Goal: Task Accomplishment & Management: Manage account settings

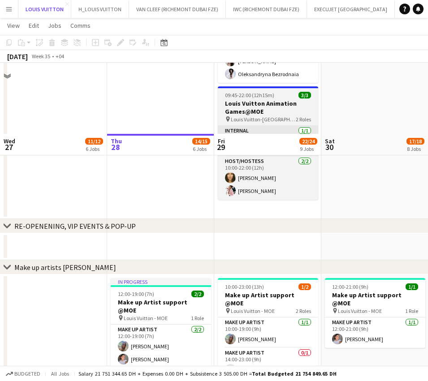
scroll to position [269, 0]
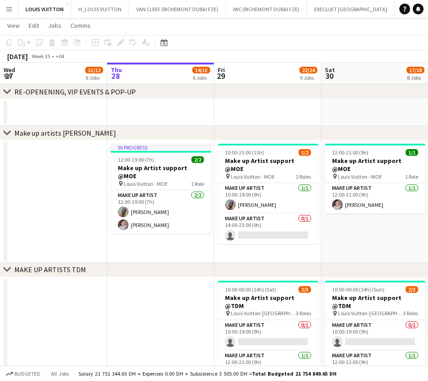
drag, startPoint x: 183, startPoint y: 205, endPoint x: 95, endPoint y: 218, distance: 88.3
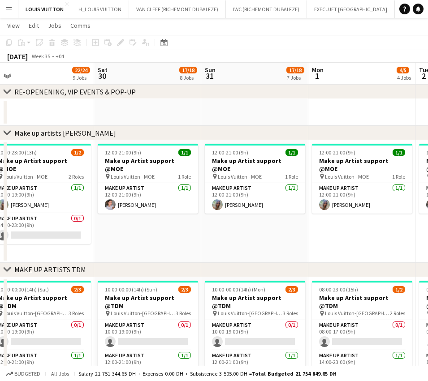
drag, startPoint x: 132, startPoint y: 222, endPoint x: 108, endPoint y: 224, distance: 23.8
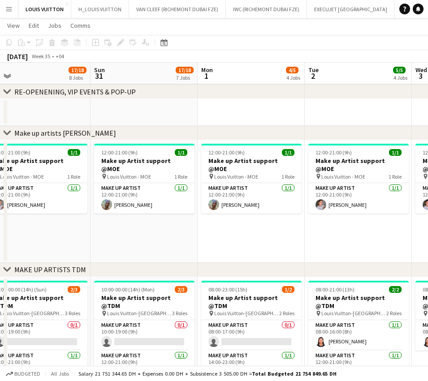
drag, startPoint x: 229, startPoint y: 214, endPoint x: 167, endPoint y: 215, distance: 61.8
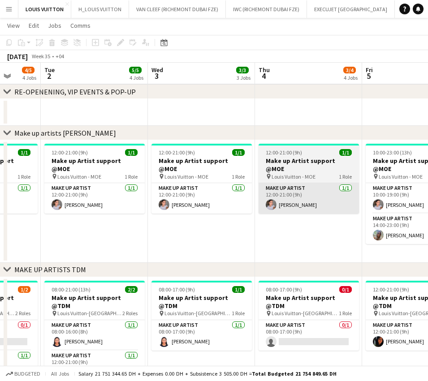
drag, startPoint x: 252, startPoint y: 199, endPoint x: 221, endPoint y: 205, distance: 31.0
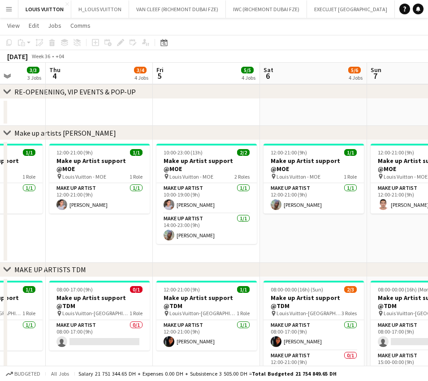
drag, startPoint x: 245, startPoint y: 206, endPoint x: 206, endPoint y: 208, distance: 39.0
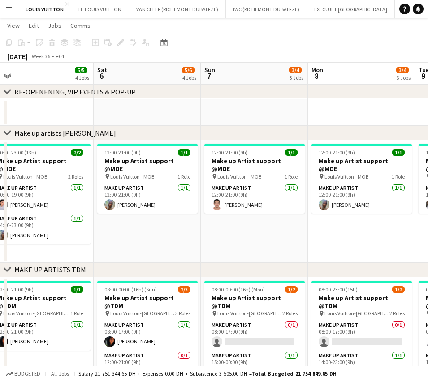
drag, startPoint x: 231, startPoint y: 206, endPoint x: 159, endPoint y: 206, distance: 71.6
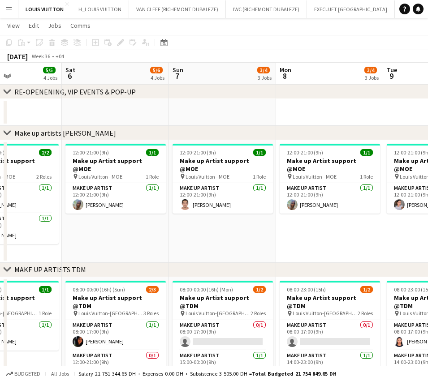
drag, startPoint x: 159, startPoint y: 206, endPoint x: 235, endPoint y: 202, distance: 75.8
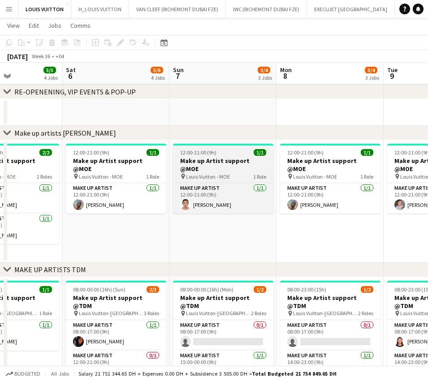
click at [218, 154] on div "12:00-21:00 (9h) 1/1" at bounding box center [223, 152] width 100 height 7
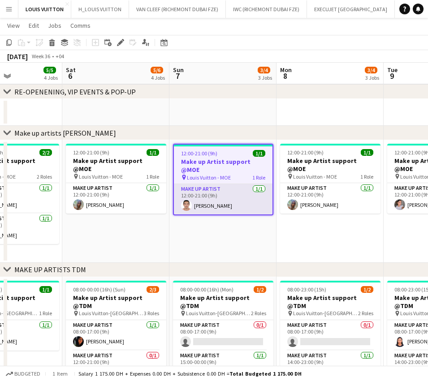
click at [234, 195] on app-card-role "Make up artist 1/1 12:00-21:00 (9h) Miguel Gabriel Trinidad" at bounding box center [223, 199] width 99 height 30
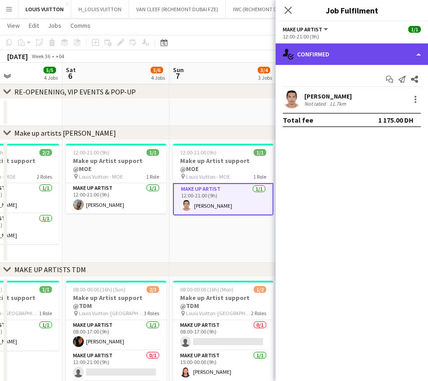
click at [388, 56] on div "single-neutral-actions-check-2 Confirmed" at bounding box center [351, 53] width 152 height 21
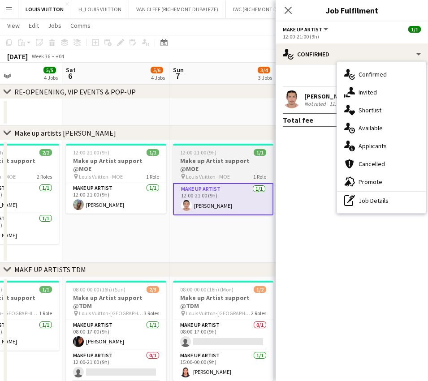
click at [224, 200] on app-card-role "Make up artist 1/1 12:00-21:00 (9h) Miguel Gabriel Trinidad" at bounding box center [223, 199] width 100 height 32
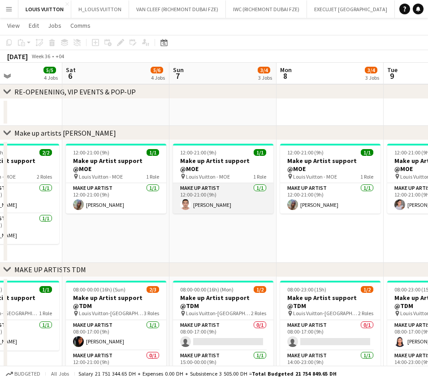
click at [241, 193] on app-card-role "Make up artist 1/1 12:00-21:00 (9h) Miguel Gabriel Trinidad" at bounding box center [223, 198] width 100 height 30
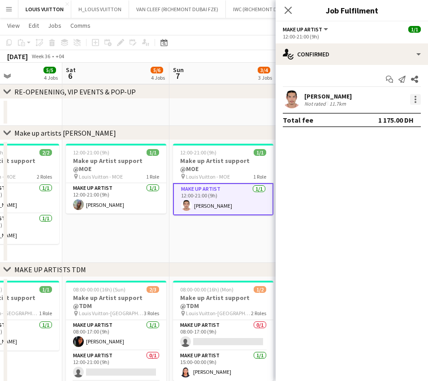
click at [411, 101] on div at bounding box center [415, 99] width 11 height 11
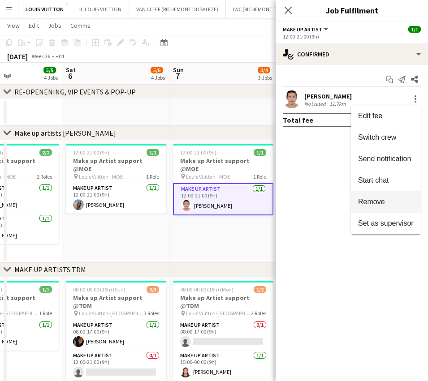
click at [375, 205] on span "Remove" at bounding box center [371, 202] width 27 height 8
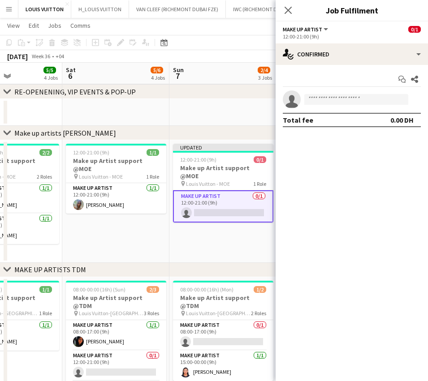
click at [231, 55] on div "September 2025 Week 36 • +04 Publish 1 job Revert 1 job" at bounding box center [214, 56] width 428 height 13
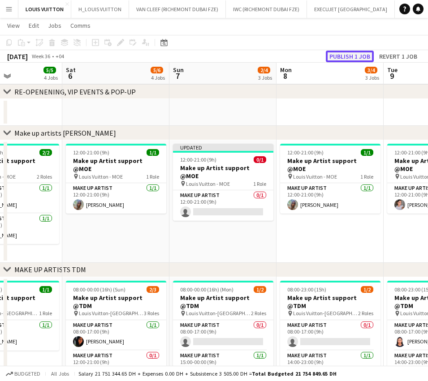
click at [355, 57] on button "Publish 1 job" at bounding box center [350, 57] width 48 height 12
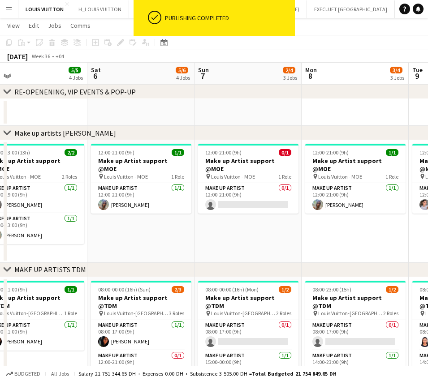
scroll to position [0, 212]
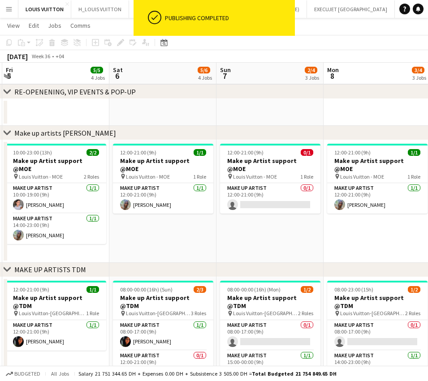
drag, startPoint x: 231, startPoint y: 189, endPoint x: 278, endPoint y: 186, distance: 46.7
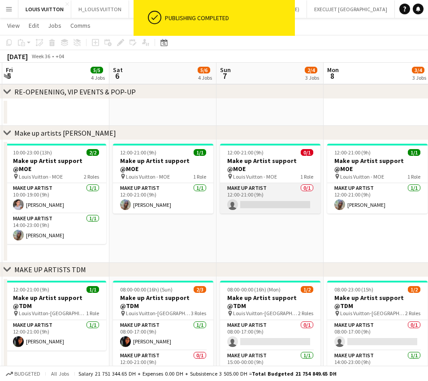
click at [271, 189] on app-card-role "Make up artist 0/1 12:00-21:00 (9h) single-neutral-actions" at bounding box center [270, 198] width 100 height 30
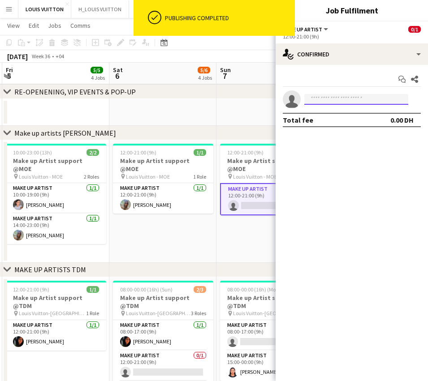
click at [347, 97] on input at bounding box center [356, 99] width 104 height 11
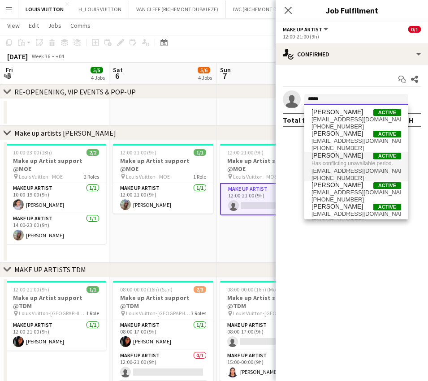
type input "*****"
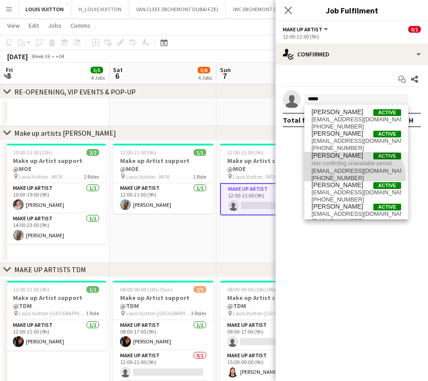
click at [351, 175] on span "elizaismail1993@gmail.com" at bounding box center [356, 170] width 90 height 7
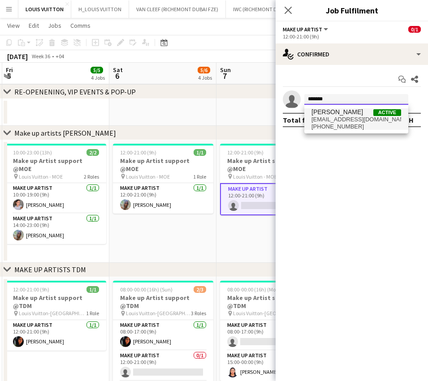
type input "*******"
click at [354, 125] on span "+971561660712" at bounding box center [356, 126] width 90 height 7
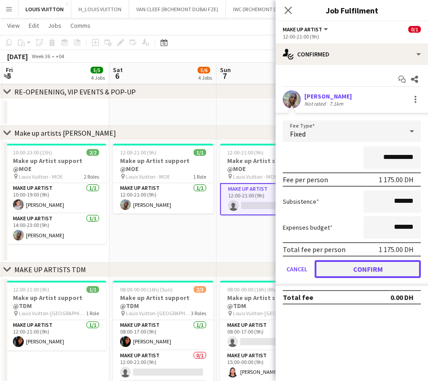
click at [360, 273] on button "Confirm" at bounding box center [367, 269] width 106 height 18
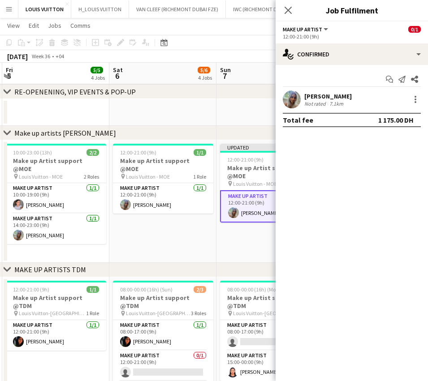
click at [248, 44] on app-toolbar "Copy Paste Paste Ctrl+V Paste with crew Ctrl+Shift+V Paste linked Job Delete Gr…" at bounding box center [214, 42] width 428 height 15
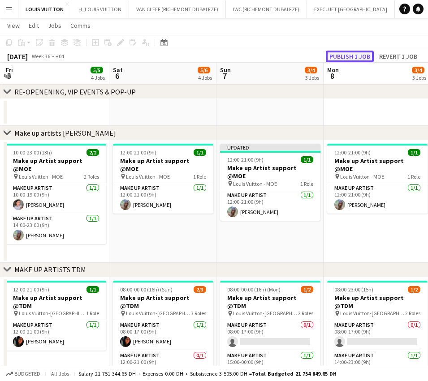
click at [355, 56] on button "Publish 1 job" at bounding box center [350, 57] width 48 height 12
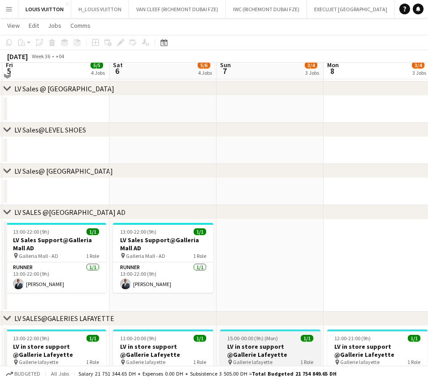
scroll to position [558, 0]
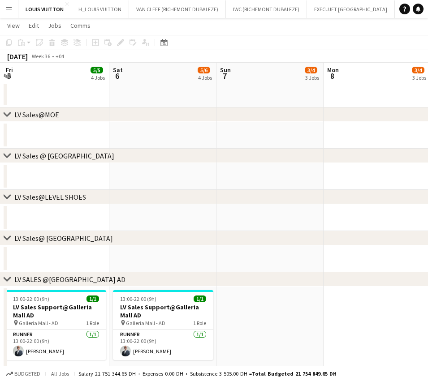
drag, startPoint x: 244, startPoint y: 208, endPoint x: 51, endPoint y: 210, distance: 193.4
click at [31, 214] on app-calendar-viewport "Wed 3 3/3 3 Jobs Thu 4 3/4 4 Jobs Fri 5 5/5 4 Jobs Sat 6 5/6 4 Jobs Sun 7 3/4 3…" at bounding box center [214, 22] width 428 height 1091
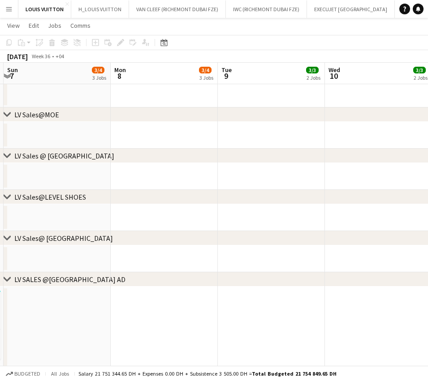
drag, startPoint x: 205, startPoint y: 199, endPoint x: 56, endPoint y: 219, distance: 150.5
click at [57, 219] on div "chevron-right RE-OPENENING, VIP EVENTS & POP-UP chevron-right Make up artists M…" at bounding box center [214, 22] width 428 height 1091
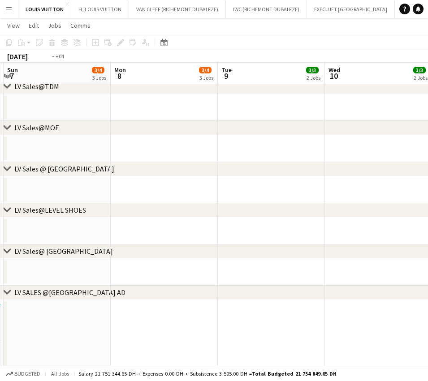
click at [74, 230] on app-calendar-viewport "Thu 4 3/4 4 Jobs Fri 5 5/5 4 Jobs Sat 6 5/6 4 Jobs Sun 7 3/4 3 Jobs Mon 8 3/4 3…" at bounding box center [214, 29] width 428 height 1104
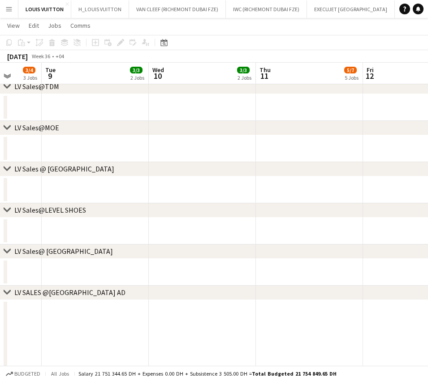
click at [59, 232] on app-calendar-viewport "Sat 6 5/6 4 Jobs Sun 7 3/4 3 Jobs Mon 8 3/4 3 Jobs Tue 9 3/3 2 Jobs Wed 10 3/3 …" at bounding box center [214, 29] width 428 height 1104
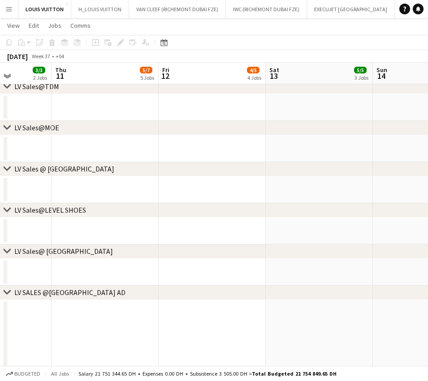
drag, startPoint x: 112, startPoint y: 231, endPoint x: 196, endPoint y: 223, distance: 84.7
click at [98, 231] on app-calendar-viewport "Mon 8 3/4 3 Jobs Tue 9 3/3 2 Jobs Wed 10 3/3 2 Jobs Thu 11 5/7 5 Jobs Fri 12 4/…" at bounding box center [214, 29] width 428 height 1104
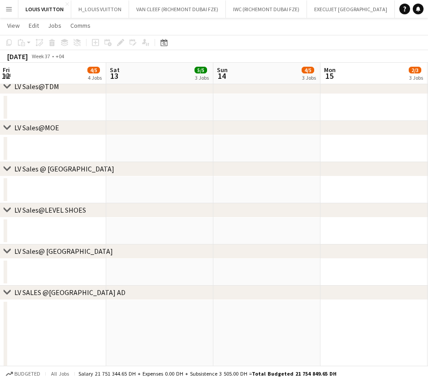
drag, startPoint x: 198, startPoint y: 221, endPoint x: 118, endPoint y: 222, distance: 80.6
click at [118, 222] on app-calendar-viewport "Tue 9 3/3 2 Jobs Wed 10 3/3 2 Jobs Thu 11 5/7 5 Jobs Fri 12 4/5 4 Jobs Sat 13 5…" at bounding box center [214, 29] width 428 height 1104
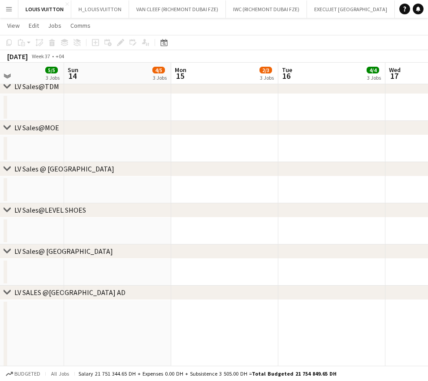
drag, startPoint x: 160, startPoint y: 224, endPoint x: 191, endPoint y: 221, distance: 31.1
click at [120, 224] on app-calendar-viewport "Thu 11 5/7 5 Jobs Fri 12 4/5 4 Jobs Sat 13 5/5 3 Jobs Sun 14 4/5 3 Jobs Mon 15 …" at bounding box center [214, 29] width 428 height 1104
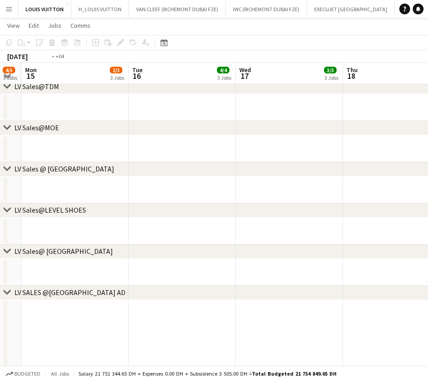
drag, startPoint x: 218, startPoint y: 221, endPoint x: 207, endPoint y: 225, distance: 12.3
click at [148, 221] on app-calendar-viewport "Fri 12 4/5 4 Jobs Sat 13 5/5 3 Jobs Sun 14 4/5 3 Jobs Mon 15 2/3 3 Jobs Tue 16 …" at bounding box center [214, 29] width 428 height 1104
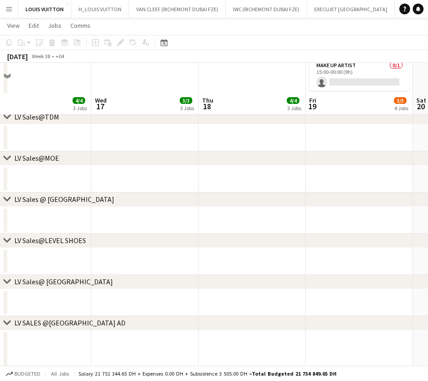
scroll to position [589, 0]
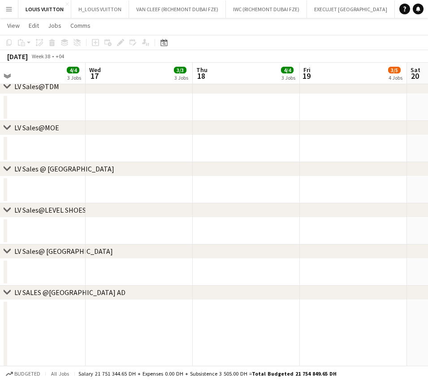
drag, startPoint x: 288, startPoint y: 231, endPoint x: 170, endPoint y: 230, distance: 117.8
click at [171, 230] on app-calendar-viewport "Sat 13 5/5 3 Jobs Sun 14 4/5 3 Jobs Mon 15 2/3 3 Jobs Tue 16 4/4 3 Jobs Wed 17 …" at bounding box center [214, 13] width 428 height 1135
drag, startPoint x: 289, startPoint y: 232, endPoint x: 157, endPoint y: 235, distance: 132.1
click at [159, 235] on app-calendar-viewport "Sun 14 4/5 3 Jobs Mon 15 2/3 3 Jobs Tue 16 4/4 3 Jobs Wed 17 3/3 3 Jobs Thu 18 …" at bounding box center [214, 13] width 428 height 1135
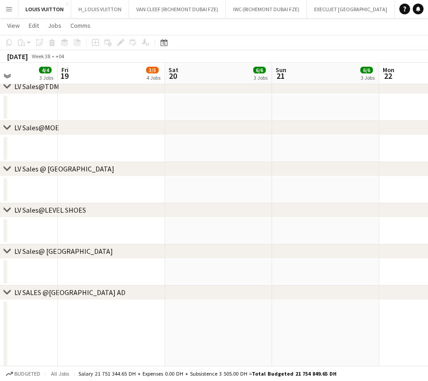
drag, startPoint x: 278, startPoint y: 233, endPoint x: 170, endPoint y: 233, distance: 107.9
click at [170, 233] on app-calendar-viewport "Tue 16 4/4 3 Jobs Wed 17 3/3 3 Jobs Thu 18 4/4 3 Jobs Fri 19 3/5 4 Jobs Sat 20 …" at bounding box center [214, 13] width 428 height 1135
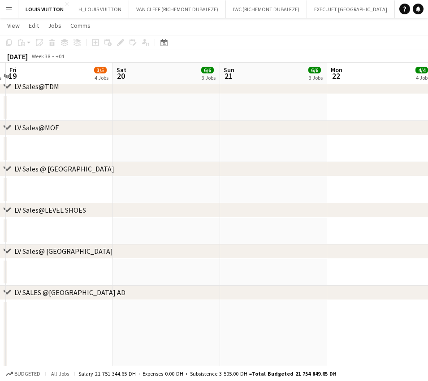
drag, startPoint x: 219, startPoint y: 226, endPoint x: 362, endPoint y: 214, distance: 143.3
click at [427, 214] on html "Menu Boards Boards Boards All jobs Status Workforce Workforce My Workforce Recr…" at bounding box center [214, 3] width 428 height 1185
drag, startPoint x: 281, startPoint y: 223, endPoint x: 151, endPoint y: 222, distance: 130.3
click at [283, 223] on app-calendar-viewport "Tue 16 4/4 3 Jobs Wed 17 3/3 3 Jobs Thu 18 4/4 3 Jobs Fri 19 3/5 4 Jobs Sat 20 …" at bounding box center [214, 13] width 428 height 1135
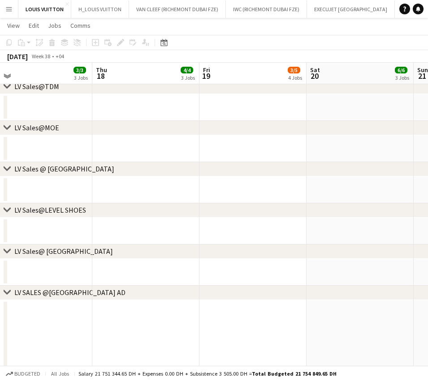
drag, startPoint x: 273, startPoint y: 204, endPoint x: 355, endPoint y: 203, distance: 81.9
click at [355, 203] on div "chevron-right RE-OPENENING, VIP EVENTS & POP-UP chevron-right Make up artists M…" at bounding box center [214, 13] width 428 height 1135
drag, startPoint x: 128, startPoint y: 221, endPoint x: 156, endPoint y: 221, distance: 28.2
click at [243, 221] on app-calendar-viewport "Mon 15 2/3 3 Jobs Tue 16 4/4 3 Jobs Wed 17 3/3 3 Jobs Thu 18 4/4 3 Jobs Fri 19 …" at bounding box center [214, 13] width 428 height 1135
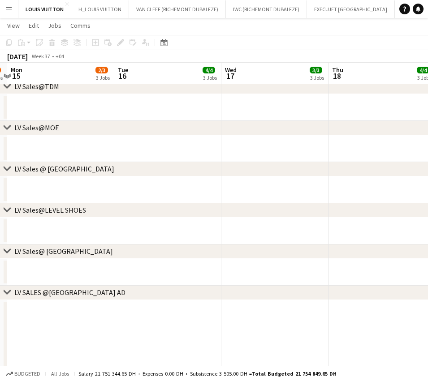
drag, startPoint x: 58, startPoint y: 221, endPoint x: 149, endPoint y: 219, distance: 90.9
click at [257, 219] on app-calendar-viewport "Sat 13 5/5 3 Jobs Sun 14 4/5 3 Jobs Mon 15 2/3 3 Jobs Tue 16 4/4 3 Jobs Wed 17 …" at bounding box center [214, 13] width 428 height 1135
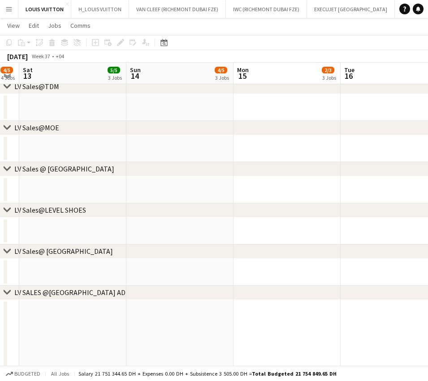
drag, startPoint x: 65, startPoint y: 218, endPoint x: 229, endPoint y: 218, distance: 163.4
click at [306, 218] on app-calendar-viewport "Thu 11 5/7 5 Jobs Fri 12 4/5 4 Jobs Sat 13 5/5 3 Jobs Sun 14 4/5 3 Jobs Mon 15 …" at bounding box center [214, 13] width 428 height 1135
drag, startPoint x: 102, startPoint y: 218, endPoint x: 246, endPoint y: 215, distance: 144.2
click at [302, 215] on div "chevron-right RE-OPENENING, VIP EVENTS & POP-UP chevron-right Make up artists M…" at bounding box center [214, 13] width 428 height 1135
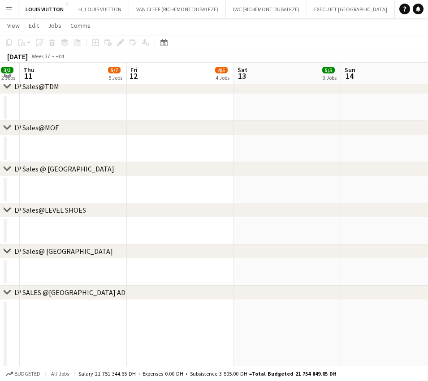
drag, startPoint x: 62, startPoint y: 215, endPoint x: 210, endPoint y: 215, distance: 147.3
click at [210, 215] on div "chevron-right LV Sales@LEVEL SHOES" at bounding box center [214, 210] width 428 height 14
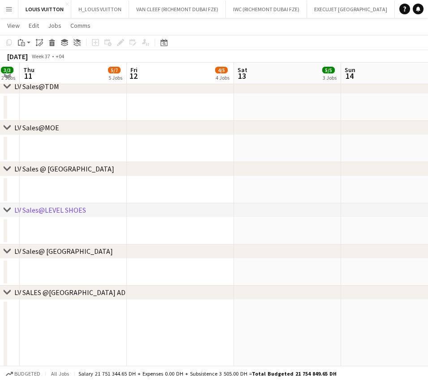
drag, startPoint x: 55, startPoint y: 234, endPoint x: 244, endPoint y: 229, distance: 189.4
click at [256, 228] on app-calendar-viewport "Tue 9 3/3 2 Jobs Wed 10 3/3 2 Jobs Thu 11 5/7 5 Jobs Fri 12 4/5 4 Jobs Sat 13 5…" at bounding box center [214, 13] width 428 height 1135
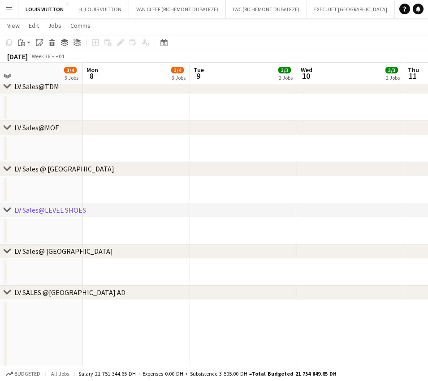
drag, startPoint x: 64, startPoint y: 234, endPoint x: 247, endPoint y: 234, distance: 183.1
click at [247, 234] on app-calendar-viewport "Fri 5 5/5 4 Jobs Sat 6 5/6 4 Jobs Sun 7 3/4 3 Jobs Mon 8 3/4 3 Jobs Tue 9 3/3 2…" at bounding box center [214, 13] width 428 height 1135
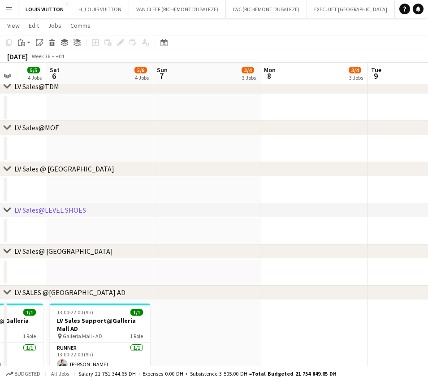
drag, startPoint x: 88, startPoint y: 233, endPoint x: 261, endPoint y: 231, distance: 173.3
click at [266, 231] on app-calendar-viewport "Thu 4 3/4 4 Jobs Fri 5 5/5 4 Jobs Sat 6 5/6 4 Jobs Sun 7 3/4 3 Jobs Mon 8 3/4 3…" at bounding box center [214, 13] width 428 height 1135
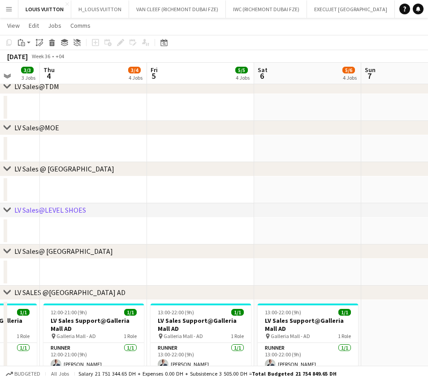
drag, startPoint x: 86, startPoint y: 229, endPoint x: 308, endPoint y: 229, distance: 221.6
click at [308, 229] on app-calendar-viewport "Tue 2 Wed 3 3/3 3 Jobs Thu 4 3/4 4 Jobs Fri 5 5/5 4 Jobs Sat 6 5/6 4 Jobs Sun 7…" at bounding box center [214, 13] width 428 height 1135
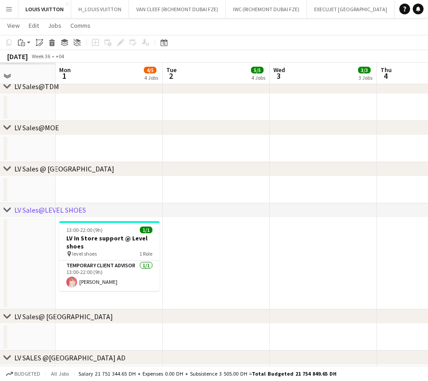
scroll to position [0, 259]
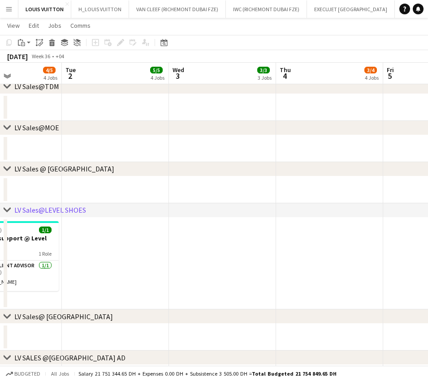
drag, startPoint x: 115, startPoint y: 237, endPoint x: 335, endPoint y: 234, distance: 220.8
click at [335, 234] on app-calendar-viewport "Sat 30 Sun 31 Mon 1 4/5 4 Jobs Tue 2 5/5 4 Jobs Wed 3 3/3 3 Jobs Thu 4 3/4 4 Jo…" at bounding box center [214, 46] width 428 height 1200
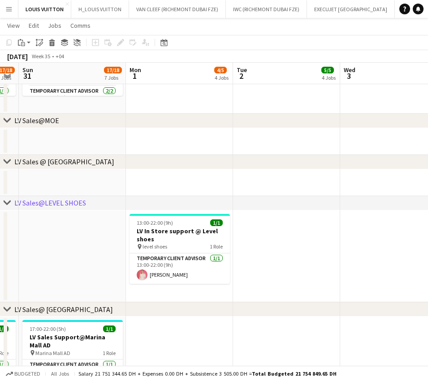
scroll to position [0, 302]
drag, startPoint x: 258, startPoint y: 245, endPoint x: 279, endPoint y: 248, distance: 20.9
click at [279, 248] on app-calendar-viewport "Thu 28 Fri 29 Sat 30 17/18 8 Jobs Sun 31 17/18 7 Jobs Mon 1 4/5 4 Jobs Tue 2 5/…" at bounding box center [214, 82] width 428 height 1540
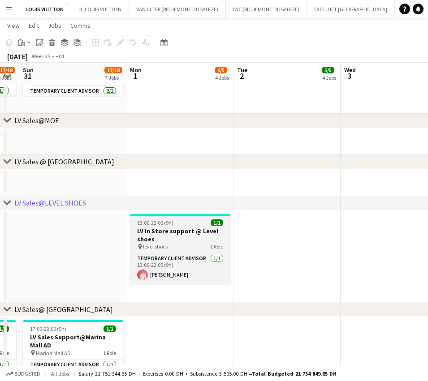
click at [150, 231] on h3 "LV In Store support @ Level shoes" at bounding box center [180, 235] width 100 height 16
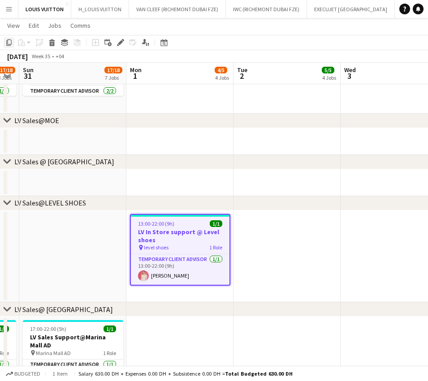
click at [11, 43] on icon "Copy" at bounding box center [8, 42] width 7 height 7
click at [276, 253] on app-date-cell at bounding box center [286, 256] width 107 height 92
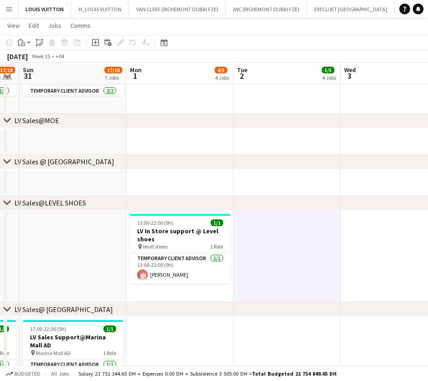
click at [380, 238] on app-date-cell at bounding box center [393, 256] width 107 height 92
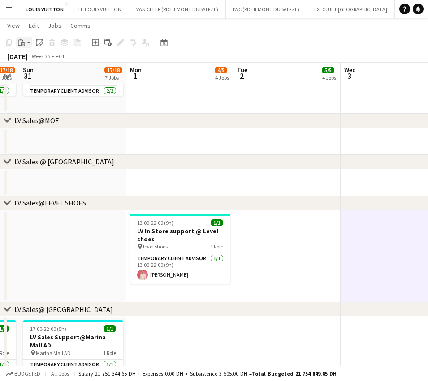
click at [25, 44] on icon at bounding box center [23, 44] width 4 height 4
click at [53, 76] on link "Paste with crew Ctrl+Shift+V" at bounding box center [66, 75] width 84 height 8
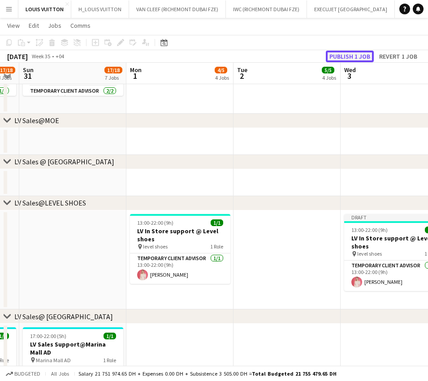
click at [361, 59] on button "Publish 1 job" at bounding box center [350, 57] width 48 height 12
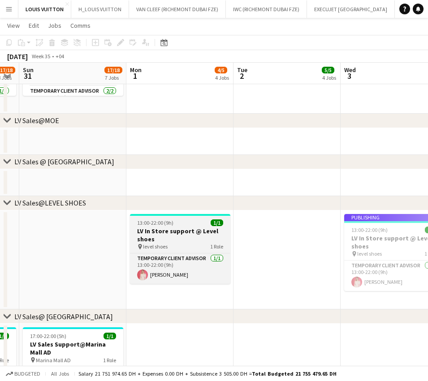
click at [203, 235] on h3 "LV In Store support @ Level shoes" at bounding box center [180, 235] width 100 height 16
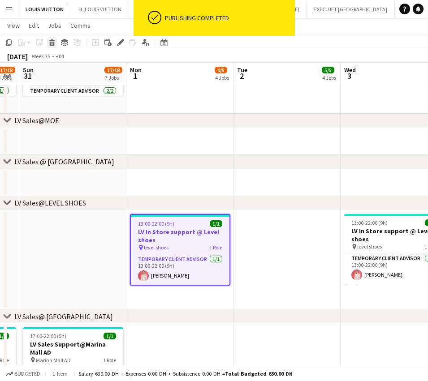
click at [55, 45] on icon "Delete" at bounding box center [51, 42] width 7 height 7
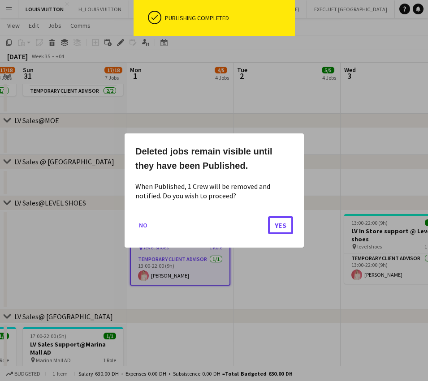
click at [281, 227] on button "Yes" at bounding box center [280, 225] width 25 height 18
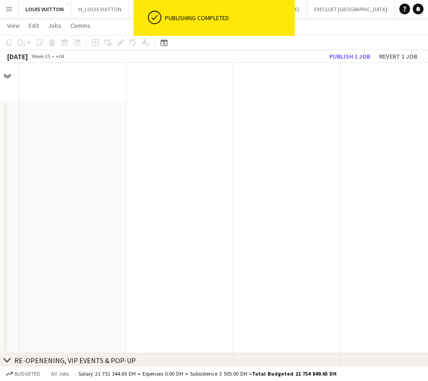
scroll to position [797, 0]
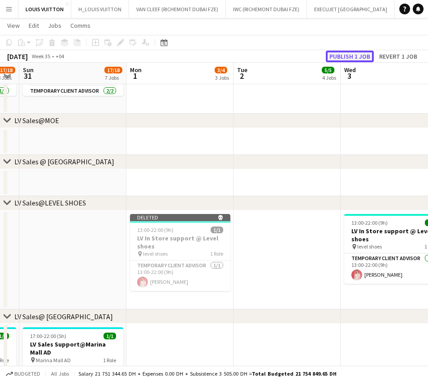
click at [360, 56] on button "Publish 1 job" at bounding box center [350, 57] width 48 height 12
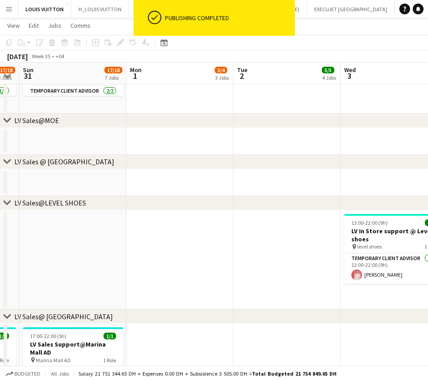
scroll to position [0, 281]
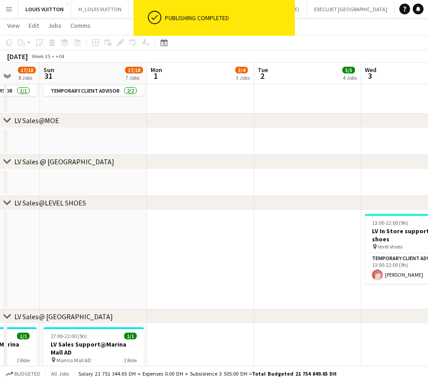
drag, startPoint x: 398, startPoint y: 265, endPoint x: 312, endPoint y: 268, distance: 86.0
click at [312, 268] on app-calendar-viewport "Thu 28 14/15 6 Jobs Fri 29 22/24 9 Jobs Sat 30 17/18 8 Jobs Sun 31 17/18 7 Jobs…" at bounding box center [214, 48] width 428 height 1621
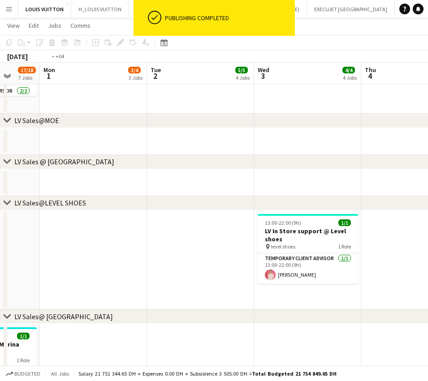
scroll to position [0, 345]
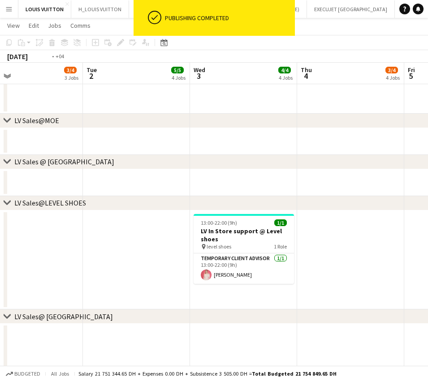
drag, startPoint x: 277, startPoint y: 256, endPoint x: 259, endPoint y: 257, distance: 17.9
click at [259, 257] on app-calendar-viewport "Fri 29 22/24 9 Jobs Sat 30 17/18 8 Jobs Sun 31 17/18 7 Jobs Mon 1 3/4 3 Jobs Tu…" at bounding box center [214, 48] width 428 height 1621
click at [346, 230] on app-date-cell at bounding box center [350, 259] width 107 height 99
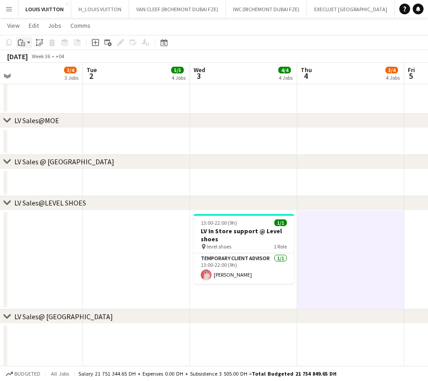
click at [22, 46] on icon at bounding box center [23, 44] width 4 height 4
click at [34, 73] on link "Paste with crew Ctrl+Shift+V" at bounding box center [66, 75] width 84 height 8
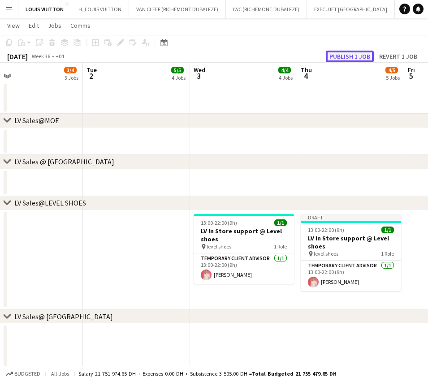
click at [359, 56] on button "Publish 1 job" at bounding box center [350, 57] width 48 height 12
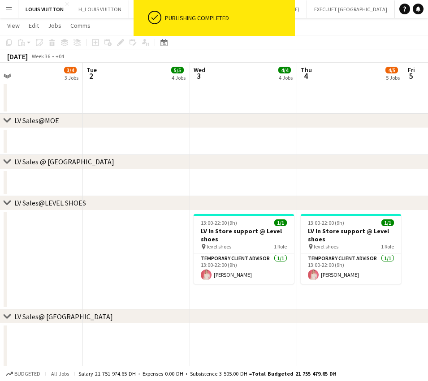
scroll to position [0, 334]
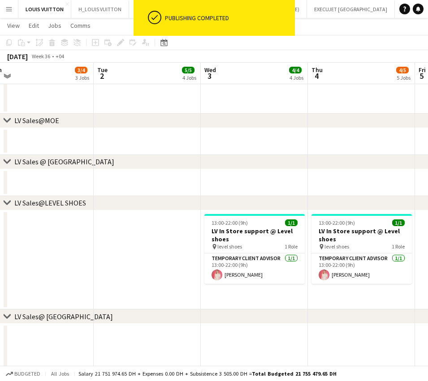
drag, startPoint x: 292, startPoint y: 243, endPoint x: 228, endPoint y: 243, distance: 63.6
click at [228, 243] on app-calendar-viewport "Fri 29 22/24 9 Jobs Sat 30 17/18 8 Jobs Sun 31 17/18 7 Jobs Mon 1 3/4 3 Jobs Tu…" at bounding box center [214, 48] width 428 height 1621
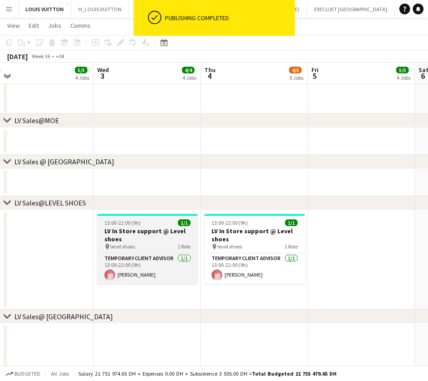
click at [175, 237] on h3 "LV In Store support @ Level shoes" at bounding box center [147, 235] width 100 height 16
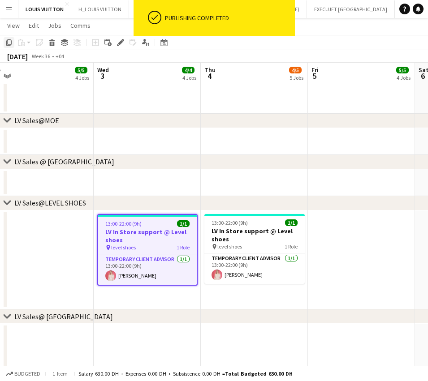
click at [10, 46] on icon "Copy" at bounding box center [8, 42] width 7 height 7
click at [377, 238] on app-date-cell at bounding box center [361, 259] width 107 height 99
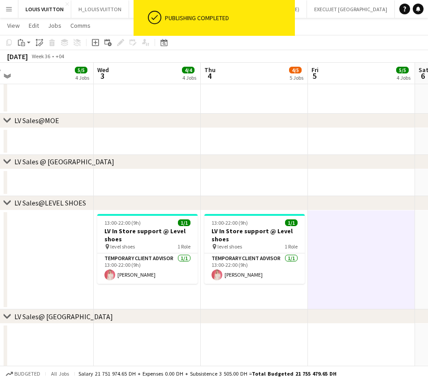
click at [25, 41] on div "Paste" at bounding box center [21, 42] width 11 height 11
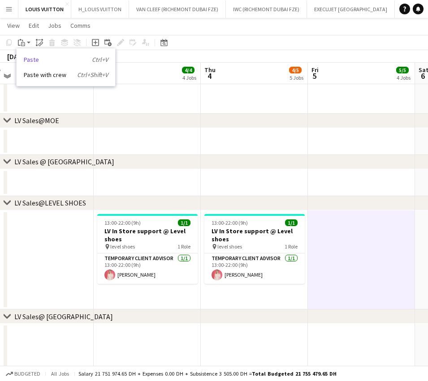
click at [34, 60] on link "Paste Ctrl+V" at bounding box center [66, 60] width 84 height 8
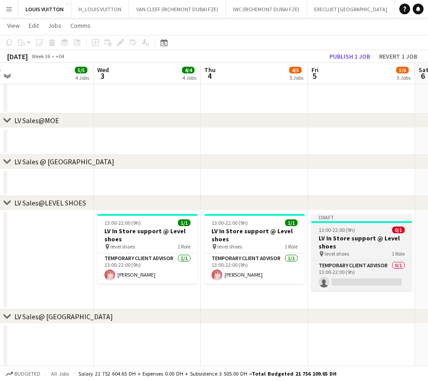
click at [345, 233] on app-job-card "Draft 13:00-22:00 (9h) 0/1 LV In Store support @ Level shoes pin level shoes 1 …" at bounding box center [361, 252] width 100 height 77
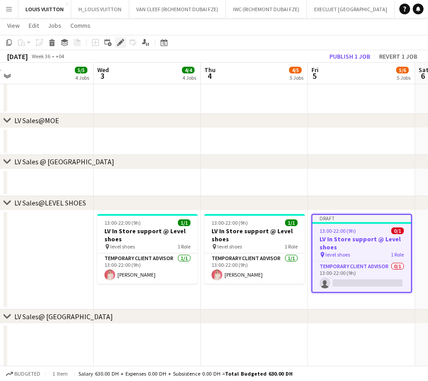
click at [118, 40] on icon "Edit" at bounding box center [120, 42] width 7 height 7
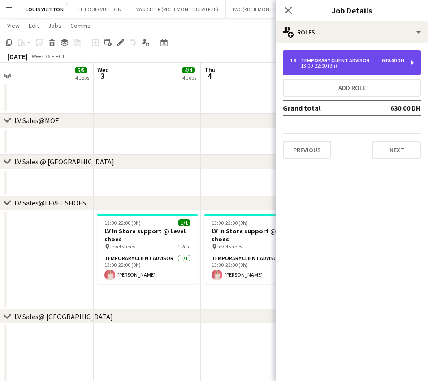
click at [305, 64] on div "13:00-22:00 (9h)" at bounding box center [347, 66] width 114 height 4
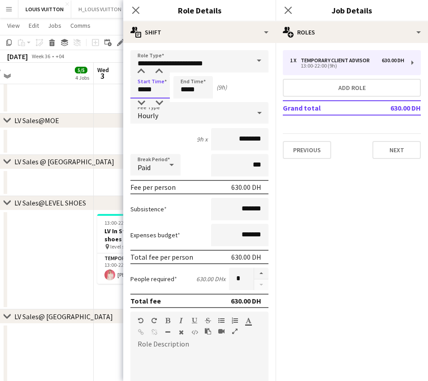
drag, startPoint x: 159, startPoint y: 89, endPoint x: 114, endPoint y: 94, distance: 45.2
click at [114, 94] on body "Menu Boards Boards Boards All jobs Status Workforce Workforce My Workforce Recr…" at bounding box center [214, 38] width 428 height 1671
type input "*****"
drag, startPoint x: 206, startPoint y: 87, endPoint x: 133, endPoint y: 105, distance: 75.0
click at [132, 106] on form "**********" at bounding box center [199, 305] width 152 height 510
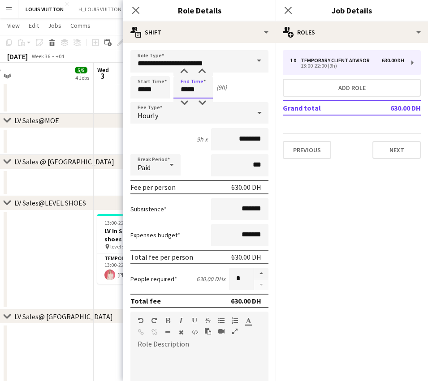
type input "*****"
click at [70, 118] on div "chevron-right LV Sales@MOE" at bounding box center [214, 121] width 428 height 14
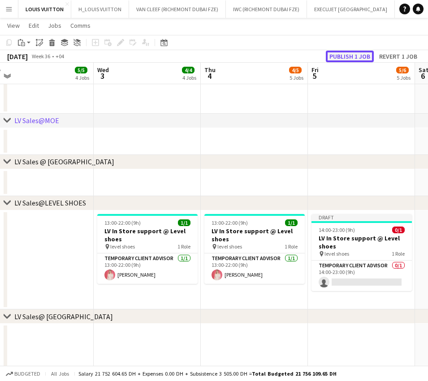
click at [351, 58] on button "Publish 1 job" at bounding box center [350, 57] width 48 height 12
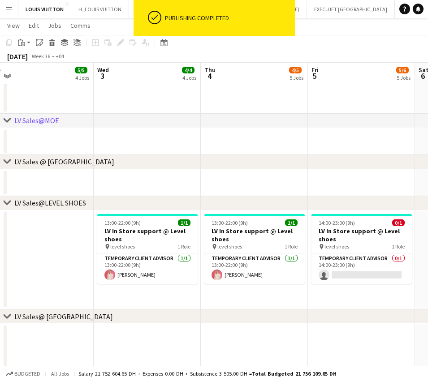
scroll to position [0, 352]
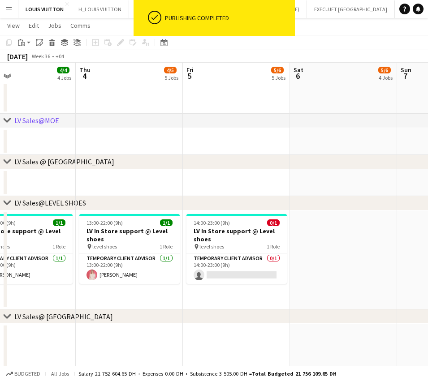
drag, startPoint x: 305, startPoint y: 253, endPoint x: 180, endPoint y: 265, distance: 125.5
click at [180, 265] on app-calendar-viewport "Sun 31 17/18 7 Jobs Mon 1 3/4 3 Jobs Tue 2 5/5 4 Jobs Wed 3 4/4 4 Jobs Thu 4 4/…" at bounding box center [214, 48] width 428 height 1621
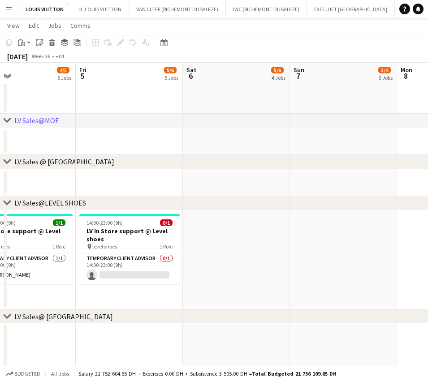
drag, startPoint x: 335, startPoint y: 255, endPoint x: 133, endPoint y: 262, distance: 202.1
click at [133, 262] on app-calendar-viewport "Mon 1 3/4 3 Jobs Tue 2 5/5 4 Jobs Wed 3 4/4 4 Jobs Thu 4 4/5 5 Jobs Fri 5 5/6 5…" at bounding box center [214, 48] width 428 height 1621
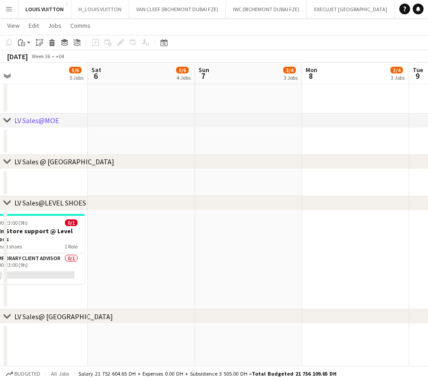
click at [163, 271] on app-calendar-viewport "Wed 3 4/4 4 Jobs Thu 4 4/5 5 Jobs Fri 5 5/6 5 Jobs Sat 6 5/6 4 Jobs Sun 7 3/4 3…" at bounding box center [214, 48] width 428 height 1621
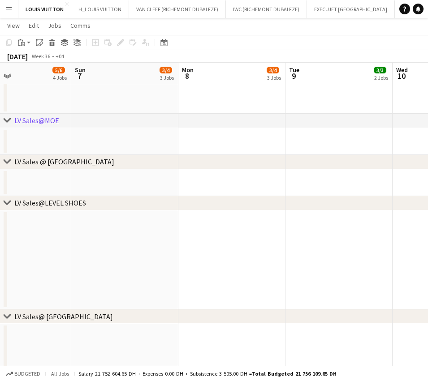
drag, startPoint x: 127, startPoint y: 275, endPoint x: 119, endPoint y: 274, distance: 8.2
click at [111, 275] on app-calendar-viewport "Thu 4 4/5 5 Jobs Fri 5 5/6 5 Jobs Sat 6 5/6 4 Jobs Sun 7 3/4 3 Jobs Mon 8 3/4 3…" at bounding box center [214, 48] width 428 height 1621
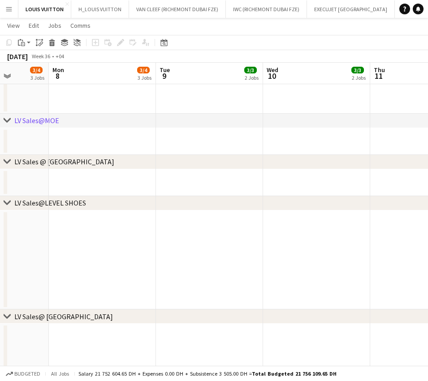
click at [307, 245] on app-date-cell at bounding box center [316, 259] width 107 height 99
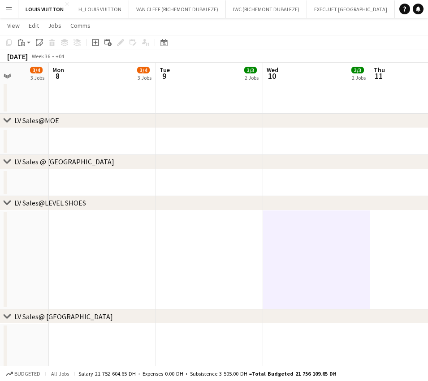
click at [405, 227] on app-date-cell at bounding box center [423, 259] width 107 height 99
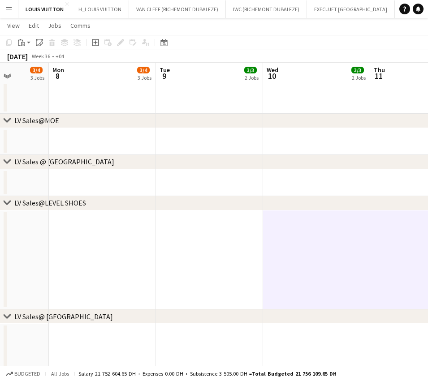
drag, startPoint x: 27, startPoint y: 47, endPoint x: 32, endPoint y: 53, distance: 7.7
click at [27, 46] on app-action-btn "Paste" at bounding box center [24, 42] width 16 height 11
click at [34, 61] on link "Paste Ctrl+V" at bounding box center [66, 60] width 84 height 8
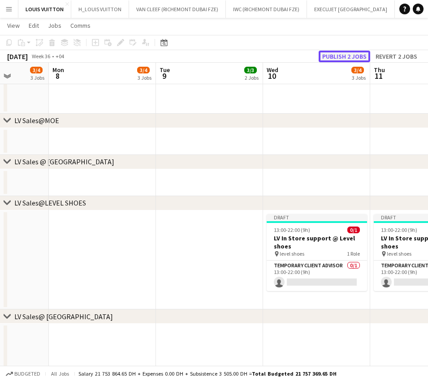
click at [359, 51] on button "Publish 2 jobs" at bounding box center [343, 57] width 51 height 12
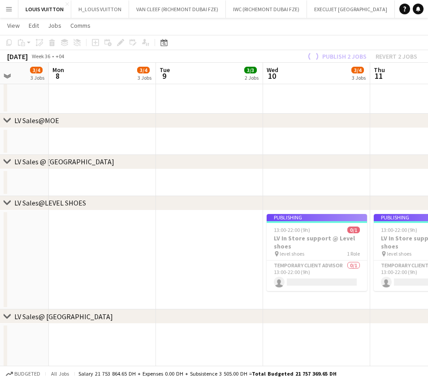
drag, startPoint x: 204, startPoint y: 244, endPoint x: 310, endPoint y: 257, distance: 106.4
click at [298, 244] on app-calendar-viewport "Fri 5 5/6 5 Jobs Sat 6 5/6 4 Jobs Sun 7 3/4 3 Jobs Mon 8 3/4 3 Jobs Tue 9 3/3 2…" at bounding box center [214, 48] width 428 height 1621
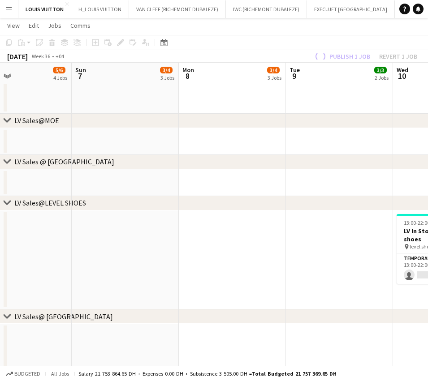
drag, startPoint x: 302, startPoint y: 256, endPoint x: 232, endPoint y: 255, distance: 69.9
click at [368, 255] on app-calendar-viewport "Thu 4 4/5 5 Jobs Fri 5 5/6 5 Jobs Sat 6 5/6 4 Jobs Sun 7 3/4 3 Jobs Mon 8 3/4 3…" at bounding box center [214, 48] width 428 height 1621
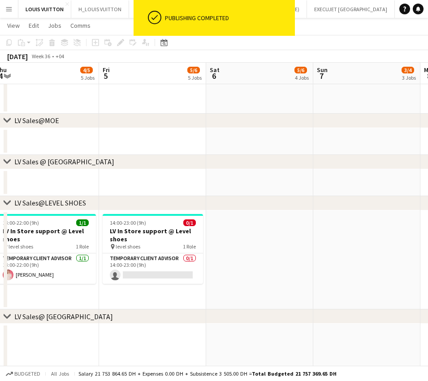
drag, startPoint x: 338, startPoint y: 250, endPoint x: 349, endPoint y: 249, distance: 10.8
click at [347, 249] on app-calendar-viewport "Tue 2 5/5 4 Jobs Wed 3 4/4 4 Jobs Thu 4 4/5 5 Jobs Fri 5 5/6 5 Jobs Sat 6 5/6 4…" at bounding box center [214, 48] width 428 height 1621
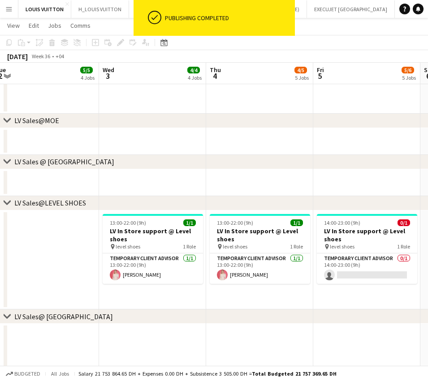
scroll to position [0, 277]
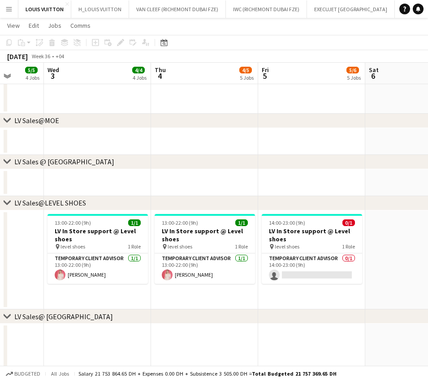
click at [392, 221] on app-date-cell at bounding box center [418, 259] width 107 height 99
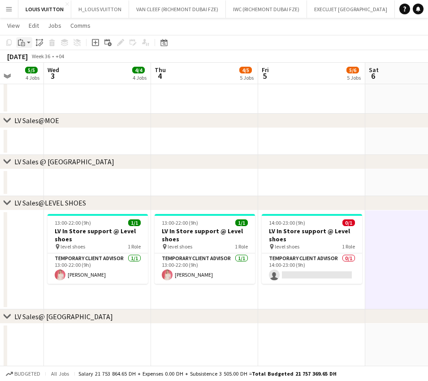
click at [23, 45] on icon "Paste" at bounding box center [21, 42] width 7 height 7
click at [34, 56] on link "Paste Ctrl+V" at bounding box center [66, 60] width 84 height 8
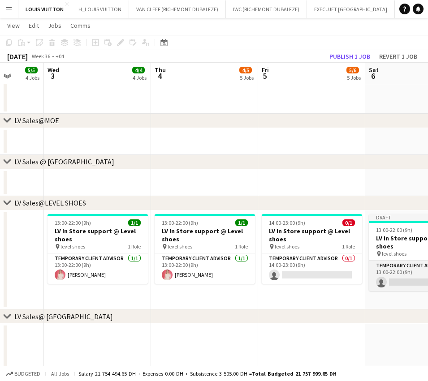
drag, startPoint x: 398, startPoint y: 273, endPoint x: 395, endPoint y: 268, distance: 5.6
click at [398, 274] on app-card-role "Temporary Client Advisor 0/1 13:00-22:00 (9h) single-neutral-actions" at bounding box center [418, 276] width 100 height 30
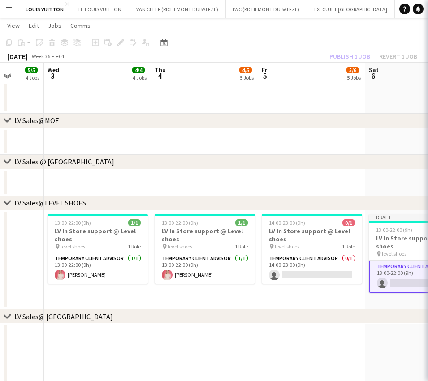
scroll to position [0, 278]
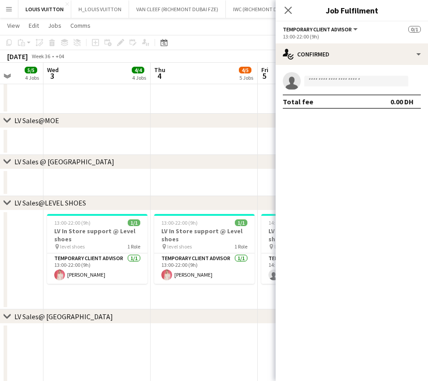
click at [257, 146] on app-date-cell at bounding box center [310, 141] width 107 height 27
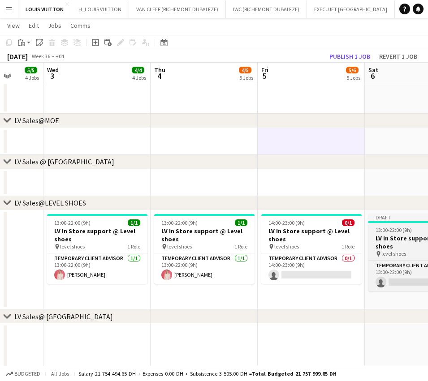
click at [414, 227] on div "13:00-22:00 (9h) 0/1" at bounding box center [418, 230] width 100 height 7
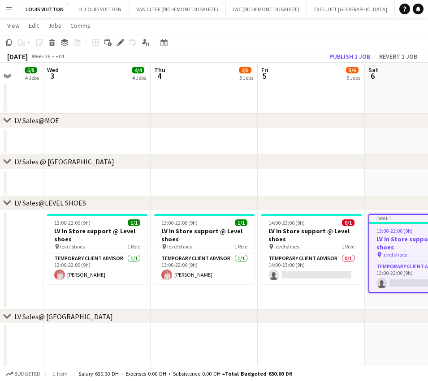
scroll to position [0, 277]
click at [115, 42] on div "Edit" at bounding box center [120, 42] width 11 height 11
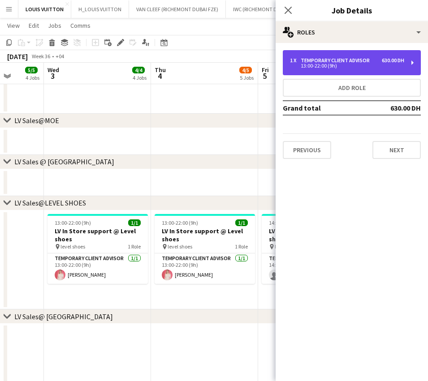
click at [317, 59] on div "Temporary Client Advisor" at bounding box center [336, 60] width 73 height 6
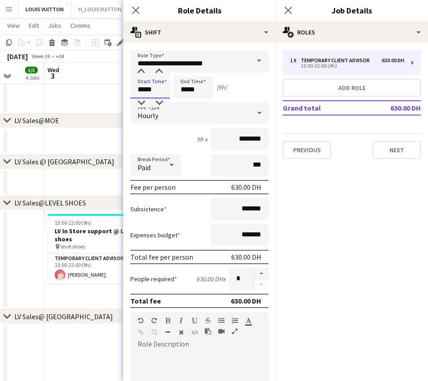
drag, startPoint x: 165, startPoint y: 85, endPoint x: 99, endPoint y: 100, distance: 67.6
click at [99, 100] on body "Menu Boards Boards Boards All jobs Status Workforce Workforce My Workforce Recr…" at bounding box center [214, 38] width 428 height 1671
type input "*****"
drag, startPoint x: 204, startPoint y: 92, endPoint x: 171, endPoint y: 91, distance: 33.2
click at [171, 91] on div "Start Time ***** End Time ***** (11h)" at bounding box center [199, 87] width 138 height 22
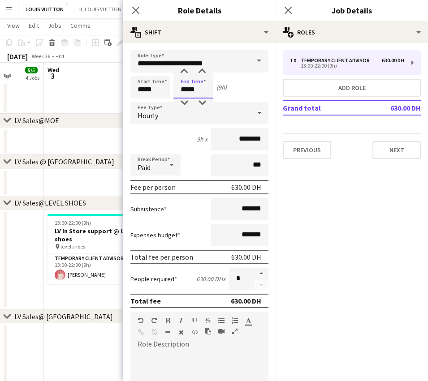
type input "*****"
click at [97, 96] on app-date-cell at bounding box center [97, 37] width 107 height 154
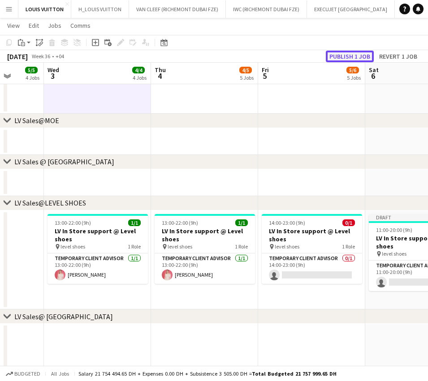
click at [352, 56] on button "Publish 1 job" at bounding box center [350, 57] width 48 height 12
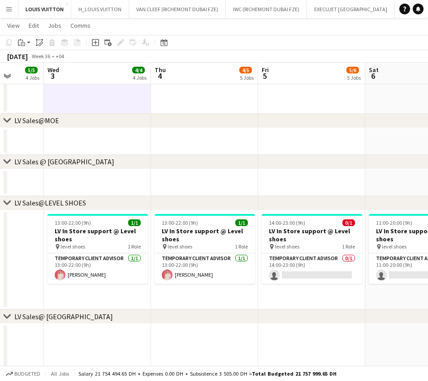
scroll to position [0, 335]
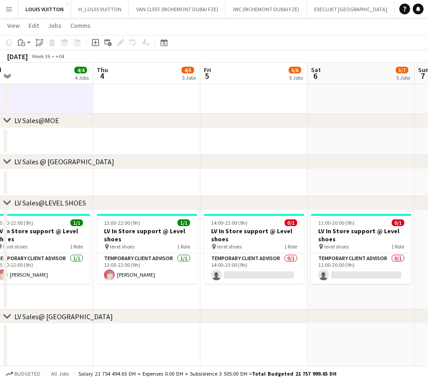
drag, startPoint x: 251, startPoint y: 247, endPoint x: 240, endPoint y: 247, distance: 10.7
click at [240, 247] on app-calendar-viewport "Sun 31 17/18 7 Jobs Mon 1 3/4 3 Jobs Tue 2 5/5 4 Jobs Wed 3 4/4 4 Jobs Thu 4 4/…" at bounding box center [214, 48] width 428 height 1621
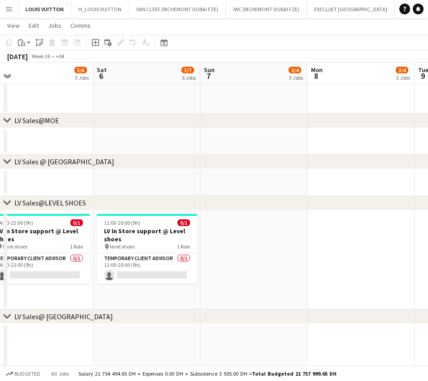
drag, startPoint x: 265, startPoint y: 253, endPoint x: 241, endPoint y: 249, distance: 24.0
click at [241, 249] on app-calendar-viewport "Tue 2 5/5 4 Jobs Wed 3 4/4 4 Jobs Thu 4 4/5 5 Jobs Fri 5 5/6 5 Jobs Sat 6 5/7 5…" at bounding box center [214, 48] width 428 height 1621
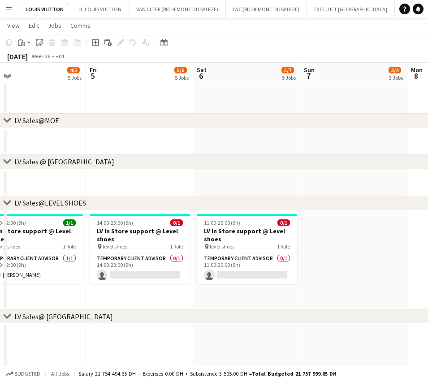
click at [319, 244] on app-date-cell at bounding box center [353, 259] width 107 height 99
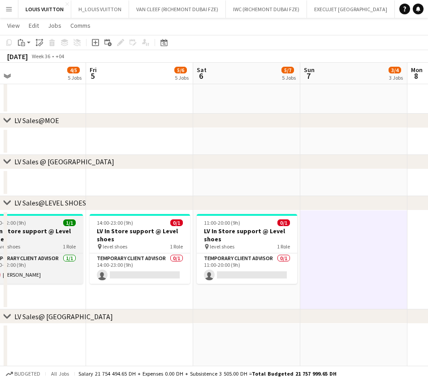
drag, startPoint x: 93, startPoint y: 236, endPoint x: 166, endPoint y: 240, distance: 73.1
click at [222, 233] on app-calendar-viewport "Tue 2 5/5 4 Jobs Wed 3 4/4 4 Jobs Thu 4 4/5 5 Jobs Fri 5 5/6 5 Jobs Sat 6 5/7 5…" at bounding box center [214, 48] width 428 height 1621
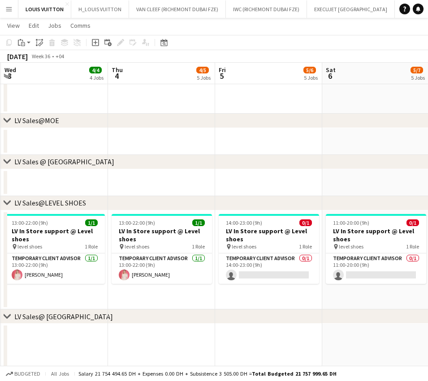
drag, startPoint x: 191, startPoint y: 247, endPoint x: 279, endPoint y: 247, distance: 88.7
click at [277, 247] on app-calendar-viewport "Mon 1 3/4 3 Jobs Tue 2 5/5 4 Jobs Wed 3 4/4 4 Jobs Thu 4 4/5 5 Jobs Fri 5 5/6 5…" at bounding box center [214, 48] width 428 height 1621
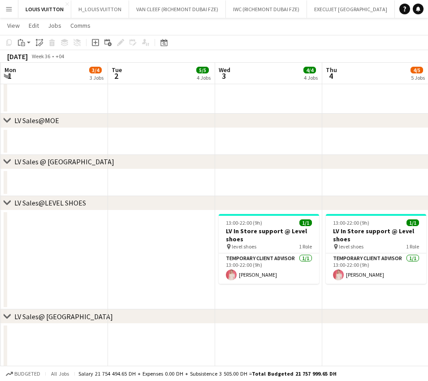
scroll to position [0, 244]
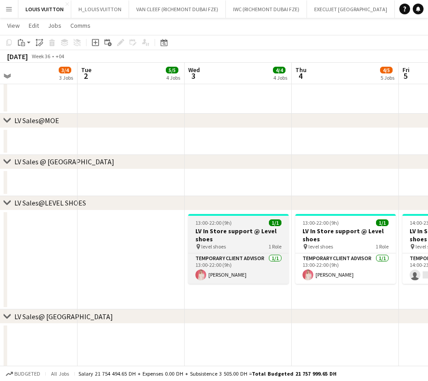
click at [229, 223] on span "13:00-22:00 (9h)" at bounding box center [213, 222] width 36 height 7
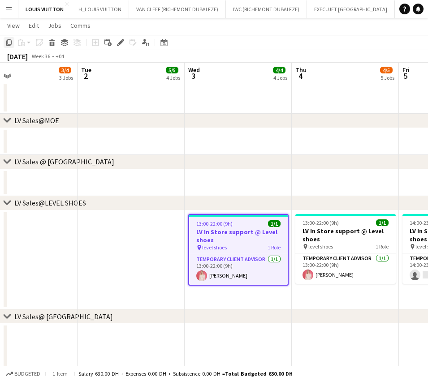
click at [9, 42] on icon "Copy" at bounding box center [8, 42] width 7 height 7
drag, startPoint x: 231, startPoint y: 269, endPoint x: 163, endPoint y: 278, distance: 68.6
click at [142, 277] on app-calendar-viewport "Sat 30 17/18 8 Jobs Sun 31 17/18 7 Jobs Mon 1 3/4 3 Jobs Tue 2 5/5 4 Jobs Wed 3…" at bounding box center [214, 48] width 428 height 1621
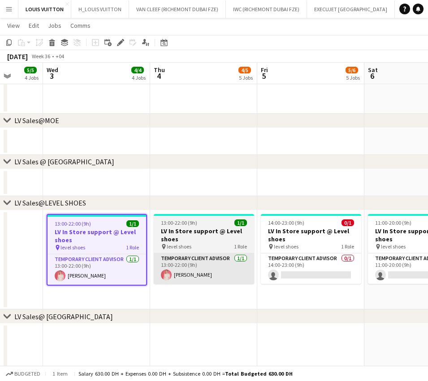
drag, startPoint x: 170, startPoint y: 270, endPoint x: 103, endPoint y: 266, distance: 67.3
click at [75, 270] on app-calendar-viewport "Sun 31 17/18 7 Jobs Mon 1 3/4 3 Jobs Tue 2 5/5 4 Jobs Wed 3 4/4 4 Jobs Thu 4 4/…" at bounding box center [214, 48] width 428 height 1621
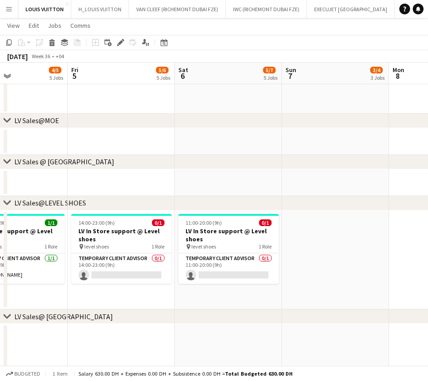
click at [184, 270] on app-calendar-viewport "Tue 2 5/5 4 Jobs Wed 3 4/4 4 Jobs Thu 4 4/5 5 Jobs Fri 5 5/6 5 Jobs Sat 6 5/7 5…" at bounding box center [214, 48] width 428 height 1621
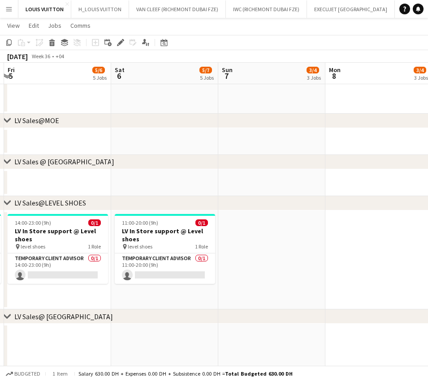
click at [253, 250] on app-date-cell at bounding box center [271, 259] width 107 height 99
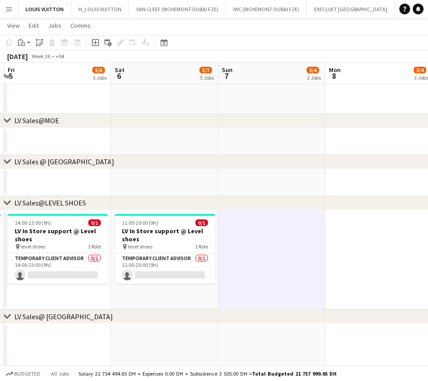
click at [21, 49] on app-toolbar "Copy Paste Paste Ctrl+V Paste with crew Ctrl+Shift+V Paste linked Job Delete Gr…" at bounding box center [214, 42] width 428 height 15
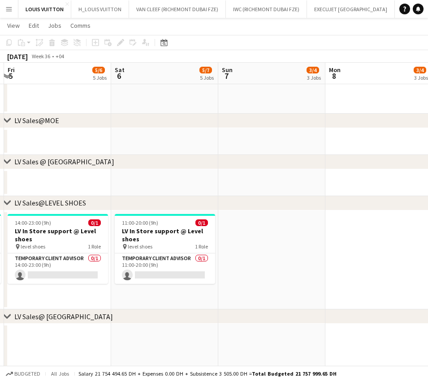
click at [241, 263] on app-date-cell at bounding box center [271, 259] width 107 height 99
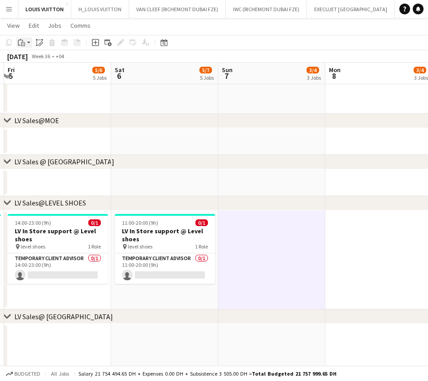
click at [20, 44] on icon "Paste" at bounding box center [21, 42] width 7 height 7
click at [44, 74] on link "Paste with crew Ctrl+Shift+V" at bounding box center [66, 75] width 84 height 8
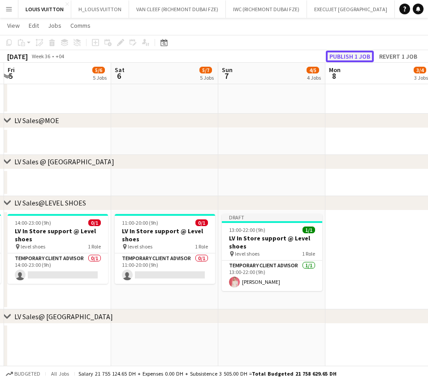
click at [350, 56] on button "Publish 1 job" at bounding box center [350, 57] width 48 height 12
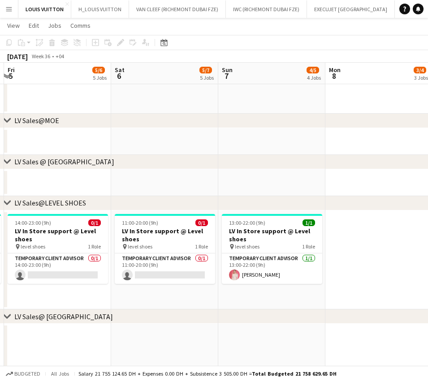
drag, startPoint x: 257, startPoint y: 245, endPoint x: 88, endPoint y: 241, distance: 168.4
click at [80, 242] on app-calendar-viewport "Tue 2 5/5 4 Jobs Wed 3 4/4 4 Jobs Thu 4 4/5 5 Jobs Fri 5 5/6 5 Jobs Sat 6 5/7 5…" at bounding box center [214, 48] width 428 height 1621
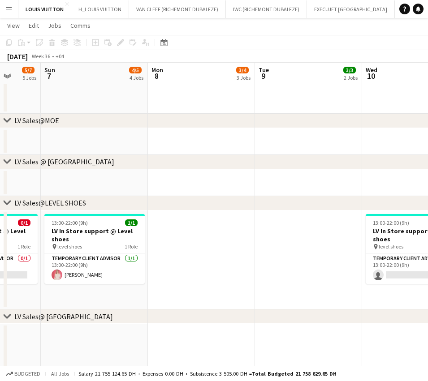
drag, startPoint x: 169, startPoint y: 239, endPoint x: 100, endPoint y: 242, distance: 69.5
click at [100, 242] on app-calendar-viewport "Thu 4 4/5 5 Jobs Fri 5 5/6 5 Jobs Sat 6 5/7 5 Jobs Sun 7 4/5 4 Jobs Mon 8 3/4 3…" at bounding box center [214, 48] width 428 height 1621
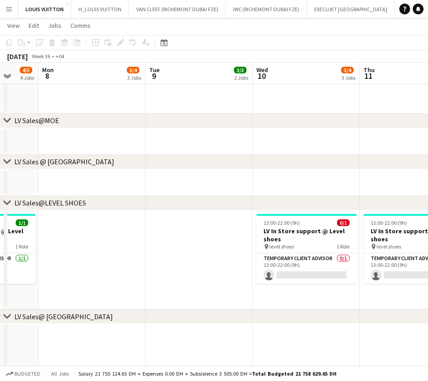
drag, startPoint x: 73, startPoint y: 244, endPoint x: 43, endPoint y: 244, distance: 29.6
click at [6, 244] on div "chevron-right RE-OPENENING, VIP EVENTS & POP-UP chevron-right Make up artists M…" at bounding box center [214, 48] width 428 height 1621
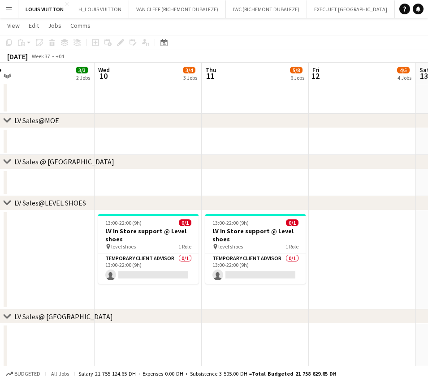
scroll to position [0, 336]
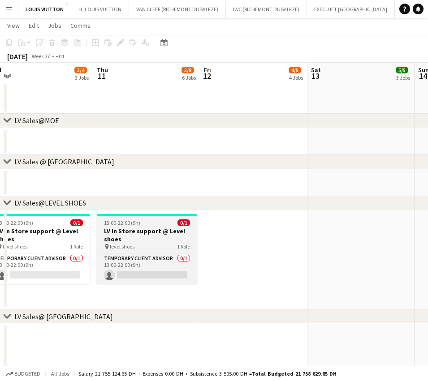
drag, startPoint x: 145, startPoint y: 244, endPoint x: 139, endPoint y: 245, distance: 6.3
click at [113, 244] on app-calendar-viewport "Sun 7 4/5 4 Jobs Mon 8 3/4 3 Jobs Tue 9 3/3 2 Jobs Wed 10 3/4 3 Jobs Thu 11 5/8…" at bounding box center [214, 48] width 428 height 1621
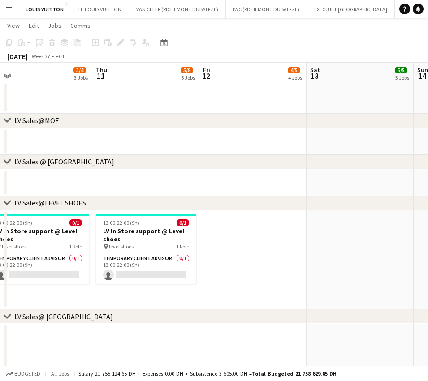
click at [239, 244] on app-date-cell at bounding box center [252, 259] width 107 height 99
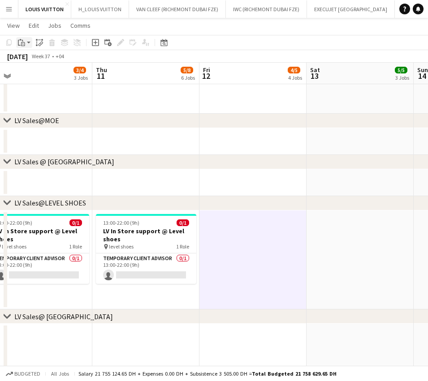
click at [23, 46] on icon at bounding box center [23, 44] width 4 height 4
click at [54, 76] on link "Paste with crew Ctrl+Shift+V" at bounding box center [66, 75] width 84 height 8
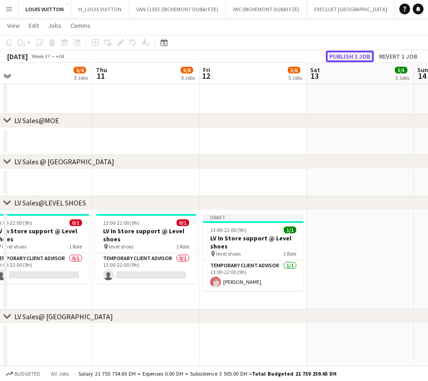
click at [352, 56] on button "Publish 1 job" at bounding box center [350, 57] width 48 height 12
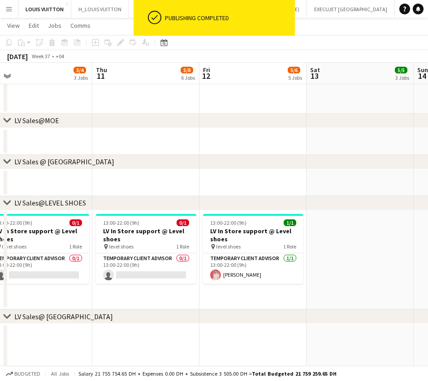
click at [346, 247] on app-date-cell at bounding box center [359, 259] width 107 height 99
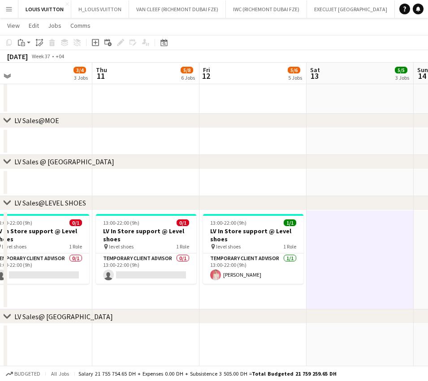
scroll to position [0, 187]
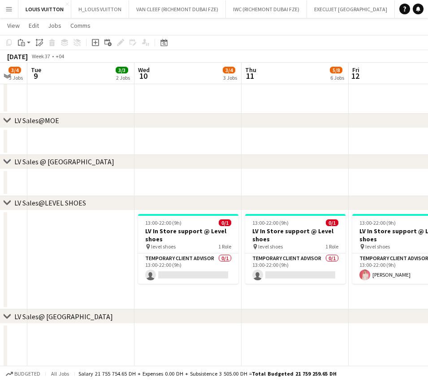
drag, startPoint x: 75, startPoint y: 264, endPoint x: 224, endPoint y: 261, distance: 149.1
click at [224, 261] on app-calendar-viewport "Sun 7 4/5 4 Jobs Mon 8 3/4 3 Jobs Tue 9 3/3 2 Jobs Wed 10 3/4 3 Jobs Thu 11 5/8…" at bounding box center [214, 48] width 428 height 1621
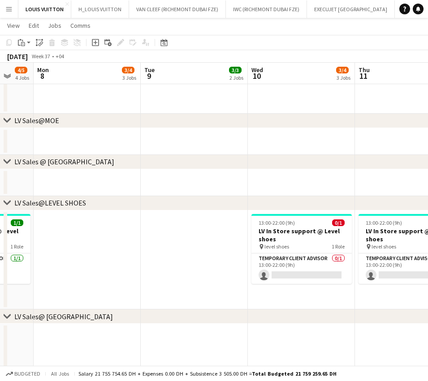
drag, startPoint x: 155, startPoint y: 257, endPoint x: 268, endPoint y: 247, distance: 113.3
click at [268, 247] on app-calendar-viewport "Sat 6 5/7 5 Jobs Sun 7 4/5 4 Jobs Mon 8 3/4 3 Jobs Tue 9 3/3 2 Jobs Wed 10 3/4 …" at bounding box center [214, 48] width 428 height 1621
drag, startPoint x: 146, startPoint y: 255, endPoint x: 332, endPoint y: 248, distance: 186.8
click at [332, 248] on app-calendar-viewport "Sat 6 5/7 5 Jobs Sun 7 4/5 4 Jobs Mon 8 3/4 3 Jobs Tue 9 3/3 2 Jobs Wed 10 3/4 …" at bounding box center [214, 48] width 428 height 1621
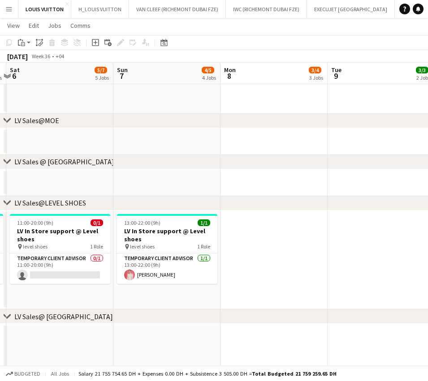
scroll to position [0, 241]
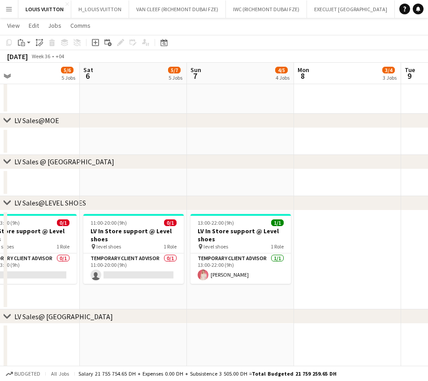
drag, startPoint x: 184, startPoint y: 253, endPoint x: 258, endPoint y: 245, distance: 73.8
click at [258, 245] on app-calendar-viewport "Wed 3 4/4 4 Jobs Thu 4 4/5 5 Jobs Fri 5 5/6 5 Jobs Sat 6 5/7 5 Jobs Sun 7 4/5 4…" at bounding box center [214, 48] width 428 height 1621
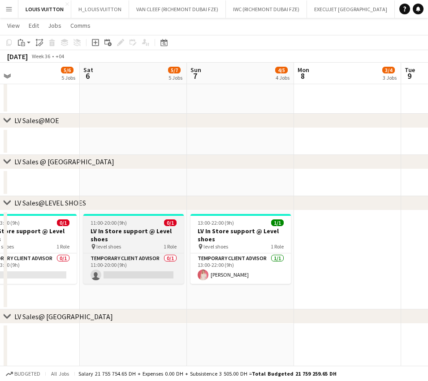
click at [146, 244] on div "pin level shoes 1 Role" at bounding box center [133, 246] width 100 height 7
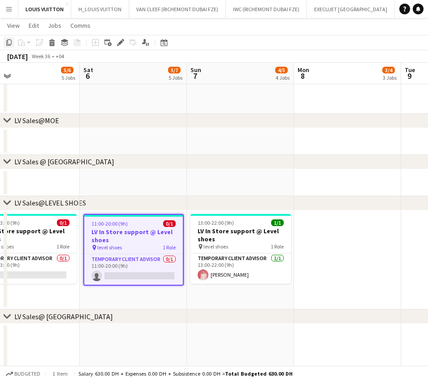
click at [11, 45] on icon "Copy" at bounding box center [8, 42] width 7 height 7
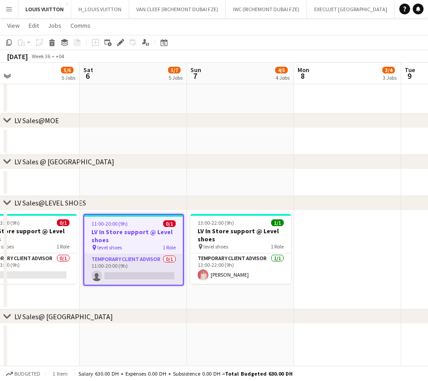
drag, startPoint x: 247, startPoint y: 248, endPoint x: 121, endPoint y: 264, distance: 126.9
click at [152, 261] on app-calendar-viewport "Wed 3 4/4 4 Jobs Thu 4 4/5 5 Jobs Fri 5 5/6 5 Jobs Sat 6 5/7 5 Jobs Sun 7 4/5 4…" at bounding box center [214, 48] width 428 height 1621
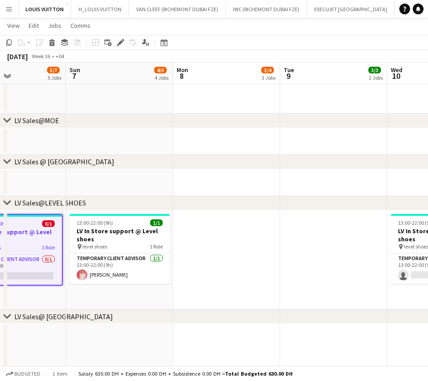
click at [78, 276] on app-calendar-viewport "Thu 4 4/5 5 Jobs Fri 5 5/6 5 Jobs Sat 6 5/7 5 Jobs Sun 7 4/5 4 Jobs Mon 8 3/4 3…" at bounding box center [214, 48] width 428 height 1621
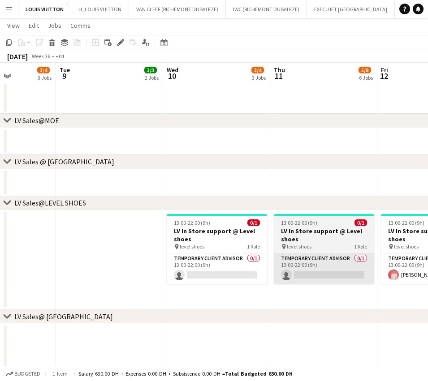
drag, startPoint x: 267, startPoint y: 263, endPoint x: 108, endPoint y: 254, distance: 159.6
click at [38, 263] on app-calendar-viewport "Sat 6 5/7 5 Jobs Sun 7 4/5 4 Jobs Mon 8 3/4 3 Jobs Tue 9 3/3 2 Jobs Wed 10 3/4 …" at bounding box center [214, 48] width 428 height 1621
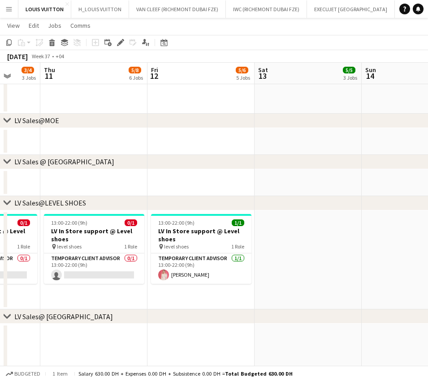
drag, startPoint x: 203, startPoint y: 254, endPoint x: 54, endPoint y: 259, distance: 149.2
click at [54, 259] on app-calendar-viewport "Mon 8 3/4 3 Jobs Tue 9 3/3 2 Jobs Wed 10 3/4 3 Jobs Thu 11 5/8 6 Jobs Fri 12 5/…" at bounding box center [214, 48] width 428 height 1621
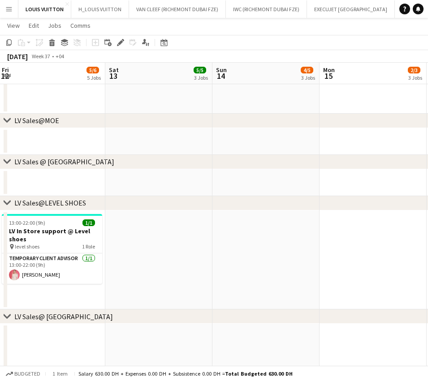
click at [146, 241] on app-date-cell at bounding box center [158, 259] width 107 height 99
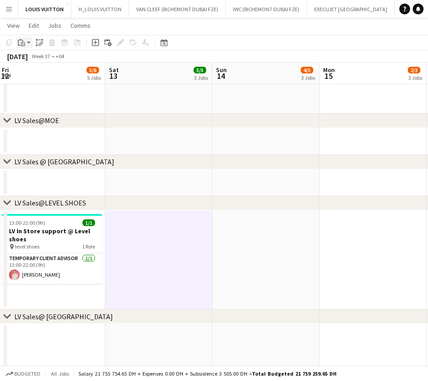
click at [22, 46] on icon at bounding box center [23, 44] width 4 height 4
click at [41, 62] on link "Paste Ctrl+V" at bounding box center [66, 60] width 84 height 8
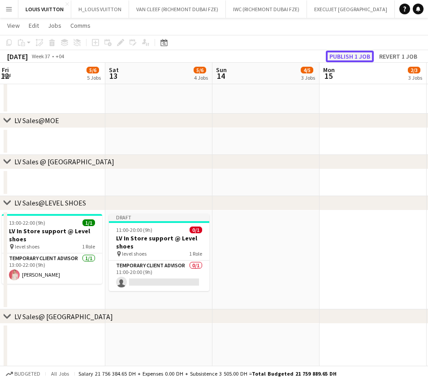
click at [358, 57] on button "Publish 1 job" at bounding box center [350, 57] width 48 height 12
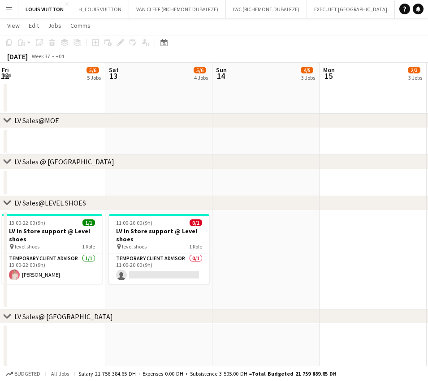
scroll to position [0, 268]
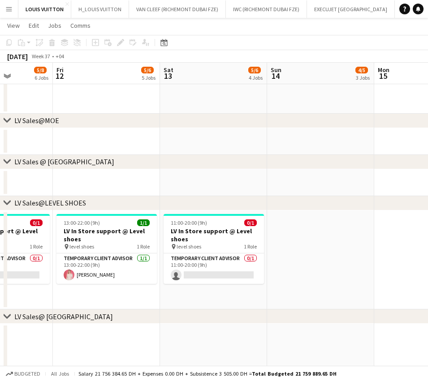
drag, startPoint x: 75, startPoint y: 235, endPoint x: 130, endPoint y: 229, distance: 55.0
click at [130, 229] on app-calendar-viewport "Tue 9 3/3 2 Jobs Wed 10 3/4 3 Jobs Thu 11 5/8 6 Jobs Fri 12 5/6 5 Jobs Sat 13 5…" at bounding box center [214, 48] width 428 height 1621
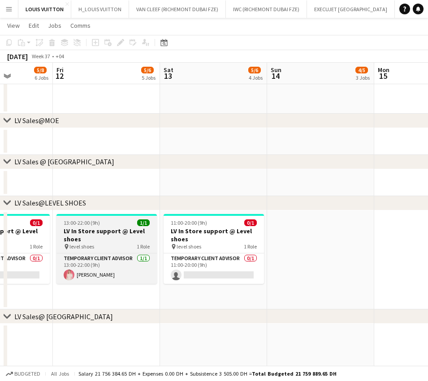
click at [118, 224] on div "13:00-22:00 (9h) 1/1" at bounding box center [106, 222] width 100 height 7
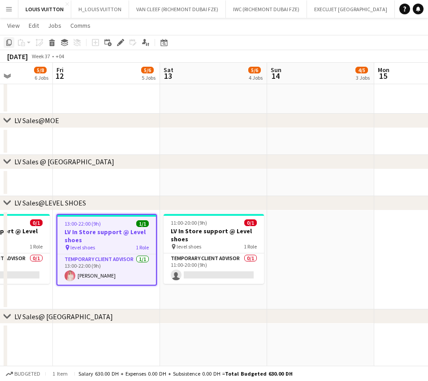
click at [9, 45] on icon at bounding box center [8, 42] width 5 height 6
click at [325, 252] on app-date-cell at bounding box center [320, 259] width 107 height 99
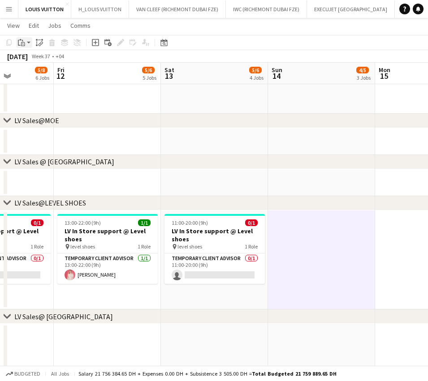
click at [25, 39] on icon "Paste" at bounding box center [21, 42] width 7 height 7
click at [38, 75] on link "Paste with crew Ctrl+Shift+V" at bounding box center [66, 75] width 84 height 8
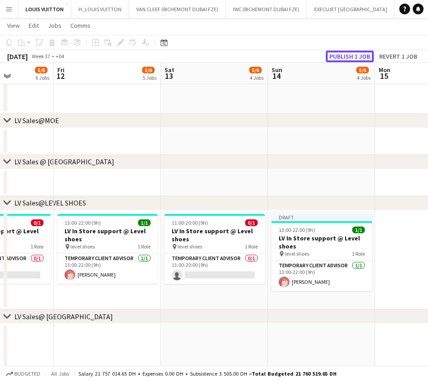
click at [349, 56] on button "Publish 1 job" at bounding box center [350, 57] width 48 height 12
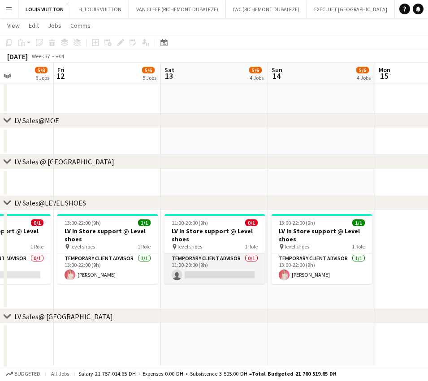
click at [214, 276] on app-card-role "Temporary Client Advisor 0/1 11:00-20:00 (9h) single-neutral-actions" at bounding box center [214, 268] width 100 height 30
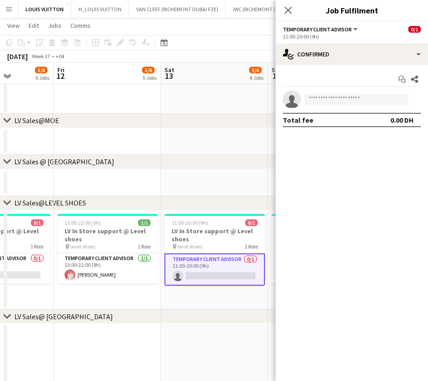
scroll to position [0, 181]
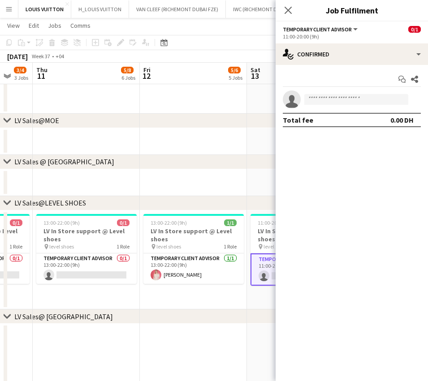
drag, startPoint x: 152, startPoint y: 237, endPoint x: 341, endPoint y: 250, distance: 189.4
click at [341, 250] on body "Menu Boards Boards Boards All jobs Status Workforce Workforce My Workforce Recr…" at bounding box center [214, 38] width 428 height 1671
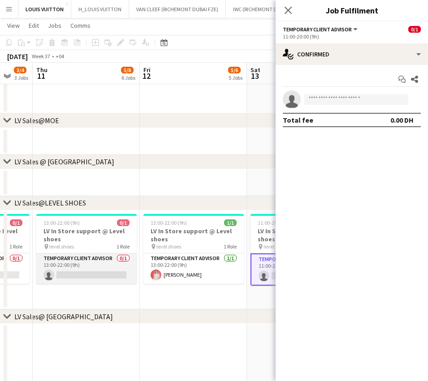
click at [124, 282] on app-card-role "Temporary Client Advisor 0/1 13:00-22:00 (9h) single-neutral-actions" at bounding box center [86, 268] width 100 height 30
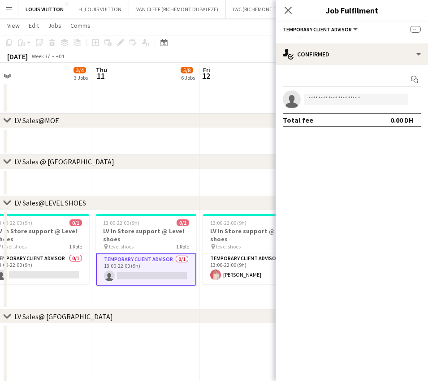
drag, startPoint x: 117, startPoint y: 268, endPoint x: 240, endPoint y: 270, distance: 122.7
click at [240, 270] on app-calendar-viewport "Mon 8 3/4 3 Jobs Tue 9 3/3 2 Jobs Wed 10 3/4 3 Jobs Thu 11 5/8 6 Jobs Fri 12 5/…" at bounding box center [214, 48] width 428 height 1621
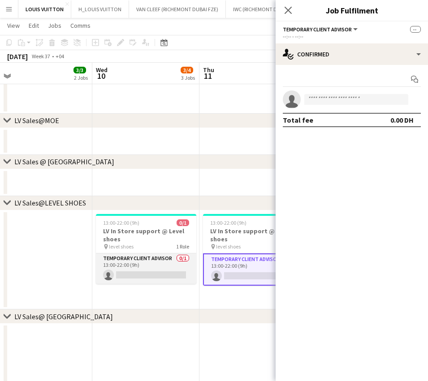
click at [139, 269] on app-card-role "Temporary Client Advisor 0/1 13:00-22:00 (9h) single-neutral-actions" at bounding box center [146, 268] width 100 height 30
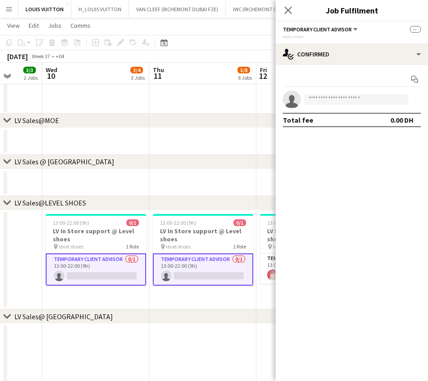
drag, startPoint x: 167, startPoint y: 270, endPoint x: 252, endPoint y: 265, distance: 85.2
click at [278, 264] on body "Menu Boards Boards Boards All jobs Status Workforce Workforce My Workforce Recr…" at bounding box center [214, 38] width 428 height 1671
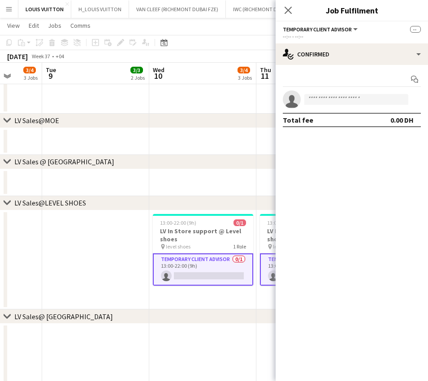
drag, startPoint x: 212, startPoint y: 261, endPoint x: 255, endPoint y: 261, distance: 42.5
click at [256, 260] on app-calendar-viewport "Sat 6 5/7 5 Jobs Sun 7 4/5 4 Jobs Mon 8 3/4 3 Jobs Tue 9 3/3 2 Jobs Wed 10 3/4 …" at bounding box center [214, 48] width 428 height 1621
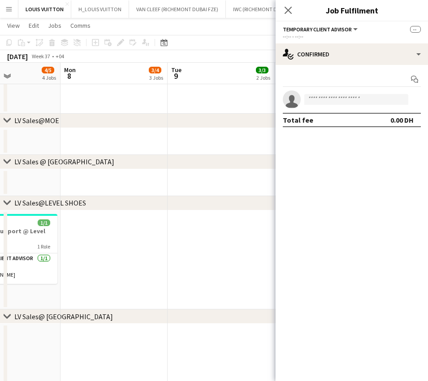
drag, startPoint x: 193, startPoint y: 261, endPoint x: 257, endPoint y: 258, distance: 63.2
click at [256, 258] on app-calendar-viewport "Fri 5 5/6 5 Jobs Sat 6 5/7 5 Jobs Sun 7 4/5 4 Jobs Mon 8 3/4 3 Jobs Tue 9 3/3 2…" at bounding box center [214, 48] width 428 height 1621
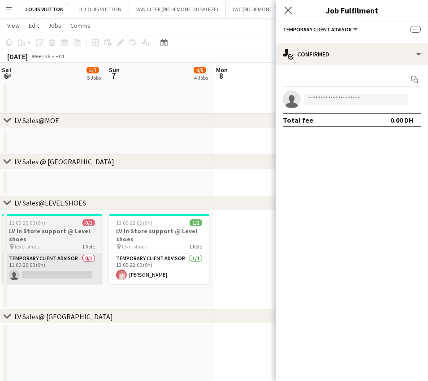
drag, startPoint x: 150, startPoint y: 259, endPoint x: 186, endPoint y: 270, distance: 37.0
click at [270, 260] on app-calendar-viewport "Thu 4 4/5 5 Jobs Fri 5 5/6 5 Jobs Sat 6 5/7 5 Jobs Sun 7 4/5 4 Jobs Mon 8 3/4 3…" at bounding box center [214, 48] width 428 height 1621
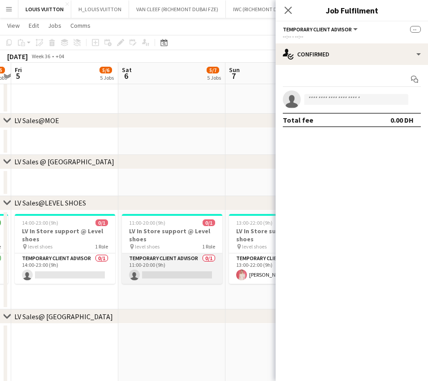
click at [152, 274] on app-card-role "Temporary Client Advisor 0/1 11:00-20:00 (9h) single-neutral-actions" at bounding box center [172, 268] width 100 height 30
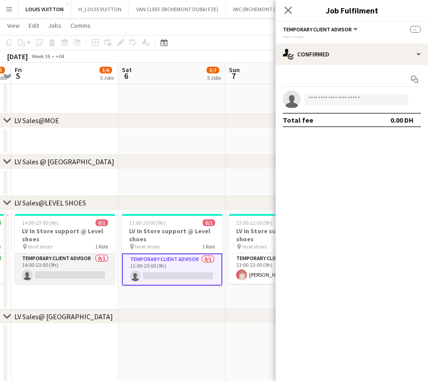
click at [45, 274] on app-card-role "Temporary Client Advisor 0/1 14:00-23:00 (9h) single-neutral-actions" at bounding box center [65, 268] width 100 height 30
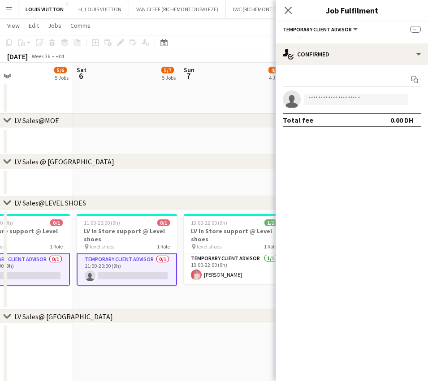
drag, startPoint x: 126, startPoint y: 273, endPoint x: 253, endPoint y: 276, distance: 126.8
click at [253, 276] on app-calendar-viewport "Wed 3 4/4 4 Jobs Thu 4 4/5 5 Jobs Fri 5 5/6 5 Jobs Sat 6 5/7 5 Jobs Sun 7 4/5 4…" at bounding box center [214, 48] width 428 height 1621
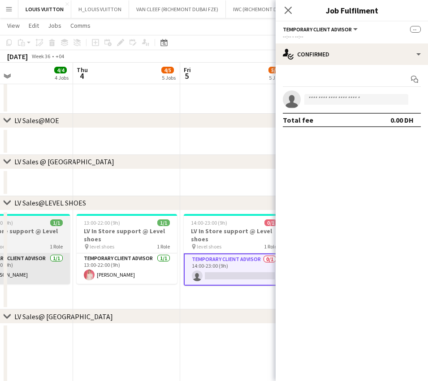
drag, startPoint x: 159, startPoint y: 276, endPoint x: 147, endPoint y: 274, distance: 11.8
click at [253, 271] on app-calendar-viewport "Mon 1 3/4 3 Jobs Tue 2 5/5 4 Jobs Wed 3 4/4 4 Jobs Thu 4 4/5 5 Jobs Fri 5 5/6 5…" at bounding box center [214, 48] width 428 height 1621
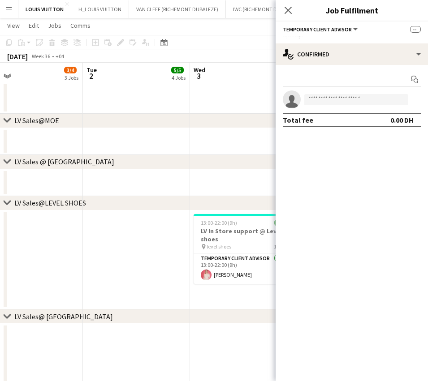
drag, startPoint x: 136, startPoint y: 274, endPoint x: 219, endPoint y: 272, distance: 82.8
click at [219, 272] on app-calendar-viewport "Sat 30 17/18 8 Jobs Sun 31 17/18 7 Jobs Mon 1 3/4 3 Jobs Tue 2 5/5 4 Jobs Wed 3…" at bounding box center [214, 48] width 428 height 1621
drag, startPoint x: 118, startPoint y: 269, endPoint x: 266, endPoint y: 271, distance: 147.8
click at [266, 271] on app-calendar-viewport "Sat 30 17/18 8 Jobs Sun 31 17/18 7 Jobs Mon 1 3/4 3 Jobs Tue 2 5/5 4 Jobs Wed 3…" at bounding box center [214, 48] width 428 height 1621
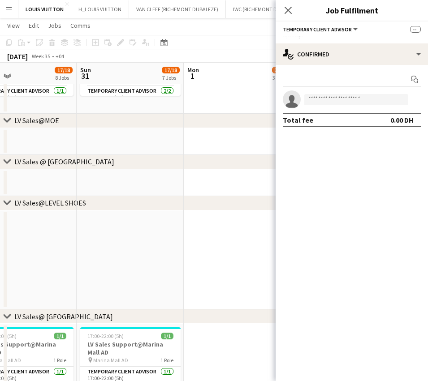
scroll to position [0, 287]
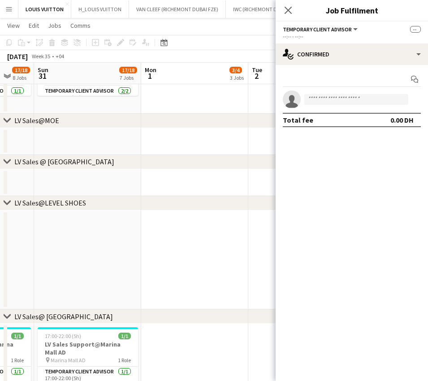
drag, startPoint x: 131, startPoint y: 274, endPoint x: 146, endPoint y: 207, distance: 68.8
click at [42, 291] on app-calendar-viewport "Thu 28 14/15 6 Jobs Fri 29 22/24 9 Jobs Sat 30 17/18 8 Jobs Sun 31 17/18 7 Jobs…" at bounding box center [214, 48] width 428 height 1621
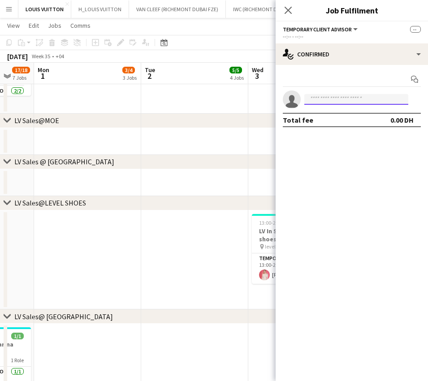
click at [339, 96] on input at bounding box center [356, 99] width 104 height 11
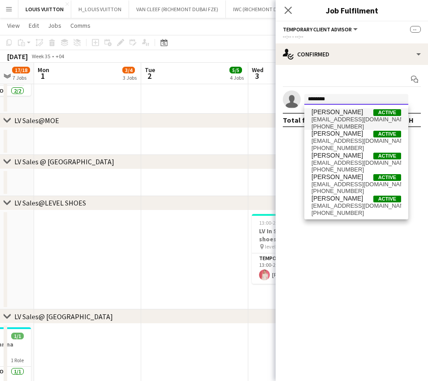
type input "********"
click at [347, 118] on span "sfrolova848@gmail.com" at bounding box center [356, 119] width 90 height 7
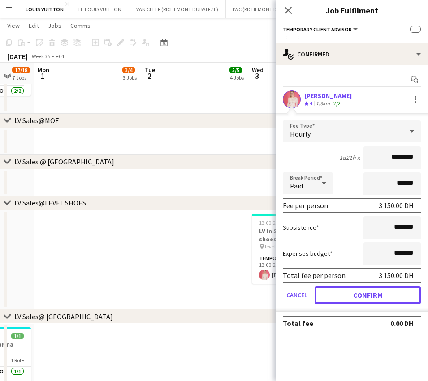
click at [383, 291] on button "Confirm" at bounding box center [367, 295] width 106 height 18
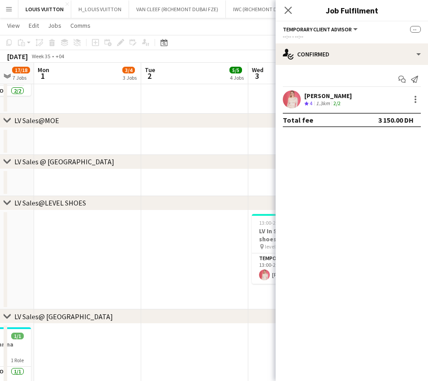
click at [255, 45] on app-toolbar "Copy Paste Paste Ctrl+V Paste with crew Ctrl+Shift+V Paste linked Job Delete Gr…" at bounding box center [214, 42] width 428 height 15
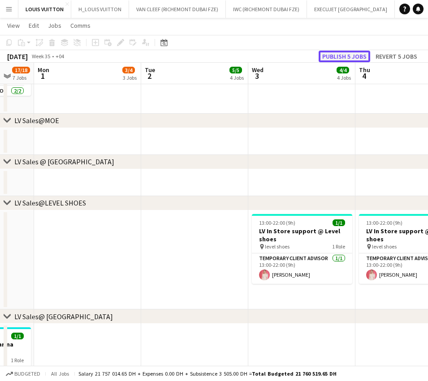
click at [341, 54] on button "Publish 5 jobs" at bounding box center [343, 57] width 51 height 12
click at [220, 269] on app-calendar-viewport "Fri 29 22/24 9 Jobs Sat 30 17/18 8 Jobs Sun 31 17/18 7 Jobs Mon 1 3/4 3 Jobs Tu…" at bounding box center [214, 48] width 428 height 1621
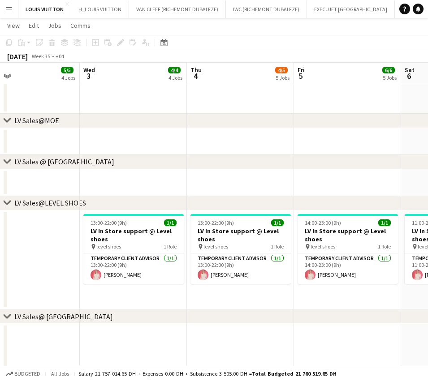
drag, startPoint x: 377, startPoint y: 261, endPoint x: 231, endPoint y: 262, distance: 145.5
click at [238, 261] on app-calendar-viewport "Sun 31 17/18 7 Jobs Mon 1 3/4 3 Jobs Tue 2 5/5 4 Jobs Wed 3 4/4 4 Jobs Thu 4 4/…" at bounding box center [214, 48] width 428 height 1621
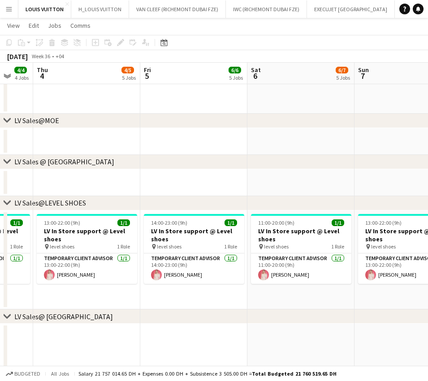
click at [123, 258] on app-calendar-viewport "Mon 1 3/4 3 Jobs Tue 2 5/5 4 Jobs Wed 3 4/4 4 Jobs Thu 4 4/5 5 Jobs Fri 5 6/6 5…" at bounding box center [214, 48] width 428 height 1621
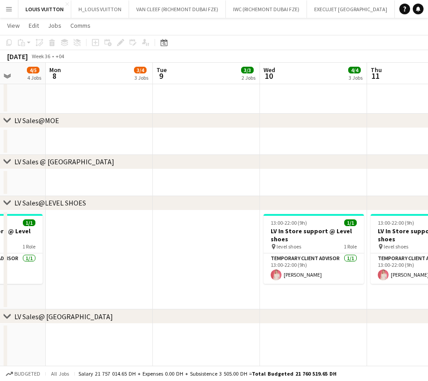
drag, startPoint x: 235, startPoint y: 266, endPoint x: 170, endPoint y: 274, distance: 65.0
click at [170, 274] on app-calendar-viewport "Fri 5 6/6 5 Jobs Sat 6 6/7 5 Jobs Sun 7 4/5 4 Jobs Mon 8 3/4 3 Jobs Tue 9 3/3 2…" at bounding box center [214, 48] width 428 height 1621
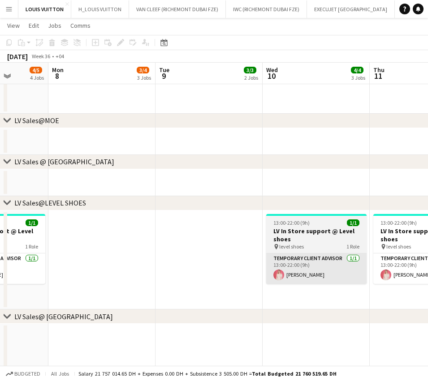
drag, startPoint x: 163, startPoint y: 282, endPoint x: 264, endPoint y: 274, distance: 100.6
click at [159, 283] on app-calendar-viewport "Fri 5 6/6 5 Jobs Sat 6 6/7 5 Jobs Sun 7 4/5 4 Jobs Mon 8 3/4 3 Jobs Tue 9 3/3 2…" at bounding box center [214, 48] width 428 height 1621
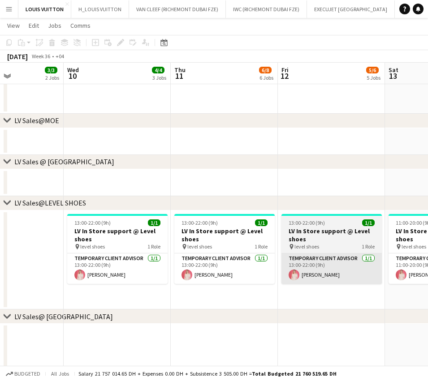
drag, startPoint x: 184, startPoint y: 273, endPoint x: 303, endPoint y: 255, distance: 120.1
click at [184, 273] on app-calendar-viewport "Sat 6 6/7 5 Jobs Sun 7 4/5 4 Jobs Mon 8 3/4 3 Jobs Tue 9 3/3 2 Jobs Wed 10 4/4 …" at bounding box center [214, 48] width 428 height 1621
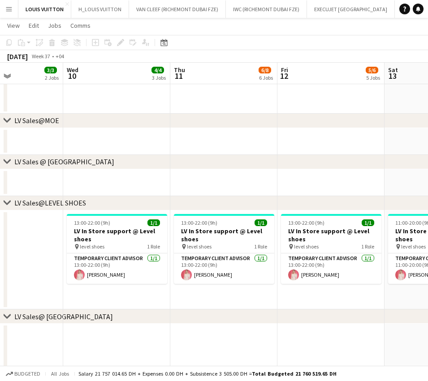
click at [163, 255] on app-calendar-viewport "Sun 7 4/5 4 Jobs Mon 8 3/4 3 Jobs Tue 9 3/3 2 Jobs Wed 10 4/4 3 Jobs Thu 11 6/8…" at bounding box center [214, 48] width 428 height 1621
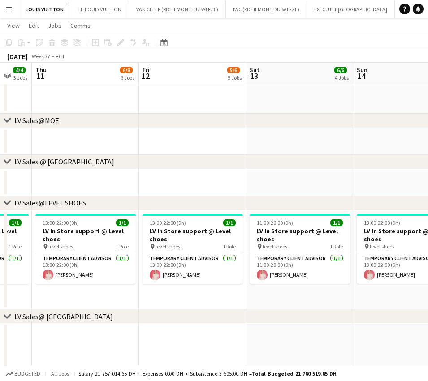
click at [142, 251] on app-calendar-viewport "Mon 8 3/4 3 Jobs Tue 9 3/3 2 Jobs Wed 10 4/4 3 Jobs Thu 11 6/8 6 Jobs Fri 12 5/…" at bounding box center [214, 48] width 428 height 1621
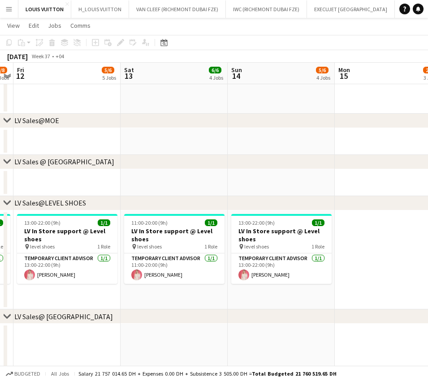
drag, startPoint x: 90, startPoint y: 258, endPoint x: 57, endPoint y: 258, distance: 33.6
click at [57, 258] on app-calendar-viewport "Tue 9 3/3 2 Jobs Wed 10 4/4 3 Jobs Thu 11 6/8 6 Jobs Fri 12 5/6 5 Jobs Sat 13 6…" at bounding box center [214, 48] width 428 height 1621
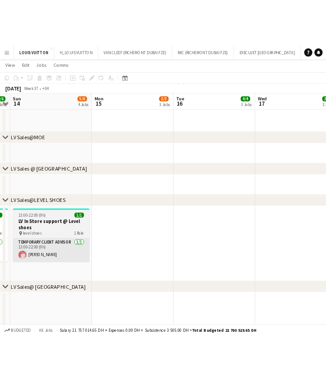
scroll to position [0, 289]
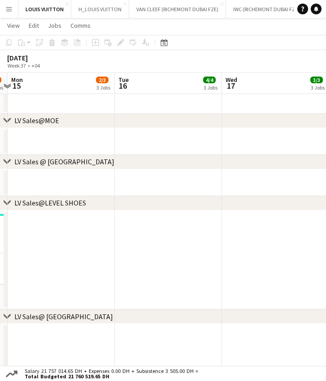
drag, startPoint x: 244, startPoint y: 230, endPoint x: 150, endPoint y: 230, distance: 94.0
click at [150, 230] on app-calendar-viewport "Thu 11 6/8 6 Jobs Fri 12 5/6 5 Jobs Sat 13 6/6 4 Jobs Sun 14 5/6 4 Jobs Mon 15 …" at bounding box center [163, 48] width 326 height 1621
drag, startPoint x: 228, startPoint y: 238, endPoint x: 162, endPoint y: 238, distance: 66.7
click at [162, 238] on app-calendar-viewport "Thu 11 6/8 6 Jobs Fri 12 5/6 5 Jobs Sat 13 6/6 4 Jobs Sun 14 5/6 4 Jobs Mon 15 …" at bounding box center [163, 48] width 326 height 1621
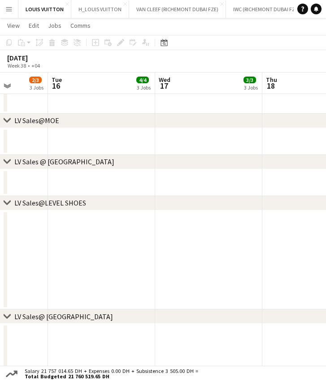
click at [180, 222] on app-date-cell at bounding box center [208, 259] width 107 height 99
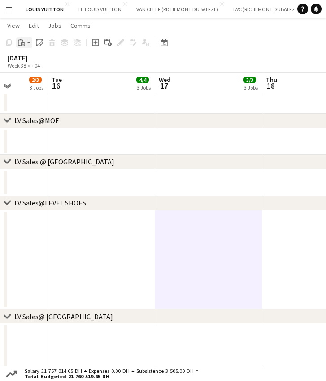
click at [24, 40] on icon "Paste" at bounding box center [21, 42] width 7 height 7
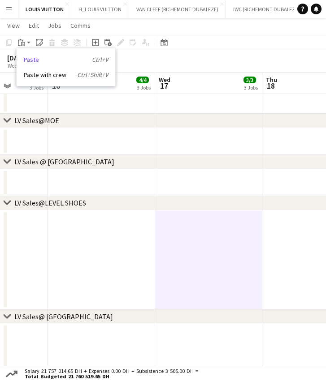
click at [33, 60] on link "Paste Ctrl+V" at bounding box center [66, 60] width 84 height 8
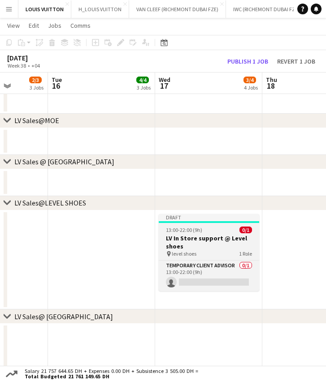
drag, startPoint x: 205, startPoint y: 225, endPoint x: 197, endPoint y: 215, distance: 12.4
click at [205, 225] on app-job-card "Draft 13:00-22:00 (9h) 0/1 LV In Store support @ Level shoes pin level shoes 1 …" at bounding box center [209, 252] width 100 height 77
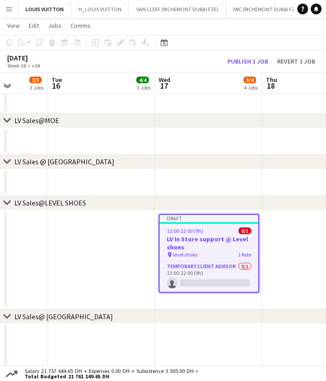
scroll to position [0, 274]
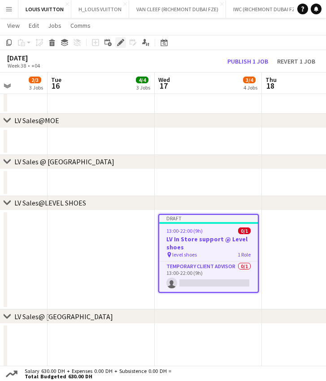
click at [119, 42] on icon "Edit" at bounding box center [120, 42] width 7 height 7
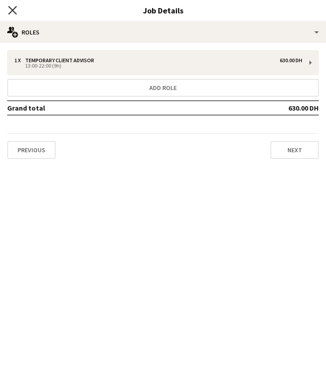
click at [16, 11] on icon "Close pop-in" at bounding box center [12, 10] width 9 height 9
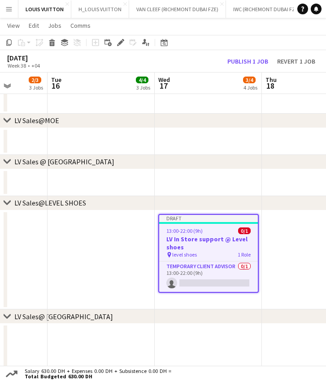
drag, startPoint x: 92, startPoint y: 273, endPoint x: 240, endPoint y: 257, distance: 148.7
click at [240, 257] on app-calendar-viewport "Sat 13 6/6 4 Jobs Sun 14 5/6 4 Jobs Mon 15 2/3 3 Jobs Tue 16 4/4 3 Jobs Wed 17 …" at bounding box center [163, 48] width 326 height 1621
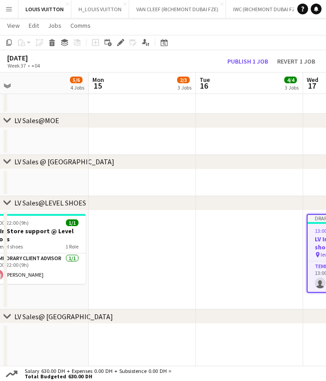
scroll to position [0, 241]
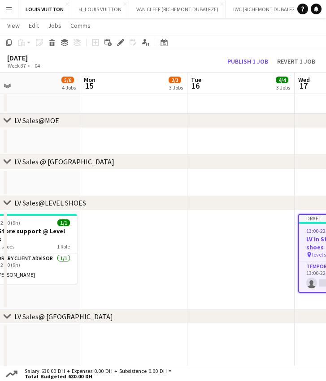
drag, startPoint x: 136, startPoint y: 246, endPoint x: 201, endPoint y: 244, distance: 65.9
click at [201, 244] on app-calendar-viewport "Fri 12 5/6 5 Jobs Sat 13 6/6 4 Jobs Sun 14 5/6 4 Jobs Mon 15 2/3 3 Jobs Tue 16 …" at bounding box center [163, 48] width 326 height 1621
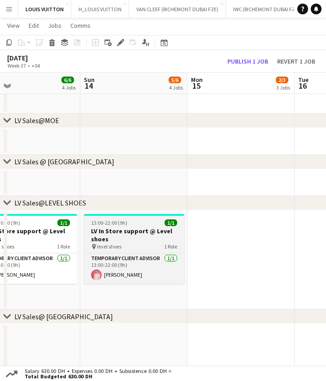
click at [123, 231] on h3 "LV In Store support @ Level shoes" at bounding box center [134, 235] width 100 height 16
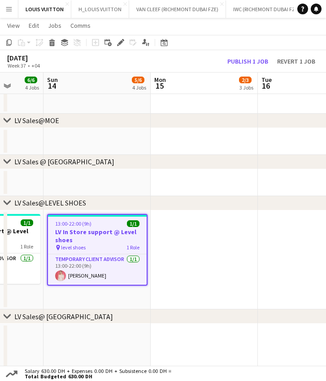
drag, startPoint x: 139, startPoint y: 253, endPoint x: 167, endPoint y: 253, distance: 27.8
click at [167, 253] on app-calendar-viewport "Thu 11 6/8 6 Jobs Fri 12 5/6 5 Jobs Sat 13 6/6 4 Jobs Sun 14 5/6 4 Jobs Mon 15 …" at bounding box center [163, 48] width 326 height 1621
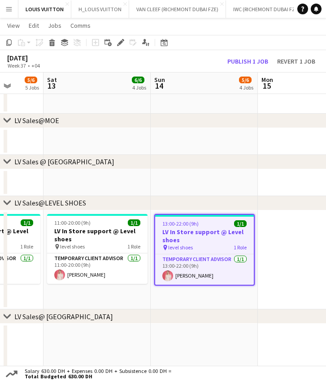
scroll to position [0, 277]
drag, startPoint x: 190, startPoint y: 253, endPoint x: 85, endPoint y: 254, distance: 105.2
click at [85, 254] on app-calendar-viewport "Wed 10 4/4 3 Jobs Thu 11 6/8 6 Jobs Fri 12 5/6 5 Jobs Sat 13 6/6 4 Jobs Sun 14 …" at bounding box center [163, 48] width 326 height 1621
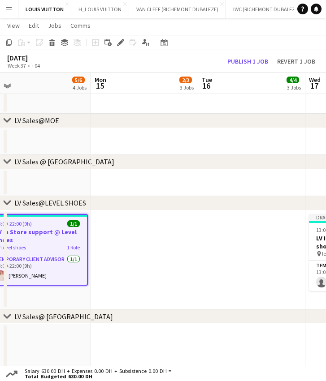
drag, startPoint x: 156, startPoint y: 253, endPoint x: 80, endPoint y: 251, distance: 76.6
click at [69, 253] on app-calendar-viewport "Wed 10 4/4 3 Jobs Thu 11 6/8 6 Jobs Fri 12 5/6 5 Jobs Sat 13 6/6 4 Jobs Sun 14 …" at bounding box center [163, 48] width 326 height 1621
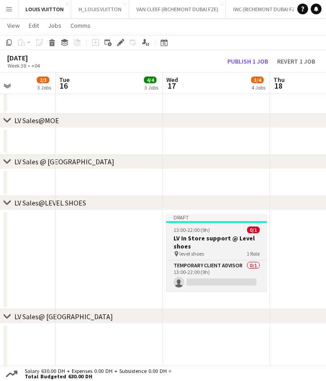
click at [236, 240] on h3 "LV In Store support @ Level shoes" at bounding box center [216, 242] width 100 height 16
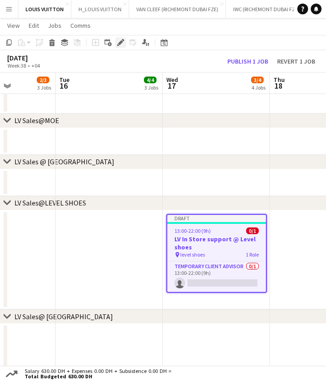
click at [117, 41] on icon "Edit" at bounding box center [120, 42] width 7 height 7
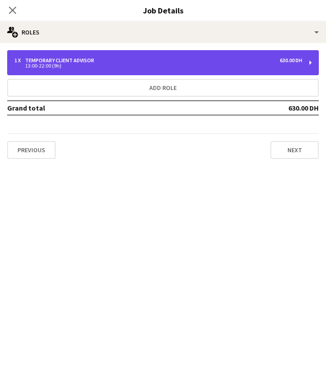
click at [99, 61] on div "1 x Temporary Client Advisor 630.00 DH" at bounding box center [157, 60] width 287 height 6
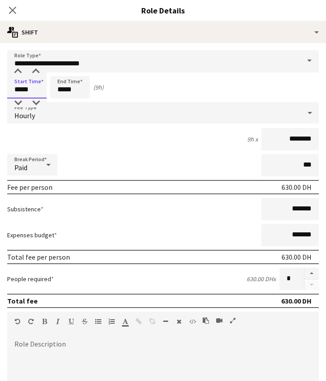
drag, startPoint x: -32, startPoint y: 100, endPoint x: -97, endPoint y: 109, distance: 65.5
click at [0, 109] on html "Menu Boards Boards Boards All jobs Status Workforce Workforce My Workforce Recr…" at bounding box center [163, 38] width 326 height 1671
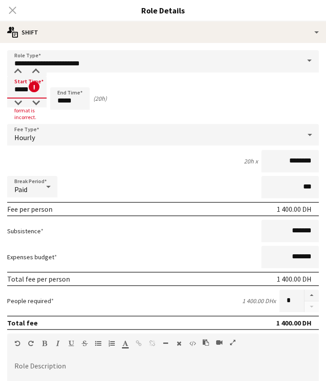
type input "*****"
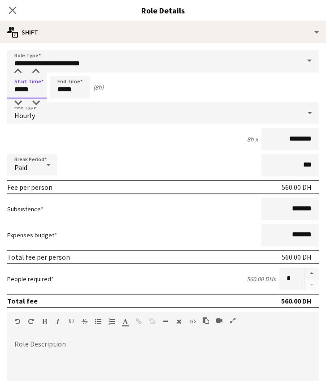
type input "*****"
drag, startPoint x: 76, startPoint y: 91, endPoint x: 43, endPoint y: 89, distance: 32.8
click at [43, 89] on div "Start Time ***** End Time ***** (8h)" at bounding box center [162, 87] width 311 height 22
type input "*****"
click at [14, 10] on icon "Close pop-in" at bounding box center [12, 10] width 9 height 9
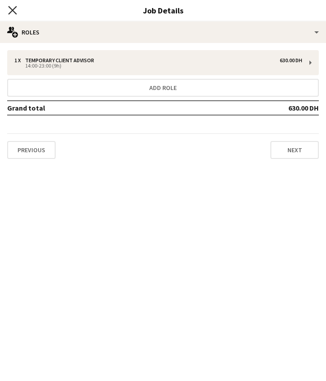
click at [11, 13] on icon "Close pop-in" at bounding box center [12, 10] width 9 height 9
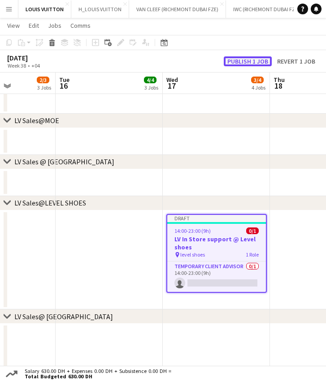
click at [260, 64] on button "Publish 1 job" at bounding box center [247, 61] width 48 height 10
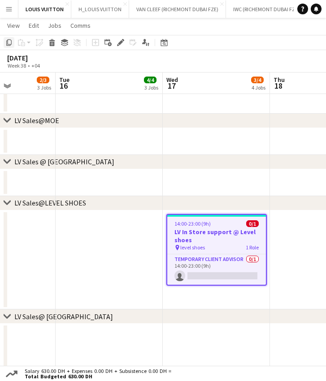
click at [10, 40] on icon "Copy" at bounding box center [8, 42] width 7 height 7
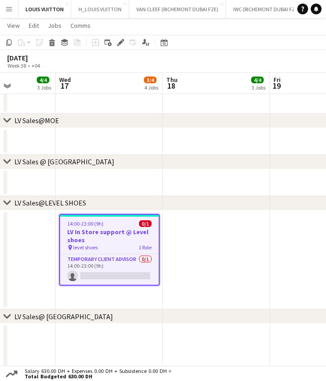
drag, startPoint x: 188, startPoint y: 248, endPoint x: 147, endPoint y: 257, distance: 42.1
click at [128, 257] on app-calendar-viewport "Fri 12 5/6 5 Jobs Sat 13 6/6 4 Jobs Sun 14 5/6 4 Jobs Mon 15 2/3 3 Jobs Tue 16 …" at bounding box center [163, 48] width 326 height 1621
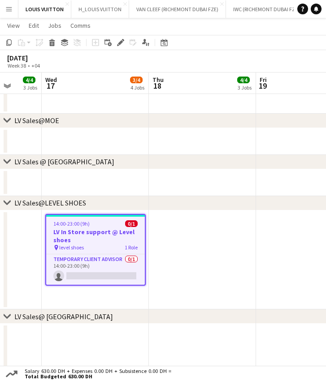
drag, startPoint x: 157, startPoint y: 261, endPoint x: 141, endPoint y: 262, distance: 15.7
click at [141, 262] on app-calendar-viewport "Sun 14 5/6 4 Jobs Mon 15 2/3 3 Jobs Tue 16 4/4 3 Jobs Wed 17 3/4 4 Jobs Thu 18 …" at bounding box center [163, 48] width 326 height 1621
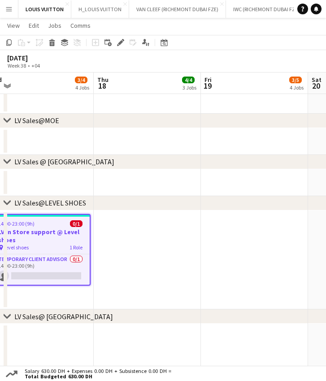
click at [217, 250] on app-date-cell at bounding box center [254, 259] width 107 height 99
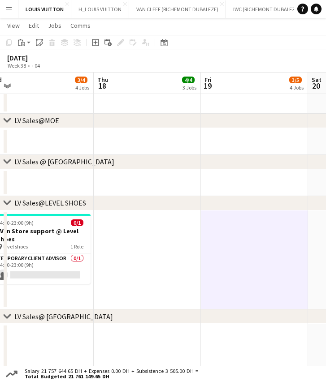
scroll to position [0, 334]
drag, startPoint x: 18, startPoint y: 43, endPoint x: 30, endPoint y: 47, distance: 12.5
click at [18, 43] on icon at bounding box center [19, 43] width 3 height 6
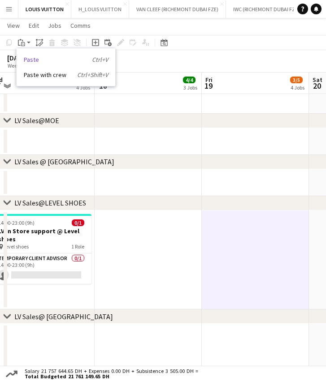
click at [42, 62] on link "Paste Ctrl+V" at bounding box center [66, 60] width 84 height 8
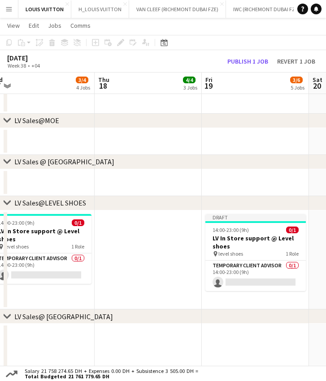
click at [247, 53] on div "September 2025 Week 38 • +04 Publish 1 job Revert 1 job" at bounding box center [163, 61] width 326 height 22
click at [250, 60] on button "Publish 1 job" at bounding box center [247, 61] width 48 height 10
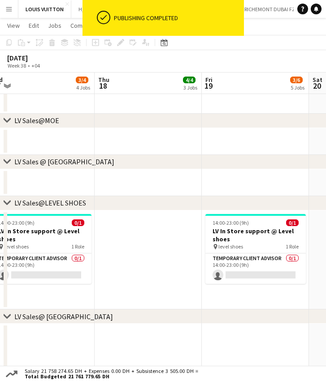
drag, startPoint x: 107, startPoint y: 263, endPoint x: 57, endPoint y: 266, distance: 49.8
click at [58, 266] on app-calendar-viewport "Sun 14 5/6 4 Jobs Mon 15 2/3 3 Jobs Tue 16 4/4 3 Jobs Wed 17 3/4 4 Jobs Thu 18 …" at bounding box center [163, 48] width 326 height 1621
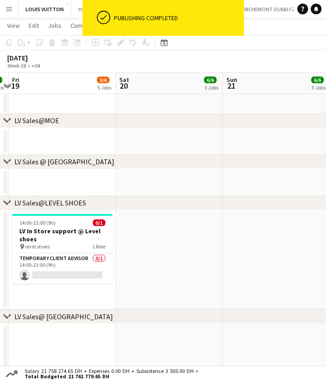
drag, startPoint x: 81, startPoint y: 261, endPoint x: 28, endPoint y: 261, distance: 53.3
click at [27, 263] on app-calendar-viewport "Tue 16 4/4 3 Jobs Wed 17 3/4 4 Jobs Thu 18 4/4 3 Jobs Fri 19 3/6 5 Jobs Sat 20 …" at bounding box center [163, 48] width 326 height 1621
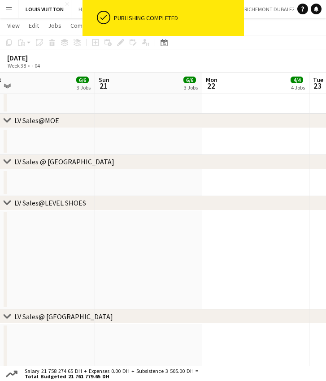
click at [151, 241] on app-date-cell at bounding box center [148, 259] width 107 height 99
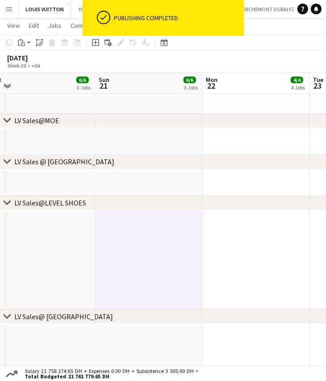
click at [23, 47] on div "Paste" at bounding box center [21, 42] width 11 height 11
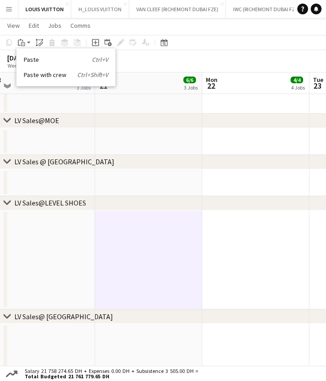
click at [37, 69] on div "Paste Ctrl+V Paste with crew Ctrl+Shift+V" at bounding box center [66, 67] width 99 height 38
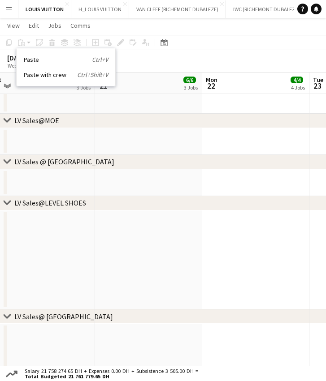
click at [155, 220] on app-date-cell at bounding box center [148, 259] width 107 height 99
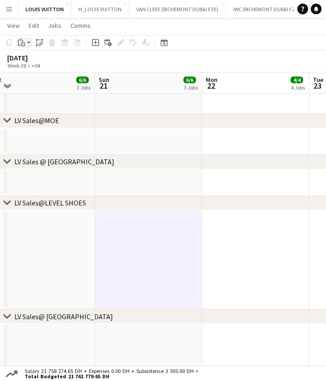
click at [23, 44] on icon "Paste" at bounding box center [21, 42] width 7 height 7
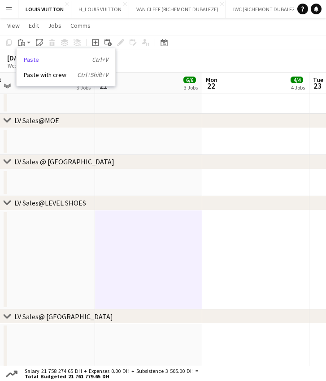
click at [41, 61] on link "Paste Ctrl+V" at bounding box center [66, 60] width 84 height 8
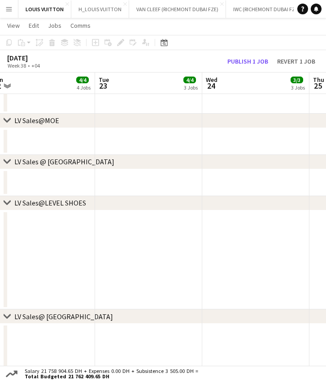
scroll to position [0, 343]
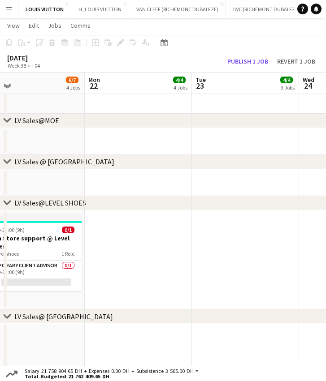
drag, startPoint x: 250, startPoint y: 270, endPoint x: 133, endPoint y: 268, distance: 117.3
click at [133, 268] on app-calendar-viewport "Thu 18 4/4 3 Jobs Fri 19 3/6 5 Jobs Sat 20 6/6 3 Jobs Sun 21 6/7 4 Jobs Mon 22 …" at bounding box center [163, 48] width 326 height 1621
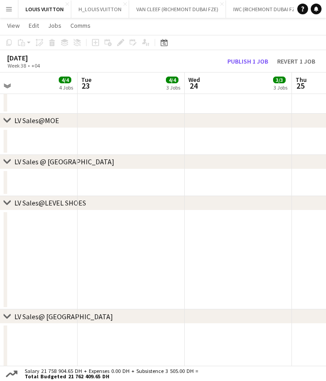
drag, startPoint x: 214, startPoint y: 253, endPoint x: 99, endPoint y: 259, distance: 115.2
click at [99, 259] on app-calendar-viewport "Thu 18 4/4 3 Jobs Fri 19 3/6 5 Jobs Sat 20 6/6 3 Jobs Sun 21 6/7 4 Jobs Mon 22 …" at bounding box center [163, 48] width 326 height 1621
drag, startPoint x: 111, startPoint y: 263, endPoint x: -24, endPoint y: 266, distance: 135.7
click at [0, 266] on html "Menu Boards Boards Boards All jobs Status Workforce Workforce My Workforce Recr…" at bounding box center [163, 38] width 326 height 1671
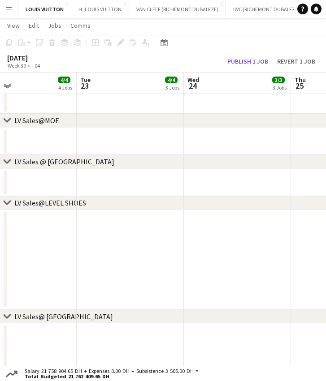
scroll to position [0, 343]
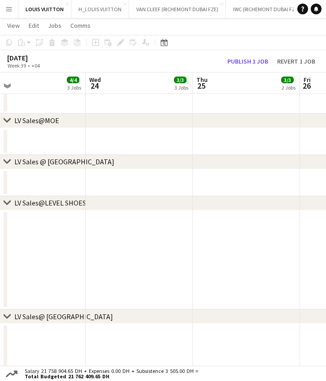
click at [231, 226] on app-date-cell at bounding box center [246, 259] width 107 height 99
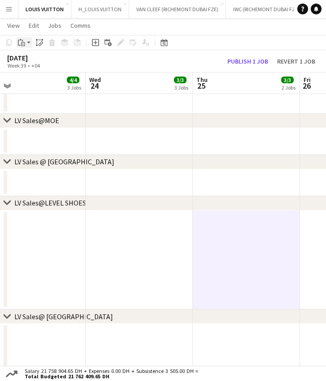
click at [24, 43] on icon "Paste" at bounding box center [21, 42] width 7 height 7
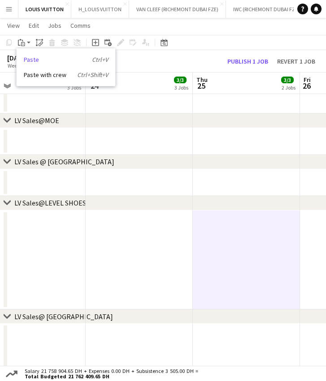
click at [34, 61] on link "Paste Ctrl+V" at bounding box center [66, 60] width 84 height 8
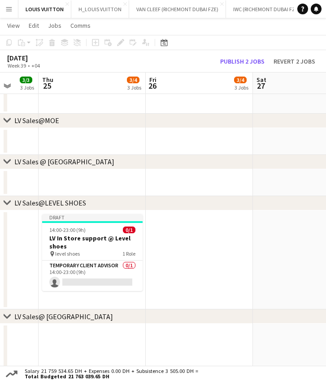
scroll to position [0, 283]
drag, startPoint x: 177, startPoint y: 237, endPoint x: 22, endPoint y: 246, distance: 155.2
click at [22, 246] on app-calendar-viewport "Mon 22 4/4 4 Jobs Tue 23 4/4 3 Jobs Wed 24 3/3 3 Jobs Thu 25 3/4 3 Jobs Fri 26 …" at bounding box center [163, 48] width 326 height 1621
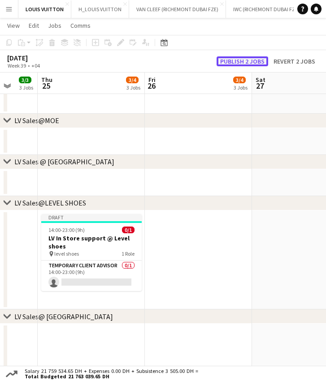
click at [245, 56] on button "Publish 2 jobs" at bounding box center [241, 61] width 51 height 10
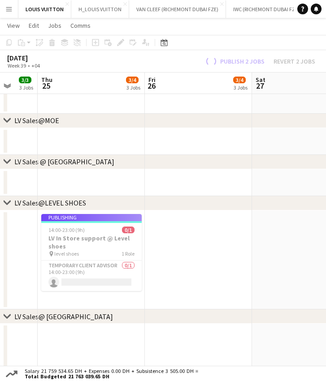
click at [245, 260] on app-calendar-viewport "Mon 22 4/4 4 Jobs Tue 23 4/4 3 Jobs Wed 24 3/3 3 Jobs Thu 25 3/4 3 Jobs Fri 26 …" at bounding box center [163, 48] width 326 height 1621
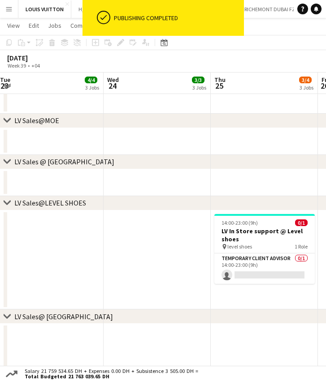
drag, startPoint x: 200, startPoint y: 258, endPoint x: 116, endPoint y: 236, distance: 87.3
click at [270, 247] on app-calendar-viewport "Sun 21 6/7 4 Jobs Mon 22 4/4 4 Jobs Tue 23 4/4 3 Jobs Wed 24 3/3 3 Jobs Thu 25 …" at bounding box center [163, 48] width 326 height 1621
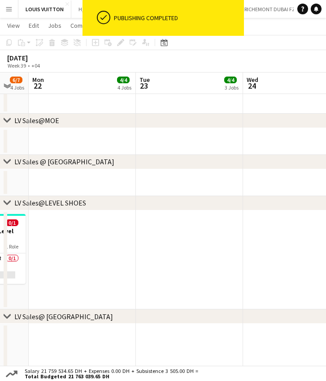
click at [252, 236] on app-calendar-viewport "Sat 20 6/6 3 Jobs Sun 21 6/7 4 Jobs Mon 22 4/4 4 Jobs Tue 23 4/4 3 Jobs Wed 24 …" at bounding box center [163, 48] width 326 height 1621
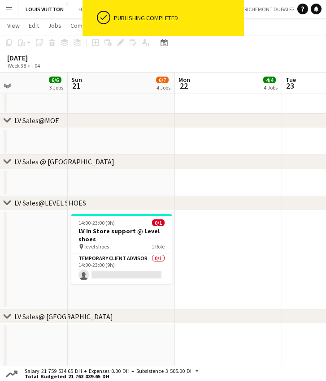
drag, startPoint x: 123, startPoint y: 241, endPoint x: 69, endPoint y: 240, distance: 54.2
click at [234, 241] on app-calendar-viewport "Thu 18 4/4 3 Jobs Fri 19 3/6 5 Jobs Sat 20 6/6 3 Jobs Sun 21 6/7 4 Jobs Mon 22 …" at bounding box center [163, 48] width 326 height 1621
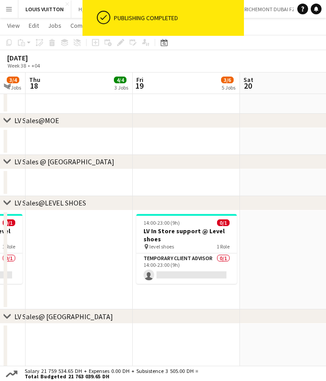
drag, startPoint x: 98, startPoint y: 243, endPoint x: 166, endPoint y: 244, distance: 68.1
click at [166, 244] on app-calendar-viewport "Tue 16 4/4 3 Jobs Wed 17 3/4 4 Jobs Thu 18 4/4 3 Jobs Fri 19 3/6 5 Jobs Sat 20 …" at bounding box center [163, 48] width 326 height 1621
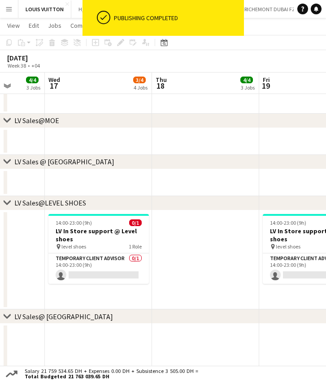
drag, startPoint x: 103, startPoint y: 252, endPoint x: 229, endPoint y: 252, distance: 126.3
click at [229, 252] on app-calendar-viewport "Sun 14 5/6 4 Jobs Mon 15 2/3 3 Jobs Tue 16 4/4 3 Jobs Wed 17 3/4 4 Jobs Thu 18 …" at bounding box center [163, 48] width 326 height 1621
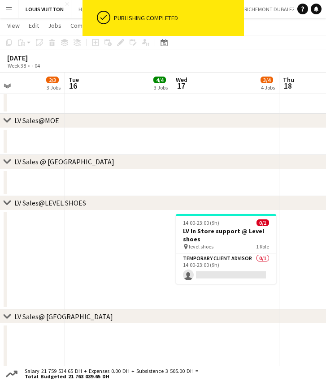
drag, startPoint x: 188, startPoint y: 240, endPoint x: 210, endPoint y: 236, distance: 22.7
click at [210, 236] on app-calendar-viewport "Sat 13 6/6 4 Jobs Sun 14 5/6 4 Jobs Mon 15 2/3 3 Jobs Tue 16 4/4 3 Jobs Wed 17 …" at bounding box center [163, 48] width 326 height 1621
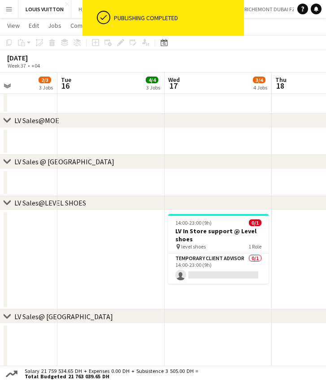
drag, startPoint x: 239, startPoint y: 240, endPoint x: 83, endPoint y: 249, distance: 156.1
click at [81, 250] on app-calendar-viewport "Fri 12 5/6 5 Jobs Sat 13 6/6 4 Jobs Sun 14 5/6 4 Jobs Mon 15 2/3 3 Jobs Tue 16 …" at bounding box center [163, 48] width 326 height 1621
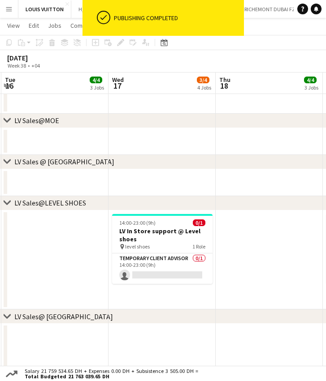
drag, startPoint x: 197, startPoint y: 248, endPoint x: 166, endPoint y: 249, distance: 31.8
click at [166, 249] on app-calendar-viewport "Fri 12 5/6 5 Jobs Sat 13 6/6 4 Jobs Sun 14 5/6 4 Jobs Mon 15 2/3 3 Jobs Tue 16 …" at bounding box center [163, 48] width 326 height 1621
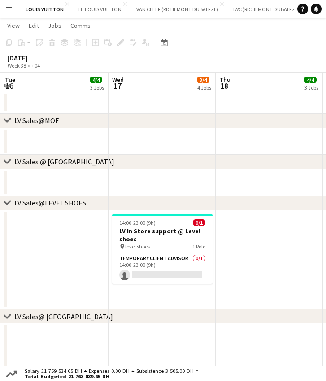
drag, startPoint x: 89, startPoint y: 240, endPoint x: 194, endPoint y: 239, distance: 105.2
click at [190, 239] on app-calendar-viewport "Fri 12 5/6 5 Jobs Sat 13 6/6 4 Jobs Sun 14 5/6 4 Jobs Mon 15 2/3 3 Jobs Tue 16 …" at bounding box center [163, 48] width 326 height 1621
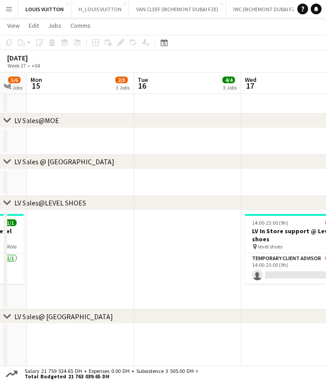
click at [205, 246] on app-calendar-viewport "Fri 12 5/6 5 Jobs Sat 13 6/6 4 Jobs Sun 14 5/6 4 Jobs Mon 15 2/3 3 Jobs Tue 16 …" at bounding box center [163, 48] width 326 height 1621
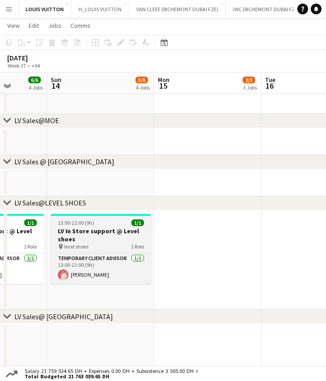
click at [114, 231] on h3 "LV In Store support @ Level shoes" at bounding box center [101, 235] width 100 height 16
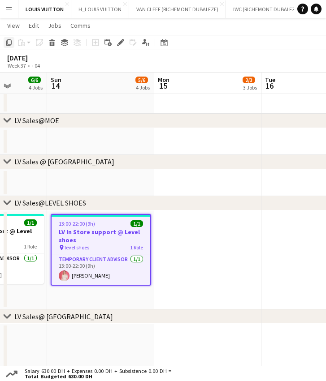
click at [9, 43] on icon "Copy" at bounding box center [8, 42] width 7 height 7
drag, startPoint x: 200, startPoint y: 239, endPoint x: 124, endPoint y: 240, distance: 75.2
click at [41, 244] on app-calendar-viewport "Thu 11 6/8 6 Jobs Fri 12 5/6 5 Jobs Sat 13 6/6 4 Jobs Sun 14 5/6 4 Jobs Mon 15 …" at bounding box center [163, 48] width 326 height 1621
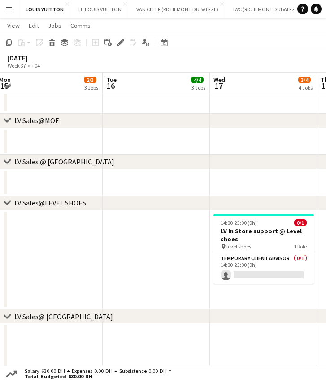
drag, startPoint x: 39, startPoint y: 245, endPoint x: -8, endPoint y: 245, distance: 47.0
click at [0, 245] on html "Menu Boards Boards Boards All jobs Status Workforce Workforce My Workforce Recr…" at bounding box center [163, 38] width 326 height 1671
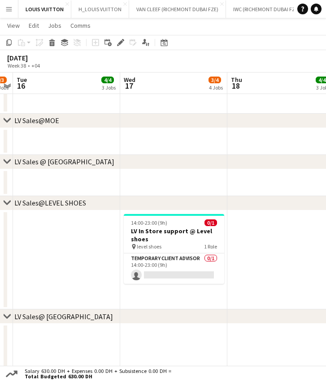
click at [20, 245] on app-calendar-viewport "Sat 13 6/6 4 Jobs Sun 14 5/6 4 Jobs Mon 15 2/3 3 Jobs Tue 16 4/4 3 Jobs Wed 17 …" at bounding box center [163, 48] width 326 height 1621
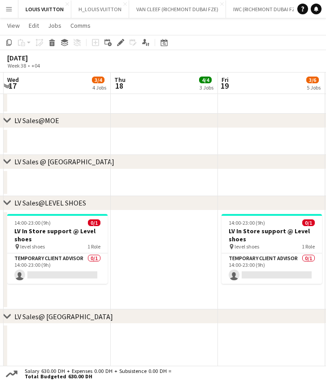
click at [163, 240] on app-date-cell at bounding box center [164, 259] width 107 height 99
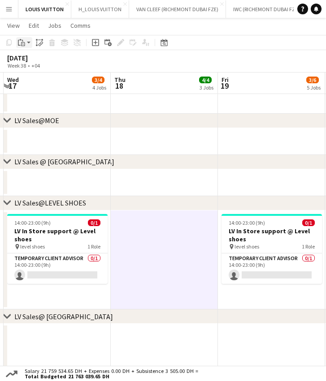
click at [22, 41] on icon "Paste" at bounding box center [21, 42] width 7 height 7
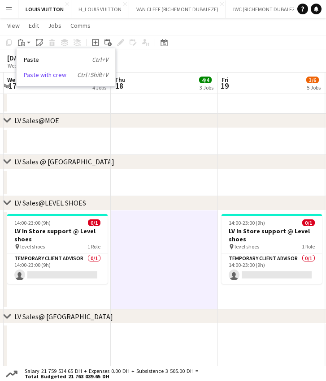
click at [39, 72] on link "Paste with crew Ctrl+Shift+V" at bounding box center [66, 75] width 84 height 8
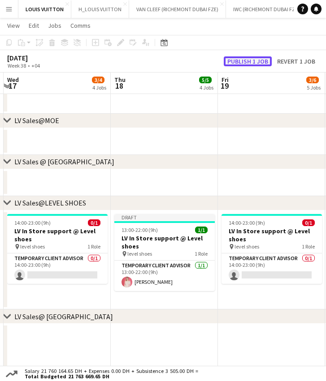
click at [248, 59] on button "Publish 1 job" at bounding box center [247, 61] width 48 height 10
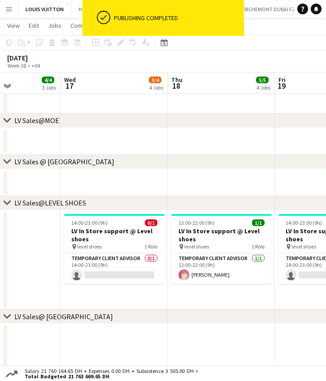
drag, startPoint x: 197, startPoint y: 242, endPoint x: 108, endPoint y: 249, distance: 89.8
click at [105, 249] on app-calendar-viewport "Sat 13 6/6 4 Jobs Sun 14 5/6 4 Jobs Mon 15 2/3 3 Jobs Tue 16 4/4 3 Jobs Wed 17 …" at bounding box center [163, 48] width 326 height 1621
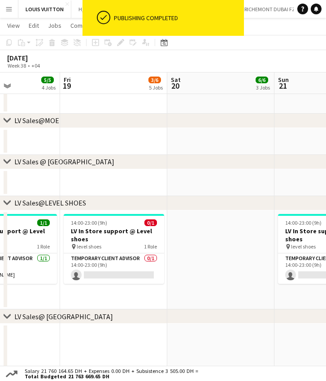
drag, startPoint x: 224, startPoint y: 240, endPoint x: 160, endPoint y: 150, distance: 110.7
click at [225, 239] on app-date-cell at bounding box center [220, 259] width 107 height 99
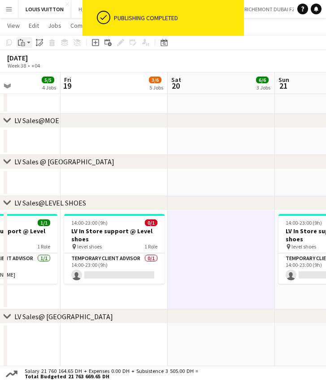
click at [24, 40] on icon "Paste" at bounding box center [21, 42] width 7 height 7
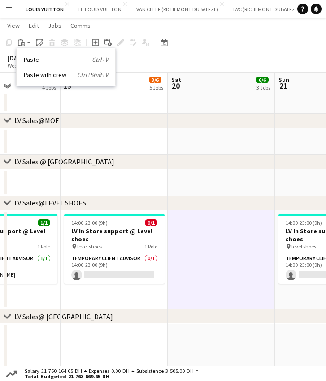
click at [43, 74] on link "Paste with crew Ctrl+Shift+V" at bounding box center [66, 75] width 84 height 8
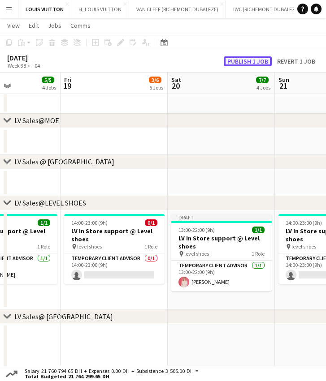
click at [242, 61] on button "Publish 1 job" at bounding box center [247, 61] width 48 height 10
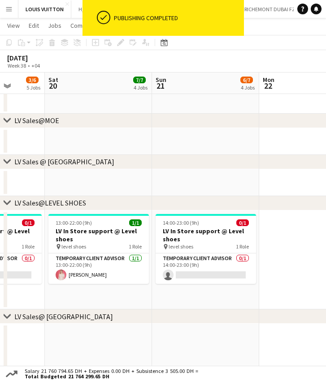
drag, startPoint x: 260, startPoint y: 237, endPoint x: 137, endPoint y: 242, distance: 122.8
click at [137, 242] on app-calendar-viewport "Wed 17 3/4 4 Jobs Thu 18 5/5 4 Jobs Fri 19 3/6 5 Jobs Sat 20 7/7 4 Jobs Sun 21 …" at bounding box center [163, 48] width 326 height 1621
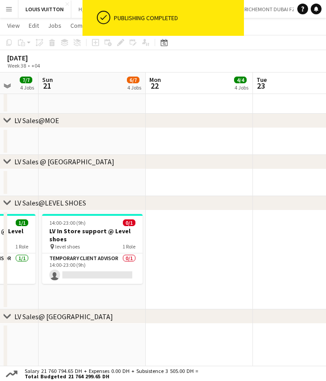
drag, startPoint x: 162, startPoint y: 233, endPoint x: 155, endPoint y: 233, distance: 6.7
click at [155, 233] on app-calendar-viewport "Wed 17 3/4 4 Jobs Thu 18 5/5 4 Jobs Fri 19 3/6 5 Jobs Sat 20 7/7 4 Jobs Sun 21 …" at bounding box center [163, 48] width 326 height 1621
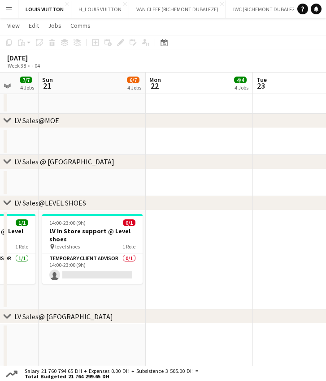
scroll to position [0, 307]
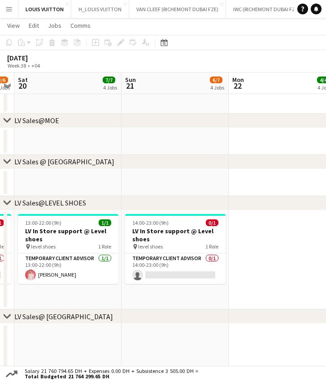
drag, startPoint x: 203, startPoint y: 237, endPoint x: 111, endPoint y: 247, distance: 92.7
click at [111, 247] on app-calendar-viewport "Wed 17 3/4 4 Jobs Thu 18 5/5 4 Jobs Fri 19 3/6 5 Jobs Sat 20 7/7 4 Jobs Sun 21 …" at bounding box center [163, 48] width 326 height 1621
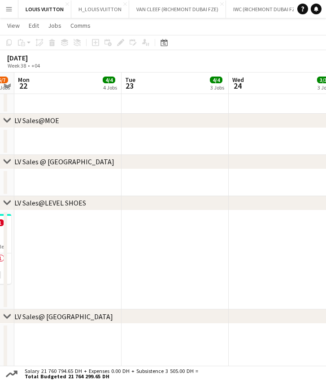
click at [295, 229] on app-date-cell at bounding box center [281, 259] width 107 height 99
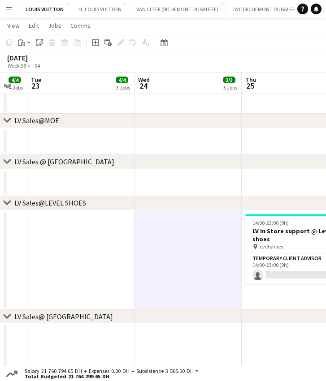
drag, startPoint x: 203, startPoint y: 240, endPoint x: 107, endPoint y: 249, distance: 95.8
click at [107, 249] on app-calendar-viewport "Fri 19 3/6 5 Jobs Sat 20 7/7 4 Jobs Sun 21 6/7 4 Jobs Mon 22 4/4 4 Jobs Tue 23 …" at bounding box center [163, 48] width 326 height 1621
click at [26, 43] on div "Paste" at bounding box center [21, 42] width 11 height 11
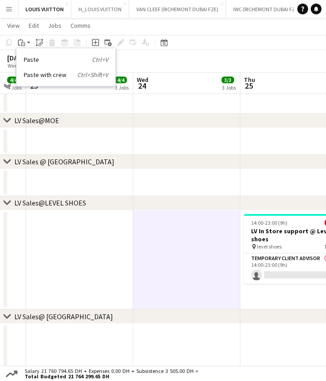
drag, startPoint x: 34, startPoint y: 75, endPoint x: 79, endPoint y: 51, distance: 51.5
click at [34, 76] on link "Paste with crew Ctrl+Shift+V" at bounding box center [66, 75] width 84 height 8
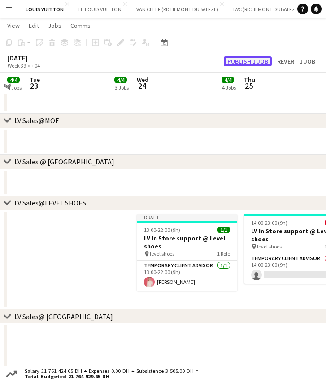
click at [253, 61] on button "Publish 1 job" at bounding box center [247, 61] width 48 height 10
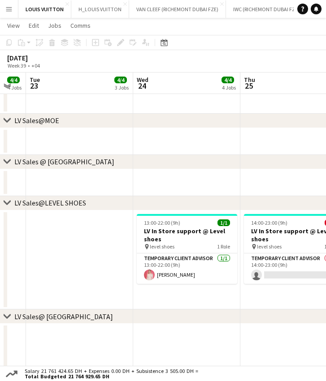
drag, startPoint x: 193, startPoint y: 246, endPoint x: 79, endPoint y: 240, distance: 114.3
click at [79, 240] on app-calendar-viewport "Fri 19 3/6 5 Jobs Sat 20 7/7 4 Jobs Sun 21 6/7 4 Jobs Mon 22 4/4 4 Jobs Tue 23 …" at bounding box center [163, 48] width 326 height 1621
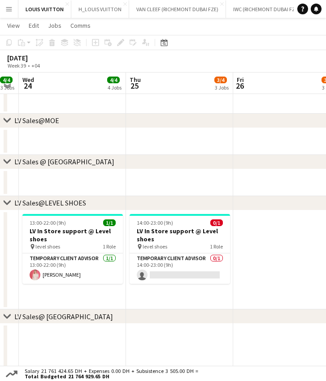
scroll to position [0, 373]
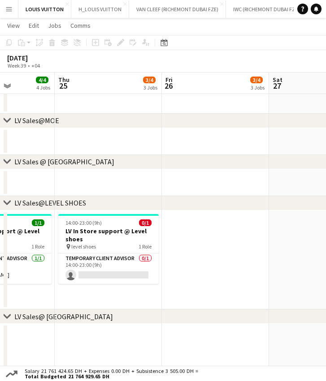
drag, startPoint x: 235, startPoint y: 238, endPoint x: 164, endPoint y: 240, distance: 70.8
click at [164, 240] on app-calendar-viewport "Sun 21 6/7 4 Jobs Mon 22 4/4 4 Jobs Tue 23 4/4 3 Jobs Wed 24 4/4 4 Jobs Thu 25 …" at bounding box center [163, 48] width 326 height 1621
click at [205, 229] on app-date-cell at bounding box center [215, 259] width 107 height 99
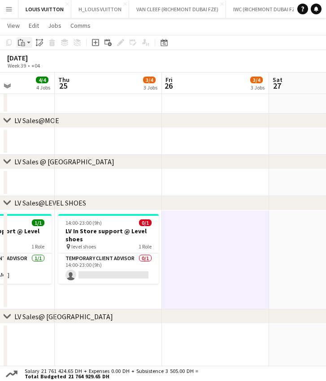
click at [23, 43] on icon at bounding box center [22, 43] width 1 height 0
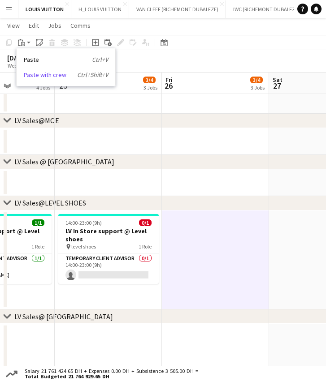
click at [43, 74] on link "Paste with crew Ctrl+Shift+V" at bounding box center [66, 75] width 84 height 8
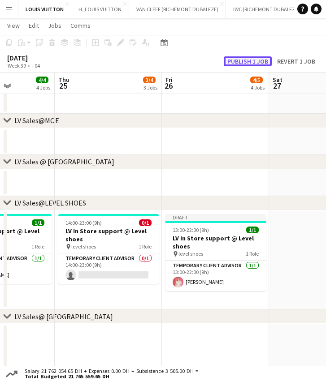
click at [233, 63] on button "Publish 1 job" at bounding box center [247, 61] width 48 height 10
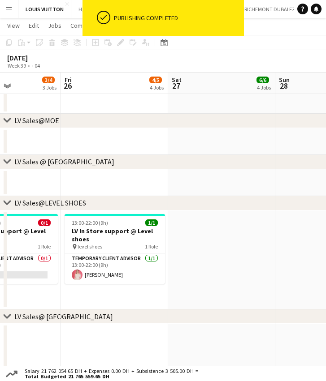
drag, startPoint x: 238, startPoint y: 261, endPoint x: 137, endPoint y: 268, distance: 101.4
click at [137, 268] on app-calendar-viewport "Tue 23 4/4 3 Jobs Wed 24 4/4 4 Jobs Thu 25 3/4 3 Jobs Fri 26 4/5 4 Jobs Sat 27 …" at bounding box center [163, 48] width 326 height 1621
click at [220, 260] on app-date-cell at bounding box center [220, 259] width 107 height 99
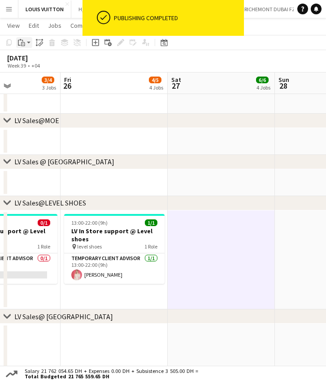
click at [22, 37] on div "Paste" at bounding box center [21, 42] width 11 height 11
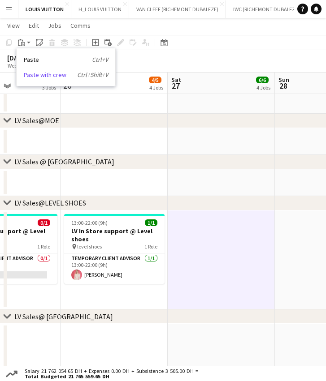
click at [37, 71] on link "Paste with crew Ctrl+Shift+V" at bounding box center [66, 75] width 84 height 8
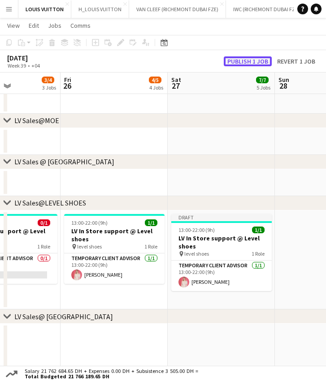
click at [245, 57] on button "Publish 1 job" at bounding box center [247, 61] width 48 height 10
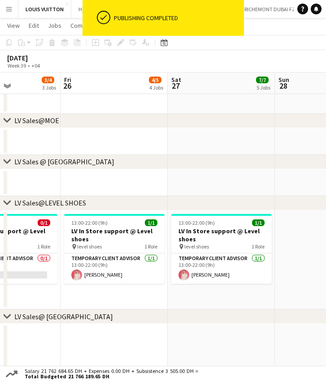
drag, startPoint x: 213, startPoint y: 255, endPoint x: 104, endPoint y: 248, distance: 109.0
click at [104, 248] on app-calendar-viewport "Tue 23 4/4 3 Jobs Wed 24 4/4 4 Jobs Thu 25 3/4 3 Jobs Fri 26 4/5 4 Jobs Sat 27 …" at bounding box center [163, 48] width 326 height 1621
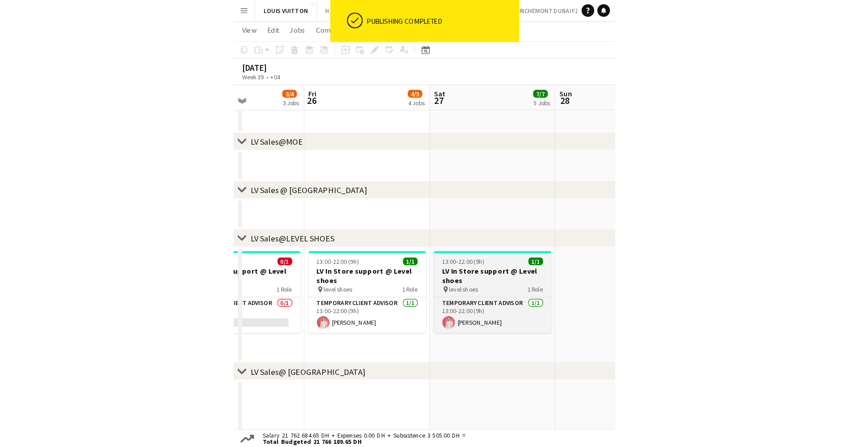
scroll to position [0, 369]
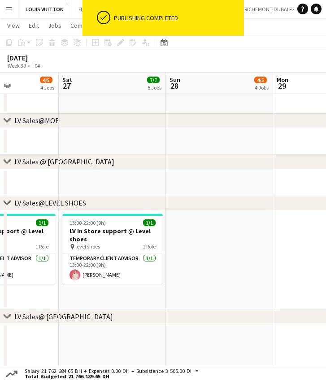
click at [218, 224] on app-date-cell at bounding box center [219, 259] width 107 height 99
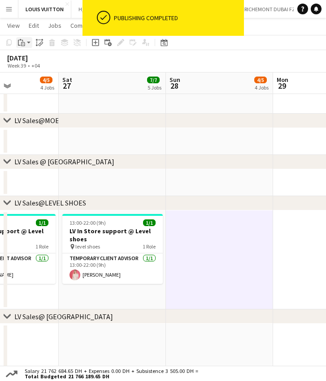
click at [27, 43] on app-action-btn "Paste" at bounding box center [24, 42] width 16 height 11
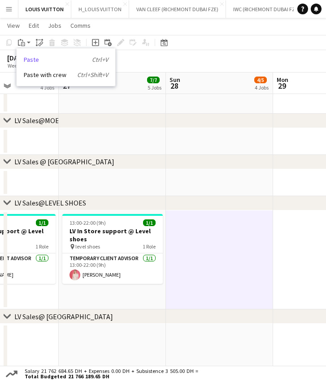
click at [43, 58] on link "Paste Ctrl+V" at bounding box center [66, 60] width 84 height 8
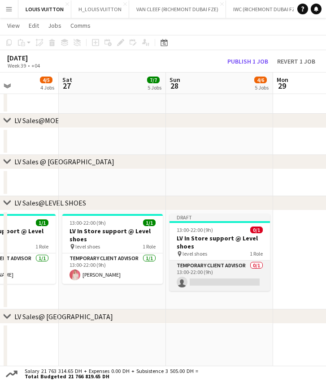
click at [227, 275] on app-card-role "Temporary Client Advisor 0/1 13:00-22:00 (9h) single-neutral-actions" at bounding box center [219, 276] width 100 height 30
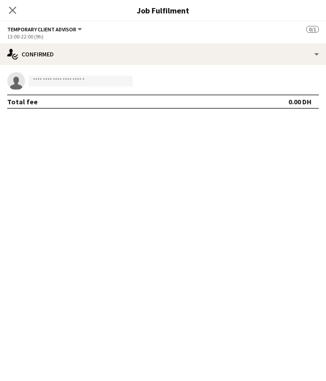
click at [18, 16] on div "Close pop-in" at bounding box center [12, 10] width 25 height 21
click at [12, 8] on icon "Close pop-in" at bounding box center [12, 10] width 9 height 9
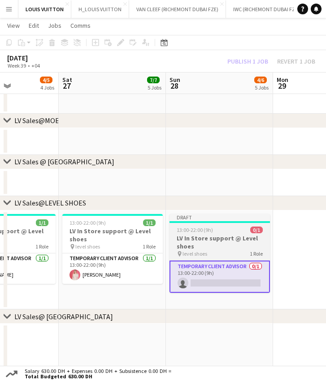
click at [209, 247] on h3 "LV In Store support @ Level shoes" at bounding box center [219, 242] width 100 height 16
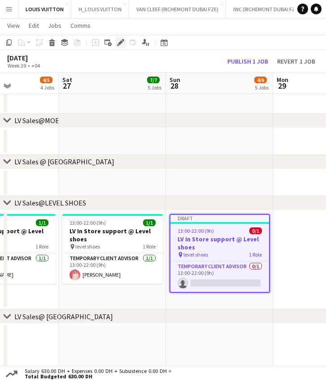
click at [116, 46] on div "Edit" at bounding box center [120, 42] width 11 height 11
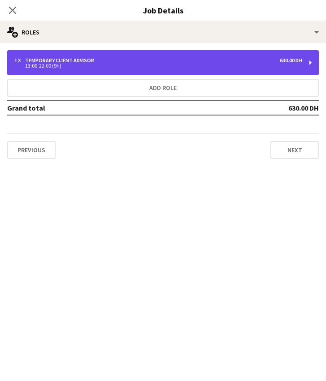
click at [36, 66] on div "13:00-22:00 (9h)" at bounding box center [157, 66] width 287 height 4
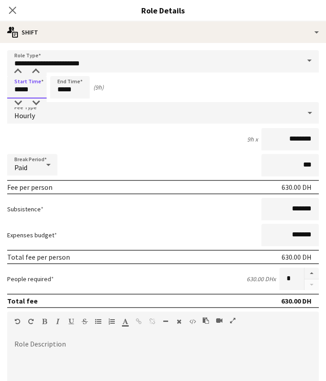
drag, startPoint x: 38, startPoint y: 91, endPoint x: -30, endPoint y: 89, distance: 67.6
click at [0, 89] on html "Menu Boards Boards Boards All jobs Status Workforce Workforce My Workforce Recr…" at bounding box center [163, 38] width 326 height 1671
type input "*****"
drag, startPoint x: 81, startPoint y: 92, endPoint x: 20, endPoint y: 91, distance: 61.8
click at [20, 91] on div "Start Time ***** End Time ***** (10h)" at bounding box center [162, 87] width 311 height 22
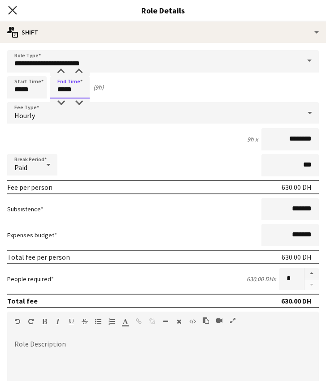
type input "*****"
click at [14, 8] on icon at bounding box center [12, 10] width 9 height 9
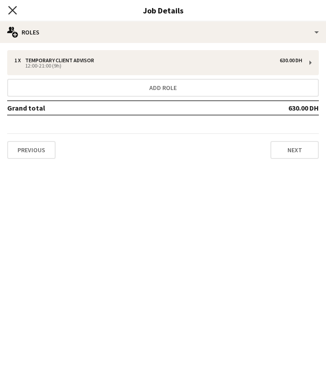
click at [11, 11] on icon at bounding box center [12, 10] width 9 height 9
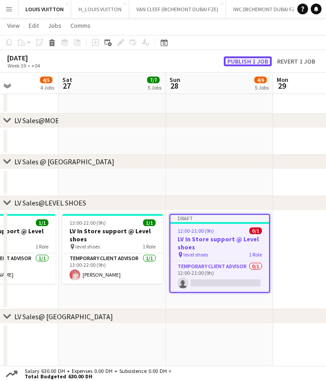
click at [245, 64] on button "Publish 1 job" at bounding box center [247, 61] width 48 height 10
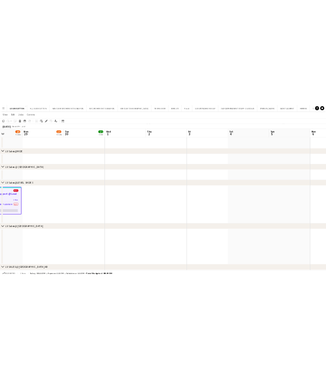
scroll to position [0, 266]
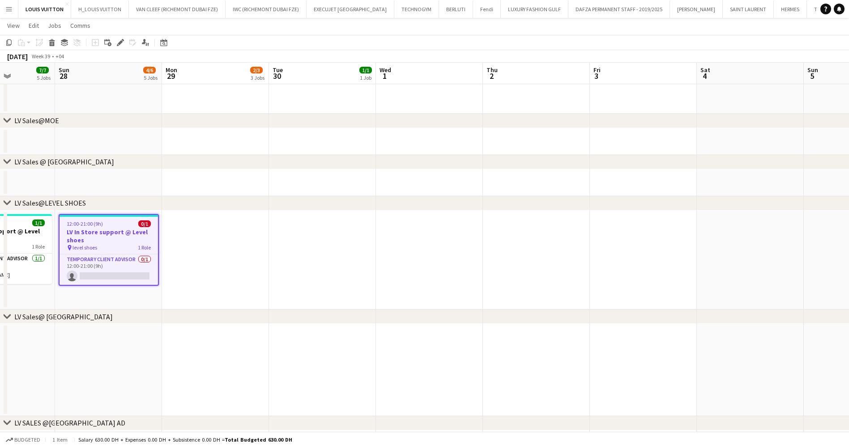
drag, startPoint x: 276, startPoint y: 266, endPoint x: 338, endPoint y: 265, distance: 61.3
click at [338, 265] on app-calendar-viewport "Thu 25 3/4 3 Jobs Fri 26 4/5 4 Jobs Sat 27 7/7 5 Jobs Sun 28 4/6 5 Jobs Mon 29 …" at bounding box center [424, 48] width 849 height 1621
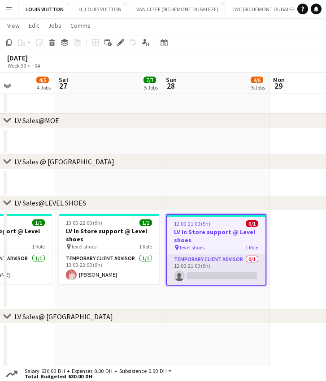
click at [192, 272] on app-card-role "Temporary Client Advisor 0/1 12:00-21:00 (9h) single-neutral-actions" at bounding box center [216, 269] width 99 height 30
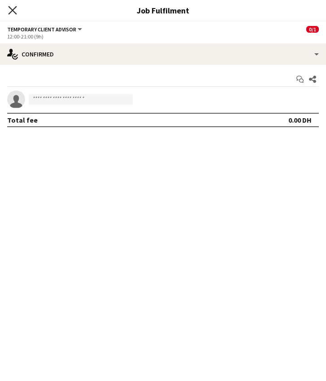
click at [11, 9] on icon at bounding box center [12, 10] width 9 height 9
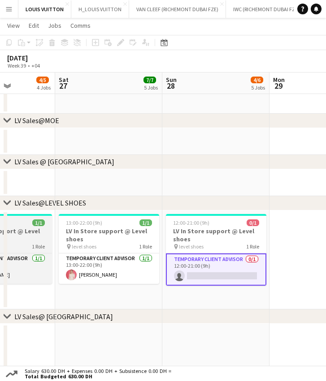
drag, startPoint x: 206, startPoint y: 243, endPoint x: 160, endPoint y: 250, distance: 46.7
click at [277, 243] on app-calendar-viewport "Wed 24 4/4 4 Jobs Thu 25 3/4 3 Jobs Fri 26 4/5 4 Jobs Sat 27 7/7 5 Jobs Sun 28 …" at bounding box center [163, 48] width 326 height 1621
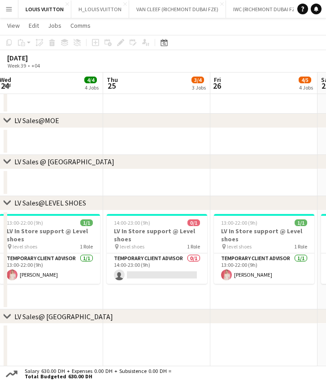
drag, startPoint x: 125, startPoint y: 250, endPoint x: 177, endPoint y: 250, distance: 51.5
click at [222, 250] on app-calendar-viewport "Mon 22 4/4 4 Jobs Tue 23 4/4 3 Jobs Wed 24 4/4 4 Jobs Thu 25 3/4 3 Jobs Fri 26 …" at bounding box center [163, 48] width 326 height 1621
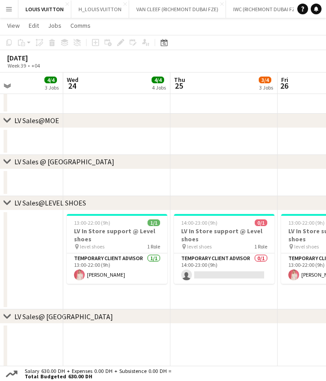
drag, startPoint x: 131, startPoint y: 252, endPoint x: 154, endPoint y: 256, distance: 22.7
click at [228, 256] on app-calendar-viewport "Sun 21 6/7 4 Jobs Mon 22 4/4 4 Jobs Tue 23 4/4 3 Jobs Wed 24 4/4 4 Jobs Thu 25 …" at bounding box center [163, 48] width 326 height 1621
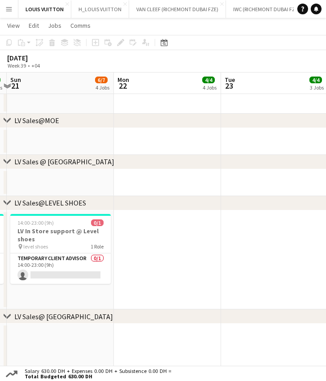
scroll to position [0, 201]
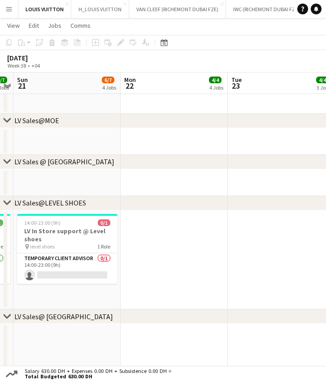
drag, startPoint x: 162, startPoint y: 250, endPoint x: 295, endPoint y: 251, distance: 133.4
click at [295, 251] on app-calendar-viewport "Fri 19 3/6 5 Jobs Sat 20 7/7 4 Jobs Sun 21 6/7 4 Jobs Mon 22 4/4 4 Jobs Tue 23 …" at bounding box center [163, 48] width 326 height 1621
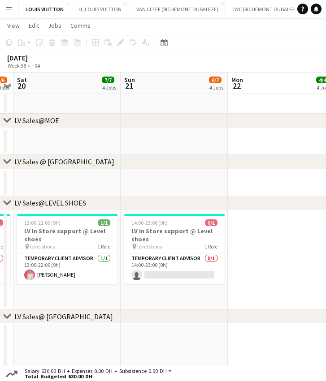
drag, startPoint x: 212, startPoint y: 256, endPoint x: 242, endPoint y: 256, distance: 29.6
click at [241, 256] on app-calendar-viewport "Thu 18 5/5 4 Jobs Fri 19 3/6 5 Jobs Sat 20 7/7 4 Jobs Sun 21 6/7 4 Jobs Mon 22 …" at bounding box center [163, 48] width 326 height 1621
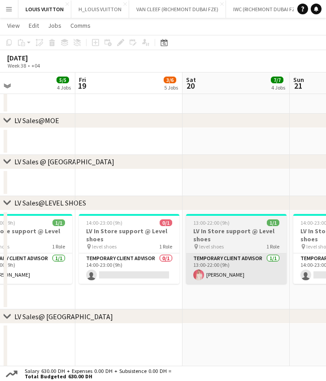
drag, startPoint x: 237, startPoint y: 264, endPoint x: 251, endPoint y: 264, distance: 14.3
click at [257, 264] on app-calendar-viewport "Tue 16 4/4 3 Jobs Wed 17 3/4 4 Jobs Thu 18 5/5 4 Jobs Fri 19 3/6 5 Jobs Sat 20 …" at bounding box center [163, 48] width 326 height 1621
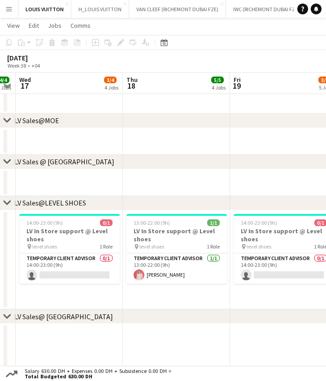
drag, startPoint x: 92, startPoint y: 257, endPoint x: 281, endPoint y: 252, distance: 188.6
click at [314, 252] on app-calendar-viewport "Mon 15 2/3 3 Jobs Tue 16 4/4 3 Jobs Wed 17 3/4 4 Jobs Thu 18 5/5 4 Jobs Fri 19 …" at bounding box center [163, 48] width 326 height 1621
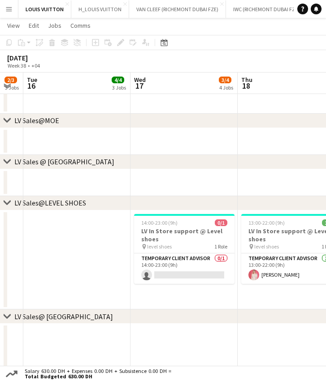
click at [277, 243] on app-calendar-viewport "Sat 13 6/6 4 Jobs Sun 14 5/6 4 Jobs Mon 15 2/3 3 Jobs Tue 16 4/4 3 Jobs Wed 17 …" at bounding box center [163, 48] width 326 height 1621
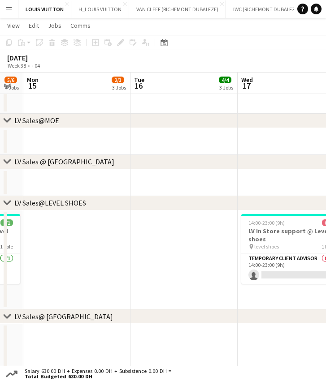
scroll to position [0, 242]
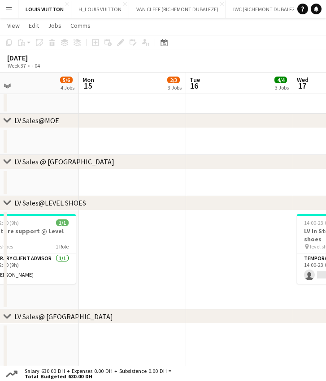
drag, startPoint x: 173, startPoint y: 238, endPoint x: 254, endPoint y: 237, distance: 81.0
click at [251, 238] on app-calendar-viewport "Fri 12 5/6 5 Jobs Sat 13 6/6 4 Jobs Sun 14 5/6 4 Jobs Mon 15 2/3 3 Jobs Tue 16 …" at bounding box center [163, 48] width 326 height 1621
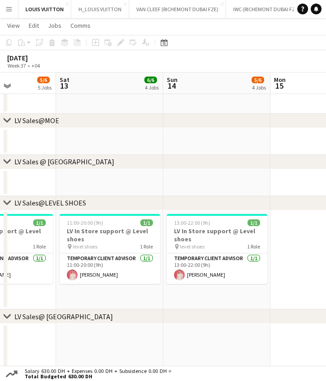
drag, startPoint x: 166, startPoint y: 241, endPoint x: 257, endPoint y: 246, distance: 91.0
click at [271, 253] on app-calendar-viewport "Wed 10 4/4 3 Jobs Thu 11 6/8 6 Jobs Fri 12 5/6 5 Jobs Sat 13 6/6 4 Jobs Sun 14 …" at bounding box center [163, 48] width 326 height 1621
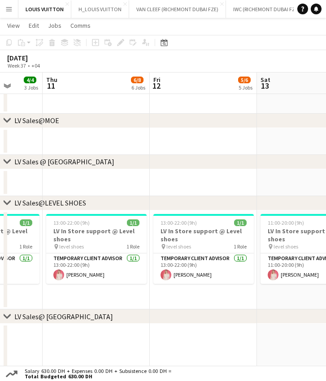
drag, startPoint x: 126, startPoint y: 222, endPoint x: -71, endPoint y: 221, distance: 196.6
click at [0, 221] on html "Menu Boards Boards Boards All jobs Status Workforce Workforce My Workforce Recr…" at bounding box center [163, 38] width 326 height 1671
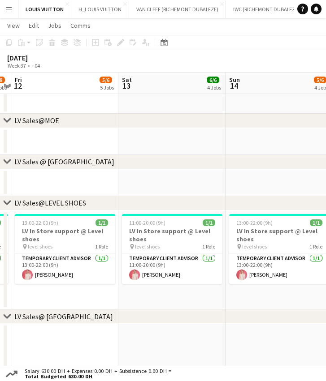
click at [0, 212] on html "Menu Boards Boards Boards All jobs Status Workforce Workforce My Workforce Recr…" at bounding box center [163, 38] width 326 height 1671
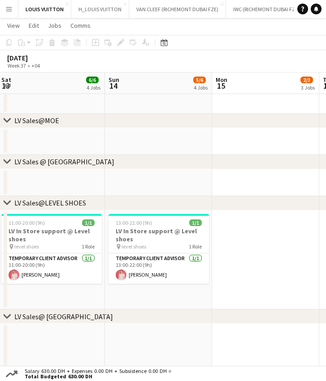
click at [9, 205] on div "chevron-right RE-OPENENING, VIP EVENTS & POP-UP chevron-right Make up artists M…" at bounding box center [163, 48] width 326 height 1621
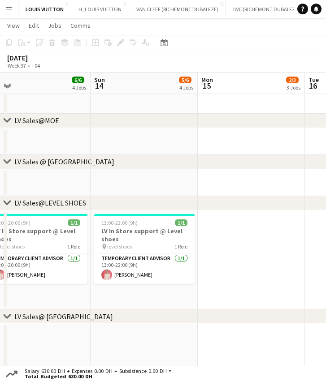
drag, startPoint x: 16, startPoint y: 235, endPoint x: 0, endPoint y: 239, distance: 16.2
click at [7, 236] on app-calendar-viewport "Thu 11 6/8 6 Jobs Fri 12 5/6 5 Jobs Sat 13 6/6 4 Jobs Sun 14 5/6 4 Jobs Mon 15 …" at bounding box center [163, 48] width 326 height 1621
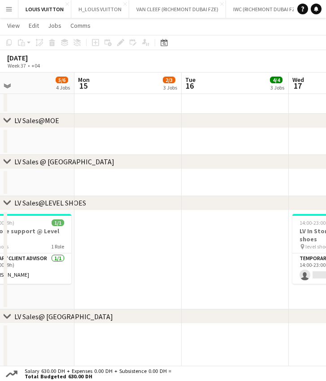
click at [98, 257] on app-calendar-viewport "Thu 11 6/8 6 Jobs Fri 12 5/6 5 Jobs Sat 13 6/6 4 Jobs Sun 14 5/6 4 Jobs Mon 15 …" at bounding box center [163, 48] width 326 height 1621
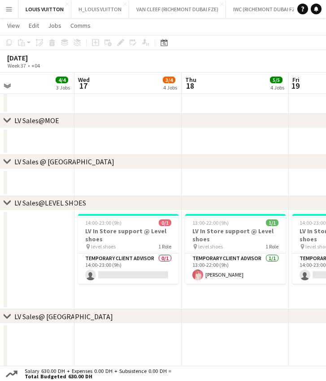
scroll to position [0, 274]
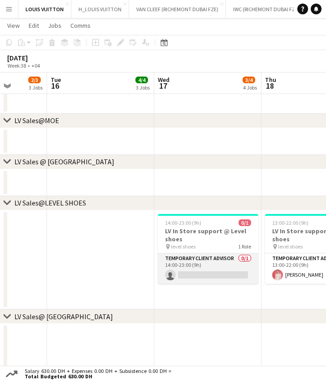
click at [197, 265] on app-card-role "Temporary Client Advisor 0/1 14:00-23:00 (9h) single-neutral-actions" at bounding box center [208, 268] width 100 height 30
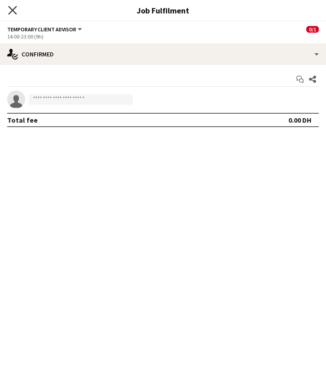
click at [13, 10] on icon at bounding box center [12, 10] width 9 height 9
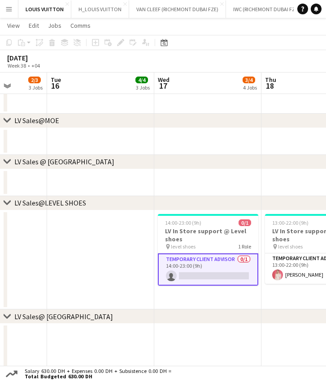
drag, startPoint x: 164, startPoint y: 261, endPoint x: 129, endPoint y: 261, distance: 35.8
click at [129, 261] on app-calendar-viewport "Sat 13 6/6 4 Jobs Sun 14 5/6 4 Jobs Mon 15 2/3 3 Jobs Tue 16 4/4 3 Jobs Wed 17 …" at bounding box center [163, 48] width 326 height 1621
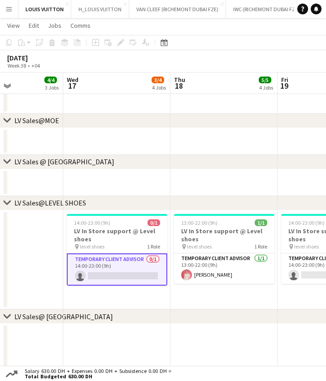
drag, startPoint x: 218, startPoint y: 269, endPoint x: 89, endPoint y: 272, distance: 129.9
click at [90, 271] on app-calendar-viewport "Sat 13 6/6 4 Jobs Sun 14 5/6 4 Jobs Mon 15 2/3 3 Jobs Tue 16 4/4 3 Jobs Wed 17 …" at bounding box center [163, 48] width 326 height 1621
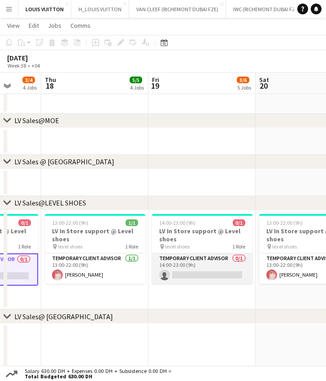
click at [184, 272] on app-card-role "Temporary Client Advisor 0/1 14:00-23:00 (9h) single-neutral-actions" at bounding box center [202, 268] width 100 height 30
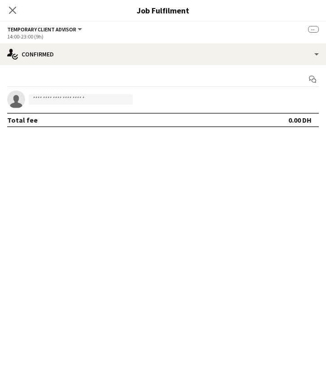
drag, startPoint x: 184, startPoint y: 272, endPoint x: 206, endPoint y: 280, distance: 23.5
click at [208, 280] on mat-expansion-panel "check Confirmed Start chat single-neutral-actions Total fee 0.00 DH" at bounding box center [163, 223] width 326 height 316
click at [9, 4] on app-icon "Close pop-in" at bounding box center [12, 10] width 13 height 13
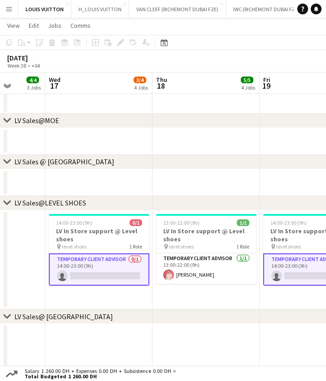
drag, startPoint x: 125, startPoint y: 264, endPoint x: 236, endPoint y: 263, distance: 110.6
click at [236, 263] on app-calendar-viewport "Mon 15 2/3 3 Jobs Tue 16 4/4 3 Jobs Wed 17 3/4 4 Jobs Thu 18 5/5 4 Jobs Fri 19 …" at bounding box center [163, 48] width 326 height 1621
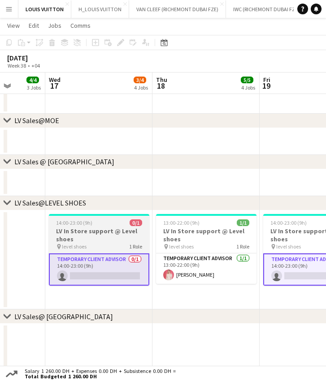
scroll to position [0, 276]
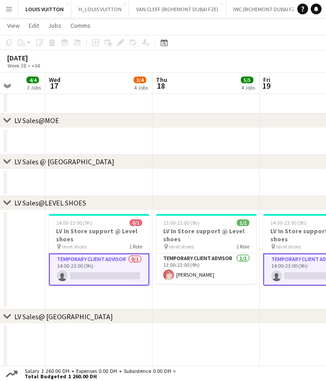
click at [110, 281] on app-card-role "Temporary Client Advisor 0/1 14:00-23:00 (9h) single-neutral-actions" at bounding box center [99, 269] width 100 height 32
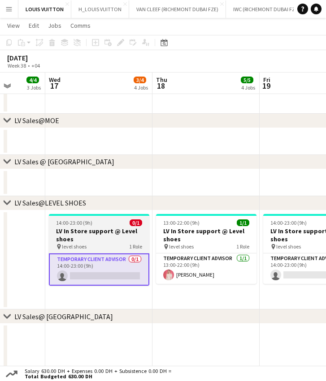
click at [80, 236] on h3 "LV In Store support @ Level shoes" at bounding box center [99, 235] width 100 height 16
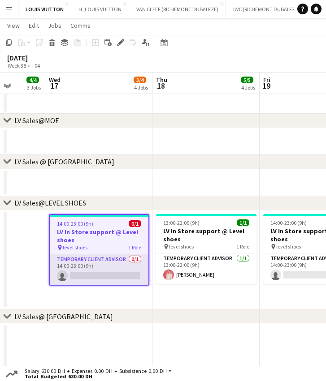
click at [106, 278] on app-card-role "Temporary Client Advisor 0/1 14:00-23:00 (9h) single-neutral-actions" at bounding box center [99, 269] width 99 height 30
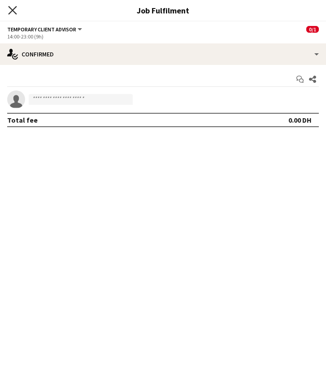
click at [16, 8] on icon "Close pop-in" at bounding box center [12, 10] width 9 height 9
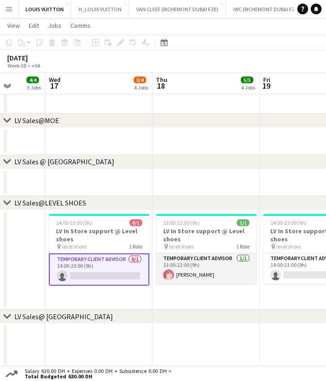
drag, startPoint x: 183, startPoint y: 271, endPoint x: 120, endPoint y: 270, distance: 62.7
click at [89, 271] on app-calendar-viewport "Sun 14 5/6 4 Jobs Mon 15 2/3 3 Jobs Tue 16 4/4 3 Jobs Wed 17 3/4 4 Jobs Thu 18 …" at bounding box center [163, 48] width 326 height 1621
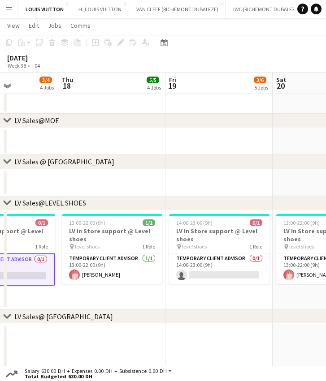
click at [167, 270] on app-date-cell "14:00-23:00 (9h) 0/1 LV In Store support @ Level shoes pin level shoes 1 Role T…" at bounding box center [218, 259] width 107 height 99
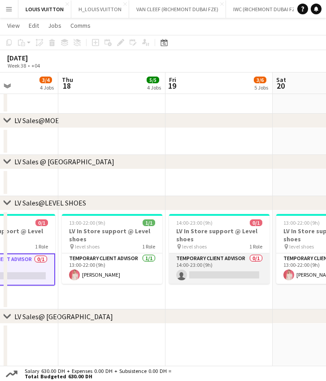
click at [210, 270] on app-card-role "Temporary Client Advisor 0/1 14:00-23:00 (9h) single-neutral-actions" at bounding box center [219, 268] width 100 height 30
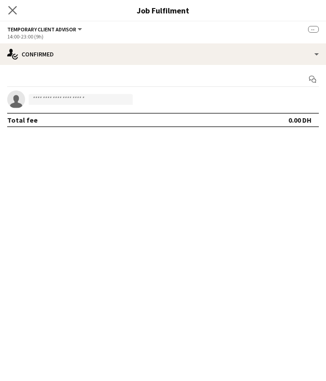
click at [16, 4] on app-icon "Close pop-in" at bounding box center [12, 10] width 13 height 13
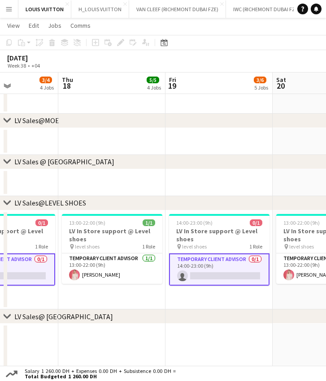
click at [130, 160] on div "chevron-right LV Sales @ Atlantis" at bounding box center [163, 162] width 326 height 14
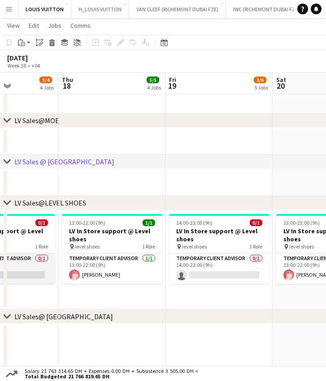
click at [23, 274] on app-card-role "Temporary Client Advisor 0/1 14:00-23:00 (9h) single-neutral-actions" at bounding box center [5, 268] width 100 height 30
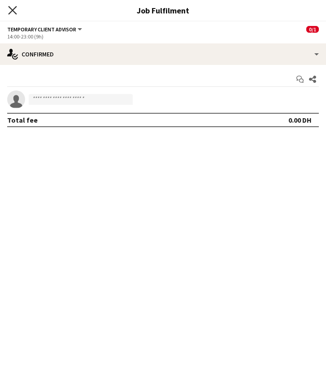
click at [10, 8] on icon at bounding box center [12, 10] width 9 height 9
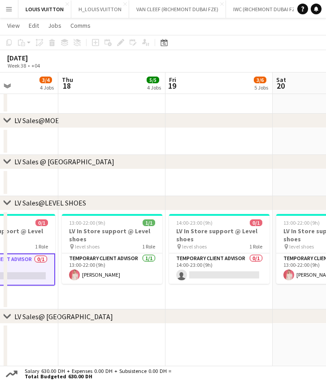
drag, startPoint x: 208, startPoint y: 141, endPoint x: 226, endPoint y: 144, distance: 18.3
click at [226, 144] on app-calendar-viewport "Sun 14 5/6 4 Jobs Mon 15 2/3 3 Jobs Tue 16 4/4 3 Jobs Wed 17 3/4 4 Jobs Thu 18 …" at bounding box center [163, 48] width 326 height 1621
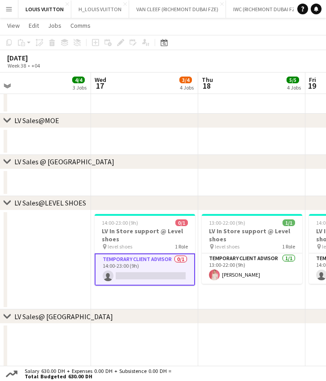
click at [103, 160] on div "chevron-right LV Sales @ Atlantis" at bounding box center [163, 162] width 326 height 14
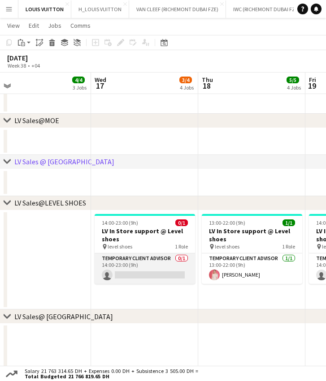
click at [140, 270] on app-card-role "Temporary Client Advisor 0/1 14:00-23:00 (9h) single-neutral-actions" at bounding box center [144, 268] width 100 height 30
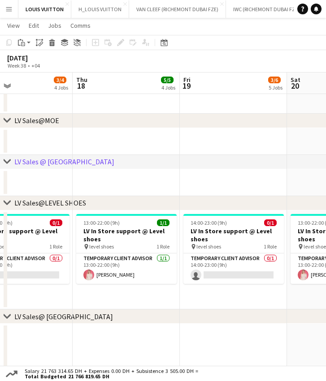
drag, startPoint x: 240, startPoint y: 270, endPoint x: 115, endPoint y: 270, distance: 125.4
click at [115, 270] on app-calendar-viewport "Sun 14 5/6 4 Jobs Mon 15 2/3 3 Jobs Tue 16 4/4 3 Jobs Wed 17 3/4 4 Jobs Thu 18 …" at bounding box center [163, 48] width 326 height 1621
click at [47, 266] on app-calendar-viewport "Sun 14 5/6 4 Jobs Mon 15 2/3 3 Jobs Tue 16 4/4 3 Jobs Wed 17 3/4 4 Jobs Thu 18 …" at bounding box center [163, 48] width 326 height 1621
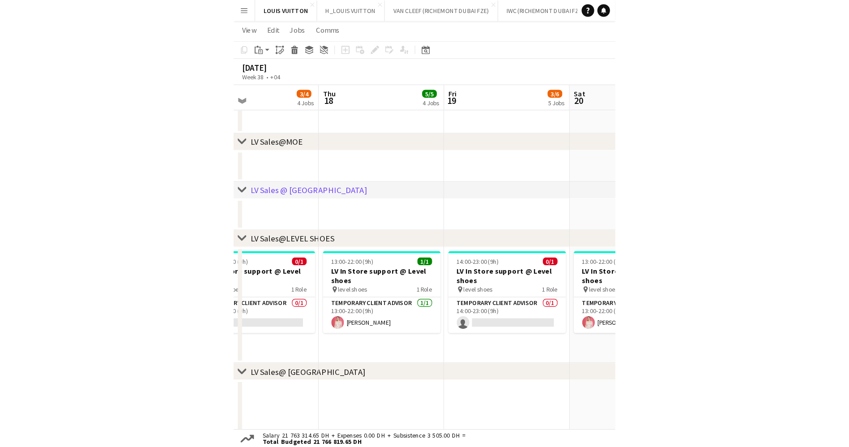
scroll to position [0, 352]
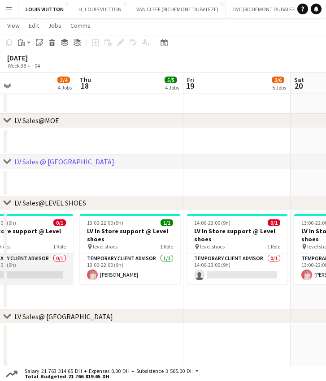
click at [48, 271] on app-card-role "Temporary Client Advisor 0/1 14:00-23:00 (9h) single-neutral-actions" at bounding box center [23, 268] width 100 height 30
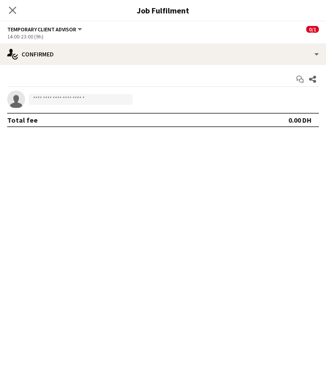
click at [14, 11] on icon "Close pop-in" at bounding box center [12, 10] width 7 height 7
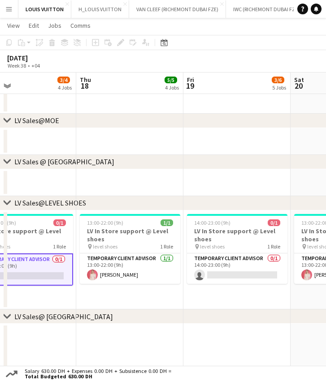
click at [57, 271] on app-card-role "Temporary Client Advisor 0/1 14:00-23:00 (9h) single-neutral-actions" at bounding box center [23, 269] width 100 height 32
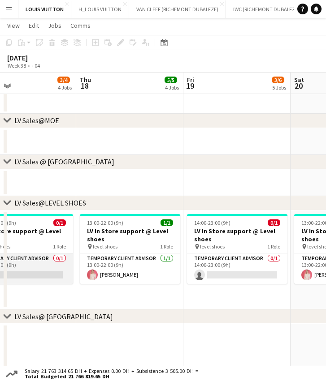
click at [16, 254] on app-card-role "Temporary Client Advisor 0/1 14:00-23:00 (9h) single-neutral-actions" at bounding box center [23, 268] width 100 height 30
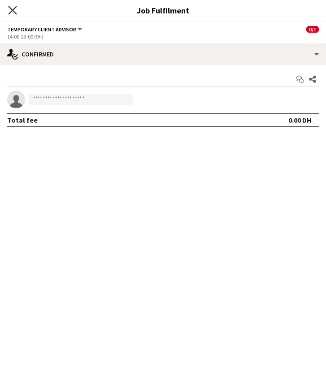
click at [15, 6] on icon "Close pop-in" at bounding box center [12, 10] width 9 height 9
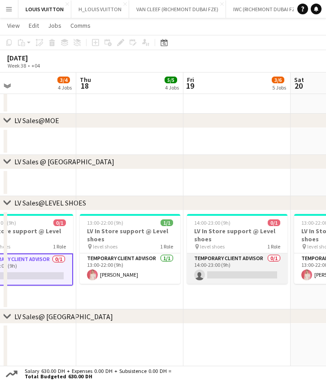
click at [231, 277] on app-card-role "Temporary Client Advisor 0/1 14:00-23:00 (9h) single-neutral-actions" at bounding box center [237, 268] width 100 height 30
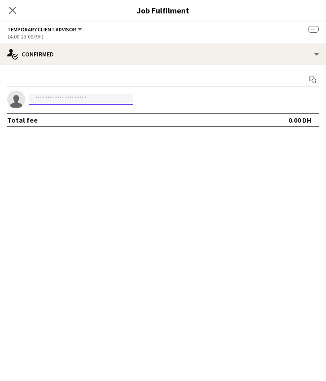
click at [79, 102] on input at bounding box center [81, 99] width 104 height 11
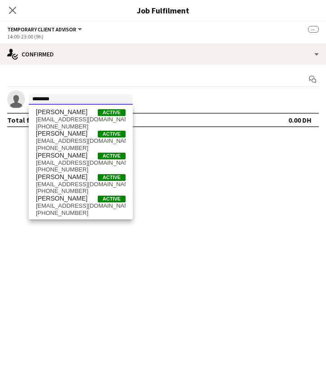
click at [83, 100] on input "********" at bounding box center [81, 99] width 104 height 11
type input "********"
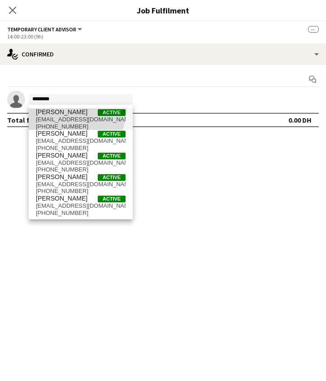
click at [75, 110] on span "[PERSON_NAME]" at bounding box center [61, 112] width 51 height 8
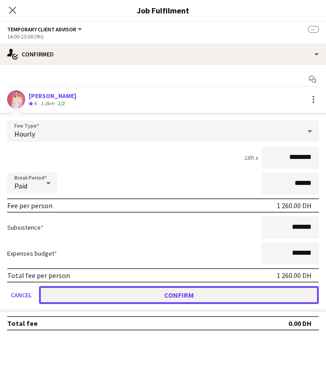
drag, startPoint x: 184, startPoint y: 284, endPoint x: 188, endPoint y: 291, distance: 7.8
click at [188, 291] on button "Confirm" at bounding box center [178, 295] width 279 height 18
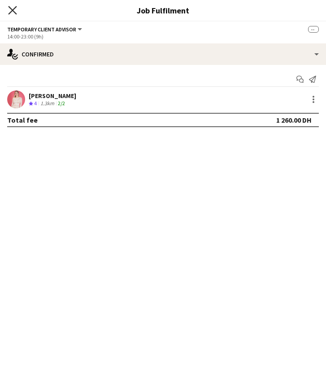
click at [11, 12] on icon at bounding box center [12, 10] width 9 height 9
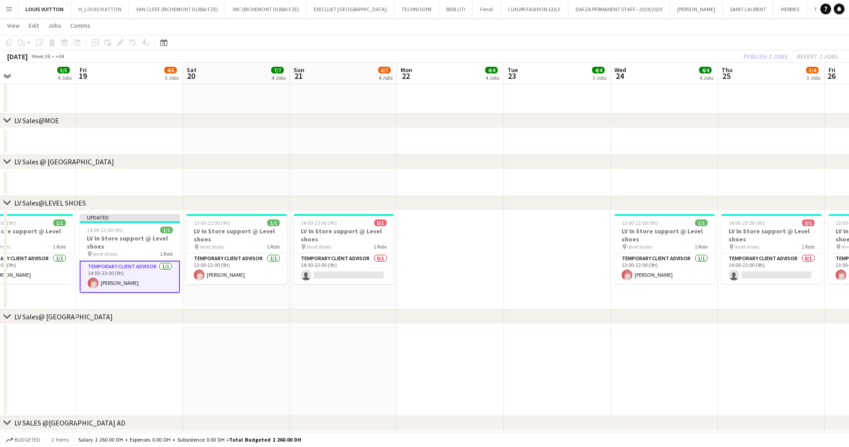
drag, startPoint x: 323, startPoint y: 275, endPoint x: 438, endPoint y: 273, distance: 114.6
click at [396, 273] on app-calendar-viewport "Mon 15 2/3 3 Jobs Tue 16 4/4 3 Jobs Wed 17 4/4 4 Jobs Thu 18 5/5 4 Jobs Fri 19 …" at bounding box center [424, 48] width 849 height 1621
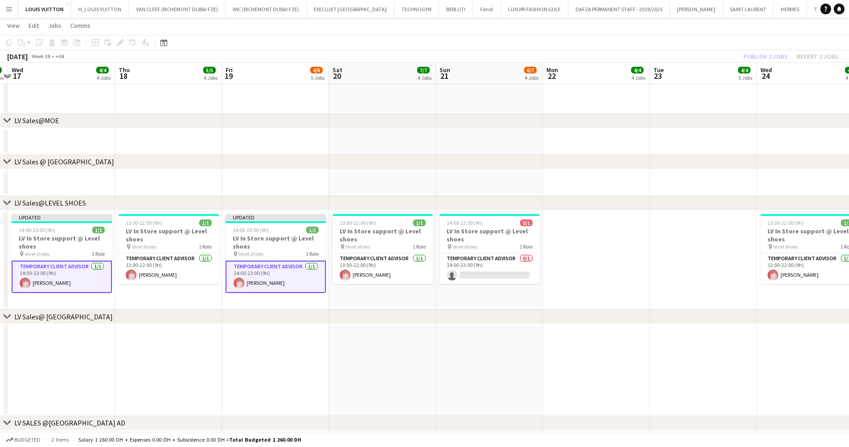
click at [427, 273] on app-date-cell "14:00-23:00 (9h) 0/1 LV In Store support @ Level shoes pin level shoes 1 Role T…" at bounding box center [489, 259] width 107 height 99
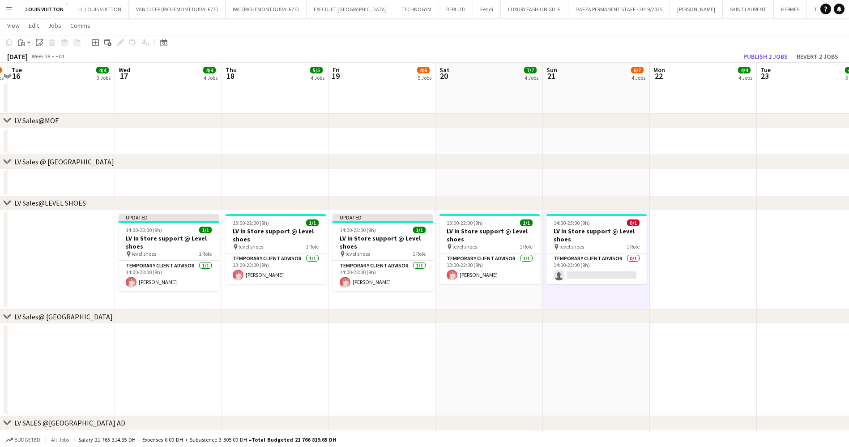
scroll to position [0, 188]
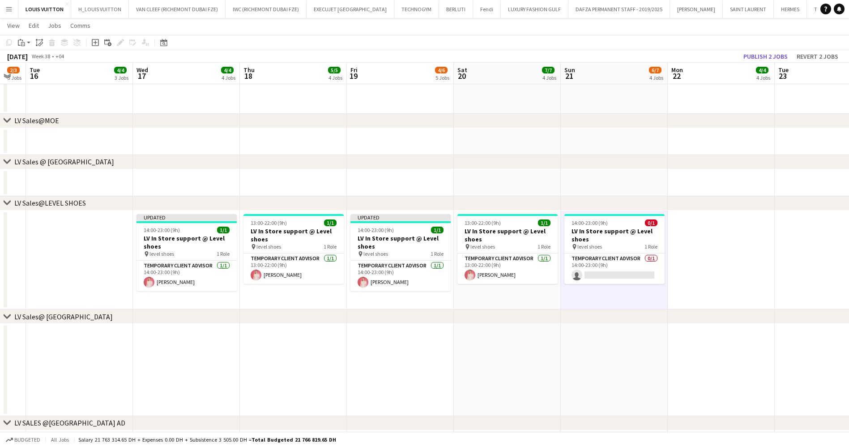
drag, startPoint x: 270, startPoint y: 259, endPoint x: 349, endPoint y: 259, distance: 78.8
click at [349, 259] on app-calendar-viewport "Sun 14 5/6 4 Jobs Mon 15 2/3 3 Jobs Tue 16 4/4 3 Jobs Wed 17 4/4 4 Jobs Thu 18 …" at bounding box center [424, 48] width 849 height 1621
click at [427, 265] on app-card-role "Temporary Client Advisor 0/1 14:00-23:00 (9h) single-neutral-actions" at bounding box center [615, 268] width 100 height 30
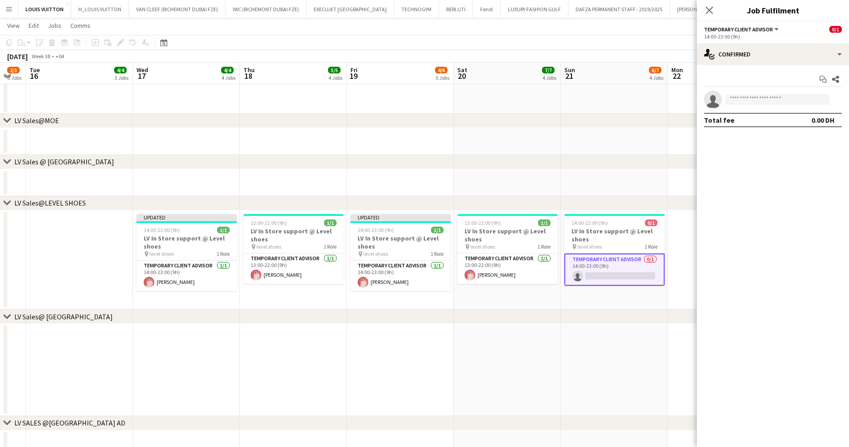
click at [427, 32] on app-page-menu "View Day view expanded Day view collapsed Month view Date picker Jump to today …" at bounding box center [424, 26] width 849 height 17
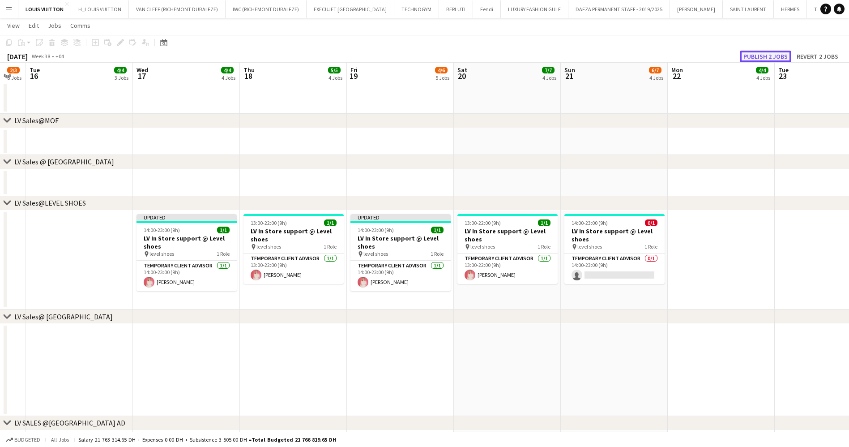
click at [427, 57] on button "Publish 2 jobs" at bounding box center [765, 57] width 51 height 12
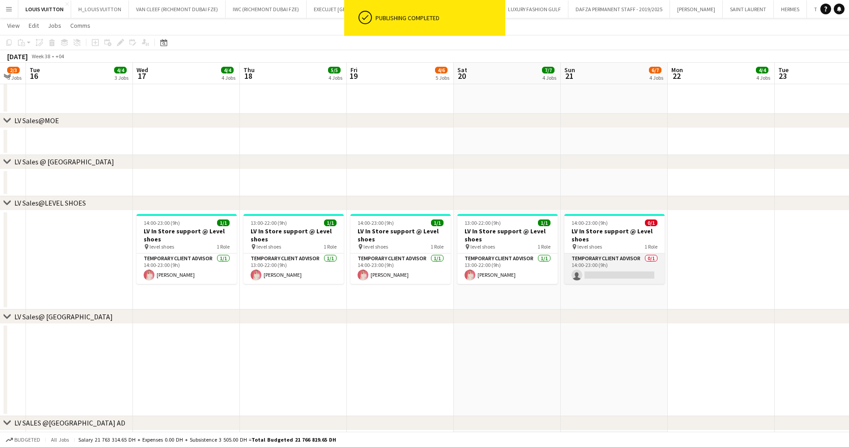
click at [427, 274] on app-card-role "Temporary Client Advisor 0/1 14:00-23:00 (9h) single-neutral-actions" at bounding box center [615, 268] width 100 height 30
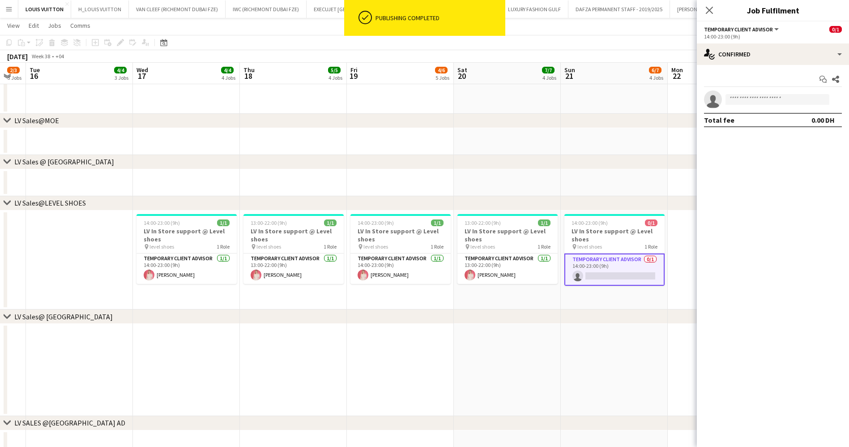
drag, startPoint x: 493, startPoint y: 262, endPoint x: 537, endPoint y: 261, distance: 44.8
click at [414, 262] on app-calendar-viewport "Sun 14 5/6 4 Jobs Mon 15 2/3 3 Jobs Tue 16 4/4 3 Jobs Wed 17 4/4 4 Jobs Thu 18 …" at bounding box center [424, 48] width 849 height 1621
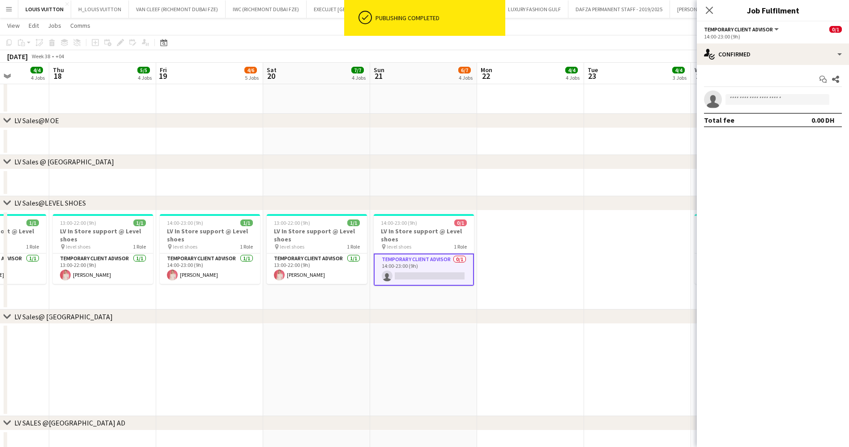
click at [427, 266] on app-calendar-viewport "Mon 15 2/3 3 Jobs Tue 16 4/4 3 Jobs Wed 17 4/4 4 Jobs Thu 18 5/5 4 Jobs Fri 19 …" at bounding box center [424, 48] width 849 height 1621
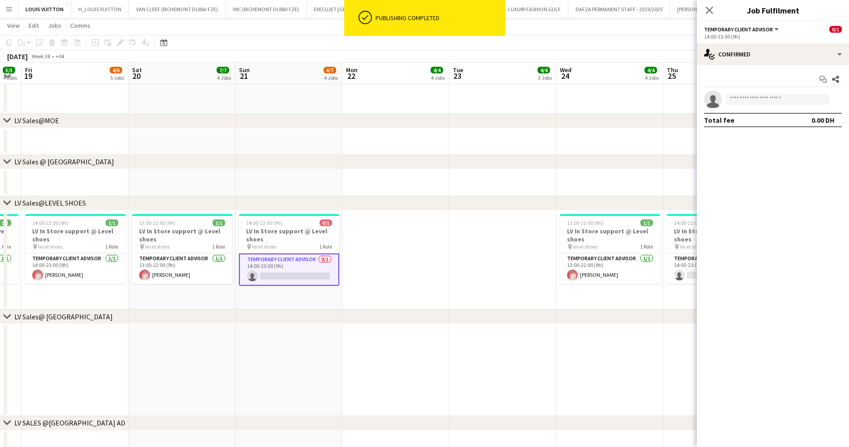
drag, startPoint x: 434, startPoint y: 269, endPoint x: 425, endPoint y: 270, distance: 8.6
click at [425, 269] on app-calendar-viewport "Tue 16 4/4 3 Jobs Wed 17 4/4 4 Jobs Thu 18 5/5 4 Jobs Fri 19 4/6 5 Jobs Sat 20 …" at bounding box center [424, 48] width 849 height 1621
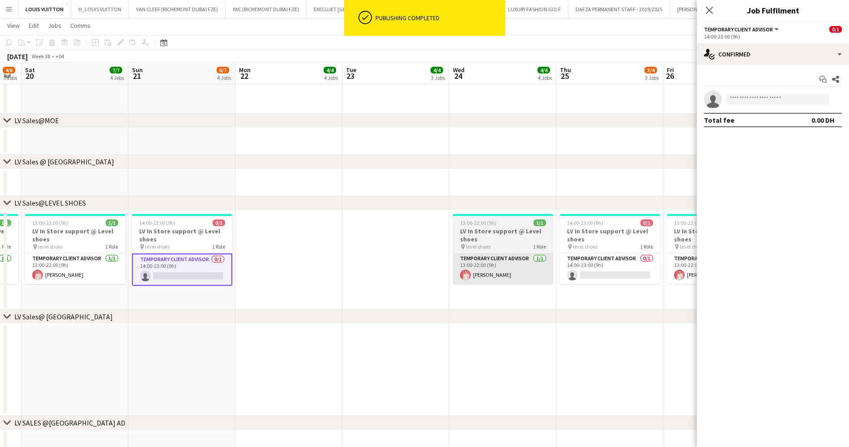
scroll to position [0, 311]
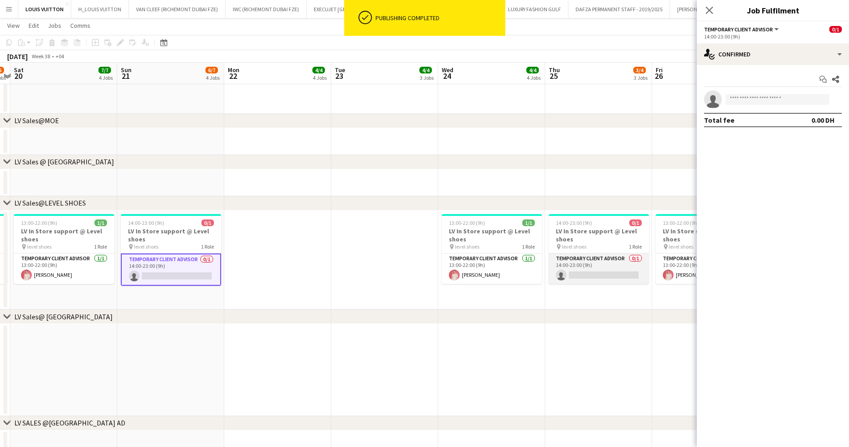
click at [427, 269] on app-card-role "Temporary Client Advisor 0/1 14:00-23:00 (9h) single-neutral-actions" at bounding box center [599, 268] width 100 height 30
click at [419, 272] on app-calendar-viewport "Wed 17 4/4 4 Jobs Thu 18 5/5 4 Jobs Fri 19 4/6 5 Jobs Sat 20 7/7 4 Jobs Sun 21 …" at bounding box center [424, 48] width 849 height 1621
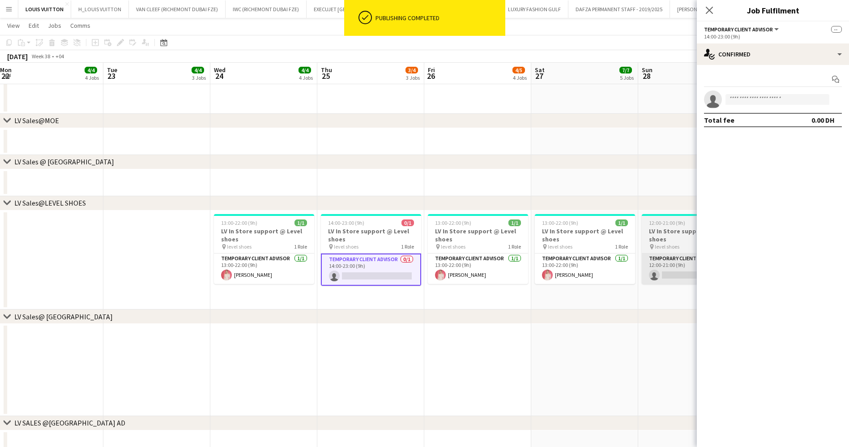
drag, startPoint x: 424, startPoint y: 265, endPoint x: 482, endPoint y: 266, distance: 58.2
click at [375, 265] on app-calendar-viewport "Fri 19 4/6 5 Jobs Sat 20 7/7 4 Jobs Sun 21 6/7 4 Jobs Mon 22 4/4 4 Jobs Tue 23 …" at bounding box center [424, 48] width 849 height 1621
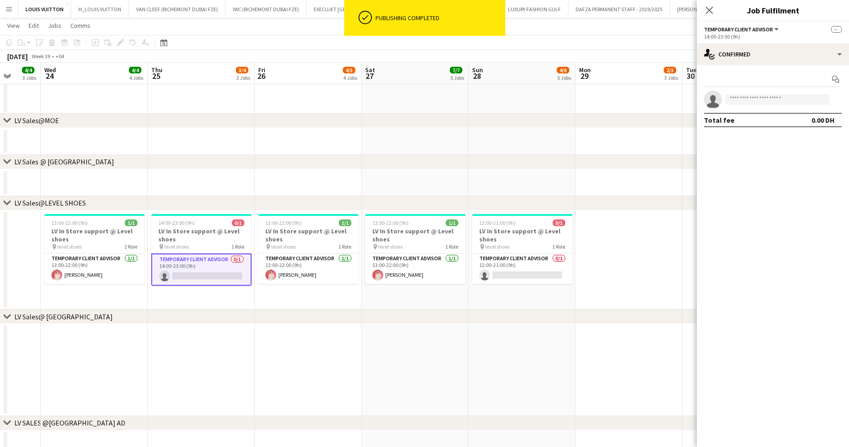
drag, startPoint x: 450, startPoint y: 267, endPoint x: 429, endPoint y: 267, distance: 21.0
click at [427, 267] on app-calendar-viewport "Sun 21 6/7 4 Jobs Mon 22 4/4 4 Jobs Tue 23 4/4 3 Jobs Wed 24 4/4 4 Jobs Thu 25 …" at bounding box center [424, 48] width 849 height 1621
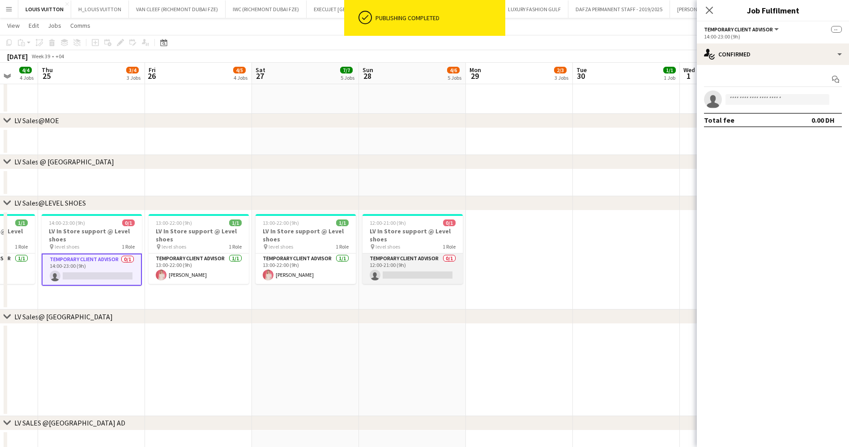
click at [427, 267] on app-card-role "Temporary Client Advisor 0/1 12:00-21:00 (9h) single-neutral-actions" at bounding box center [413, 268] width 100 height 30
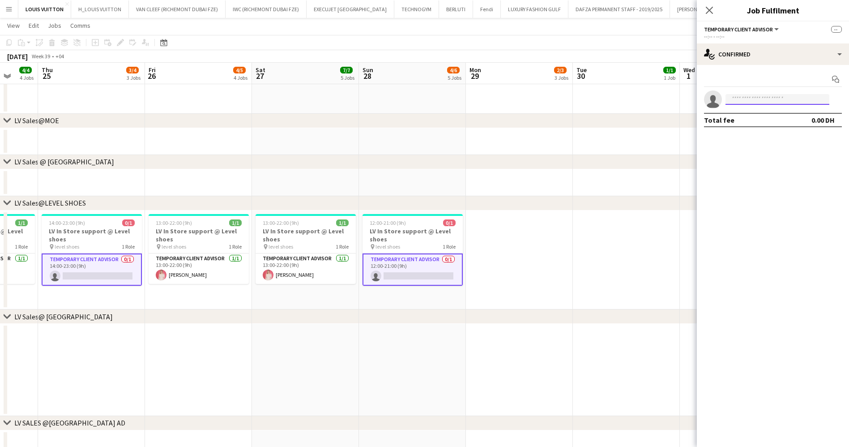
click at [427, 97] on input at bounding box center [778, 99] width 104 height 11
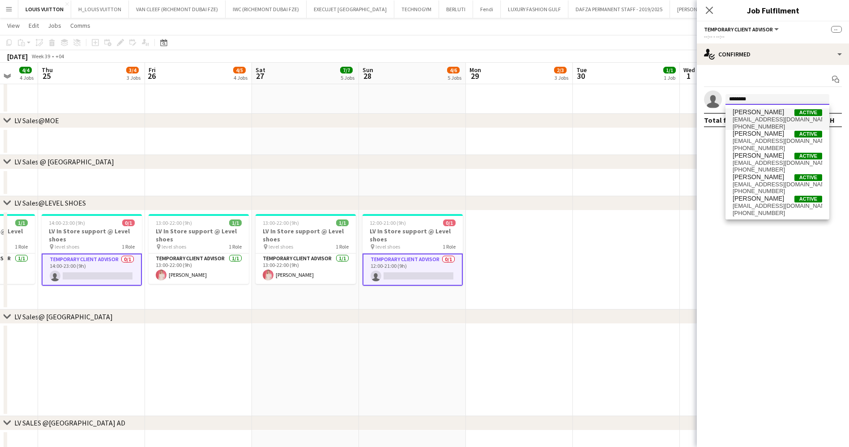
type input "********"
click at [427, 111] on span "[PERSON_NAME]" at bounding box center [758, 112] width 51 height 8
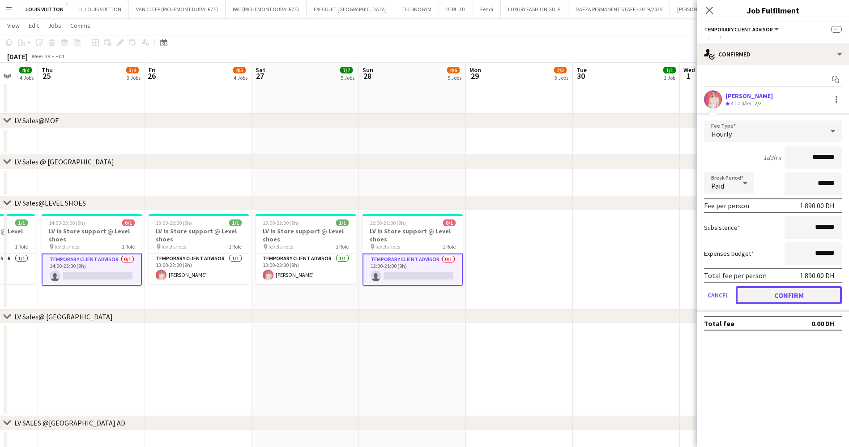
click at [427, 289] on button "Confirm" at bounding box center [789, 295] width 106 height 18
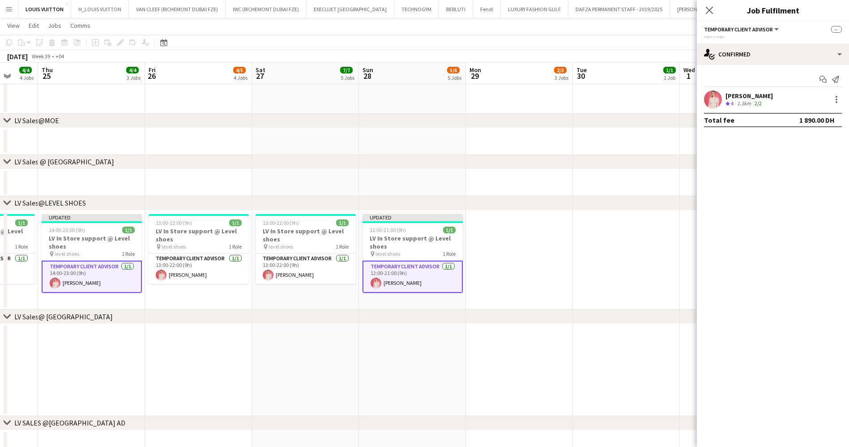
click at [427, 29] on app-page-menu "View Day view expanded Day view collapsed Month view Date picker Jump to today …" at bounding box center [424, 26] width 849 height 17
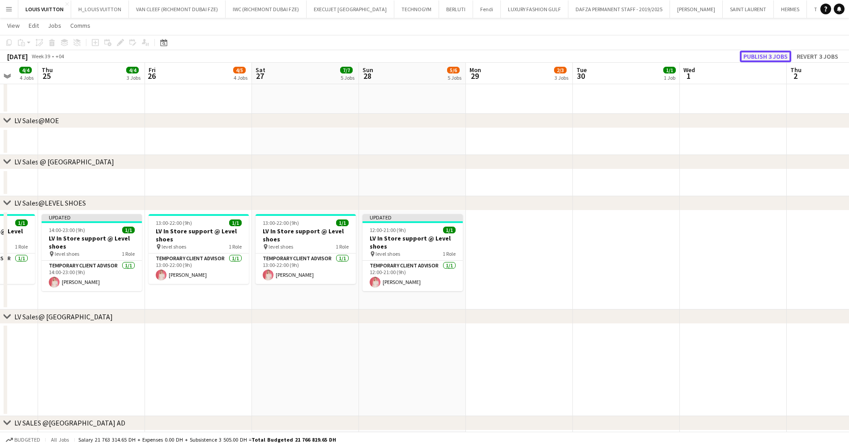
click at [427, 56] on button "Publish 3 jobs" at bounding box center [765, 57] width 51 height 12
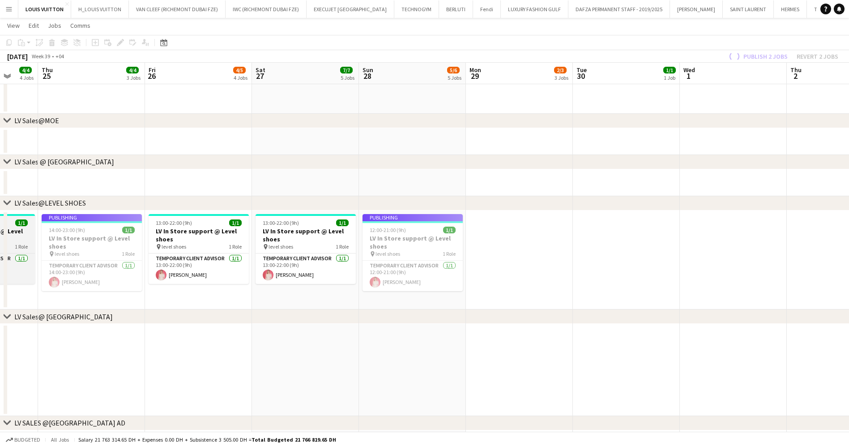
drag, startPoint x: 380, startPoint y: 239, endPoint x: 197, endPoint y: 236, distance: 183.2
click at [393, 239] on app-calendar-viewport "Mon 22 4/4 4 Jobs Tue 23 4/4 3 Jobs Wed 24 4/4 4 Jobs Thu 25 4/4 3 Jobs Fri 26 …" at bounding box center [424, 48] width 849 height 1621
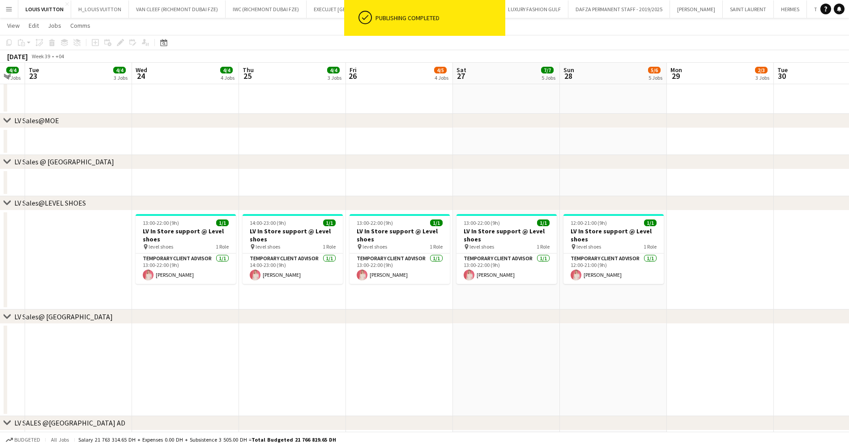
click at [384, 240] on app-calendar-viewport "Sat 20 7/7 4 Jobs Sun 21 7/7 4 Jobs Mon 22 4/4 4 Jobs Tue 23 4/4 3 Jobs Wed 24 …" at bounding box center [424, 48] width 849 height 1621
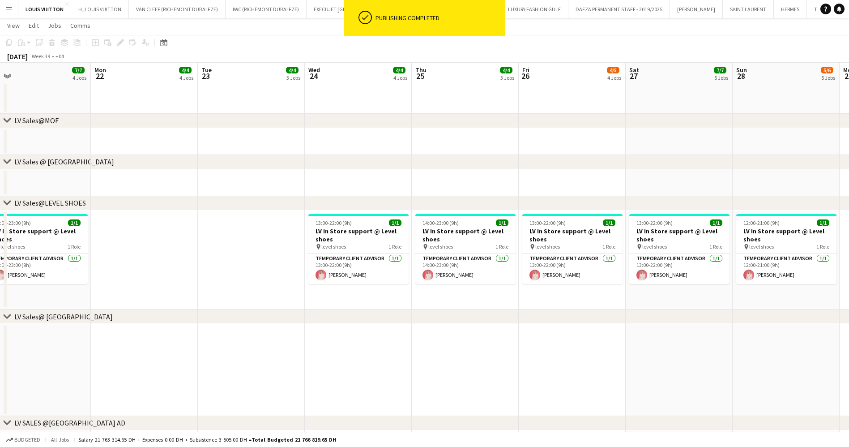
drag, startPoint x: 225, startPoint y: 244, endPoint x: 285, endPoint y: 247, distance: 59.7
click at [285, 247] on app-calendar-viewport "Fri 19 4/6 5 Jobs Sat 20 7/7 4 Jobs Sun 21 7/7 4 Jobs Mon 22 4/4 4 Jobs Tue 23 …" at bounding box center [424, 48] width 849 height 1621
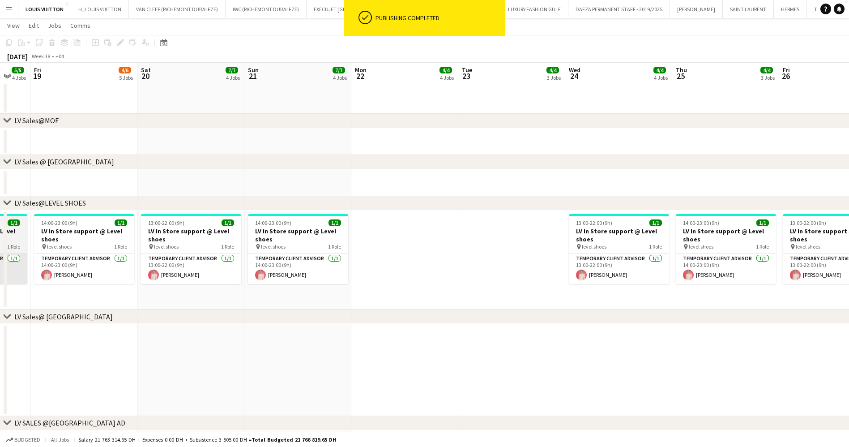
drag, startPoint x: 306, startPoint y: 269, endPoint x: 145, endPoint y: 273, distance: 161.7
click at [355, 271] on app-calendar-viewport "Wed 17 4/4 4 Jobs Thu 18 5/5 4 Jobs Fri 19 4/6 5 Jobs Sat 20 7/7 4 Jobs Sun 21 …" at bounding box center [424, 48] width 849 height 1621
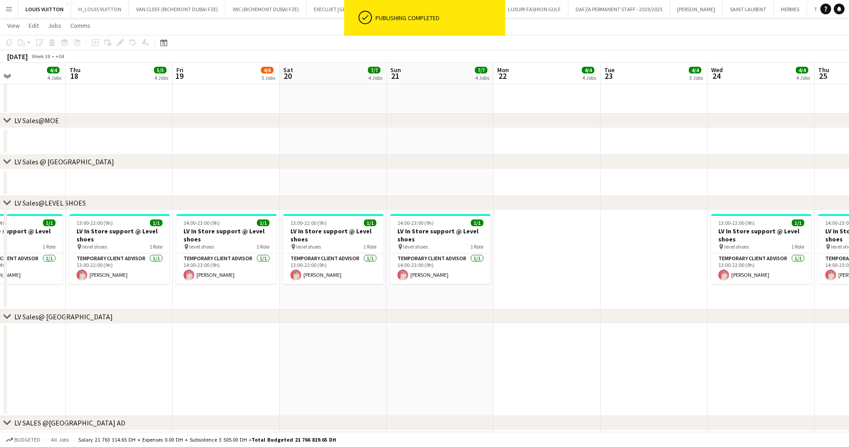
drag, startPoint x: 206, startPoint y: 277, endPoint x: 228, endPoint y: 265, distance: 24.7
click at [305, 277] on app-calendar-viewport "Mon 15 2/3 3 Jobs Tue 16 4/4 3 Jobs Wed 17 4/4 4 Jobs Thu 18 5/5 4 Jobs Fri 19 …" at bounding box center [424, 48] width 849 height 1621
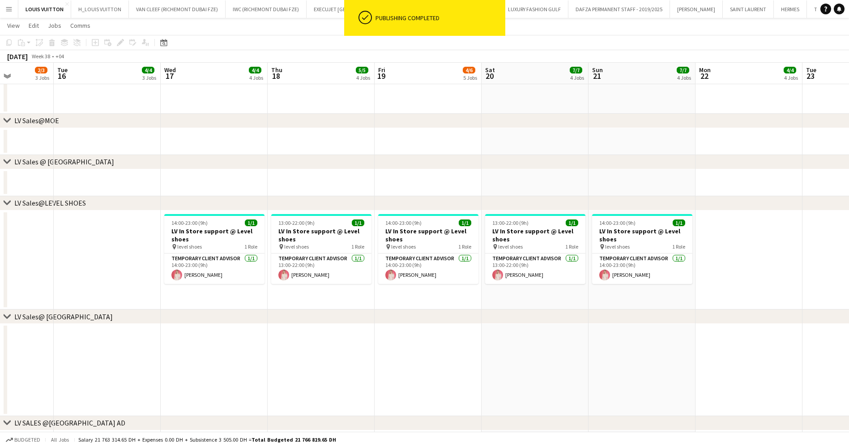
drag, startPoint x: 274, startPoint y: 267, endPoint x: 376, endPoint y: 268, distance: 101.6
click at [375, 268] on app-calendar-viewport "Sun 14 5/6 4 Jobs Mon 15 2/3 3 Jobs Tue 16 4/4 3 Jobs Wed 17 4/4 4 Jobs Thu 18 …" at bounding box center [424, 48] width 849 height 1621
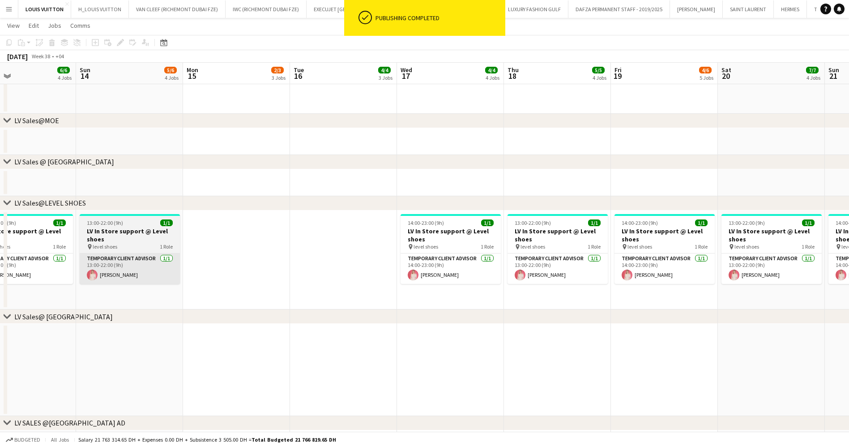
drag, startPoint x: 357, startPoint y: 248, endPoint x: 345, endPoint y: 254, distance: 13.2
click at [427, 257] on app-calendar-viewport "Thu 11 6/8 6 Jobs Fri 12 5/6 5 Jobs Sat 13 6/6 4 Jobs Sun 14 5/6 4 Jobs Mon 15 …" at bounding box center [424, 48] width 849 height 1621
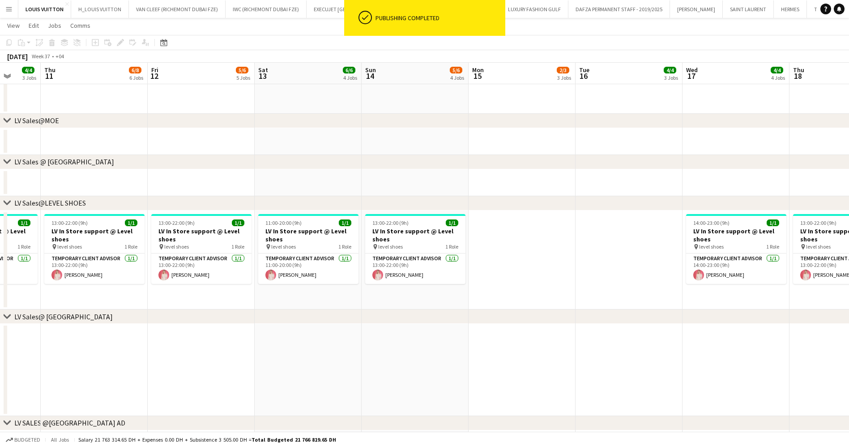
click at [381, 260] on app-calendar-viewport "Mon 8 3/4 3 Jobs Tue 9 3/3 2 Jobs Wed 10 4/4 3 Jobs Thu 11 6/8 6 Jobs Fri 12 5/…" at bounding box center [424, 48] width 849 height 1621
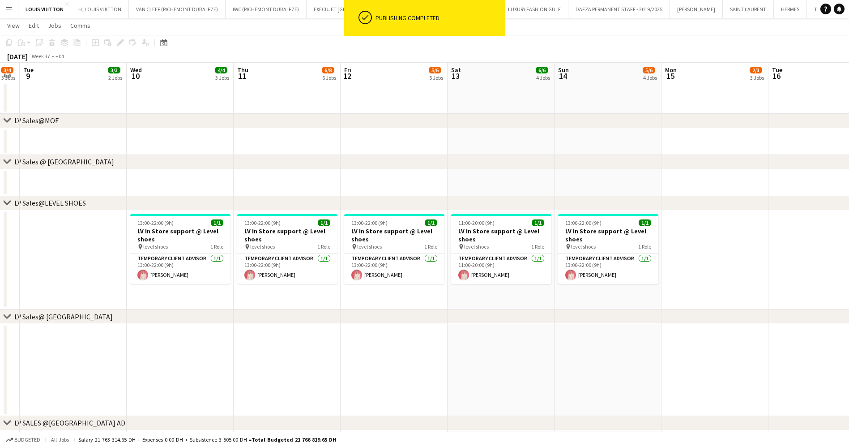
click at [427, 279] on app-calendar-viewport "Sun 7 4/5 4 Jobs Mon 8 3/4 3 Jobs Tue 9 3/3 2 Jobs Wed 10 4/4 3 Jobs Thu 11 6/8…" at bounding box center [424, 48] width 849 height 1621
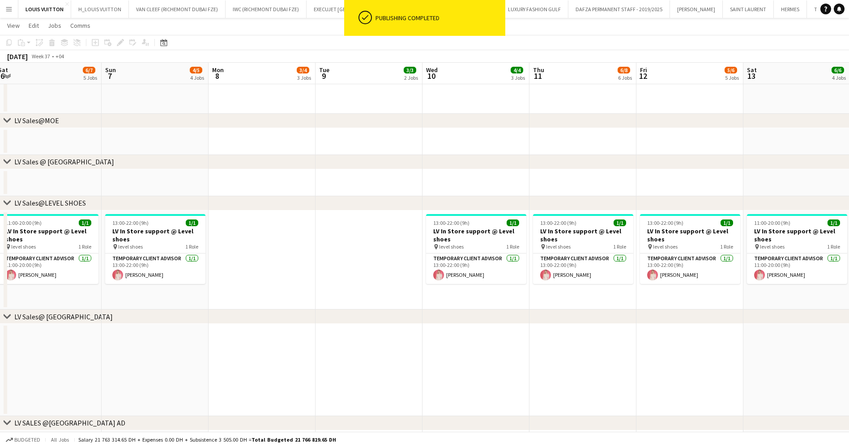
drag, startPoint x: 308, startPoint y: 289, endPoint x: 328, endPoint y: 285, distance: 21.0
click at [410, 291] on app-calendar-viewport "Thu 4 4/5 5 Jobs Fri 5 6/6 5 Jobs Sat 6 6/7 5 Jobs Sun 7 4/5 4 Jobs Mon 8 3/4 3…" at bounding box center [424, 48] width 849 height 1621
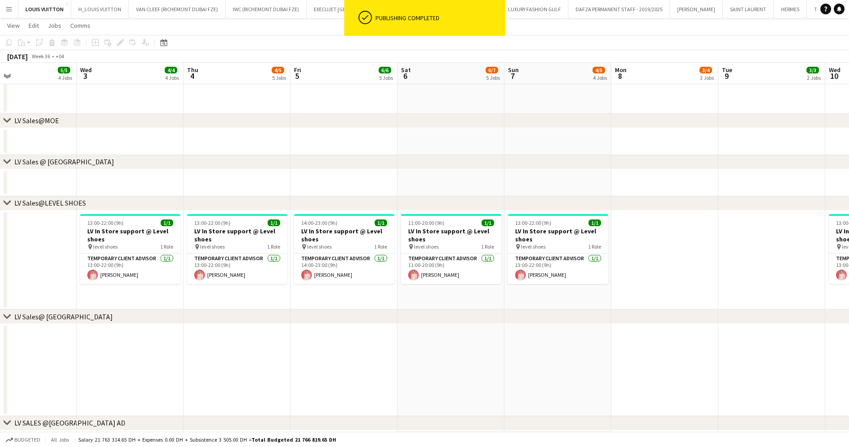
drag, startPoint x: 242, startPoint y: 287, endPoint x: 317, endPoint y: 289, distance: 75.3
click at [317, 289] on app-calendar-viewport "Sun 31 17/18 7 Jobs Mon 1 3/4 3 Jobs Tue 2 5/5 4 Jobs Wed 3 4/4 4 Jobs Thu 4 4/…" at bounding box center [424, 48] width 849 height 1621
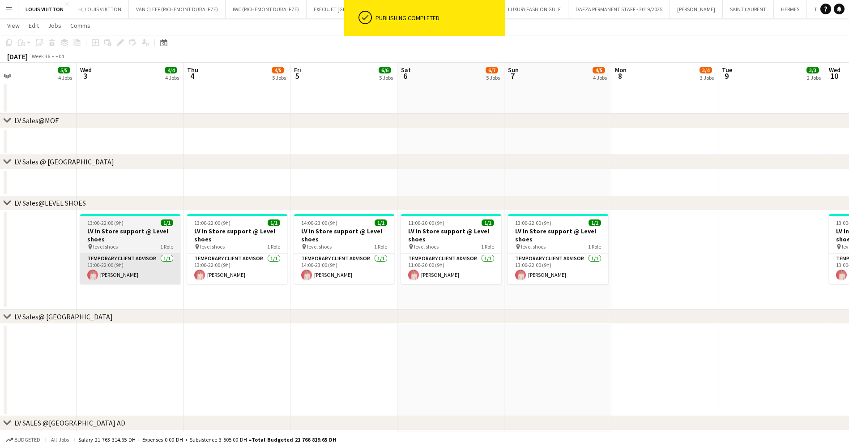
drag, startPoint x: 360, startPoint y: 270, endPoint x: 308, endPoint y: 262, distance: 53.4
click at [427, 272] on app-calendar-viewport "Sun 31 17/18 7 Jobs Mon 1 3/4 3 Jobs Tue 2 5/5 4 Jobs Wed 3 4/4 4 Jobs Thu 4 4/…" at bounding box center [424, 48] width 849 height 1621
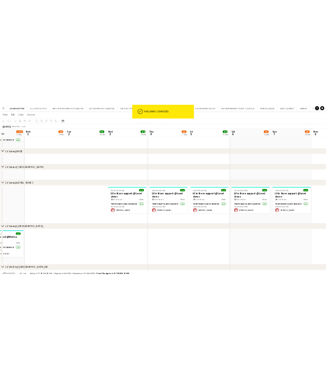
scroll to position [0, 261]
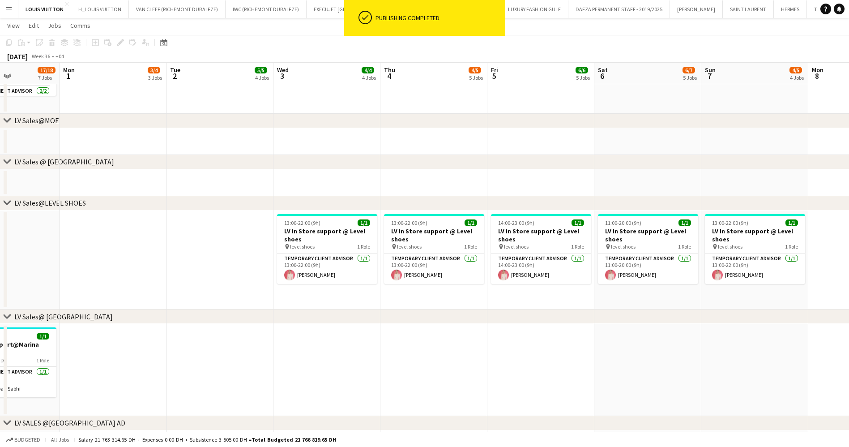
drag, startPoint x: 306, startPoint y: 267, endPoint x: 357, endPoint y: 269, distance: 50.6
click at [357, 269] on app-calendar-viewport "Fri 29 22/24 9 Jobs Sat 30 17/18 8 Jobs Sun 31 17/18 7 Jobs Mon 1 3/4 3 Jobs Tu…" at bounding box center [424, 48] width 849 height 1621
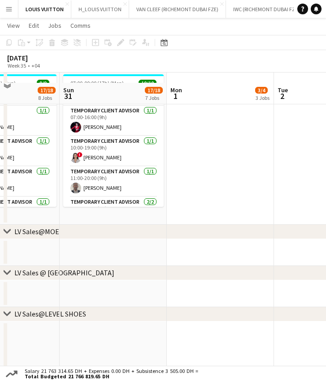
scroll to position [820, 0]
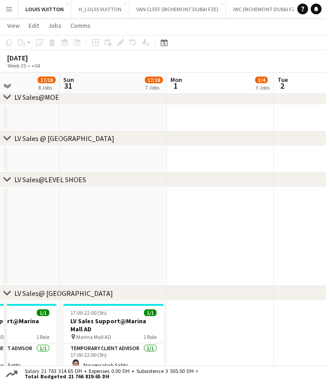
drag, startPoint x: 92, startPoint y: 257, endPoint x: 250, endPoint y: 241, distance: 158.8
click at [250, 241] on app-calendar-viewport "Thu 28 14/15 6 Jobs Fri 29 22/24 9 Jobs Sat 30 17/18 8 Jobs Sun 31 17/18 7 Jobs…" at bounding box center [163, 25] width 326 height 1621
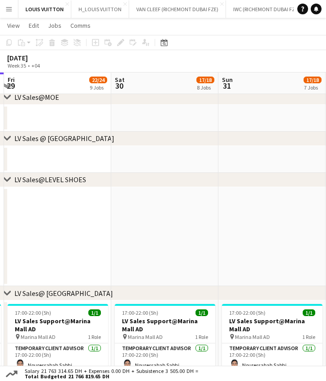
drag, startPoint x: 118, startPoint y: 233, endPoint x: 336, endPoint y: 227, distance: 218.2
click at [326, 227] on html "Menu Boards Boards Boards All jobs Status Workforce Workforce My Workforce Recr…" at bounding box center [163, 15] width 326 height 1671
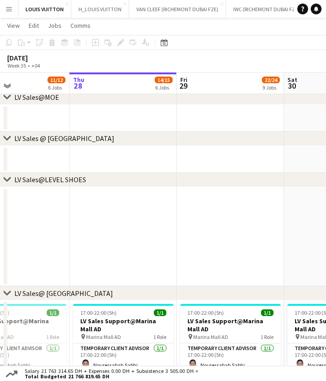
click at [326, 239] on html "Menu Boards Boards Boards All jobs Status Workforce Workforce My Workforce Recr…" at bounding box center [163, 15] width 326 height 1671
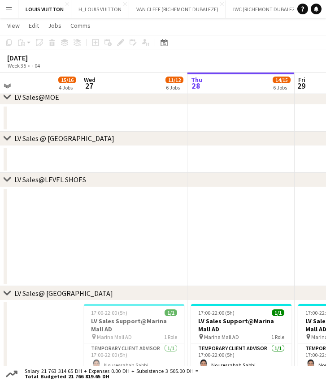
click at [0, 269] on html "Menu Boards Boards Boards All jobs Status Workforce Workforce My Workforce Recr…" at bounding box center [163, 15] width 326 height 1671
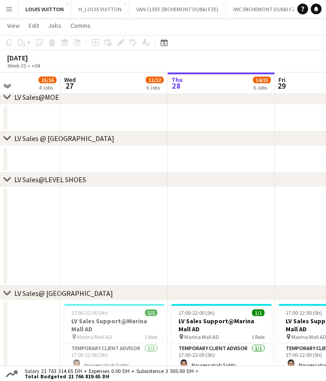
drag, startPoint x: 187, startPoint y: 237, endPoint x: 59, endPoint y: 242, distance: 127.7
click at [59, 242] on app-calendar-viewport "Sun 24 11/11 4 Jobs Mon 25 16/17 4 Jobs Tue 26 15/16 4 Jobs Wed 27 11/12 6 Jobs…" at bounding box center [163, 25] width 326 height 1621
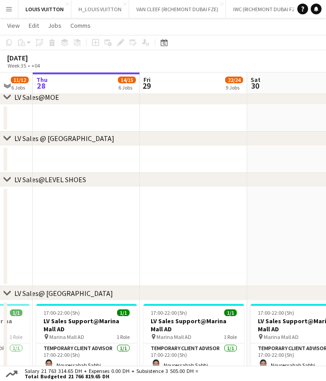
drag, startPoint x: 118, startPoint y: 234, endPoint x: -55, endPoint y: 256, distance: 174.2
click at [0, 256] on html "Menu Boards Boards Boards All jobs Status Workforce Workforce My Workforce Recr…" at bounding box center [163, 15] width 326 height 1671
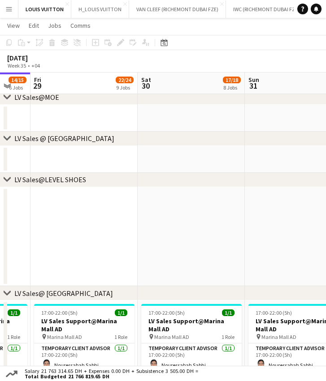
drag, startPoint x: 49, startPoint y: 222, endPoint x: 34, endPoint y: 222, distance: 14.3
click at [34, 222] on app-calendar-viewport "Tue 26 15/16 4 Jobs Wed 27 11/12 6 Jobs Thu 28 14/15 6 Jobs Fri 29 22/24 9 Jobs…" at bounding box center [163, 25] width 326 height 1621
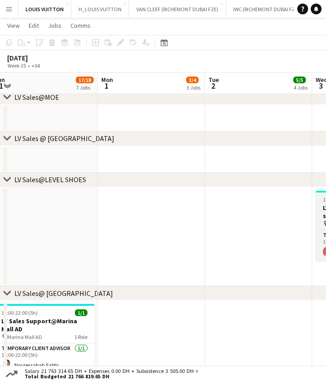
drag, startPoint x: 189, startPoint y: 226, endPoint x: 145, endPoint y: 226, distance: 44.3
click at [121, 226] on app-calendar-viewport "Fri 29 22/24 9 Jobs Sat 30 17/18 8 Jobs Sun 31 17/18 7 Jobs Mon 1 3/4 3 Jobs Tu…" at bounding box center [163, 25] width 326 height 1621
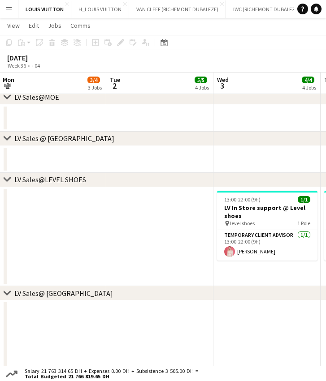
drag, startPoint x: 186, startPoint y: 217, endPoint x: 304, endPoint y: 201, distance: 118.8
click at [304, 201] on app-calendar-viewport "Sat 30 17/18 8 Jobs Sun 31 17/18 7 Jobs Mon 1 3/4 3 Jobs Tue 2 5/5 4 Jobs Wed 3…" at bounding box center [163, 25] width 326 height 1621
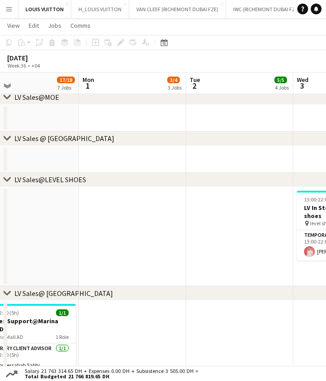
drag, startPoint x: 229, startPoint y: 204, endPoint x: 308, endPoint y: 203, distance: 79.3
click at [308, 203] on app-calendar-viewport "Fri 29 22/24 9 Jobs Sat 30 17/18 8 Jobs Sun 31 17/18 7 Jobs Mon 1 3/4 3 Jobs Tu…" at bounding box center [163, 25] width 326 height 1621
drag, startPoint x: 253, startPoint y: 236, endPoint x: 176, endPoint y: 239, distance: 76.6
click at [176, 239] on app-calendar-viewport "Fri 29 22/24 9 Jobs Sat 30 17/18 8 Jobs Sun 31 17/18 7 Jobs Mon 1 3/4 3 Jobs Tu…" at bounding box center [163, 25] width 326 height 1621
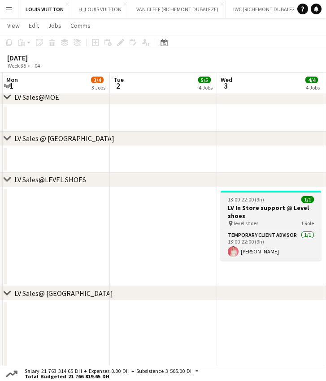
click at [287, 204] on h3 "LV In Store support @ Level shoes" at bounding box center [270, 212] width 100 height 16
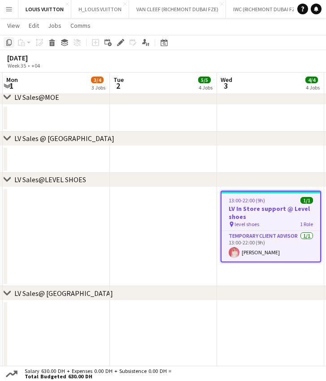
click at [10, 42] on icon "Copy" at bounding box center [8, 42] width 7 height 7
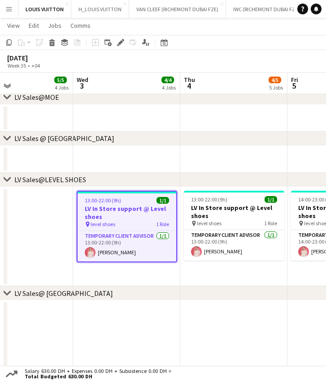
drag, startPoint x: 258, startPoint y: 276, endPoint x: 111, endPoint y: 282, distance: 147.4
click at [112, 282] on app-calendar-viewport "Fri 29 22/24 9 Jobs Sat 30 17/18 8 Jobs Sun 31 17/18 7 Jobs Mon 1 3/4 3 Jobs Tu…" at bounding box center [163, 25] width 326 height 1621
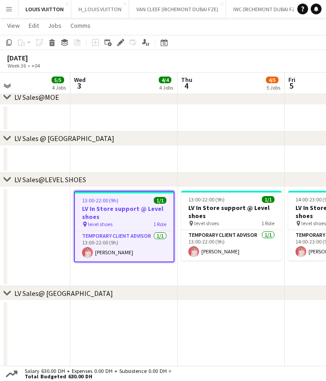
click at [138, 274] on app-calendar-viewport "Sun 31 17/18 7 Jobs Mon 1 3/4 3 Jobs Tue 2 5/5 4 Jobs Wed 3 4/4 4 Jobs Thu 4 4/…" at bounding box center [163, 25] width 326 height 1621
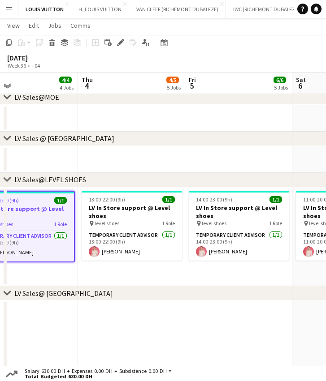
click at [249, 276] on app-date-cell "14:00-23:00 (9h) 1/1 LV In Store support @ Level shoes pin level shoes 1 Role T…" at bounding box center [238, 236] width 107 height 99
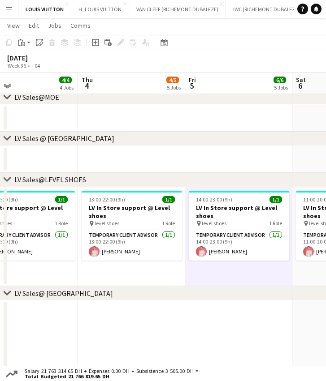
scroll to position [0, 351]
click at [19, 44] on icon "Paste" at bounding box center [21, 42] width 7 height 7
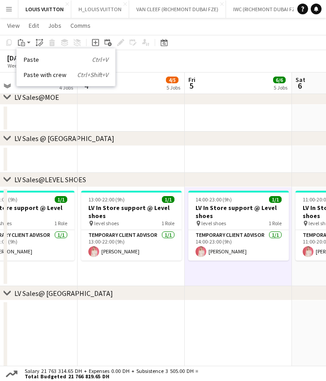
drag, startPoint x: 30, startPoint y: 60, endPoint x: 45, endPoint y: 48, distance: 19.2
click at [30, 59] on link "Paste Ctrl+V" at bounding box center [66, 60] width 84 height 8
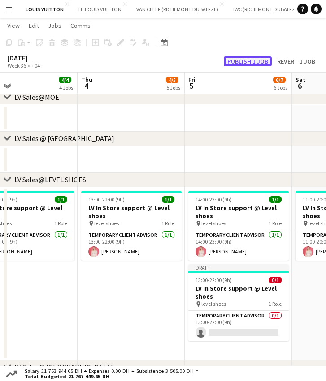
click at [256, 64] on button "Publish 1 job" at bounding box center [247, 61] width 48 height 10
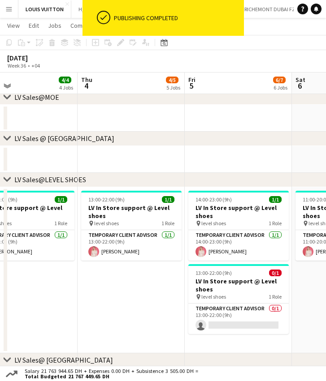
drag, startPoint x: 225, startPoint y: 302, endPoint x: 99, endPoint y: 302, distance: 125.8
click at [103, 302] on app-calendar-viewport "Sun 31 17/18 7 Jobs Mon 1 3/4 3 Jobs Tue 2 5/5 4 Jobs Wed 3 4/4 4 Jobs Thu 4 4/…" at bounding box center [163, 59] width 326 height 1688
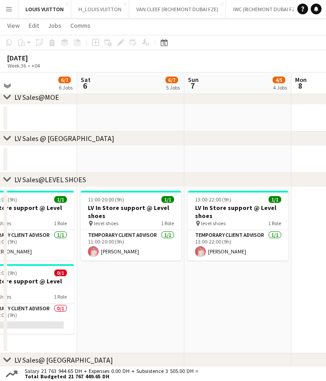
drag, startPoint x: 141, startPoint y: 307, endPoint x: 85, endPoint y: 307, distance: 55.5
click at [93, 307] on app-calendar-viewport "Tue 2 5/5 4 Jobs Wed 3 4/4 4 Jobs Thu 4 4/5 5 Jobs Fri 5 6/7 6 Jobs Sat 6 6/7 5…" at bounding box center [163, 59] width 326 height 1688
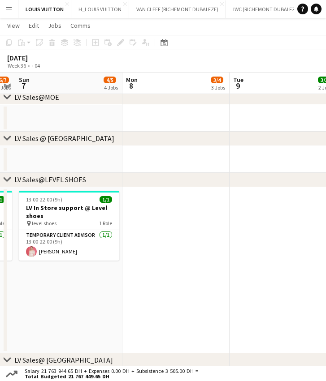
drag, startPoint x: 228, startPoint y: 304, endPoint x: 66, endPoint y: 299, distance: 162.6
click at [51, 299] on app-calendar-viewport "Thu 4 4/5 5 Jobs Fri 5 6/7 6 Jobs Sat 6 6/7 5 Jobs Sun 7 4/5 4 Jobs Mon 8 3/4 3…" at bounding box center [163, 59] width 326 height 1688
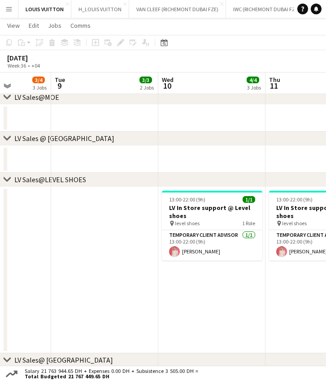
click at [75, 299] on app-calendar-viewport "Sat 6 6/7 5 Jobs Sun 7 4/5 4 Jobs Mon 8 3/4 3 Jobs Tue 9 3/3 2 Jobs Wed 10 4/4 …" at bounding box center [163, 59] width 326 height 1688
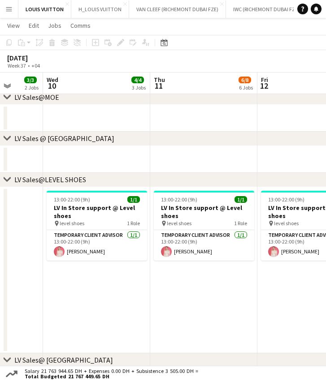
click at [51, 300] on app-calendar-viewport "Sat 6 6/7 5 Jobs Sun 7 4/5 4 Jobs Mon 8 3/4 3 Jobs Tue 9 3/3 2 Jobs Wed 10 4/4 …" at bounding box center [163, 59] width 326 height 1688
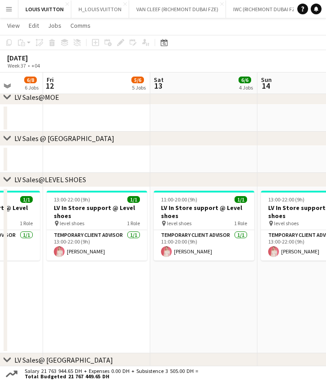
scroll to position [0, 311]
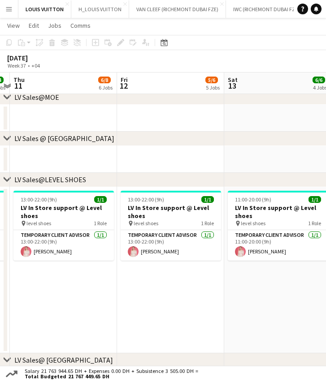
click at [258, 285] on app-date-cell "11:00-20:00 (9h) 1/1 LV In Store support @ Level shoes pin level shoes 1 Role T…" at bounding box center [277, 270] width 107 height 166
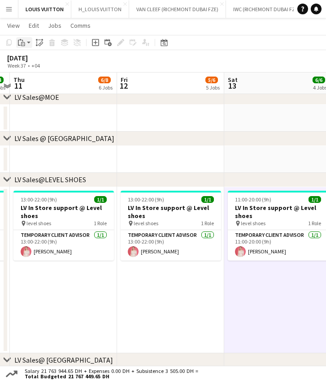
click at [24, 45] on icon "Paste" at bounding box center [21, 42] width 7 height 7
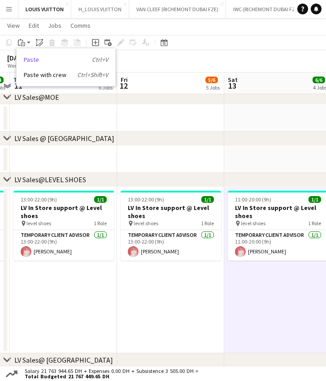
click at [36, 60] on link "Paste Ctrl+V" at bounding box center [66, 60] width 84 height 8
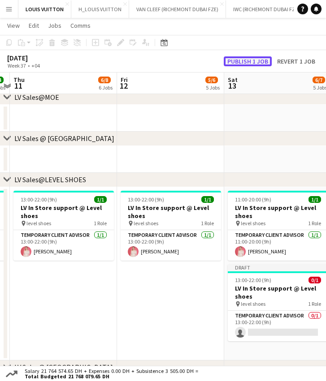
click at [255, 61] on button "Publish 1 job" at bounding box center [247, 61] width 48 height 10
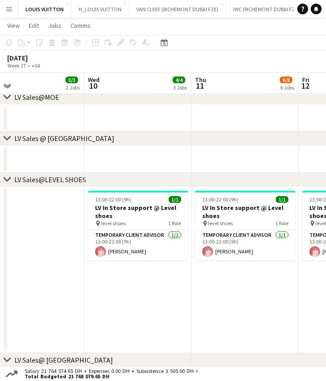
drag, startPoint x: 53, startPoint y: 304, endPoint x: 299, endPoint y: 295, distance: 245.5
click at [298, 295] on app-calendar-viewport "Mon 8 3/4 3 Jobs Tue 9 3/3 2 Jobs Wed 10 4/4 3 Jobs Thu 11 6/8 6 Jobs Fri 12 5/…" at bounding box center [163, 59] width 326 height 1688
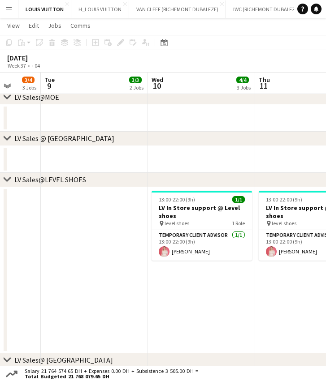
drag, startPoint x: 183, startPoint y: 287, endPoint x: 293, endPoint y: 288, distance: 110.1
click at [286, 288] on app-calendar-viewport "Sat 6 6/7 5 Jobs Sun 7 4/5 4 Jobs Mon 8 3/4 3 Jobs Tue 9 3/3 2 Jobs Wed 10 4/4 …" at bounding box center [163, 59] width 326 height 1688
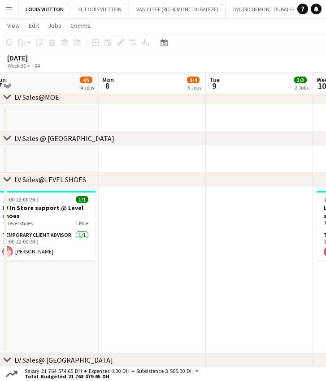
drag, startPoint x: 113, startPoint y: 290, endPoint x: 326, endPoint y: 295, distance: 212.3
click at [326, 294] on html "Menu Boards Boards Boards All jobs Status Workforce Workforce My Workforce Recr…" at bounding box center [163, 49] width 326 height 1738
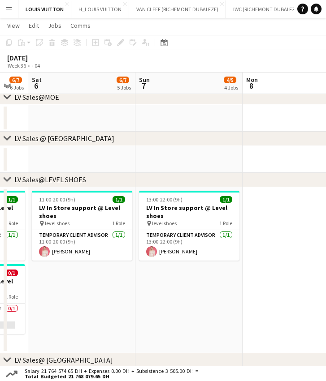
click at [316, 309] on app-calendar-viewport "Wed 3 4/4 4 Jobs Thu 4 4/5 5 Jobs Fri 5 6/7 6 Jobs Sat 6 6/7 5 Jobs Sun 7 4/5 4…" at bounding box center [163, 59] width 326 height 1688
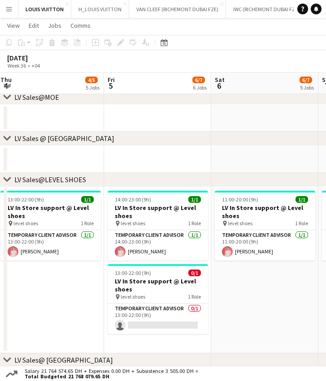
drag, startPoint x: 156, startPoint y: 306, endPoint x: 291, endPoint y: 306, distance: 135.2
click at [291, 306] on app-calendar-viewport "Tue 2 5/5 4 Jobs Wed 3 4/4 4 Jobs Thu 4 4/5 5 Jobs Fri 5 6/7 6 Jobs Sat 6 6/7 5…" at bounding box center [163, 59] width 326 height 1688
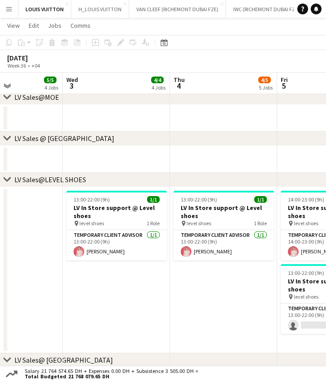
drag, startPoint x: 154, startPoint y: 299, endPoint x: 320, endPoint y: 299, distance: 166.1
click at [320, 299] on app-calendar-viewport "Sun 31 17/18 7 Jobs Mon 1 3/4 3 Jobs Tue 2 5/5 4 Jobs Wed 3 4/4 4 Jobs Thu 4 4/…" at bounding box center [163, 59] width 326 height 1688
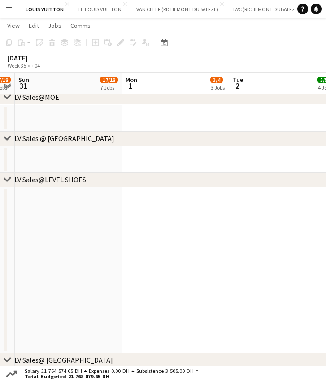
drag, startPoint x: 157, startPoint y: 300, endPoint x: 266, endPoint y: 303, distance: 108.8
click at [266, 303] on app-calendar-viewport "Fri 29 22/24 9 Jobs Sat 30 17/18 8 Jobs Sun 31 17/18 7 Jobs Mon 1 3/4 3 Jobs Tu…" at bounding box center [163, 59] width 326 height 1688
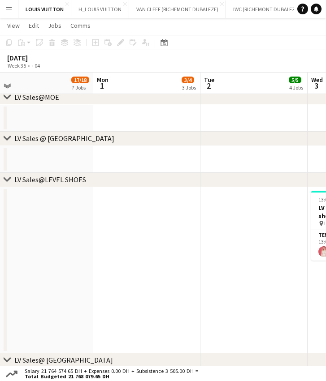
drag, startPoint x: 223, startPoint y: 260, endPoint x: 158, endPoint y: 260, distance: 64.9
click at [158, 260] on app-calendar-viewport "Fri 29 22/24 9 Jobs Sat 30 17/18 8 Jobs Sun 31 17/18 7 Jobs Mon 1 3/4 3 Jobs Tu…" at bounding box center [163, 59] width 326 height 1688
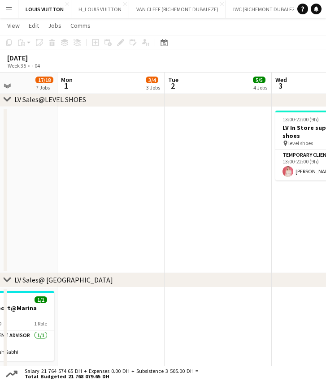
scroll to position [887, 0]
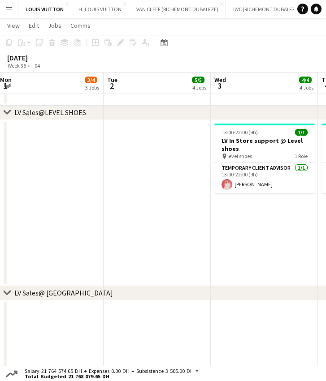
drag, startPoint x: 257, startPoint y: 231, endPoint x: 205, endPoint y: 240, distance: 52.6
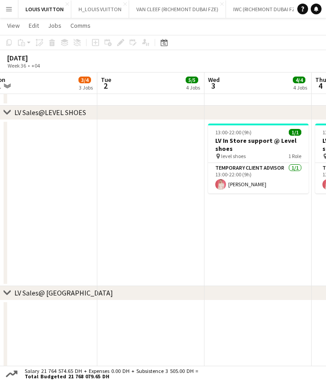
scroll to position [0, 428]
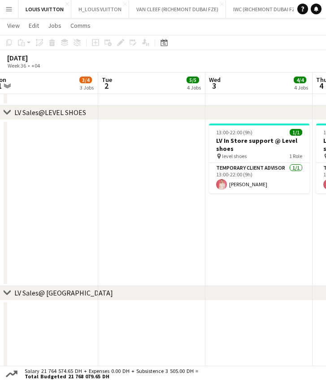
drag, startPoint x: 258, startPoint y: 247, endPoint x: 138, endPoint y: 246, distance: 119.6
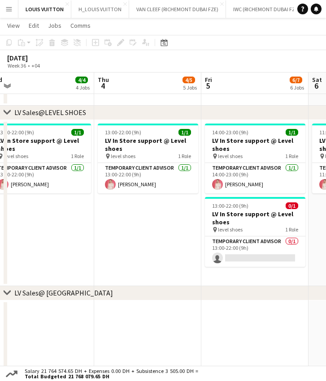
drag, startPoint x: 183, startPoint y: 239, endPoint x: 89, endPoint y: 245, distance: 94.2
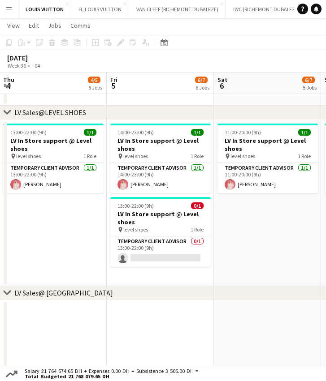
scroll to position [0, 274]
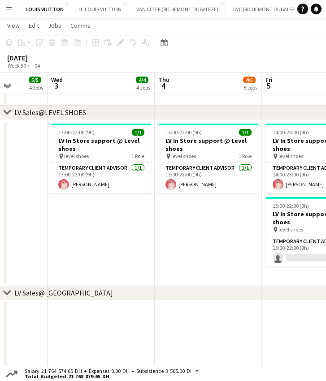
drag, startPoint x: 248, startPoint y: 249, endPoint x: 189, endPoint y: 249, distance: 59.1
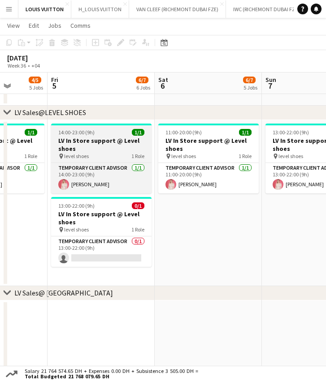
click at [107, 150] on h3 "LV In Store support @ Level shoes" at bounding box center [101, 145] width 100 height 16
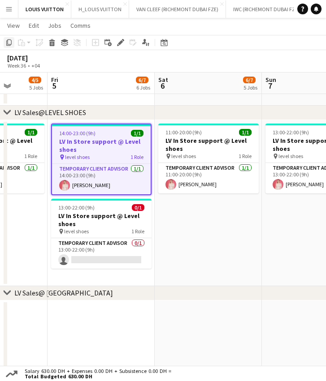
click at [9, 42] on icon "Copy" at bounding box center [8, 42] width 7 height 7
click at [196, 231] on app-date-cell "11:00-20:00 (9h) 1/1 LV In Store support @ Level shoes pin level shoes 1 Role T…" at bounding box center [207, 203] width 107 height 166
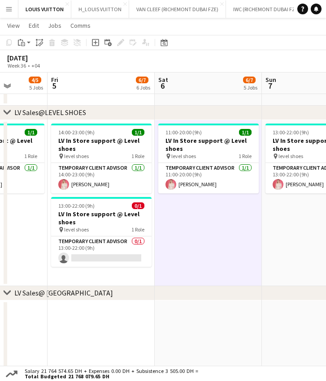
scroll to position [0, 317]
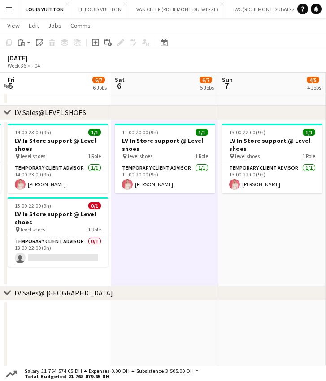
drag, startPoint x: 286, startPoint y: 226, endPoint x: 243, endPoint y: 231, distance: 43.3
click at [245, 231] on app-date-cell "13:00-22:00 (9h) 1/1 LV In Store support @ Level shoes pin level shoes 1 Role T…" at bounding box center [271, 203] width 107 height 166
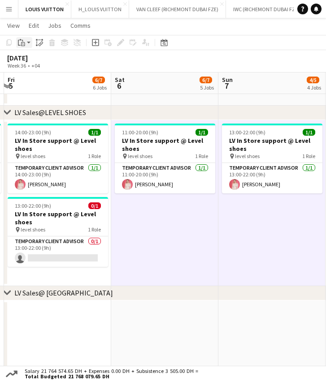
click at [20, 45] on icon at bounding box center [19, 43] width 3 height 6
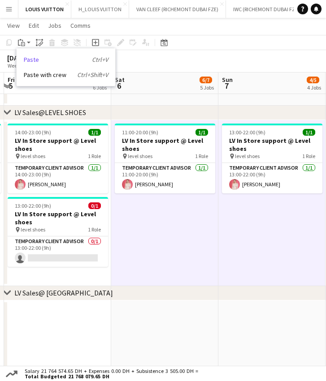
click at [29, 59] on link "Paste Ctrl+V" at bounding box center [66, 60] width 84 height 8
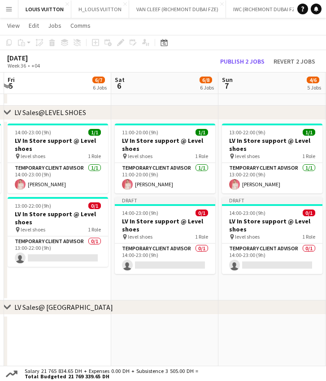
click at [235, 66] on div "September 2025 Week 36 • +04 Publish 2 jobs Revert 2 jobs" at bounding box center [163, 61] width 326 height 22
click at [235, 59] on button "Publish 2 jobs" at bounding box center [241, 61] width 51 height 10
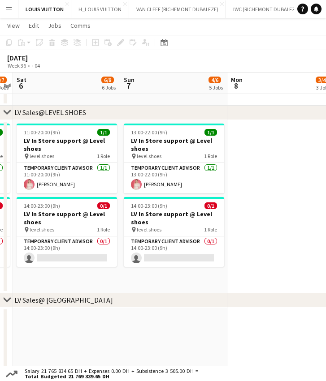
drag, startPoint x: 255, startPoint y: 244, endPoint x: 153, endPoint y: 237, distance: 102.8
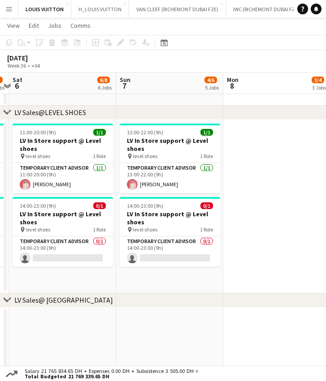
drag, startPoint x: 160, startPoint y: 245, endPoint x: 74, endPoint y: 256, distance: 86.2
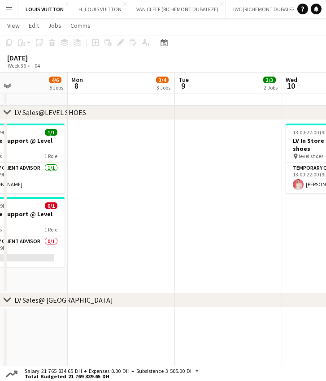
drag, startPoint x: 192, startPoint y: 252, endPoint x: 37, endPoint y: 254, distance: 154.9
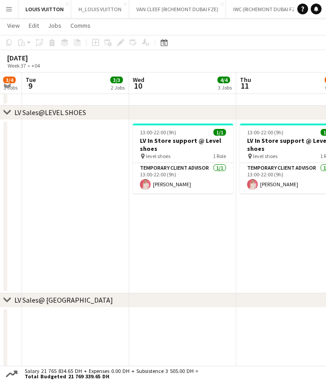
drag, startPoint x: 132, startPoint y: 251, endPoint x: 73, endPoint y: 249, distance: 58.7
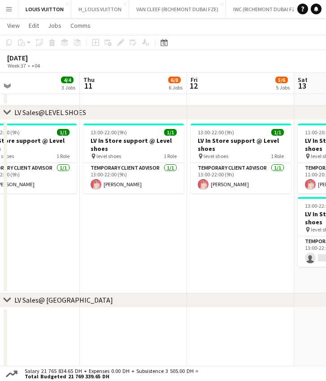
click at [223, 212] on app-date-cell "13:00-22:00 (9h) 1/1 LV In Store support @ Level shoes pin level shoes 1 Role T…" at bounding box center [240, 206] width 107 height 173
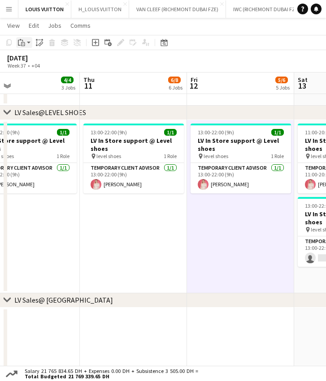
click at [26, 42] on div "Paste" at bounding box center [21, 42] width 11 height 11
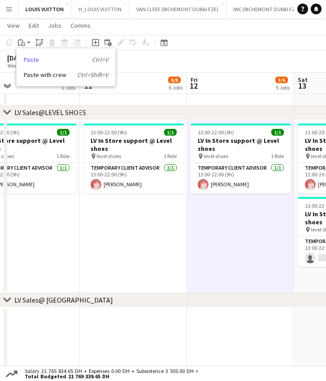
click at [34, 57] on link "Paste Ctrl+V" at bounding box center [66, 60] width 84 height 8
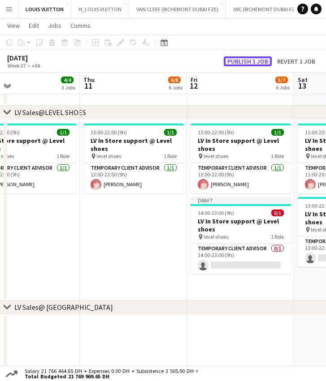
click at [261, 60] on button "Publish 1 job" at bounding box center [247, 61] width 48 height 10
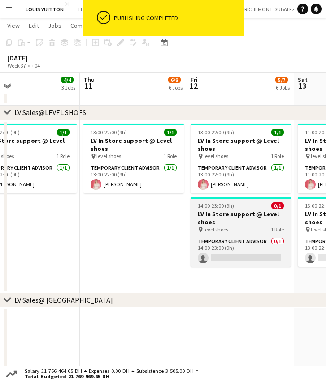
click at [232, 218] on h3 "LV In Store support @ Level shoes" at bounding box center [240, 218] width 100 height 16
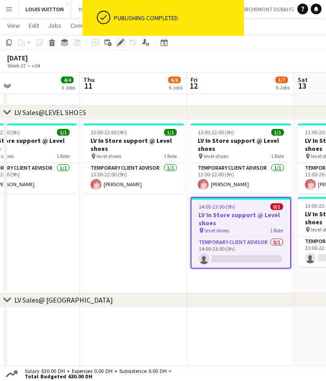
click at [120, 40] on icon "Edit" at bounding box center [120, 42] width 7 height 7
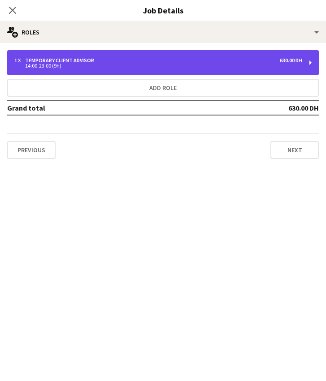
click at [53, 64] on div "14:00-23:00 (9h)" at bounding box center [157, 66] width 287 height 4
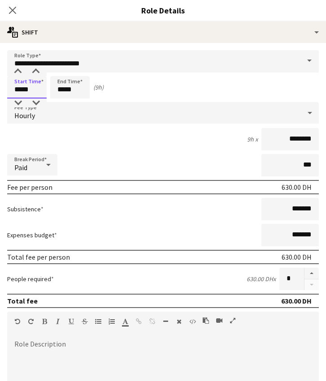
drag, startPoint x: 34, startPoint y: 86, endPoint x: 0, endPoint y: 86, distance: 33.6
click at [0, 86] on form "**********" at bounding box center [163, 300] width 326 height 500
type input "*****"
drag, startPoint x: 54, startPoint y: 90, endPoint x: 43, endPoint y: 90, distance: 10.8
click at [43, 90] on div "Start Time ***** End Time ***** (8h)" at bounding box center [162, 87] width 311 height 22
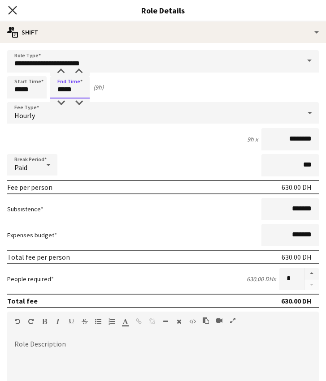
type input "*****"
click at [11, 7] on icon "Close pop-in" at bounding box center [12, 10] width 9 height 9
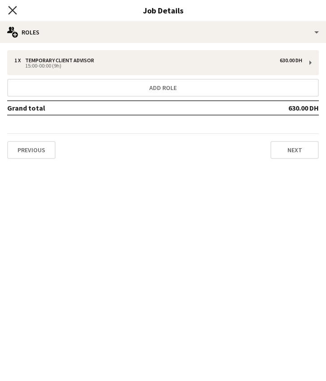
click at [15, 14] on icon "Close pop-in" at bounding box center [12, 10] width 9 height 9
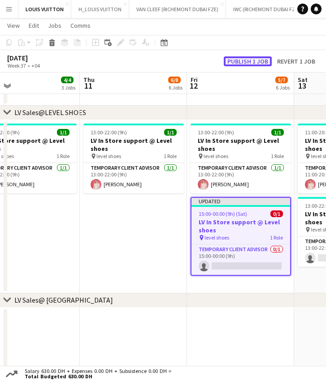
click at [247, 61] on button "Publish 1 job" at bounding box center [247, 61] width 48 height 10
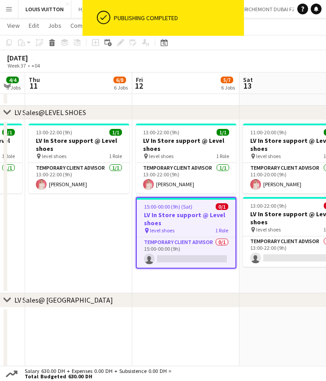
drag, startPoint x: 248, startPoint y: 248, endPoint x: 138, endPoint y: 256, distance: 110.9
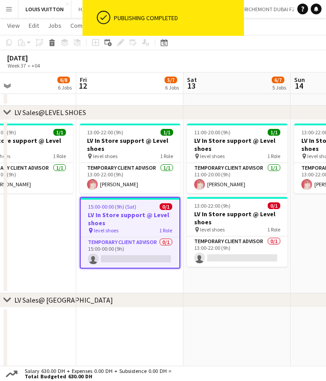
scroll to position [0, 436]
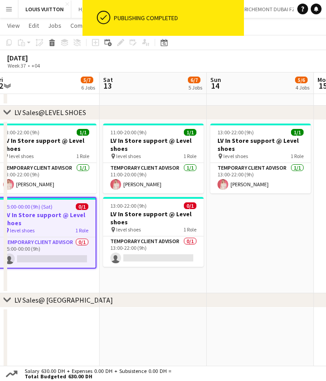
drag, startPoint x: 209, startPoint y: 248, endPoint x: 125, endPoint y: 257, distance: 84.2
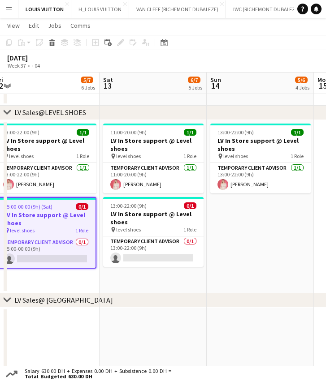
click at [253, 234] on app-date-cell "13:00-22:00 (9h) 1/1 LV In Store support @ Level shoes pin level shoes 1 Role T…" at bounding box center [259, 206] width 107 height 173
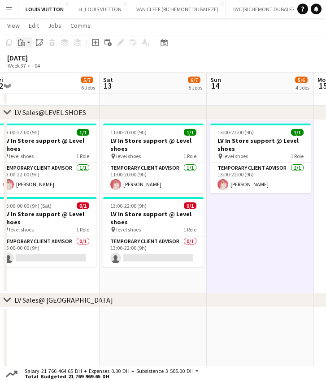
click at [26, 40] on div "Paste" at bounding box center [21, 42] width 11 height 11
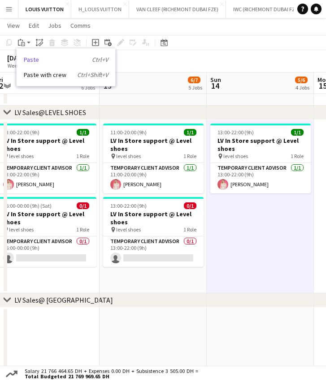
click at [40, 59] on link "Paste Ctrl+V" at bounding box center [66, 60] width 84 height 8
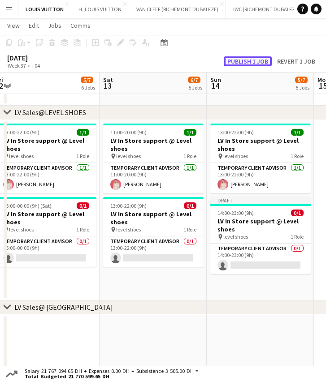
click at [257, 65] on button "Publish 1 job" at bounding box center [247, 61] width 48 height 10
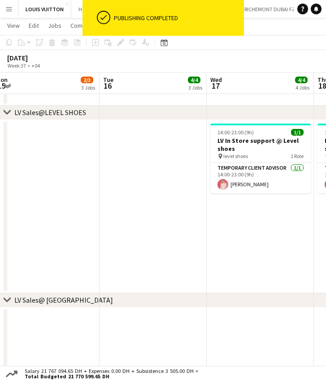
drag, startPoint x: 178, startPoint y: 244, endPoint x: 83, endPoint y: 250, distance: 95.1
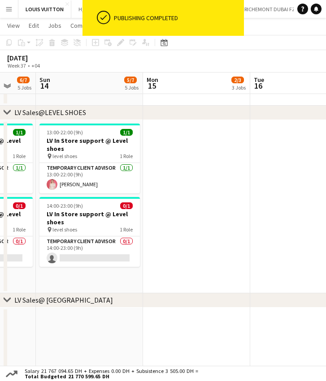
drag, startPoint x: 158, startPoint y: 236, endPoint x: 73, endPoint y: 240, distance: 84.3
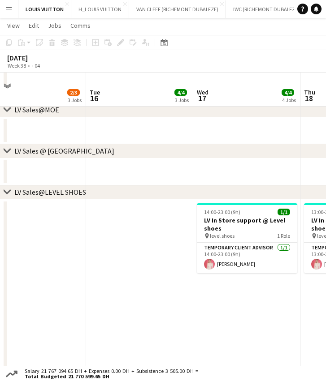
scroll to position [820, 0]
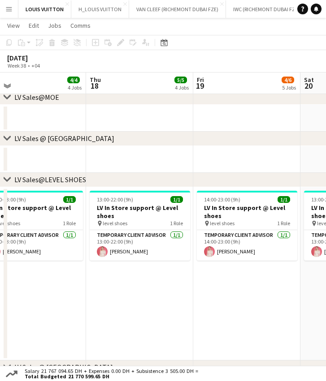
drag, startPoint x: -15, startPoint y: 283, endPoint x: -39, endPoint y: 283, distance: 23.7
click at [0, 283] on html "Menu Boards Boards Boards All jobs Status Workforce Workforce My Workforce Recr…" at bounding box center [163, 52] width 326 height 1745
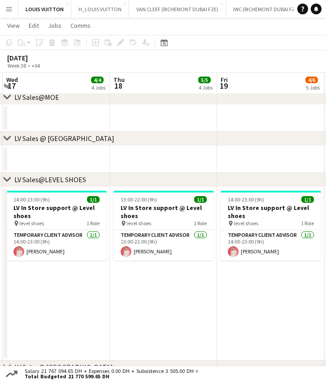
drag, startPoint x: 100, startPoint y: 287, endPoint x: 54, endPoint y: 287, distance: 46.1
click at [53, 287] on app-calendar-viewport "Sat 13 6/7 5 Jobs Sun 14 5/7 5 Jobs Mon 15 2/3 3 Jobs Tue 16 4/4 3 Jobs Wed 17 …" at bounding box center [163, 62] width 326 height 1695
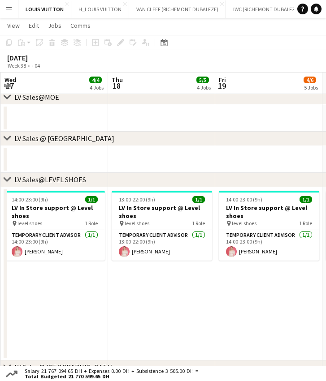
drag, startPoint x: 86, startPoint y: 294, endPoint x: 54, endPoint y: 294, distance: 31.3
click at [13, 294] on app-calendar-viewport "Sat 13 6/7 5 Jobs Sun 14 5/7 5 Jobs Mon 15 2/3 3 Jobs Tue 16 4/4 3 Jobs Wed 17 …" at bounding box center [163, 62] width 326 height 1695
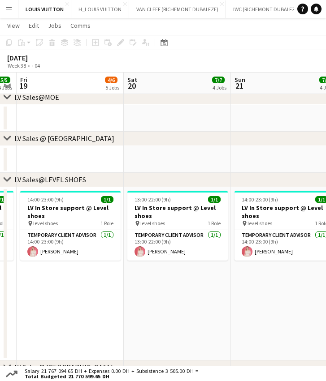
drag, startPoint x: 185, startPoint y: 300, endPoint x: 62, endPoint y: 302, distance: 123.1
click at [62, 302] on app-calendar-viewport "Tue 16 4/4 3 Jobs Wed 17 4/4 4 Jobs Thu 18 5/5 4 Jobs Fri 19 4/6 5 Jobs Sat 20 …" at bounding box center [163, 62] width 326 height 1695
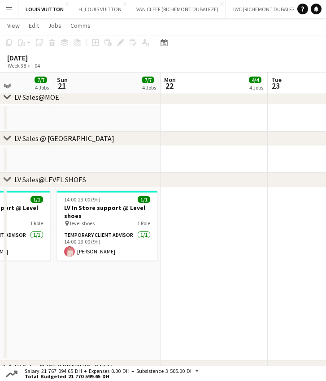
drag, startPoint x: 159, startPoint y: 300, endPoint x: 126, endPoint y: 299, distance: 33.6
click at [71, 299] on app-calendar-viewport "Thu 18 5/5 4 Jobs Fri 19 4/6 5 Jobs Sat 20 7/7 4 Jobs Sun 21 7/7 4 Jobs Mon 22 …" at bounding box center [163, 62] width 326 height 1695
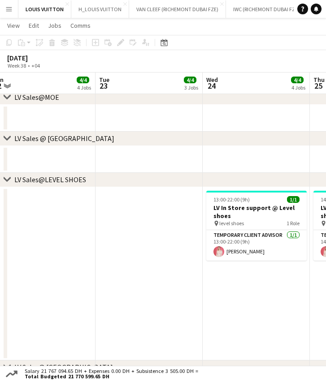
drag, startPoint x: 220, startPoint y: 300, endPoint x: 121, endPoint y: 304, distance: 98.6
click at [72, 300] on app-calendar-viewport "Thu 18 5/5 4 Jobs Fri 19 4/6 5 Jobs Sat 20 7/7 4 Jobs Sun 21 7/7 4 Jobs Mon 22 …" at bounding box center [163, 62] width 326 height 1695
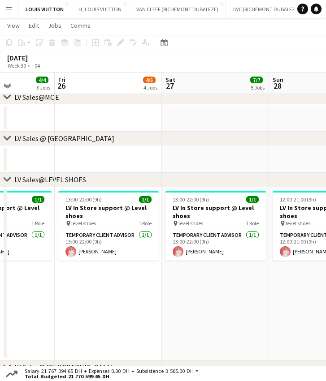
drag, startPoint x: 146, startPoint y: 308, endPoint x: 60, endPoint y: 309, distance: 86.9
click at [47, 309] on app-calendar-viewport "Mon 22 4/4 4 Jobs Tue 23 4/4 3 Jobs Wed 24 4/4 4 Jobs Thu 25 4/4 3 Jobs Fri 26 …" at bounding box center [163, 62] width 326 height 1695
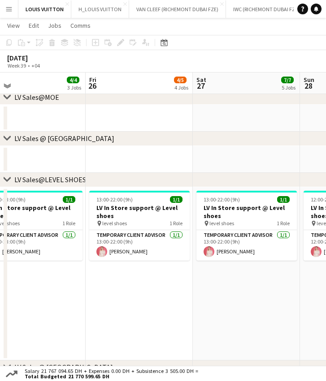
drag, startPoint x: 76, startPoint y: 304, endPoint x: 27, endPoint y: 303, distance: 49.3
click at [25, 303] on app-calendar-viewport "Mon 22 4/4 4 Jobs Tue 23 4/4 3 Jobs Wed 24 4/4 4 Jobs Thu 25 4/4 3 Jobs Fri 26 …" at bounding box center [163, 62] width 326 height 1695
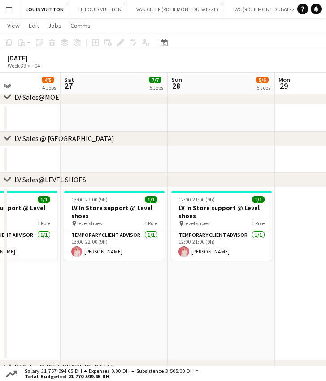
click at [15, 282] on app-calendar-viewport "Wed 24 4/4 4 Jobs Thu 25 4/4 3 Jobs Fri 26 4/5 4 Jobs Sat 27 7/7 5 Jobs Sun 28 …" at bounding box center [163, 62] width 326 height 1695
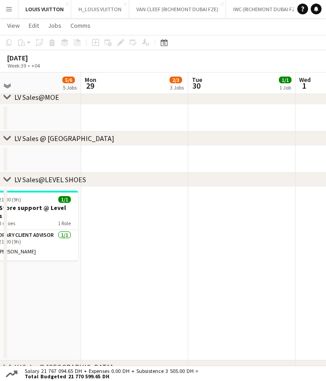
drag, startPoint x: 175, startPoint y: 283, endPoint x: 302, endPoint y: 288, distance: 126.8
click at [306, 287] on app-calendar-viewport "Wed 24 4/4 4 Jobs Thu 25 4/4 3 Jobs Fri 26 4/5 4 Jobs Sat 27 7/7 5 Jobs Sun 28 …" at bounding box center [163, 62] width 326 height 1695
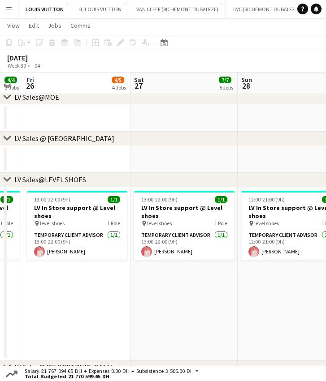
drag, startPoint x: 149, startPoint y: 307, endPoint x: 294, endPoint y: 310, distance: 145.6
click at [296, 310] on app-calendar-viewport "Wed 24 4/4 4 Jobs Thu 25 4/4 3 Jobs Fri 26 4/5 4 Jobs Sat 27 7/7 5 Jobs Sun 28 …" at bounding box center [163, 62] width 326 height 1695
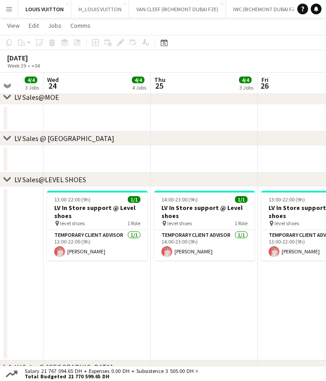
drag, startPoint x: 336, startPoint y: 313, endPoint x: 271, endPoint y: 313, distance: 64.9
click at [326, 313] on html "Menu Boards Boards Boards All jobs Status Workforce Workforce My Workforce Recr…" at bounding box center [163, 52] width 326 height 1745
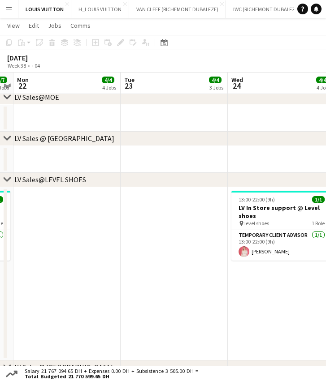
drag, startPoint x: 201, startPoint y: 310, endPoint x: 278, endPoint y: 310, distance: 77.0
click at [320, 309] on app-calendar-viewport "Fri 19 4/6 5 Jobs Sat 20 7/7 4 Jobs Sun 21 7/7 4 Jobs Mon 22 4/4 4 Jobs Tue 23 …" at bounding box center [163, 62] width 326 height 1695
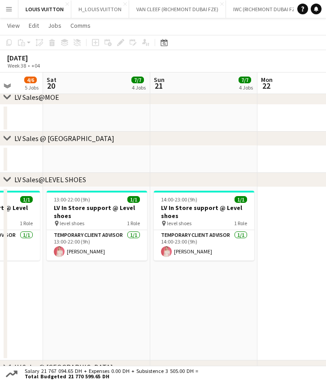
drag, startPoint x: 212, startPoint y: 309, endPoint x: 317, endPoint y: 309, distance: 104.8
click at [321, 309] on app-calendar-viewport "Wed 17 4/4 4 Jobs Thu 18 5/5 4 Jobs Fri 19 4/6 5 Jobs Sat 20 7/7 4 Jobs Sun 21 …" at bounding box center [163, 62] width 326 height 1695
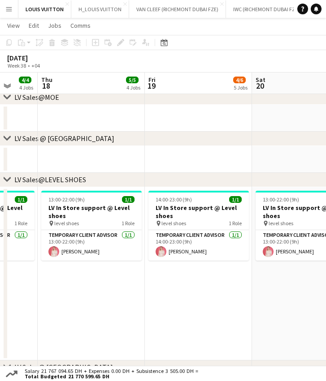
drag, startPoint x: 186, startPoint y: 298, endPoint x: 303, endPoint y: 303, distance: 117.0
click at [320, 302] on app-calendar-viewport "Mon 15 2/3 3 Jobs Tue 16 4/4 3 Jobs Wed 17 4/4 4 Jobs Thu 18 5/5 4 Jobs Fri 19 …" at bounding box center [163, 62] width 326 height 1695
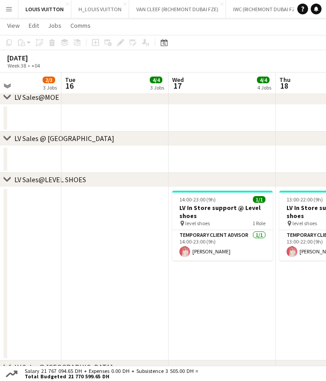
drag, startPoint x: 190, startPoint y: 301, endPoint x: 310, endPoint y: 301, distance: 119.5
click at [310, 301] on app-calendar-viewport "Sat 13 6/7 5 Jobs Sun 14 5/7 5 Jobs Mon 15 2/3 3 Jobs Tue 16 4/4 3 Jobs Wed 17 …" at bounding box center [163, 62] width 326 height 1695
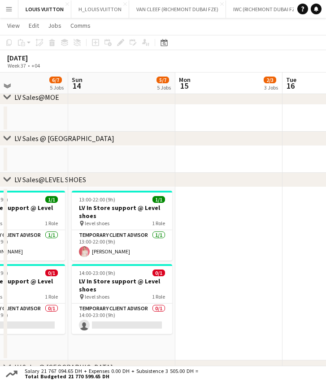
scroll to position [0, 264]
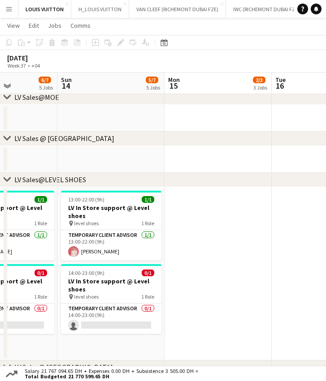
drag, startPoint x: 156, startPoint y: 300, endPoint x: 253, endPoint y: 295, distance: 96.4
click at [253, 295] on app-calendar-viewport "Thu 11 6/8 6 Jobs Fri 12 5/7 6 Jobs Sat 13 6/7 5 Jobs Sun 14 5/7 5 Jobs Mon 15 …" at bounding box center [163, 62] width 326 height 1695
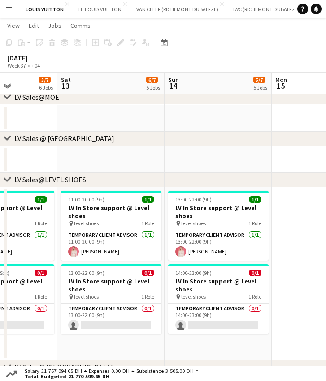
drag, startPoint x: 194, startPoint y: 308, endPoint x: 112, endPoint y: 291, distance: 83.2
click at [308, 292] on app-calendar-viewport "Wed 10 4/4 3 Jobs Thu 11 6/8 6 Jobs Fri 12 5/7 6 Jobs Sat 13 6/7 5 Jobs Sun 14 …" at bounding box center [163, 62] width 326 height 1695
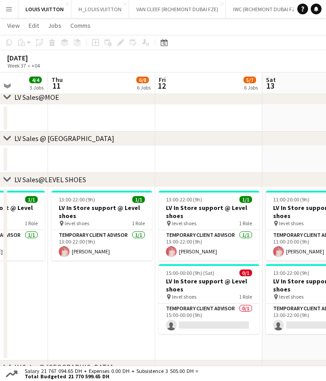
drag, startPoint x: 243, startPoint y: 290, endPoint x: 236, endPoint y: 291, distance: 7.8
click at [253, 291] on app-calendar-viewport "Mon 8 3/4 3 Jobs Tue 9 3/3 2 Jobs Wed 10 4/4 3 Jobs Thu 11 6/8 6 Jobs Fri 12 5/…" at bounding box center [163, 62] width 326 height 1695
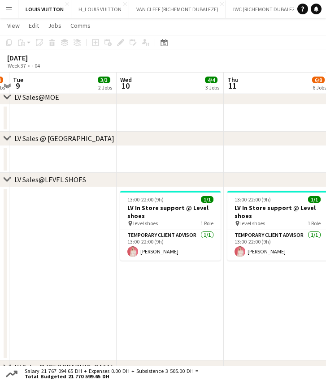
drag, startPoint x: 123, startPoint y: 231, endPoint x: 248, endPoint y: 231, distance: 124.9
click at [248, 231] on app-calendar-viewport "Sat 6 6/8 6 Jobs Sun 7 4/6 5 Jobs Mon 8 3/4 3 Jobs Tue 9 3/3 2 Jobs Wed 10 4/4 …" at bounding box center [163, 62] width 326 height 1695
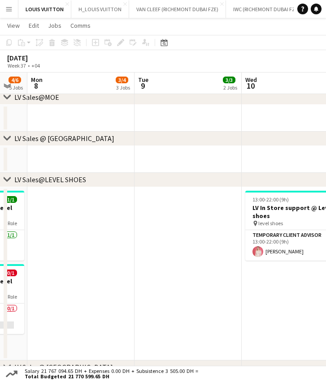
drag, startPoint x: 148, startPoint y: 220, endPoint x: 279, endPoint y: 218, distance: 131.2
click at [278, 218] on app-calendar-viewport "Sat 6 6/8 6 Jobs Sun 7 4/6 5 Jobs Mon 8 3/4 3 Jobs Tue 9 3/3 2 Jobs Wed 10 4/4 …" at bounding box center [163, 62] width 326 height 1695
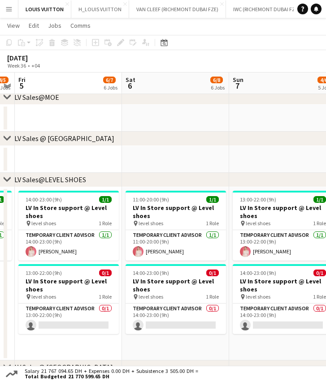
scroll to position [0, 276]
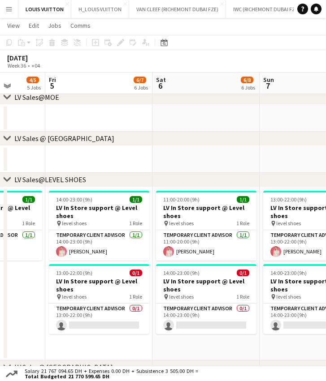
drag, startPoint x: 143, startPoint y: 220, endPoint x: 281, endPoint y: 222, distance: 137.5
click at [281, 222] on app-calendar-viewport "Tue 2 5/5 4 Jobs Wed 3 4/4 4 Jobs Thu 4 4/5 5 Jobs Fri 5 6/7 6 Jobs Sat 6 6/8 6…" at bounding box center [163, 62] width 326 height 1695
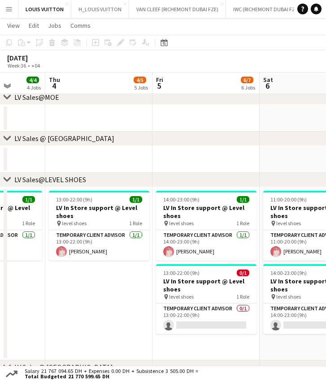
drag, startPoint x: 137, startPoint y: 222, endPoint x: 290, endPoint y: 213, distance: 153.8
click at [290, 213] on app-calendar-viewport "Mon 1 3/4 3 Jobs Tue 2 5/5 4 Jobs Wed 3 4/4 4 Jobs Thu 4 4/5 5 Jobs Fri 5 6/7 6…" at bounding box center [163, 62] width 326 height 1695
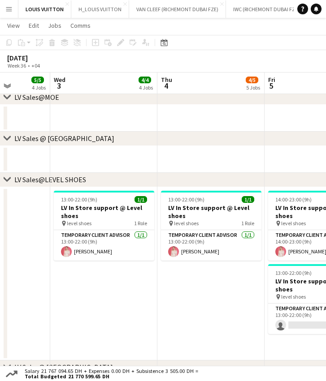
drag, startPoint x: 116, startPoint y: 224, endPoint x: 289, endPoint y: 224, distance: 172.4
click at [289, 224] on app-calendar-viewport "Mon 1 3/4 3 Jobs Tue 2 5/5 4 Jobs Wed 3 4/4 4 Jobs Thu 4 4/5 5 Jobs Fri 5 6/7 6…" at bounding box center [163, 62] width 326 height 1695
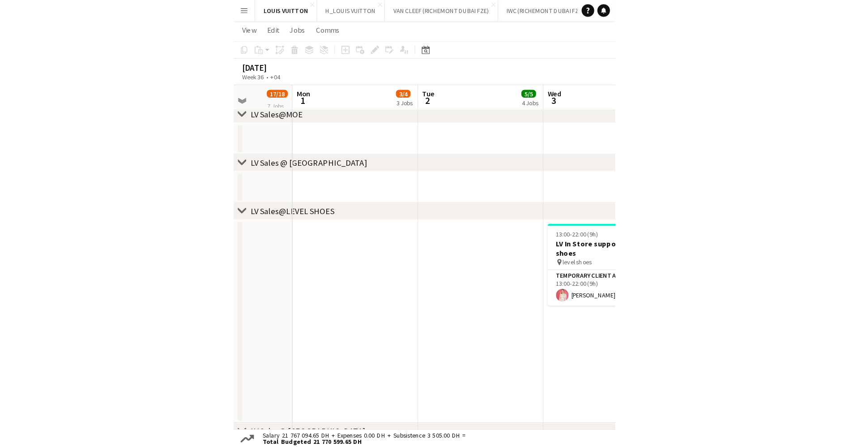
scroll to position [0, 271]
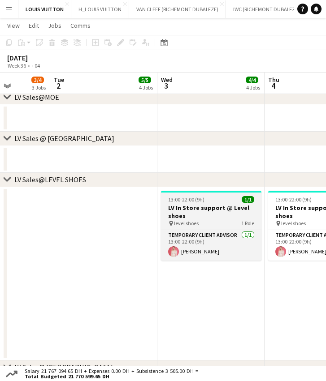
click at [190, 214] on h3 "LV In Store support @ Level shoes" at bounding box center [211, 212] width 100 height 16
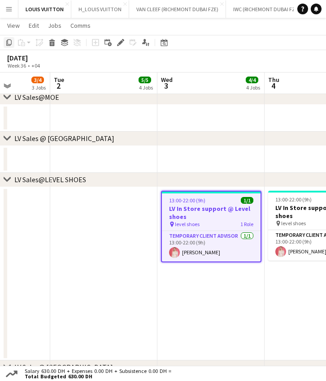
click at [7, 43] on icon "Copy" at bounding box center [8, 42] width 7 height 7
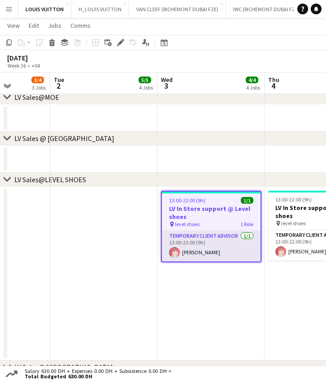
click at [212, 248] on app-card-role "Temporary Client Advisor 1/1 13:00-22:00 (9h) Svetlana Frolova" at bounding box center [211, 246] width 99 height 30
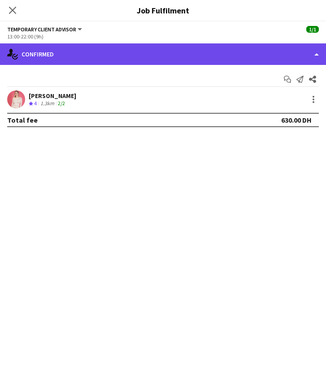
click at [196, 48] on div "single-neutral-actions-check-2 Confirmed" at bounding box center [163, 53] width 326 height 21
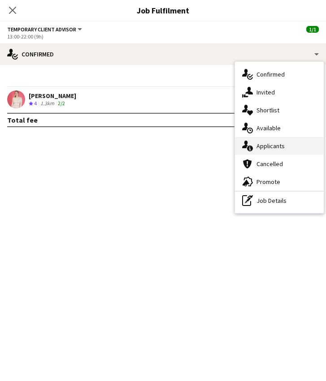
click at [266, 150] on div "single-neutral-actions-information Applicants" at bounding box center [279, 146] width 89 height 18
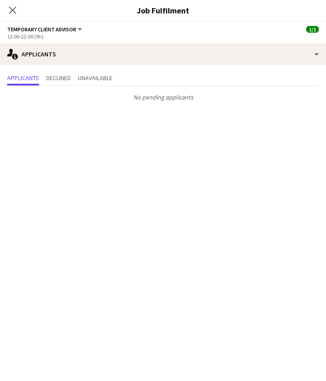
click at [16, 12] on icon "Close pop-in" at bounding box center [12, 10] width 7 height 7
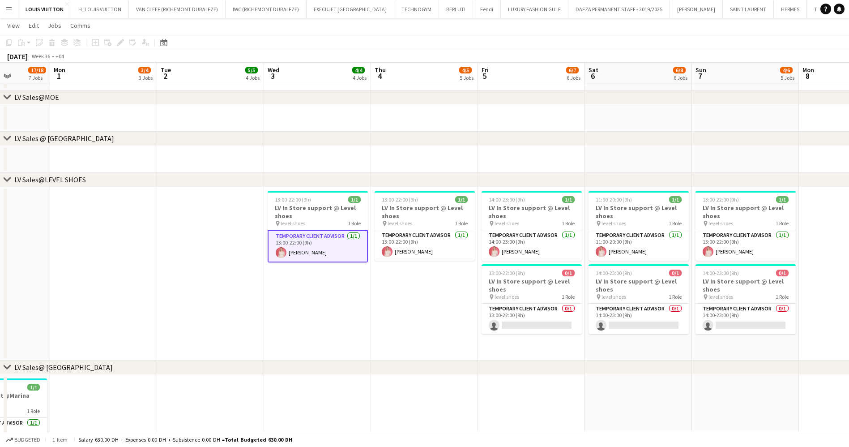
scroll to position [0, 206]
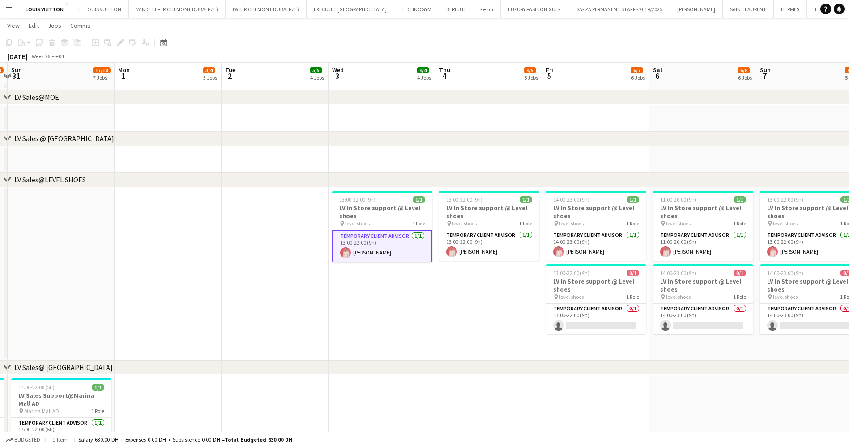
drag, startPoint x: 301, startPoint y: 292, endPoint x: 473, endPoint y: 286, distance: 171.6
click at [427, 286] on app-calendar-viewport "Fri 29 22/24 9 Jobs Sat 30 17/18 8 Jobs Sun 31 17/18 7 Jobs Mon 1 3/4 3 Jobs Tu…" at bounding box center [424, 62] width 849 height 1695
click at [427, 320] on app-card-role "Temporary Client Advisor 0/1 13:00-22:00 (9h) single-neutral-actions" at bounding box center [596, 319] width 100 height 30
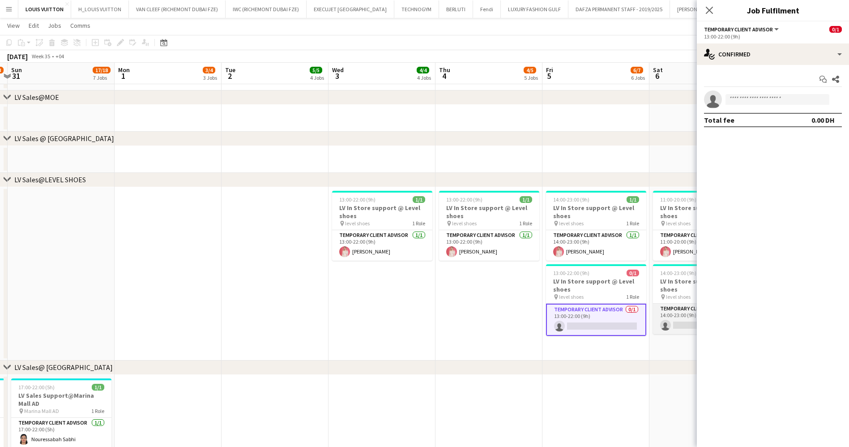
click at [427, 314] on app-card-role "Temporary Client Advisor 0/1 14:00-23:00 (9h) single-neutral-actions" at bounding box center [703, 319] width 100 height 30
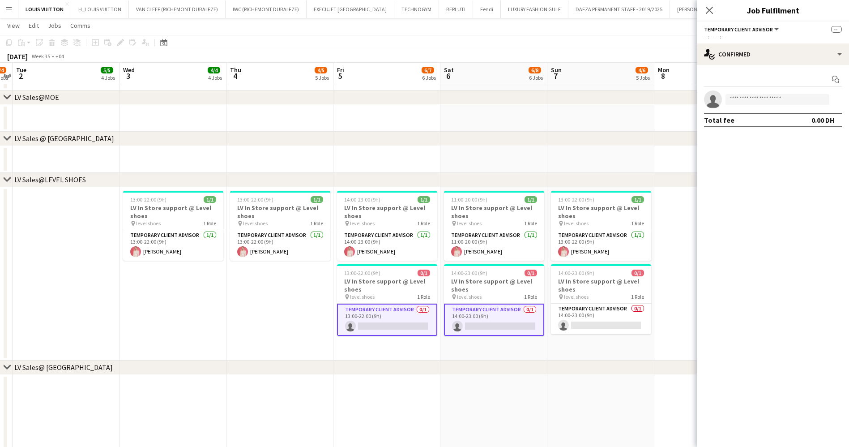
drag, startPoint x: 646, startPoint y: 317, endPoint x: 456, endPoint y: 320, distance: 189.4
click at [427, 324] on app-calendar-viewport "Fri 29 22/24 9 Jobs Sat 30 17/18 8 Jobs Sun 31 17/18 7 Jobs Mon 1 3/4 3 Jobs Tu…" at bounding box center [424, 62] width 849 height 1695
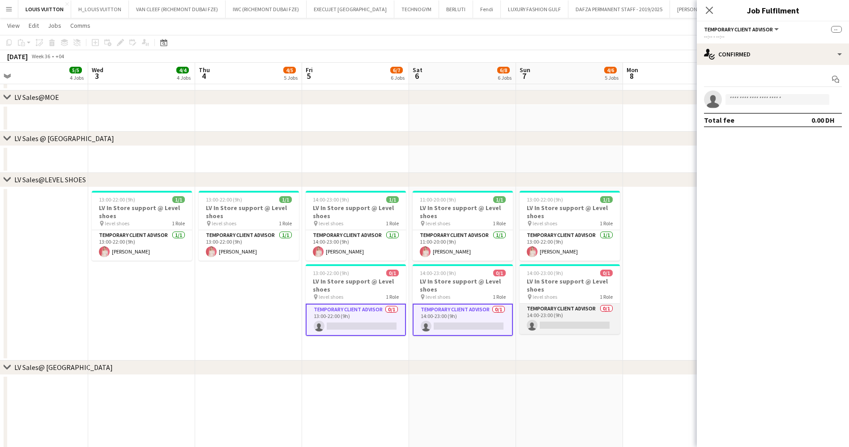
click at [427, 316] on app-card-role "Temporary Client Advisor 0/1 14:00-23:00 (9h) single-neutral-actions" at bounding box center [570, 319] width 100 height 30
click at [424, 320] on app-calendar-viewport "Sun 31 17/18 7 Jobs Mon 1 3/4 3 Jobs Tue 2 5/5 4 Jobs Wed 3 4/4 4 Jobs Thu 4 4/…" at bounding box center [424, 62] width 849 height 1695
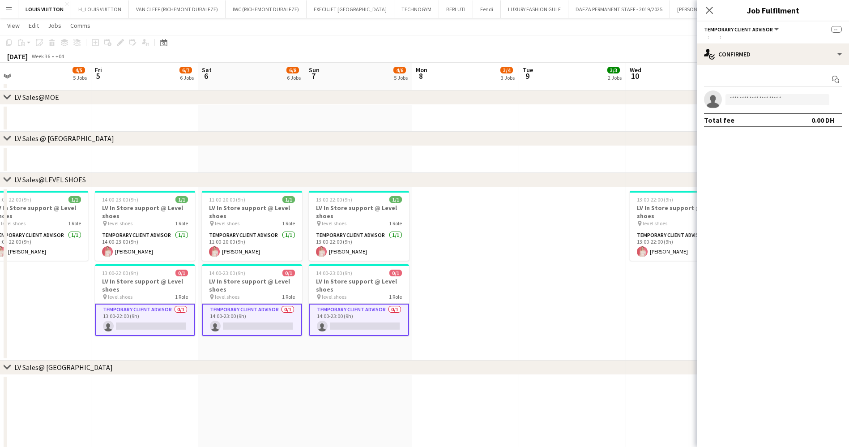
drag, startPoint x: 567, startPoint y: 318, endPoint x: 421, endPoint y: 322, distance: 146.0
click at [424, 321] on app-calendar-viewport "Mon 1 3/4 3 Jobs Tue 2 5/5 4 Jobs Wed 3 4/4 4 Jobs Thu 4 4/5 5 Jobs Fri 5 6/7 6…" at bounding box center [424, 62] width 849 height 1695
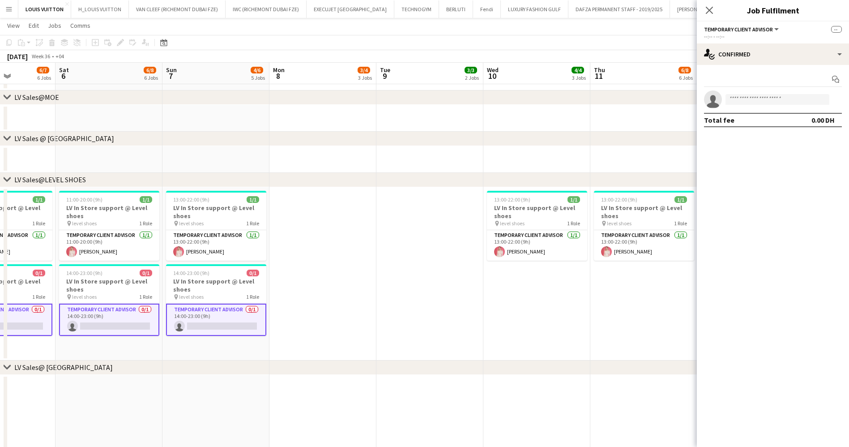
drag, startPoint x: 519, startPoint y: 320, endPoint x: 384, endPoint y: 326, distance: 135.8
click at [386, 326] on app-calendar-viewport "Wed 3 4/4 4 Jobs Thu 4 4/5 5 Jobs Fri 5 6/7 6 Jobs Sat 6 6/8 6 Jobs Sun 7 4/6 5…" at bounding box center [424, 62] width 849 height 1695
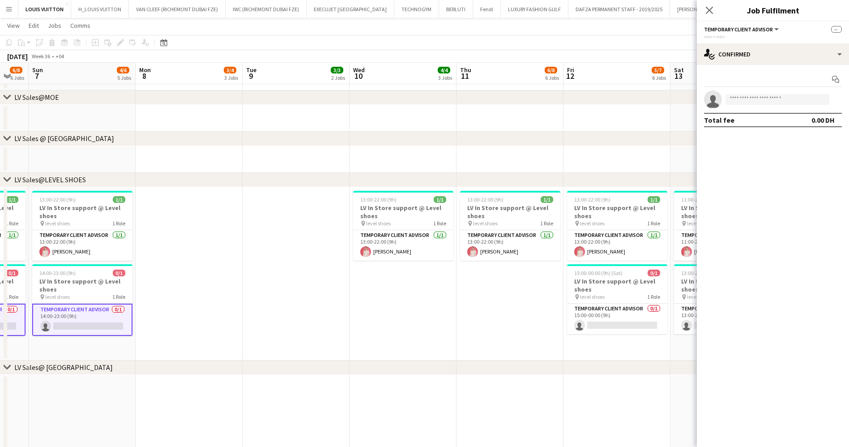
drag, startPoint x: 432, startPoint y: 320, endPoint x: 397, endPoint y: 326, distance: 35.4
click at [397, 326] on app-calendar-viewport "Thu 4 4/5 5 Jobs Fri 5 6/7 6 Jobs Sat 6 6/8 6 Jobs Sun 7 4/6 5 Jobs Mon 8 3/4 3…" at bounding box center [424, 62] width 849 height 1695
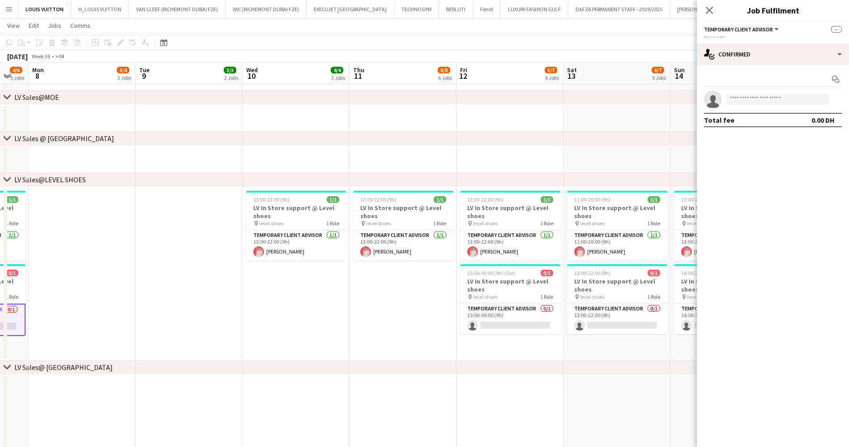
scroll to position [0, 272]
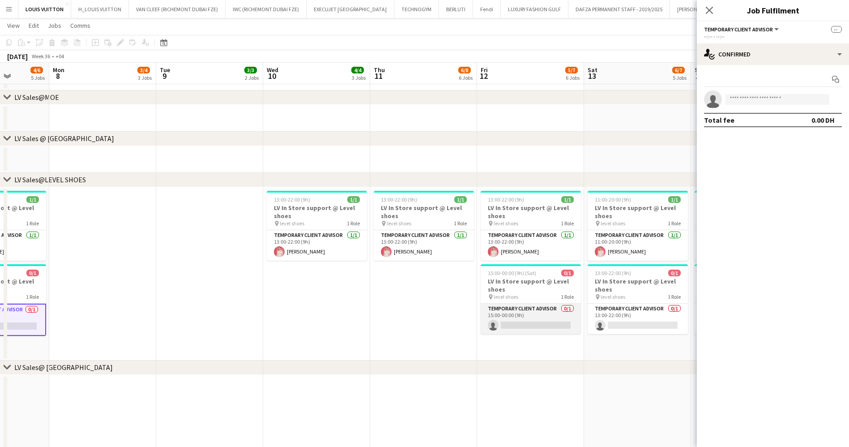
click at [427, 326] on app-card-role "Temporary Client Advisor 0/1 15:00-00:00 (9h) single-neutral-actions" at bounding box center [531, 319] width 100 height 30
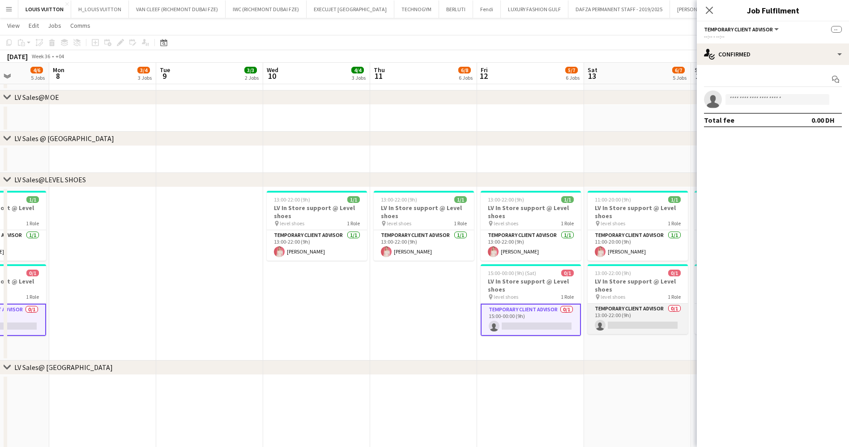
click at [427, 321] on app-card-role "Temporary Client Advisor 0/1 13:00-22:00 (9h) single-neutral-actions" at bounding box center [638, 319] width 100 height 30
drag
click at [382, 327] on app-calendar-viewport "Fri 5 6/7 6 Jobs Sat 6 6/8 6 Jobs Sun 7 4/6 5 Jobs Mon 8 3/4 3 Jobs Tue 9 3/3 2…" at bounding box center [424, 62] width 849 height 1695
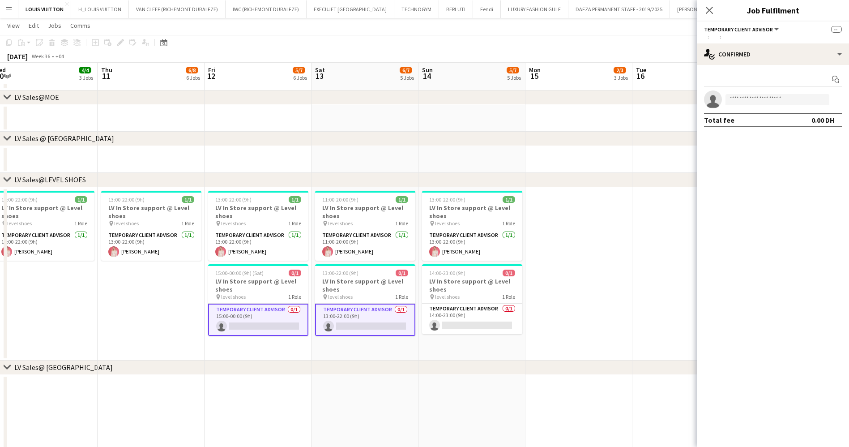
click at [336, 330] on app-calendar-viewport "Sun 7 4/6 5 Jobs Mon 8 3/4 3 Jobs Tue 9 3/3 2 Jobs Wed 10 4/4 3 Jobs Thu 11 6/8…" at bounding box center [424, 62] width 849 height 1695
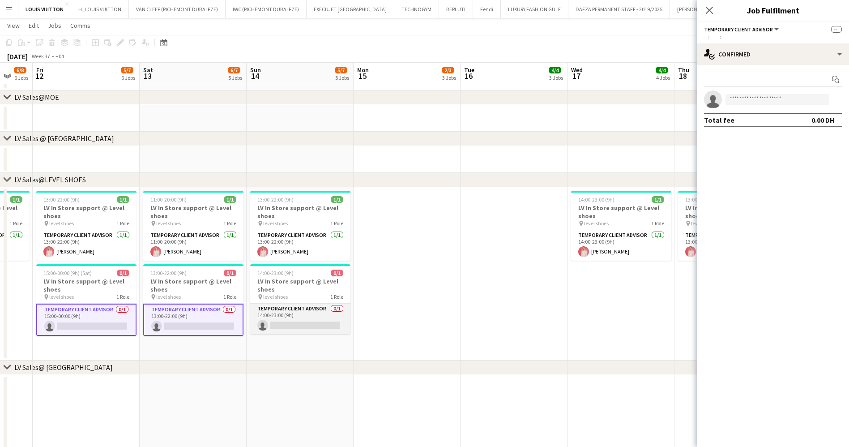
click at [331, 326] on app-card-role "Temporary Client Advisor 0/1 14:00-23:00 (9h) single-neutral-actions" at bounding box center [300, 319] width 100 height 30
click at [300, 333] on app-calendar-viewport "Tue 9 3/3 2 Jobs Wed 10 4/4 3 Jobs Thu 11 6/8 6 Jobs Fri 12 5/7 6 Jobs Sat 13 6…" at bounding box center [424, 62] width 849 height 1695
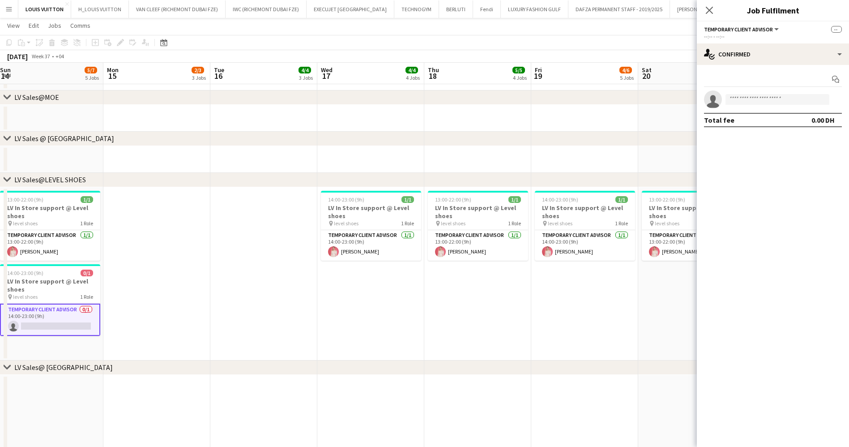
click at [276, 333] on app-calendar-viewport "Thu 11 6/8 6 Jobs Fri 12 5/7 6 Jobs Sat 13 6/7 5 Jobs Sun 14 5/7 5 Jobs Mon 15 …" at bounding box center [424, 62] width 849 height 1695
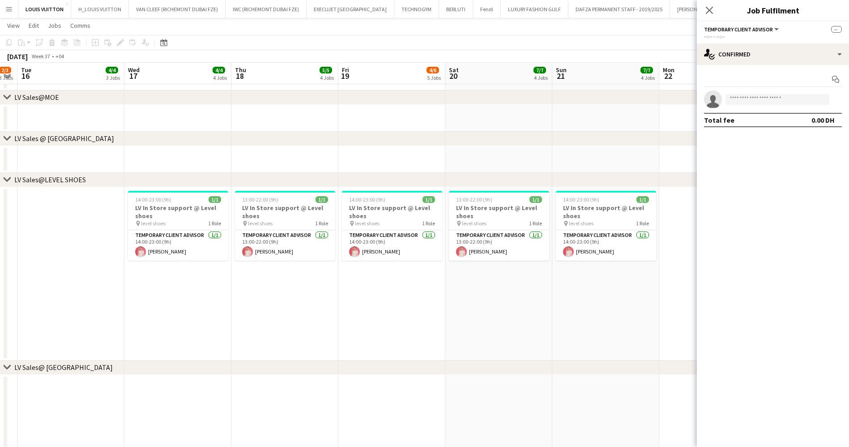
click at [326, 327] on app-calendar-viewport "Sat 13 6/7 5 Jobs Sun 14 5/7 5 Jobs Mon 15 2/3 3 Jobs Tue 16 4/4 3 Jobs Wed 17 …" at bounding box center [424, 62] width 849 height 1695
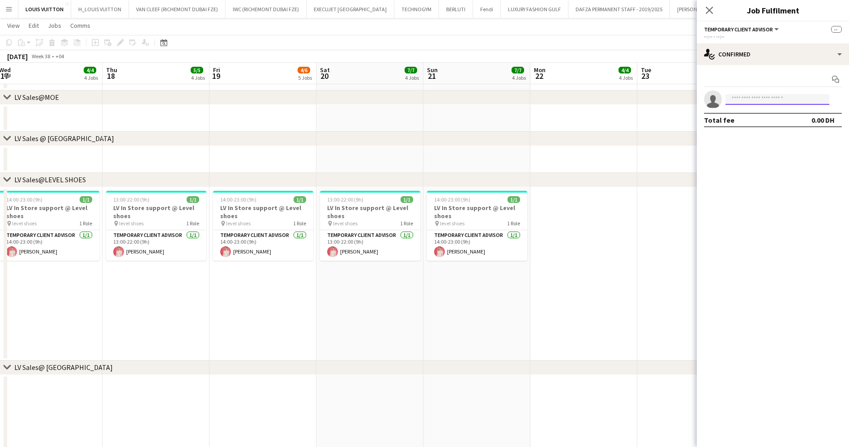
click at [427, 98] on input at bounding box center [778, 99] width 104 height 11
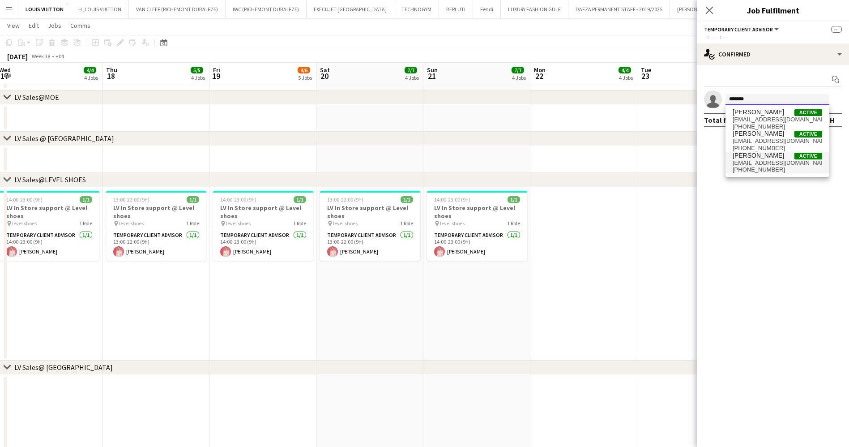
type input "*******"
click at [427, 154] on span "Maricar Dizon Active" at bounding box center [778, 156] width 90 height 8
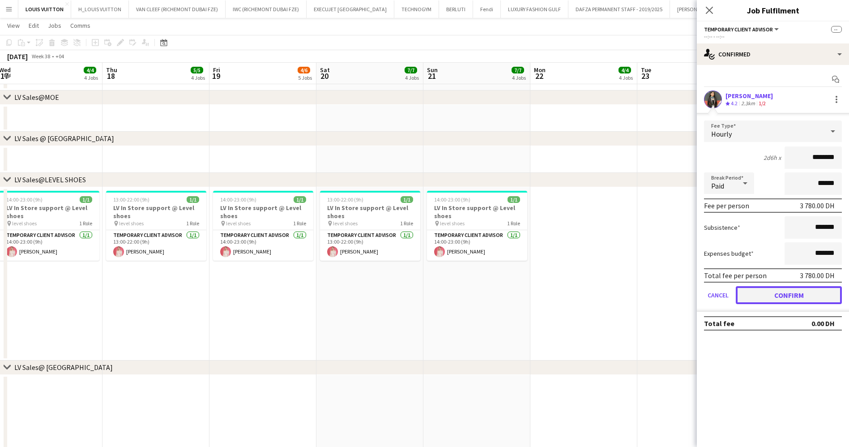
click at [427, 299] on button "Confirm" at bounding box center [789, 295] width 106 height 18
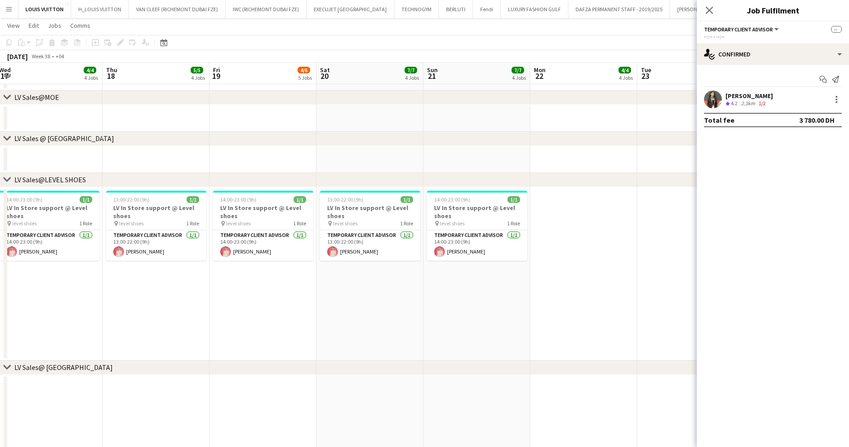
click at [427, 49] on app-toolbar "Copy Paste Paste Ctrl+V Paste with crew Ctrl+Shift+V Paste linked Job Delete Gr…" at bounding box center [424, 42] width 849 height 15
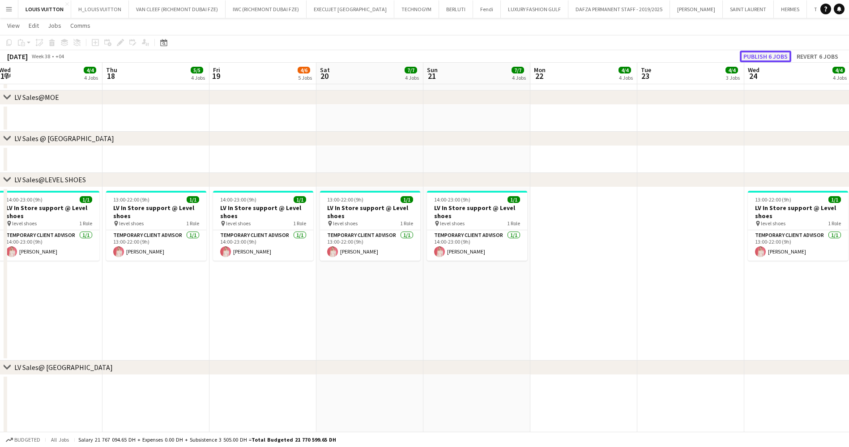
click at [427, 61] on button "Publish 6 jobs" at bounding box center [765, 57] width 51 height 12
click at [427, 249] on app-calendar-viewport "Sun 14 6/7 5 Jobs Mon 15 2/3 3 Jobs Tue 16 4/4 3 Jobs Wed 17 4/4 4 Jobs Thu 18 …" at bounding box center [424, 62] width 849 height 1695
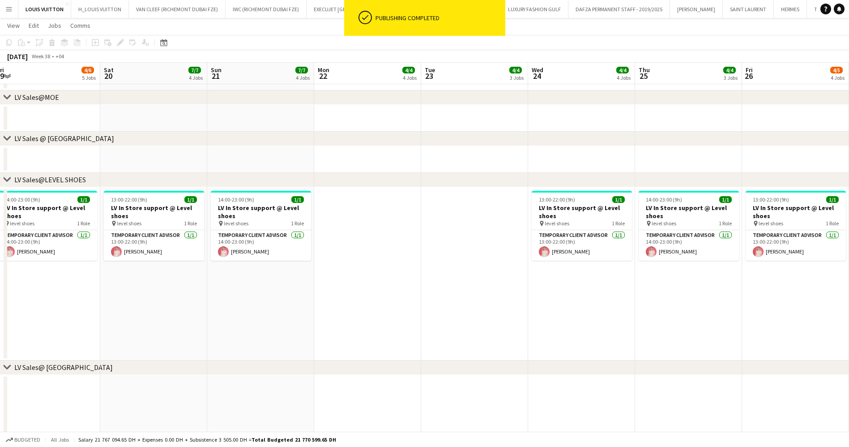
drag, startPoint x: 599, startPoint y: 286, endPoint x: 442, endPoint y: 293, distance: 156.4
click at [427, 293] on app-calendar-viewport "Wed 17 4/4 4 Jobs Thu 18 5/5 4 Jobs Fri 19 4/6 5 Jobs Sat 20 7/7 4 Jobs Sun 21 …" at bounding box center [424, 62] width 849 height 1695
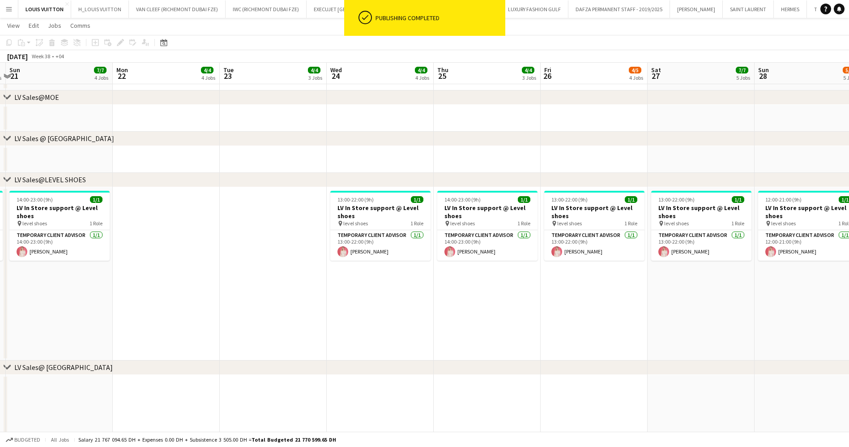
click at [364, 305] on app-calendar-viewport "Thu 18 5/5 4 Jobs Fri 19 4/6 5 Jobs Sat 20 7/7 4 Jobs Sun 21 7/7 4 Jobs Mon 22 …" at bounding box center [424, 62] width 849 height 1695
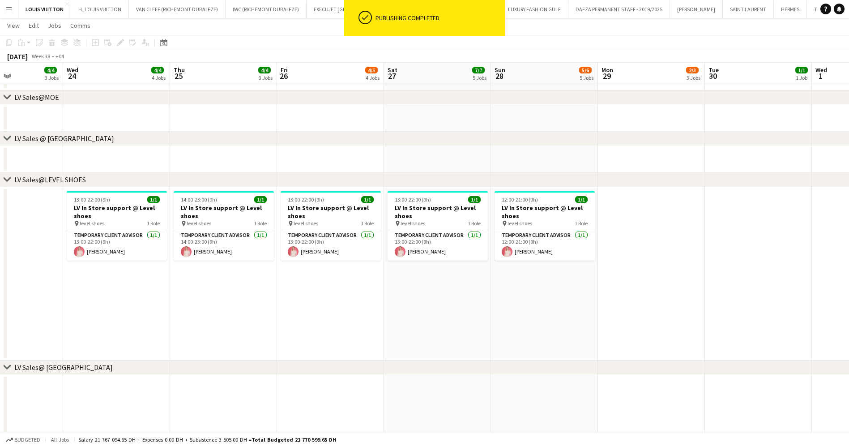
drag, startPoint x: 484, startPoint y: 298, endPoint x: 449, endPoint y: 290, distance: 35.7
click at [381, 298] on app-calendar-viewport "Sun 21 7/7 4 Jobs Mon 22 4/4 4 Jobs Tue 23 4/4 3 Jobs Wed 24 4/4 4 Jobs Thu 25 …" at bounding box center [424, 62] width 849 height 1695
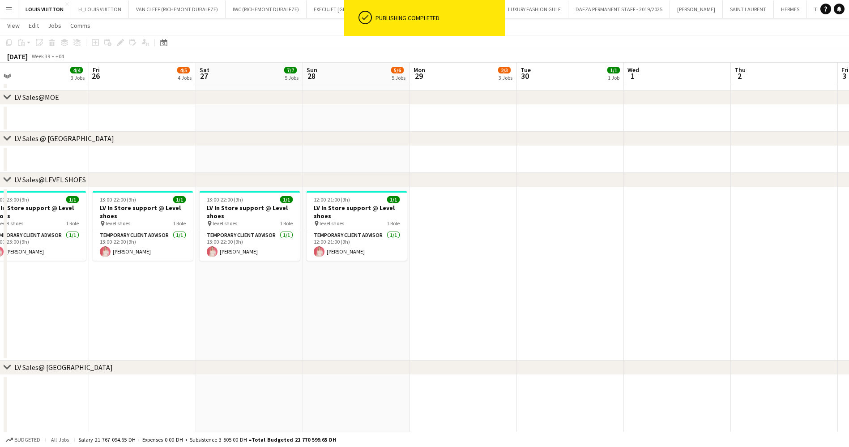
drag, startPoint x: 572, startPoint y: 295, endPoint x: 482, endPoint y: 282, distance: 90.9
click at [427, 291] on app-calendar-viewport "Tue 23 4/4 3 Jobs Wed 24 4/4 4 Jobs Thu 25 4/4 3 Jobs Fri 26 4/5 4 Jobs Sat 27 …" at bounding box center [424, 62] width 849 height 1695
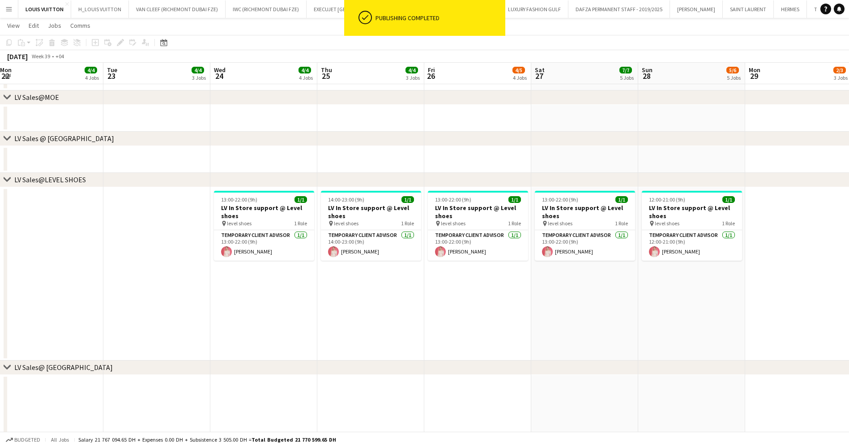
drag, startPoint x: 724, startPoint y: 343, endPoint x: 668, endPoint y: 343, distance: 55.1
click at [427, 343] on app-calendar-viewport "Sat 20 7/7 4 Jobs Sun 21 7/7 4 Jobs Mon 22 4/4 4 Jobs Tue 23 4/4 3 Jobs Wed 24 …" at bounding box center [424, 62] width 849 height 1695
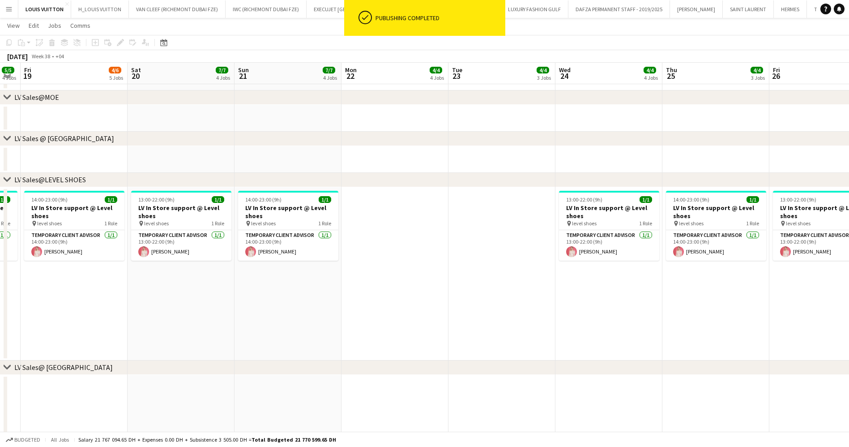
drag, startPoint x: 586, startPoint y: 349, endPoint x: 661, endPoint y: 349, distance: 75.7
click at [427, 349] on app-calendar-viewport "Tue 16 4/4 3 Jobs Wed 17 4/4 4 Jobs Thu 18 5/5 4 Jobs Fri 19 4/6 5 Jobs Sat 20 …" at bounding box center [424, 62] width 849 height 1695
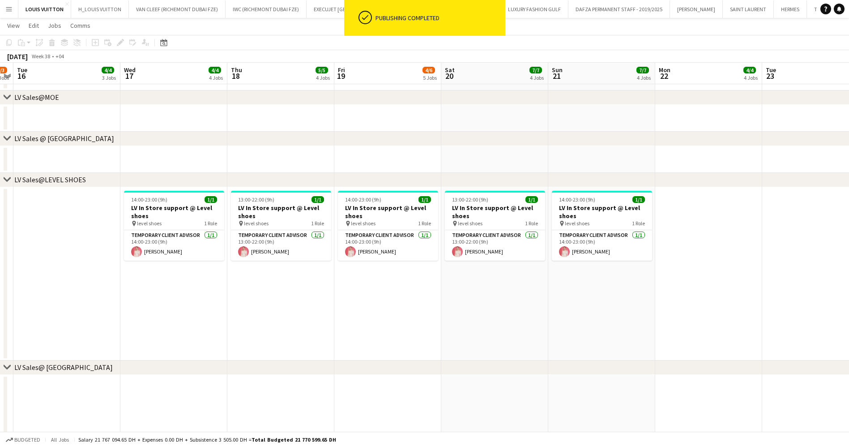
click at [427, 341] on app-calendar-viewport "Sun 14 6/7 5 Jobs Mon 15 2/3 3 Jobs Tue 16 4/4 3 Jobs Wed 17 4/4 4 Jobs Thu 18 …" at bounding box center [424, 62] width 849 height 1695
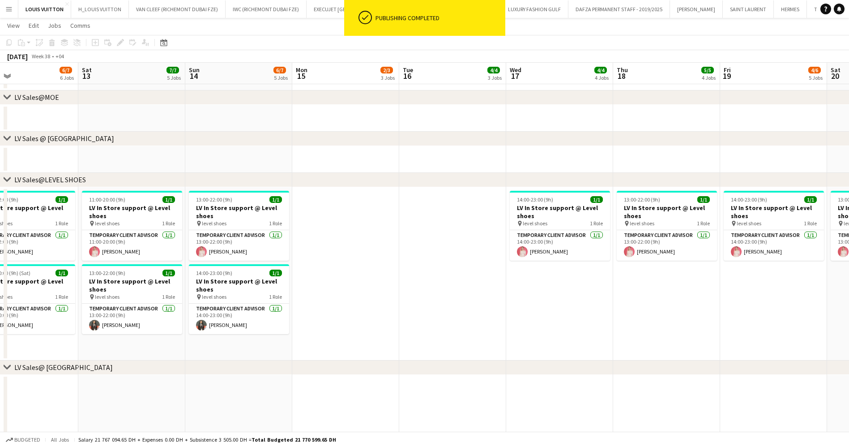
click at [427, 319] on app-calendar-viewport "Thu 11 6/8 6 Jobs Fri 12 6/7 6 Jobs Sat 13 7/7 5 Jobs Sun 14 6/7 5 Jobs Mon 15 …" at bounding box center [424, 62] width 849 height 1695
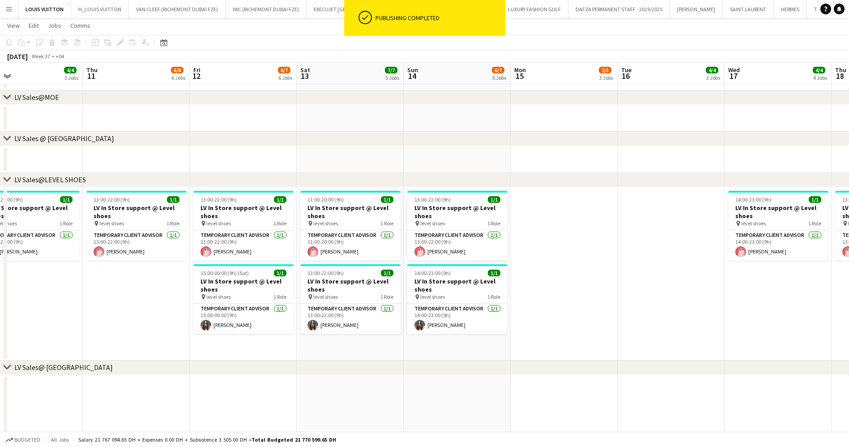
drag, startPoint x: 386, startPoint y: 292, endPoint x: 544, endPoint y: 292, distance: 158.5
click at [427, 292] on app-calendar-viewport "Mon 8 3/4 3 Jobs Tue 9 3/3 2 Jobs Wed 10 4/4 3 Jobs Thu 11 6/8 6 Jobs Fri 12 6/…" at bounding box center [424, 62] width 849 height 1695
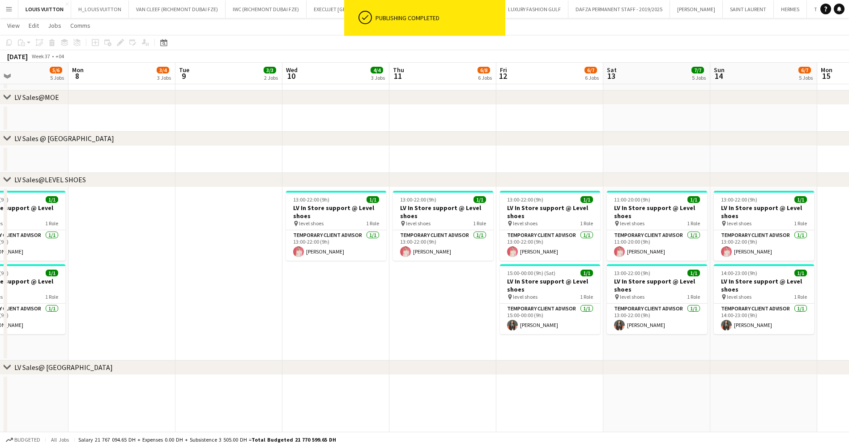
drag, startPoint x: 389, startPoint y: 292, endPoint x: 502, endPoint y: 292, distance: 112.8
click at [427, 292] on app-calendar-viewport "Fri 5 7/7 6 Jobs Sat 6 7/8 6 Jobs Sun 7 5/6 5 Jobs Mon 8 3/4 3 Jobs Tue 9 3/3 2…" at bounding box center [424, 62] width 849 height 1695
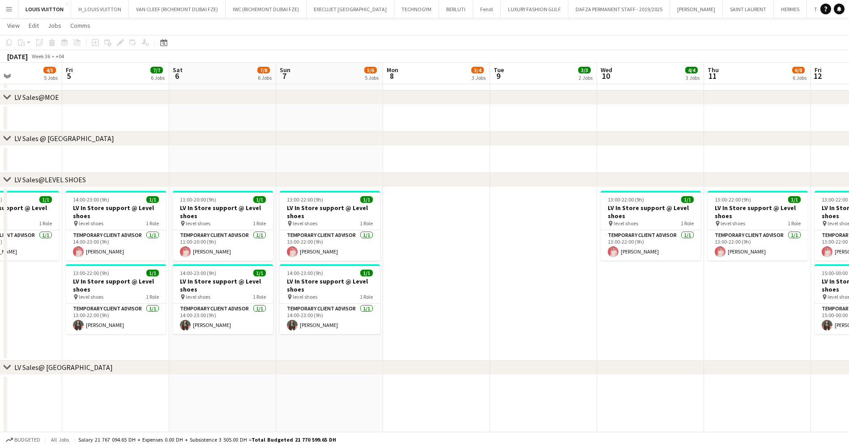
drag, startPoint x: 402, startPoint y: 305, endPoint x: 637, endPoint y: 308, distance: 235.1
click at [427, 306] on app-calendar-viewport "Tue 2 5/5 4 Jobs Wed 3 4/4 4 Jobs Thu 4 4/5 5 Jobs Fri 5 7/7 6 Jobs Sat 6 7/8 6…" at bounding box center [424, 62] width 849 height 1695
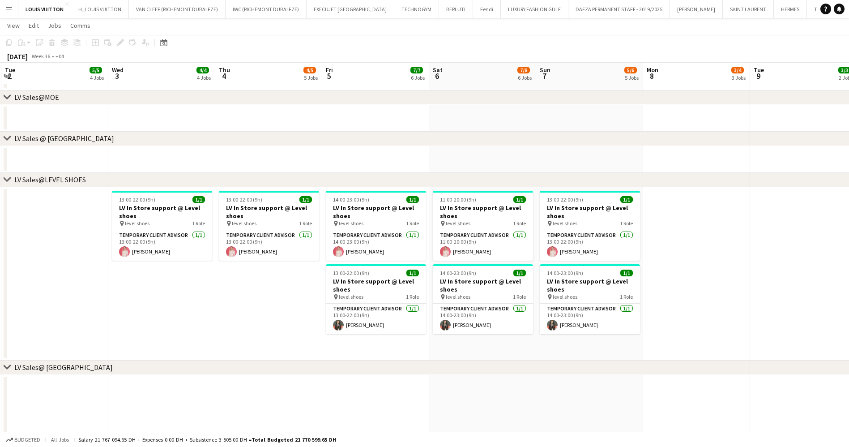
drag, startPoint x: 416, startPoint y: 304, endPoint x: 487, endPoint y: 306, distance: 71.2
click at [427, 306] on app-calendar-viewport "Sat 30 17/18 8 Jobs Sun 31 17/18 7 Jobs Mon 1 3/4 3 Jobs Tue 2 5/5 4 Jobs Wed 3…" at bounding box center [424, 62] width 849 height 1695
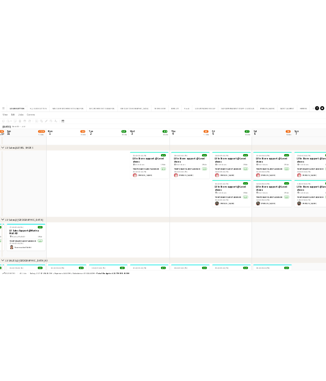
scroll to position [0, 348]
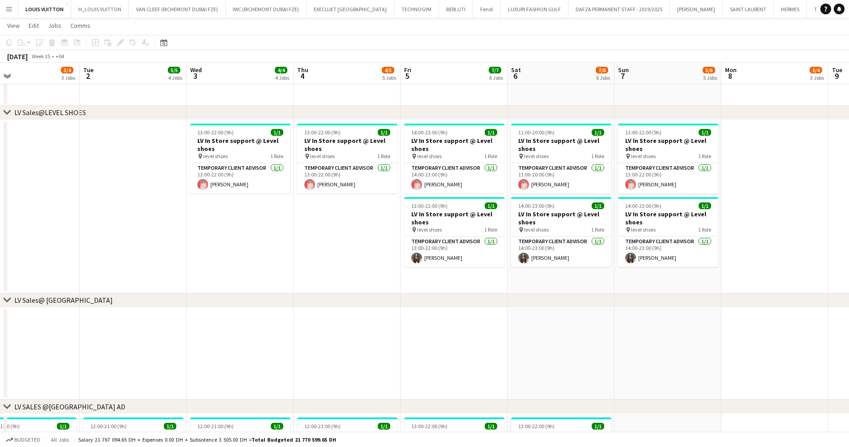
drag, startPoint x: 614, startPoint y: 287, endPoint x: 466, endPoint y: 288, distance: 147.8
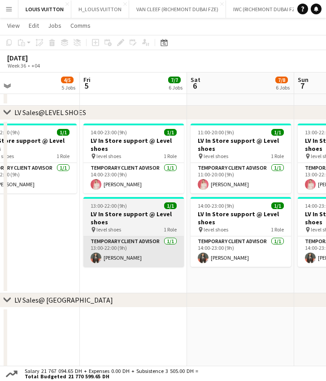
drag, startPoint x: 44, startPoint y: 259, endPoint x: 157, endPoint y: 259, distance: 113.3
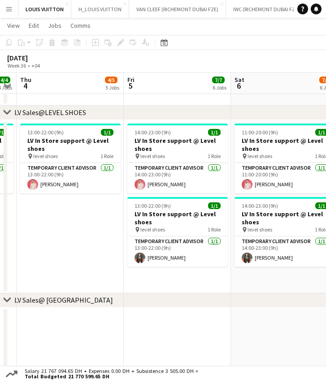
drag, startPoint x: 74, startPoint y: 261, endPoint x: 15, endPoint y: 261, distance: 59.1
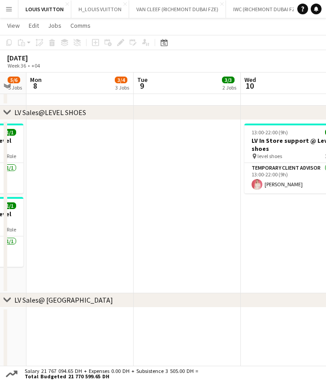
drag, startPoint x: 263, startPoint y: 253, endPoint x: -6, endPoint y: 261, distance: 269.2
drag, startPoint x: 26, startPoint y: 267, endPoint x: -44, endPoint y: 272, distance: 69.6
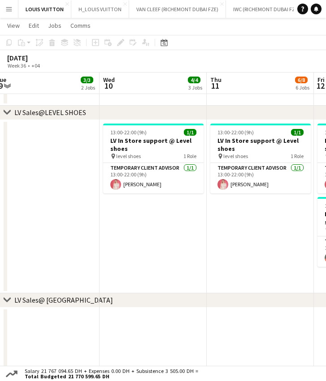
drag, startPoint x: 67, startPoint y: 265, endPoint x: 8, endPoint y: 269, distance: 59.2
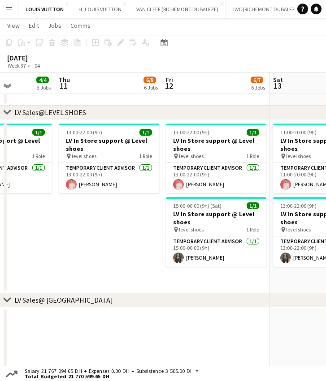
drag, startPoint x: 68, startPoint y: 261, endPoint x: 45, endPoint y: 261, distance: 22.8
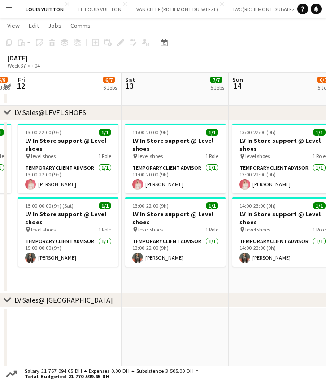
drag, startPoint x: 114, startPoint y: 258, endPoint x: 65, endPoint y: 258, distance: 48.4
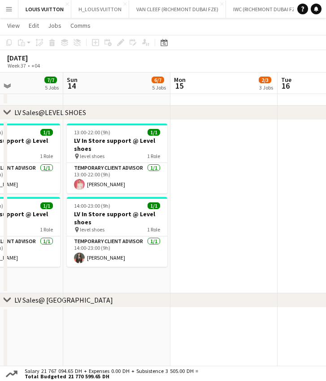
drag, startPoint x: 227, startPoint y: 253, endPoint x: 144, endPoint y: 130, distance: 148.4
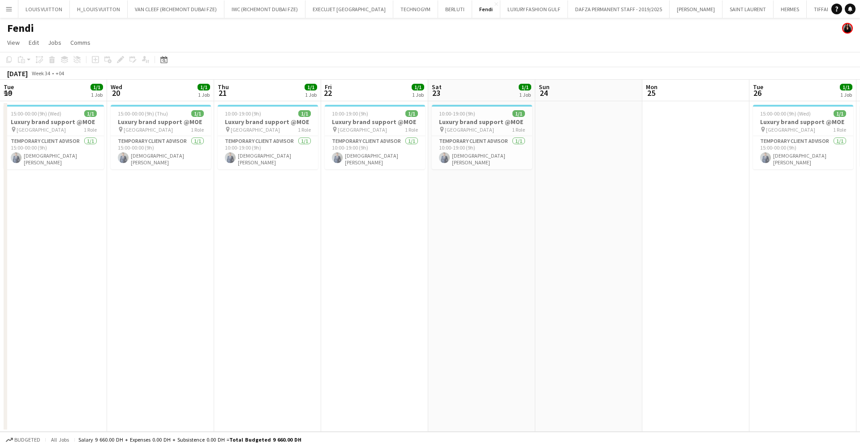
scroll to position [0, 227]
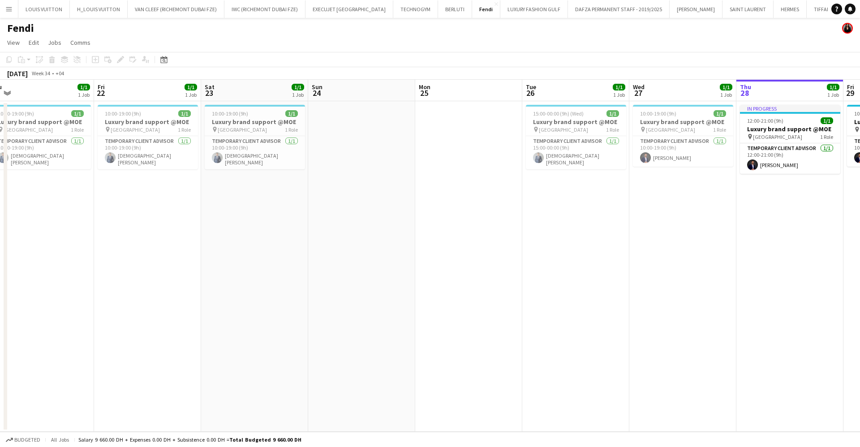
drag, startPoint x: 495, startPoint y: 139, endPoint x: 509, endPoint y: 139, distance: 13.9
click at [508, 139] on app-calendar-viewport "Tue 19 1/1 1 Job Wed 20 1/1 1 Job Thu 21 1/1 1 Job Fri 22 1/1 1 Job Sat 23 1/1 …" at bounding box center [430, 256] width 860 height 352
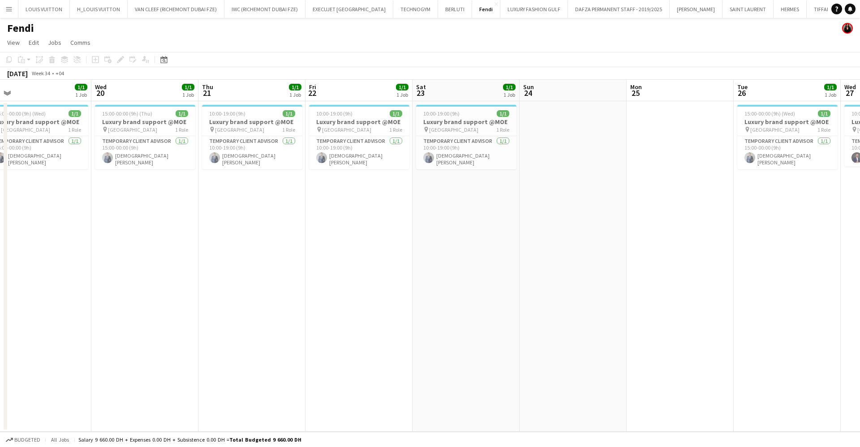
click at [325, 141] on app-calendar-viewport "Sat 16 1/1 1 Job Sun 17 Mon 18 Tue 19 1/1 1 Job Wed 20 1/1 1 Job Thu 21 1/1 1 J…" at bounding box center [430, 256] width 860 height 352
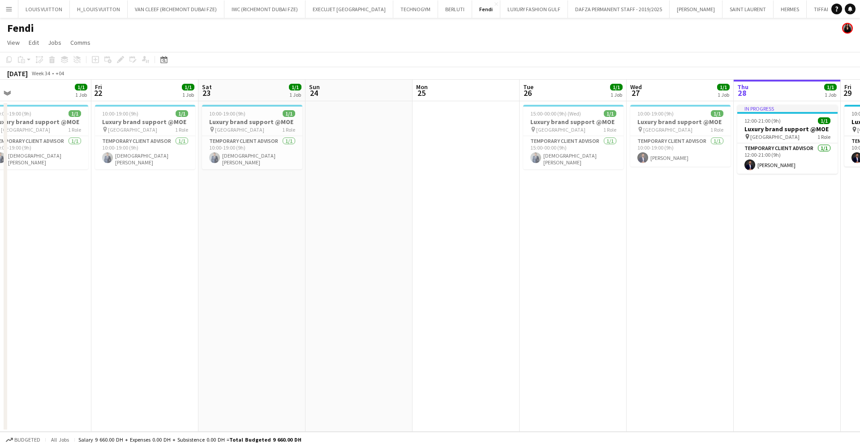
drag, startPoint x: 488, startPoint y: 137, endPoint x: 540, endPoint y: 75, distance: 81.6
click at [478, 142] on app-calendar-viewport "Mon 18 Tue 19 1/1 1 Job Wed 20 1/1 1 Job Thu 21 1/1 1 Job Fri 22 1/1 1 Job Sat …" at bounding box center [430, 256] width 860 height 352
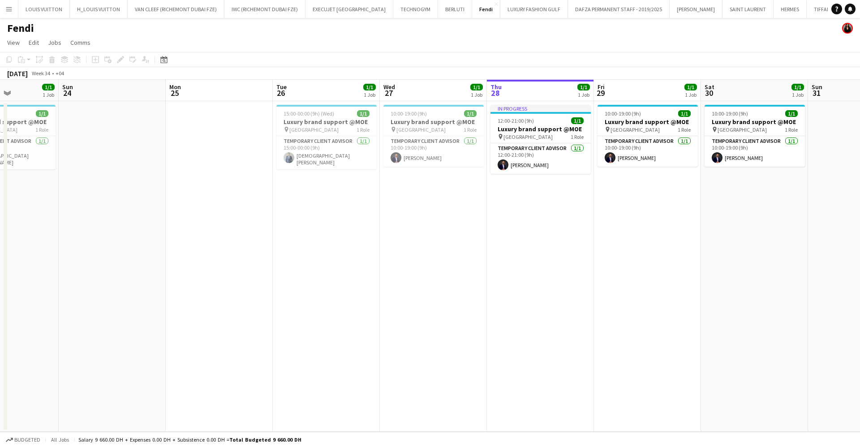
drag, startPoint x: 641, startPoint y: 152, endPoint x: 454, endPoint y: 144, distance: 186.9
click at [454, 144] on app-calendar-viewport "Wed 20 1/1 1 Job Thu 21 1/1 1 Job Fri 22 1/1 1 Job Sat 23 1/1 1 Job Sun 24 Mon …" at bounding box center [430, 256] width 860 height 352
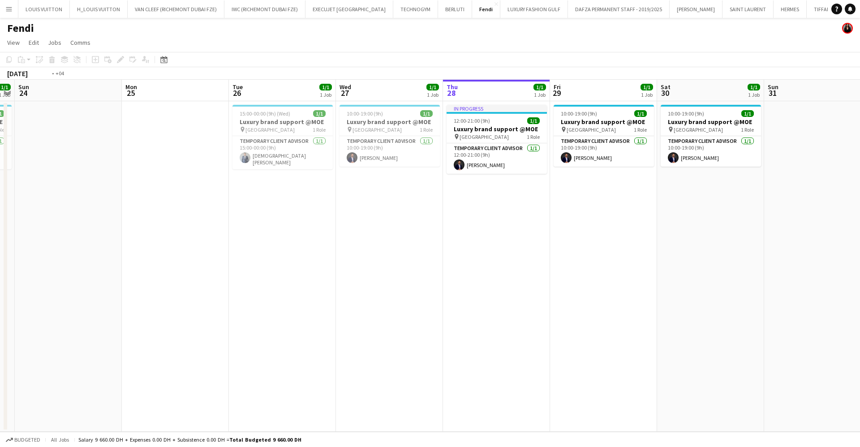
drag, startPoint x: 599, startPoint y: 142, endPoint x: 403, endPoint y: 144, distance: 195.2
click at [407, 143] on app-calendar-viewport "Wed 20 1/1 1 Job Thu 21 1/1 1 Job Fri 22 1/1 1 Job Sat 23 1/1 1 Job Sun 24 Mon …" at bounding box center [430, 256] width 860 height 352
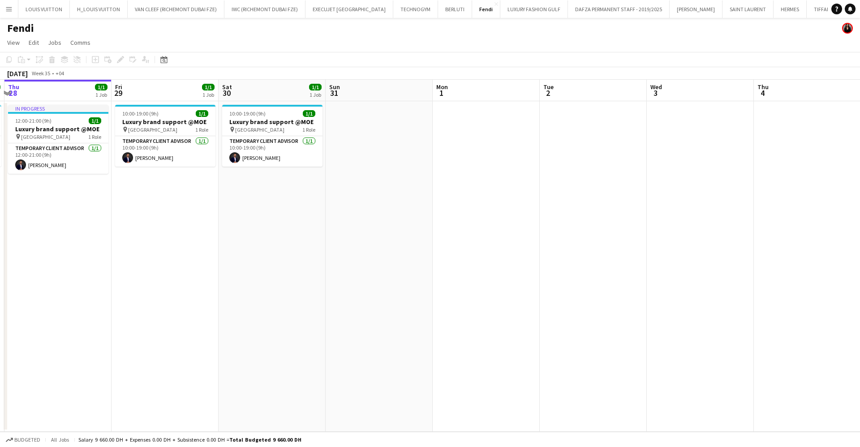
drag, startPoint x: 516, startPoint y: 156, endPoint x: 370, endPoint y: 161, distance: 146.5
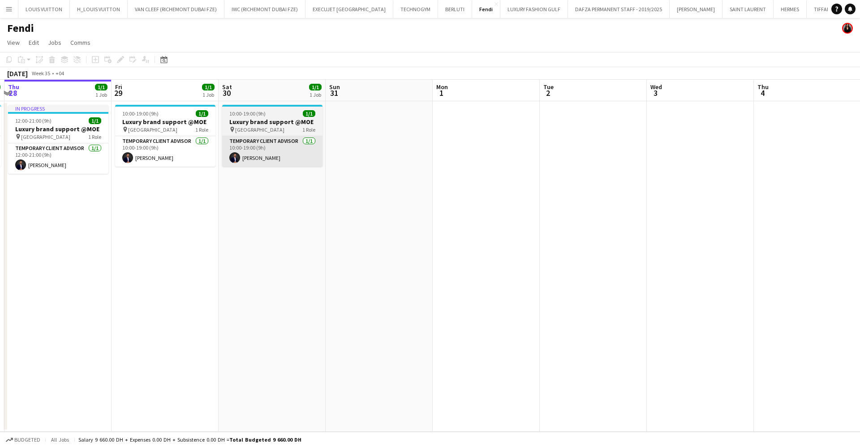
click at [387, 158] on app-calendar-viewport "Sun 24 Mon 25 Tue 26 1/1 1 Job Wed 27 1/1 1 Job Thu 28 1/1 1 Job Fri 29 1/1 1 J…" at bounding box center [430, 256] width 860 height 352
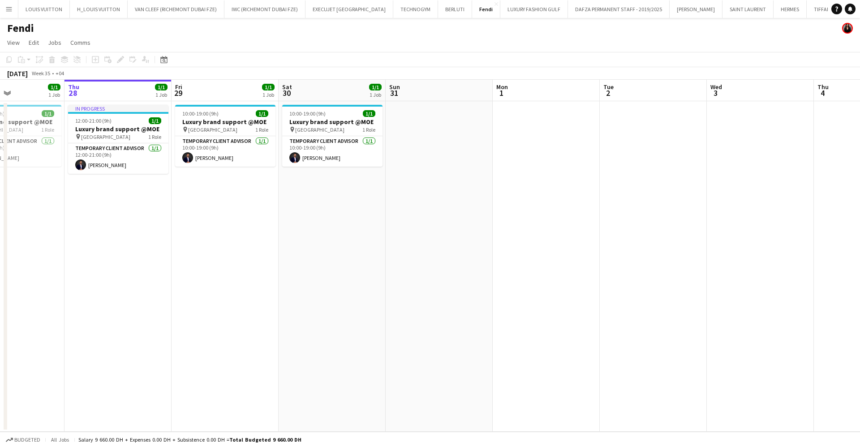
scroll to position [0, 423]
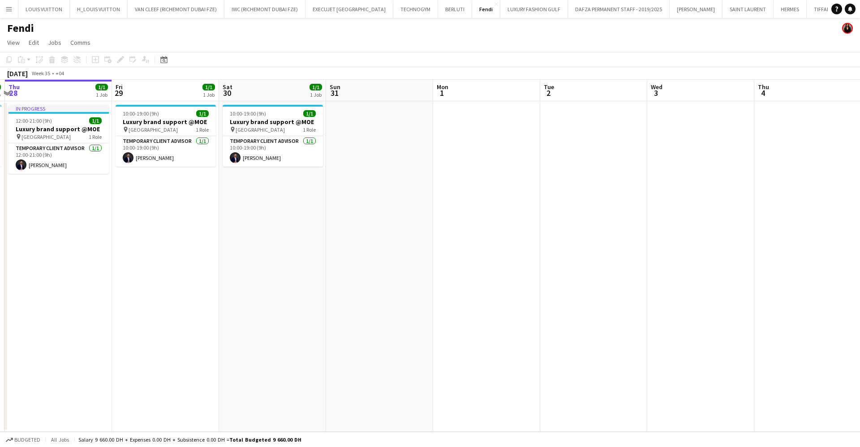
drag, startPoint x: 389, startPoint y: 135, endPoint x: 382, endPoint y: 136, distance: 6.8
click at [382, 136] on app-calendar-viewport "Sun 24 Mon 25 Tue 26 1/1 1 Job Wed 27 1/1 1 Job Thu 28 1/1 1 Job Fri 29 1/1 1 J…" at bounding box center [430, 256] width 860 height 352
click at [9, 13] on button "Menu" at bounding box center [9, 9] width 18 height 18
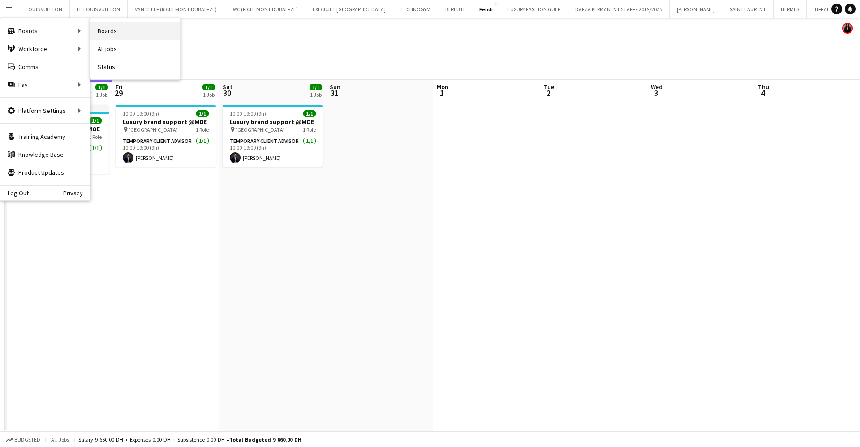
click at [129, 28] on link "Boards" at bounding box center [135, 31] width 90 height 18
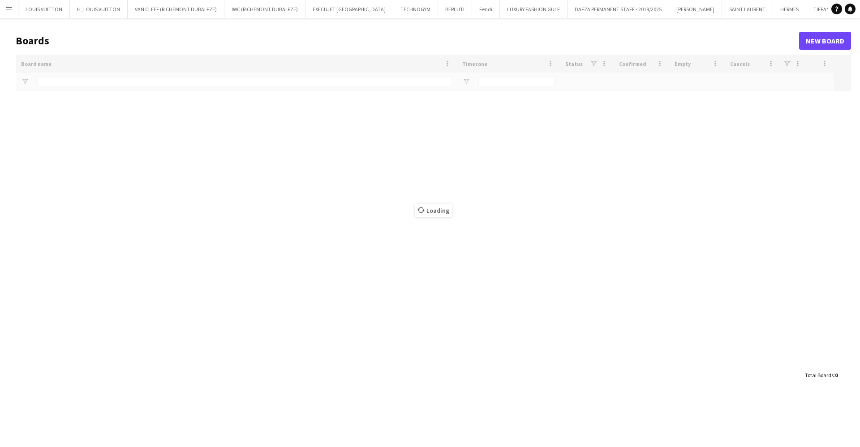
type input "***"
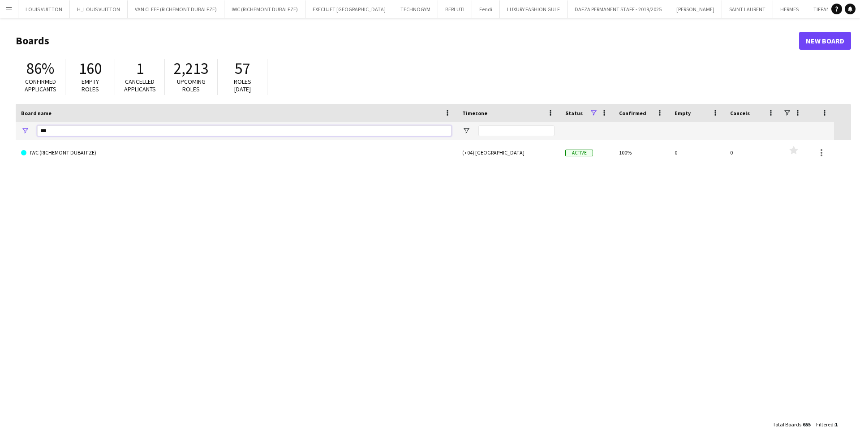
drag, startPoint x: 64, startPoint y: 131, endPoint x: 0, endPoint y: 141, distance: 64.5
click at [0, 141] on main "Boards New Board 86% Confirmed applicants 160 Empty roles 1 Cancelled applicant…" at bounding box center [430, 232] width 860 height 428
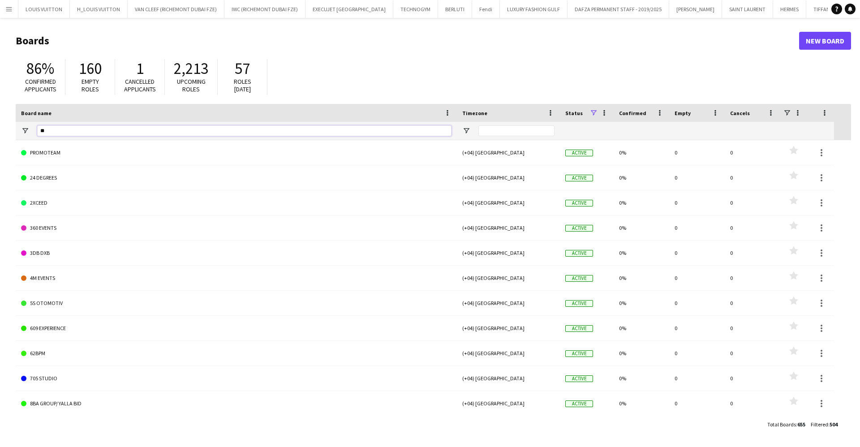
type input "***"
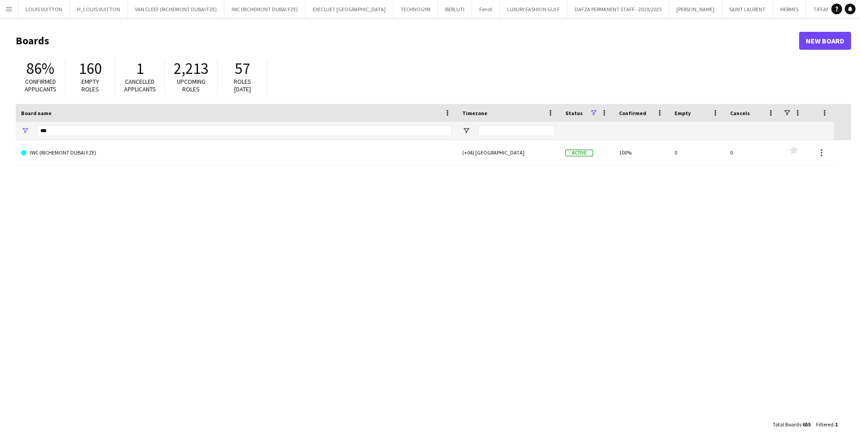
click at [114, 144] on link "IWC (RICHEMONT DUBAI FZE)" at bounding box center [236, 152] width 430 height 25
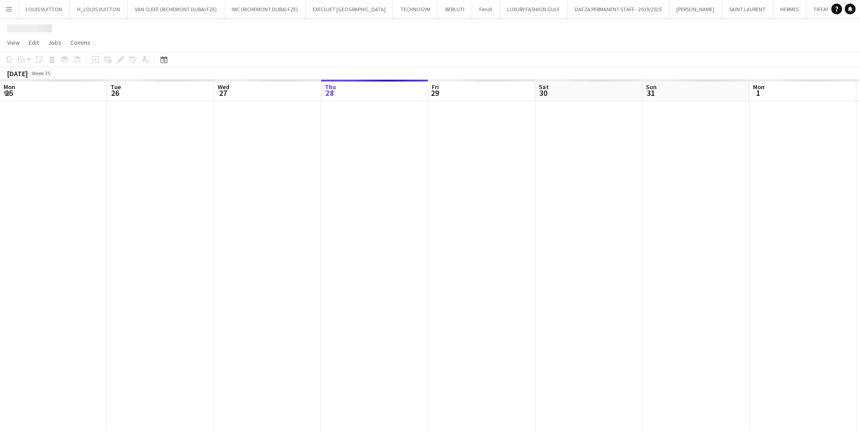
scroll to position [0, 214]
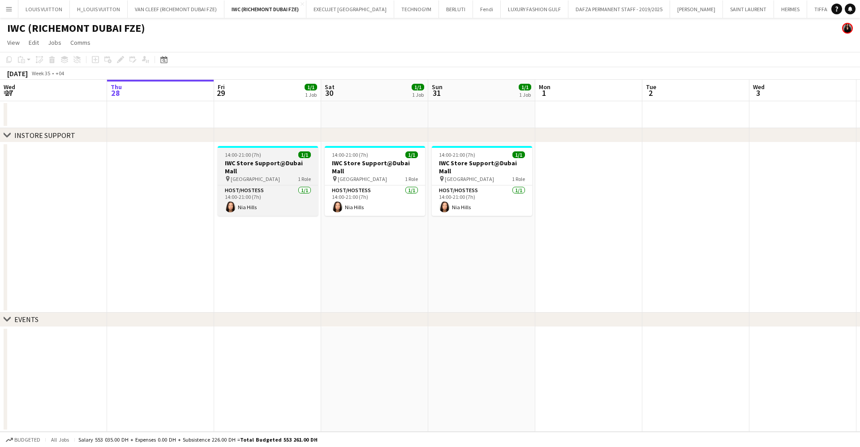
click at [260, 163] on h3 "IWC Store Support@Dubai Mall" at bounding box center [268, 167] width 100 height 16
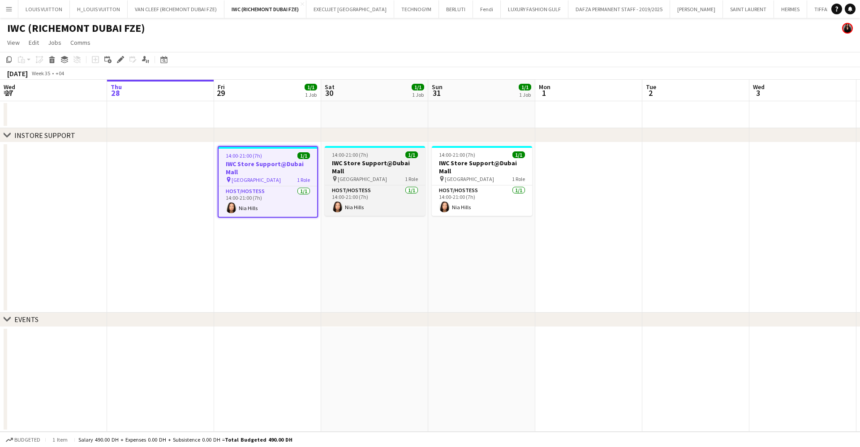
click at [404, 175] on div "pin Dubai Mall 1 Role" at bounding box center [375, 178] width 100 height 7
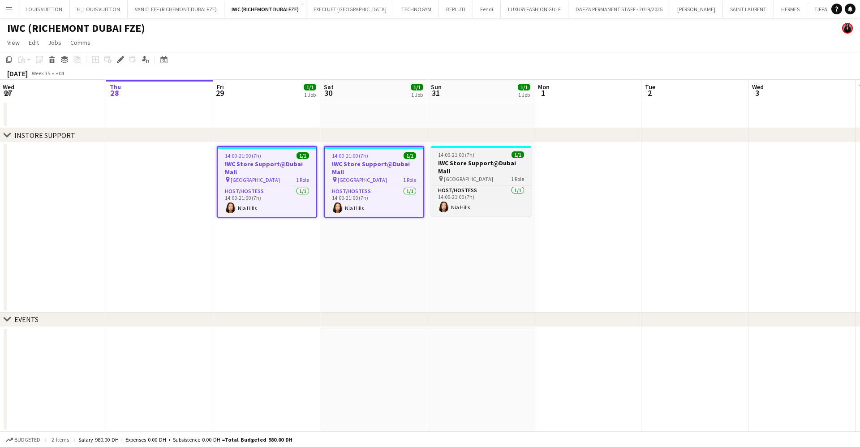
click at [478, 163] on h3 "IWC Store Support@Dubai Mall" at bounding box center [481, 167] width 100 height 16
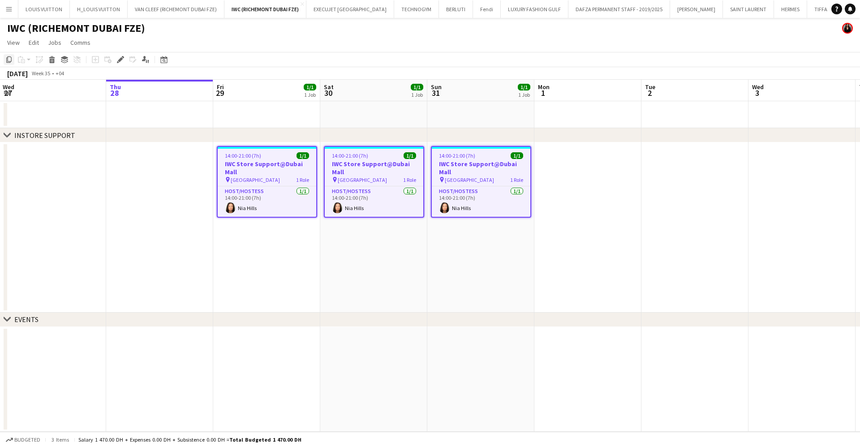
click at [8, 60] on icon "Copy" at bounding box center [8, 59] width 7 height 7
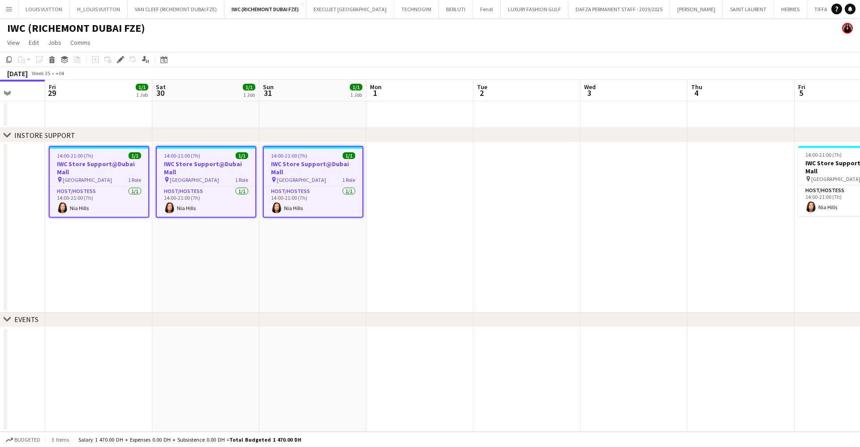
drag, startPoint x: 627, startPoint y: 219, endPoint x: 415, endPoint y: 219, distance: 212.2
click at [416, 219] on app-calendar-viewport "Mon 25 Tue 26 Wed 27 Thu 28 Fri 29 1/1 1 Job Sat 30 1/1 1 Job Sun 31 1/1 1 Job …" at bounding box center [430, 256] width 860 height 352
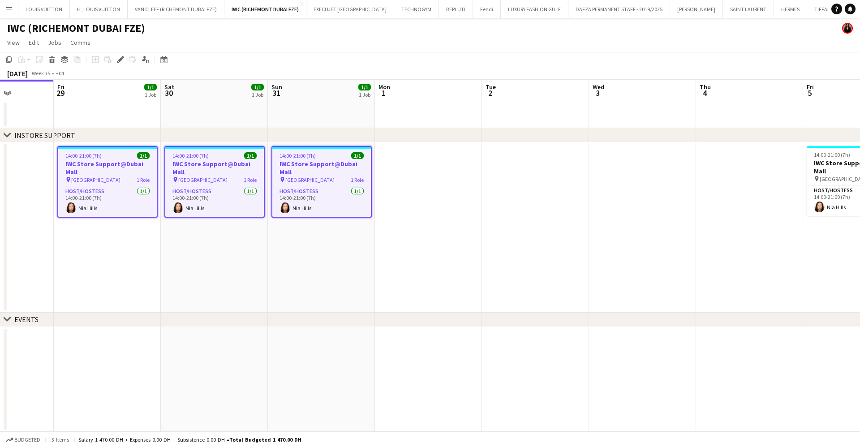
drag, startPoint x: 584, startPoint y: 214, endPoint x: 417, endPoint y: 218, distance: 167.0
click at [420, 218] on app-calendar-viewport "Tue 26 Wed 27 Thu 28 Fri 29 1/1 1 Job Sat 30 1/1 1 Job Sun 31 1/1 1 Job Mon 1 T…" at bounding box center [430, 256] width 860 height 352
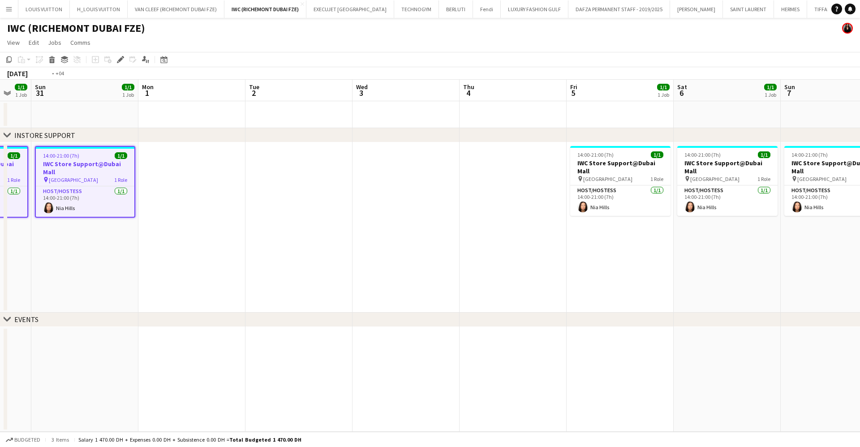
drag, startPoint x: 408, startPoint y: 245, endPoint x: 385, endPoint y: 244, distance: 23.8
click at [388, 244] on app-calendar-viewport "Thu 28 Fri 29 1/1 1 Job Sat 30 1/1 1 Job Sun 31 1/1 1 Job Mon 1 Tue 2 Wed 3 Thu…" at bounding box center [430, 256] width 860 height 352
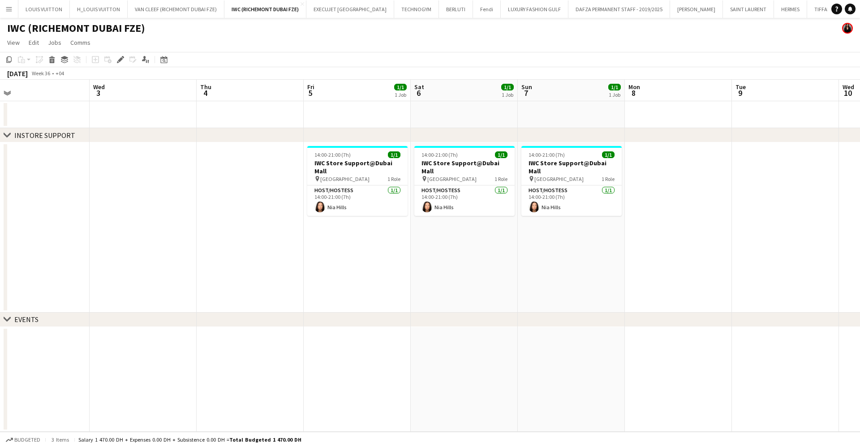
drag, startPoint x: 559, startPoint y: 246, endPoint x: 425, endPoint y: 242, distance: 133.9
click at [382, 247] on app-calendar-viewport "Sat 30 1/1 1 Job Sun 31 1/1 1 Job Mon 1 Tue 2 Wed 3 Thu 4 Fri 5 1/1 1 Job Sat 6…" at bounding box center [430, 256] width 860 height 352
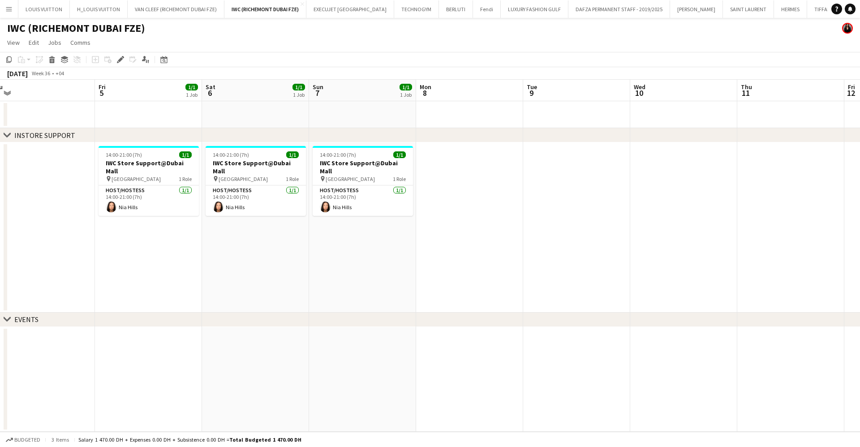
drag, startPoint x: 551, startPoint y: 240, endPoint x: 311, endPoint y: 249, distance: 240.6
click at [313, 249] on app-calendar-viewport "Mon 1 Tue 2 Wed 3 Thu 4 Fri 5 1/1 1 Job Sat 6 1/1 1 Job Sun 7 1/1 1 Job Mon 8 T…" at bounding box center [430, 256] width 860 height 352
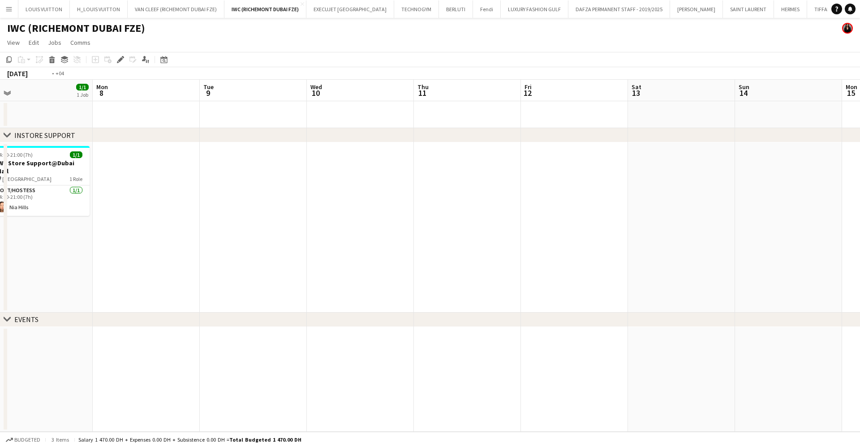
drag, startPoint x: 511, startPoint y: 238, endPoint x: 228, endPoint y: 241, distance: 282.5
click at [228, 241] on app-calendar-viewport "Thu 4 Fri 5 1/1 1 Job Sat 6 1/1 1 Job Sun 7 1/1 1 Job Mon 8 Tue 9 Wed 10 Thu 11…" at bounding box center [430, 256] width 860 height 352
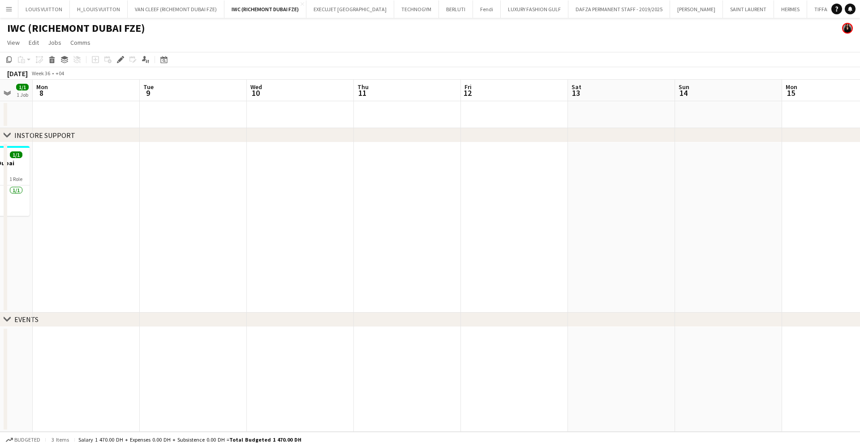
drag, startPoint x: 443, startPoint y: 225, endPoint x: 465, endPoint y: 222, distance: 22.2
click at [465, 222] on app-calendar-viewport "Sat 6 1/1 1 Job Sun 7 1/1 1 Job Mon 8 Tue 9 Wed 10 Thu 11 Fri 12 Sat 13 Sun 14 …" at bounding box center [430, 256] width 860 height 352
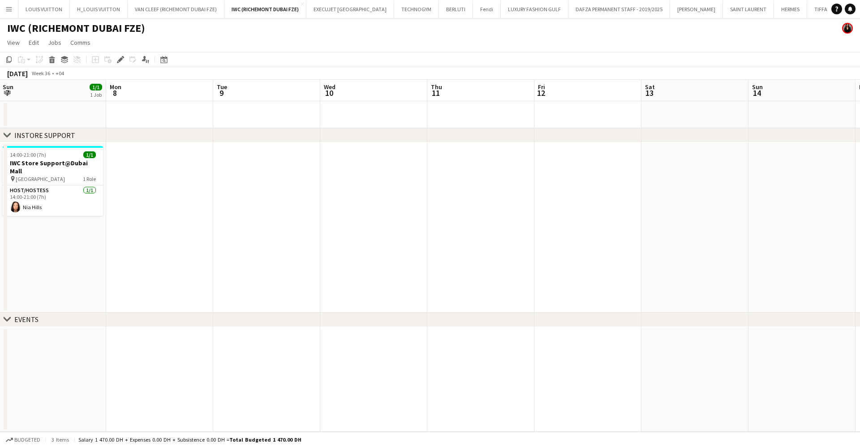
drag, startPoint x: 352, startPoint y: 221, endPoint x: 380, endPoint y: 221, distance: 28.2
click at [380, 221] on app-calendar-viewport "Fri 5 1/1 1 Job Sat 6 1/1 1 Job Sun 7 1/1 1 Job Mon 8 Tue 9 Wed 10 Thu 11 Fri 1…" at bounding box center [430, 256] width 860 height 352
click at [553, 166] on app-date-cell at bounding box center [587, 227] width 107 height 170
click at [589, 171] on app-date-cell at bounding box center [587, 227] width 107 height 170
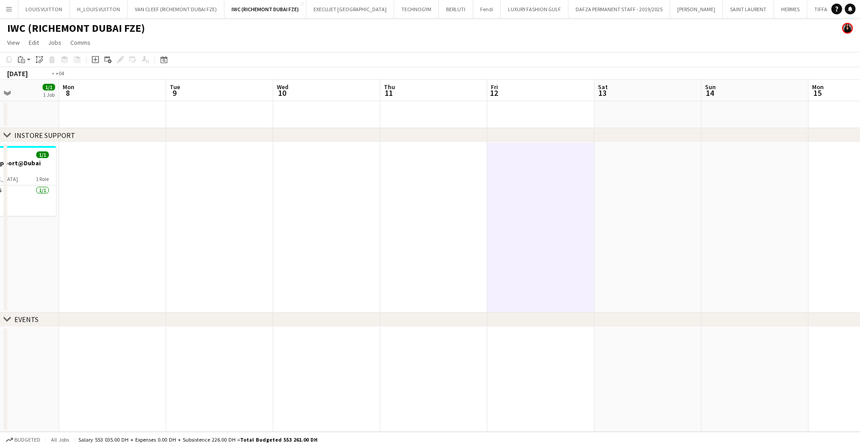
click at [425, 201] on app-calendar-viewport "Fri 5 1/1 1 Job Sat 6 1/1 1 Job Sun 7 1/1 1 Job Mon 8 Tue 9 Wed 10 Thu 11 Fri 1…" at bounding box center [430, 256] width 860 height 352
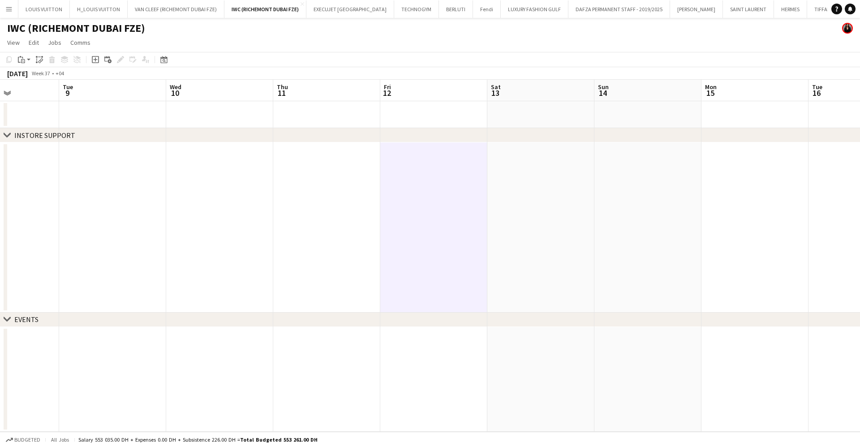
scroll to position [0, 288]
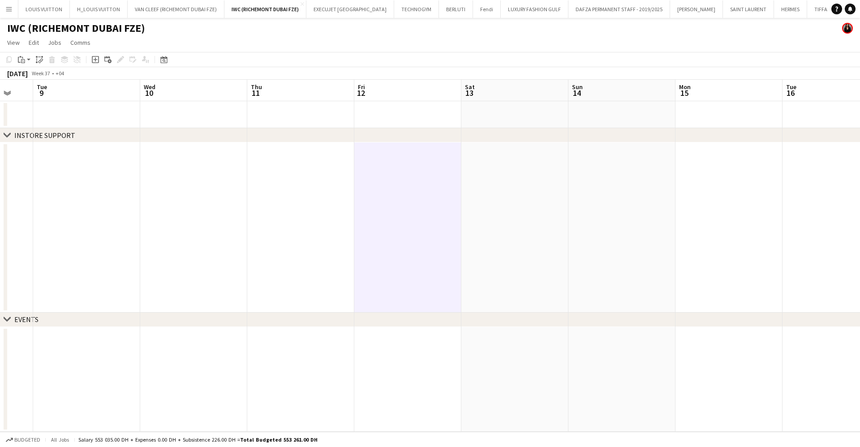
click at [492, 187] on app-date-cell at bounding box center [514, 227] width 107 height 170
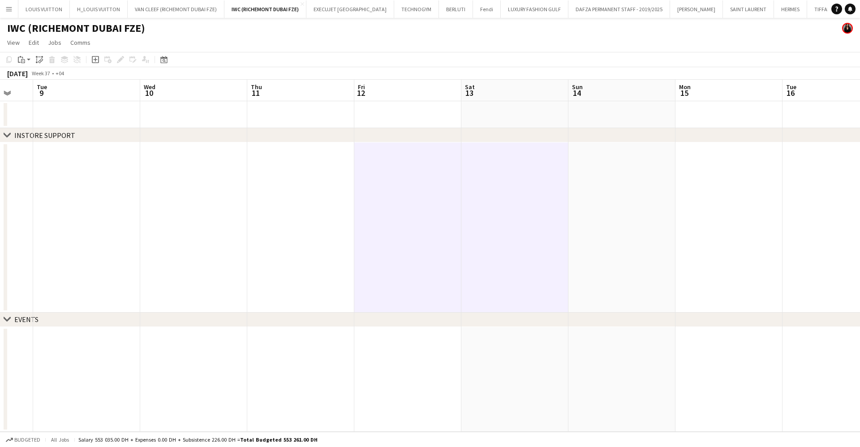
click at [591, 175] on app-date-cell at bounding box center [621, 227] width 107 height 170
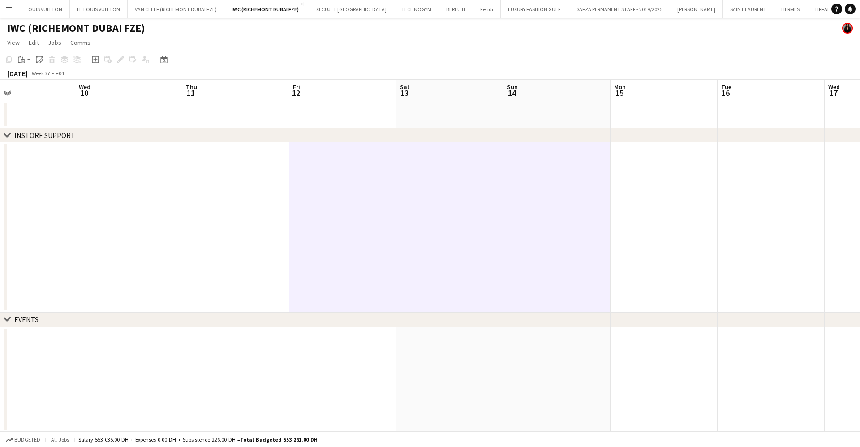
drag, startPoint x: 570, startPoint y: 207, endPoint x: 379, endPoint y: 212, distance: 190.8
click at [379, 210] on app-calendar-viewport "Sat 6 1/1 1 Job Sun 7 1/1 1 Job Mon 8 Tue 9 Wed 10 Thu 11 Fri 12 Sat 13 Sun 14 …" at bounding box center [430, 256] width 860 height 352
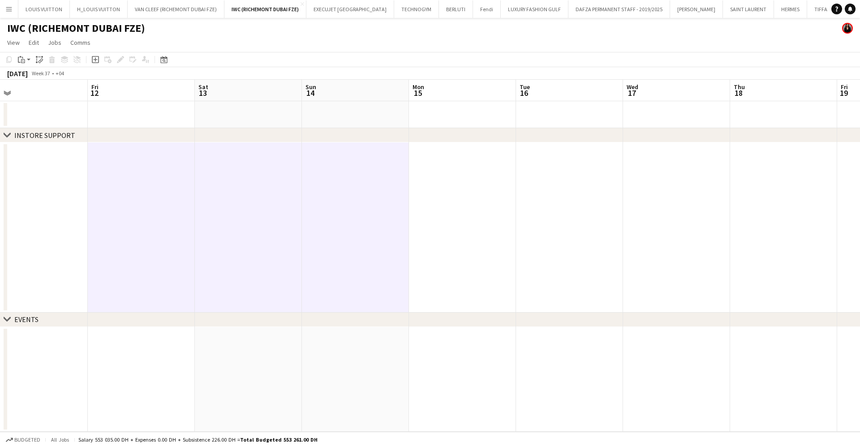
drag, startPoint x: 443, startPoint y: 215, endPoint x: 312, endPoint y: 220, distance: 131.7
click at [313, 219] on app-calendar-viewport "Mon 8 Tue 9 Wed 10 Thu 11 Fri 12 Sat 13 Sun 14 Mon 15 Tue 16 Wed 17 Thu 18 Fri …" at bounding box center [430, 256] width 860 height 352
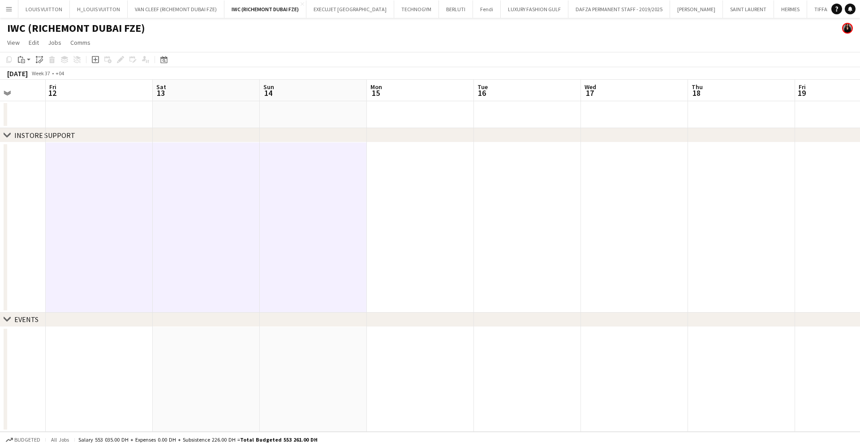
drag, startPoint x: 544, startPoint y: 222, endPoint x: 410, endPoint y: 223, distance: 133.9
click at [410, 223] on app-calendar-viewport "Tue 9 Wed 10 Thu 11 Fri 12 Sat 13 Sun 14 Mon 15 Tue 16 Wed 17 Thu 18 Fri 19 Sat…" at bounding box center [430, 256] width 860 height 352
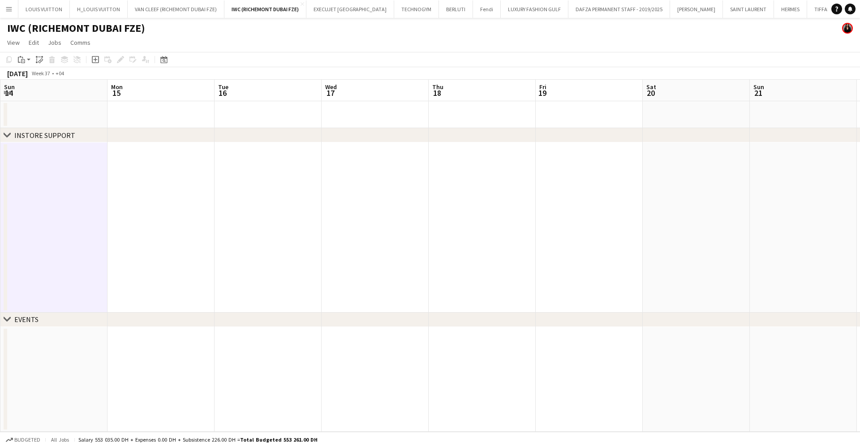
drag, startPoint x: 478, startPoint y: 222, endPoint x: 391, endPoint y: 216, distance: 87.1
click at [387, 218] on app-calendar-viewport "Thu 11 Fri 12 Sat 13 Sun 14 Mon 15 Tue 16 Wed 17 Thu 18 Fri 19 Sat 20 Sun 21 Mo…" at bounding box center [430, 256] width 860 height 352
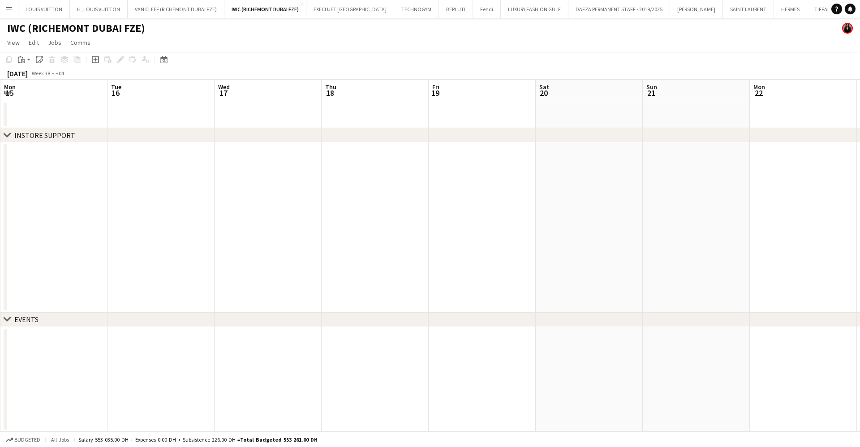
scroll to position [0, 326]
click at [486, 200] on app-date-cell at bounding box center [476, 227] width 107 height 170
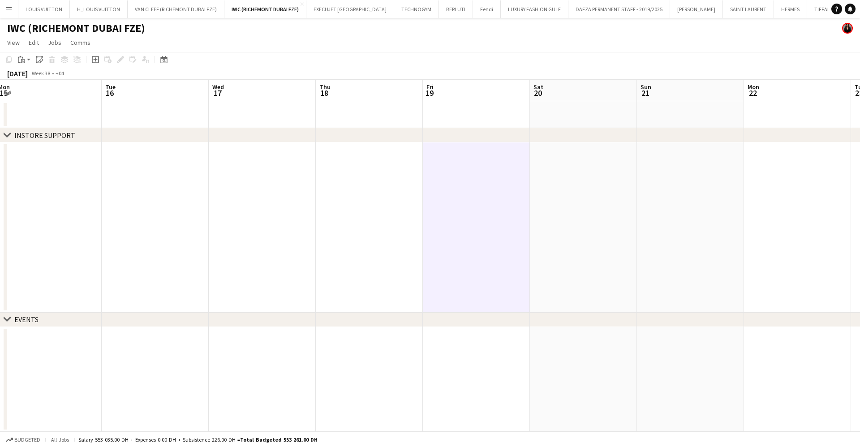
click at [583, 194] on app-date-cell at bounding box center [583, 227] width 107 height 170
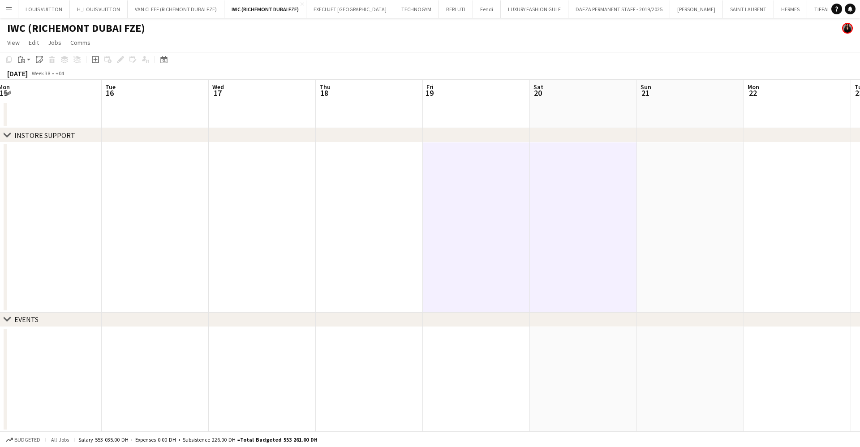
click at [701, 192] on app-date-cell at bounding box center [690, 227] width 107 height 170
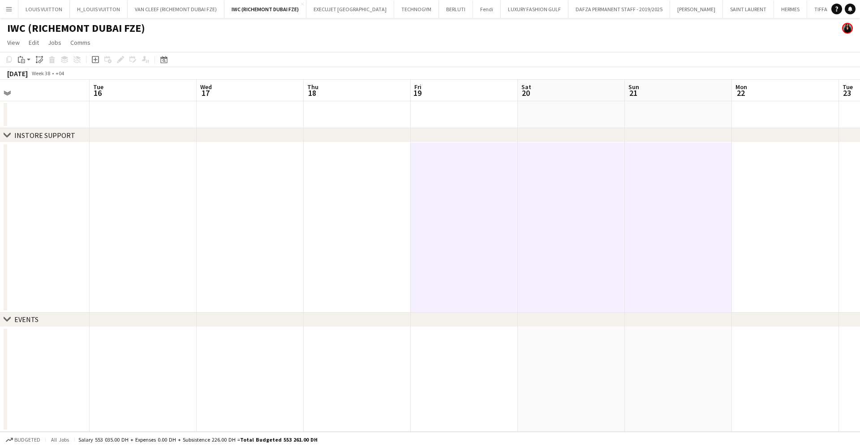
drag, startPoint x: 580, startPoint y: 201, endPoint x: 338, endPoint y: 203, distance: 241.8
click at [344, 203] on app-calendar-viewport "Fri 12 Sat 13 Sun 14 Mon 15 Tue 16 Wed 17 Thu 18 Fri 19 Sat 20 Sun 21 Mon 22 Tu…" at bounding box center [430, 256] width 860 height 352
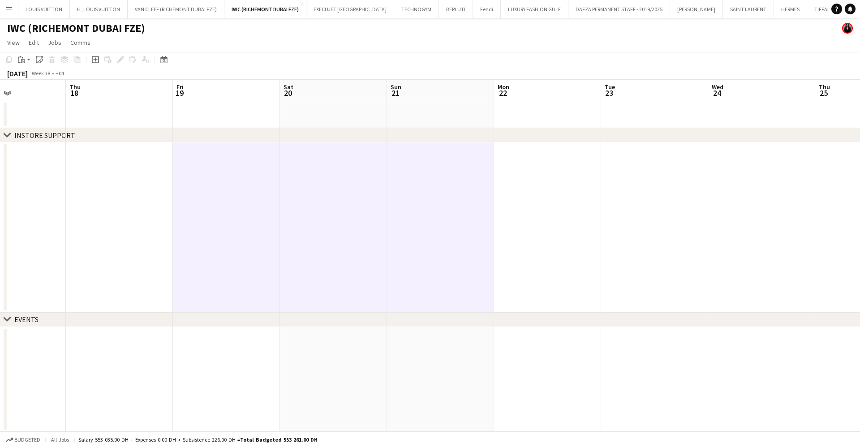
drag, startPoint x: 486, startPoint y: 206, endPoint x: 326, endPoint y: 205, distance: 160.3
click at [327, 205] on app-calendar-viewport "Sun 14 Mon 15 Tue 16 Wed 17 Thu 18 Fri 19 Sat 20 Sun 21 Mon 22 Tue 23 Wed 24 Th…" at bounding box center [430, 256] width 860 height 352
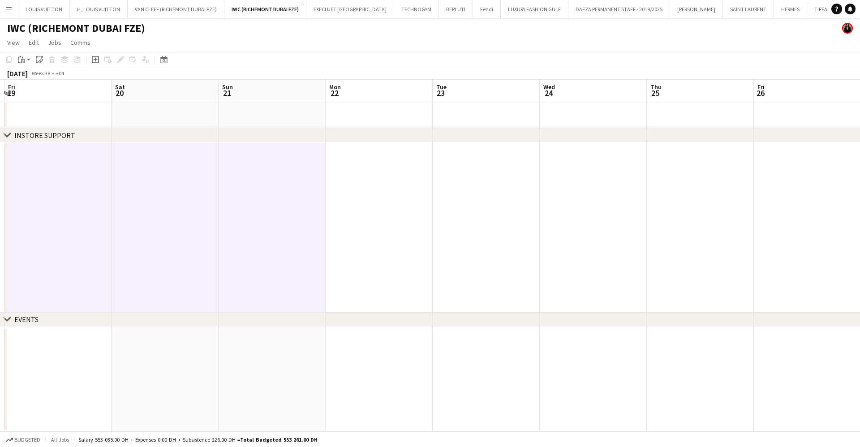
drag, startPoint x: 638, startPoint y: 194, endPoint x: 491, endPoint y: 203, distance: 146.7
click at [494, 203] on app-calendar-viewport "Tue 16 Wed 17 Thu 18 Fri 19 Sat 20 Sun 21 Mon 22 Tue 23 Wed 24 Thu 25 Fri 26 Sa…" at bounding box center [430, 256] width 860 height 352
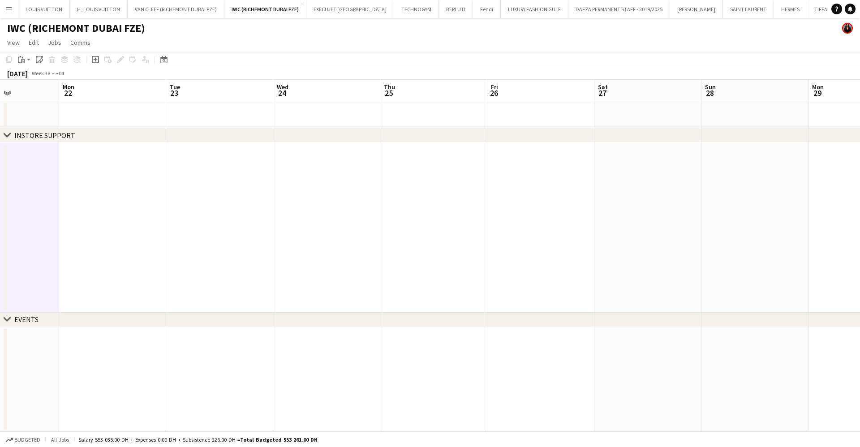
drag, startPoint x: 578, startPoint y: 206, endPoint x: 411, endPoint y: 210, distance: 167.0
click at [418, 210] on app-calendar-viewport "Fri 19 Sat 20 Sun 21 Mon 22 Tue 23 Wed 24 Thu 25 Fri 26 Sat 27 Sun 28 Mon 29 Tu…" at bounding box center [430, 256] width 860 height 352
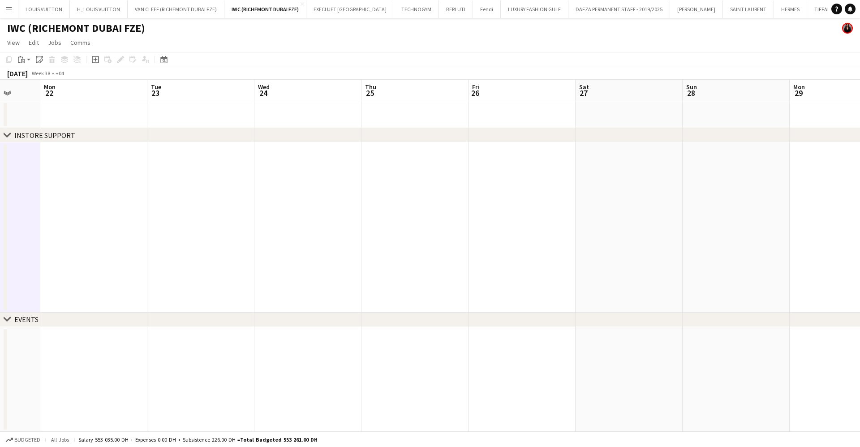
click at [496, 201] on app-date-cell at bounding box center [521, 227] width 107 height 170
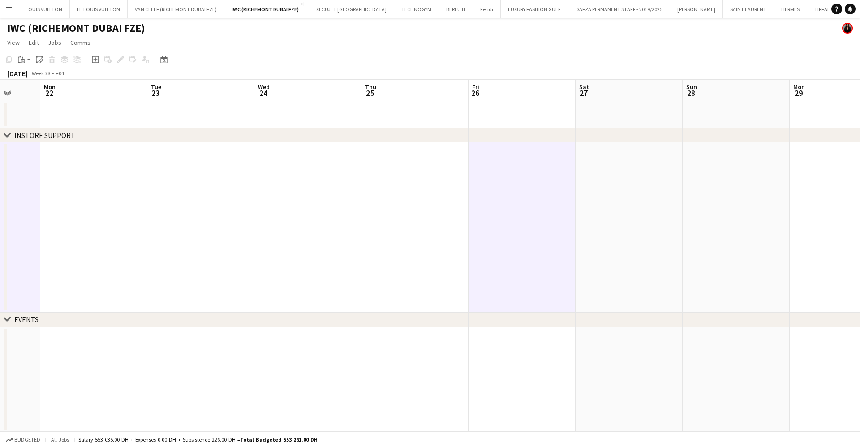
click at [645, 190] on app-date-cell at bounding box center [628, 227] width 107 height 170
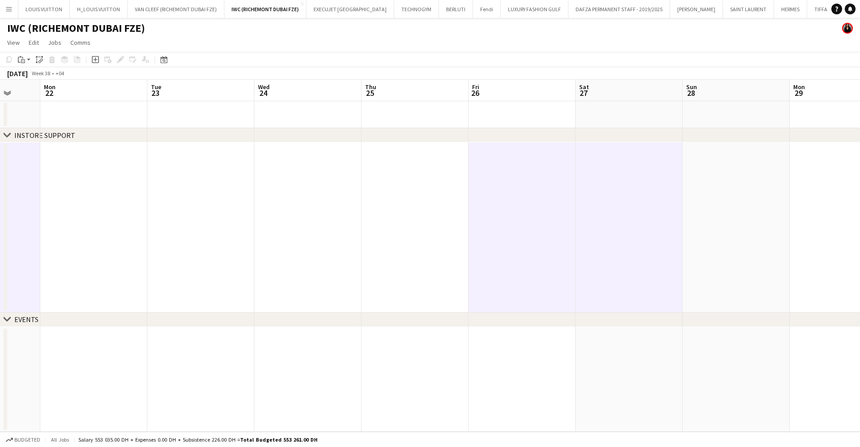
click at [769, 184] on app-date-cell at bounding box center [735, 227] width 107 height 170
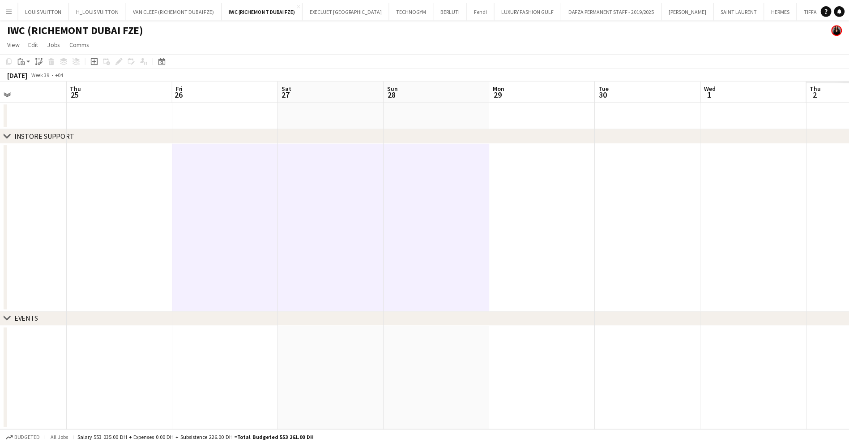
scroll to position [0, 345]
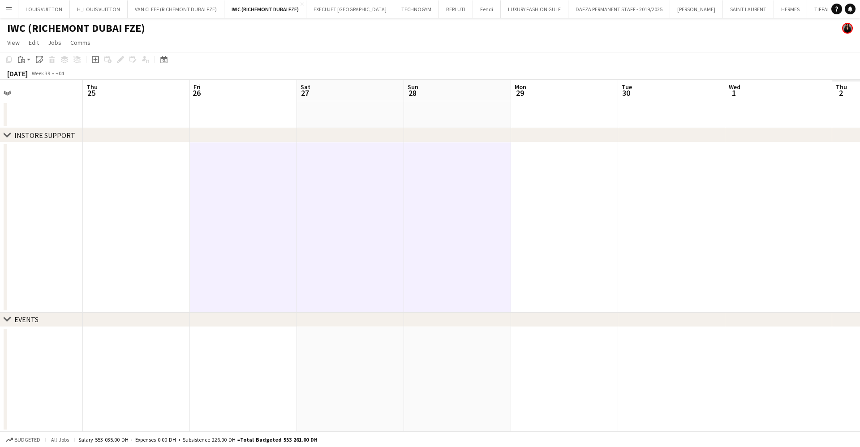
drag, startPoint x: 704, startPoint y: 201, endPoint x: 426, endPoint y: 210, distance: 278.7
click at [426, 210] on app-calendar-viewport "Sun 21 Mon 22 Tue 23 Wed 24 Thu 25 Fri 26 Sat 27 Sun 28 Mon 29 Tue 30 Wed 1 Thu…" at bounding box center [430, 256] width 860 height 352
click at [24, 60] on icon "Paste" at bounding box center [21, 59] width 7 height 7
click at [47, 90] on link "Paste with crew Ctrl+Shift+V" at bounding box center [66, 92] width 84 height 8
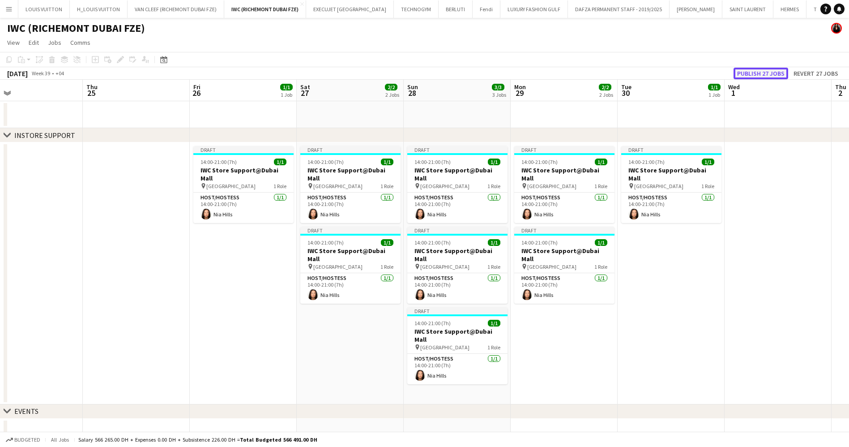
click at [771, 73] on button "Publish 27 jobs" at bounding box center [761, 74] width 55 height 12
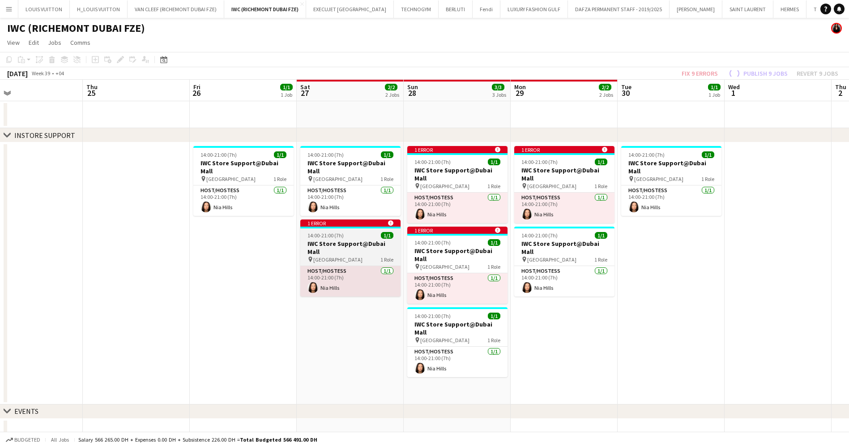
click at [352, 232] on div "14:00-21:00 (7h) 1/1" at bounding box center [350, 235] width 100 height 7
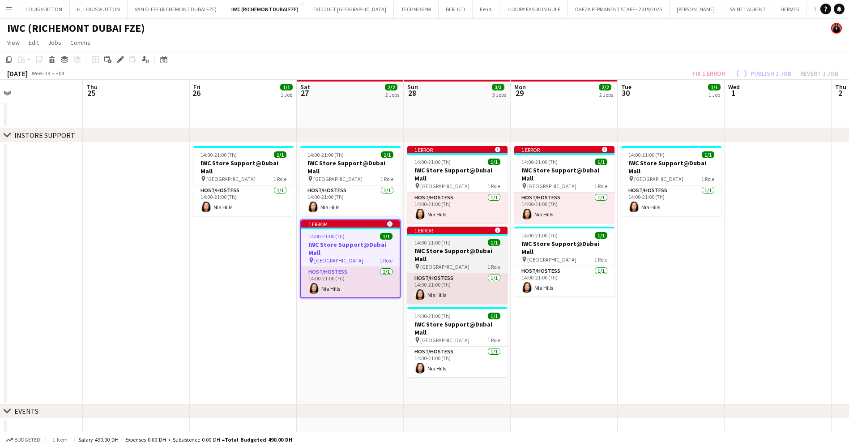
drag, startPoint x: 443, startPoint y: 245, endPoint x: 444, endPoint y: 221, distance: 24.2
click at [444, 247] on h3 "IWC Store Support@Dubai Mall" at bounding box center [457, 255] width 100 height 16
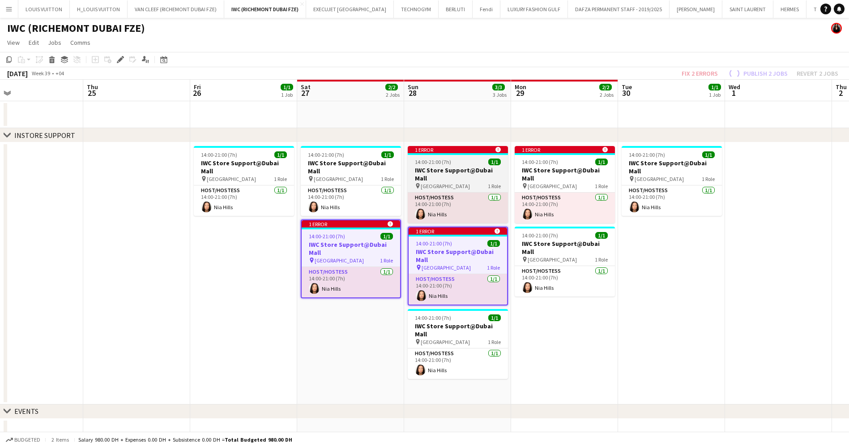
click at [441, 165] on span "14:00-21:00 (7h)" at bounding box center [433, 162] width 36 height 7
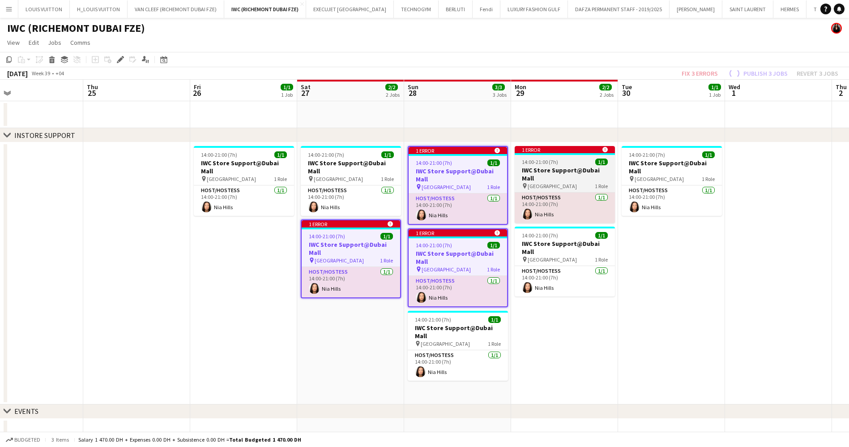
click at [537, 163] on span "14:00-21:00 (7h)" at bounding box center [540, 162] width 36 height 7
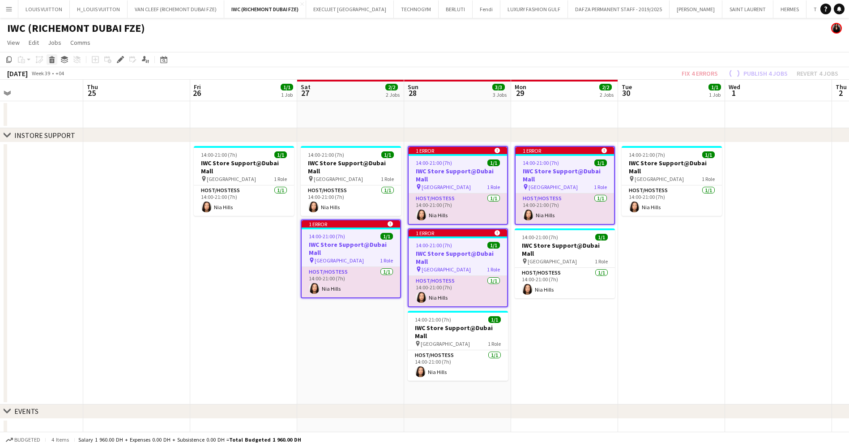
click at [54, 60] on icon at bounding box center [52, 61] width 5 height 4
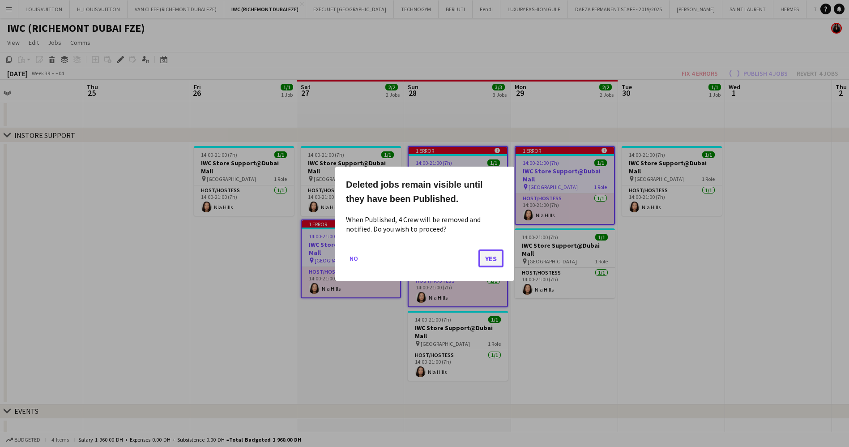
click at [480, 253] on button "Yes" at bounding box center [491, 258] width 25 height 18
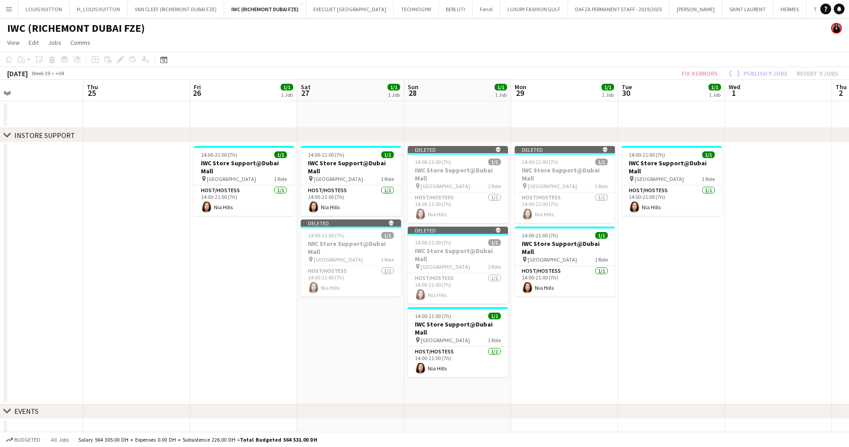
click at [522, 77] on div "September 2025 Week 39 • +04 Fix 9 errors Publish 9 jobs Revert 9 jobs" at bounding box center [424, 73] width 849 height 13
click at [691, 284] on app-date-cell "14:00-21:00 (7h) 1/1 IWC Store Support@Dubai Mall pin Dubai Mall 1 Role Host/Ho…" at bounding box center [671, 273] width 107 height 262
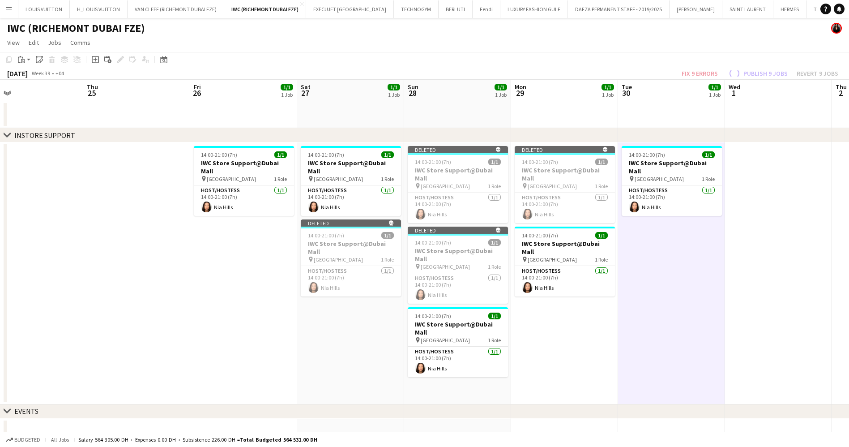
click at [603, 70] on div "September 2025 Week 39 • +04 Fix 9 errors Publish 9 jobs Revert 9 jobs" at bounding box center [424, 73] width 849 height 13
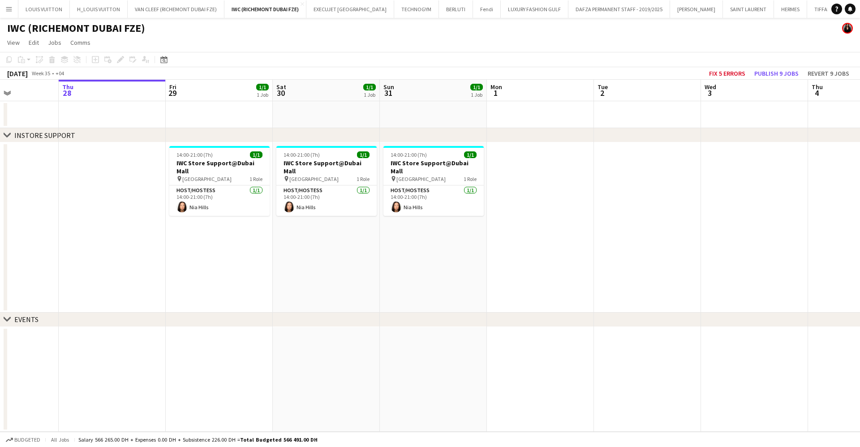
drag, startPoint x: 761, startPoint y: 197, endPoint x: 544, endPoint y: 210, distance: 217.9
click at [506, 210] on app-calendar-viewport "Mon 25 Tue 26 Wed 27 Thu 28 Fri 29 1/1 1 Job Sat 30 1/1 1 Job Sun 31 1/1 1 Job …" at bounding box center [430, 256] width 860 height 352
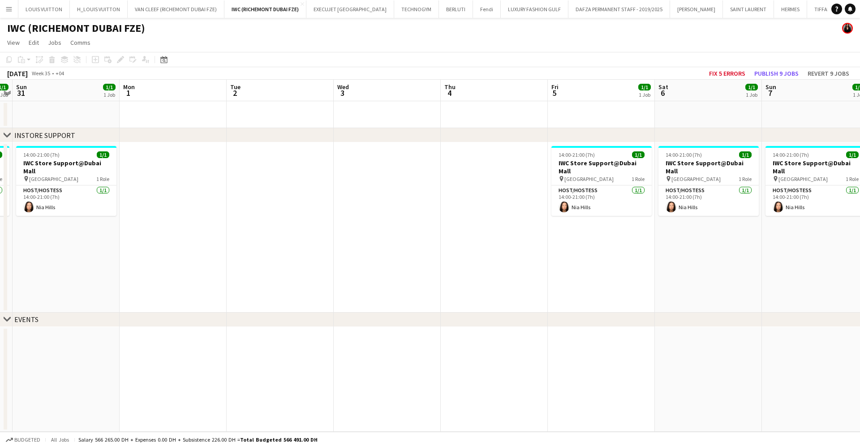
drag, startPoint x: 502, startPoint y: 215, endPoint x: 298, endPoint y: 227, distance: 204.9
click at [301, 227] on app-calendar-viewport "Wed 27 Thu 28 Fri 29 1/1 1 Job Sat 30 1/1 1 Job Sun 31 1/1 1 Job Mon 1 Tue 2 We…" at bounding box center [430, 256] width 860 height 352
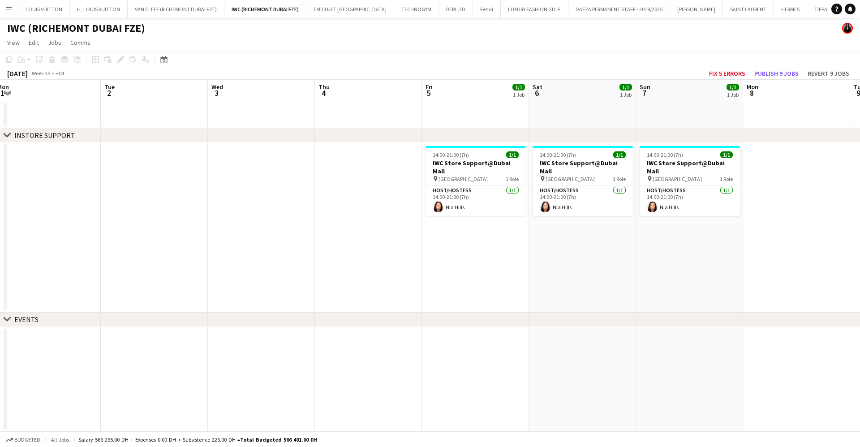
drag, startPoint x: 454, startPoint y: 232, endPoint x: 309, endPoint y: 227, distance: 144.7
click at [315, 227] on app-calendar-viewport "Fri 29 1/1 1 Job Sat 30 1/1 1 Job Sun 31 1/1 1 Job Mon 1 Tue 2 Wed 3 Thu 4 Fri …" at bounding box center [430, 256] width 860 height 352
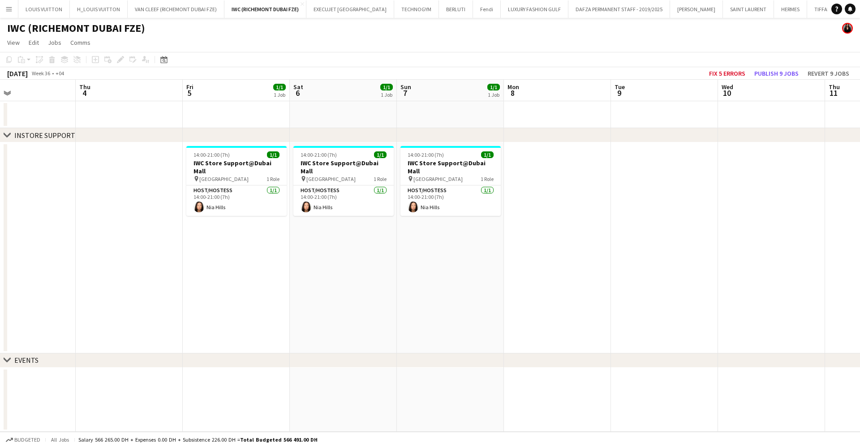
drag, startPoint x: 617, startPoint y: 242, endPoint x: 333, endPoint y: 240, distance: 284.3
click at [338, 240] on app-calendar-viewport "Sun 31 1/1 1 Job Mon 1 Tue 2 Wed 3 Thu 4 Fri 5 1/1 1 Job Sat 6 1/1 1 Job Sun 7 …" at bounding box center [430, 256] width 860 height 352
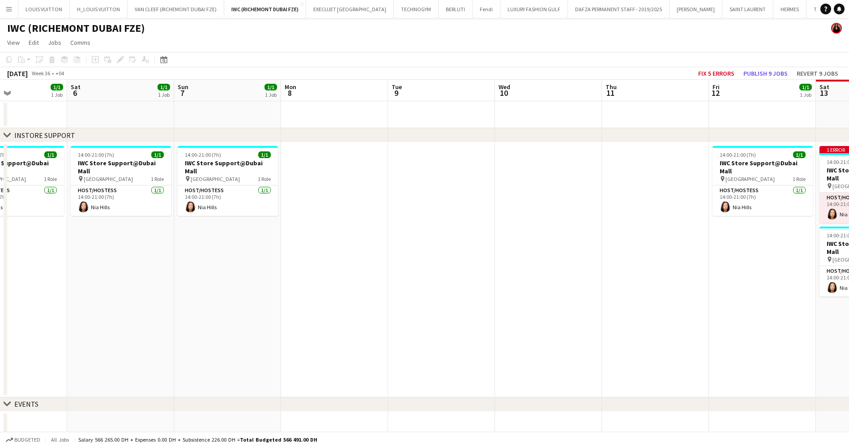
drag, startPoint x: 339, startPoint y: 247, endPoint x: 282, endPoint y: 247, distance: 56.9
click at [282, 247] on app-calendar-viewport "Tue 2 Wed 3 Thu 4 Fri 5 1/1 1 Job Sat 6 1/1 1 Job Sun 7 1/1 1 Job Mon 8 Tue 9 W…" at bounding box center [424, 259] width 849 height 359
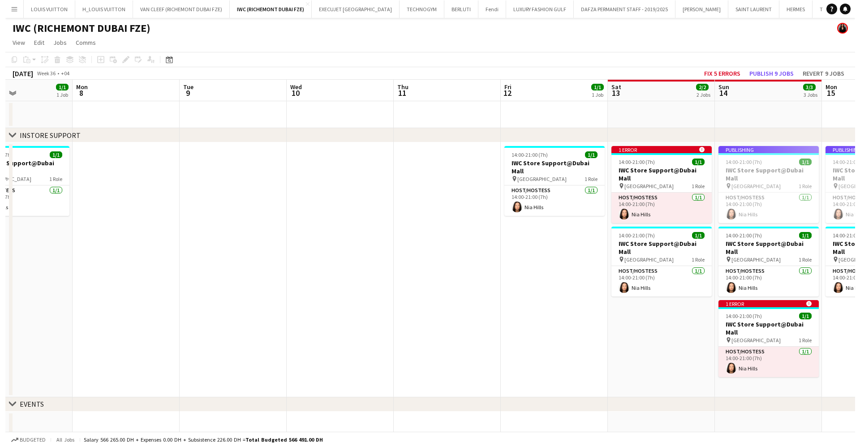
scroll to position [0, 373]
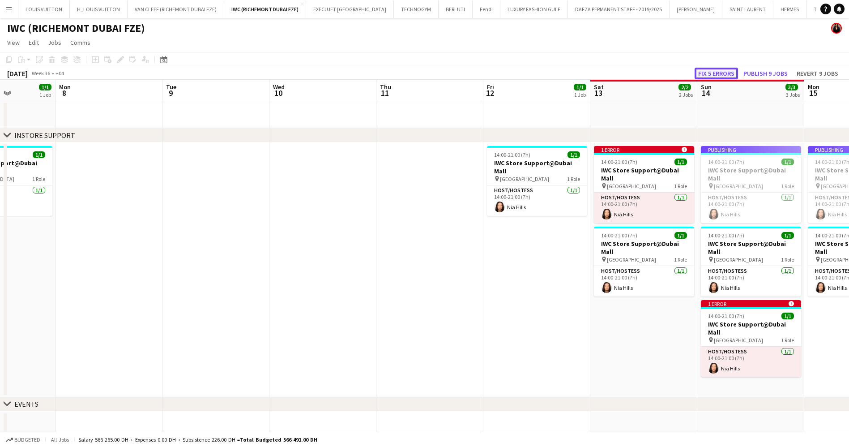
click at [711, 73] on button "Fix 5 errors" at bounding box center [716, 74] width 43 height 12
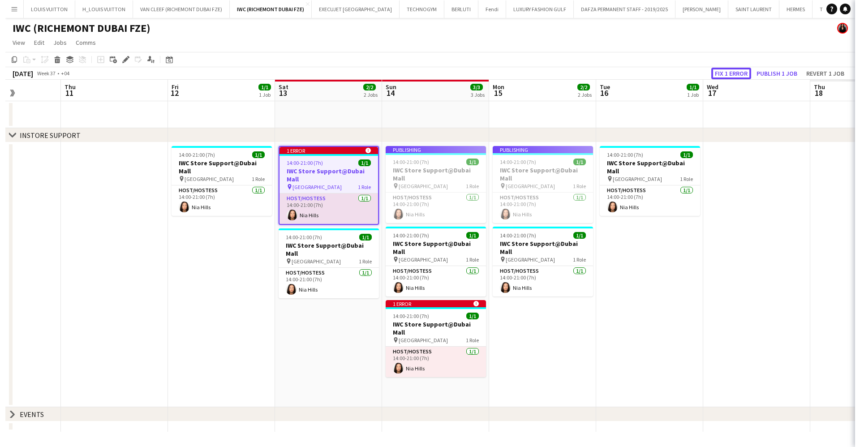
scroll to position [0, 308]
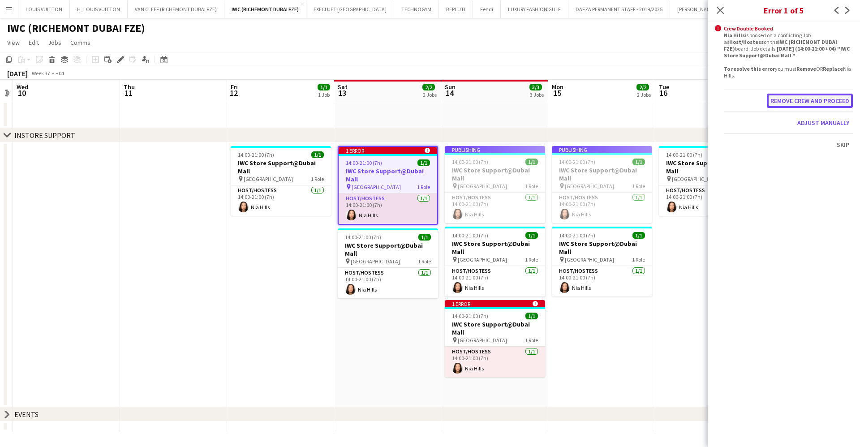
click at [842, 100] on button "Remove crew and proceed" at bounding box center [810, 101] width 86 height 14
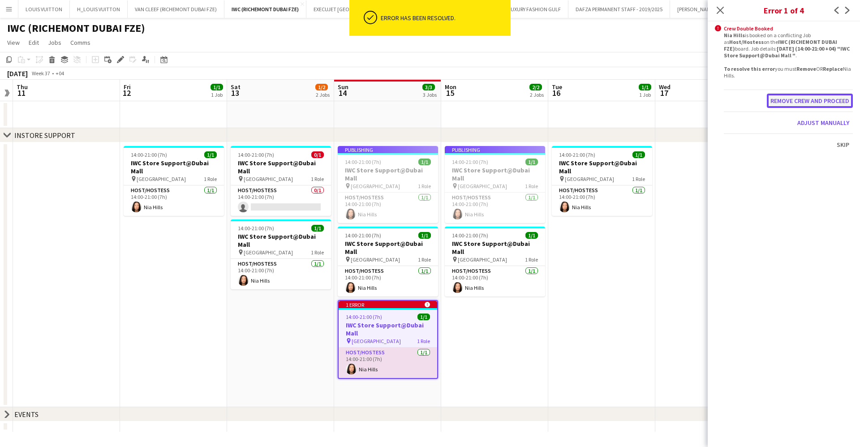
click at [784, 102] on button "Remove crew and proceed" at bounding box center [810, 101] width 86 height 14
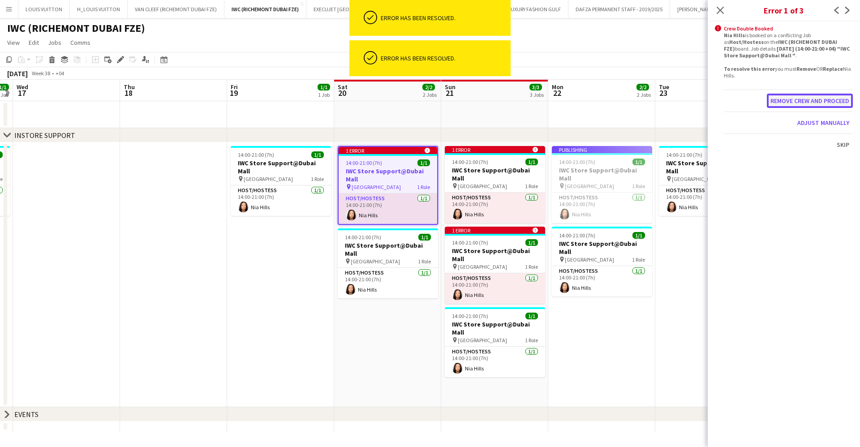
click at [806, 95] on button "Remove crew and proceed" at bounding box center [810, 101] width 86 height 14
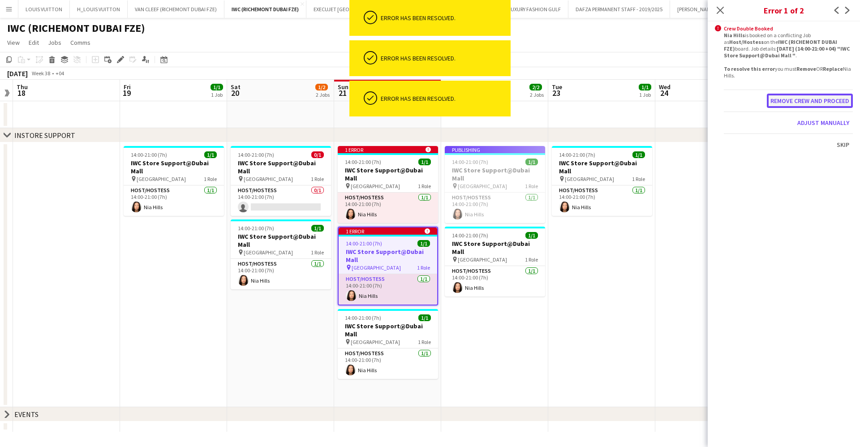
click at [786, 101] on button "Remove crew and proceed" at bounding box center [810, 101] width 86 height 14
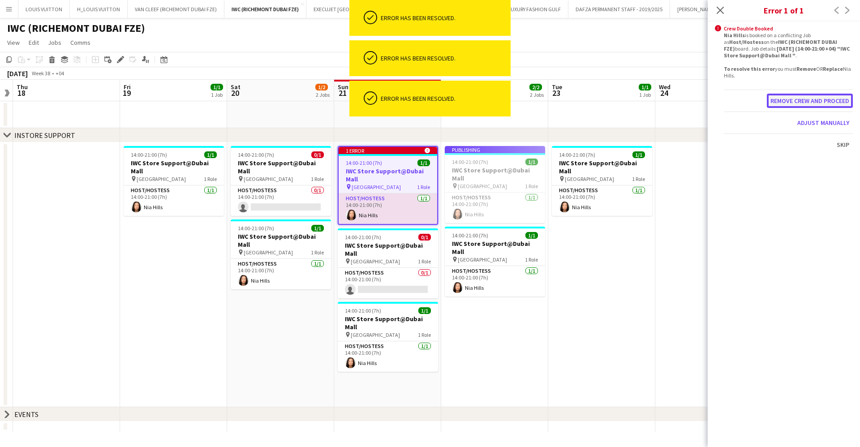
click at [775, 106] on button "Remove crew and proceed" at bounding box center [810, 101] width 86 height 14
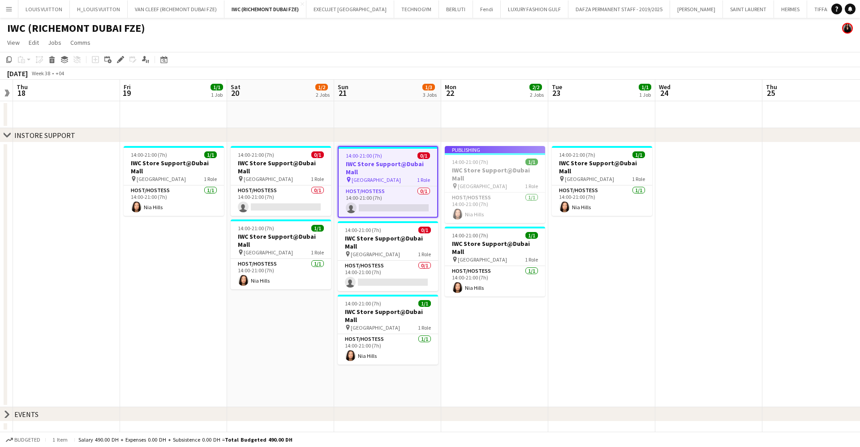
click at [392, 154] on div "14:00-21:00 (7h) 0/1" at bounding box center [387, 155] width 99 height 7
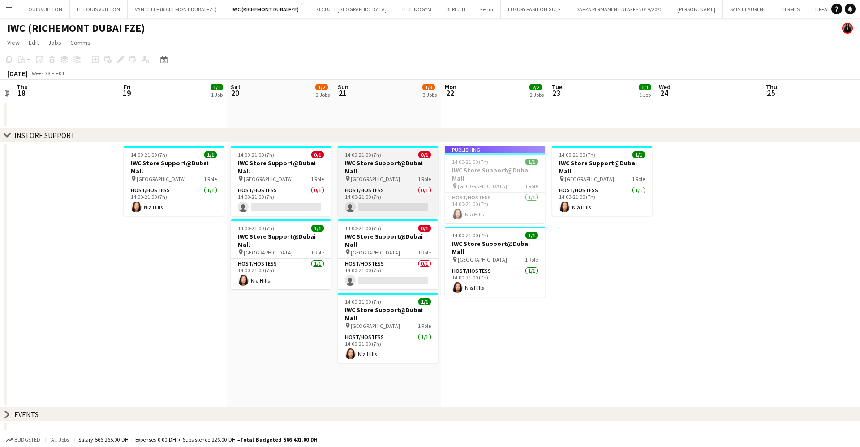
click at [392, 154] on div "14:00-21:00 (7h) 0/1" at bounding box center [388, 154] width 100 height 7
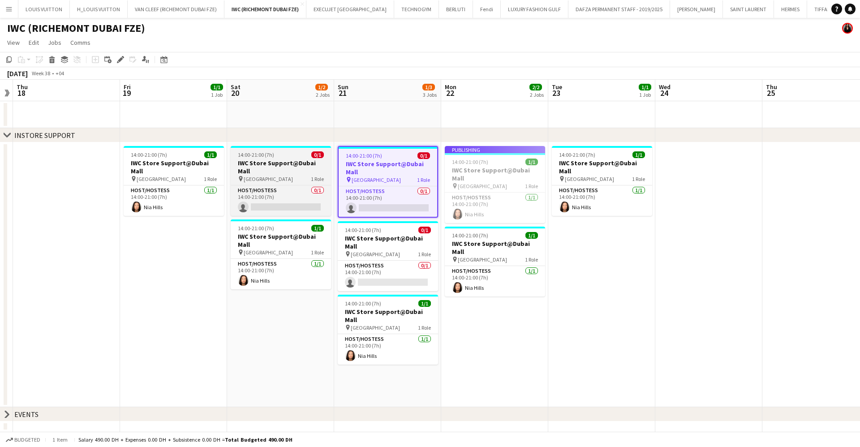
click at [281, 165] on h3 "IWC Store Support@Dubai Mall" at bounding box center [281, 167] width 100 height 16
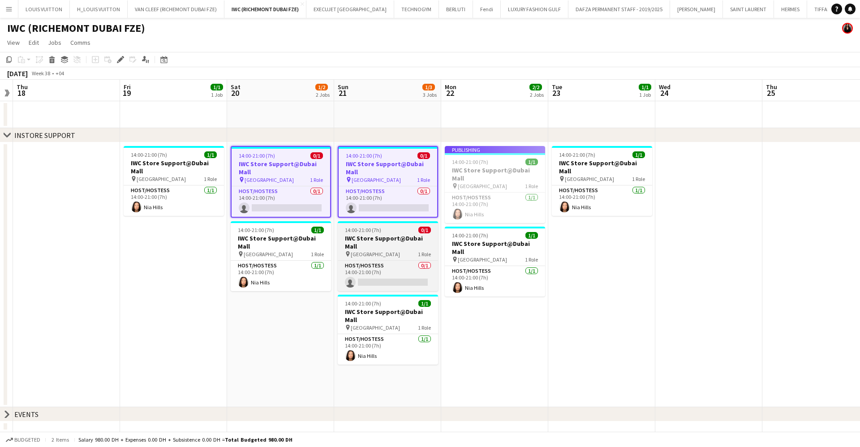
click at [383, 250] on app-job-card "14:00-21:00 (7h) 0/1 IWC Store Support@Dubai Mall pin Dubai Mall 1 Role Host/Ho…" at bounding box center [388, 256] width 100 height 70
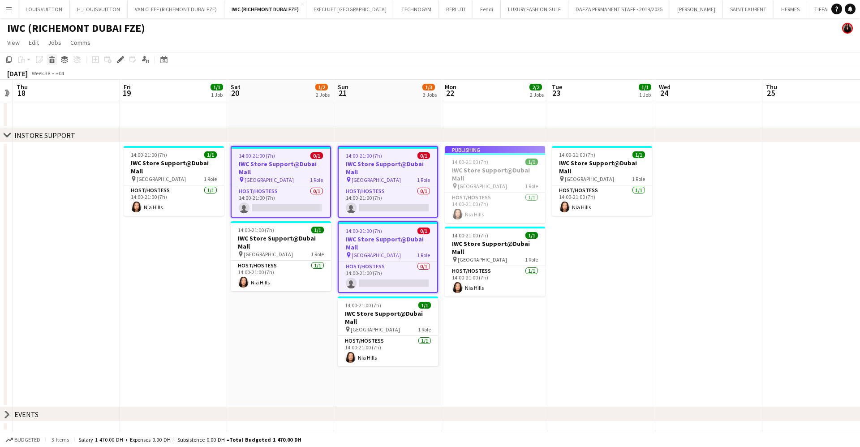
click at [50, 63] on icon at bounding box center [52, 61] width 5 height 4
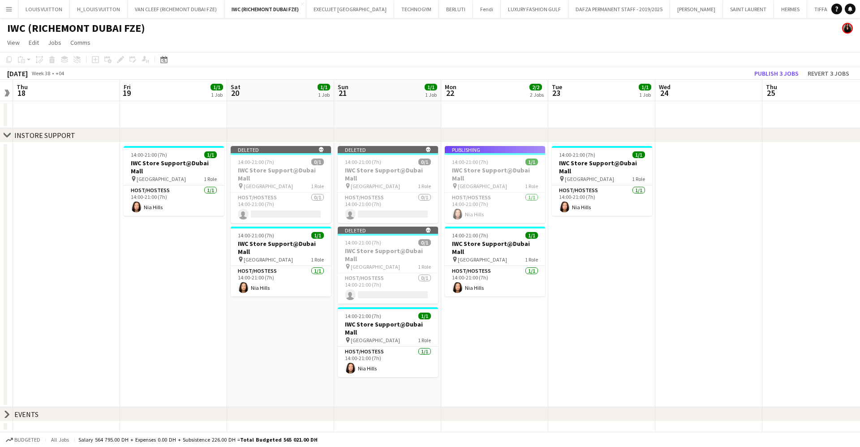
click at [785, 65] on app-toolbar "Copy Paste Paste Ctrl+V Paste with crew Ctrl+Shift+V Paste linked Job [GEOGRAPH…" at bounding box center [430, 59] width 860 height 15
click at [784, 75] on button "Publish 3 jobs" at bounding box center [775, 74] width 51 height 12
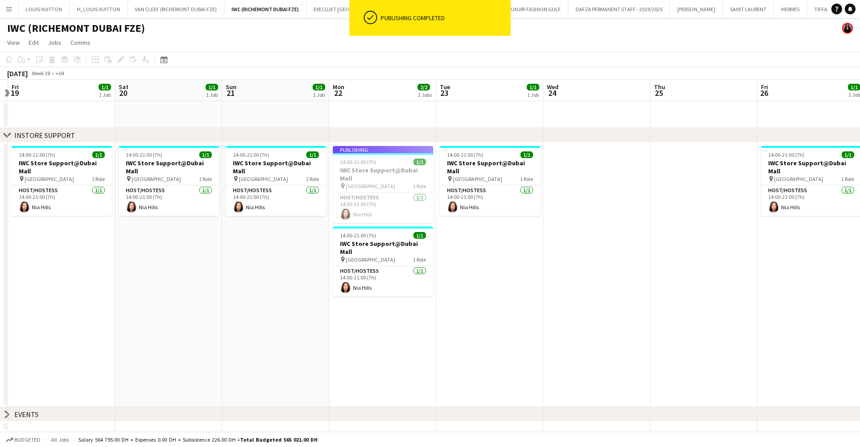
drag, startPoint x: 718, startPoint y: 232, endPoint x: 441, endPoint y: 235, distance: 276.7
click at [443, 235] on app-calendar-viewport "Mon 15 2/2 2 Jobs Tue 16 1/1 1 Job Wed 17 Thu 18 Fri 19 1/1 1 Job Sat 20 1/1 1 …" at bounding box center [430, 256] width 860 height 352
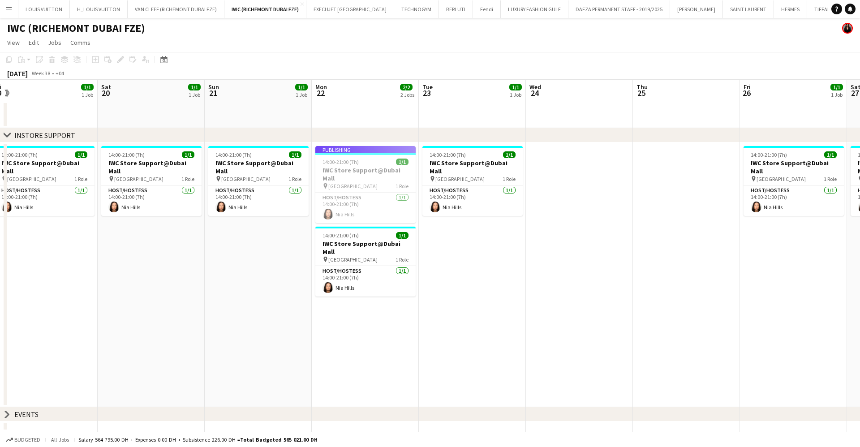
drag, startPoint x: 388, startPoint y: 266, endPoint x: 597, endPoint y: 259, distance: 209.6
click at [597, 260] on app-calendar-viewport "Wed 17 Thu 18 Fri 19 1/1 1 Job Sat 20 1/1 1 Job Sun 21 1/1 1 Job Mon 22 2/2 2 J…" at bounding box center [430, 256] width 860 height 352
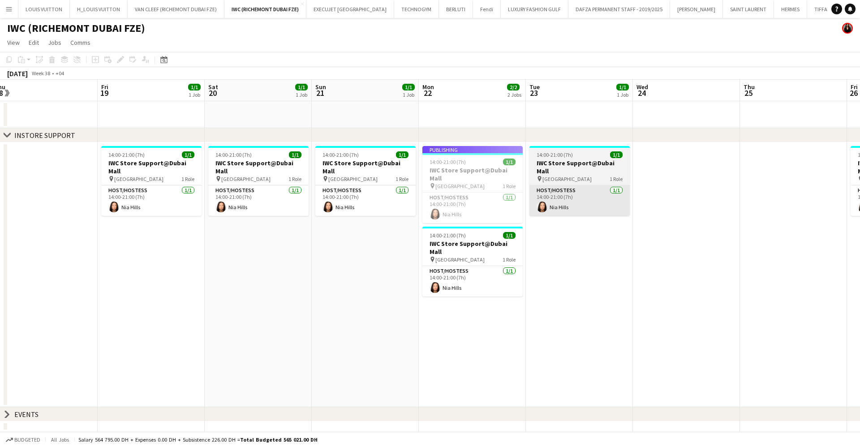
scroll to position [0, 273]
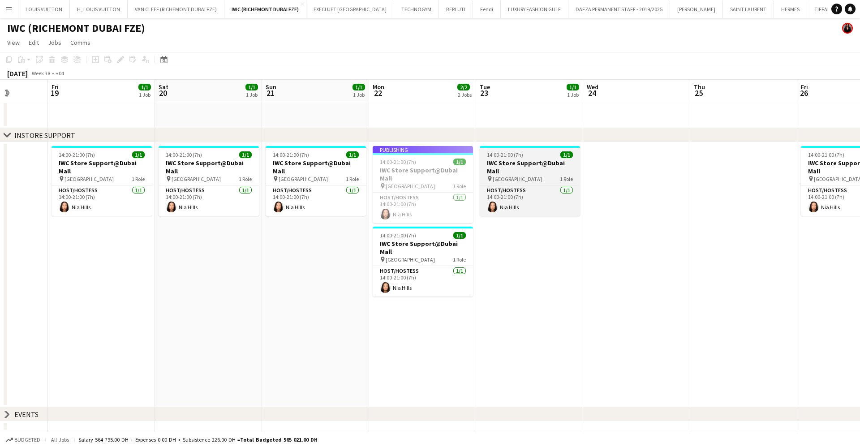
click at [536, 162] on h3 "IWC Store Support@Dubai Mall" at bounding box center [530, 167] width 100 height 16
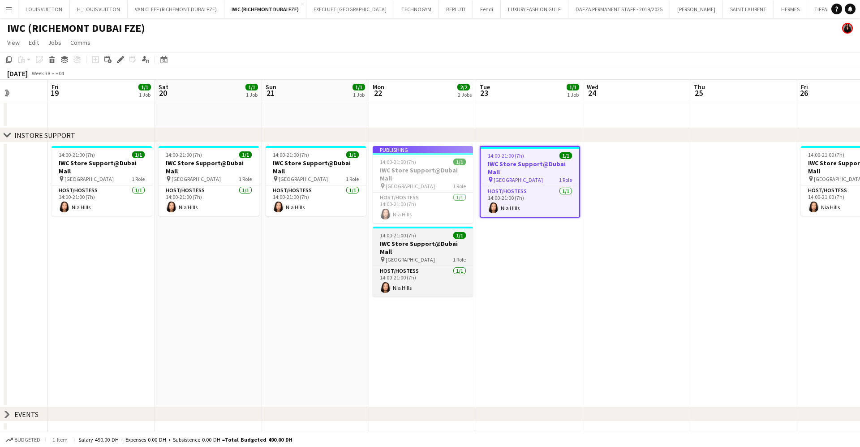
click at [416, 232] on div "14:00-21:00 (7h) 1/1" at bounding box center [423, 235] width 100 height 7
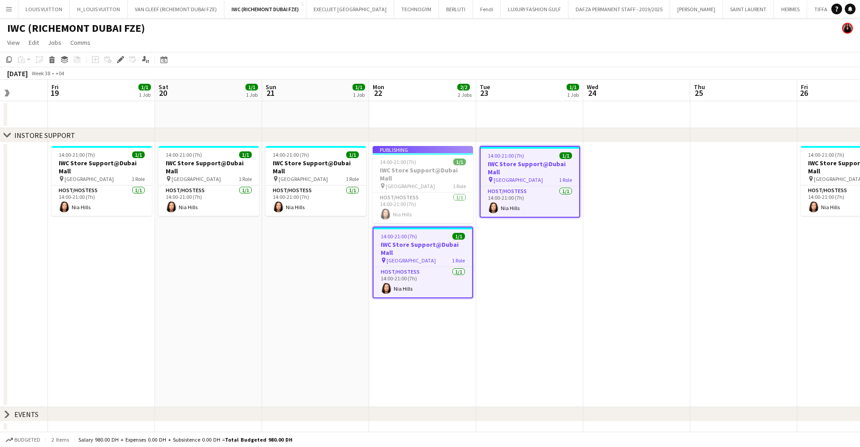
click at [408, 146] on div "Publishing" at bounding box center [423, 149] width 100 height 7
click at [321, 154] on div "14:00-21:00 (7h) 1/1" at bounding box center [316, 154] width 100 height 7
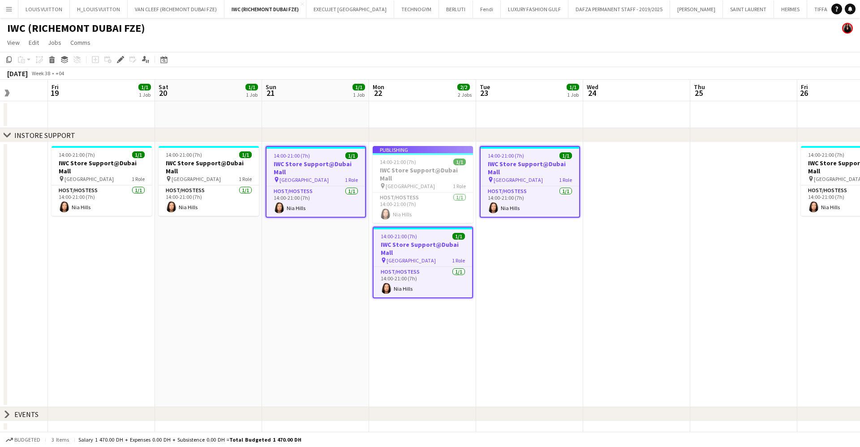
click at [389, 154] on app-job-card "Publishing 14:00-21:00 (7h) 1/1 IWC Store Support@Dubai Mall pin Dubai Mall 1 R…" at bounding box center [423, 184] width 100 height 77
click at [322, 174] on h3 "IWC Store Support@Dubai Mall" at bounding box center [315, 168] width 99 height 16
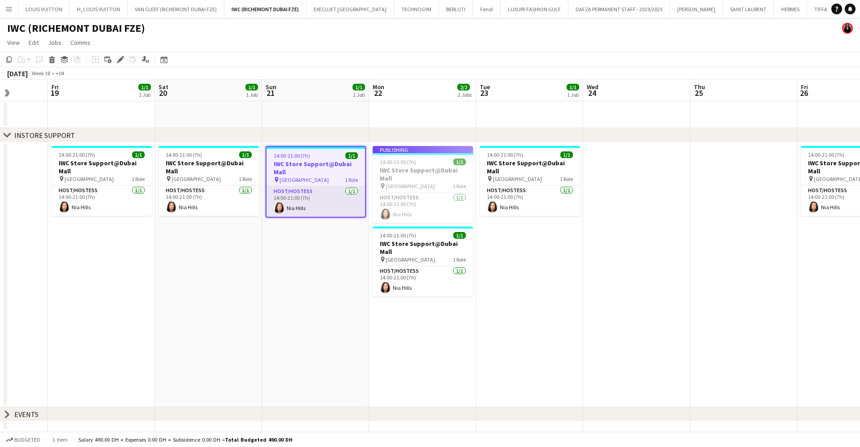
click at [329, 193] on app-card-role "Host/Hostess 1/1 14:00-21:00 (7h) Nia Hills" at bounding box center [315, 201] width 99 height 30
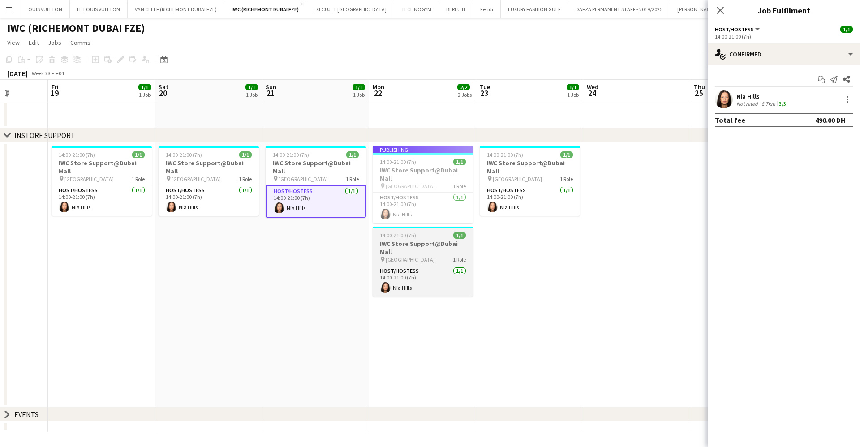
click at [421, 240] on h3 "IWC Store Support@Dubai Mall" at bounding box center [423, 248] width 100 height 16
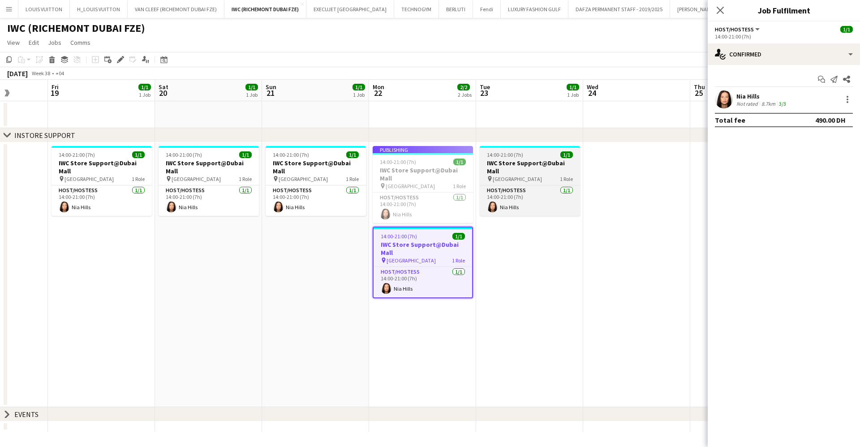
click at [519, 164] on h3 "IWC Store Support@Dubai Mall" at bounding box center [530, 167] width 100 height 16
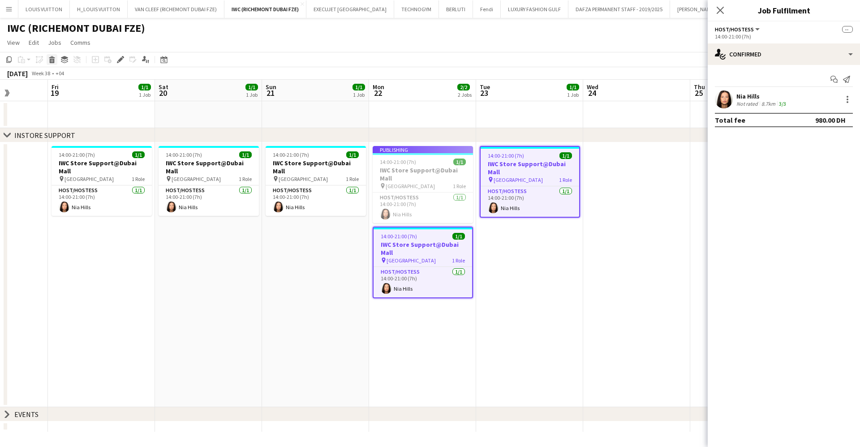
click at [53, 54] on div "Delete" at bounding box center [52, 59] width 11 height 11
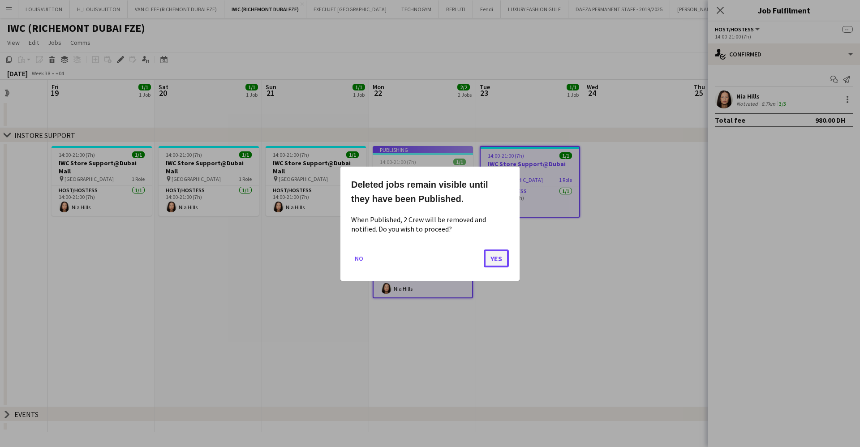
click at [503, 261] on button "Yes" at bounding box center [496, 258] width 25 height 18
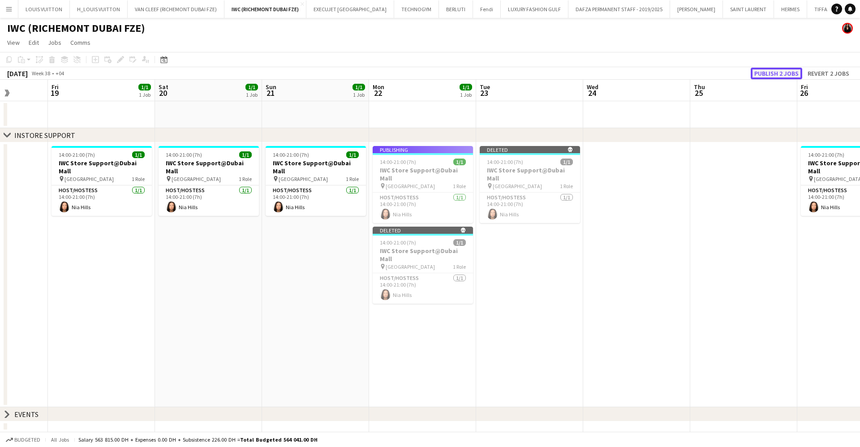
click at [779, 73] on button "Publish 2 jobs" at bounding box center [775, 74] width 51 height 12
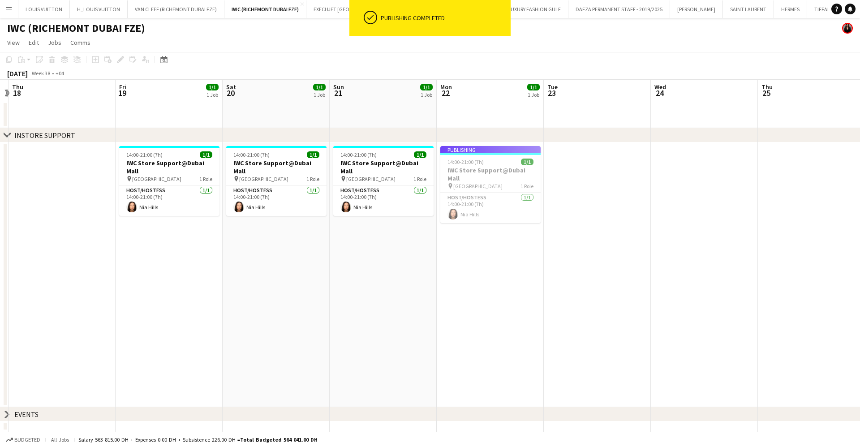
drag, startPoint x: 342, startPoint y: 223, endPoint x: 564, endPoint y: 214, distance: 222.2
click at [564, 214] on app-calendar-viewport "Tue 16 1/1 1 Job Wed 17 Thu 18 Fri 19 1/1 1 Job Sat 20 1/1 1 Job Sun 21 1/1 1 J…" at bounding box center [430, 256] width 860 height 352
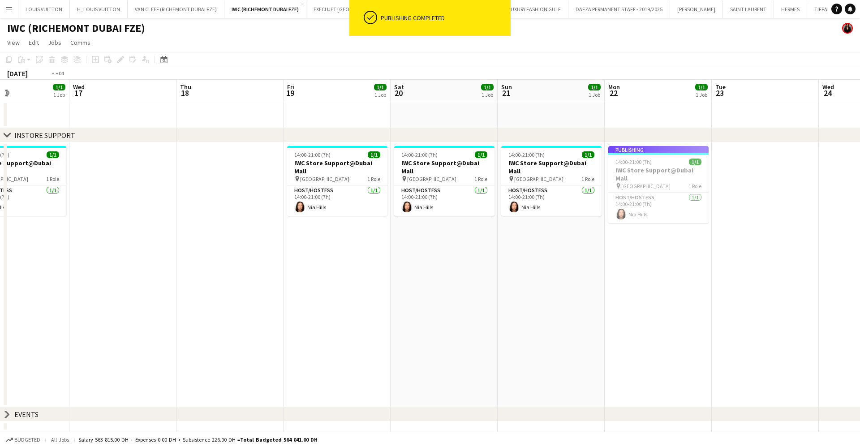
drag, startPoint x: 464, startPoint y: 246, endPoint x: 557, endPoint y: 246, distance: 93.6
click at [557, 246] on app-calendar-viewport "Sun 14 2/3 3 Jobs Mon 15 2/2 2 Jobs Tue 16 1/1 1 Job Wed 17 Thu 18 Fri 19 1/1 1…" at bounding box center [430, 256] width 860 height 352
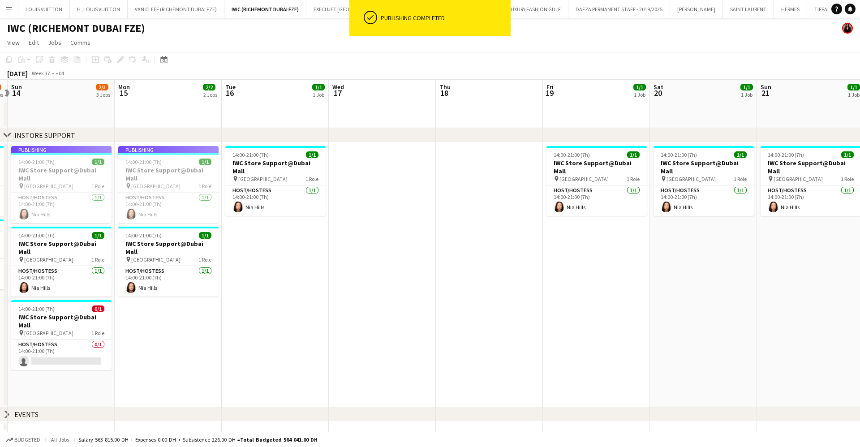
drag, startPoint x: 308, startPoint y: 247, endPoint x: 502, endPoint y: 247, distance: 193.4
click at [502, 247] on app-calendar-viewport "Fri 12 1/1 1 Job Sat 13 1/2 2 Jobs Sun 14 2/3 3 Jobs Mon 15 2/2 2 Jobs Tue 16 1…" at bounding box center [430, 256] width 860 height 352
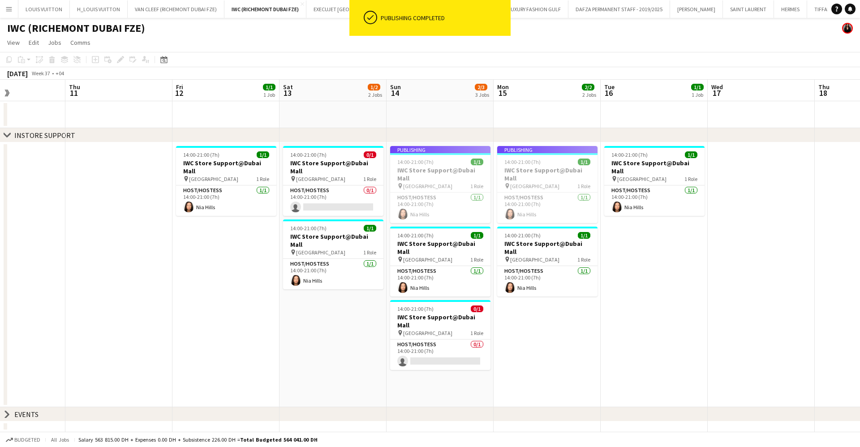
drag, startPoint x: 355, startPoint y: 286, endPoint x: 574, endPoint y: 278, distance: 219.5
click at [574, 278] on app-calendar-viewport "Tue 9 Wed 10 Thu 11 Fri 12 1/1 1 Job Sat 13 1/2 2 Jobs Sun 14 2/3 3 Jobs Mon 15…" at bounding box center [430, 256] width 860 height 352
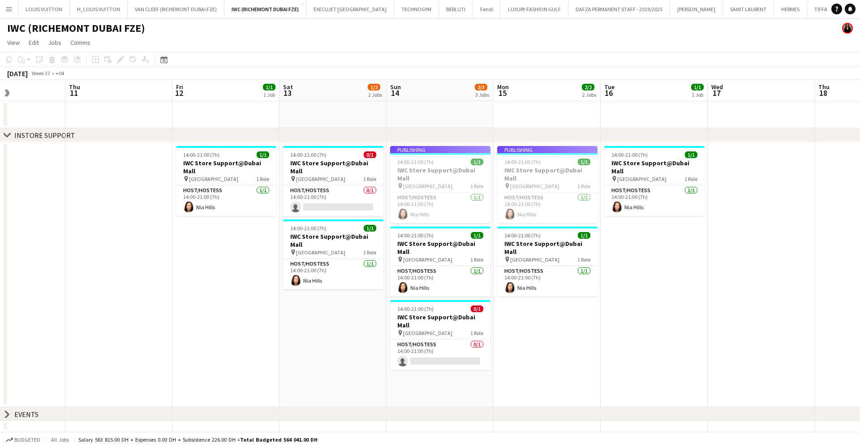
scroll to position [0, 275]
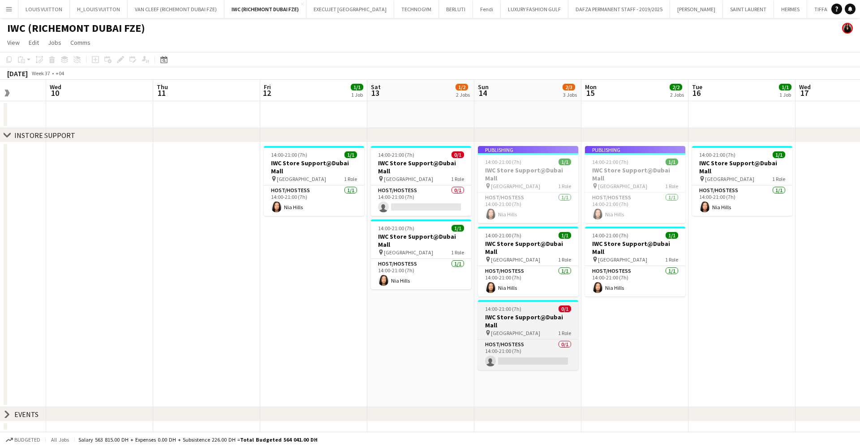
click at [520, 329] on div "pin Dubai Mall 1 Role" at bounding box center [528, 332] width 100 height 7
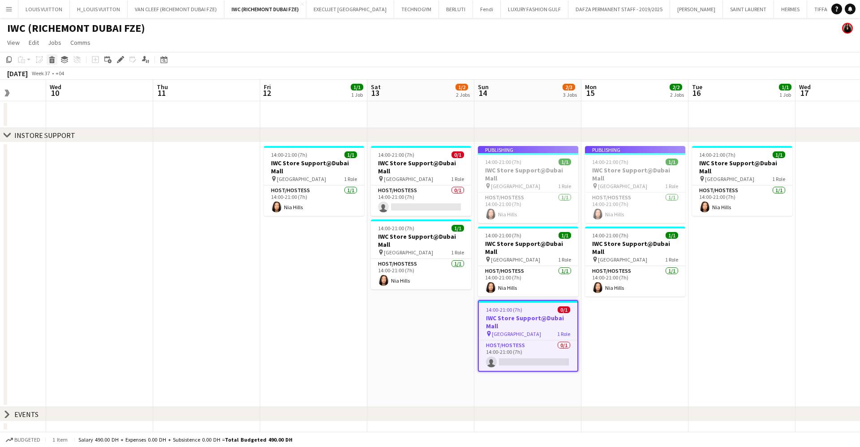
click at [56, 62] on div "Delete" at bounding box center [52, 59] width 11 height 11
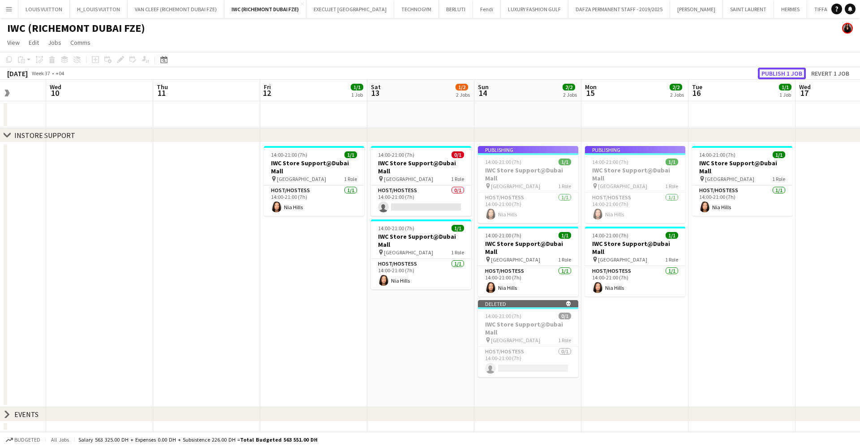
click at [793, 69] on button "Publish 1 job" at bounding box center [782, 74] width 48 height 12
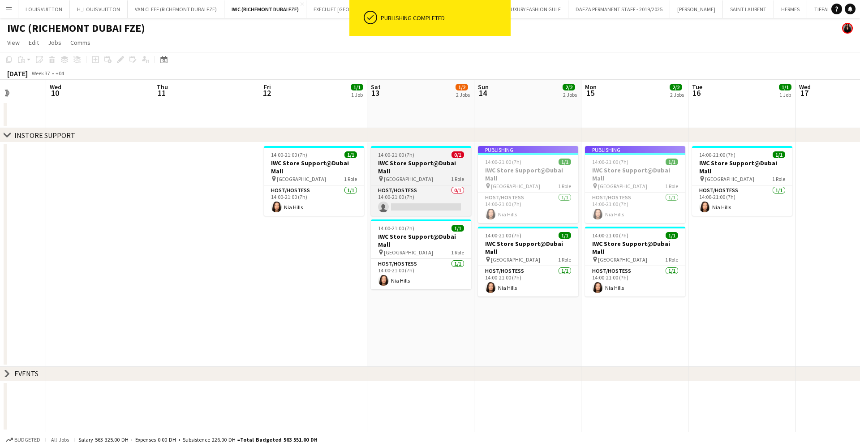
click at [407, 166] on h3 "IWC Store Support@Dubai Mall" at bounding box center [421, 167] width 100 height 16
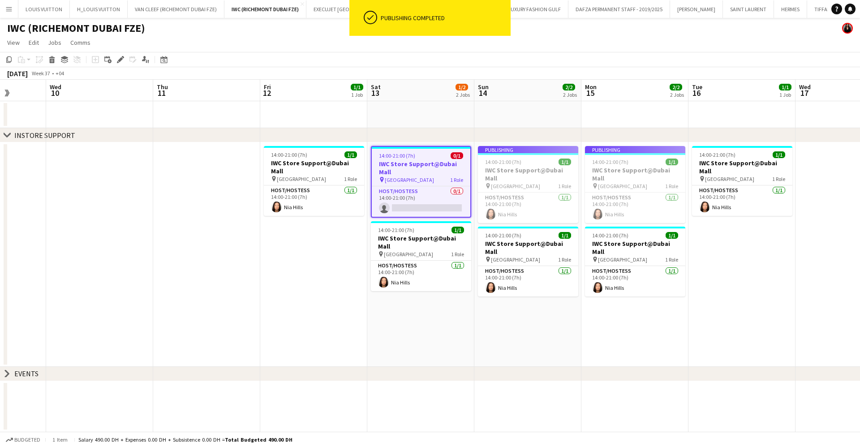
click at [52, 58] on icon at bounding box center [52, 57] width 6 height 2
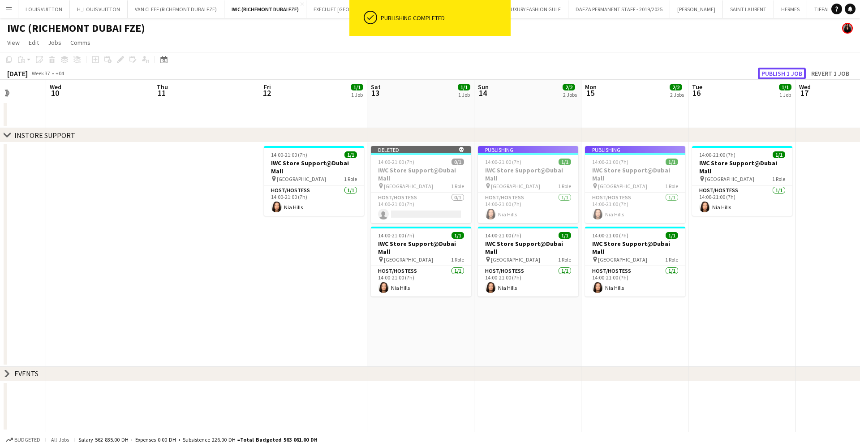
click at [780, 73] on button "Publish 1 job" at bounding box center [782, 74] width 48 height 12
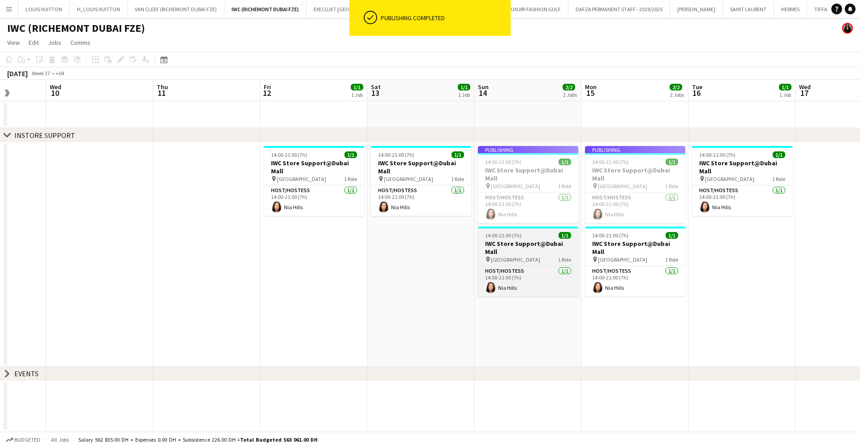
click at [525, 240] on h3 "IWC Store Support@Dubai Mall" at bounding box center [528, 248] width 100 height 16
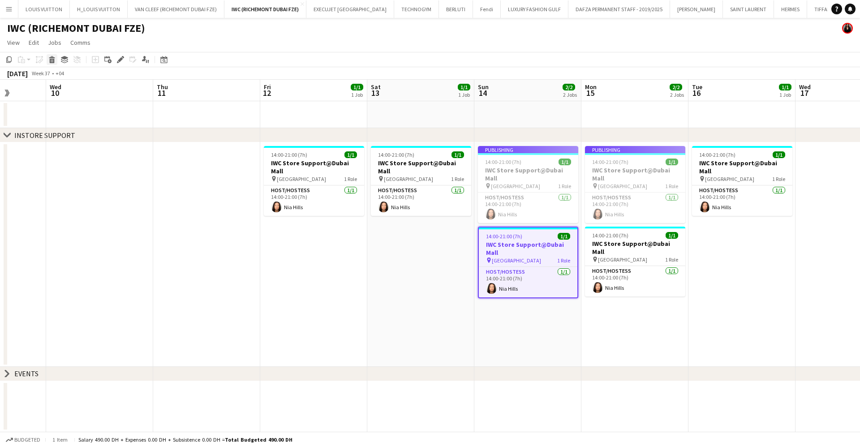
click at [54, 60] on icon "Delete" at bounding box center [51, 59] width 7 height 7
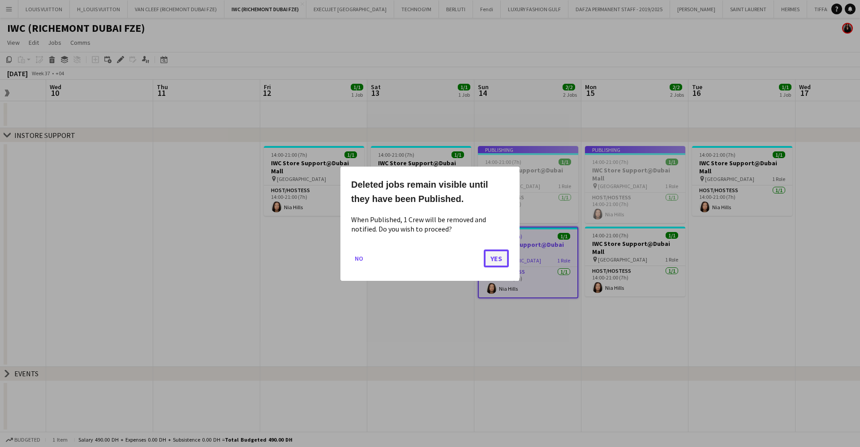
click at [493, 254] on button "Yes" at bounding box center [496, 258] width 25 height 18
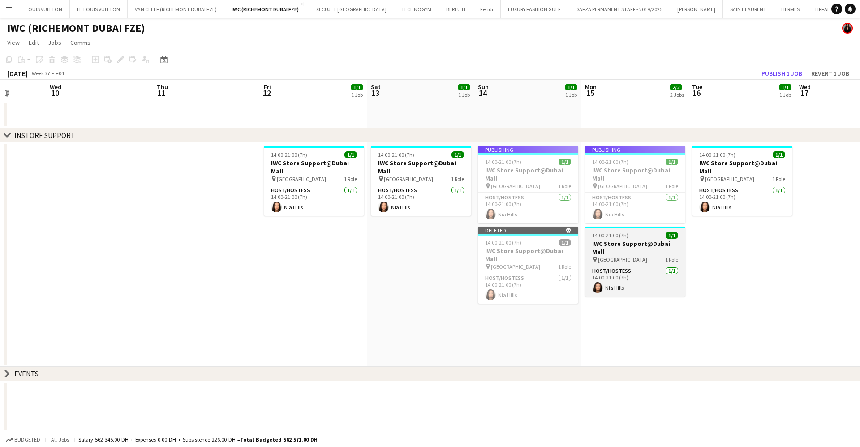
click at [626, 256] on div "pin Dubai Mall 1 Role" at bounding box center [635, 259] width 100 height 7
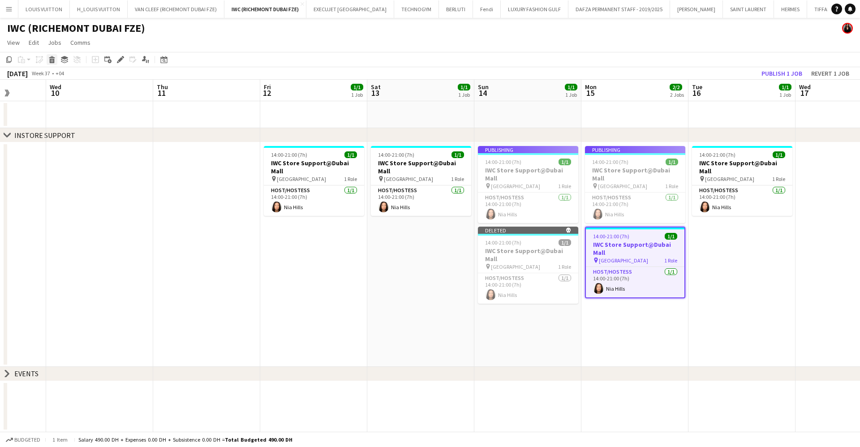
click at [51, 58] on icon at bounding box center [52, 57] width 6 height 2
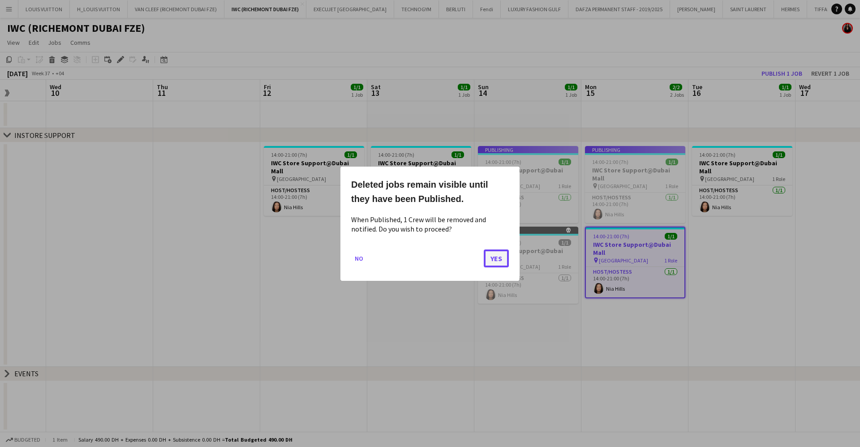
click at [502, 261] on button "Yes" at bounding box center [496, 258] width 25 height 18
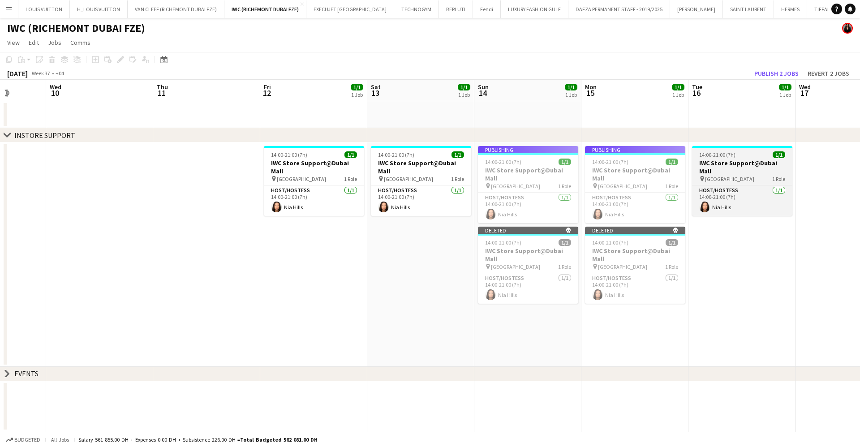
click at [761, 159] on h3 "IWC Store Support@Dubai Mall" at bounding box center [742, 167] width 100 height 16
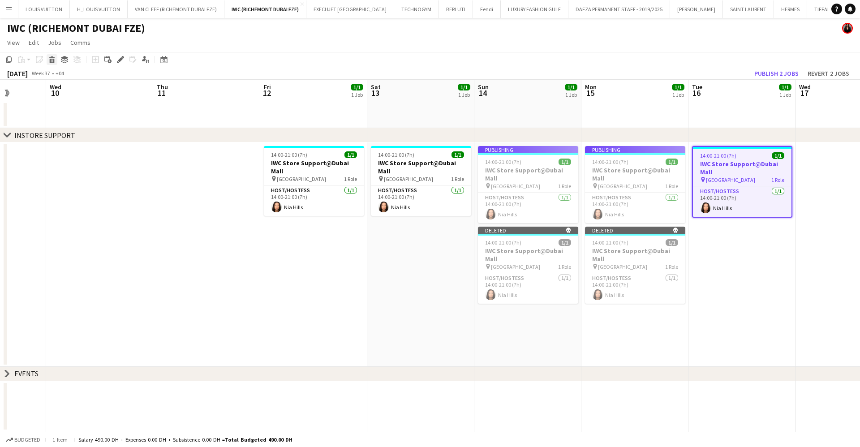
click at [52, 55] on div "Delete" at bounding box center [52, 59] width 11 height 11
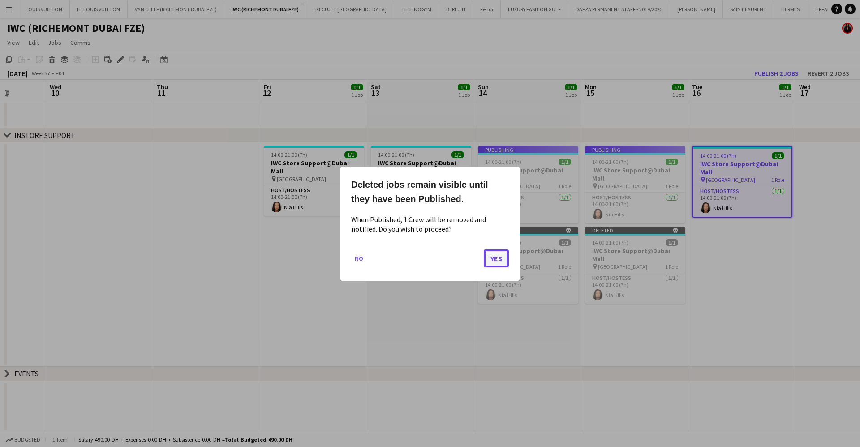
click at [495, 251] on button "Yes" at bounding box center [496, 258] width 25 height 18
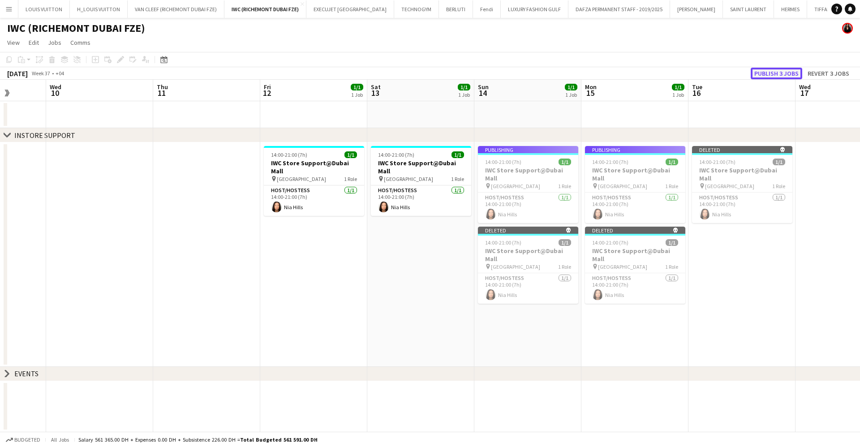
click at [761, 69] on button "Publish 3 jobs" at bounding box center [775, 74] width 51 height 12
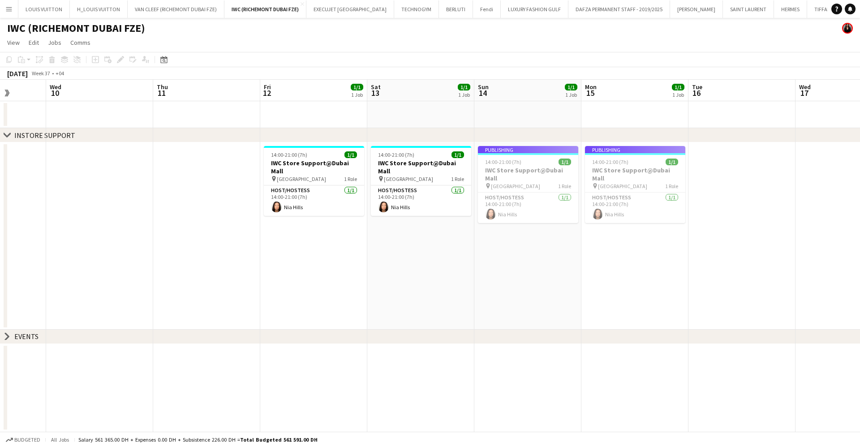
click at [619, 181] on app-job-card "Publishing 14:00-21:00 (7h) 1/1 IWC Store Support@Dubai Mall pin Dubai Mall 1 R…" at bounding box center [635, 184] width 100 height 77
click at [611, 159] on app-job-card "Publishing 14:00-21:00 (7h) 1/1 IWC Store Support@Dubai Mall pin Dubai Mall 1 R…" at bounding box center [635, 184] width 100 height 77
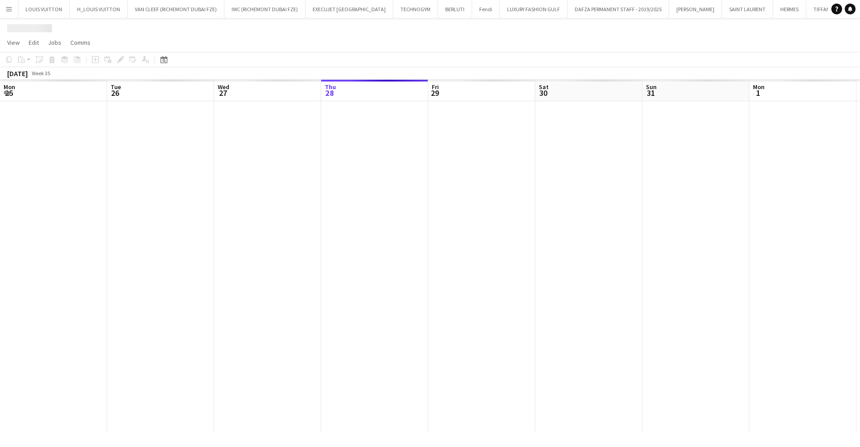
scroll to position [0, 214]
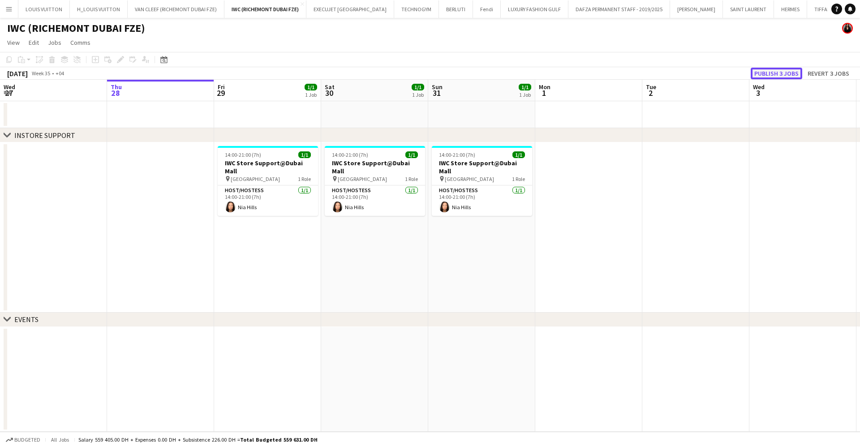
click at [771, 70] on button "Publish 3 jobs" at bounding box center [775, 74] width 51 height 12
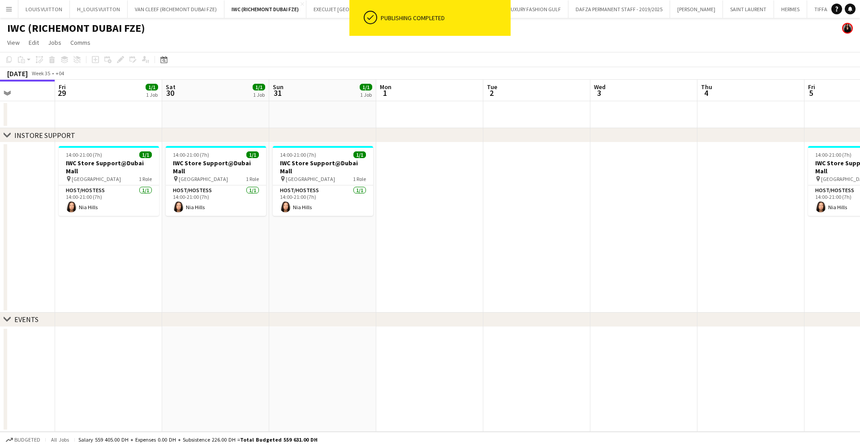
drag, startPoint x: 603, startPoint y: 169, endPoint x: 274, endPoint y: 194, distance: 330.5
click at [274, 193] on app-calendar-viewport "Mon 25 Tue 26 Wed 27 Thu 28 Fri 29 1/1 1 Job Sat 30 1/1 1 Job Sun 31 1/1 1 Job …" at bounding box center [430, 256] width 860 height 352
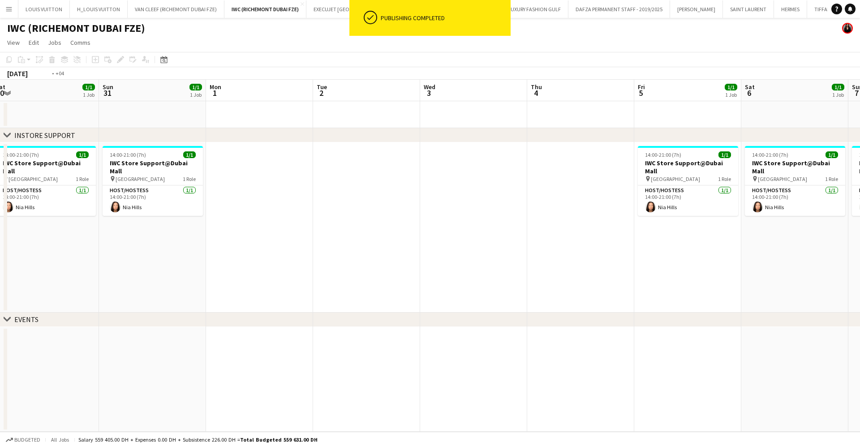
click at [198, 252] on app-calendar-viewport "Wed 27 Thu 28 Fri 29 1/1 1 Job Sat 30 1/1 1 Job Sun 31 1/1 1 Job Mon 1 Tue 2 We…" at bounding box center [430, 256] width 860 height 352
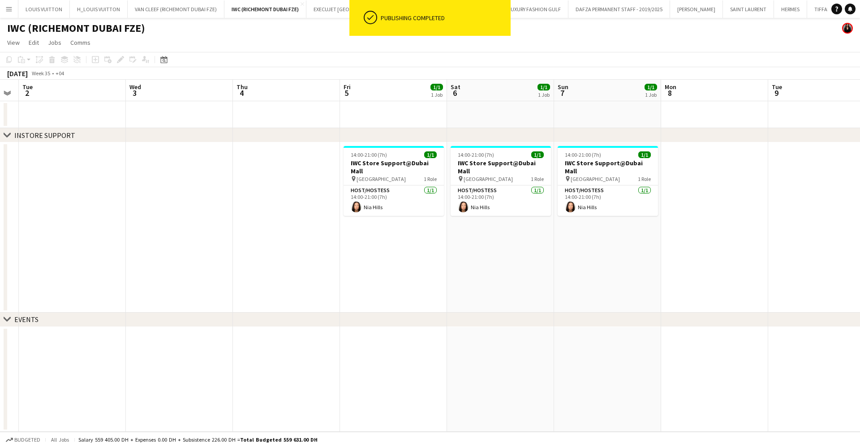
click at [172, 265] on app-calendar-viewport "Fri 29 1/1 1 Job Sat 30 1/1 1 Job Sun 31 1/1 1 Job Mon 1 Tue 2 Wed 3 Thu 4 Fri …" at bounding box center [430, 256] width 860 height 352
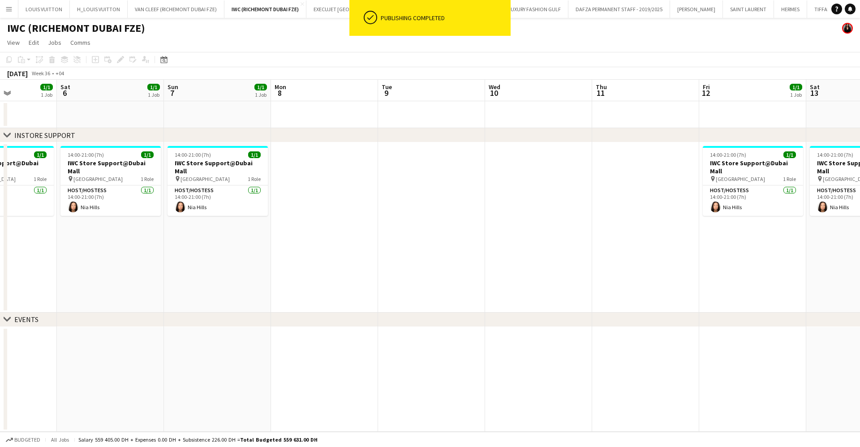
drag, startPoint x: 336, startPoint y: 239, endPoint x: 201, endPoint y: 252, distance: 135.8
click at [210, 249] on app-calendar-viewport "Tue 2 Wed 3 Thu 4 Fri 5 1/1 1 Job Sat 6 1/1 1 Job Sun 7 1/1 1 Job Mon 8 Tue 9 W…" at bounding box center [430, 256] width 860 height 352
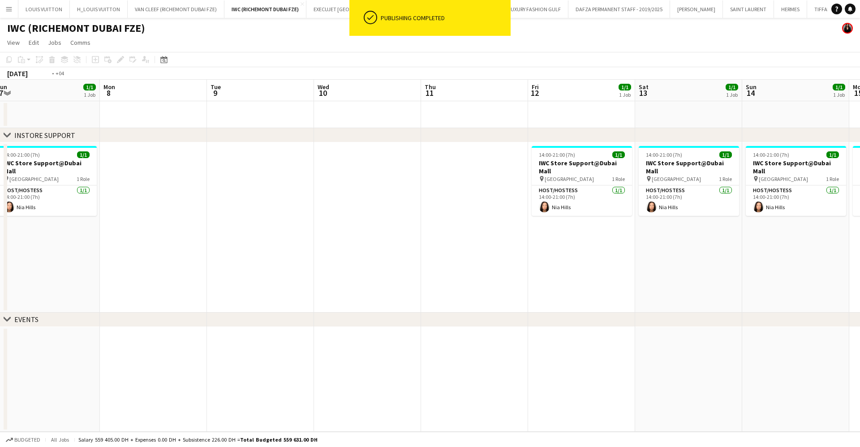
drag, startPoint x: 505, startPoint y: 222, endPoint x: 226, endPoint y: 241, distance: 279.2
click at [223, 240] on app-calendar-viewport "Thu 4 Fri 5 1/1 1 Job Sat 6 1/1 1 Job Sun 7 1/1 1 Job Mon 8 Tue 9 Wed 10 Thu 11…" at bounding box center [430, 256] width 860 height 352
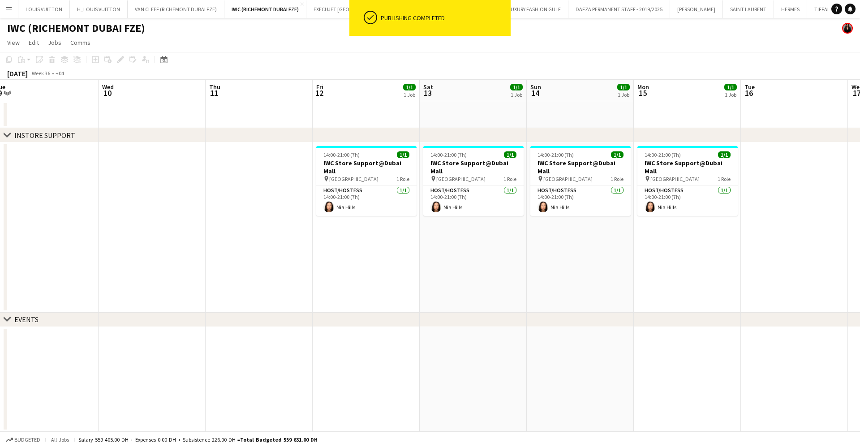
drag, startPoint x: 316, startPoint y: 249, endPoint x: 150, endPoint y: 249, distance: 166.1
click at [163, 249] on app-calendar-viewport "Sat 6 1/1 1 Job Sun 7 1/1 1 Job Mon 8 Tue 9 Wed 10 Thu 11 Fri 12 1/1 1 Job Sat …" at bounding box center [430, 256] width 860 height 352
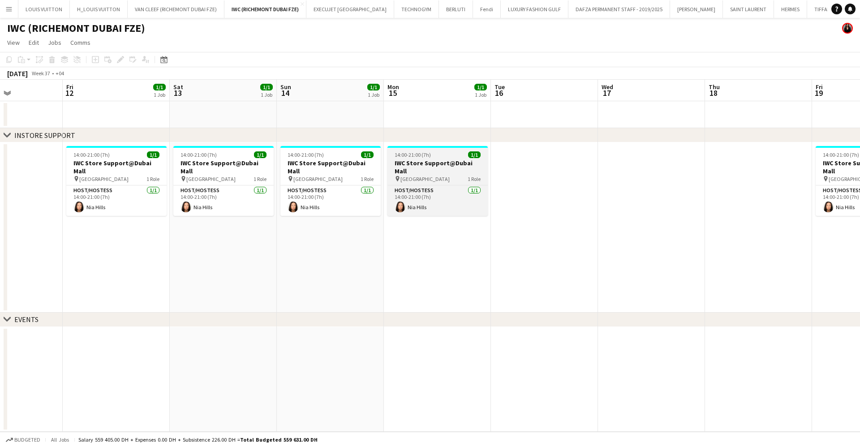
click at [431, 175] on div "pin Dubai Mall 1 Role" at bounding box center [437, 178] width 100 height 7
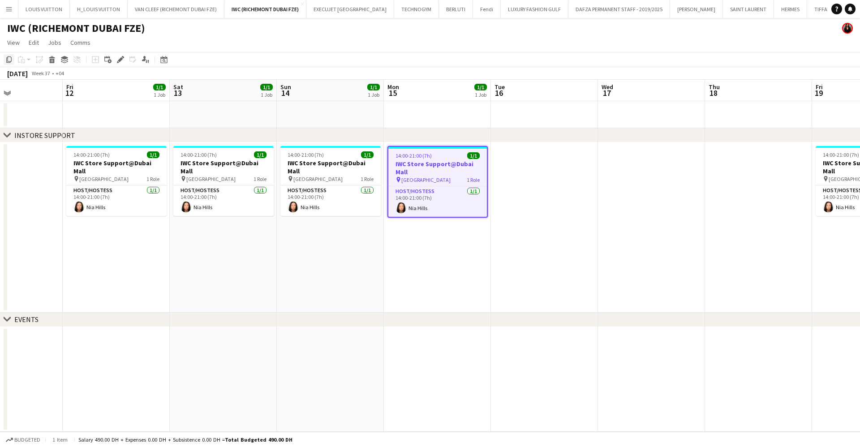
click at [8, 64] on div "Copy" at bounding box center [9, 59] width 11 height 11
click at [52, 63] on icon at bounding box center [52, 61] width 5 height 4
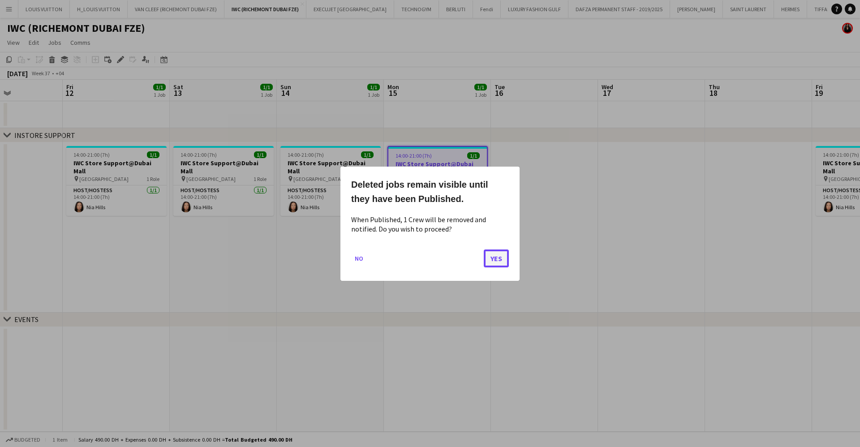
click at [502, 253] on button "Yes" at bounding box center [496, 258] width 25 height 18
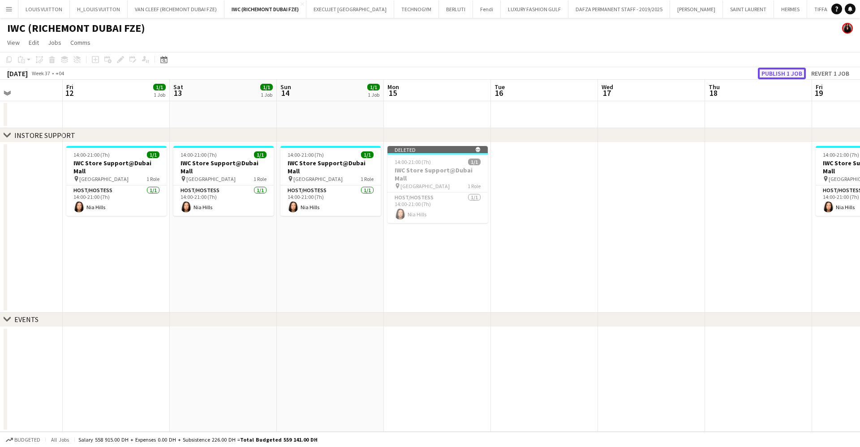
click at [796, 75] on button "Publish 1 job" at bounding box center [782, 74] width 48 height 12
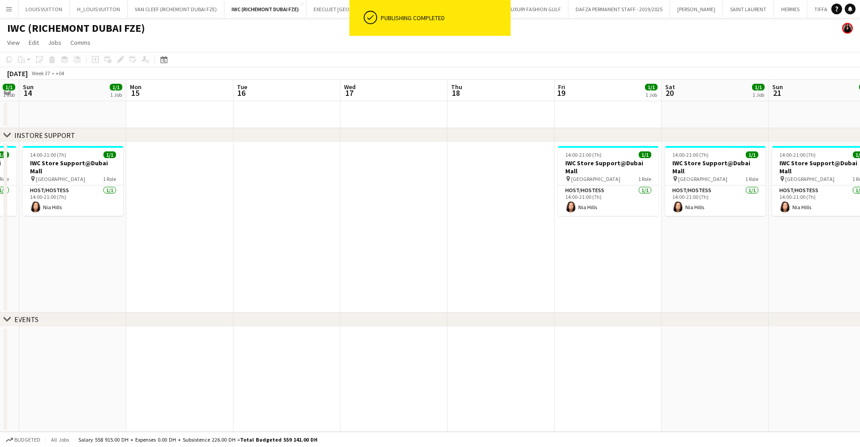
drag, startPoint x: 556, startPoint y: 256, endPoint x: 594, endPoint y: 256, distance: 38.1
click at [449, 267] on app-calendar-viewport "Wed 10 Thu 11 Fri 12 1/1 1 Job Sat 13 1/1 1 Job Sun 14 1/1 1 Job Mon 15 Tue 16 …" at bounding box center [430, 256] width 860 height 352
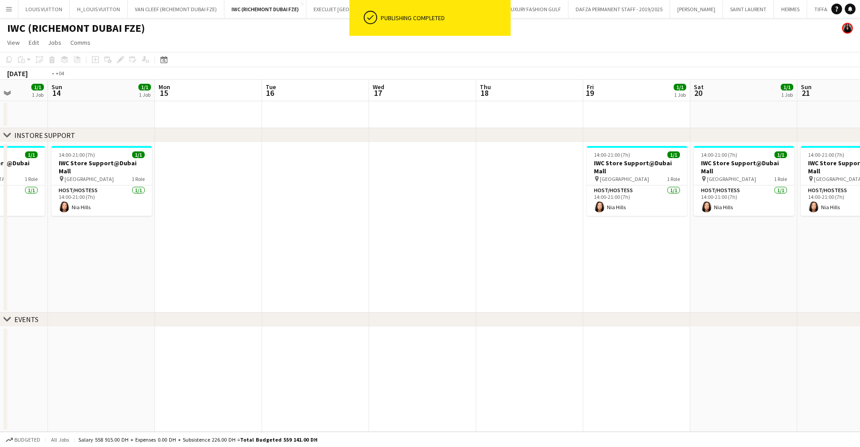
drag, startPoint x: 618, startPoint y: 257, endPoint x: 496, endPoint y: 262, distance: 121.9
click at [438, 261] on app-calendar-viewport "Wed 10 Thu 11 Fri 12 1/1 1 Job Sat 13 1/1 1 Job Sun 14 1/1 1 Job Mon 15 Tue 16 …" at bounding box center [430, 256] width 860 height 352
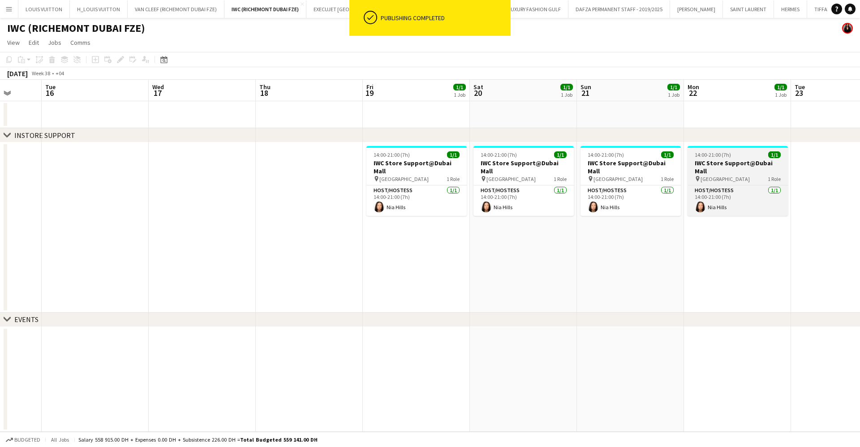
click at [765, 155] on div "14:00-21:00 (7h) 1/1" at bounding box center [737, 154] width 100 height 7
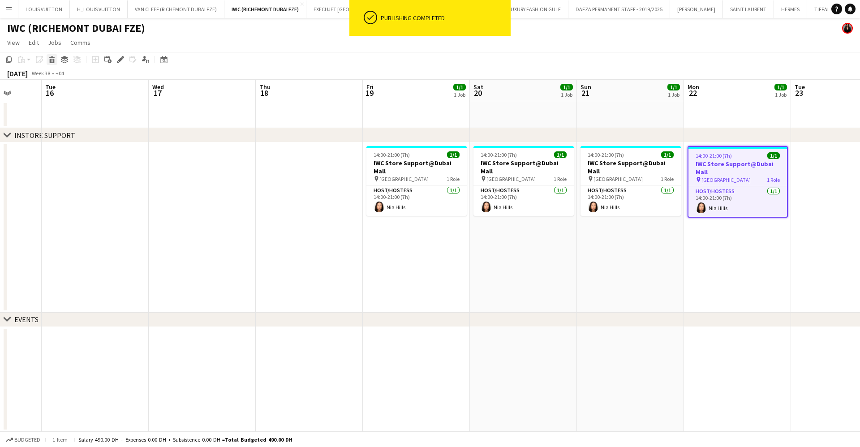
click at [51, 58] on icon at bounding box center [52, 57] width 6 height 2
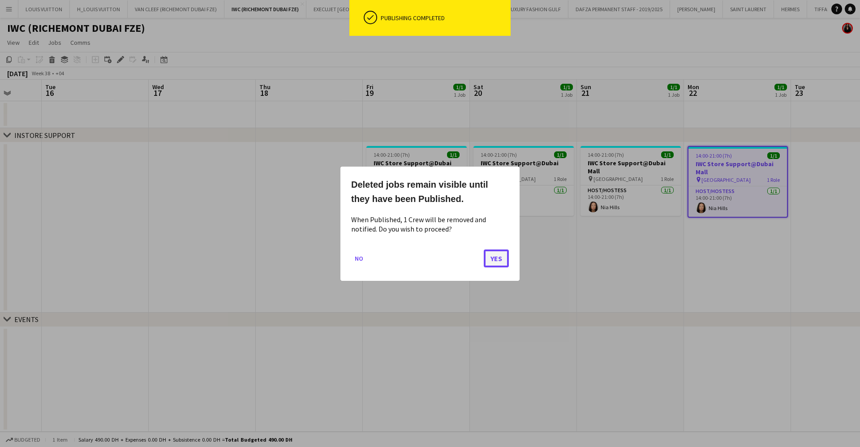
click at [503, 260] on button "Yes" at bounding box center [496, 258] width 25 height 18
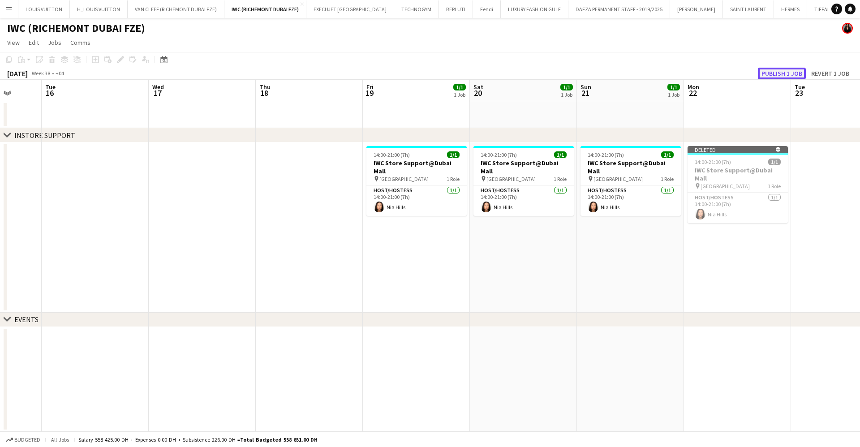
click at [775, 73] on button "Publish 1 job" at bounding box center [782, 74] width 48 height 12
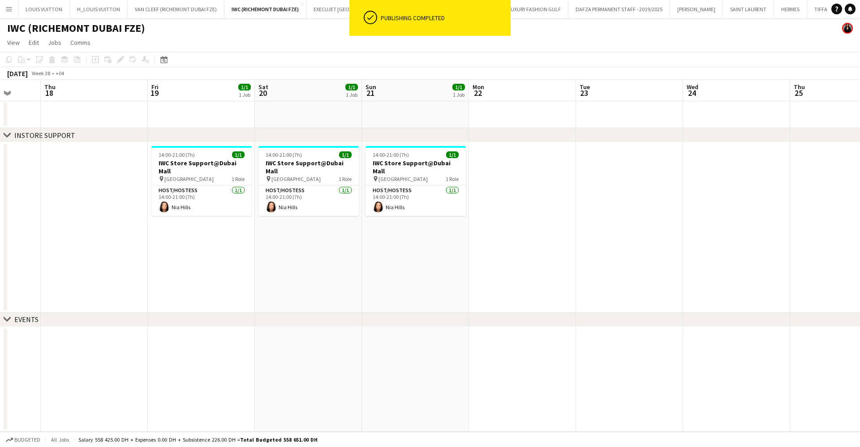
drag, startPoint x: 672, startPoint y: 246, endPoint x: 559, endPoint y: 261, distance: 113.4
click at [534, 268] on app-calendar-viewport "Sun 14 1/1 1 Job Mon 15 Tue 16 Wed 17 Thu 18 Fri 19 1/1 1 Job Sat 20 1/1 1 Job …" at bounding box center [430, 256] width 860 height 352
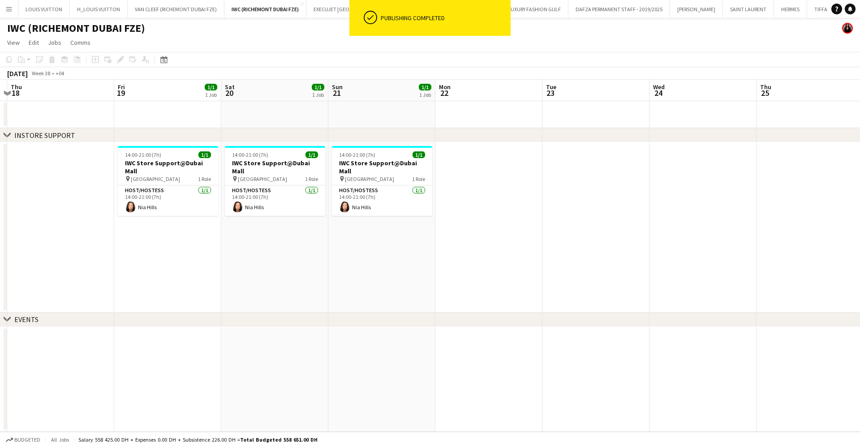
drag, startPoint x: 634, startPoint y: 253, endPoint x: 579, endPoint y: 249, distance: 54.3
click at [400, 248] on app-calendar-viewport "Sun 14 1/1 1 Job Mon 15 Tue 16 Wed 17 Thu 18 Fri 19 1/1 1 Job Sat 20 1/1 1 Job …" at bounding box center [430, 256] width 860 height 352
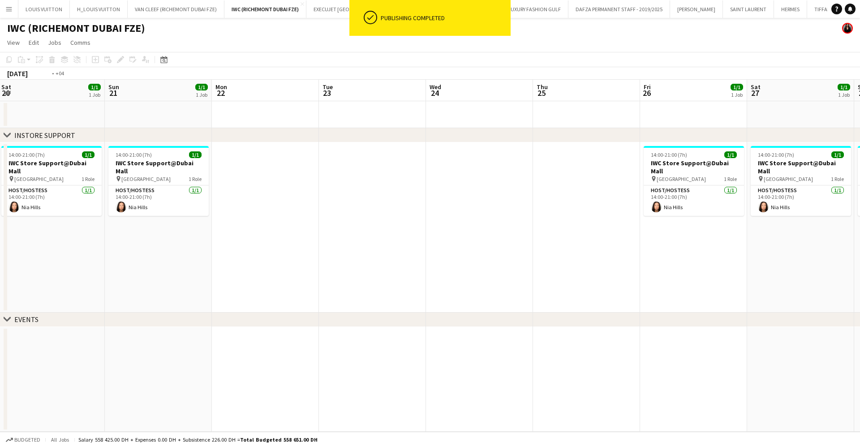
drag, startPoint x: 414, startPoint y: 252, endPoint x: 442, endPoint y: 253, distance: 28.7
click at [383, 254] on app-calendar-viewport "Tue 16 Wed 17 Thu 18 Fri 19 1/1 1 Job Sat 20 1/1 1 Job Sun 21 1/1 1 Job Mon 22 …" at bounding box center [430, 256] width 860 height 352
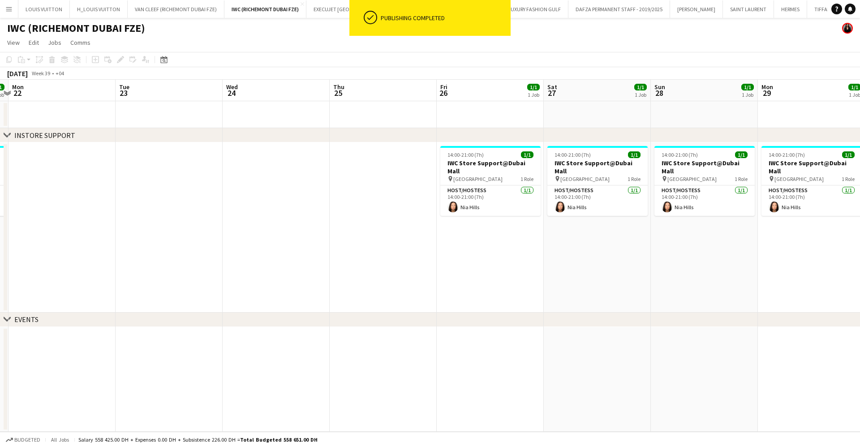
drag, startPoint x: 356, startPoint y: 261, endPoint x: 346, endPoint y: 263, distance: 10.5
click at [348, 262] on app-calendar-viewport "Thu 18 Fri 19 1/1 1 Job Sat 20 1/1 1 Job Sun 21 1/1 1 Job Mon 22 Tue 23 Wed 24 …" at bounding box center [430, 256] width 860 height 352
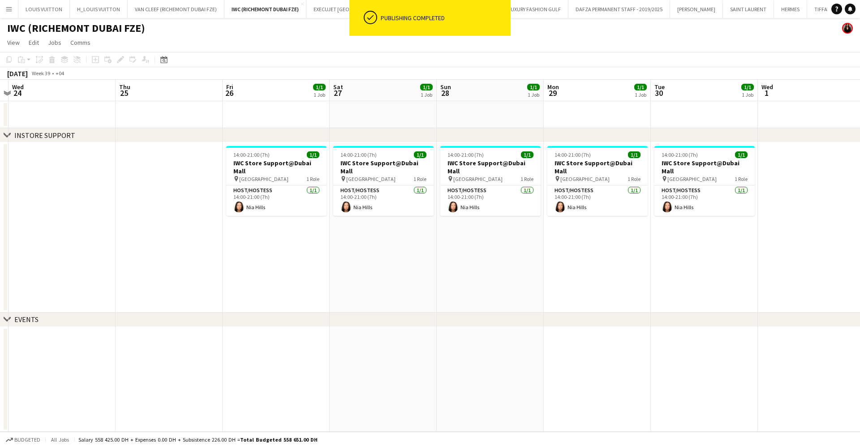
scroll to position [0, 428]
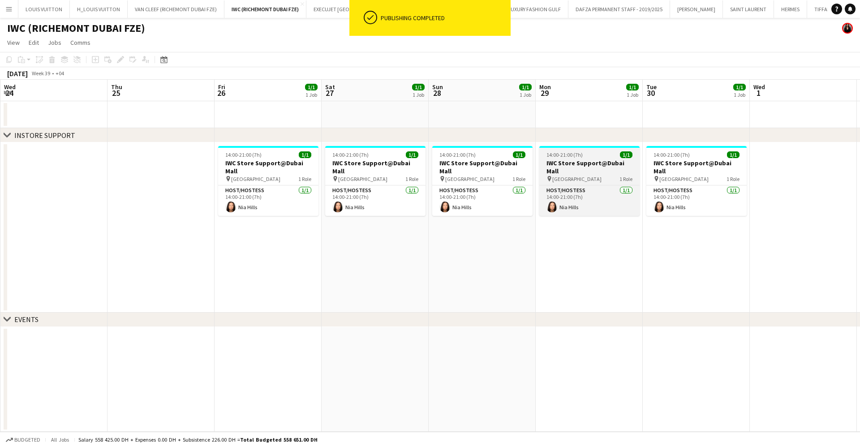
click at [602, 161] on h3 "IWC Store Support@Dubai Mall" at bounding box center [589, 167] width 100 height 16
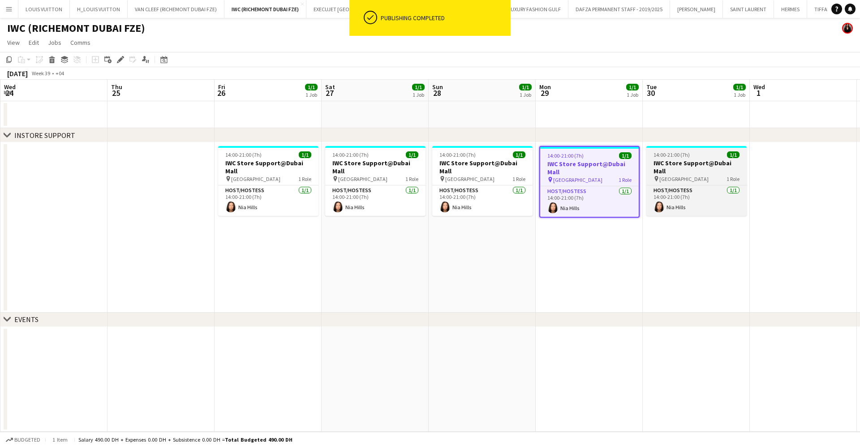
click at [696, 155] on div "14:00-21:00 (7h) 1/1" at bounding box center [696, 154] width 100 height 7
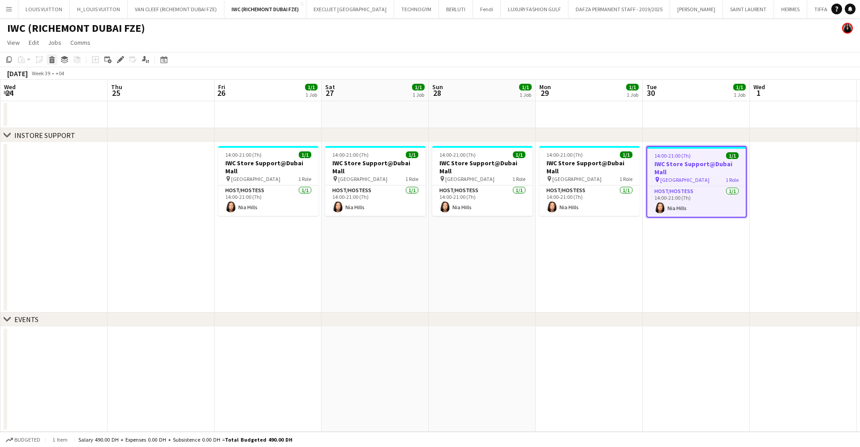
click at [49, 60] on icon "Delete" at bounding box center [51, 59] width 7 height 7
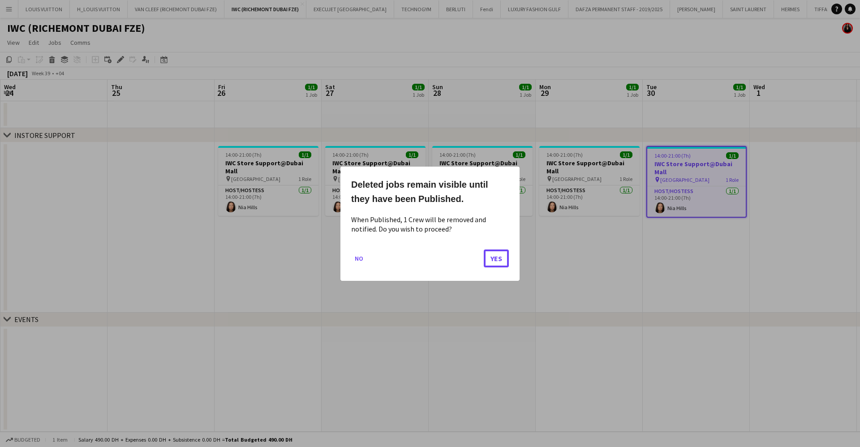
drag, startPoint x: 508, startPoint y: 260, endPoint x: 493, endPoint y: 235, distance: 29.3
click at [507, 260] on button "Yes" at bounding box center [496, 258] width 25 height 18
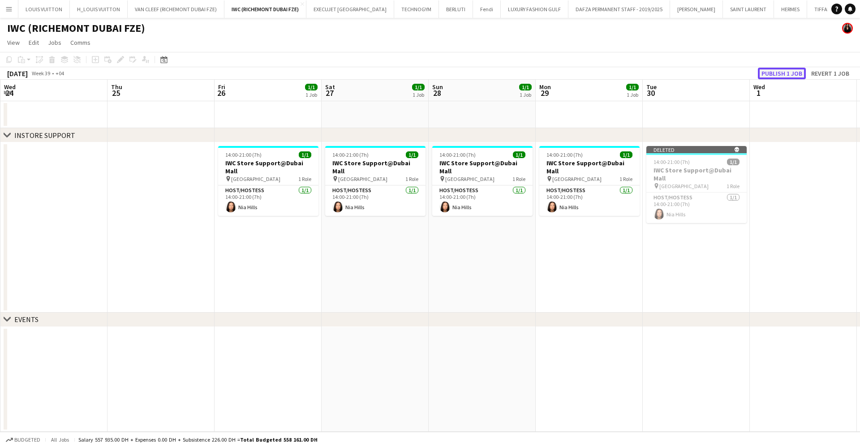
click at [788, 71] on button "Publish 1 job" at bounding box center [782, 74] width 48 height 12
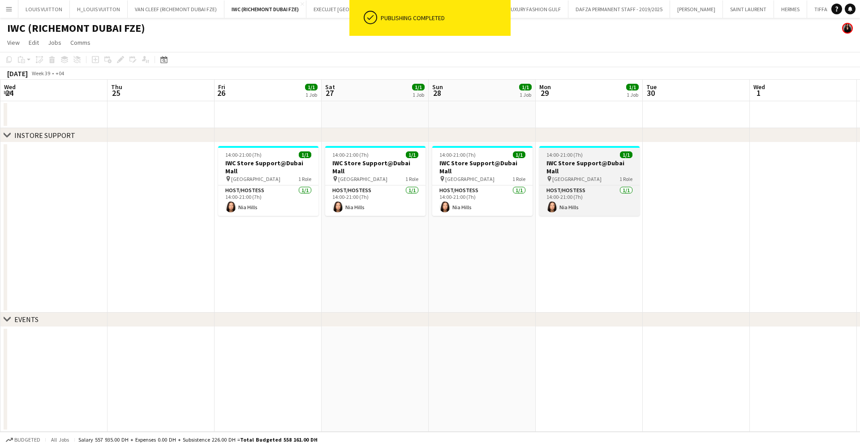
click at [580, 161] on h3 "IWC Store Support@Dubai Mall" at bounding box center [589, 167] width 100 height 16
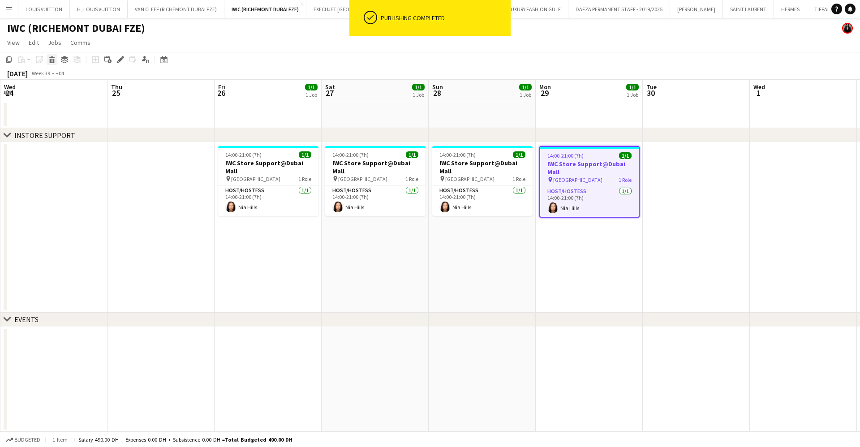
click at [50, 64] on div "Delete" at bounding box center [52, 59] width 11 height 11
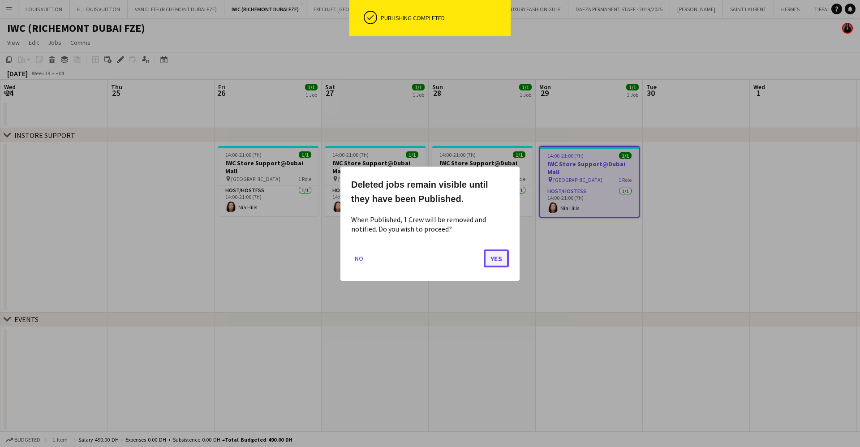
click at [497, 256] on button "Yes" at bounding box center [496, 258] width 25 height 18
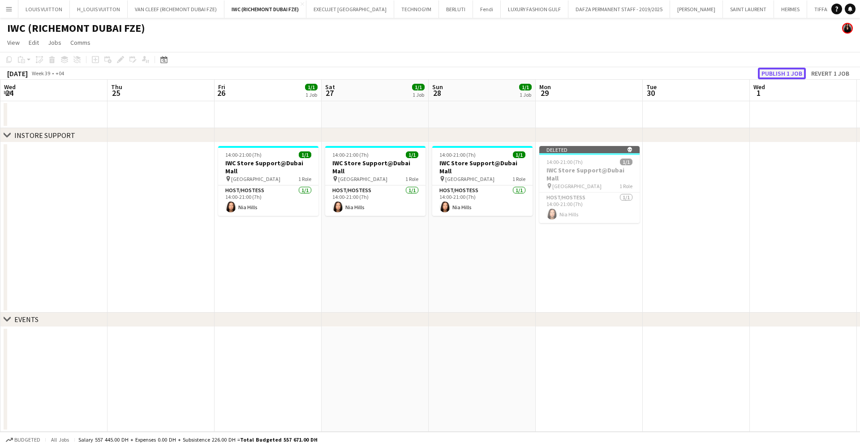
click at [788, 69] on button "Publish 1 job" at bounding box center [782, 74] width 48 height 12
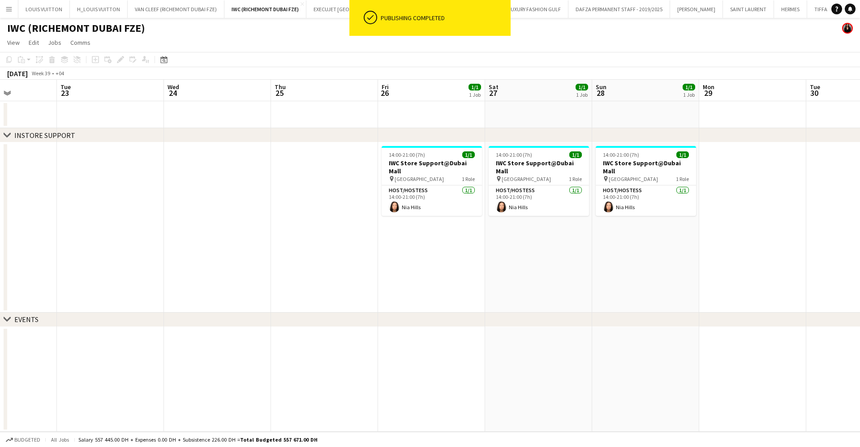
drag, startPoint x: 566, startPoint y: 253, endPoint x: 440, endPoint y: 260, distance: 126.4
click at [440, 260] on app-calendar-viewport "Sat 20 1/1 1 Job Sun 21 1/1 1 Job Mon 22 Tue 23 Wed 24 Thu 25 Fri 26 1/1 1 Job …" at bounding box center [430, 256] width 860 height 352
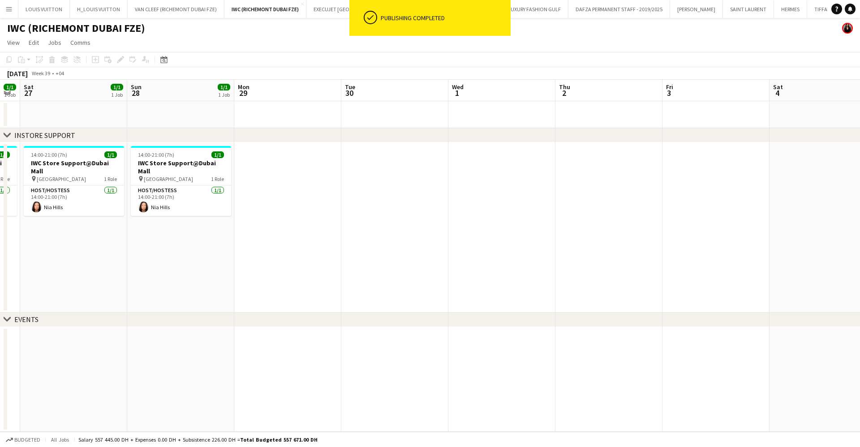
drag, startPoint x: 448, startPoint y: 276, endPoint x: 355, endPoint y: 283, distance: 92.9
click at [373, 278] on app-calendar-viewport "Wed 24 Thu 25 Fri 26 1/1 1 Job Sat 27 1/1 1 Job Sun 28 1/1 1 Job Mon 29 Tue 30 …" at bounding box center [430, 256] width 860 height 352
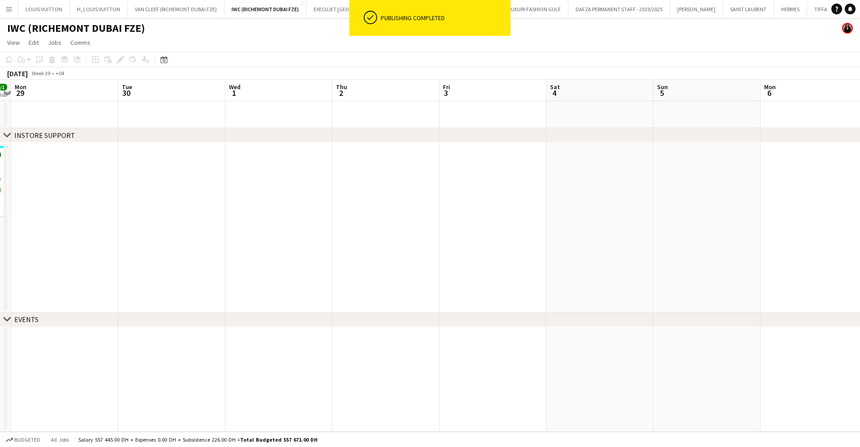
drag, startPoint x: 398, startPoint y: 281, endPoint x: 620, endPoint y: 273, distance: 222.2
click at [620, 273] on app-calendar-viewport "Fri 26 1/1 1 Job Sat 27 1/1 1 Job Sun 28 1/1 1 Job Mon 29 Tue 30 Wed 1 Thu 2 Fr…" at bounding box center [430, 256] width 860 height 352
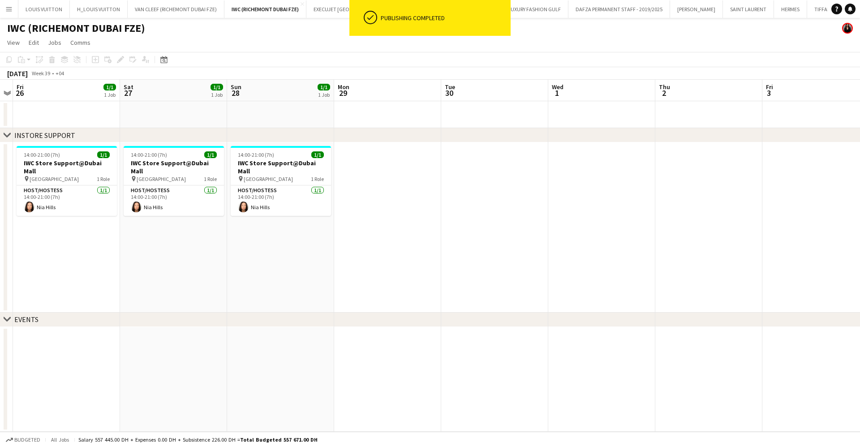
drag, startPoint x: 656, startPoint y: 271, endPoint x: 689, endPoint y: 268, distance: 32.8
click at [682, 269] on app-calendar-viewport "Wed 24 Thu 25 Fri 26 1/1 1 Job Sat 27 1/1 1 Job Sun 28 1/1 1 Job Mon 29 Tue 30 …" at bounding box center [430, 256] width 860 height 352
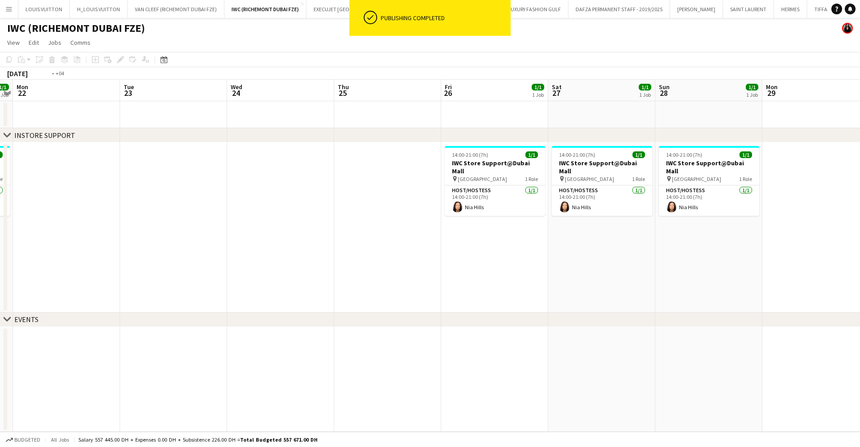
drag, startPoint x: 436, startPoint y: 271, endPoint x: 470, endPoint y: 271, distance: 33.6
click at [470, 271] on app-calendar-viewport "Sat 20 1/1 1 Job Sun 21 1/1 1 Job Mon 22 Tue 23 Wed 24 Thu 25 Fri 26 1/1 1 Job …" at bounding box center [430, 256] width 860 height 352
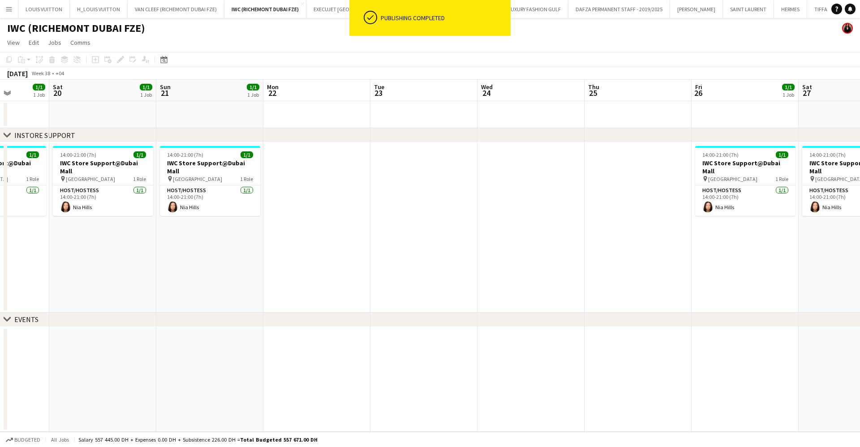
drag, startPoint x: 330, startPoint y: 276, endPoint x: 656, endPoint y: 262, distance: 327.1
click at [656, 262] on app-calendar-viewport "Wed 17 Thu 18 Fri 19 1/1 1 Job Sat 20 1/1 1 Job Sun 21 1/1 1 Job Mon 22 Tue 23 …" at bounding box center [430, 256] width 860 height 352
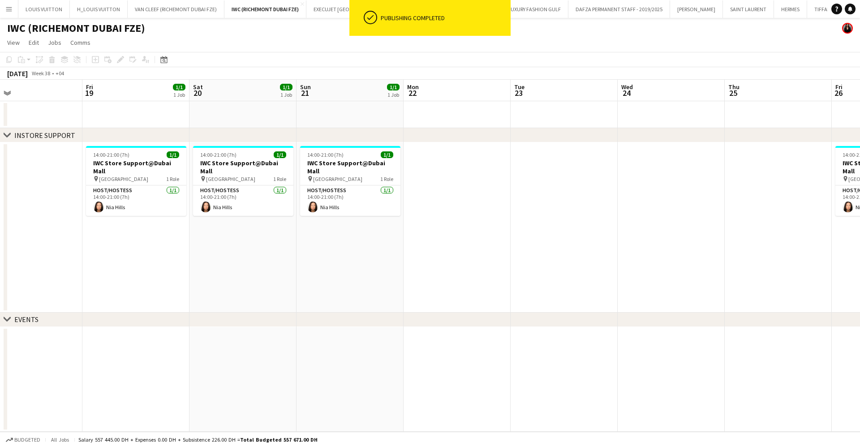
drag, startPoint x: 347, startPoint y: 255, endPoint x: 420, endPoint y: 257, distance: 73.9
click at [579, 255] on app-calendar-viewport "Tue 16 Wed 17 Thu 18 Fri 19 1/1 1 Job Sat 20 1/1 1 Job Sun 21 1/1 1 Job Mon 22 …" at bounding box center [430, 256] width 860 height 352
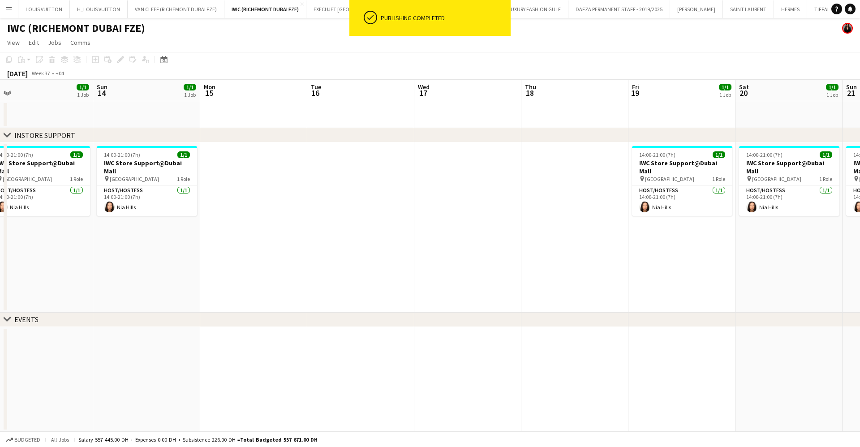
drag, startPoint x: 636, startPoint y: 252, endPoint x: 690, endPoint y: 248, distance: 54.3
click at [685, 248] on app-calendar-viewport "Thu 11 Fri 12 1/1 1 Job Sat 13 1/1 1 Job Sun 14 1/1 1 Job Mon 15 Tue 16 Wed 17 …" at bounding box center [430, 256] width 860 height 352
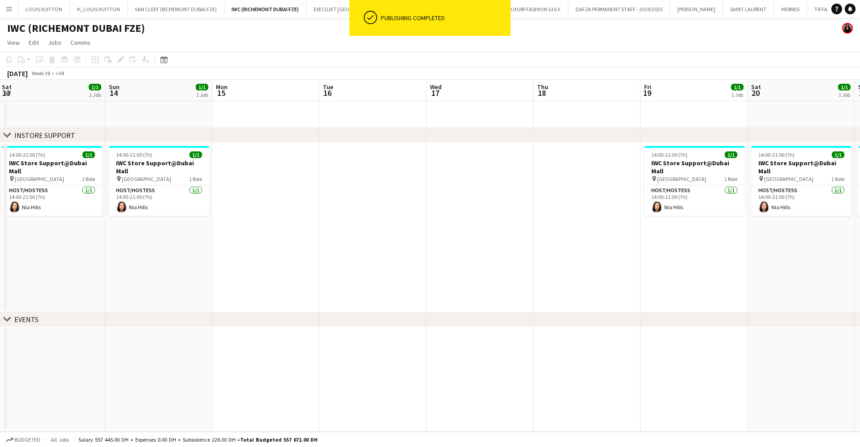
drag, startPoint x: 527, startPoint y: 253, endPoint x: 678, endPoint y: 248, distance: 151.9
click at [677, 248] on app-calendar-viewport "Thu 11 Fri 12 1/1 1 Job Sat 13 1/1 1 Job Sun 14 1/1 1 Job Mon 15 Tue 16 Wed 17 …" at bounding box center [430, 256] width 860 height 352
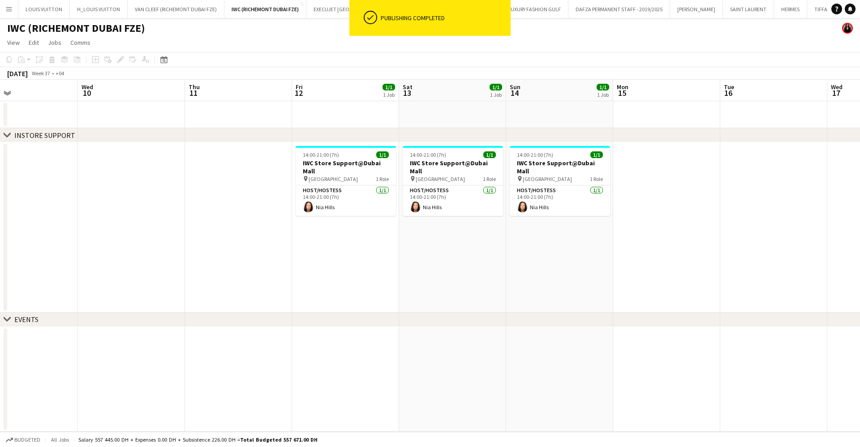
drag, startPoint x: 491, startPoint y: 264, endPoint x: 600, endPoint y: 263, distance: 108.8
click at [600, 263] on app-calendar-viewport "Sun 7 1/1 1 Job Mon 8 Tue 9 Wed 10 Thu 11 Fri 12 1/1 1 Job Sat 13 1/1 1 Job Sun…" at bounding box center [430, 256] width 860 height 352
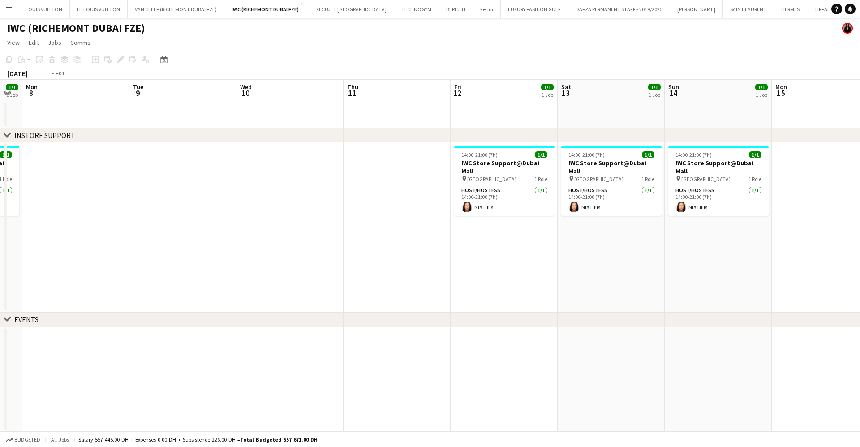
click at [636, 232] on app-calendar-viewport "Sat 6 1/1 1 Job Sun 7 1/1 1 Job Mon 8 Tue 9 Wed 10 Thu 11 Fri 12 1/1 1 Job Sat …" at bounding box center [430, 256] width 860 height 352
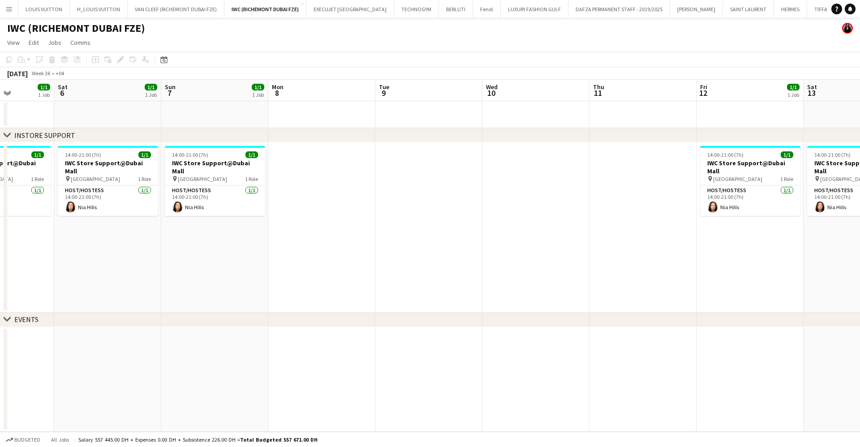
drag, startPoint x: 595, startPoint y: 220, endPoint x: 612, endPoint y: 220, distance: 17.0
click at [612, 220] on app-calendar-viewport "Wed 3 Thu 4 Fri 5 1/1 1 Job Sat 6 1/1 1 Job Sun 7 1/1 1 Job Mon 8 Tue 9 Wed 10 …" at bounding box center [430, 256] width 860 height 352
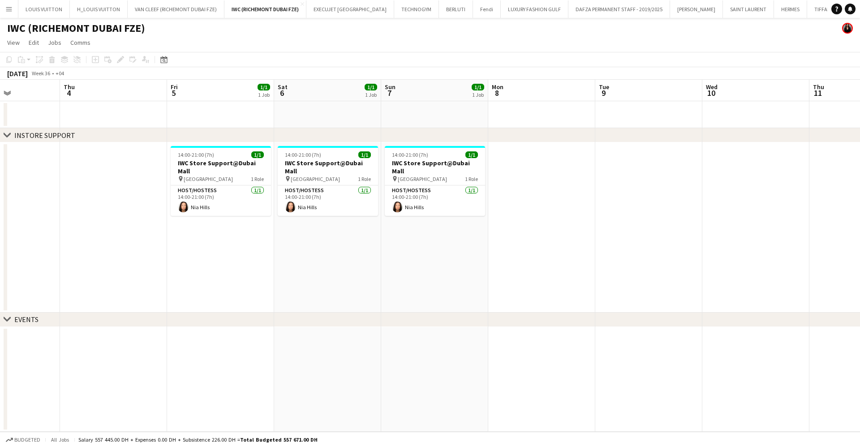
drag, startPoint x: 326, startPoint y: 250, endPoint x: 684, endPoint y: 252, distance: 357.3
click at [553, 252] on app-calendar-viewport "Mon 1 Tue 2 Wed 3 Thu 4 Fri 5 1/1 1 Job Sat 6 1/1 1 Job Sun 7 1/1 1 Job Mon 8 T…" at bounding box center [430, 256] width 860 height 352
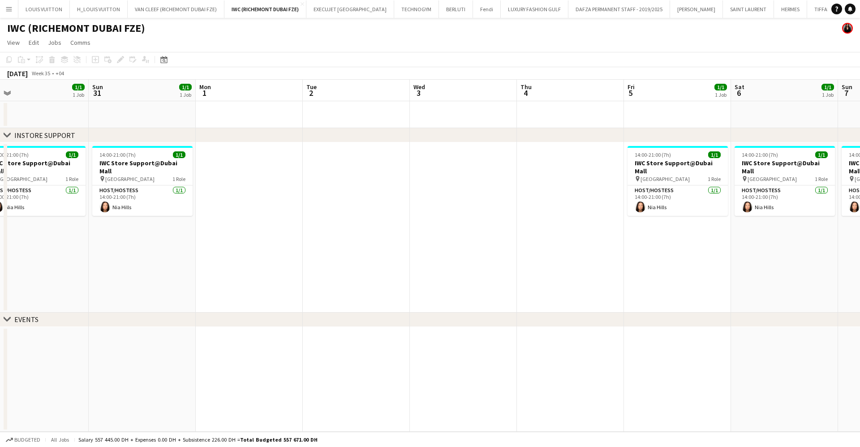
drag, startPoint x: 317, startPoint y: 247, endPoint x: 497, endPoint y: 249, distance: 180.9
click at [497, 249] on app-calendar-viewport "Thu 28 Fri 29 1/1 1 Job Sat 30 1/1 1 Job Sun 31 1/1 1 Job Mon 1 Tue 2 Wed 3 Thu…" at bounding box center [430, 256] width 860 height 352
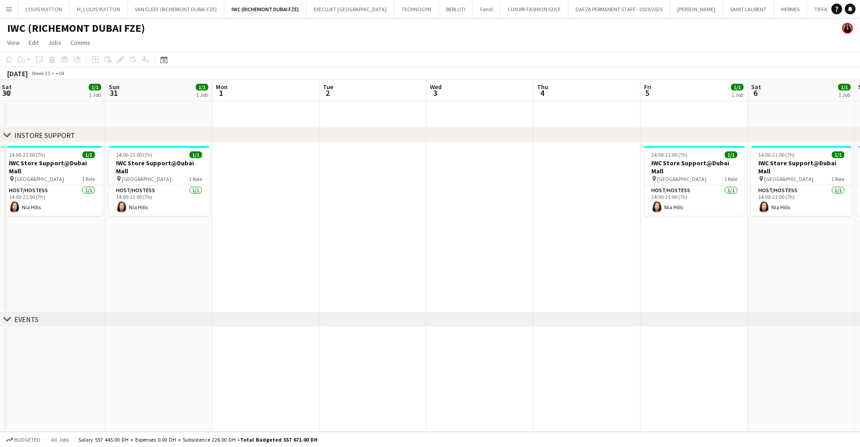
scroll to position [0, 245]
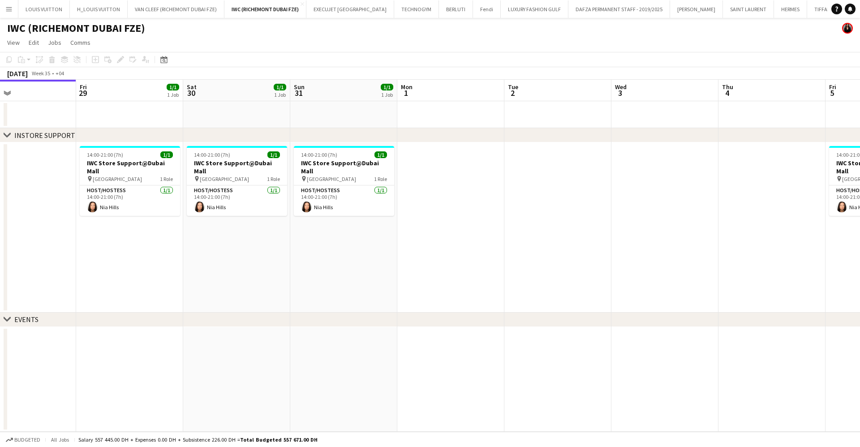
drag, startPoint x: 344, startPoint y: 258, endPoint x: 371, endPoint y: 258, distance: 26.4
click at [371, 258] on app-calendar-viewport "Tue 26 Wed 27 Thu 28 Fri 29 1/1 1 Job Sat 30 1/1 1 Job Sun 31 1/1 1 Job Mon 1 T…" at bounding box center [430, 256] width 860 height 352
click at [10, 7] on app-icon "Menu" at bounding box center [8, 8] width 7 height 7
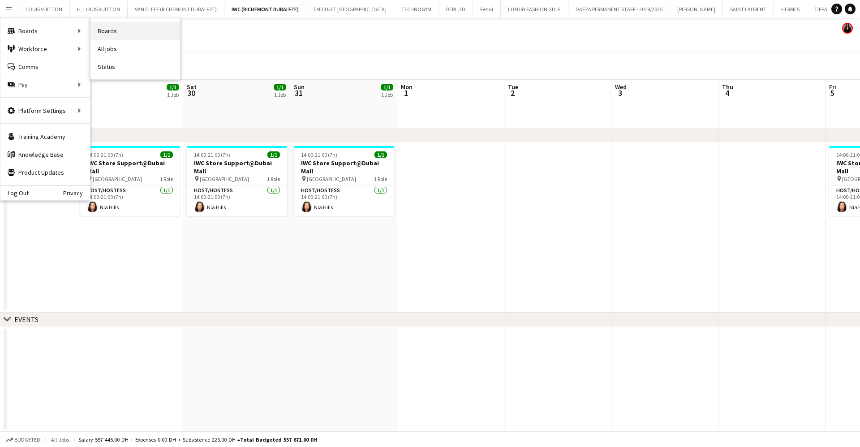
click at [122, 31] on link "Boards" at bounding box center [135, 31] width 90 height 18
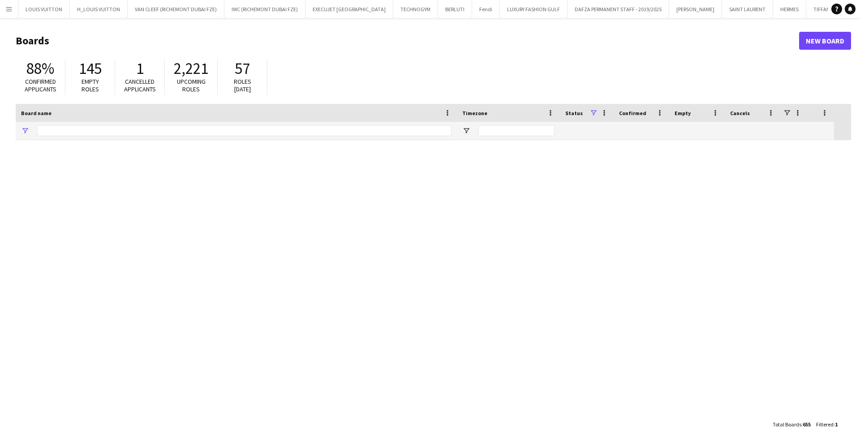
type input "***"
drag, startPoint x: 67, startPoint y: 126, endPoint x: 3, endPoint y: 136, distance: 65.2
click at [0, 137] on main "Boards New Board 88% Confirmed applicants 145 Empty roles 1 Cancelled applicant…" at bounding box center [430, 232] width 860 height 428
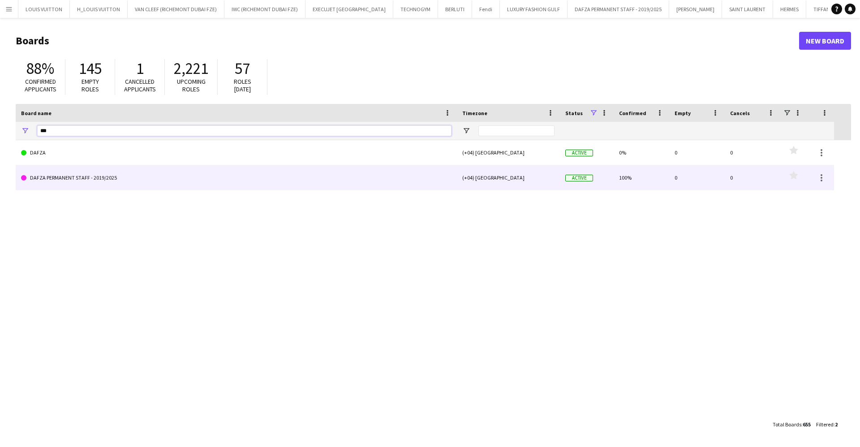
type input "***"
click at [69, 172] on link "DAFZA PERMANENT STAFF - 2019/2025" at bounding box center [236, 177] width 430 height 25
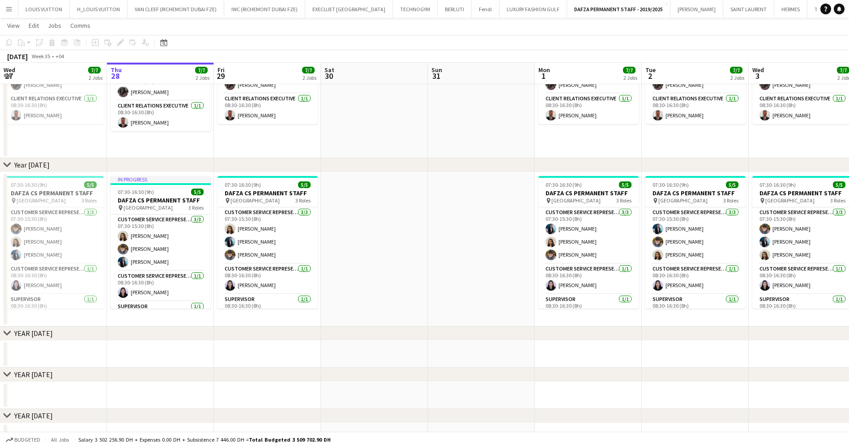
scroll to position [134, 0]
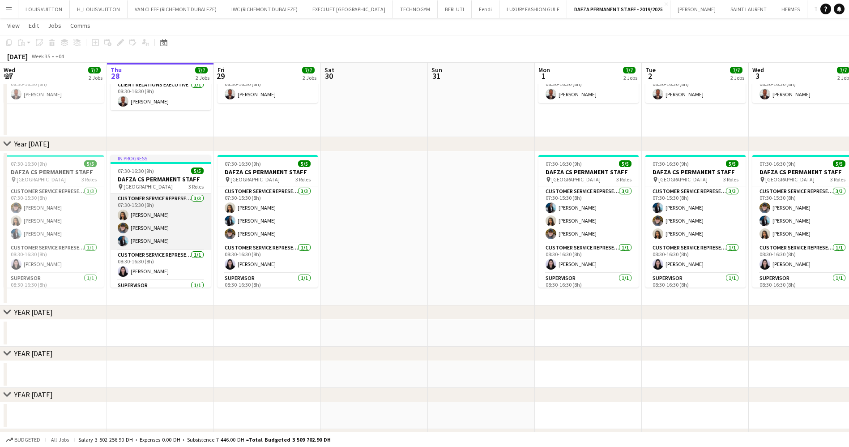
click at [147, 209] on app-card-role "Customer Service Representative 3/3 07:30-15:30 (8h) Pooneh Zarnegar Delon Rome…" at bounding box center [161, 221] width 100 height 56
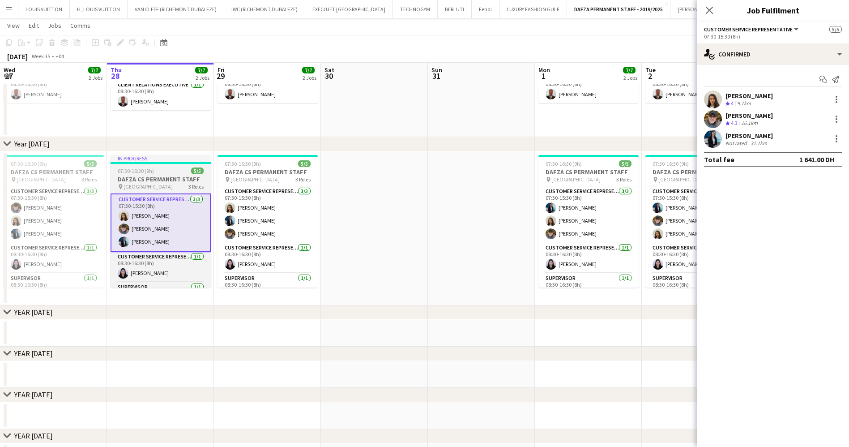
click at [142, 180] on h3 "DAFZA CS PERMANENT STAFF" at bounding box center [161, 179] width 100 height 8
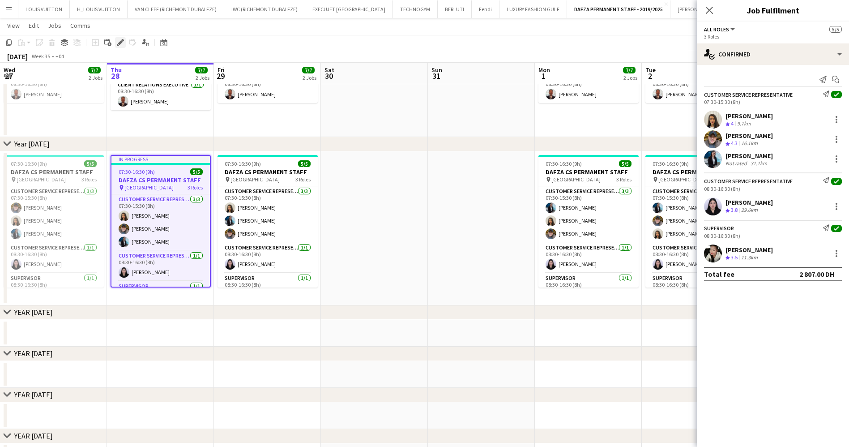
click at [122, 37] on div "Edit" at bounding box center [120, 42] width 11 height 11
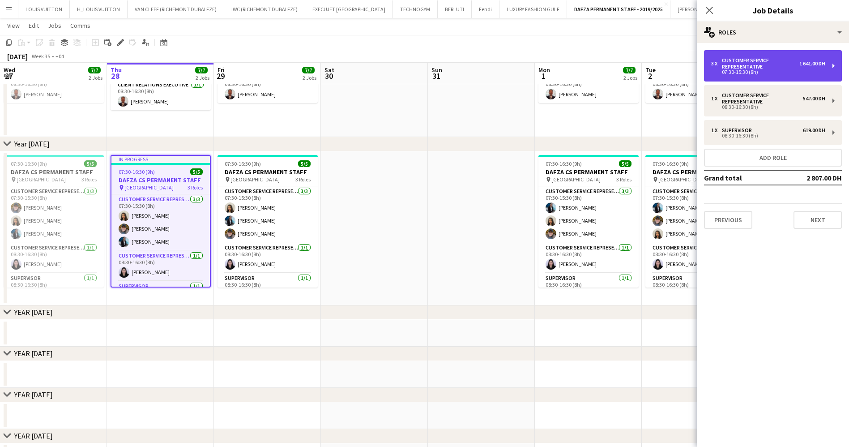
click at [793, 60] on div "Customer Service Representative" at bounding box center [760, 63] width 77 height 13
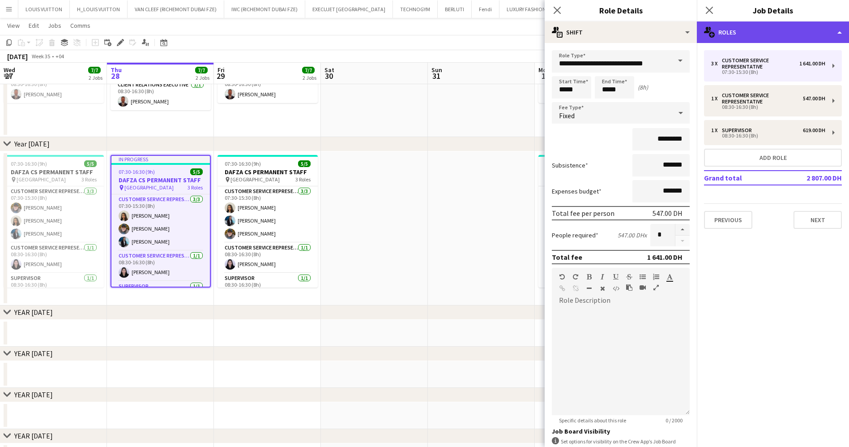
click at [751, 28] on div "multiple-users-add Roles" at bounding box center [773, 31] width 152 height 21
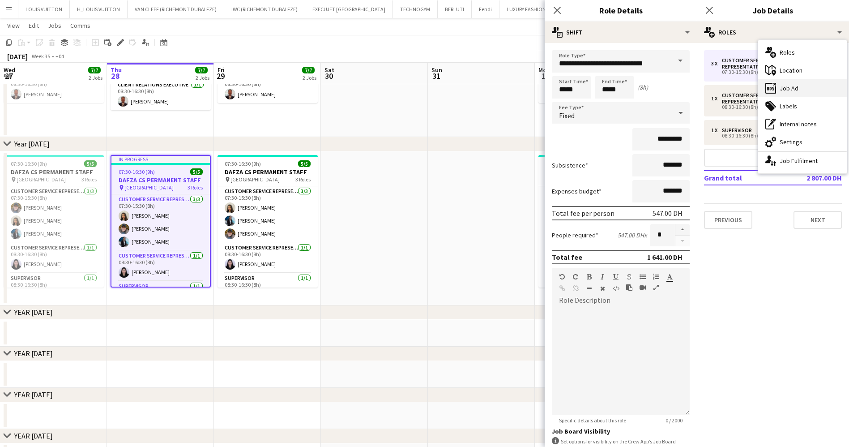
click at [793, 88] on div "ads-window Job Ad" at bounding box center [802, 88] width 89 height 18
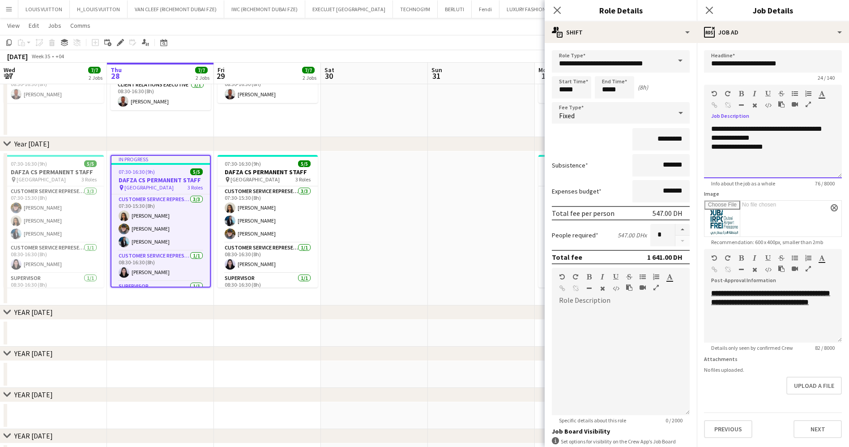
click at [802, 151] on div "**********" at bounding box center [773, 146] width 124 height 9
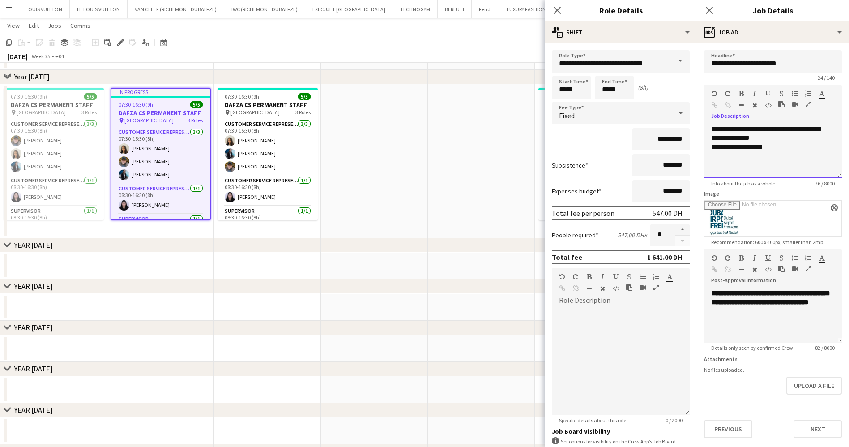
scroll to position [67, 0]
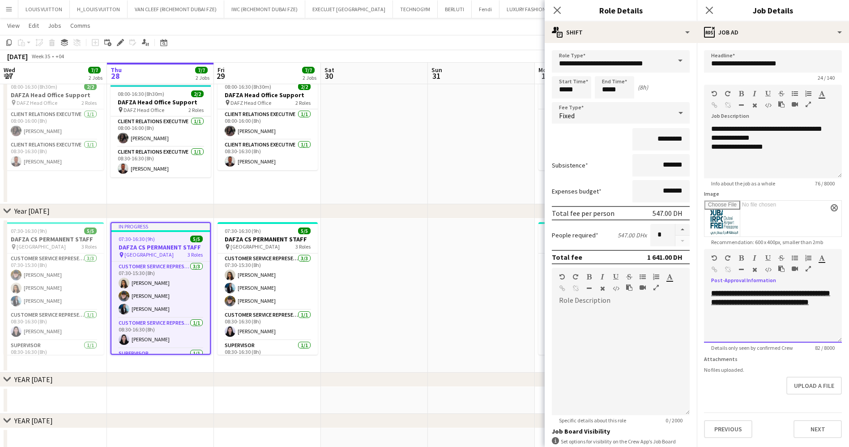
click at [810, 329] on div "**********" at bounding box center [773, 316] width 138 height 54
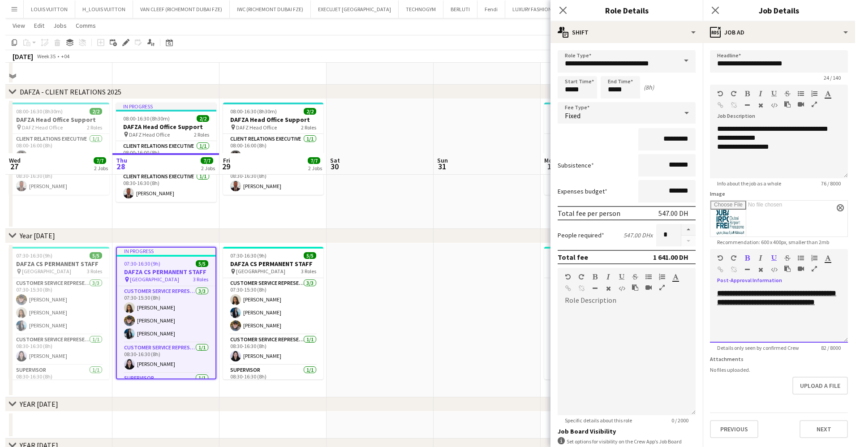
scroll to position [0, 0]
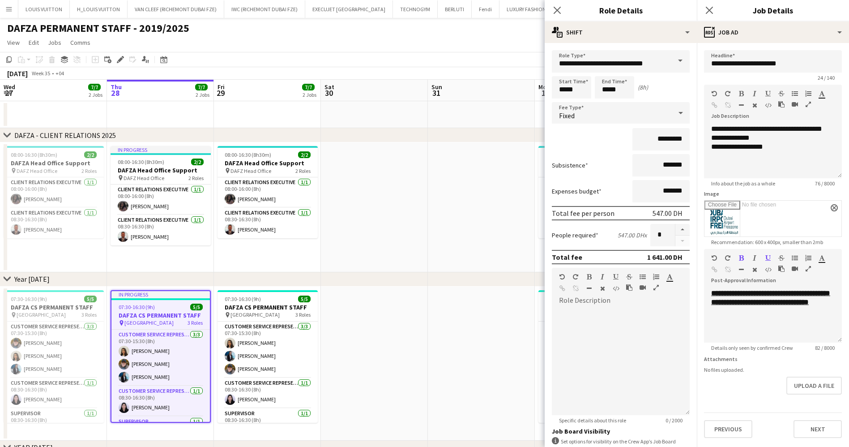
click at [412, 215] on app-date-cell at bounding box center [374, 207] width 107 height 130
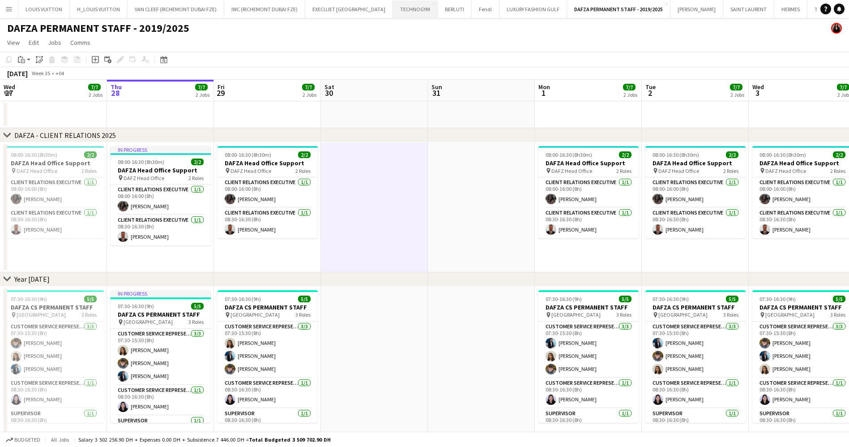
click at [399, 14] on button "TECHNOGYM Close" at bounding box center [415, 8] width 45 height 17
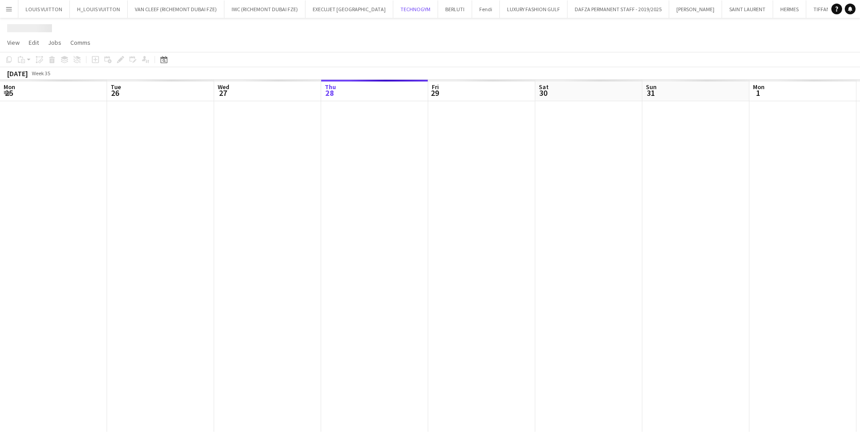
scroll to position [0, 214]
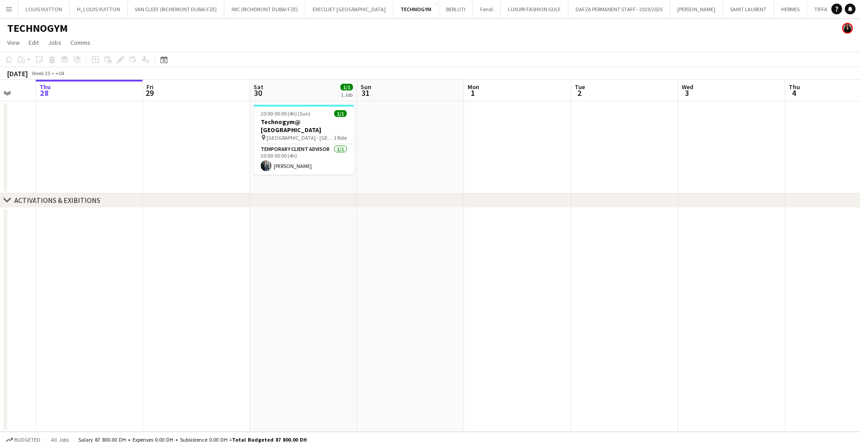
click at [565, 130] on app-calendar-viewport "Mon 25 Tue 26 Wed 27 Thu 28 Fri 29 Sat 30 1/1 1 Job Sun 31 Mon 1 Tue 2 Wed 3 Th…" at bounding box center [430, 256] width 860 height 352
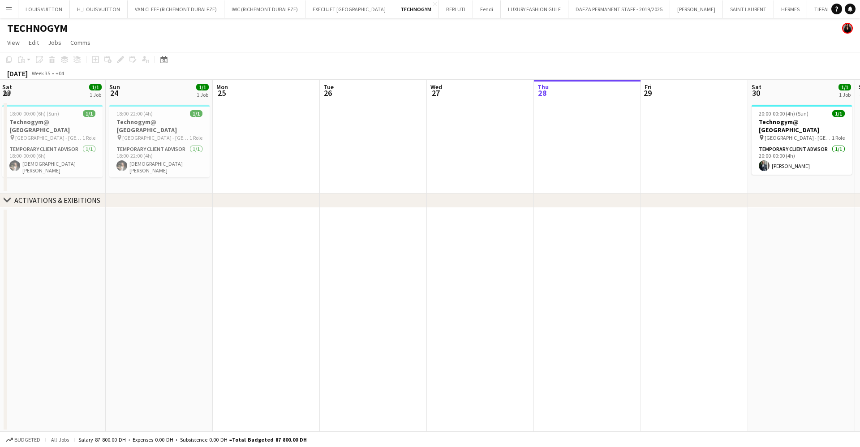
drag, startPoint x: 379, startPoint y: 147, endPoint x: 388, endPoint y: 151, distance: 10.0
click at [549, 141] on app-calendar-viewport "Thu 21 Fri 22 Sat 23 1/1 1 Job Sun 24 1/1 1 Job Mon 25 Tue 26 Wed 27 Thu 28 Fri…" at bounding box center [430, 256] width 860 height 352
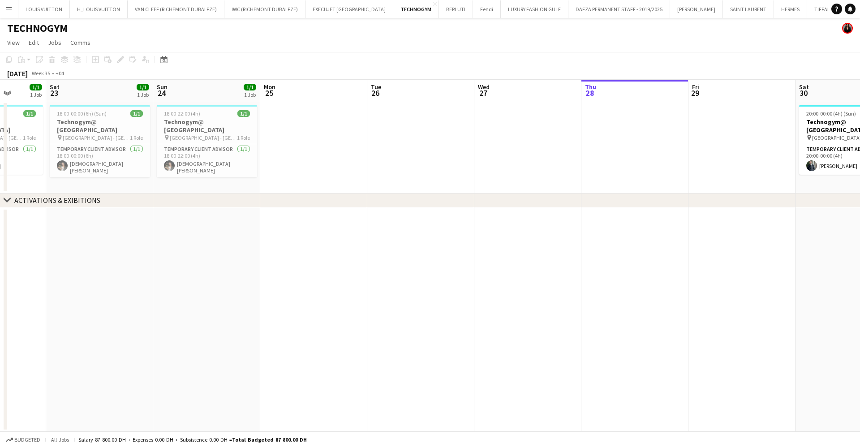
drag, startPoint x: 325, startPoint y: 153, endPoint x: 450, endPoint y: 153, distance: 125.4
click at [450, 153] on app-calendar-viewport "Wed 20 Thu 21 1/1 1 Job Fri 22 1/1 1 Job Sat 23 1/1 1 Job Sun 24 1/1 1 Job Mon …" at bounding box center [430, 256] width 860 height 352
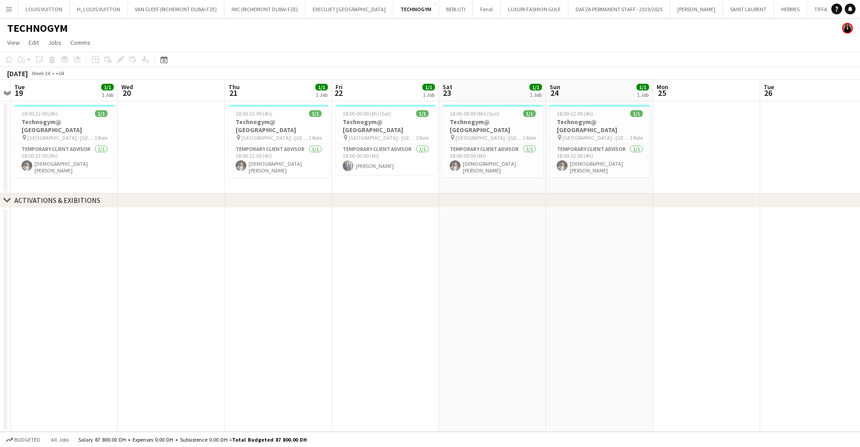
drag, startPoint x: 206, startPoint y: 141, endPoint x: 497, endPoint y: 139, distance: 291.5
click at [490, 139] on app-calendar-viewport "Sun 17 Mon 18 Tue 19 1/1 1 Job Wed 20 Thu 21 1/1 1 Job Fri 22 1/1 1 Job Sat 23 …" at bounding box center [430, 256] width 860 height 352
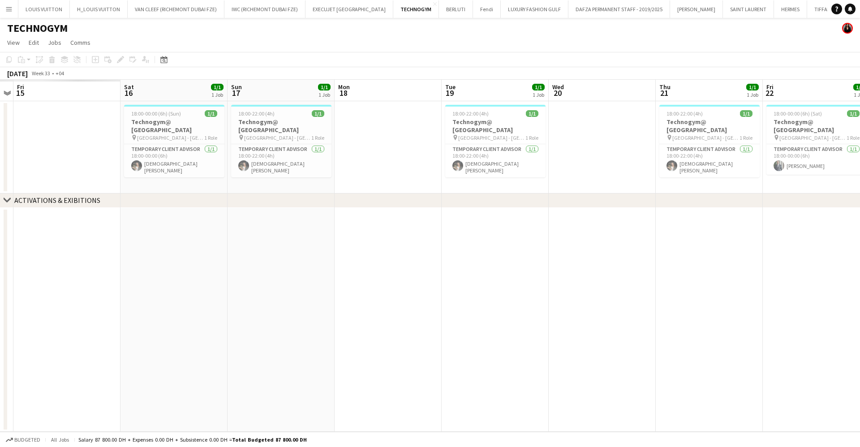
drag, startPoint x: 300, startPoint y: 150, endPoint x: 641, endPoint y: 155, distance: 340.8
click at [637, 154] on app-calendar-viewport "Tue 12 Wed 13 Thu 14 Fri 15 Sat 16 1/1 1 Job Sun 17 1/1 1 Job Mon 18 Tue 19 1/1…" at bounding box center [430, 256] width 860 height 352
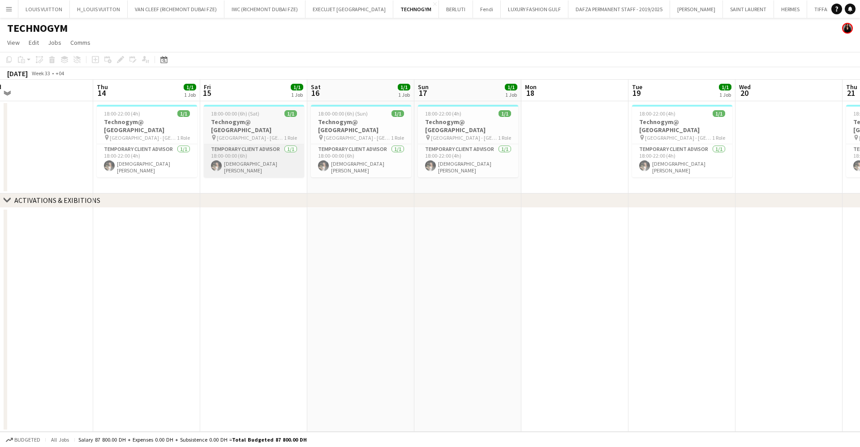
drag, startPoint x: 293, startPoint y: 150, endPoint x: 473, endPoint y: 148, distance: 180.0
click at [633, 150] on app-calendar-viewport "Mon 11 Tue 12 Wed 13 Thu 14 1/1 1 Job Fri 15 1/1 1 Job Sat 16 1/1 1 Job Sun 17 …" at bounding box center [430, 256] width 860 height 352
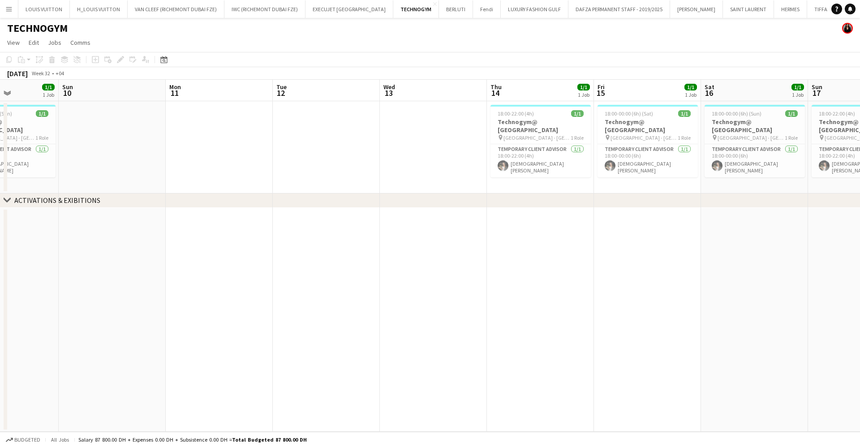
drag, startPoint x: 323, startPoint y: 141, endPoint x: 685, endPoint y: 145, distance: 362.2
click at [655, 144] on app-calendar-viewport "Thu 7 Fri 8 Sat 9 1/1 1 Job Sun 10 Mon 11 Tue 12 Wed 13 Thu 14 1/1 1 Job Fri 15…" at bounding box center [430, 256] width 860 height 352
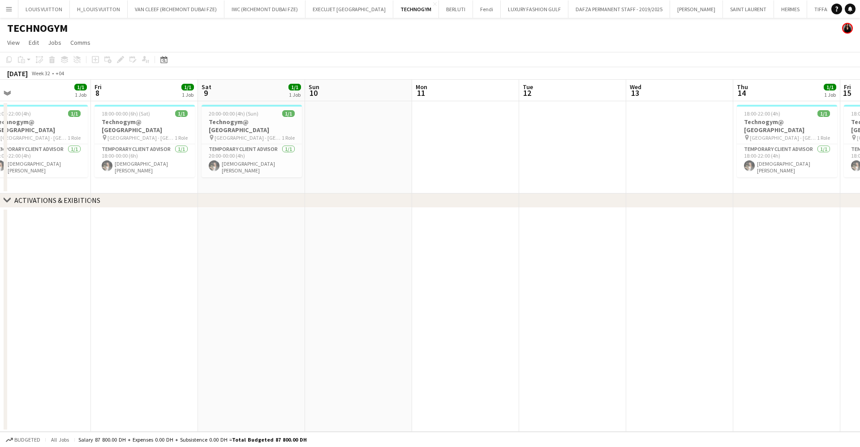
drag, startPoint x: 287, startPoint y: 146, endPoint x: 615, endPoint y: 148, distance: 328.2
click at [614, 148] on app-calendar-viewport "Tue 5 Wed 6 Thu 7 1/1 1 Job Fri 8 1/1 1 Job Sat 9 1/1 1 Job Sun 10 Mon 11 Tue 1…" at bounding box center [430, 256] width 860 height 352
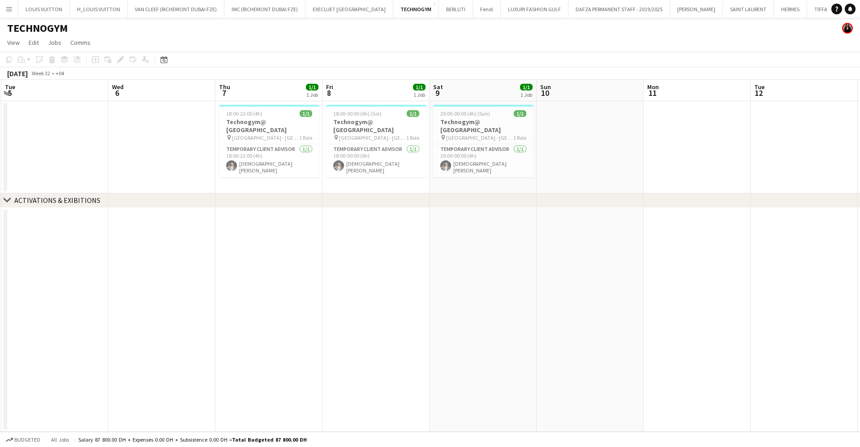
drag, startPoint x: 296, startPoint y: 160, endPoint x: 601, endPoint y: 154, distance: 305.9
click at [601, 154] on app-calendar-viewport "Sat 2 Sun 3 Mon 4 Tue 5 Wed 6 Thu 7 1/1 1 Job Fri 8 1/1 1 Job Sat 9 1/1 1 Job S…" at bounding box center [430, 256] width 860 height 352
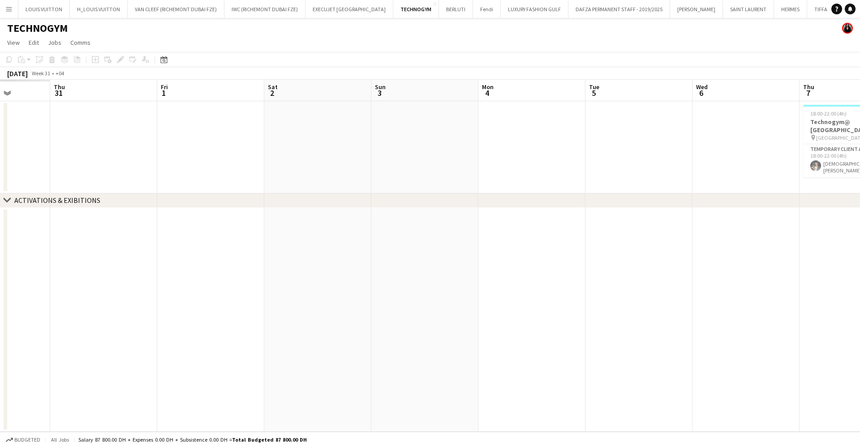
drag, startPoint x: 316, startPoint y: 141, endPoint x: 654, endPoint y: 144, distance: 338.1
click at [654, 144] on app-calendar-viewport "Mon 28 Tue 29 Wed 30 Thu 31 Fri 1 Sat 2 Sun 3 Mon 4 Tue 5 Wed 6 Thu 7 1/1 1 Job…" at bounding box center [430, 256] width 860 height 352
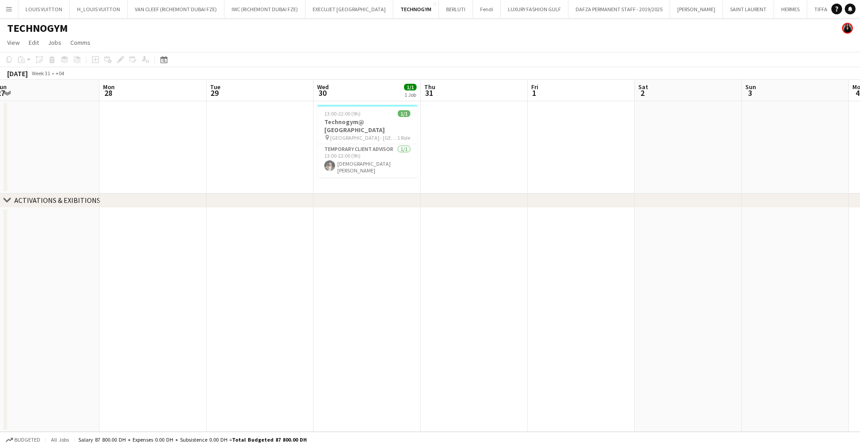
drag, startPoint x: 356, startPoint y: 155, endPoint x: 523, endPoint y: 152, distance: 167.9
click at [536, 154] on app-calendar-viewport "Fri 25 Sat 26 Sun 27 Mon 28 Tue 29 Wed 30 1/1 1 Job Thu 31 Fri 1 Sat 2 Sun 3 Mo…" at bounding box center [430, 256] width 860 height 352
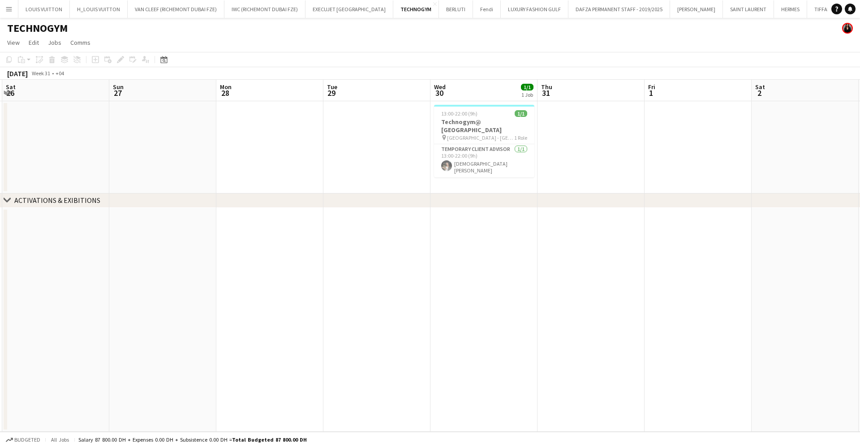
drag, startPoint x: 503, startPoint y: 154, endPoint x: 547, endPoint y: 154, distance: 43.4
click at [540, 154] on app-calendar-viewport "Thu 24 Fri 25 Sat 26 Sun 27 Mon 28 Tue 29 Wed 30 1/1 1 Job Thu 31 Fri 1 Sat 2 S…" at bounding box center [430, 256] width 860 height 352
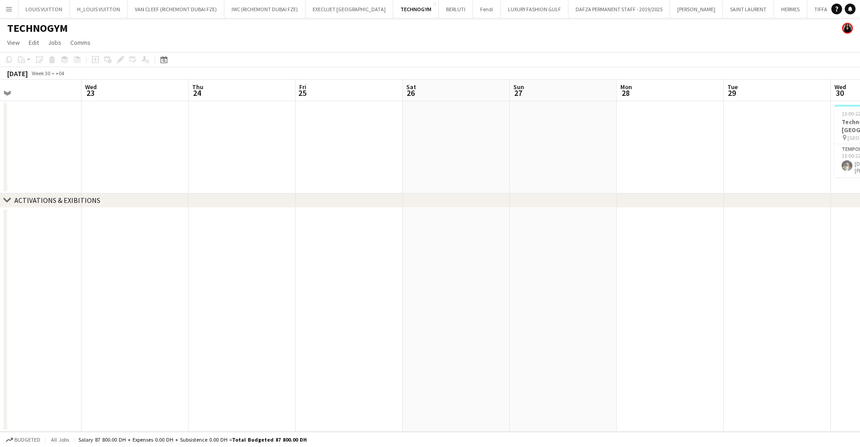
drag, startPoint x: 240, startPoint y: 150, endPoint x: 596, endPoint y: 152, distance: 355.5
click at [582, 151] on app-calendar-viewport "Mon 21 Tue 22 Wed 23 Thu 24 Fri 25 Sat 26 Sun 27 Mon 28 Tue 29 Wed 30 1/1 1 Job…" at bounding box center [430, 256] width 860 height 352
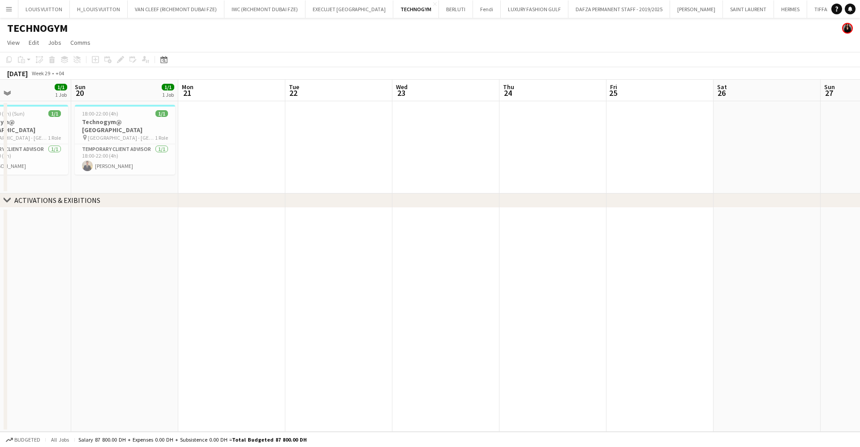
drag, startPoint x: 289, startPoint y: 143, endPoint x: 686, endPoint y: 137, distance: 396.8
click at [686, 137] on app-calendar-viewport "Thu 17 Fri 18 Sat 19 1/1 1 Job Sun 20 1/1 1 Job Mon 21 Tue 22 Wed 23 Thu 24 Fri…" at bounding box center [430, 256] width 860 height 352
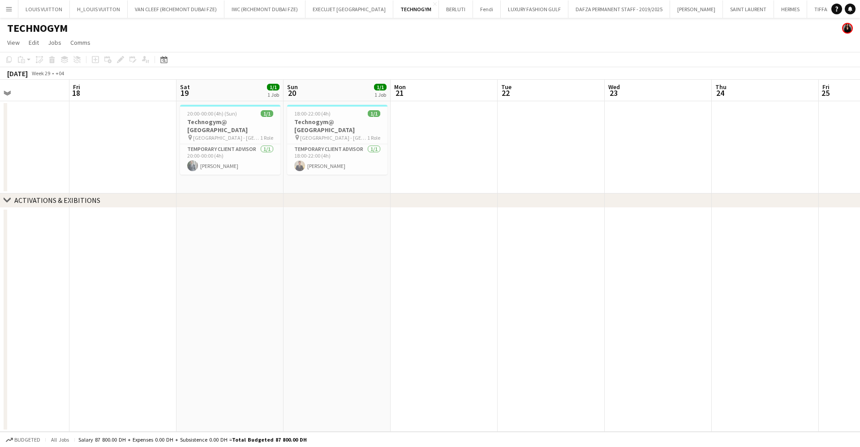
drag, startPoint x: 661, startPoint y: 139, endPoint x: 194, endPoint y: 146, distance: 467.5
click at [234, 146] on app-calendar-viewport "Tue 15 1/1 1 Job Wed 16 1/1 1 Job Thu 17 Fri 18 Sat 19 1/1 1 Job Sun 20 1/1 1 J…" at bounding box center [430, 256] width 860 height 352
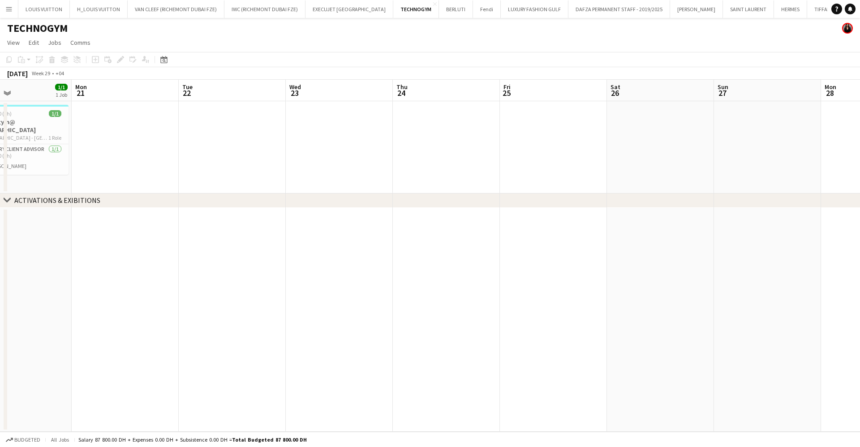
drag, startPoint x: 293, startPoint y: 153, endPoint x: 48, endPoint y: 164, distance: 245.2
click at [82, 164] on app-calendar-viewport "Thu 17 Fri 18 Sat 19 1/1 1 Job Sun 20 1/1 1 Job Mon 21 Tue 22 Wed 23 Thu 24 Fri…" at bounding box center [430, 256] width 860 height 352
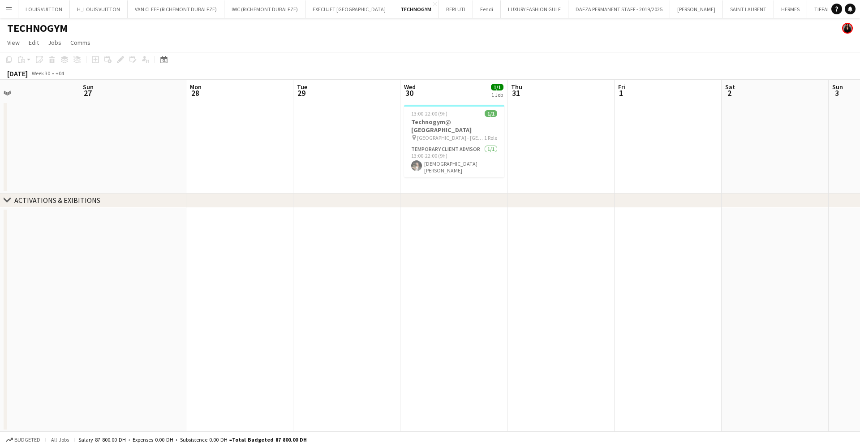
drag, startPoint x: 296, startPoint y: 134, endPoint x: 373, endPoint y: 137, distance: 77.5
click at [116, 134] on app-calendar-viewport "Thu 24 Fri 25 Sat 26 Sun 27 Mon 28 Tue 29 Wed 30 1/1 1 Job Thu 31 Fri 1 Sat 2 S…" at bounding box center [430, 256] width 860 height 352
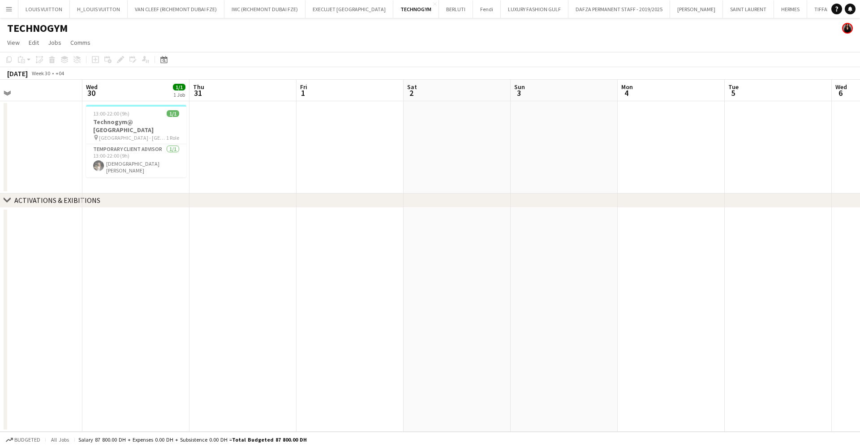
drag, startPoint x: 579, startPoint y: 144, endPoint x: 552, endPoint y: 132, distance: 29.6
click at [304, 149] on app-calendar-viewport "Sat 26 Sun 27 Mon 28 Tue 29 Wed 30 1/1 1 Job Thu 31 Fri 1 Sat 2 Sun 3 Mon 4 Tue…" at bounding box center [430, 256] width 860 height 352
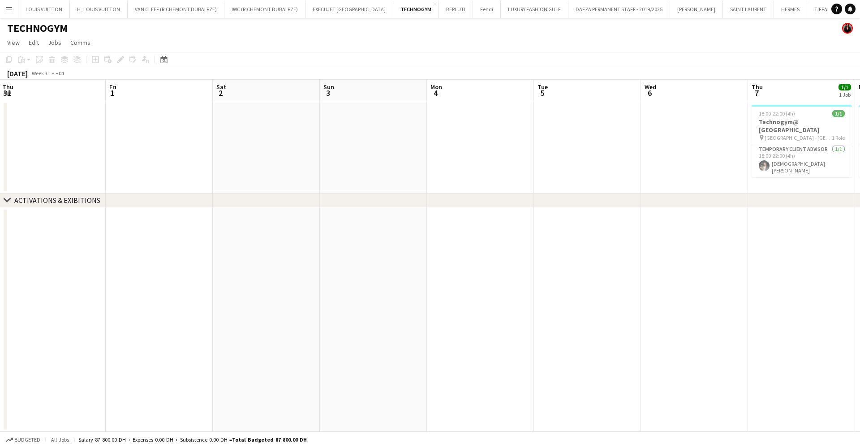
drag, startPoint x: 651, startPoint y: 133, endPoint x: 512, endPoint y: 109, distance: 141.8
click at [265, 145] on app-calendar-viewport "Tue 29 Wed 30 1/1 1 Job Thu 31 Fri 1 Sat 2 Sun 3 Mon 4 Tue 5 Wed 6 Thu 7 1/1 1 …" at bounding box center [430, 256] width 860 height 352
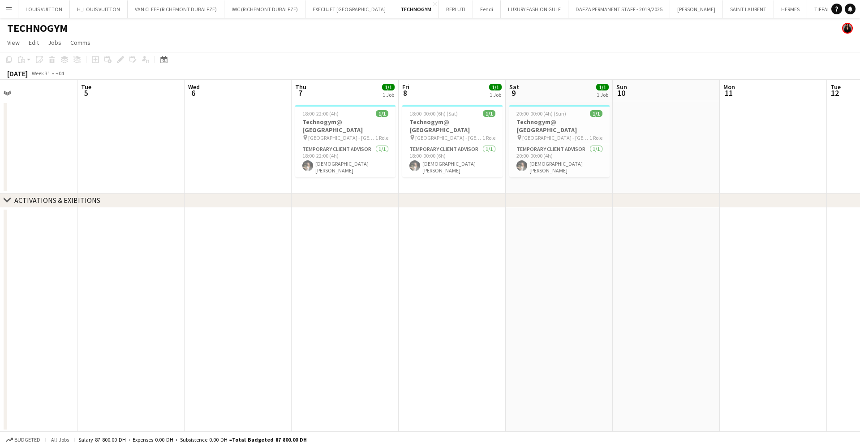
click at [210, 69] on app-calendar "Copy Paste Paste Ctrl+V Paste with crew Ctrl+Shift+V Paste linked Job Delete Gr…" at bounding box center [430, 242] width 860 height 380
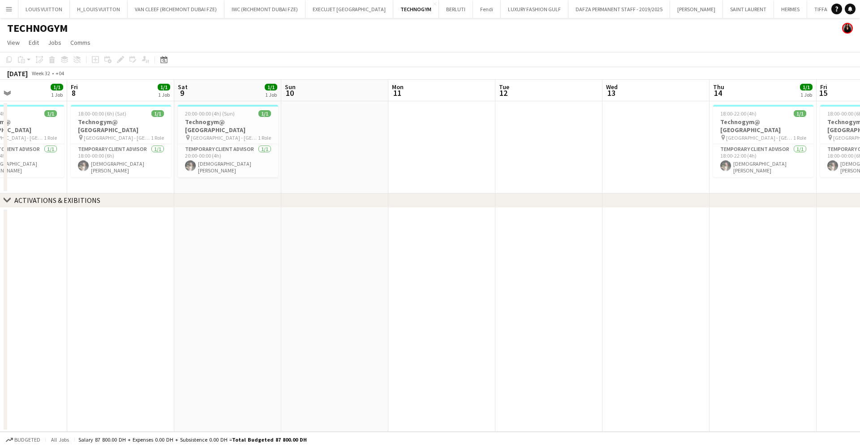
click at [291, 145] on app-calendar-viewport "Mon 4 Tue 5 Wed 6 Thu 7 1/1 1 Job Fri 8 1/1 1 Job Sat 9 1/1 1 Job Sun 10 Mon 11…" at bounding box center [430, 256] width 860 height 352
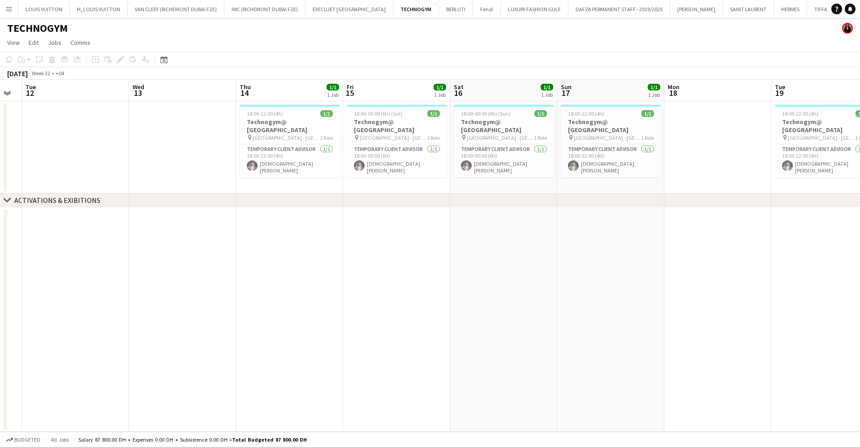
drag, startPoint x: 585, startPoint y: 146, endPoint x: 238, endPoint y: 175, distance: 347.8
click at [228, 180] on app-calendar-viewport "Sat 9 1/1 1 Job Sun 10 Mon 11 Tue 12 Wed 13 Thu 14 1/1 1 Job Fri 15 1/1 1 Job S…" at bounding box center [430, 256] width 860 height 352
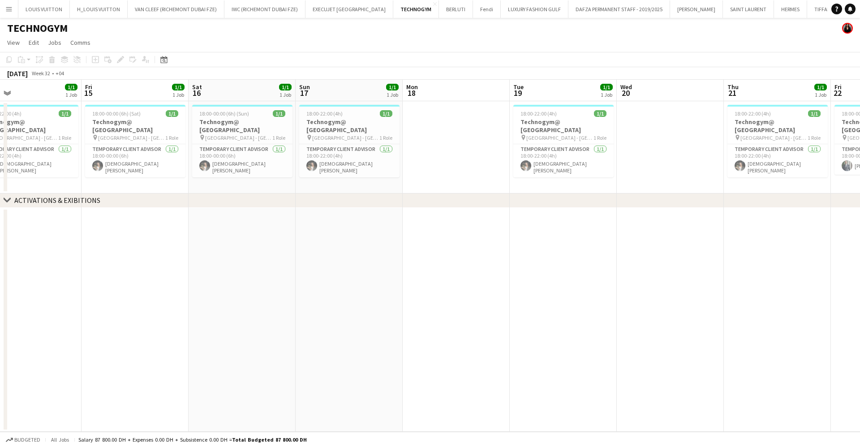
drag, startPoint x: 533, startPoint y: 168, endPoint x: 349, endPoint y: 167, distance: 183.6
click at [270, 182] on app-calendar-viewport "Mon 11 Tue 12 Wed 13 Thu 14 1/1 1 Job Fri 15 1/1 1 Job Sat 16 1/1 1 Job Sun 17 …" at bounding box center [430, 256] width 860 height 352
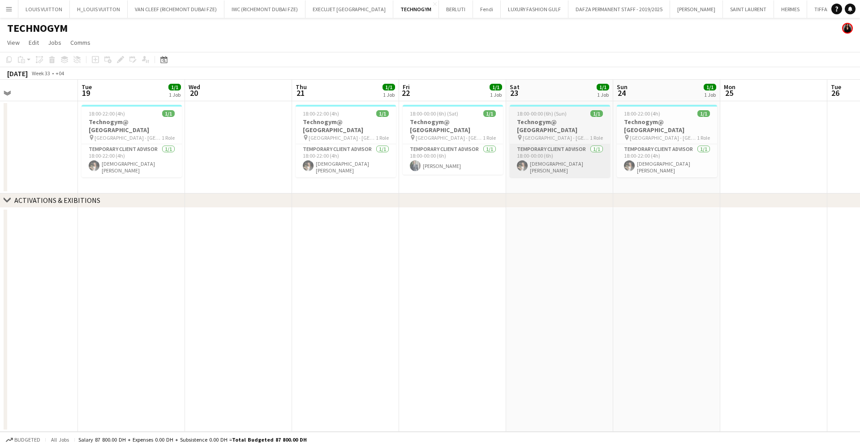
drag, startPoint x: 436, startPoint y: 145, endPoint x: 376, endPoint y: 143, distance: 60.0
click at [350, 145] on app-calendar-viewport "Fri 15 1/1 1 Job Sat 16 1/1 1 Job Sun 17 1/1 1 Job Mon 18 Tue 19 1/1 1 Job Wed …" at bounding box center [430, 256] width 860 height 352
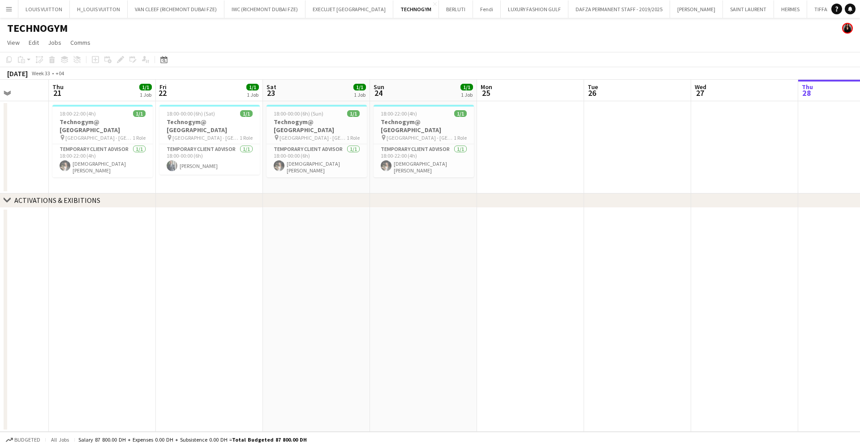
drag, startPoint x: 376, startPoint y: 138, endPoint x: 358, endPoint y: 138, distance: 17.5
click at [360, 138] on app-calendar-viewport "Mon 18 Tue 19 1/1 1 Job Wed 20 Thu 21 1/1 1 Job Fri 22 1/1 1 Job Sat 23 1/1 1 J…" at bounding box center [430, 256] width 860 height 352
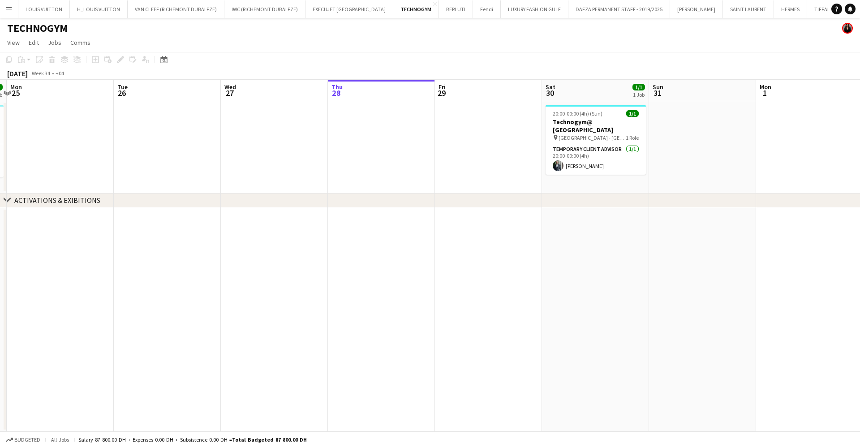
drag, startPoint x: 375, startPoint y: 129, endPoint x: 549, endPoint y: 111, distance: 175.1
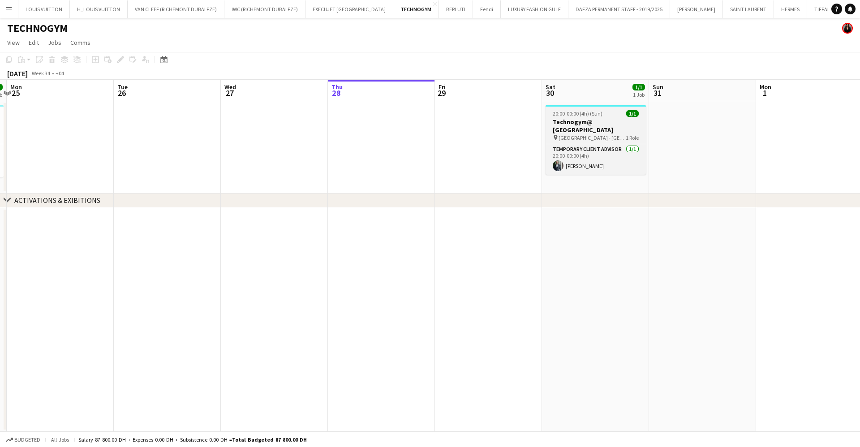
click at [329, 131] on app-calendar-viewport "Fri 22 1/1 1 Job Sat 23 1/1 1 Job Sun 24 1/1 1 Job Mon 25 Tue 26 Wed 27 Thu 28 …" at bounding box center [430, 256] width 860 height 352
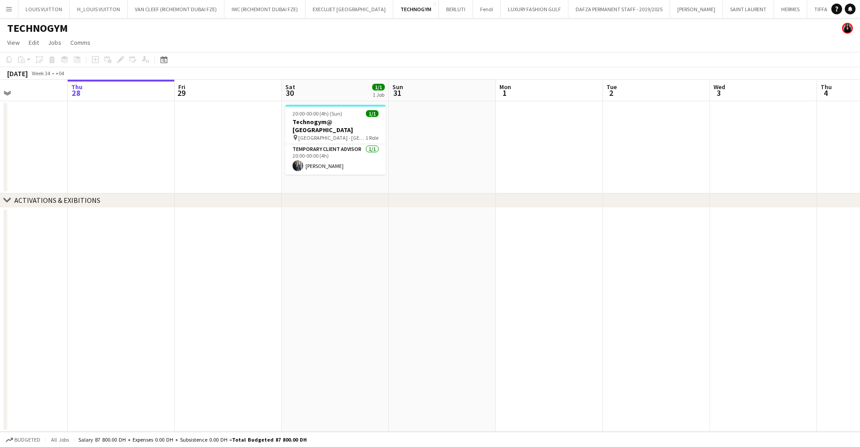
drag, startPoint x: 549, startPoint y: 111, endPoint x: 179, endPoint y: 123, distance: 370.5
click at [181, 122] on app-calendar-viewport "Sun 24 1/1 1 Job Mon 25 Tue 26 Wed 27 Thu 28 Fri 29 Sat 30 1/1 1 Job Sun 31 Mon…" at bounding box center [430, 256] width 860 height 352
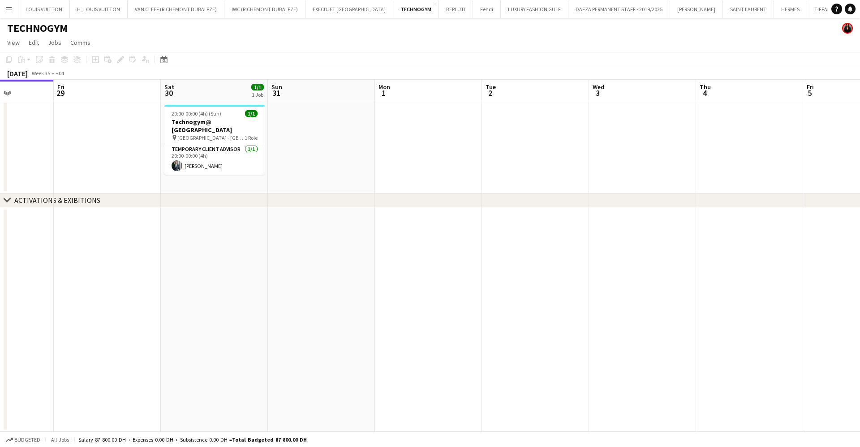
drag, startPoint x: 558, startPoint y: 123, endPoint x: 290, endPoint y: 150, distance: 269.6
click at [297, 148] on app-calendar-viewport "Tue 26 Wed 27 Thu 28 Fri 29 Sat 30 1/1 1 Job Sun 31 Mon 1 Tue 2 Wed 3 Thu 4 Fri…" at bounding box center [430, 256] width 860 height 352
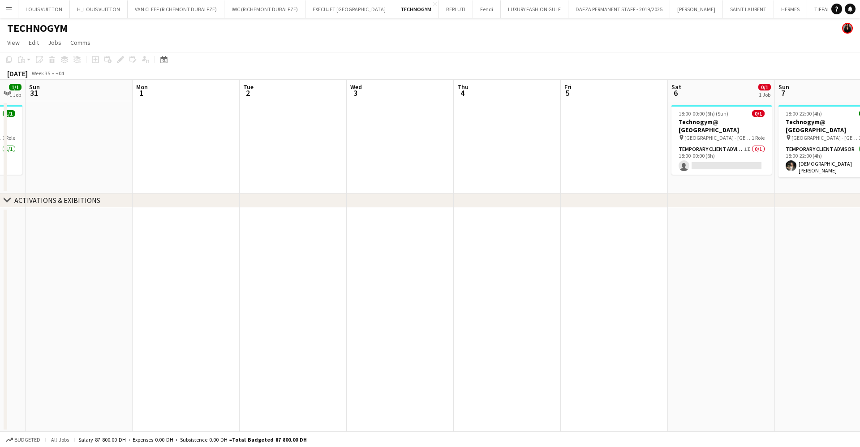
drag, startPoint x: 622, startPoint y: 142, endPoint x: 400, endPoint y: 159, distance: 222.8
click at [403, 159] on app-calendar-viewport "Thu 28 Fri 29 Sat 30 1/1 1 Job Sun 31 Mon 1 Tue 2 Wed 3 Thu 4 Fri 5 Sat 6 0/1 1…" at bounding box center [430, 256] width 860 height 352
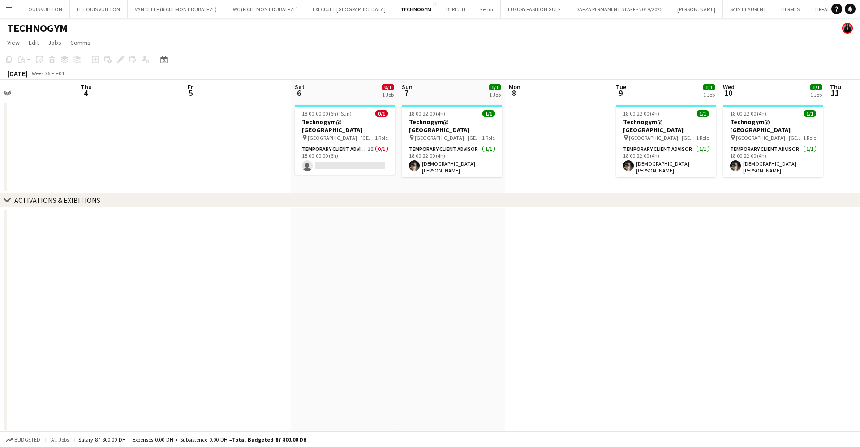
drag, startPoint x: 601, startPoint y: 156, endPoint x: 442, endPoint y: 172, distance: 160.3
click at [442, 172] on app-calendar-viewport "Sun 31 Mon 1 Tue 2 Wed 3 Thu 4 Fri 5 Sat 6 0/1 1 Job Sun 7 1/1 1 Job Mon 8 Tue …" at bounding box center [430, 256] width 860 height 352
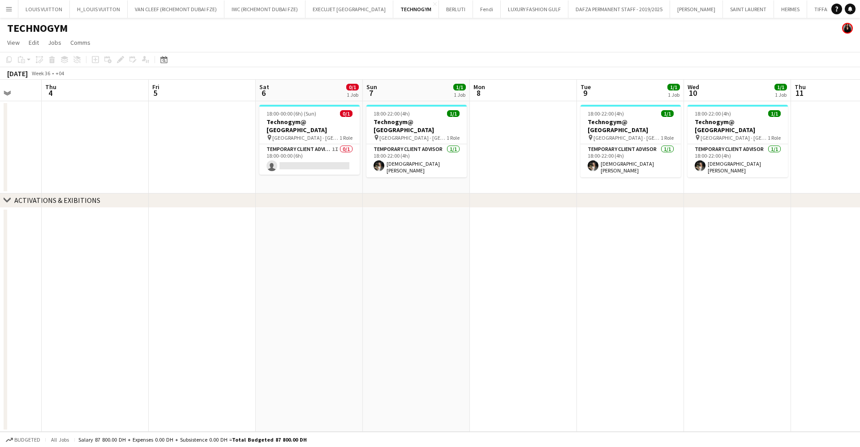
drag, startPoint x: 633, startPoint y: 157, endPoint x: 305, endPoint y: 180, distance: 328.1
click at [360, 181] on app-calendar-viewport "Mon 1 Tue 2 Wed 3 Thu 4 Fri 5 Sat 6 0/1 1 Job Sun 7 1/1 1 Job Mon 8 Tue 9 1/1 1…" at bounding box center [430, 256] width 860 height 352
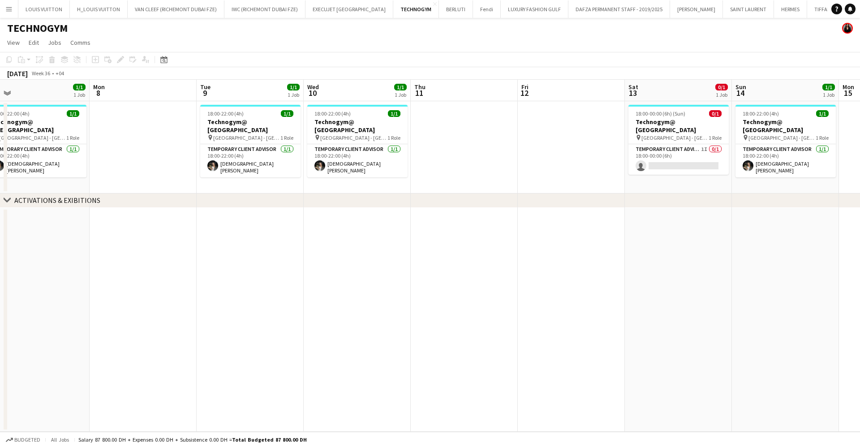
drag, startPoint x: 614, startPoint y: 158, endPoint x: 441, endPoint y: 179, distance: 174.1
click at [460, 177] on app-calendar-viewport "Thu 4 Fri 5 Sat 6 0/1 1 Job Sun 7 1/1 1 Job Mon 8 Tue 9 1/1 1 Job Wed 10 1/1 1 …" at bounding box center [430, 256] width 860 height 352
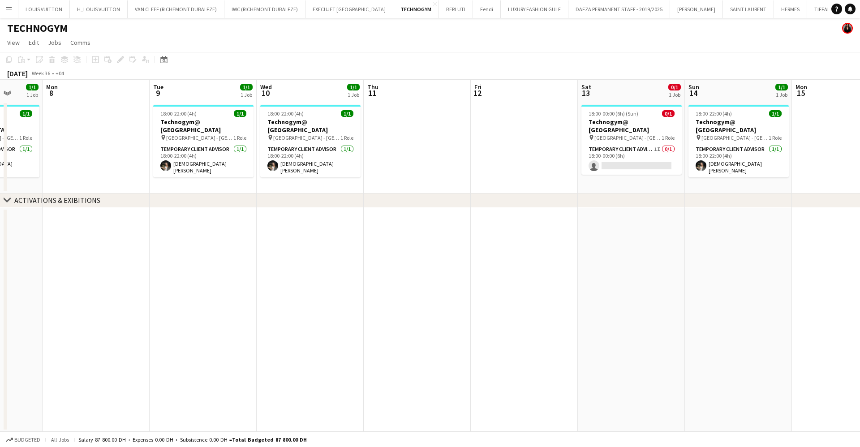
drag, startPoint x: 598, startPoint y: 167, endPoint x: 389, endPoint y: 189, distance: 209.8
click at [433, 185] on app-calendar-viewport "Fri 5 Sat 6 0/1 1 Job Sun 7 1/1 1 Job Mon 8 Tue 9 1/1 1 Job Wed 10 1/1 1 Job Th…" at bounding box center [430, 256] width 860 height 352
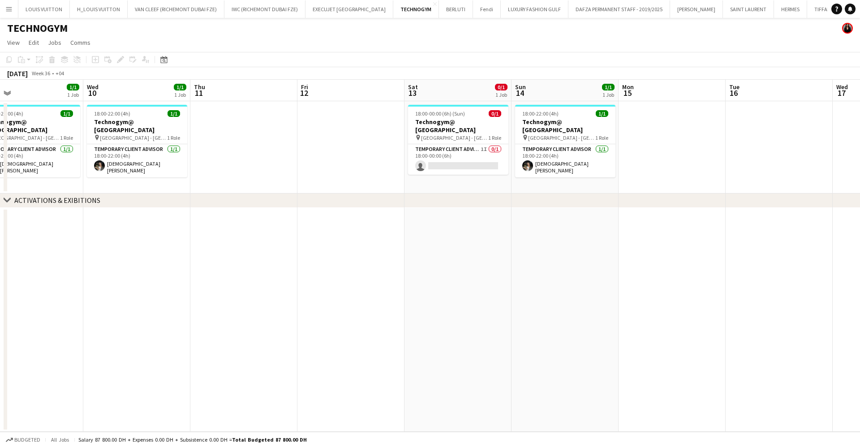
drag
click at [366, 174] on app-calendar-viewport "Sat 6 0/1 1 Job Sun 7 1/1 1 Job Mon 8 Tue 9 1/1 1 Job Wed 10 1/1 1 Job Thu 11 F…" at bounding box center [430, 256] width 860 height 352
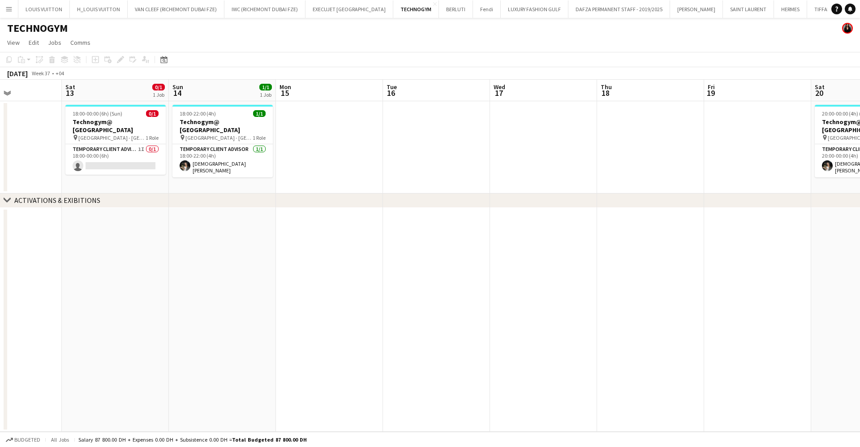
click at [415, 179] on app-calendar-viewport "Wed 10 1/1 1 Job Thu 11 Fri 12 Sat 13 0/1 1 Job Sun 14 1/1 1 Job Mon 15 Tue 16 …" at bounding box center [430, 256] width 860 height 352
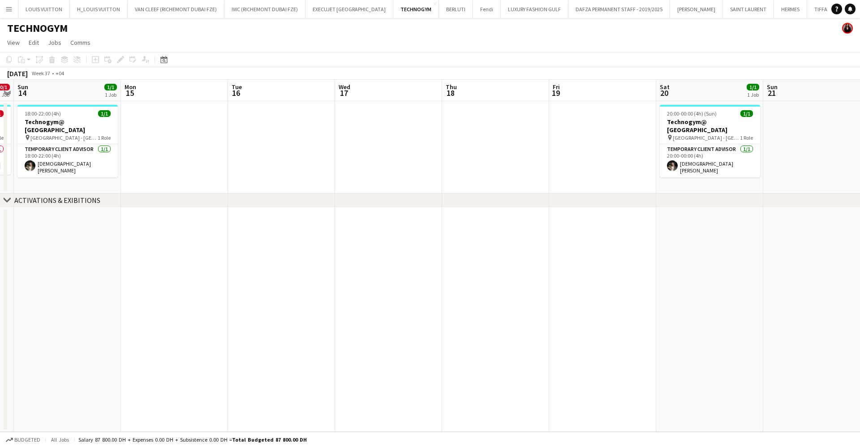
click at [441, 184] on app-calendar-viewport "Thu 11 Fri 12 Sat 13 0/1 1 Job Sun 14 1/1 1 Job Mon 15 Tue 16 Wed 17 Thu 18 Fri…" at bounding box center [430, 256] width 860 height 352
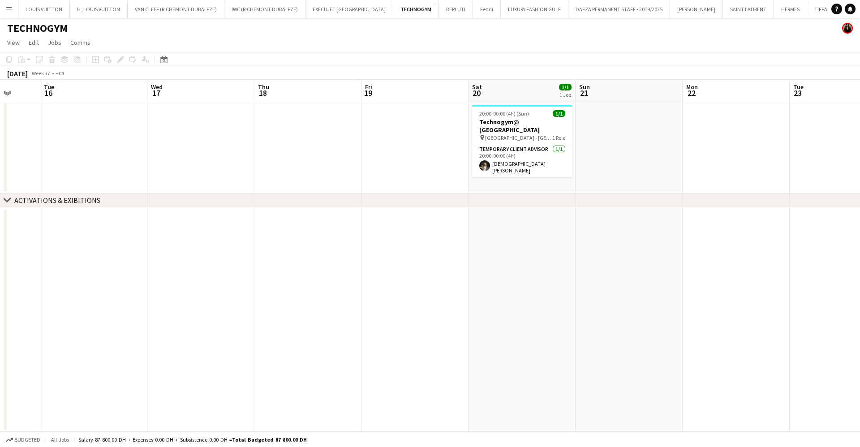
click at [404, 178] on app-calendar-viewport "Sat 13 0/1 1 Job Sun 14 1/1 1 Job Mon 15 Tue 16 Wed 17 Thu 18 Fri 19 Sat 20 1/1…" at bounding box center [430, 256] width 860 height 352
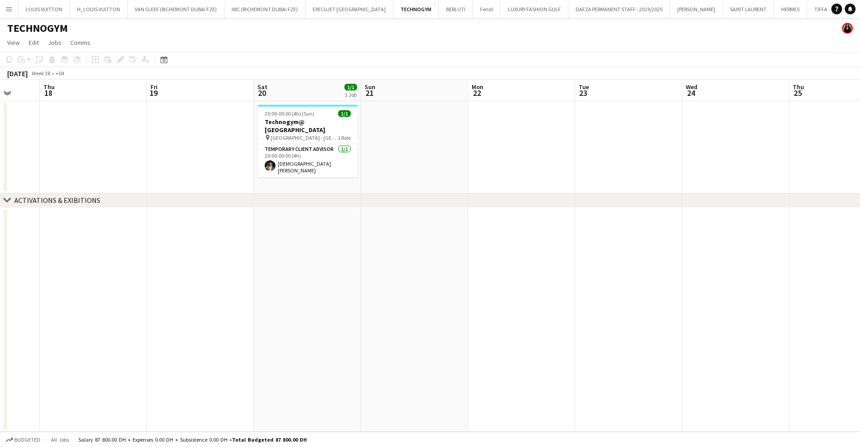
click at [459, 171] on app-calendar-viewport "Mon 15 Tue 16 Wed 17 Thu 18 Fri 19 Sat 20 1/1 1 Job Sun 21 Mon 22 Tue 23 Wed 24…" at bounding box center [430, 256] width 860 height 352
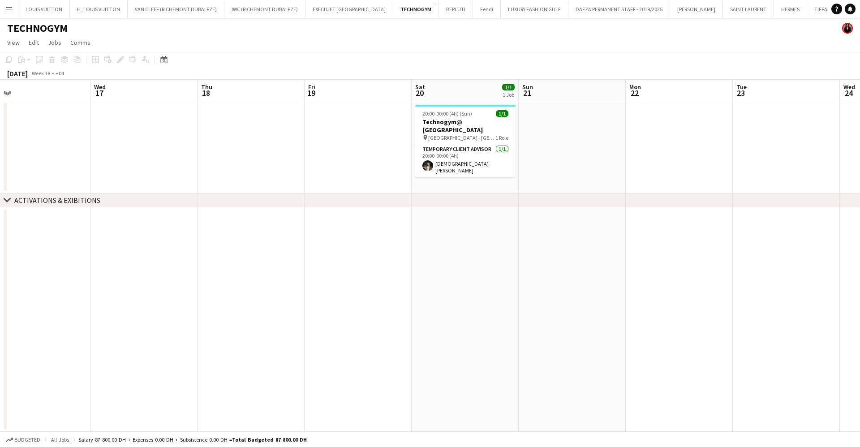
click at [823, 171] on app-calendar-viewport "Sun 14 1/1 1 Job Mon 15 Tue 16 Wed 17 Thu 18 Fri 19 Sat 20 1/1 1 Job Sun 21 Mon…" at bounding box center [430, 256] width 860 height 352
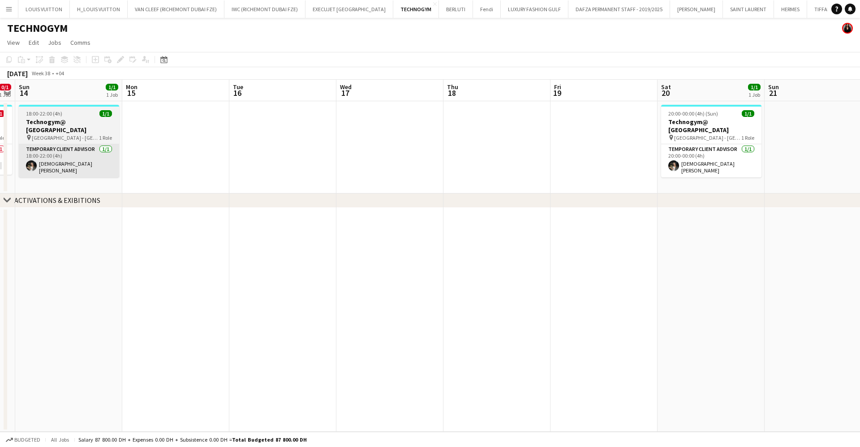
click at [698, 169] on app-calendar-viewport "Fri 12 Sat 13 0/1 1 Job Sun 14 1/1 1 Job Mon 15 Tue 16 Wed 17 Thu 18 Fri 19 Sat…" at bounding box center [430, 256] width 860 height 352
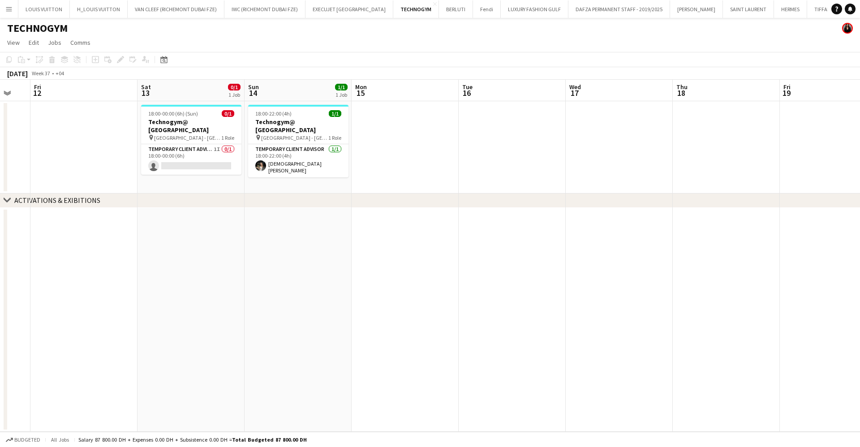
click at [710, 174] on app-calendar-viewport "Wed 10 1/1 1 Job Thu 11 Fri 12 Sat 13 0/1 1 Job Sun 14 1/1 1 Job Mon 15 Tue 16 …" at bounding box center [430, 256] width 860 height 352
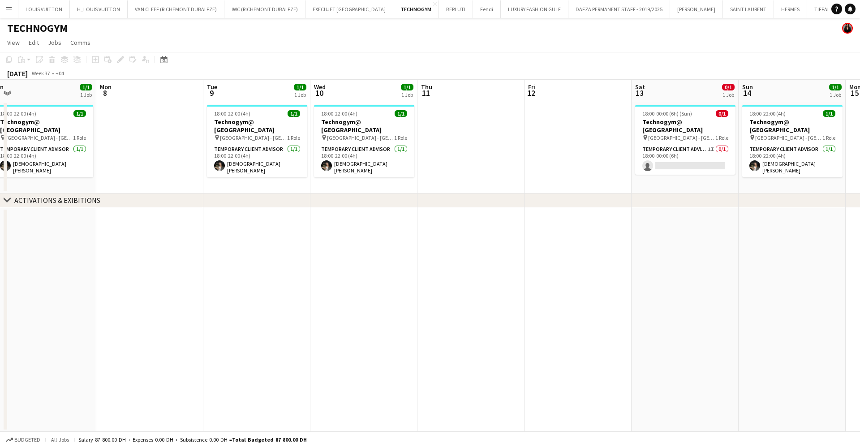
click at [695, 168] on app-calendar-viewport "Fri 5 Sat 6 0/1 1 Job Sun 7 1/1 1 Job Mon 8 Tue 9 1/1 1 Job Wed 10 1/1 1 Job Th…" at bounding box center [430, 256] width 860 height 352
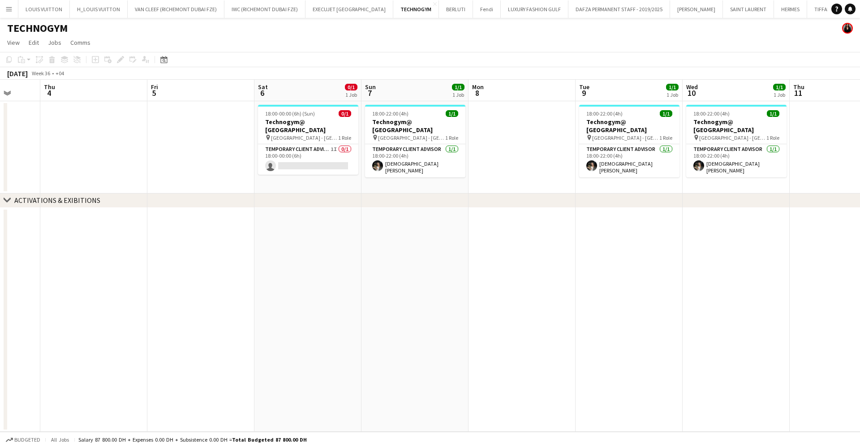
click at [596, 168] on app-calendar-viewport "Mon 1 Tue 2 Wed 3 Thu 4 Fri 5 Sat 6 0/1 1 Job Sun 7 1/1 1 Job Mon 8 Tue 9 1/1 1…" at bounding box center [430, 256] width 860 height 352
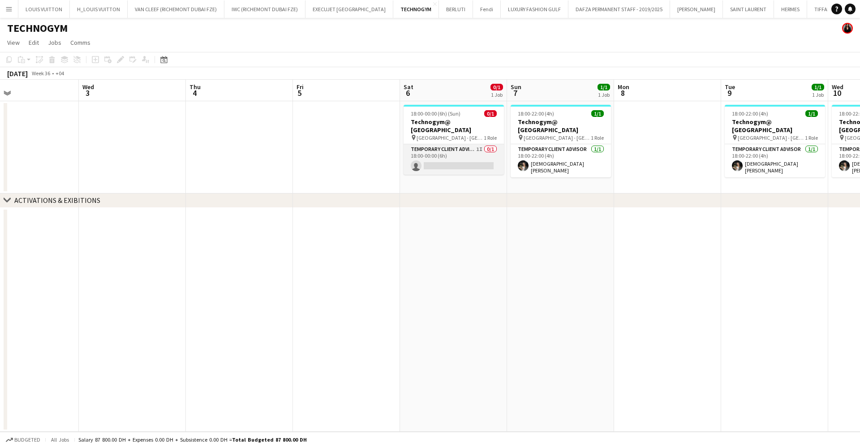
click at [466, 166] on app-card-role "Temporary Client Advisor 1I 0/1 18:00-00:00 (6h) single-neutral-actions" at bounding box center [453, 159] width 100 height 30
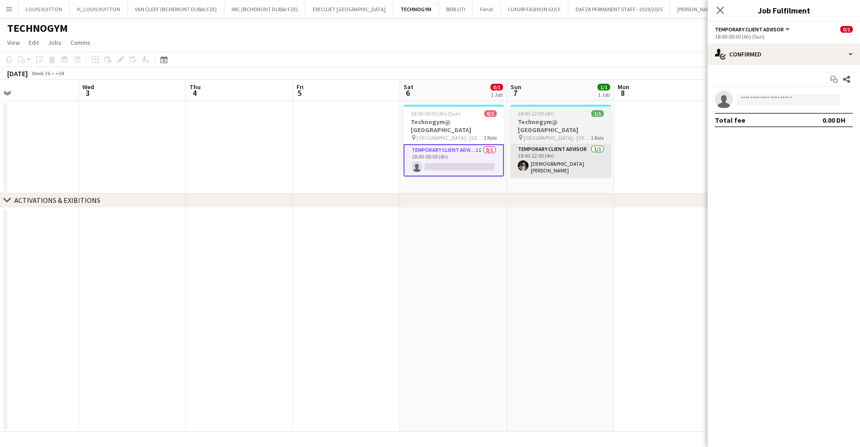
click at [436, 159] on app-calendar-viewport "Sun 31 Mon 1 Tue 2 Wed 3 Thu 4 Fri 5 Sat 6 0/1 1 Job Sun 7 1/1 1 Job Mon 8 Tue …" at bounding box center [430, 256] width 860 height 352
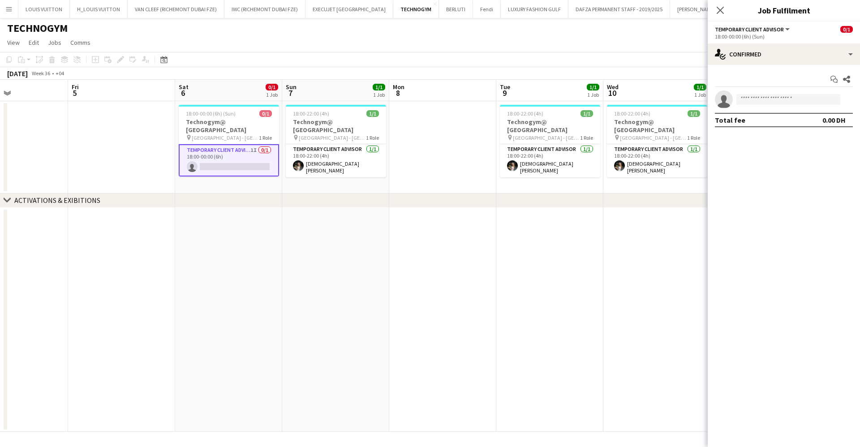
click at [344, 175] on app-calendar-viewport "Mon 1 Tue 2 Wed 3 Thu 4 Fri 5 Sat 6 0/1 1 Job Sun 7 1/1 1 Job Mon 8 Tue 9 1/1 1…" at bounding box center [430, 256] width 860 height 352
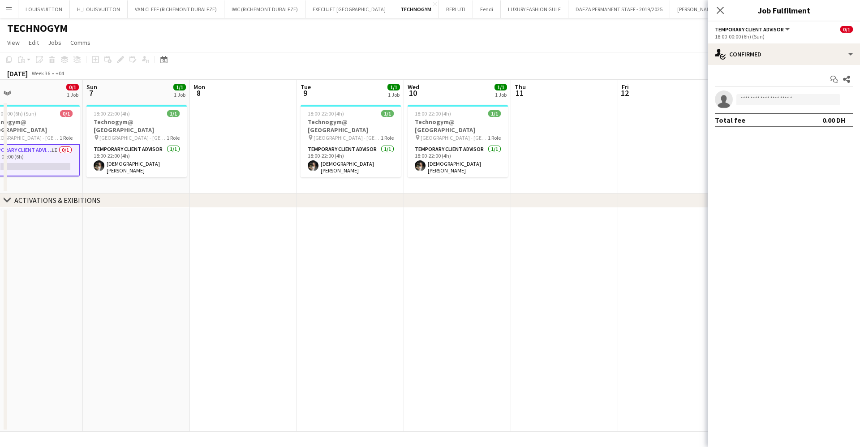
click at [268, 178] on app-calendar-viewport "Wed 3 Thu 4 Fri 5 Sat 6 0/1 1 Job Sun 7 1/1 1 Job Mon 8 Tue 9 1/1 1 Job Wed 10 …" at bounding box center [430, 256] width 860 height 352
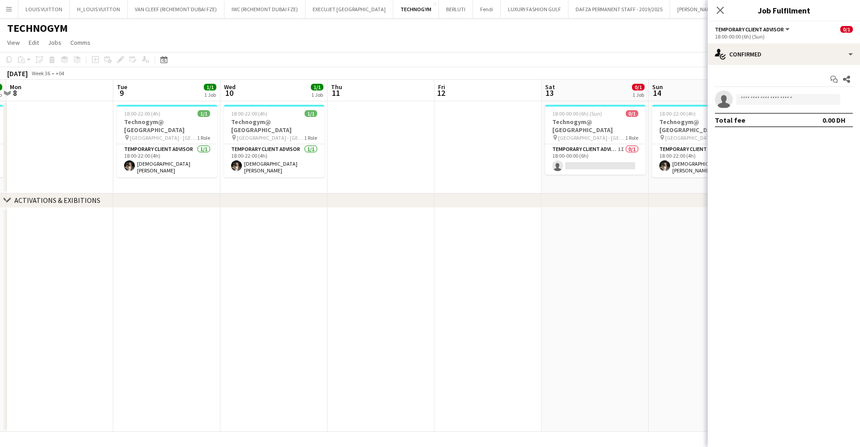
click at [374, 177] on app-calendar-viewport "Fri 5 Sat 6 0/1 1 Job Sun 7 1/1 1 Job Mon 8 Tue 9 1/1 1 Job Wed 10 1/1 1 Job Th…" at bounding box center [430, 256] width 860 height 352
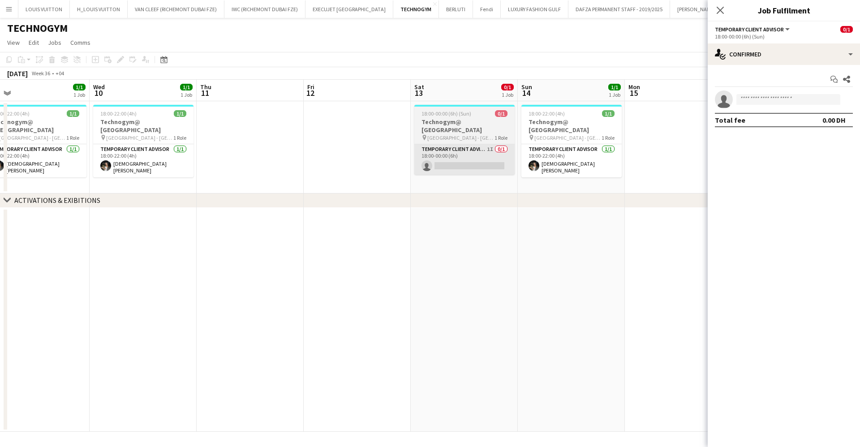
click at [433, 161] on app-card-role "Temporary Client Advisor 1I 0/1 18:00-00:00 (6h) single-neutral-actions" at bounding box center [464, 159] width 100 height 30
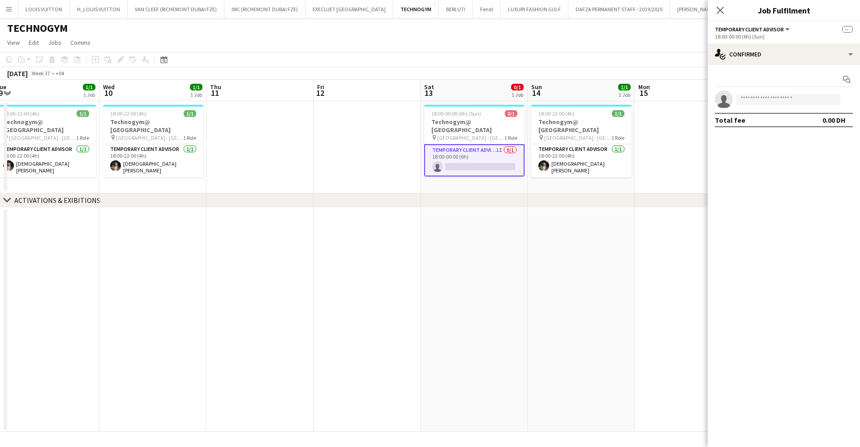
click at [381, 183] on app-calendar-viewport "Sat 6 0/1 1 Job Sun 7 1/1 1 Job Mon 8 Tue 9 1/1 1 Job Wed 10 1/1 1 Job Thu 11 F…" at bounding box center [430, 256] width 860 height 352
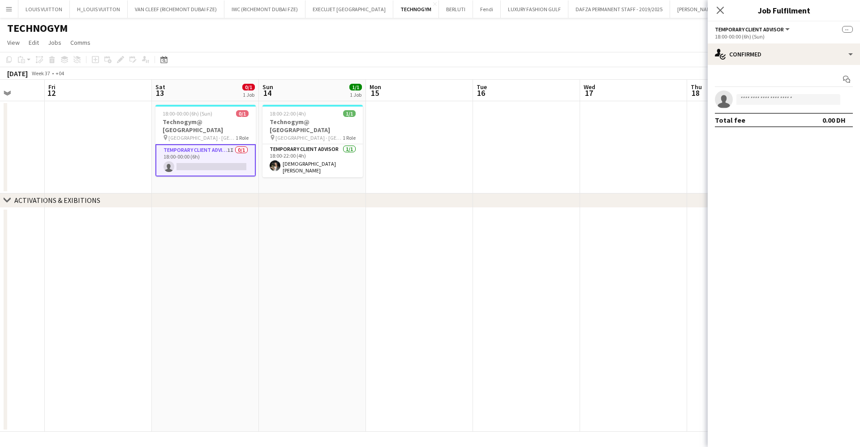
click at [345, 180] on app-calendar-viewport "Tue 9 1/1 1 Job Wed 10 1/1 1 Job Thu 11 Fri 12 Sat 13 0/1 1 Job Sun 14 1/1 1 Jo…" at bounding box center [430, 256] width 860 height 352
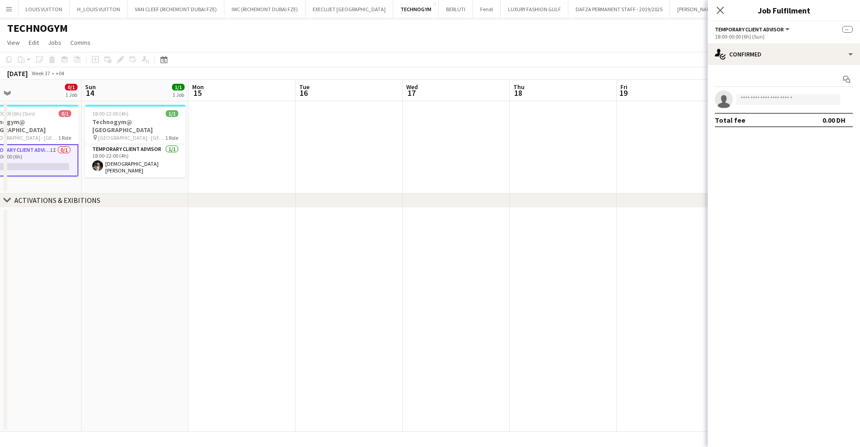
click at [292, 180] on app-calendar-viewport "Wed 10 1/1 1 Job Thu 11 Fri 12 Sat 13 0/1 1 Job Sun 14 1/1 1 Job Mon 15 Tue 16 …" at bounding box center [430, 256] width 860 height 352
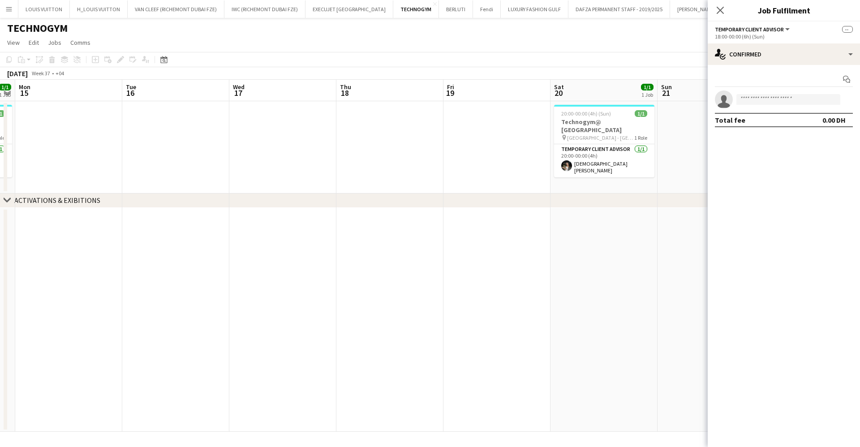
click at [352, 158] on app-calendar-viewport "Fri 12 Sat 13 0/1 1 Job Sun 14 1/1 1 Job Mon 15 Tue 16 Wed 17 Thu 18 Fri 19 Sat…" at bounding box center [430, 256] width 860 height 352
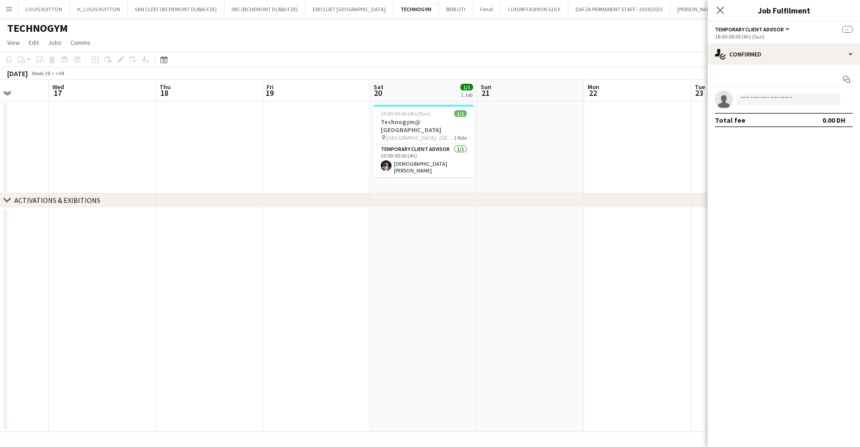
click at [403, 160] on app-calendar-viewport "Sun 14 1/1 1 Job Mon 15 Tue 16 Wed 17 Thu 18 Fri 19 Sat 20 1/1 1 Job Sun 21 Mon…" at bounding box center [430, 256] width 860 height 352
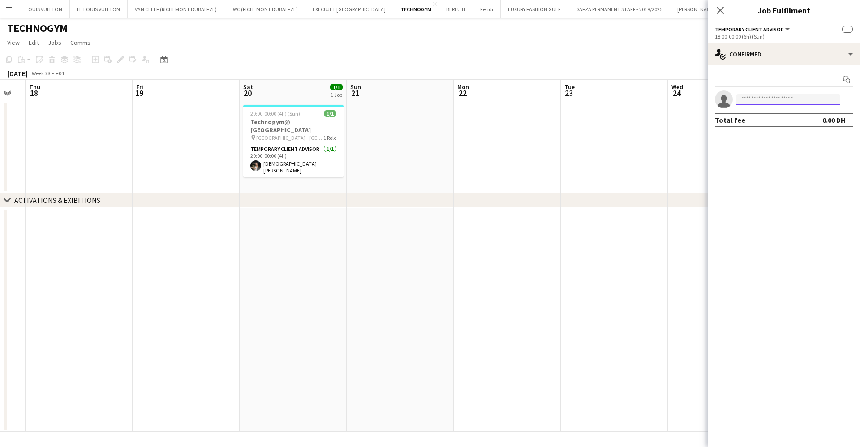
click at [745, 97] on input at bounding box center [788, 99] width 104 height 11
type input "*"
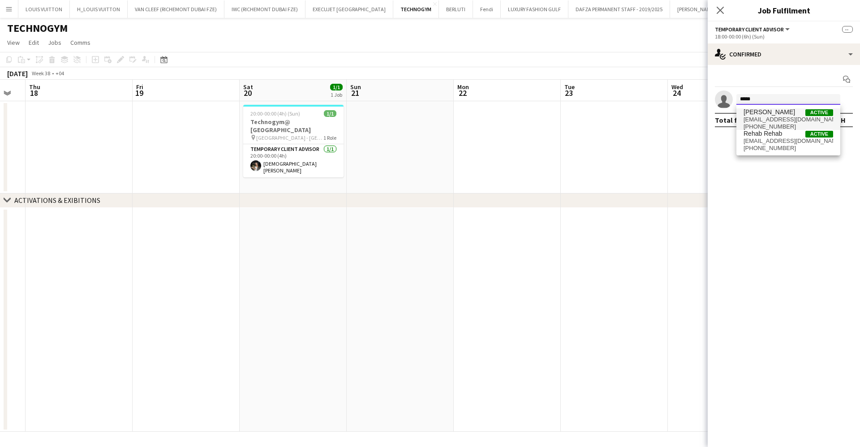
type input "*****"
click at [776, 120] on span "rehabbabar273@gmail.com" at bounding box center [788, 119] width 90 height 7
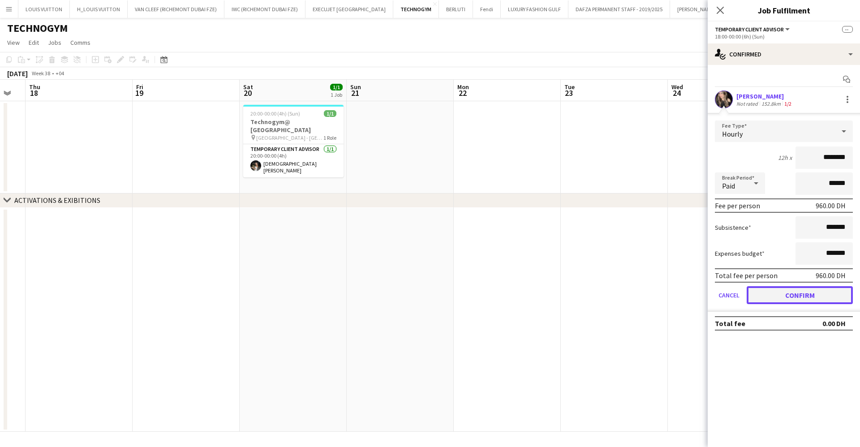
click at [804, 291] on button "Confirm" at bounding box center [799, 295] width 106 height 18
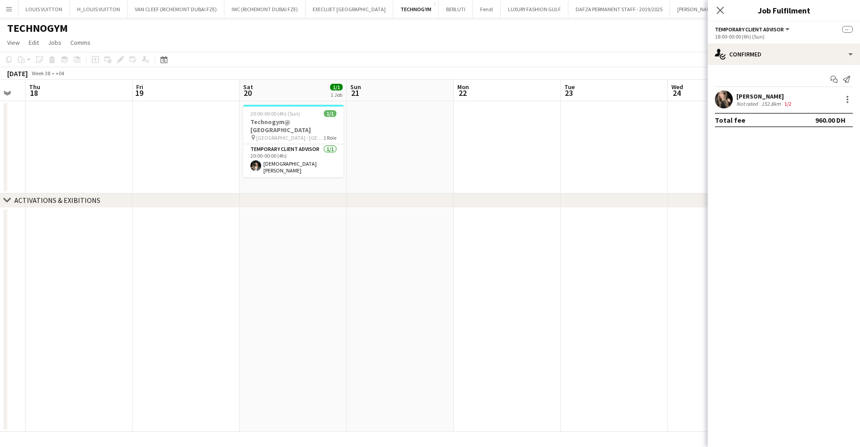
click at [668, 44] on app-page-menu "View Day view expanded Day view collapsed Month view Date picker Jump to today …" at bounding box center [430, 43] width 860 height 17
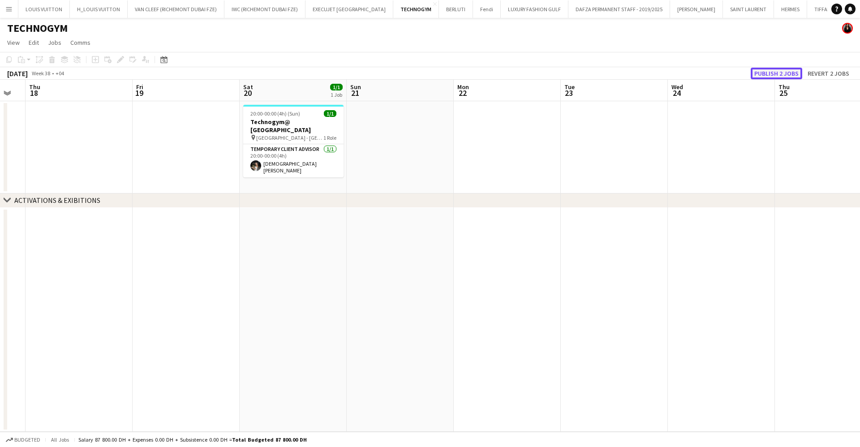
click at [778, 73] on button "Publish 2 jobs" at bounding box center [775, 74] width 51 height 12
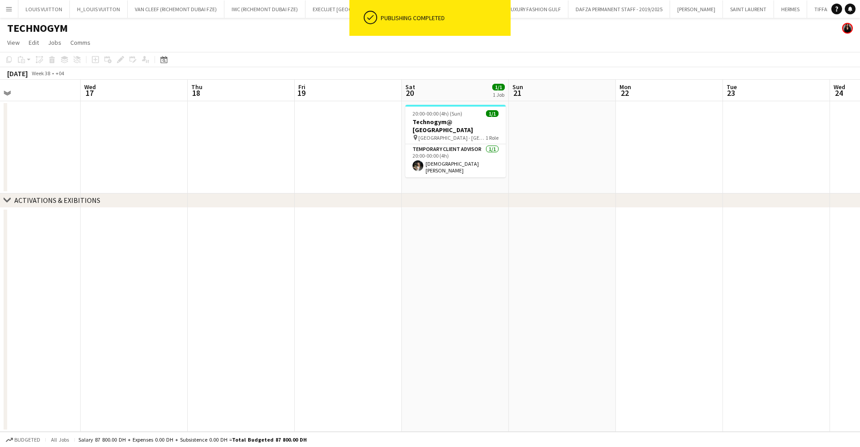
click at [485, 141] on app-calendar-viewport "Sun 14 1/1 1 Job Mon 15 Tue 16 Wed 17 Thu 18 Fri 19 Sat 20 1/1 1 Job Sun 21 Mon…" at bounding box center [430, 256] width 860 height 352
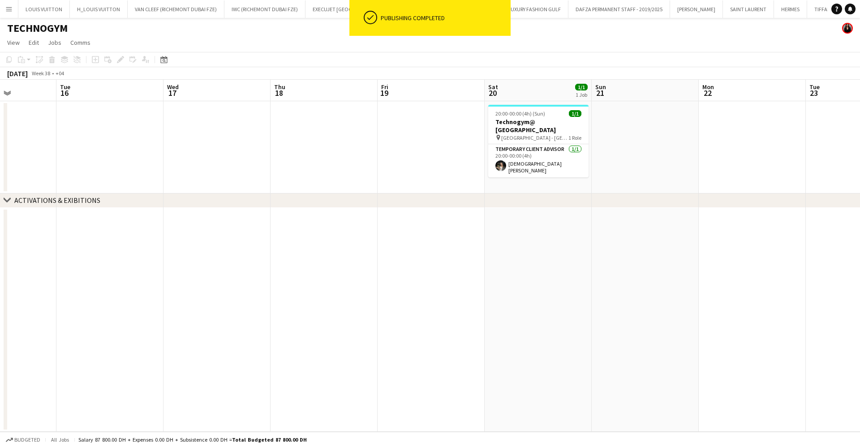
click at [454, 161] on app-calendar-viewport "Sat 13 1/1 1 Job Sun 14 1/1 1 Job Mon 15 Tue 16 Wed 17 Thu 18 Fri 19 Sat 20 1/1…" at bounding box center [430, 256] width 860 height 352
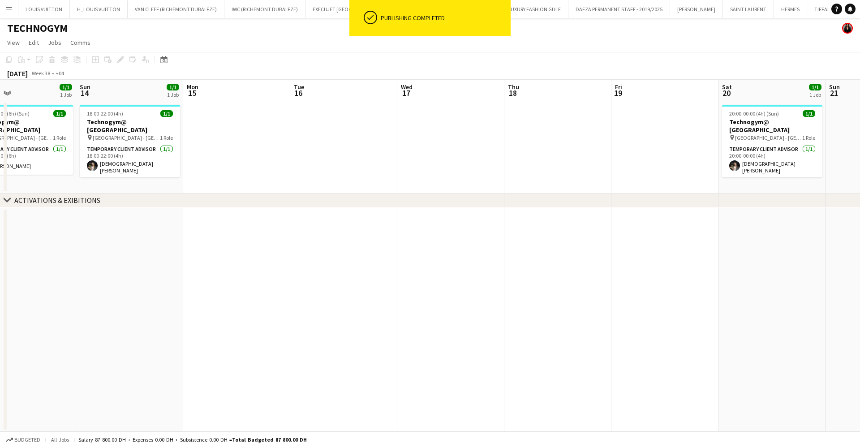
click at [497, 160] on app-calendar-viewport "Thu 11 Fri 12 Sat 13 1/1 1 Job Sun 14 1/1 1 Job Mon 15 Tue 16 Wed 17 Thu 18 Fri…" at bounding box center [430, 256] width 860 height 352
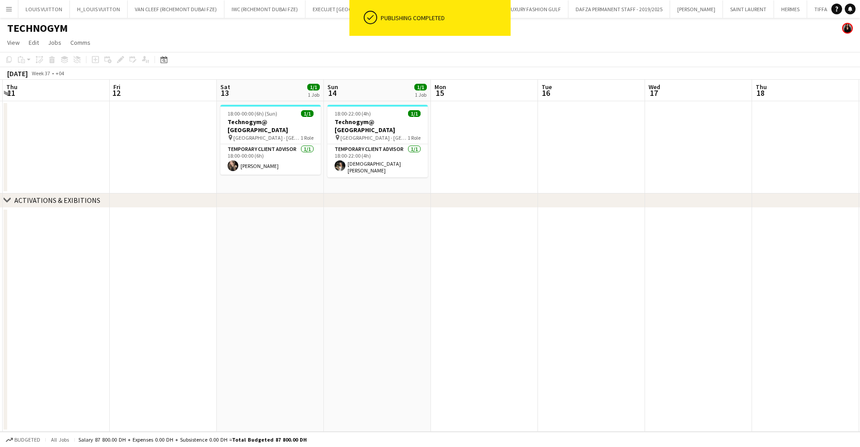
click at [478, 155] on app-calendar-viewport "Tue 9 1/1 1 Job Wed 10 1/1 1 Job Thu 11 Fri 12 Sat 13 1/1 1 Job Sun 14 1/1 1 Jo…" at bounding box center [430, 256] width 860 height 352
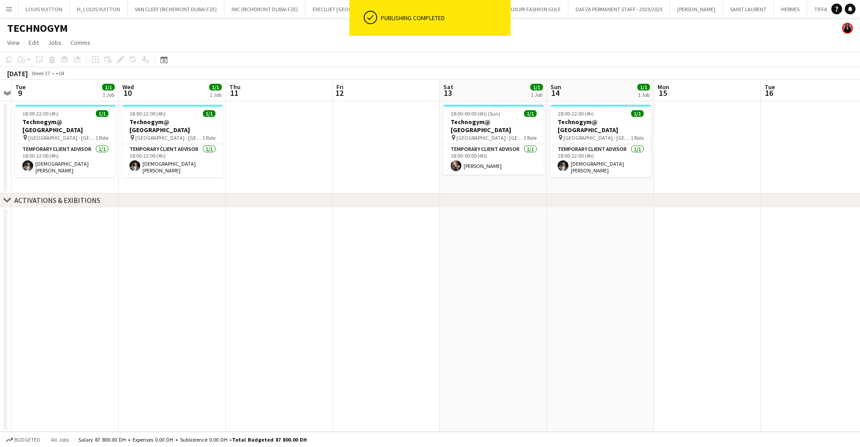
click at [548, 147] on app-calendar-viewport "Sun 7 1/1 1 Job Mon 8 Tue 9 1/1 1 Job Wed 10 1/1 1 Job Thu 11 Fri 12 Sat 13 1/1…" at bounding box center [430, 256] width 860 height 352
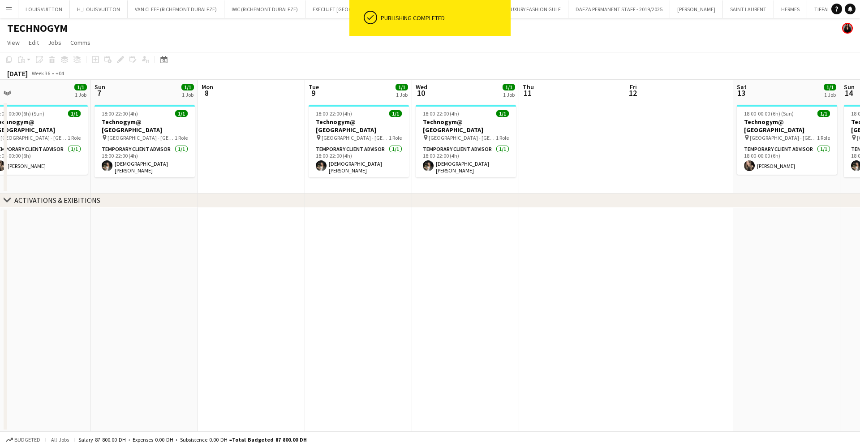
click at [574, 139] on app-calendar-viewport "Thu 4 Fri 5 Sat 6 1/1 1 Job Sun 7 1/1 1 Job Mon 8 Tue 9 1/1 1 Job Wed 10 1/1 1 …" at bounding box center [430, 256] width 860 height 352
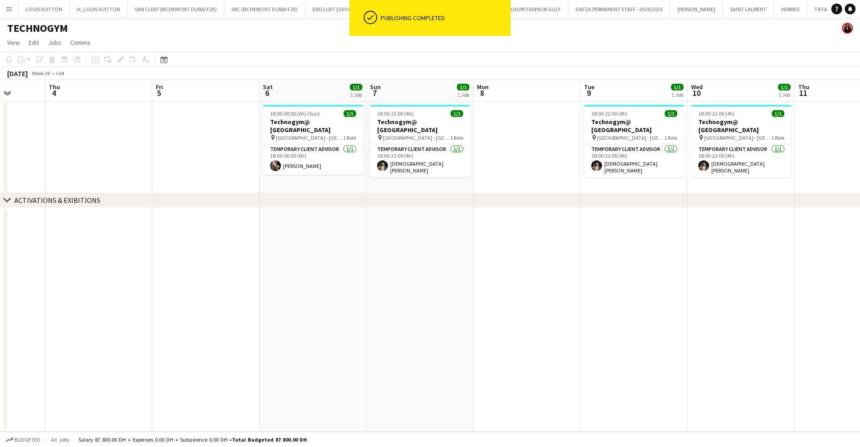
click at [538, 123] on app-calendar-viewport "Mon 1 Tue 2 Wed 3 Thu 4 Fri 5 Sat 6 1/1 1 Job Sun 7 1/1 1 Job Mon 8 Tue 9 1/1 1…" at bounding box center [430, 256] width 860 height 352
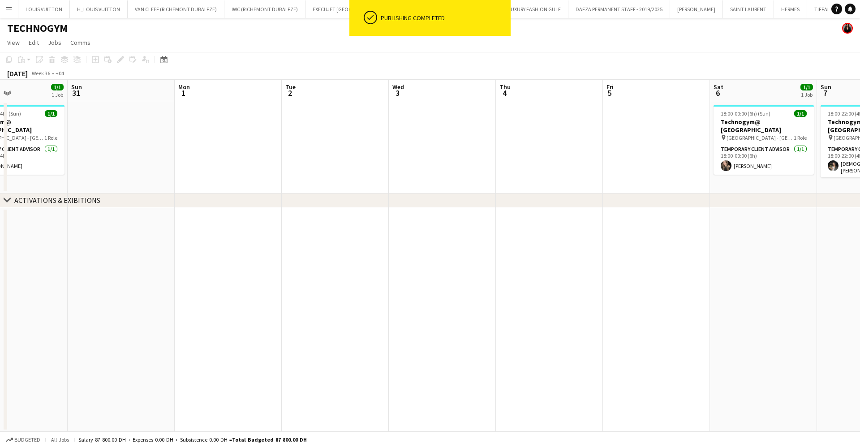
click at [513, 134] on app-calendar-viewport "Fri 29 Sat 30 1/1 1 Job Sun 31 Mon 1 Tue 2 Wed 3 Thu 4 Fri 5 Sat 6 1/1 1 Job Su…" at bounding box center [430, 256] width 860 height 352
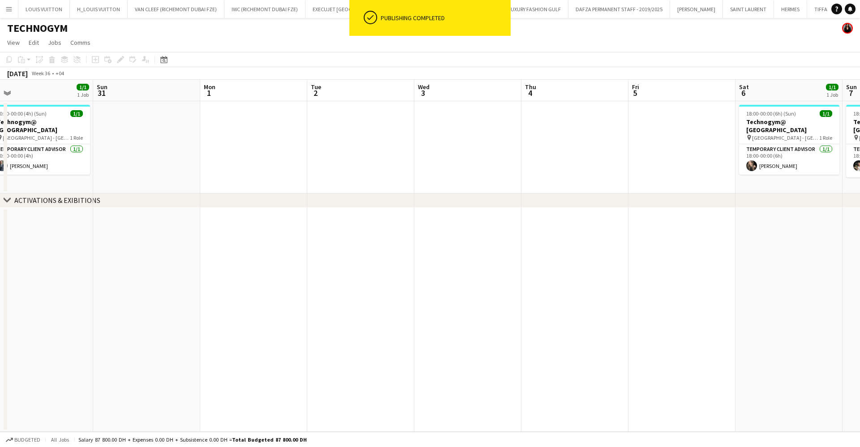
click at [517, 158] on app-calendar-viewport "Thu 28 Fri 29 Sat 30 1/1 1 Job Sun 31 Mon 1 Tue 2 Wed 3 Thu 4 Fri 5 Sat 6 1/1 1…" at bounding box center [430, 256] width 860 height 352
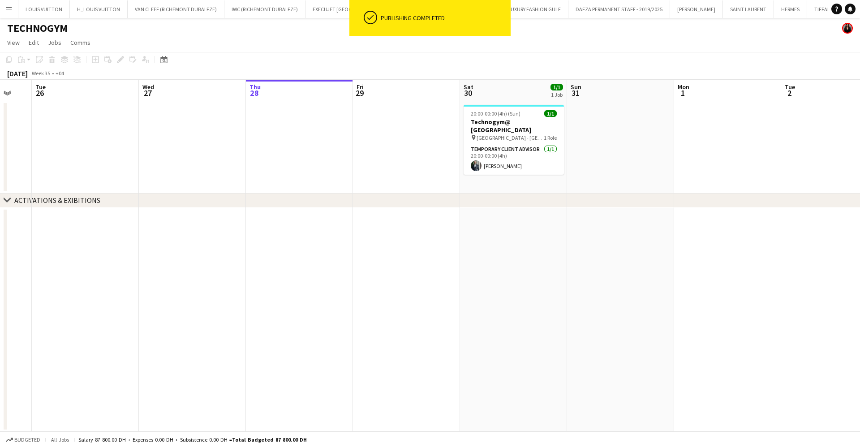
scroll to position [0, 263]
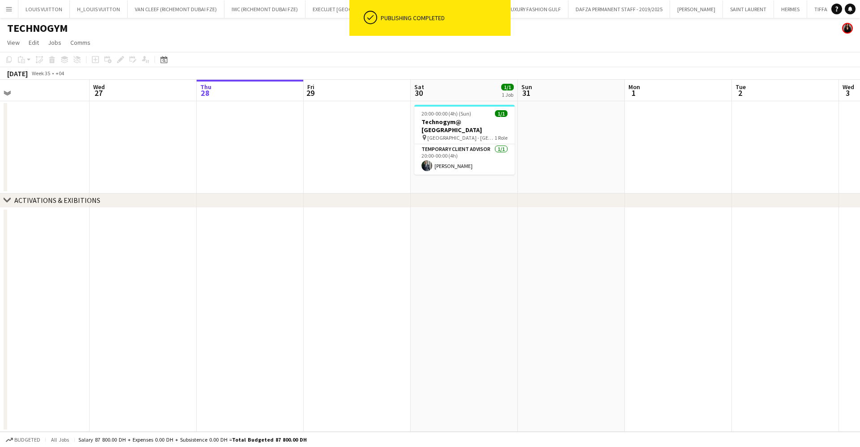
click at [449, 166] on app-calendar-viewport "Sun 24 1/1 1 Job Mon 25 Tue 26 Wed 27 Thu 28 Fri 29 Sat 30 1/1 1 Job Sun 31 Mon…" at bounding box center [430, 256] width 860 height 352
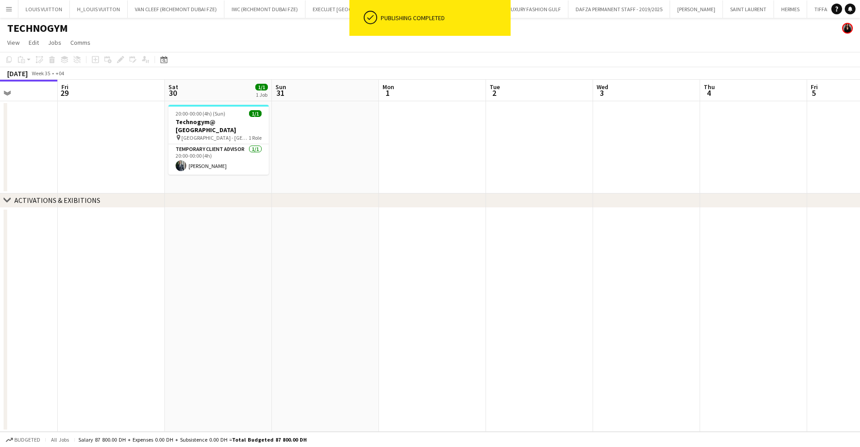
click at [201, 192] on app-calendar-viewport "Tue 26 Wed 27 Thu 28 Fri 29 Sat 30 1/1 1 Job Sun 31 Mon 1 Tue 2 Wed 3 Thu 4 Fri…" at bounding box center [430, 256] width 860 height 352
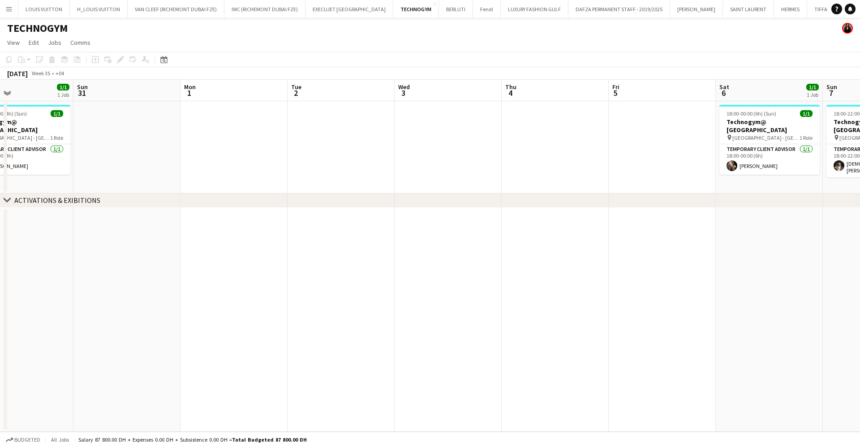
click at [231, 173] on app-calendar-viewport "Thu 28 Fri 29 Sat 30 1/1 1 Job Sun 31 Mon 1 Tue 2 Wed 3 Thu 4 Fri 5 Sat 6 1/1 1…" at bounding box center [430, 256] width 860 height 352
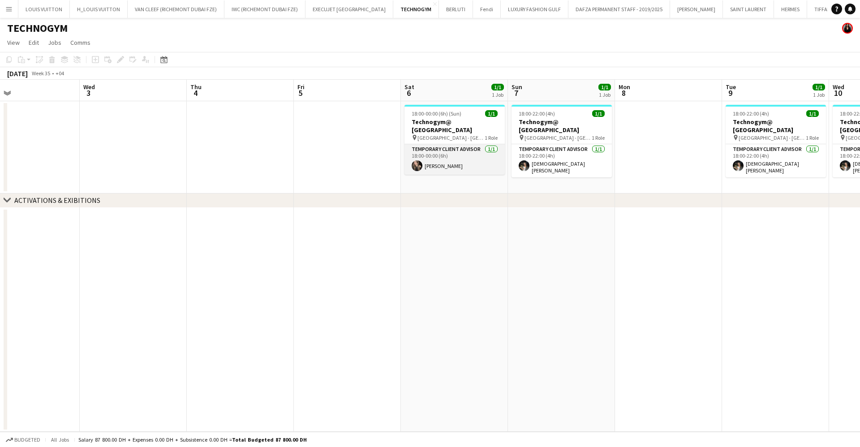
click at [393, 149] on app-calendar-viewport "Sat 30 1/1 1 Job Sun 31 Mon 1 Tue 2 Wed 3 Thu 4 Fri 5 Sat 6 1/1 1 Job Sun 7 1/1…" at bounding box center [430, 256] width 860 height 352
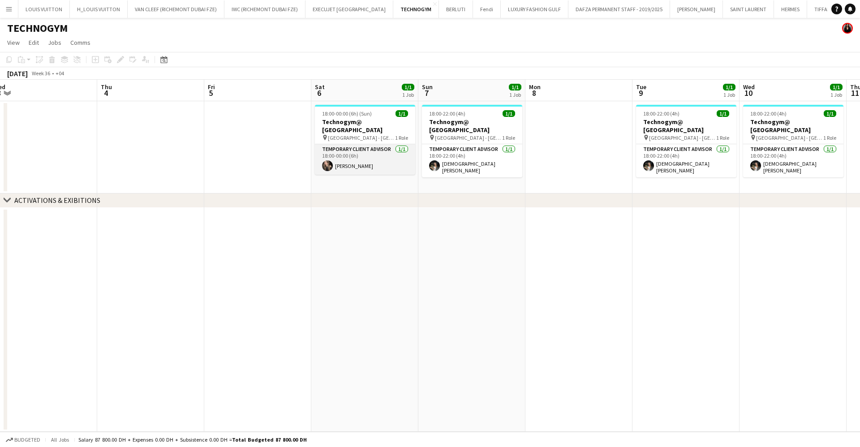
click at [350, 159] on app-card-role "Temporary Client Advisor 1/1 18:00-00:00 (6h) Rehab Babar" at bounding box center [365, 159] width 100 height 30
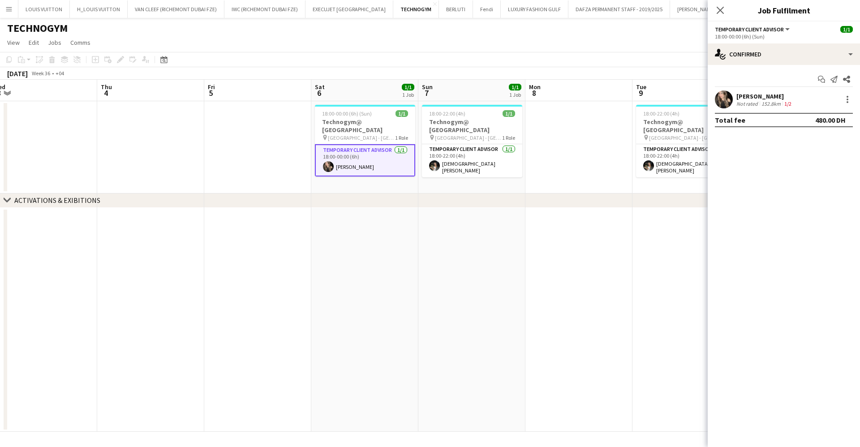
click at [399, 142] on app-calendar-viewport "Sun 31 Mon 1 Tue 2 Wed 3 Thu 4 Fri 5 Sat 6 1/1 1 Job Sun 7 1/1 1 Job Mon 8 Tue …" at bounding box center [430, 256] width 860 height 352
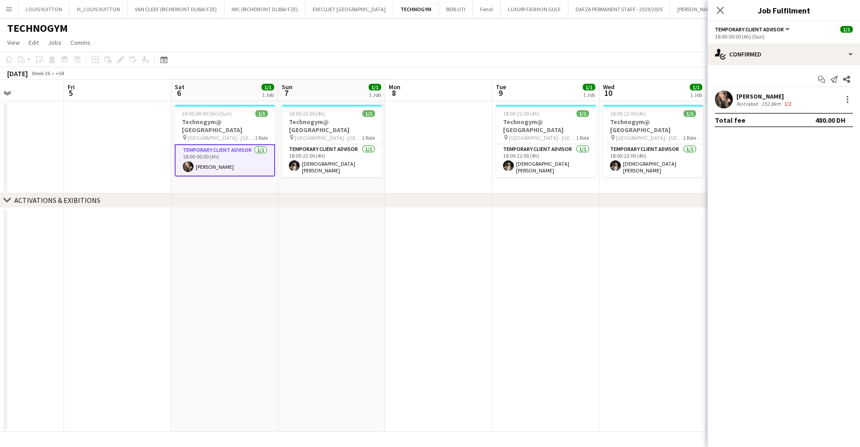
click at [413, 148] on app-calendar-viewport "Tue 2 Wed 3 Thu 4 Fri 5 Sat 6 1/1 1 Job Sun 7 1/1 1 Job Mon 8 Tue 9 1/1 1 Job W…" at bounding box center [430, 256] width 860 height 352
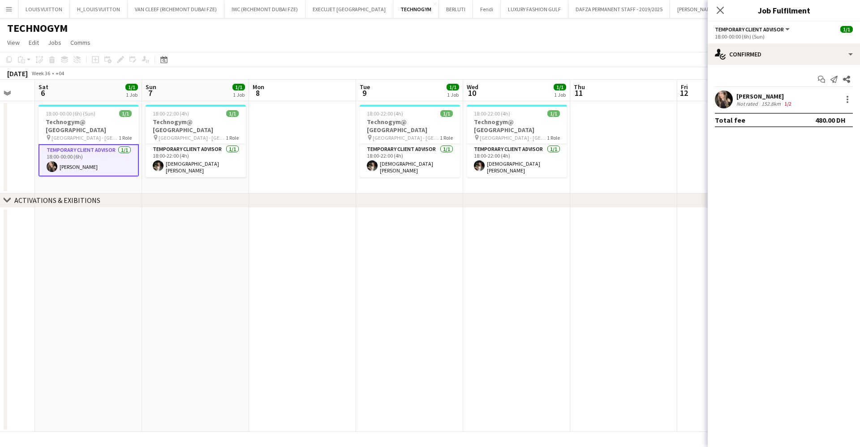
click at [455, 147] on app-calendar-viewport "Wed 3 Thu 4 Fri 5 Sat 6 1/1 1 Job Sun 7 1/1 1 Job Mon 8 Tue 9 1/1 1 Job Wed 10 …" at bounding box center [430, 256] width 860 height 352
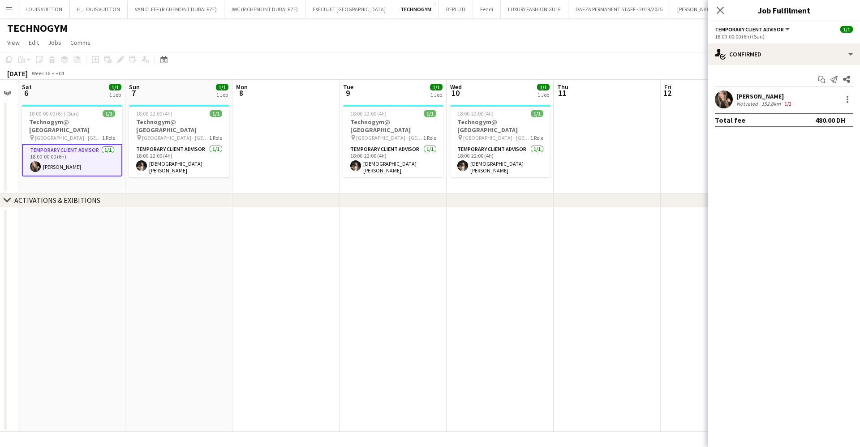
click at [385, 159] on app-calendar-viewport "Wed 3 Thu 4 Fri 5 Sat 6 1/1 1 Job Sun 7 1/1 1 Job Mon 8 Tue 9 1/1 1 Job Wed 10 …" at bounding box center [430, 256] width 860 height 352
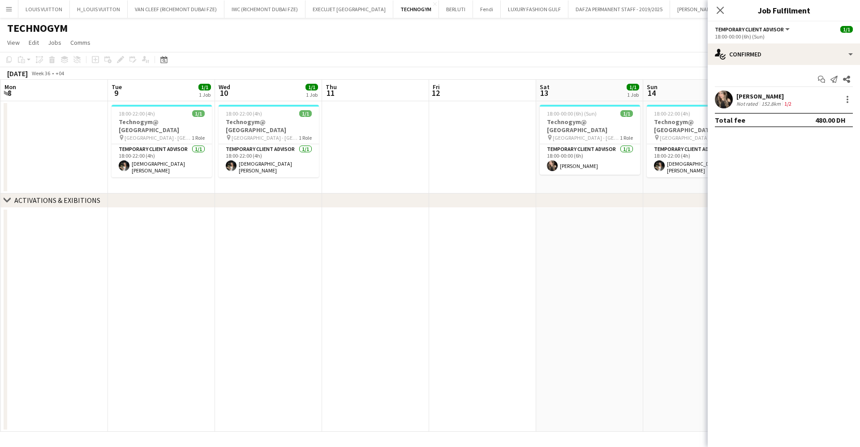
click at [385, 159] on app-calendar-viewport "Fri 5 Sat 6 1/1 1 Job Sun 7 1/1 1 Job Mon 8 Tue 9 1/1 1 Job Wed 10 1/1 1 Job Th…" at bounding box center [430, 256] width 860 height 352
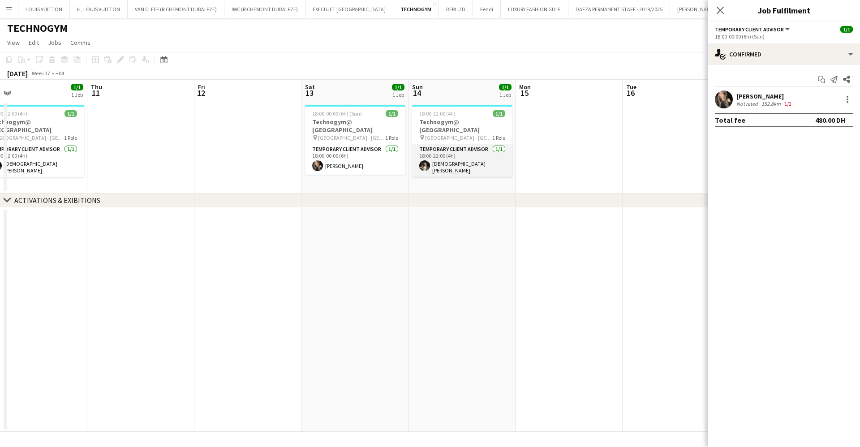
click at [254, 158] on app-calendar-viewport "Sun 7 1/1 1 Job Mon 8 Tue 9 1/1 1 Job Wed 10 1/1 1 Job Thu 11 Fri 12 Sat 13 1/1…" at bounding box center [430, 256] width 860 height 352
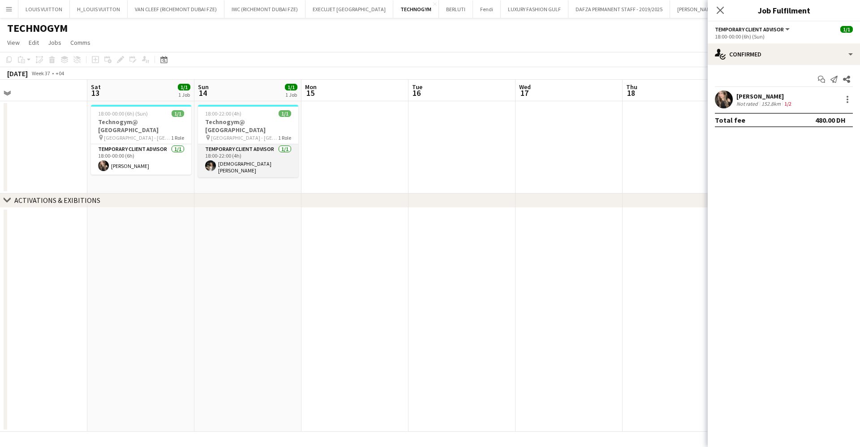
scroll to position [0, 345]
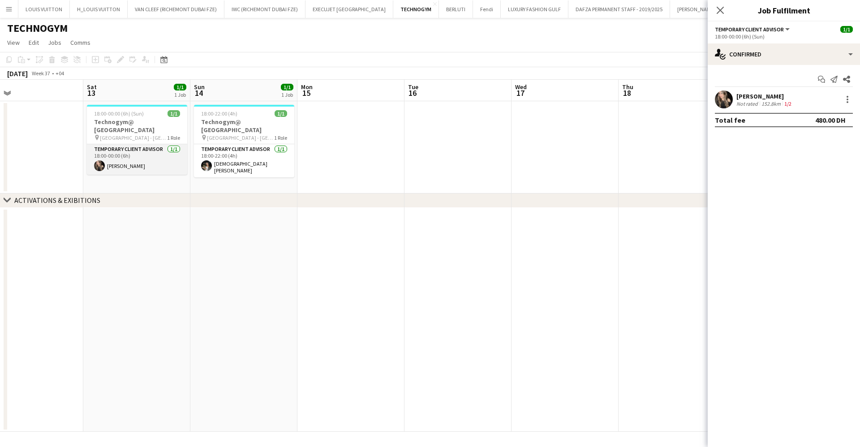
click at [139, 157] on app-card-role "Temporary Client Advisor 1/1 18:00-00:00 (6h) Rehab Babar" at bounding box center [137, 159] width 100 height 30
click at [846, 99] on div at bounding box center [847, 99] width 11 height 11
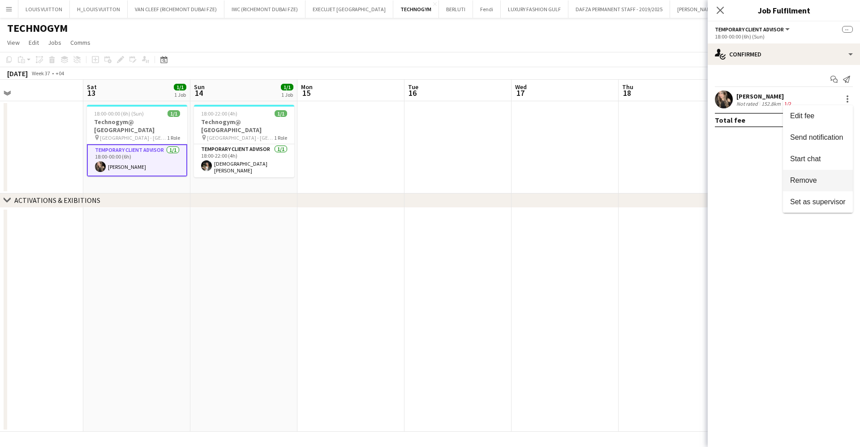
click at [817, 181] on span "Remove" at bounding box center [818, 180] width 56 height 8
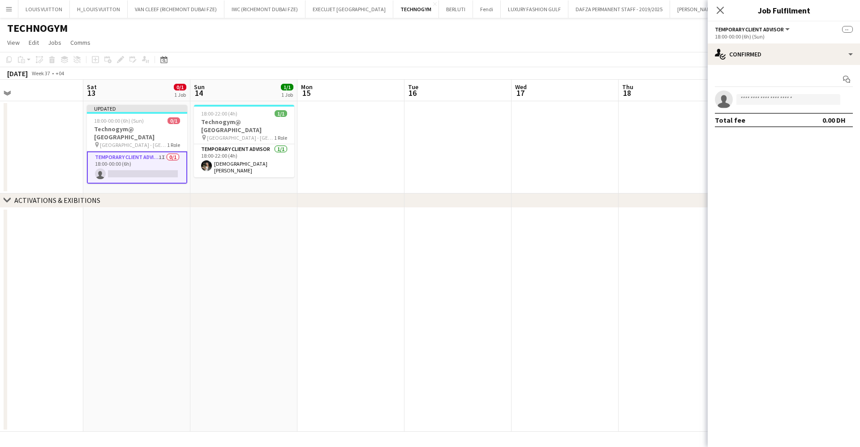
click at [650, 53] on app-toolbar "Copy Paste Paste Ctrl+V Paste with crew Ctrl+Shift+V Paste linked Job Delete Gr…" at bounding box center [430, 59] width 860 height 15
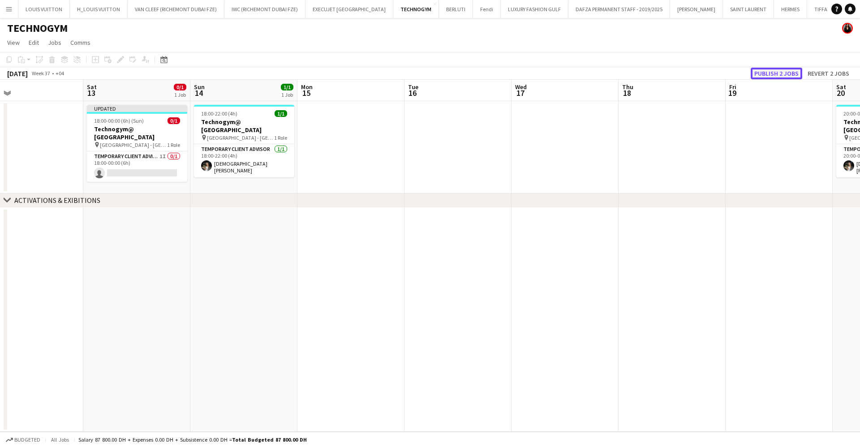
click at [781, 69] on button "Publish 2 jobs" at bounding box center [775, 74] width 51 height 12
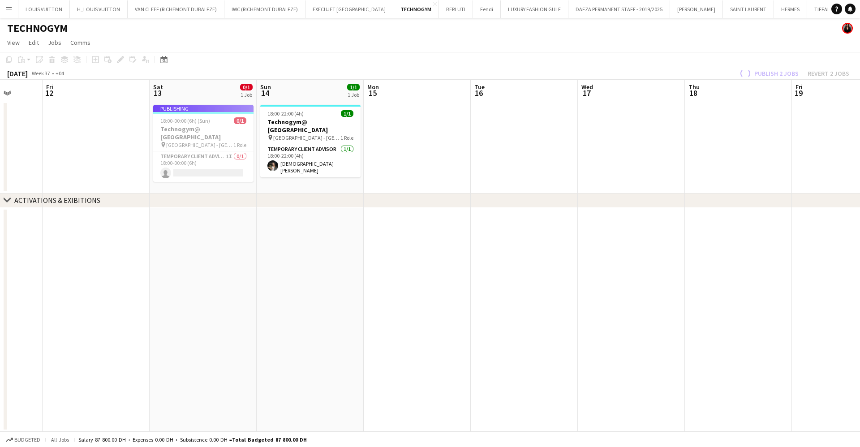
click at [455, 132] on app-calendar-viewport "Tue 9 1/1 1 Job Wed 10 1/1 1 Job Thu 11 Fri 12 Sat 13 0/1 1 Job Sun 14 1/1 1 Jo…" at bounding box center [430, 256] width 860 height 352
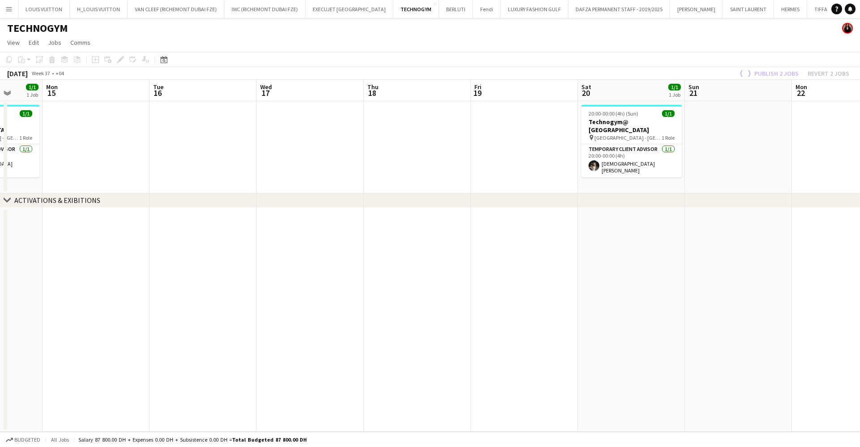
click at [428, 128] on app-calendar-viewport "Fri 12 Sat 13 0/1 1 Job Sun 14 1/1 1 Job Mon 15 Tue 16 Wed 17 Thu 18 Fri 19 Sat…" at bounding box center [430, 256] width 860 height 352
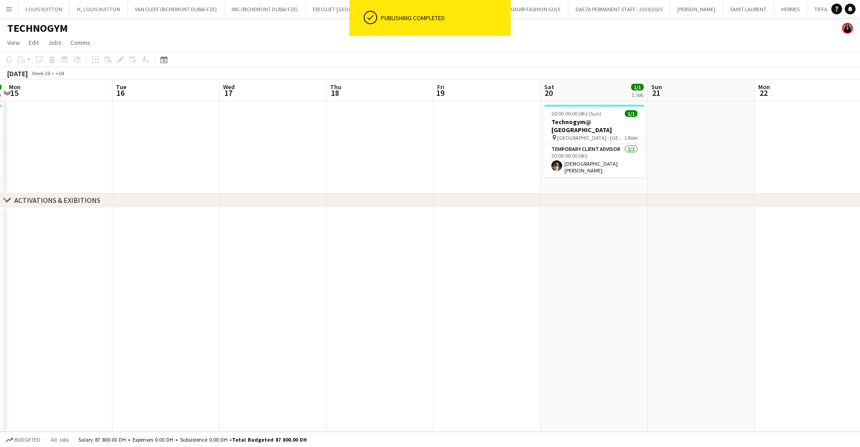
click at [655, 144] on app-calendar-viewport "Sat 13 0/1 1 Job Sun 14 1/1 1 Job Mon 15 Tue 16 Wed 17 Thu 18 Fri 19 Sat 20 1/1…" at bounding box center [430, 256] width 860 height 352
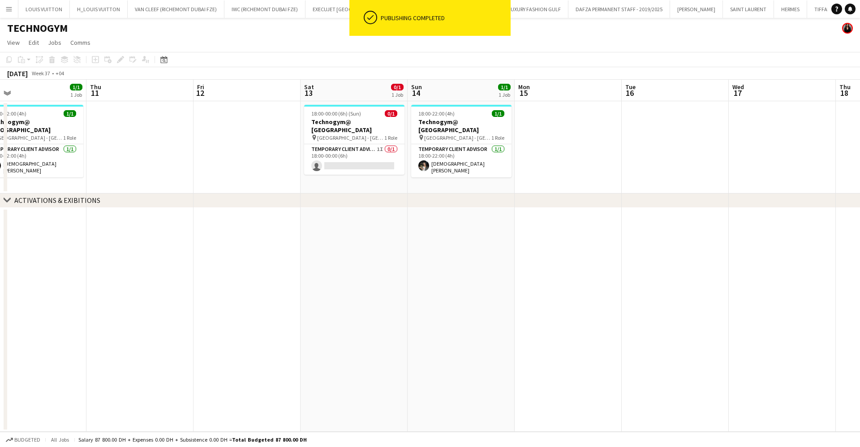
click at [506, 162] on app-calendar-viewport "Mon 8 Tue 9 1/1 1 Job Wed 10 1/1 1 Job Thu 11 Fri 12 Sat 13 0/1 1 Job Sun 14 1/…" at bounding box center [430, 256] width 860 height 352
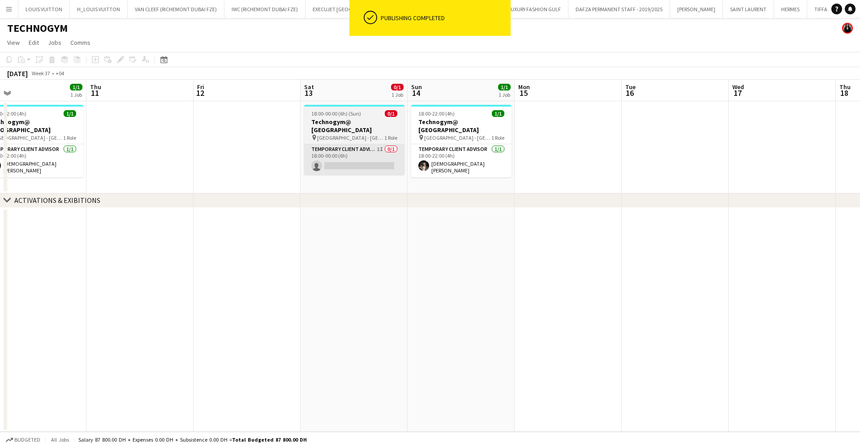
scroll to position [0, 233]
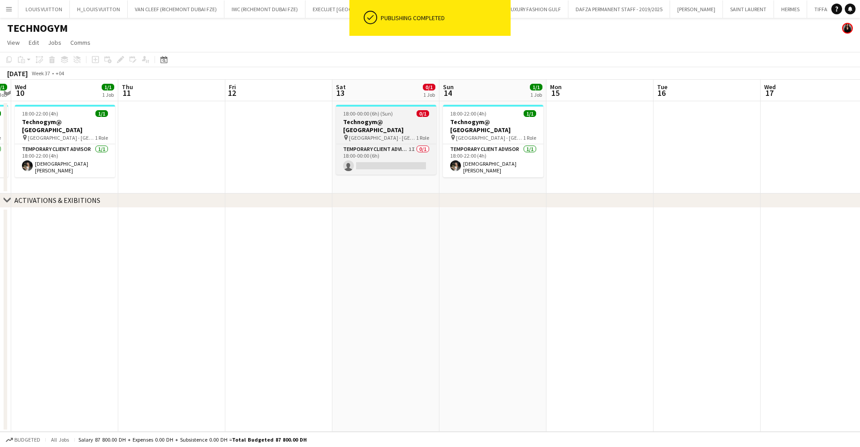
click at [545, 109] on app-calendar-viewport "Mon 8 Tue 9 1/1 1 Job Wed 10 1/1 1 Job Thu 11 Fri 12 Sat 13 0/1 1 Job Sun 14 1/…" at bounding box center [430, 256] width 860 height 352
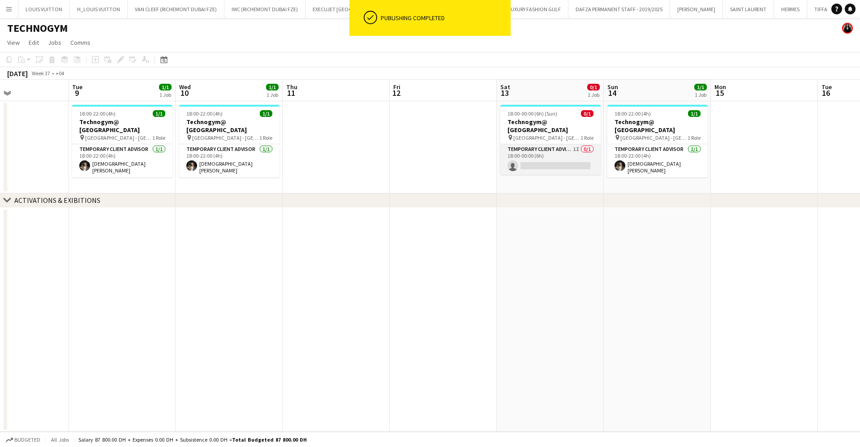
click at [544, 154] on app-card-role "Temporary Client Advisor 1I 0/1 18:00-00:00 (6h) single-neutral-actions" at bounding box center [550, 159] width 100 height 30
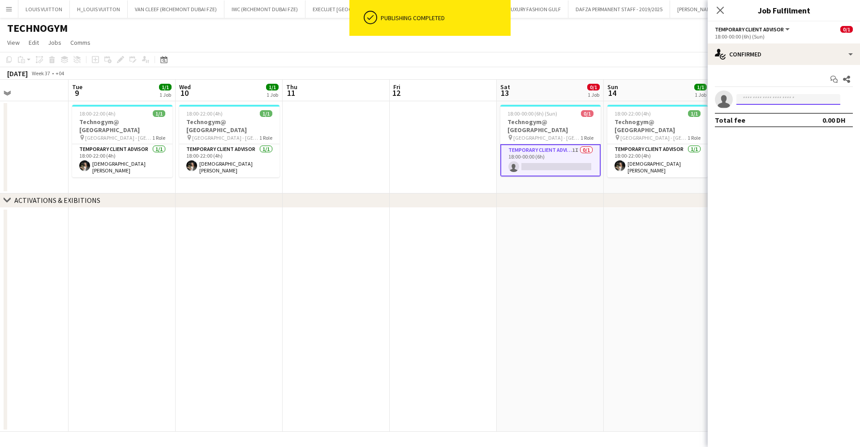
click at [753, 99] on input at bounding box center [788, 99] width 104 height 11
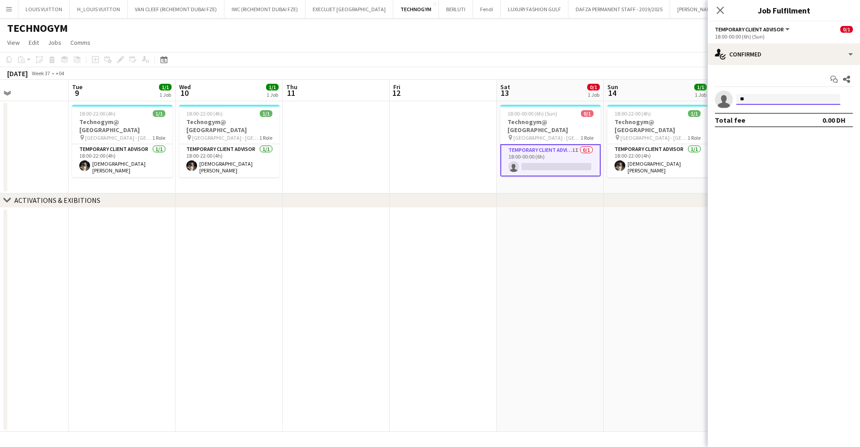
type input "*"
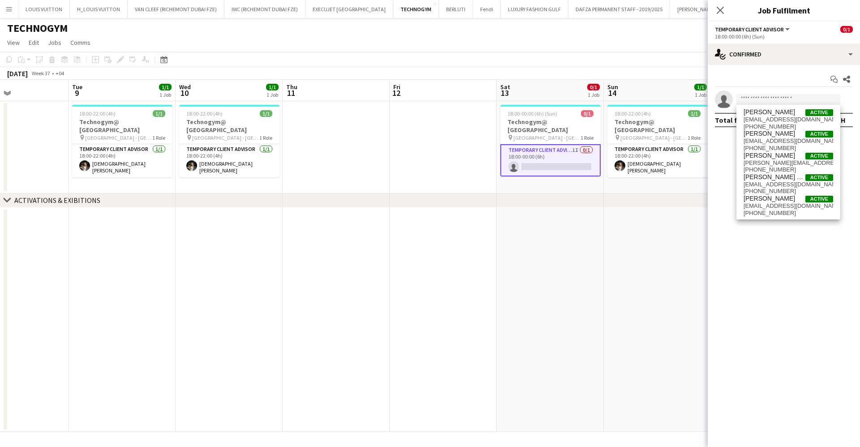
click at [634, 51] on app-page-menu "View Day view expanded Day view collapsed Month view Date picker Jump to today …" at bounding box center [430, 43] width 860 height 17
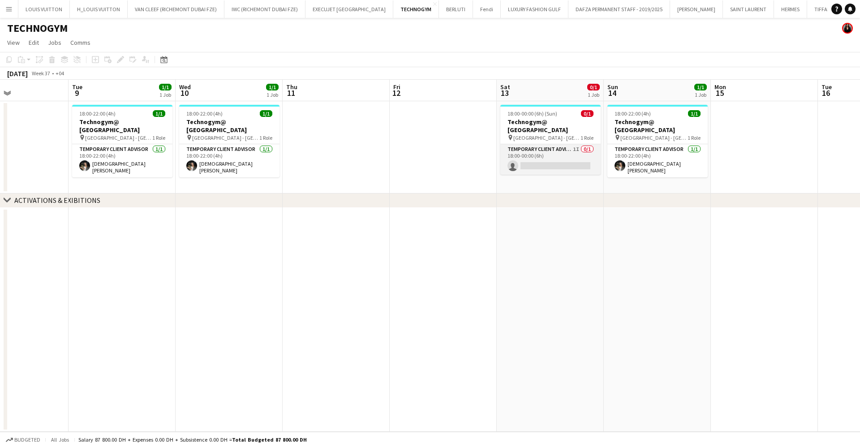
click at [581, 147] on app-card-role "Temporary Client Advisor 1I 0/1 18:00-00:00 (6h) single-neutral-actions" at bounding box center [550, 159] width 100 height 30
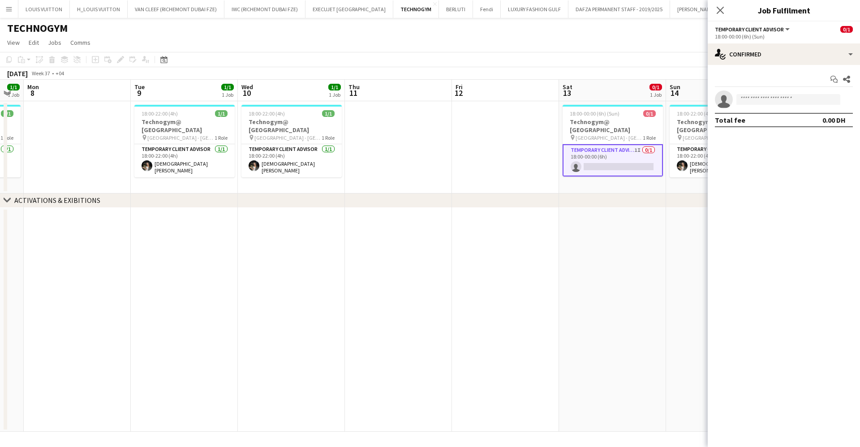
click at [586, 136] on app-calendar-viewport "Sat 6 0/1 1 Job Sun 7 1/1 1 Job Mon 8 Tue 9 1/1 1 Job Wed 10 1/1 1 Job Thu 11 F…" at bounding box center [430, 256] width 860 height 352
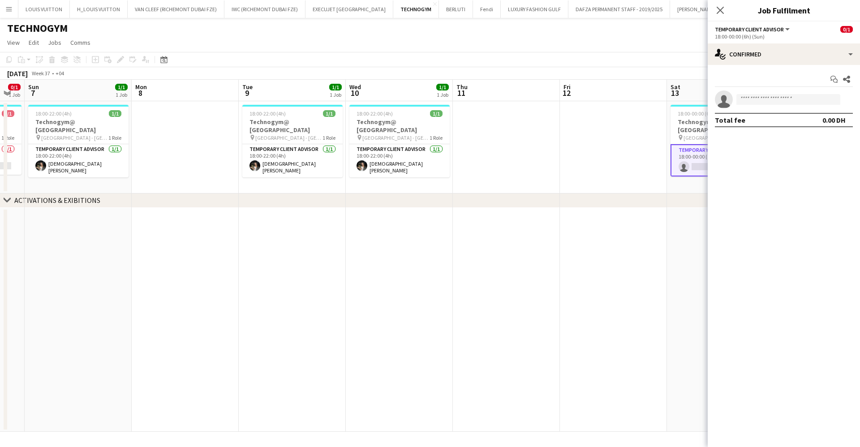
click at [450, 151] on app-calendar-viewport "Fri 5 Sat 6 0/1 1 Job Sun 7 1/1 1 Job Mon 8 Tue 9 1/1 1 Job Wed 10 1/1 1 Job Th…" at bounding box center [430, 256] width 860 height 352
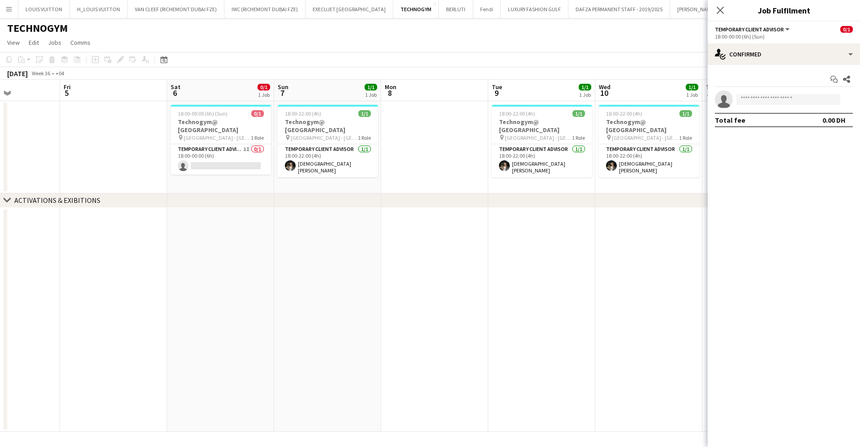
click at [316, 159] on app-calendar-viewport "Tue 2 Wed 3 Thu 4 Fri 5 Sat 6 0/1 1 Job Sun 7 1/1 1 Job Mon 8 Tue 9 1/1 1 Job W…" at bounding box center [430, 256] width 860 height 352
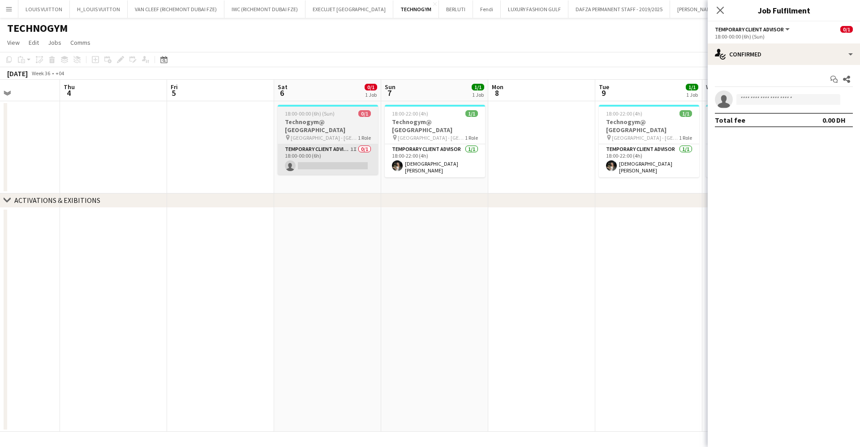
scroll to position [0, 247]
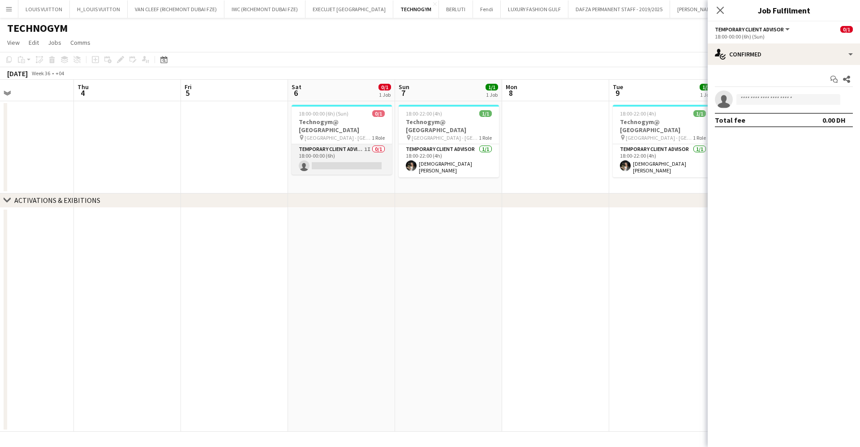
click at [324, 158] on app-card-role "Temporary Client Advisor 1I 0/1 18:00-00:00 (6h) single-neutral-actions" at bounding box center [341, 159] width 100 height 30
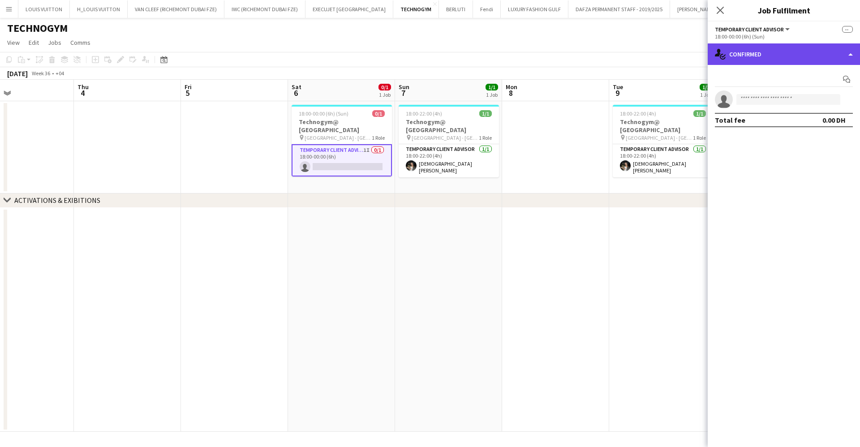
click at [771, 54] on div "single-neutral-actions-check-2 Confirmed" at bounding box center [783, 53] width 152 height 21
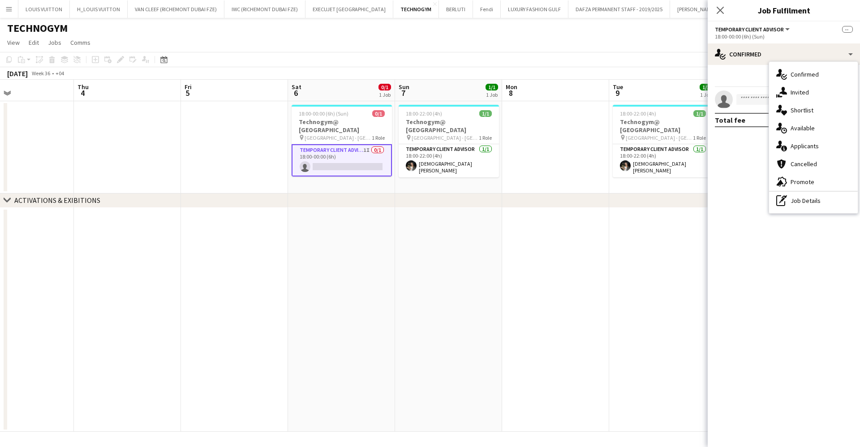
click at [796, 97] on div "single-neutral-actions-share-1 Invited" at bounding box center [813, 92] width 89 height 18
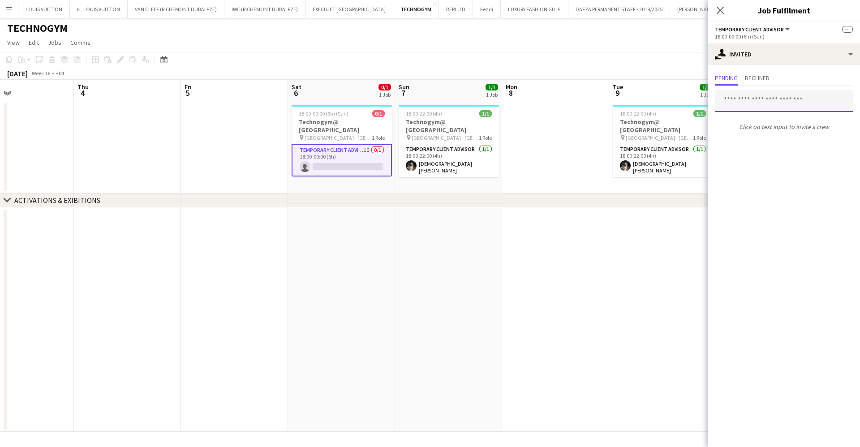
click at [767, 99] on input "text" at bounding box center [784, 101] width 138 height 22
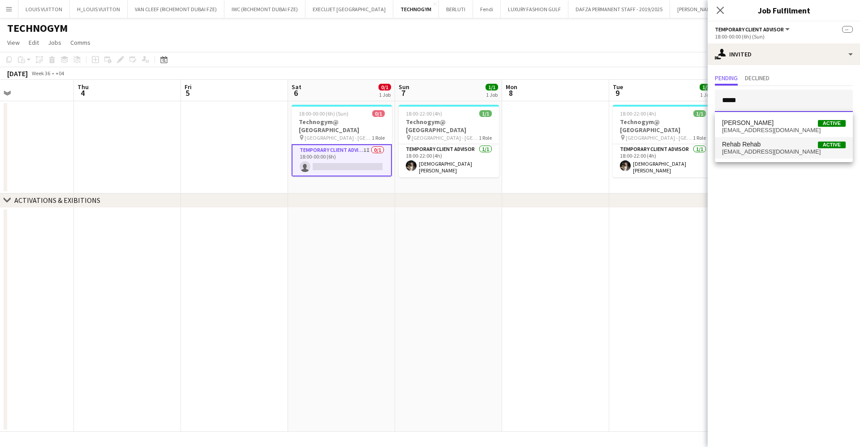
type input "*****"
click at [776, 151] on span "rahab.ali@msa.edu.eg" at bounding box center [784, 151] width 124 height 7
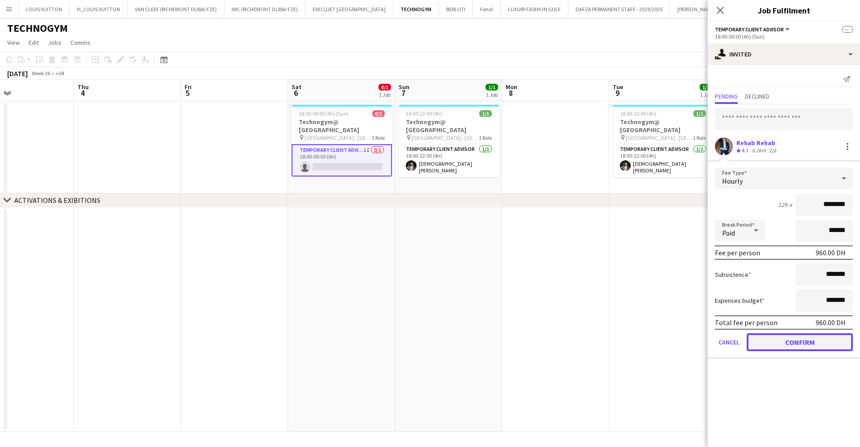
click at [786, 341] on button "Confirm" at bounding box center [799, 342] width 106 height 18
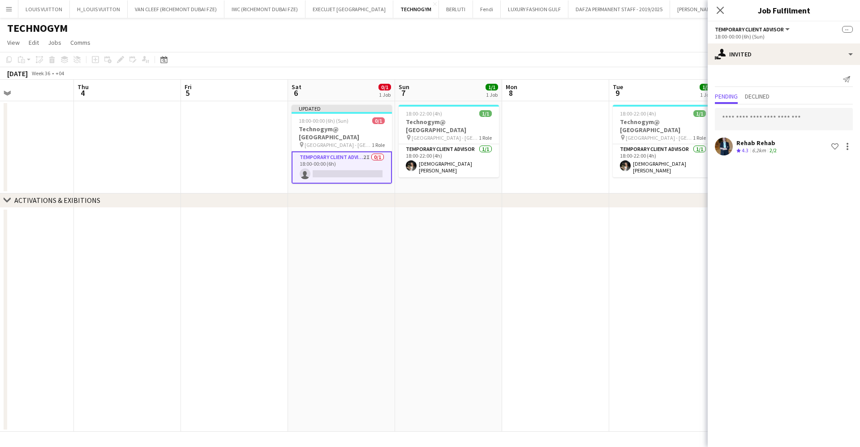
click at [668, 60] on app-toolbar "Copy Paste Paste Ctrl+V Paste with crew Ctrl+Shift+V Paste linked Job Delete Gr…" at bounding box center [430, 59] width 860 height 15
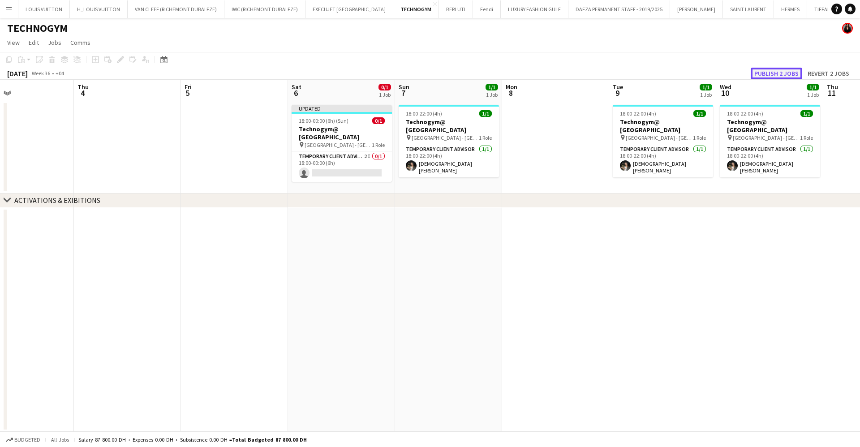
click at [785, 70] on button "Publish 2 jobs" at bounding box center [775, 74] width 51 height 12
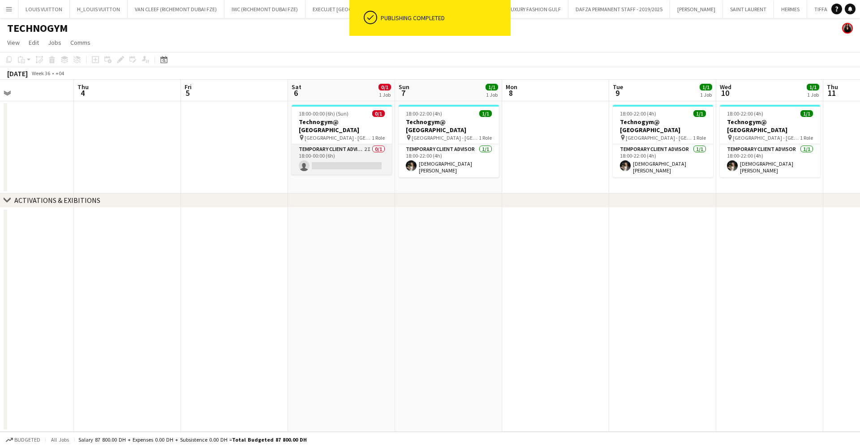
click at [360, 150] on app-card-role "Temporary Client Advisor 2I 0/1 18:00-00:00 (6h) single-neutral-actions" at bounding box center [341, 159] width 100 height 30
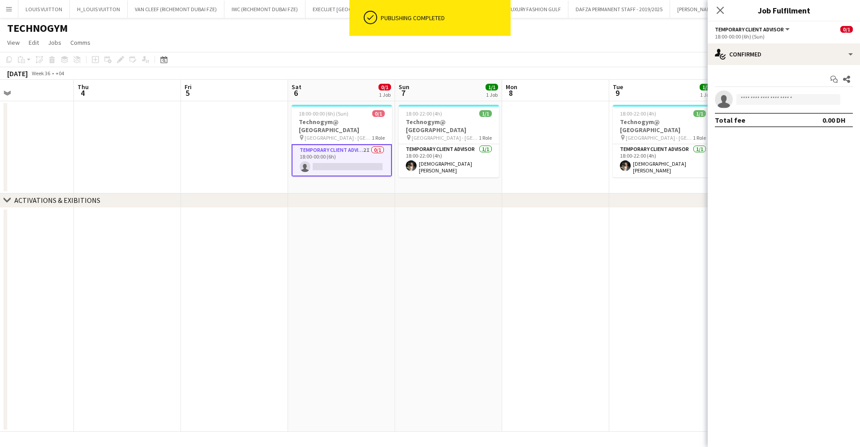
click at [356, 152] on app-calendar-viewport "Mon 1 Tue 2 Wed 3 Thu 4 Fri 5 Sat 6 0/1 1 Job Sun 7 1/1 1 Job Mon 8 Tue 9 1/1 1…" at bounding box center [430, 256] width 860 height 352
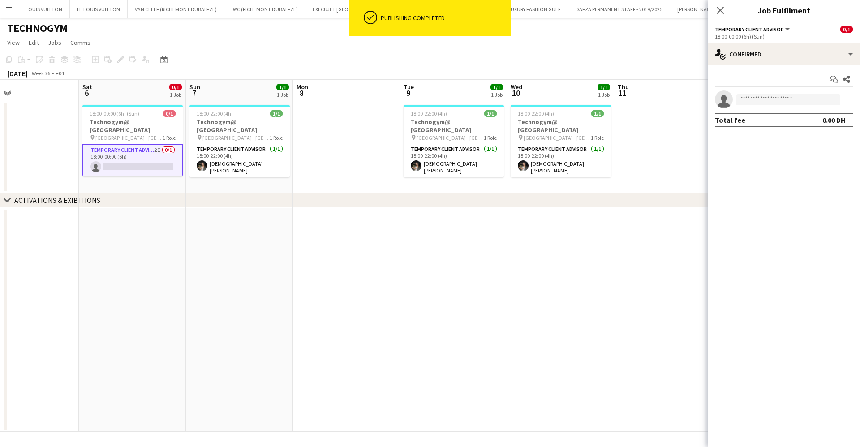
click at [362, 151] on app-calendar-viewport "Wed 3 Thu 4 Fri 5 Sat 6 0/1 1 Job Sun 7 1/1 1 Job Mon 8 Tue 9 1/1 1 Job Wed 10 …" at bounding box center [430, 256] width 860 height 352
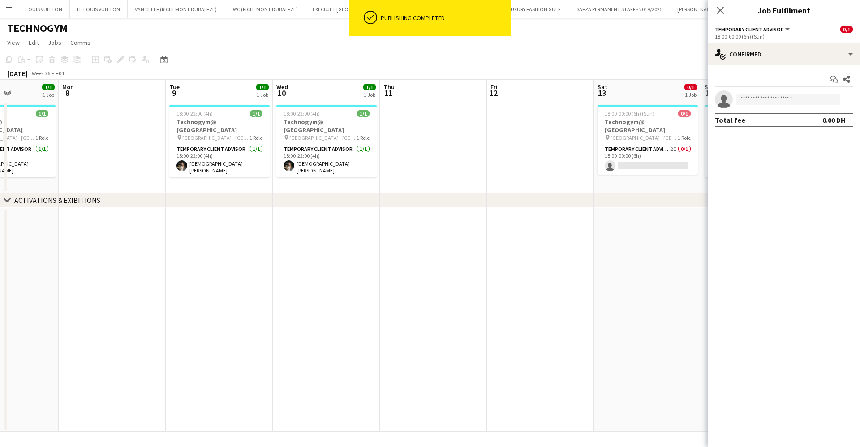
scroll to position [0, 337]
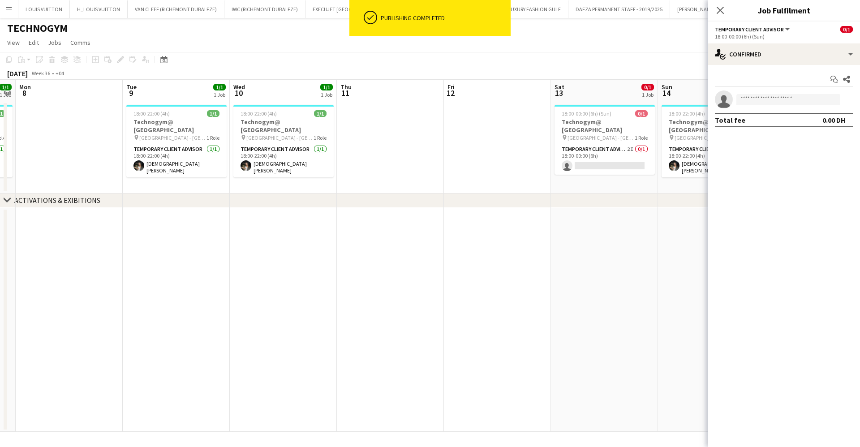
click at [331, 166] on app-calendar-viewport "Fri 5 Sat 6 0/1 1 Job Sun 7 1/1 1 Job Mon 8 Tue 9 1/1 1 Job Wed 10 1/1 1 Job Th…" at bounding box center [430, 256] width 860 height 352
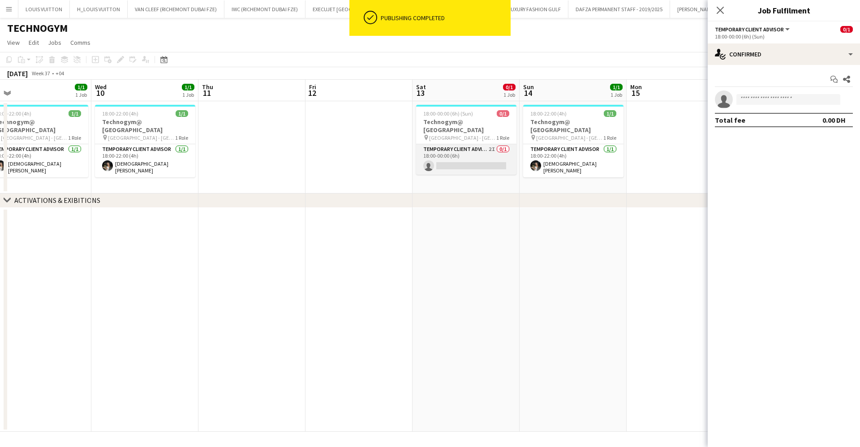
click at [475, 152] on app-card-role "Temporary Client Advisor 2I 0/1 18:00-00:00 (6h) single-neutral-actions" at bounding box center [466, 159] width 100 height 30
click at [754, 97] on input at bounding box center [788, 99] width 104 height 11
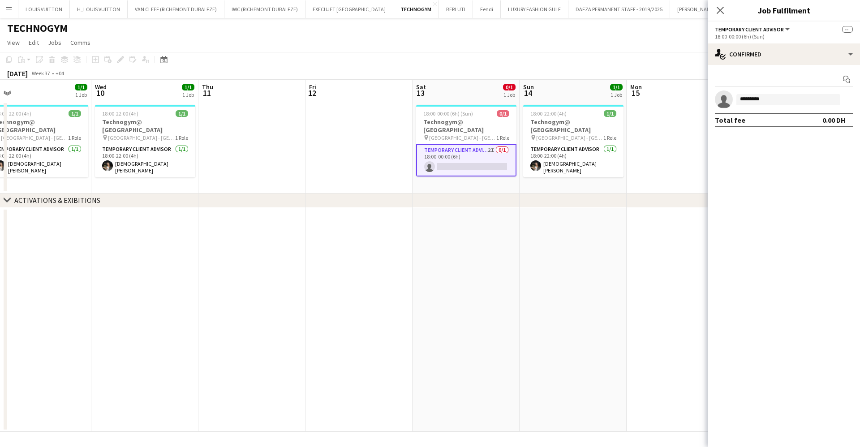
click at [650, 124] on app-calendar-viewport "Sat 6 0/1 1 Job Sun 7 1/1 1 Job Mon 8 Tue 9 1/1 1 Job Wed 10 1/1 1 Job Thu 11 F…" at bounding box center [430, 256] width 860 height 352
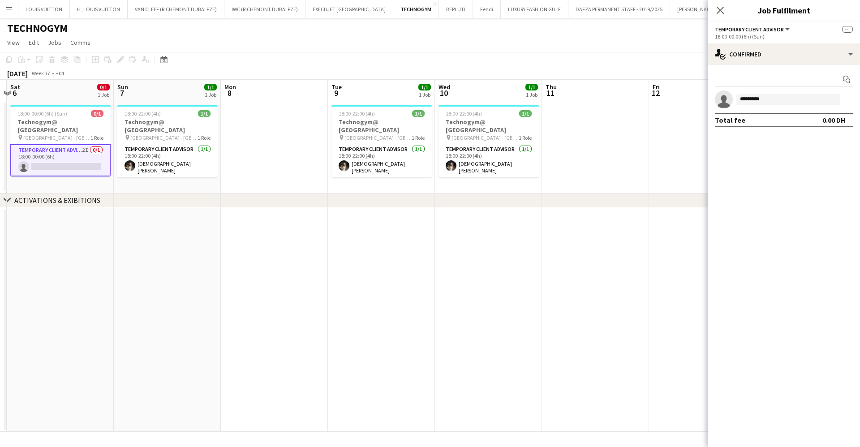
drag, startPoint x: 387, startPoint y: 116, endPoint x: 647, endPoint y: 115, distance: 260.1
click at [646, 115] on app-calendar-viewport "Wed 3 Thu 4 Fri 5 Sat 6 0/1 1 Job Sun 7 1/1 1 Job Mon 8 Tue 9 1/1 1 Job Wed 10 …" at bounding box center [430, 256] width 860 height 352
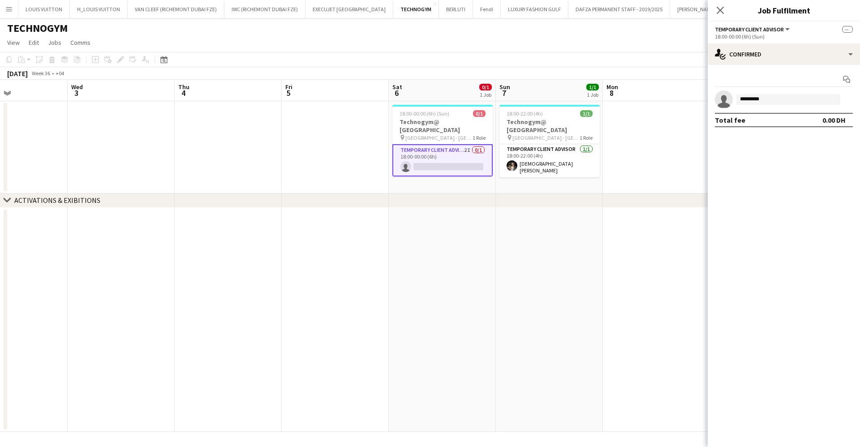
drag, startPoint x: 359, startPoint y: 101, endPoint x: 716, endPoint y: 120, distance: 357.8
click at [716, 120] on body "Menu Boards Boards Boards All jobs Status Workforce Workforce My Workforce Recr…" at bounding box center [430, 223] width 860 height 447
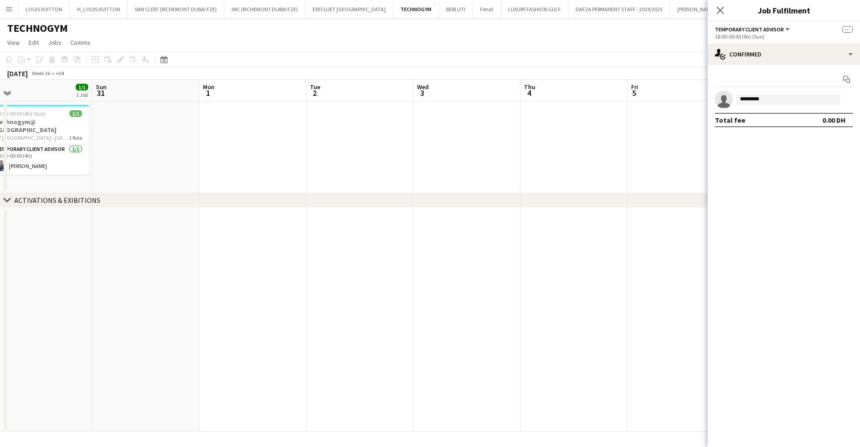
drag, startPoint x: 450, startPoint y: 112, endPoint x: 750, endPoint y: 126, distance: 300.8
click at [767, 122] on body "Menu Boards Boards Boards All jobs Status Workforce Workforce My Workforce Recr…" at bounding box center [430, 223] width 860 height 447
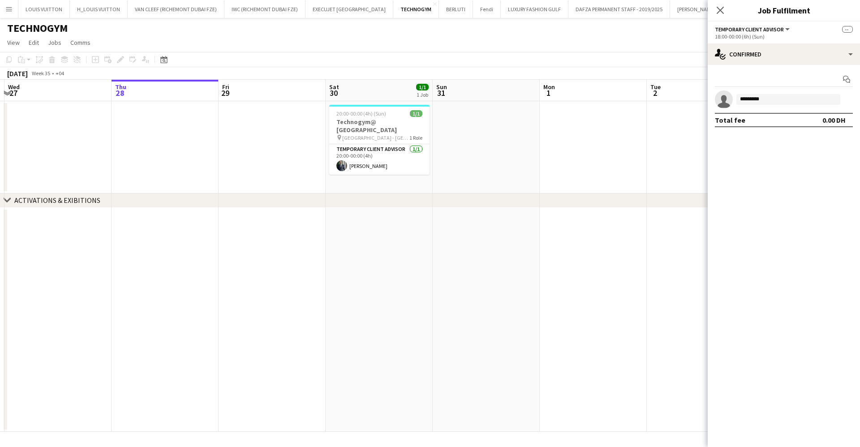
click at [698, 126] on app-calendar-viewport "Sun 24 1/1 1 Job Mon 25 Tue 26 Wed 27 Thu 28 Fri 29 Sat 30 1/1 1 Job Sun 31 Mon…" at bounding box center [430, 256] width 860 height 352
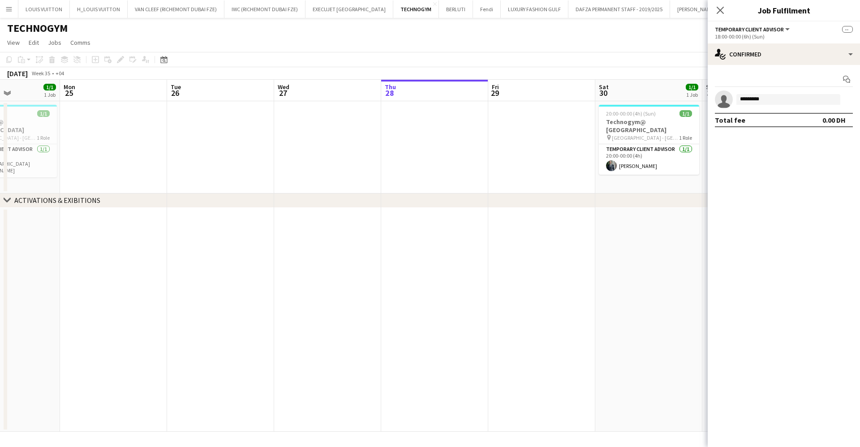
click at [720, 125] on body "Menu Boards Boards Boards All jobs Status Workforce Workforce My Workforce Recr…" at bounding box center [430, 223] width 860 height 447
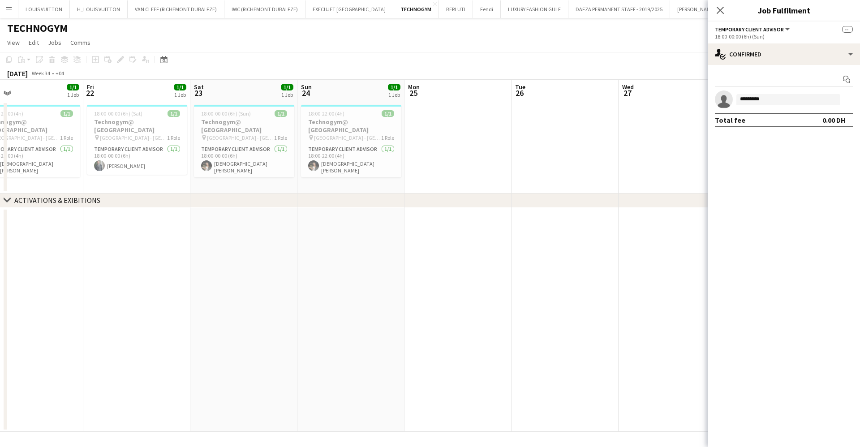
click at [482, 116] on app-calendar-viewport "Tue 19 1/1 1 Job Wed 20 Thu 21 1/1 1 Job Fri 22 1/1 1 Job Sat 23 1/1 1 Job Sun …" at bounding box center [430, 256] width 860 height 352
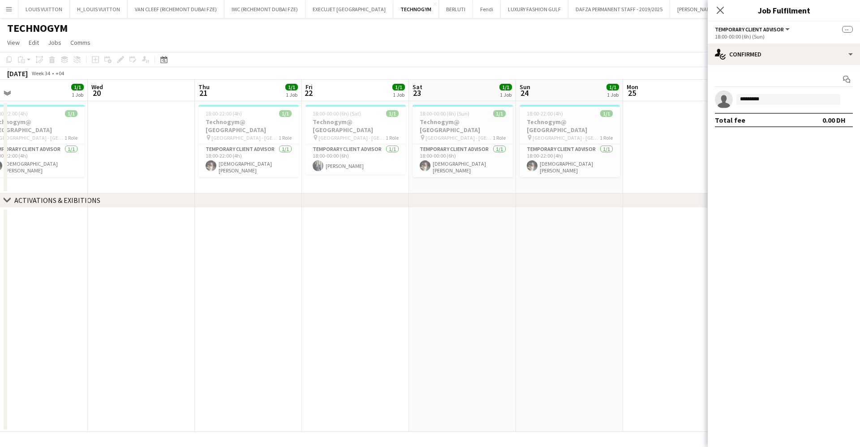
click at [682, 141] on app-calendar-viewport "Sun 17 1/1 1 Job Mon 18 Tue 19 1/1 1 Job Wed 20 Thu 21 1/1 1 Job Fri 22 1/1 1 J…" at bounding box center [430, 256] width 860 height 352
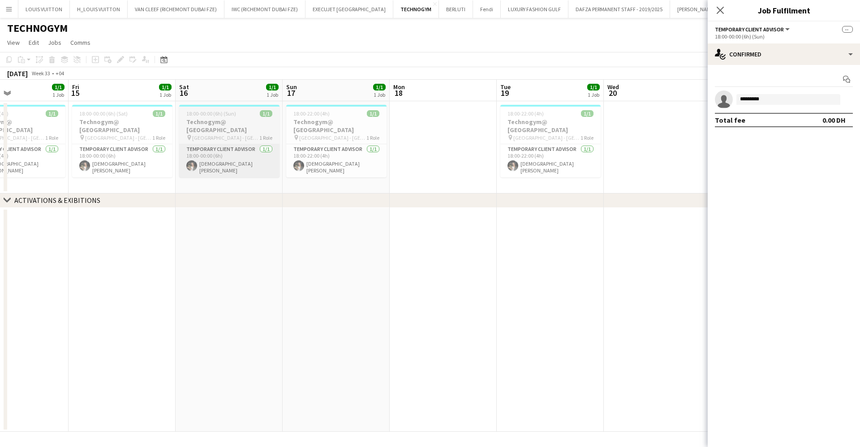
click at [511, 149] on app-calendar-viewport "Tue 12 Wed 13 Thu 14 1/1 1 Job Fri 15 1/1 1 Job Sat 16 1/1 1 Job Sun 17 1/1 1 J…" at bounding box center [430, 256] width 860 height 352
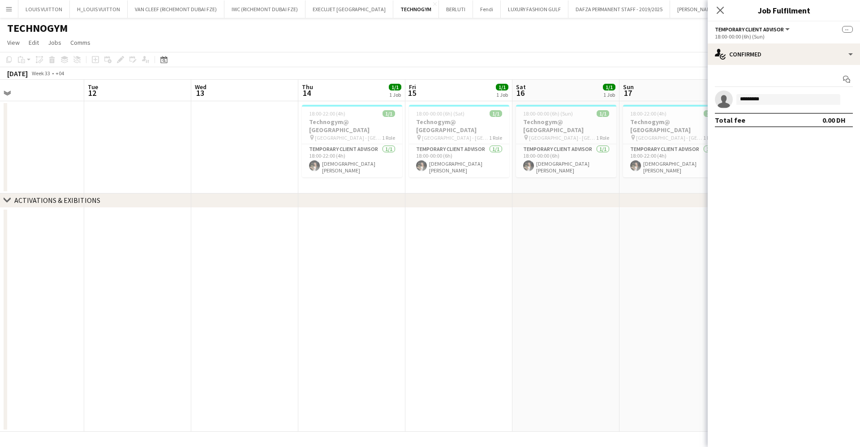
click at [484, 151] on app-calendar-viewport "Sun 10 Mon 11 Tue 12 Wed 13 Thu 14 1/1 1 Job Fri 15 1/1 1 Job Sat 16 1/1 1 Job …" at bounding box center [430, 256] width 860 height 352
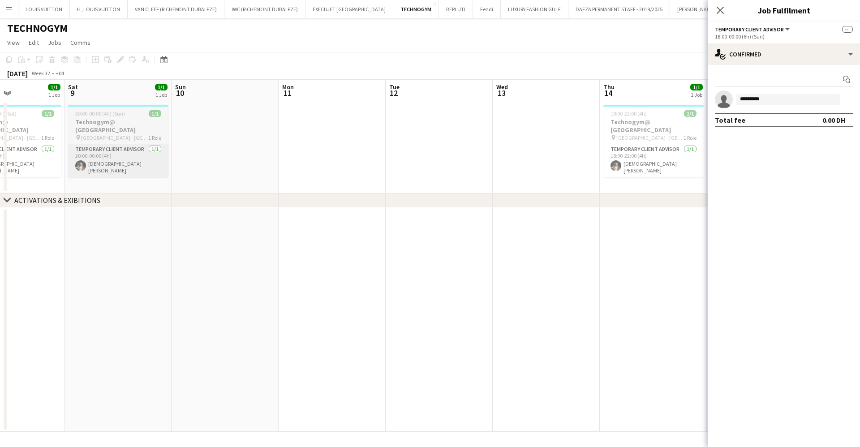
click at [439, 138] on app-calendar-viewport "Wed 6 Thu 7 1/1 1 Job Fri 8 1/1 1 Job Sat 9 1/1 1 Job Sun 10 Mon 11 Tue 12 Wed …" at bounding box center [430, 256] width 860 height 352
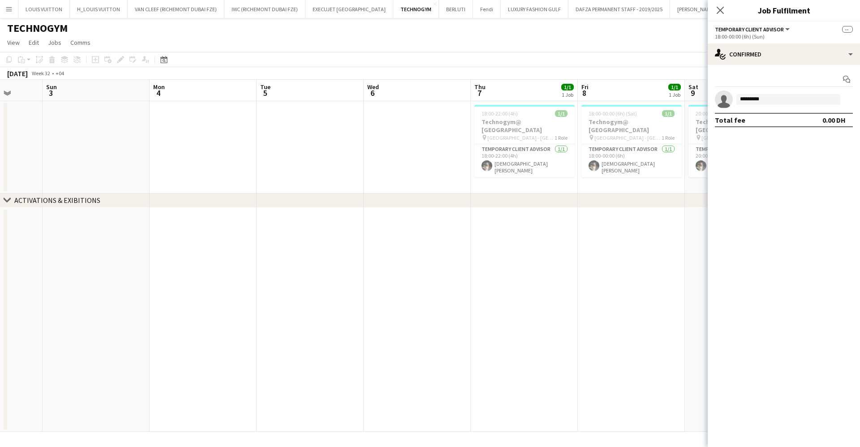
click at [487, 130] on app-calendar-viewport "Thu 31 Fri 1 Sat 2 Sun 3 Mon 4 Tue 5 Wed 6 Thu 7 1/1 1 Job Fri 8 1/1 1 Job Sat …" at bounding box center [430, 256] width 860 height 352
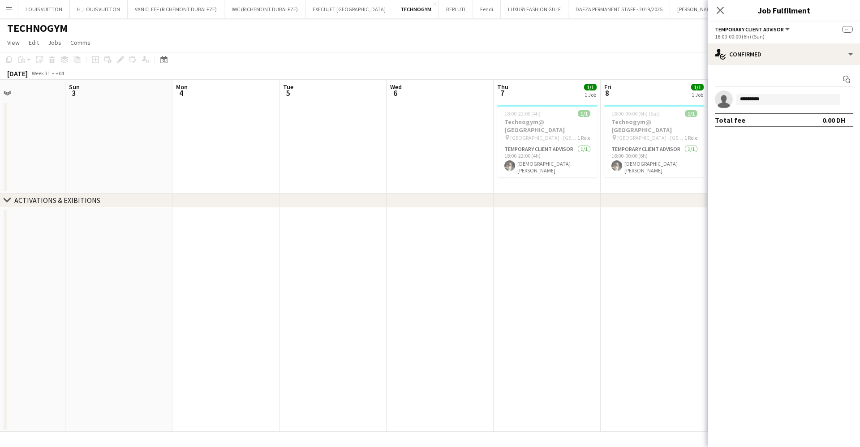
click at [444, 141] on app-calendar-viewport "Thu 31 Fri 1 Sat 2 Sun 3 Mon 4 Tue 5 Wed 6 Thu 7 1/1 1 Job Fri 8 1/1 1 Job Sat …" at bounding box center [430, 256] width 860 height 352
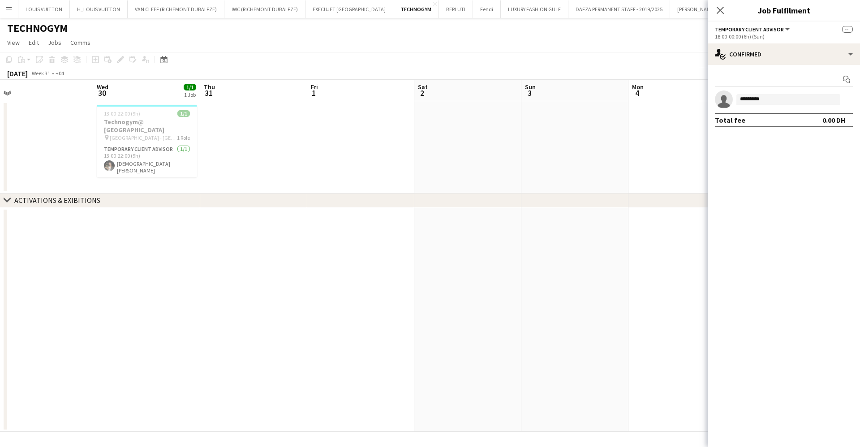
click at [452, 141] on app-calendar-viewport "Sun 27 Mon 28 Tue 29 Wed 30 1/1 1 Job Thu 31 Fri 1 Sat 2 Sun 3 Mon 4 Tue 5 Wed …" at bounding box center [430, 256] width 860 height 352
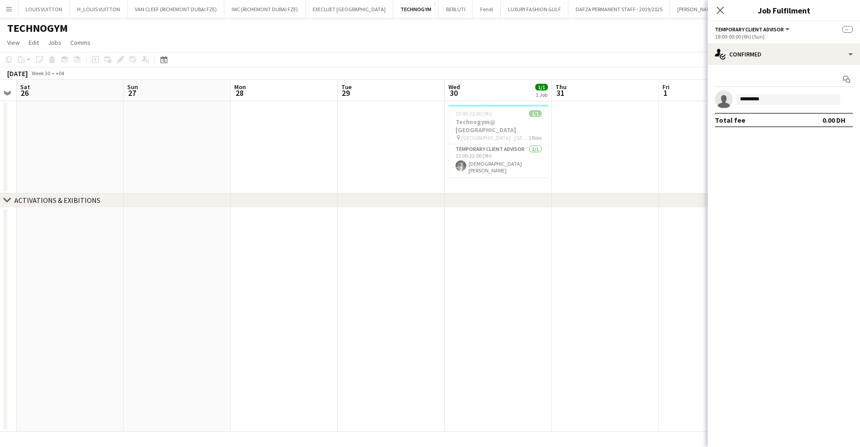
click at [498, 154] on app-calendar-viewport "Wed 23 Thu 24 Fri 25 Sat 26 Sun 27 Mon 28 Tue 29 Wed 30 1/1 1 Job Thu 31 Fri 1 …" at bounding box center [430, 256] width 860 height 352
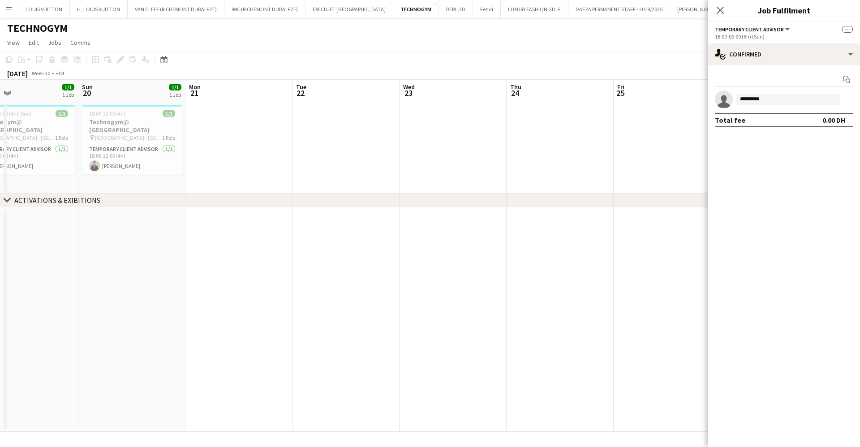
click at [416, 169] on app-calendar-viewport "Thu 17 Fri 18 Sat 19 1/1 1 Job Sun 20 1/1 1 Job Mon 21 Tue 22 Wed 23 Thu 24 Fri…" at bounding box center [430, 256] width 860 height 352
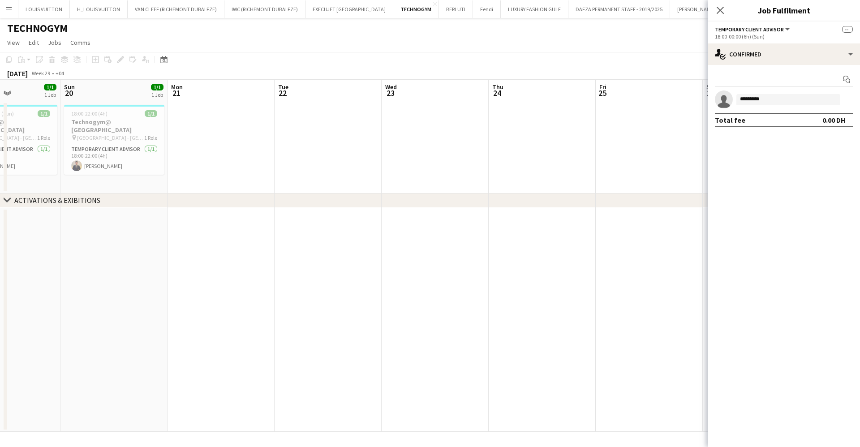
click at [263, 163] on app-calendar-viewport "Thu 17 Fri 18 Sat 19 1/1 1 Job Sun 20 1/1 1 Job Mon 21 Tue 22 Wed 23 Thu 24 Fri…" at bounding box center [430, 256] width 860 height 352
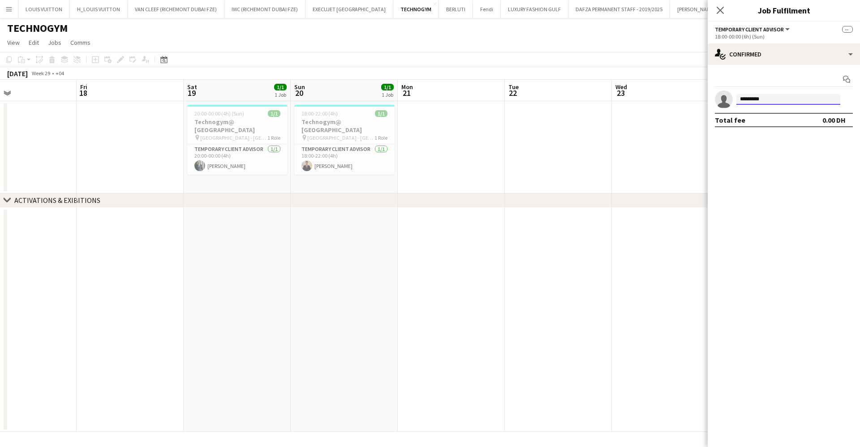
click at [789, 100] on input "*********" at bounding box center [788, 99] width 104 height 11
type input "**********"
click at [784, 120] on span "hassankk7899@gmail.com" at bounding box center [788, 119] width 90 height 7
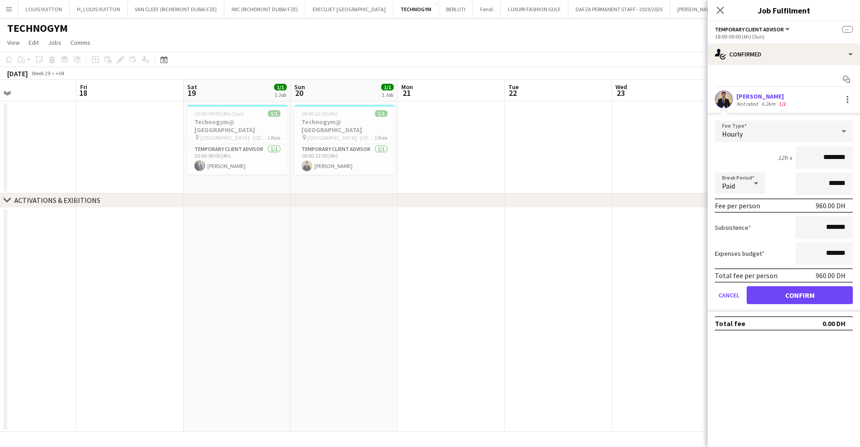
click at [812, 283] on form "Fee Type Hourly 12h x ******** Break Period Paid ****** Fee per person 960.00 D…" at bounding box center [783, 215] width 152 height 191
click at [816, 296] on button "Confirm" at bounding box center [799, 295] width 106 height 18
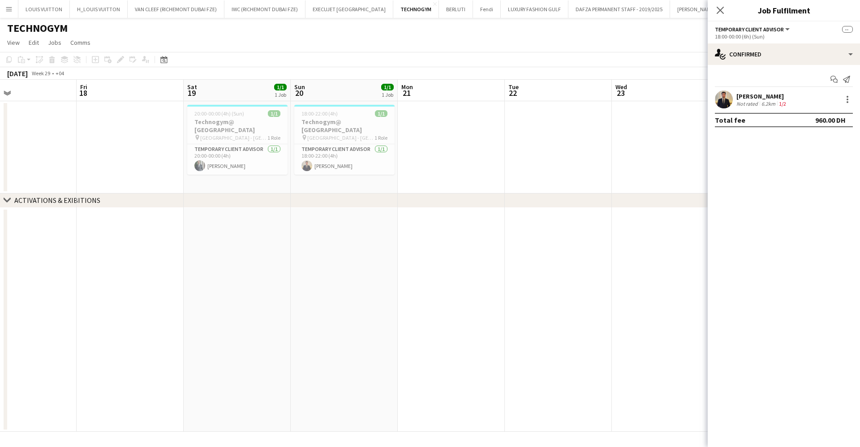
click at [668, 65] on app-toolbar "Copy Paste Paste Ctrl+V Paste with crew Ctrl+Shift+V Paste linked Job Delete Gr…" at bounding box center [430, 59] width 860 height 15
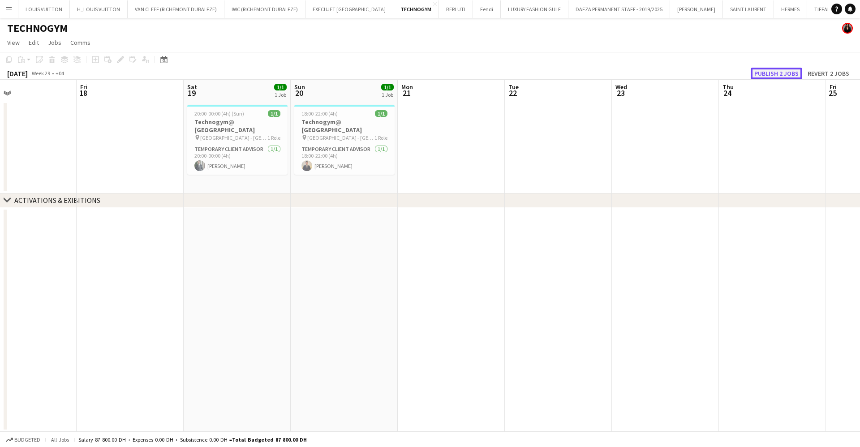
click at [790, 74] on button "Publish 2 jobs" at bounding box center [775, 74] width 51 height 12
click at [568, 159] on app-calendar-viewport "Tue 15 1/1 1 Job Wed 16 1/1 1 Job Thu 17 Fri 18 Sat 19 1/1 1 Job Sun 20 1/1 1 J…" at bounding box center [430, 256] width 860 height 352
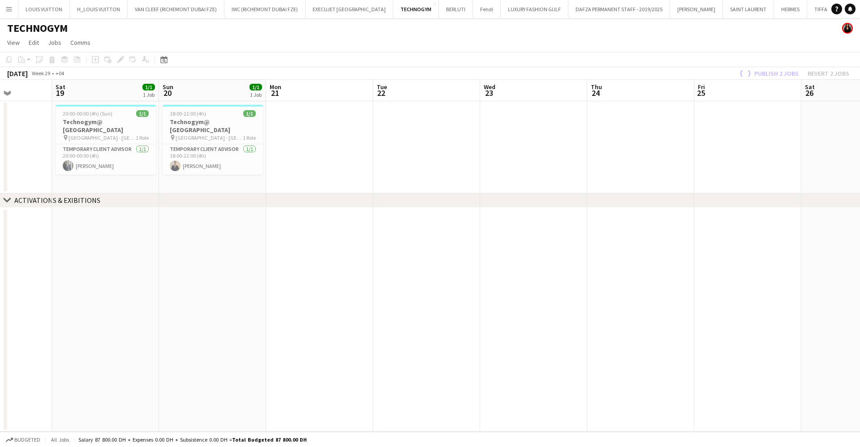
click at [173, 131] on app-calendar-viewport "Wed 16 1/1 1 Job Thu 17 Fri 18 Sat 19 1/1 1 Job Sun 20 1/1 1 Job Mon 21 Tue 22 …" at bounding box center [430, 256] width 860 height 352
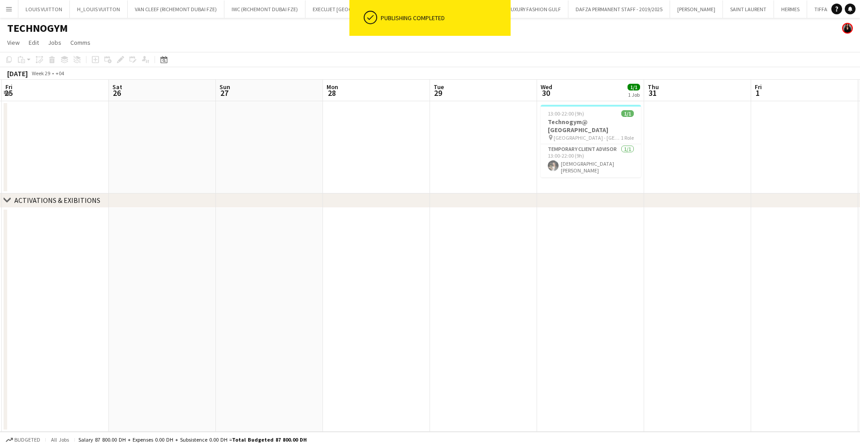
click at [141, 184] on app-calendar-viewport "Tue 22 Wed 23 Thu 24 Fri 25 Sat 26 Sun 27 Mon 28 Tue 29 Wed 30 1/1 1 Job Thu 31…" at bounding box center [430, 256] width 860 height 352
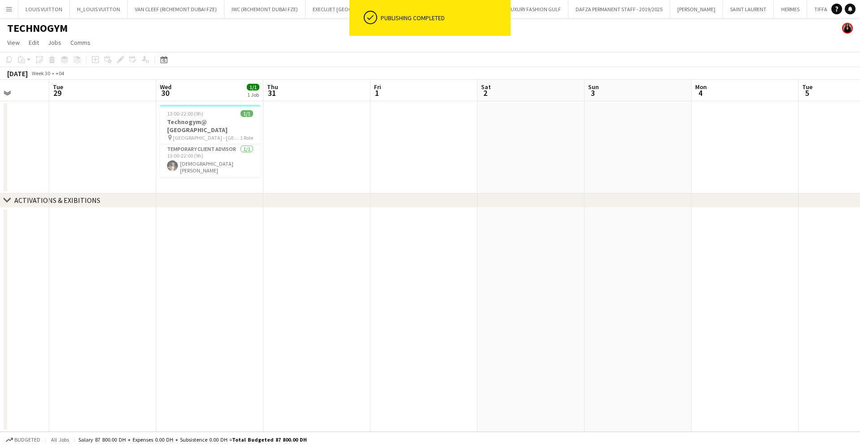
drag, startPoint x: 532, startPoint y: 171, endPoint x: 163, endPoint y: 183, distance: 369.1
click at [182, 180] on app-calendar-viewport "Sat 26 Sun 27 Mon 28 Tue 29 Wed 30 1/1 1 Job Thu 31 Fri 1 Sat 2 Sun 3 Mon 4 Tue…" at bounding box center [430, 256] width 860 height 352
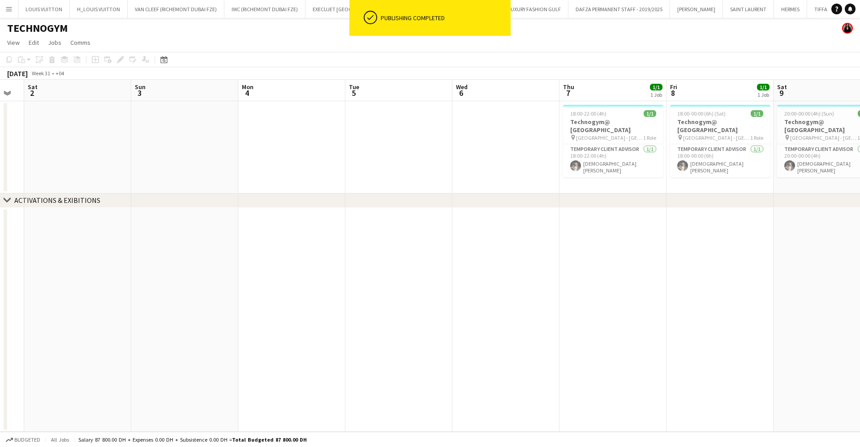
drag, startPoint x: 231, startPoint y: 171, endPoint x: 159, endPoint y: 173, distance: 72.6
click at [175, 172] on app-calendar-viewport "Wed 30 1/1 1 Job Thu 31 Fri 1 Sat 2 Sun 3 Mon 4 Tue 5 Wed 6 Thu 7 1/1 1 Job Fri…" at bounding box center [430, 256] width 860 height 352
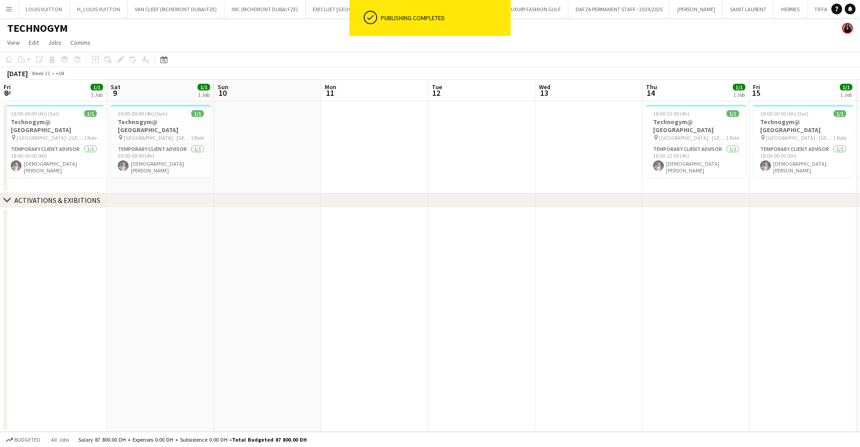
drag, startPoint x: 408, startPoint y: 168, endPoint x: 217, endPoint y: 166, distance: 191.2
click at [220, 166] on app-calendar-viewport "Tue 5 Wed 6 Thu 7 1/1 1 Job Fri 8 1/1 1 Job Sat 9 1/1 1 Job Sun 10 Mon 11 Tue 1…" at bounding box center [430, 256] width 860 height 352
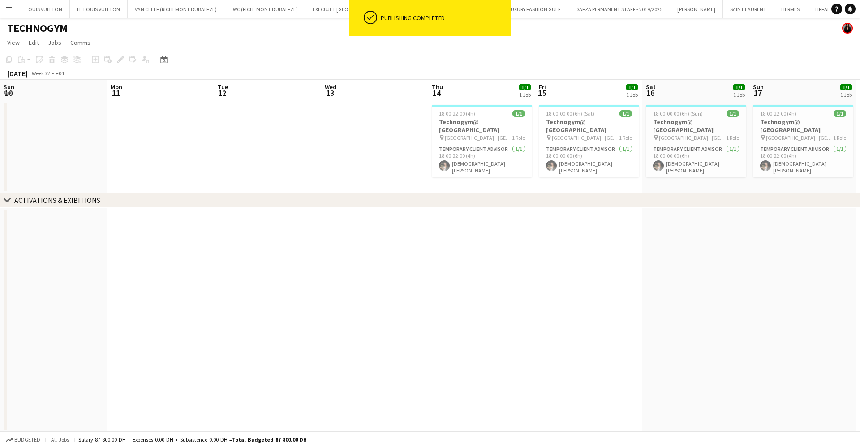
click at [308, 156] on app-calendar-viewport "Fri 8 1/1 1 Job Sat 9 1/1 1 Job Sun 10 Mon 11 Tue 12 Wed 13 Thu 14 1/1 1 Job Fr…" at bounding box center [430, 256] width 860 height 352
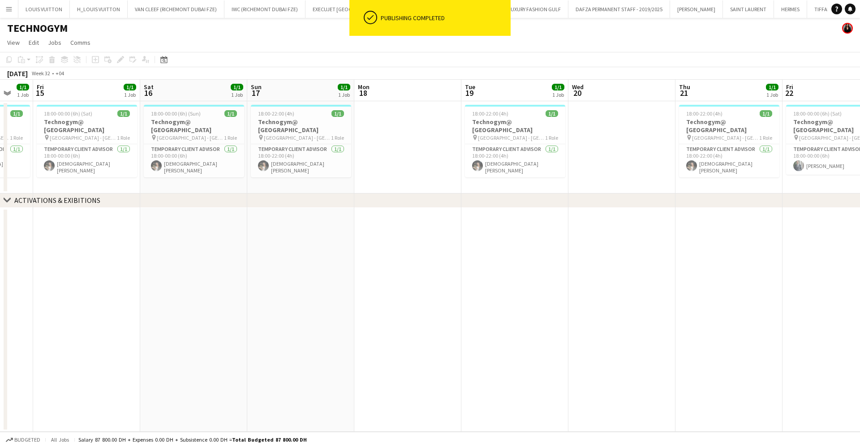
click at [258, 164] on app-calendar-viewport "Tue 12 Wed 13 Thu 14 1/1 1 Job Fri 15 1/1 1 Job Sat 16 1/1 1 Job Sun 17 1/1 1 J…" at bounding box center [430, 256] width 860 height 352
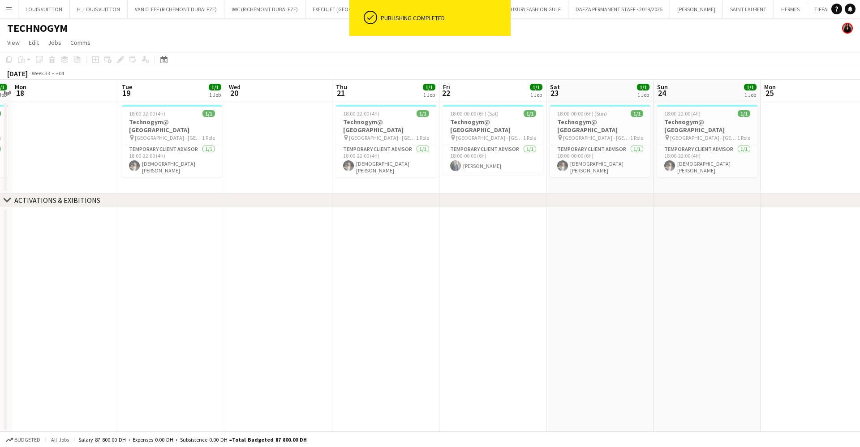
click at [197, 186] on app-calendar-viewport "Fri 15 1/1 1 Job Sat 16 1/1 1 Job Sun 17 1/1 1 Job Mon 18 Tue 19 1/1 1 Job Wed …" at bounding box center [430, 256] width 860 height 352
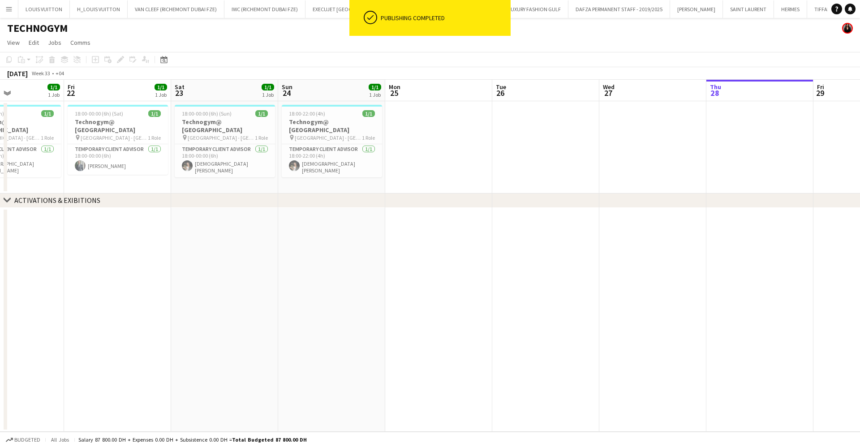
click at [294, 175] on app-calendar-viewport "Tue 19 1/1 1 Job Wed 20 Thu 21 1/1 1 Job Fri 22 1/1 1 Job Sat 23 1/1 1 Job Sun …" at bounding box center [430, 256] width 860 height 352
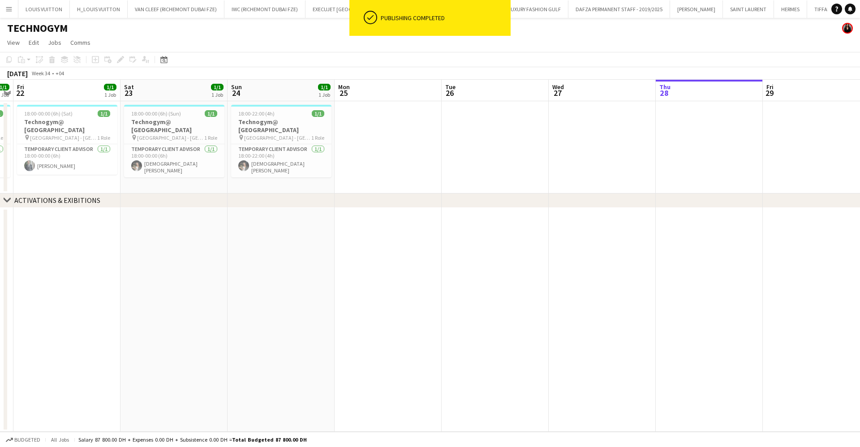
scroll to position [0, 362]
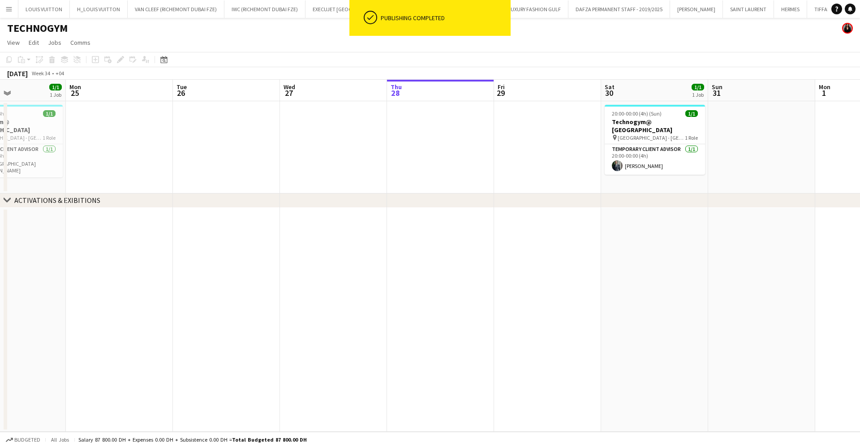
click at [261, 150] on app-calendar-viewport "Thu 21 1/1 1 Job Fri 22 1/1 1 Job Sat 23 1/1 1 Job Sun 24 1/1 1 Job Mon 25 Tue …" at bounding box center [430, 256] width 860 height 352
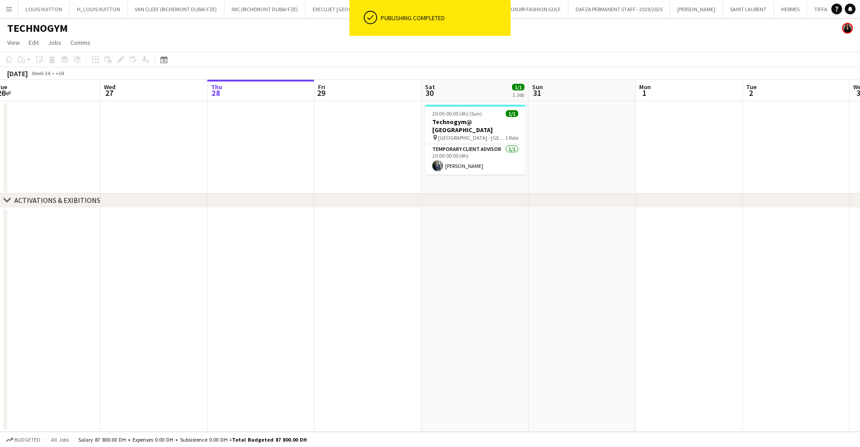
click at [406, 142] on app-calendar-viewport "Sat 23 1/1 1 Job Sun 24 1/1 1 Job Mon 25 Tue 26 Wed 27 Thu 28 Fri 29 Sat 30 1/1…" at bounding box center [430, 256] width 860 height 352
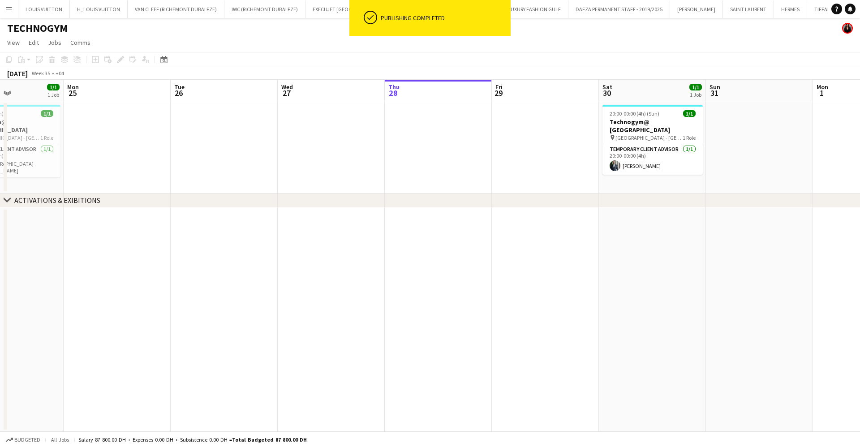
click at [815, 134] on app-calendar-viewport "Sat 23 1/1 1 Job Sun 24 1/1 1 Job Mon 25 Tue 26 Wed 27 Thu 28 Fri 29 Sat 30 1/1…" at bounding box center [430, 256] width 860 height 352
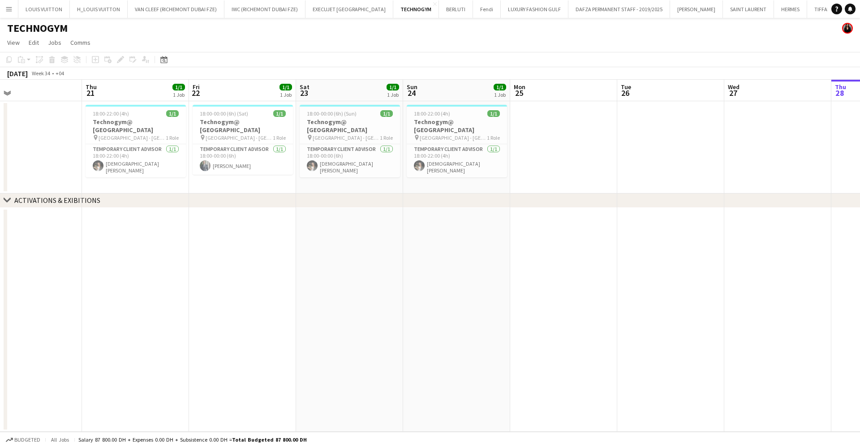
click at [763, 131] on app-calendar-viewport "Mon 18 Tue 19 1/1 1 Job Wed 20 Thu 21 1/1 1 Job Fri 22 1/1 1 Job Sat 23 1/1 1 J…" at bounding box center [430, 256] width 860 height 352
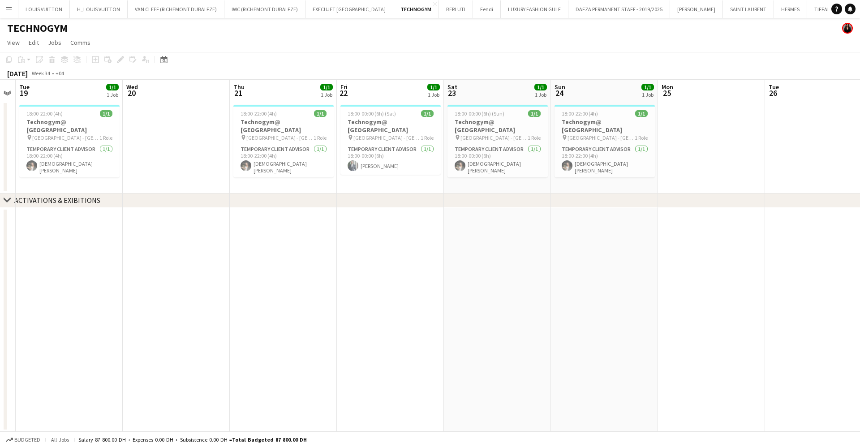
click at [699, 112] on app-calendar-viewport "Sun 17 1/1 1 Job Mon 18 Tue 19 1/1 1 Job Wed 20 Thu 21 1/1 1 Job Fri 22 1/1 1 J…" at bounding box center [430, 256] width 860 height 352
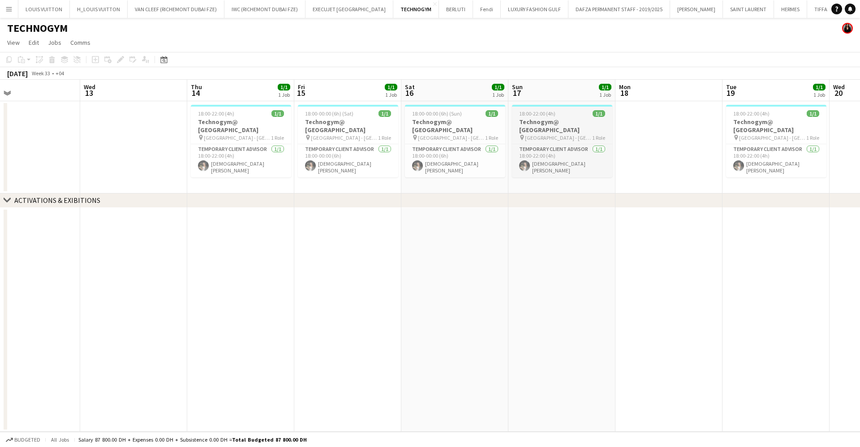
click at [781, 117] on app-calendar-viewport "Sun 10 Mon 11 Tue 12 Wed 13 Thu 14 1/1 1 Job Fri 15 1/1 1 Job Sat 16 1/1 1 Job …" at bounding box center [430, 256] width 860 height 352
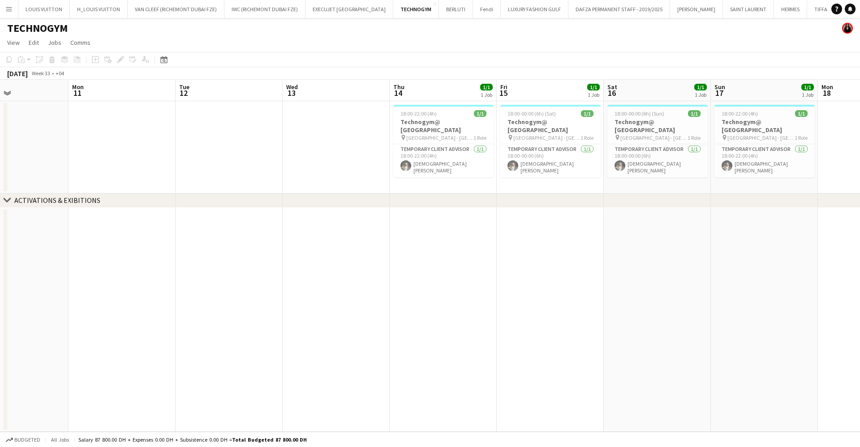
click at [772, 113] on app-calendar-viewport "Fri 8 1/1 1 Job Sat 9 1/1 1 Job Sun 10 Mon 11 Tue 12 Wed 13 Thu 14 1/1 1 Job Fr…" at bounding box center [430, 256] width 860 height 352
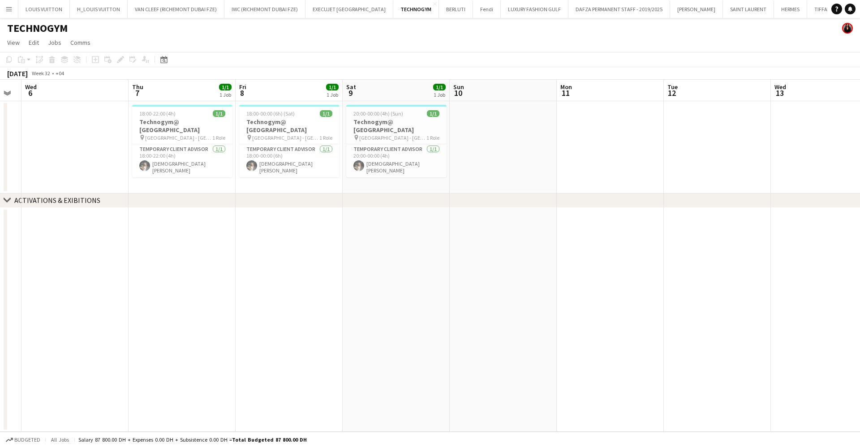
click at [655, 145] on app-calendar-viewport "Mon 4 Tue 5 Wed 6 Thu 7 1/1 1 Job Fri 8 1/1 1 Job Sat 9 1/1 1 Job Sun 10 Mon 11…" at bounding box center [430, 256] width 860 height 352
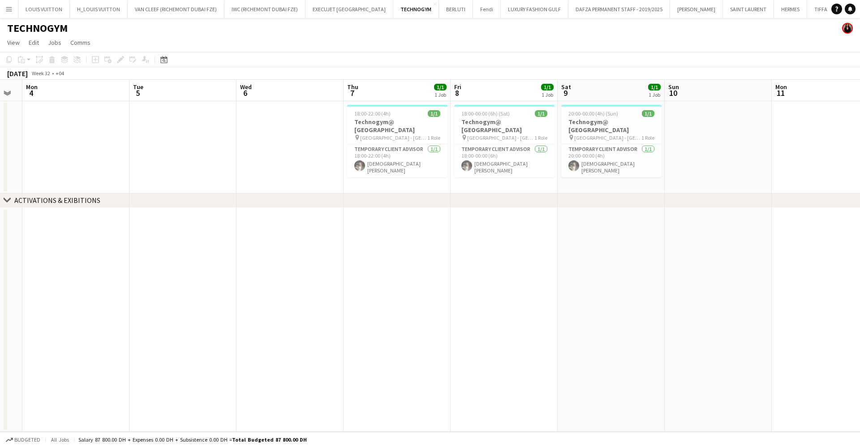
click at [625, 156] on app-calendar-viewport "Sat 2 Sun 3 Mon 4 Tue 5 Wed 6 Thu 7 1/1 1 Job Fri 8 1/1 1 Job Sat 9 1/1 1 Job S…" at bounding box center [430, 256] width 860 height 352
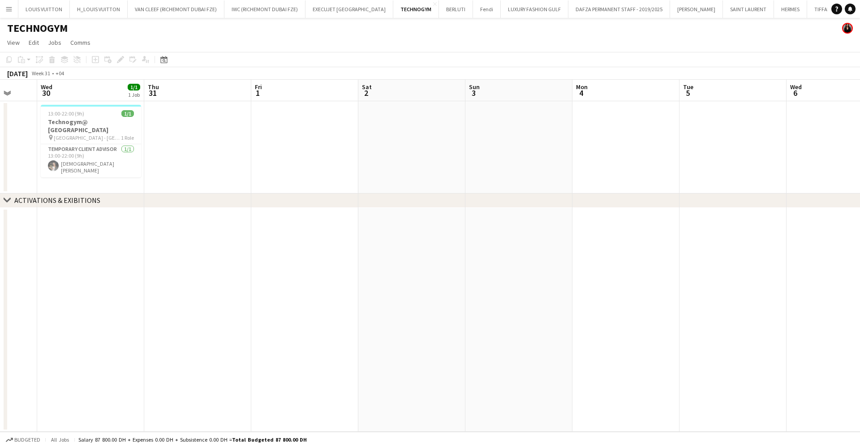
click at [781, 172] on app-calendar-viewport "Sun 27 Mon 28 Tue 29 Wed 30 1/1 1 Job Thu 31 Fri 1 Sat 2 Sun 3 Mon 4 Tue 5 Wed …" at bounding box center [430, 256] width 860 height 352
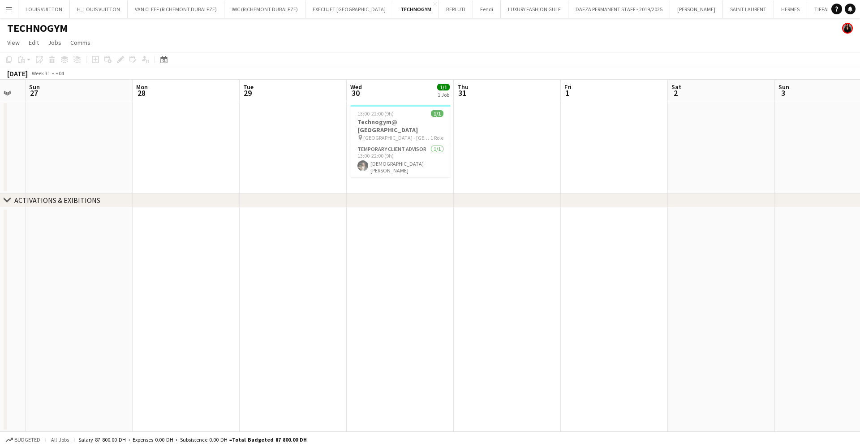
click at [701, 155] on app-calendar-viewport "Fri 25 Sat 26 Sun 27 Mon 28 Tue 29 Wed 30 1/1 1 Job Thu 31 Fri 1 Sat 2 Sun 3 Mo…" at bounding box center [430, 256] width 860 height 352
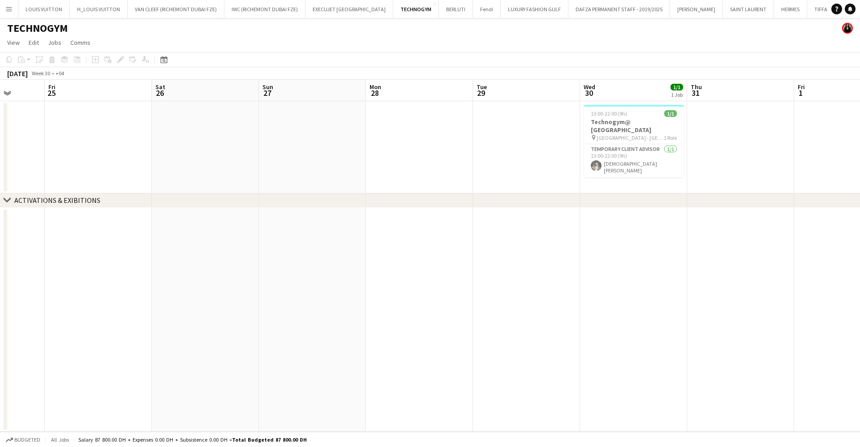
click at [676, 155] on app-calendar-viewport "Tue 22 Wed 23 Thu 24 Fri 25 Sat 26 Sun 27 Mon 28 Tue 29 Wed 30 1/1 1 Job Thu 31…" at bounding box center [430, 256] width 860 height 352
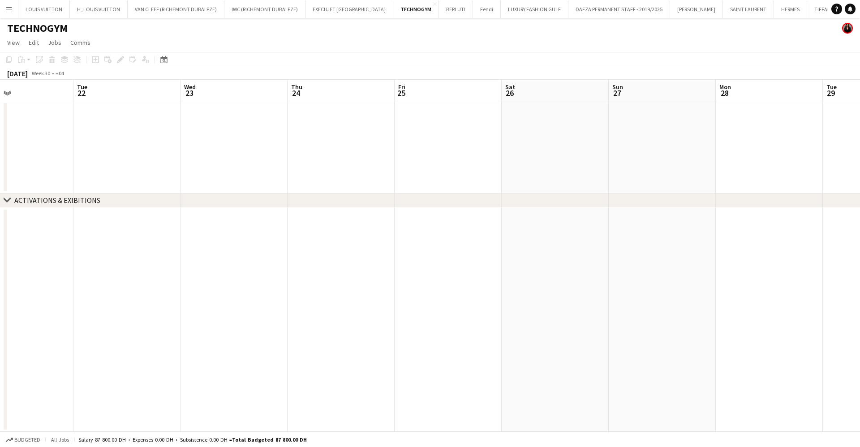
click at [747, 156] on app-calendar-viewport "Sat 19 1/1 1 Job Sun 20 1/1 1 Job Mon 21 Tue 22 Wed 23 Thu 24 Fri 25 Sat 26 Sun…" at bounding box center [430, 256] width 860 height 352
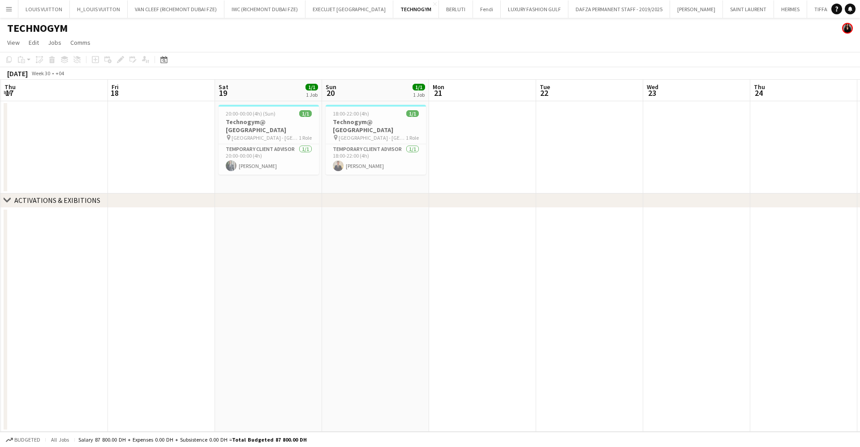
click at [596, 133] on app-calendar-viewport "Tue 15 1/1 1 Job Wed 16 1/1 1 Job Thu 17 Fri 18 Sat 19 1/1 1 Job Sun 20 1/1 1 J…" at bounding box center [430, 256] width 860 height 352
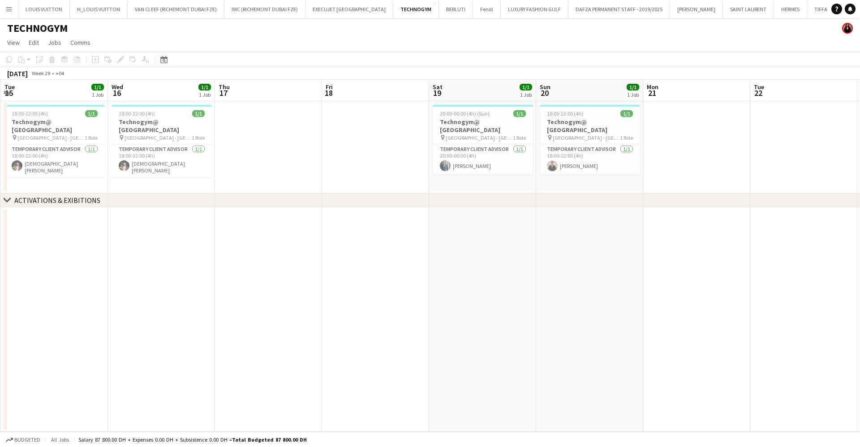
scroll to position [0, 210]
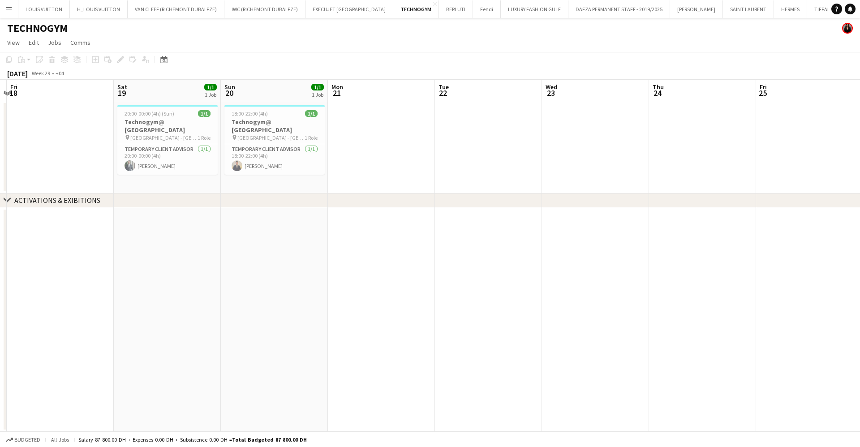
click at [332, 171] on app-calendar-viewport "Tue 15 1/1 1 Job Wed 16 1/1 1 Job Thu 17 Fri 18 Sat 19 1/1 1 Job Sun 20 1/1 1 J…" at bounding box center [430, 256] width 860 height 352
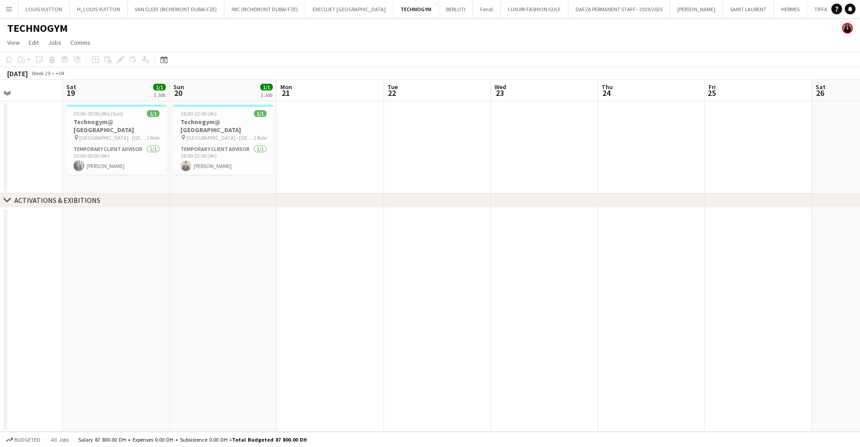
click at [330, 160] on app-calendar-viewport "Wed 16 1/1 1 Job Thu 17 Fri 18 Sat 19 1/1 1 Job Sun 20 1/1 1 Job Mon 21 Tue 22 …" at bounding box center [430, 256] width 860 height 352
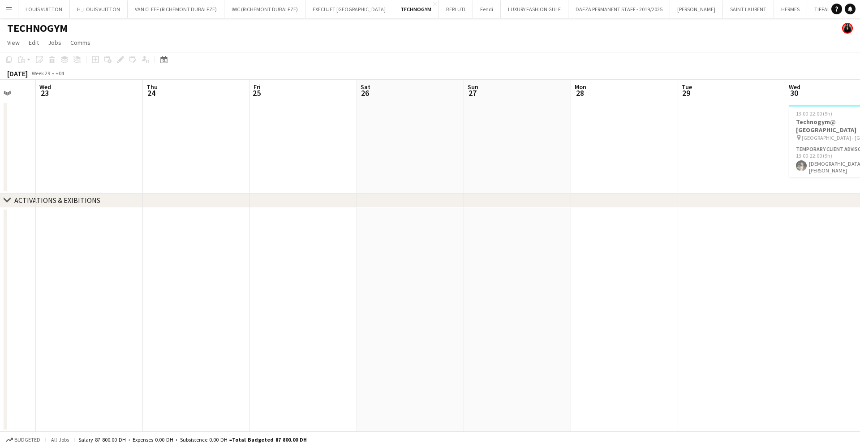
click at [305, 142] on app-calendar-viewport "Sun 20 1/1 1 Job Mon 21 Tue 22 Wed 23 Thu 24 Fri 25 Sat 26 Sun 27 Mon 28 Tue 29…" at bounding box center [430, 256] width 860 height 352
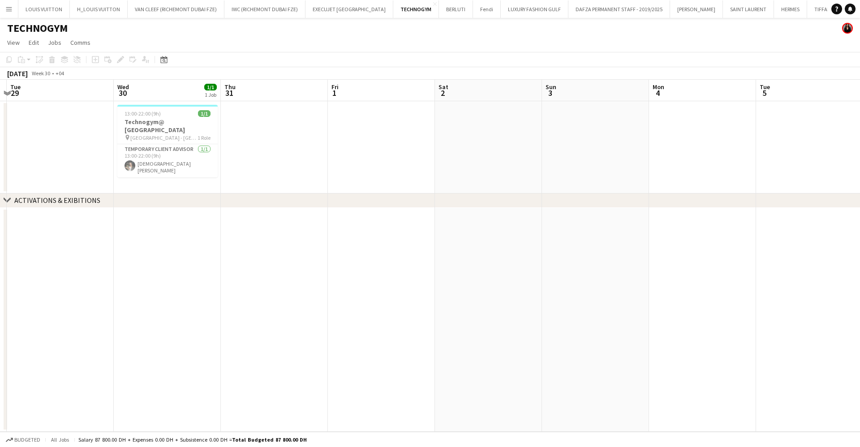
click at [130, 145] on app-calendar-viewport "Sat 26 Sun 27 Mon 28 Tue 29 Wed 30 1/1 1 Job Thu 31 Fri 1 Sat 2 Sun 3 Mon 4 Tue…" at bounding box center [430, 256] width 860 height 352
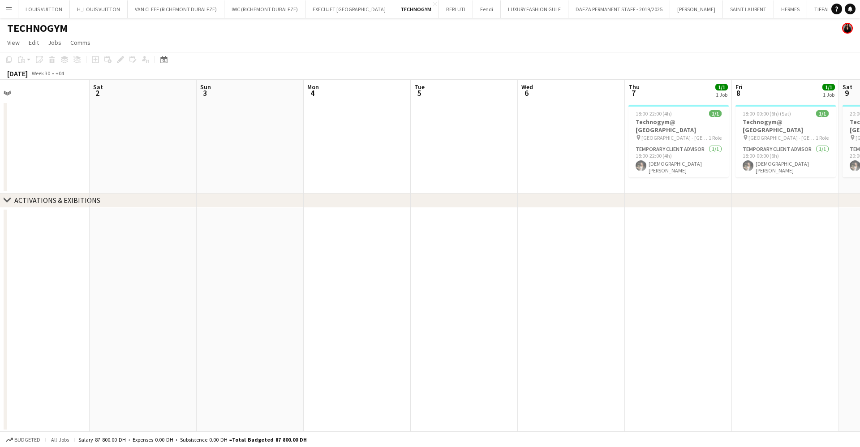
click at [221, 141] on app-calendar-viewport "Tue 29 Wed 30 1/1 1 Job Thu 31 Fri 1 Sat 2 Sun 3 Mon 4 Tue 5 Wed 6 Thu 7 1/1 1 …" at bounding box center [430, 256] width 860 height 352
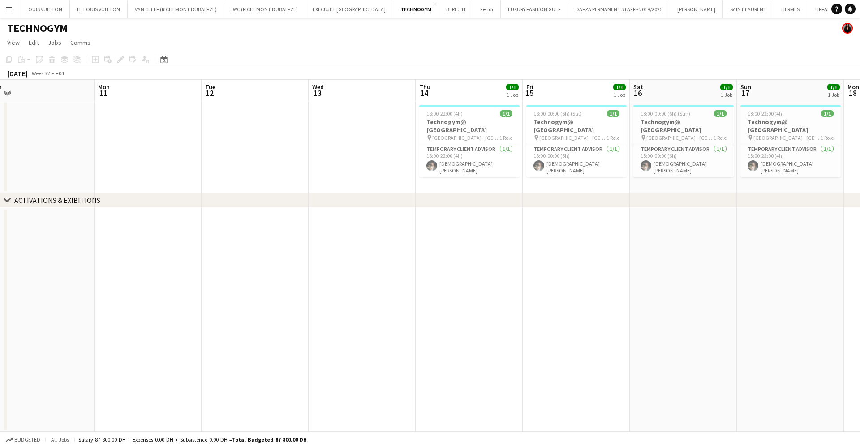
click at [120, 151] on app-calendar-viewport "Thu 7 1/1 1 Job Fri 8 1/1 1 Job Sat 9 1/1 1 Job Sun 10 Mon 11 Tue 12 Wed 13 Thu…" at bounding box center [430, 256] width 860 height 352
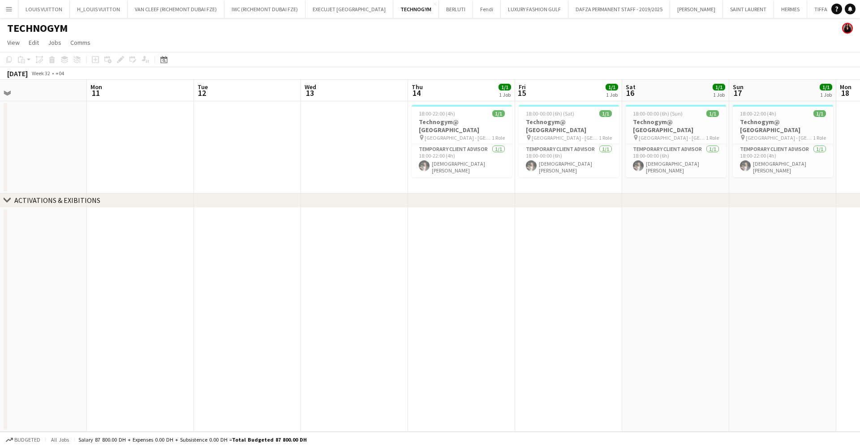
click at [211, 137] on app-calendar-viewport "Thu 7 1/1 1 Job Fri 8 1/1 1 Job Sat 9 1/1 1 Job Sun 10 Mon 11 Tue 12 Wed 13 Thu…" at bounding box center [430, 256] width 860 height 352
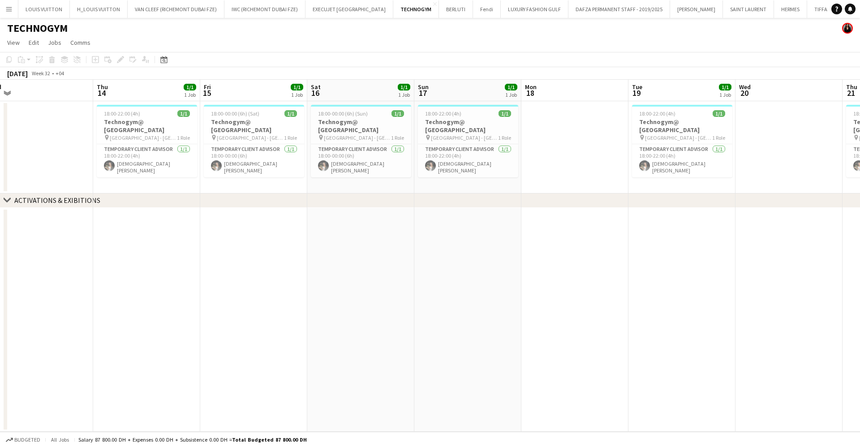
click at [193, 141] on app-calendar-viewport "Sun 10 Mon 11 Tue 12 Wed 13 Thu 14 1/1 1 Job Fri 15 1/1 1 Job Sat 16 1/1 1 Job …" at bounding box center [430, 256] width 860 height 352
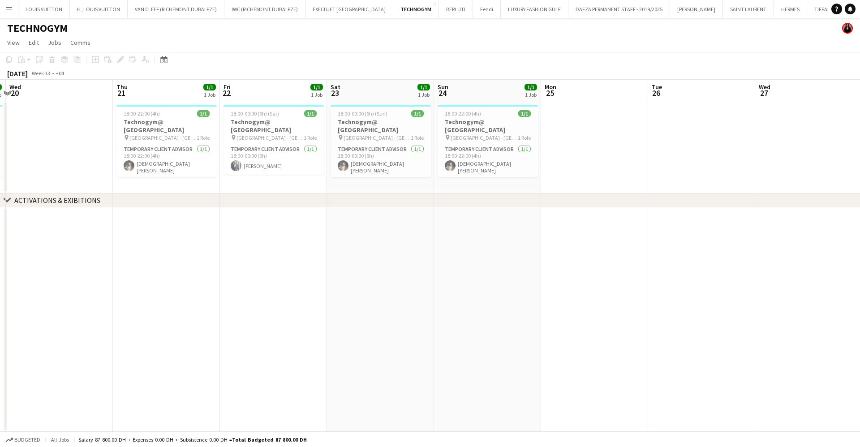
click at [188, 138] on app-calendar-viewport "Sun 17 1/1 1 Job Mon 18 Tue 19 1/1 1 Job Wed 20 Thu 21 1/1 1 Job Fri 22 1/1 1 J…" at bounding box center [430, 256] width 860 height 352
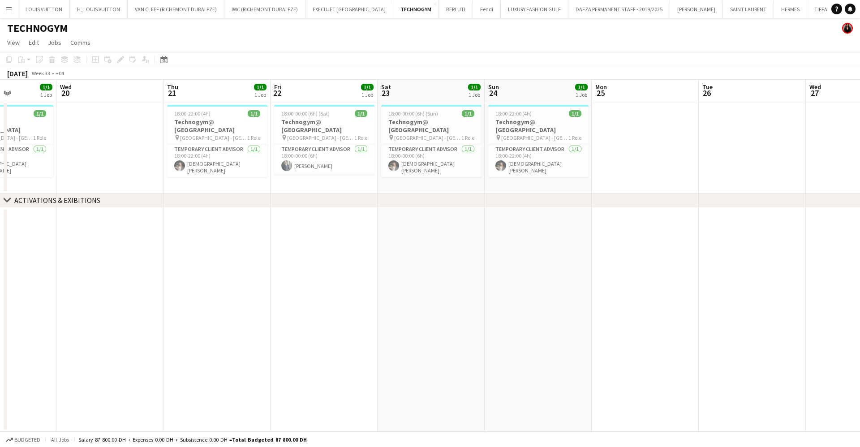
click at [288, 134] on app-calendar-viewport "Sun 17 1/1 1 Job Mon 18 Tue 19 1/1 1 Job Wed 20 Thu 21 1/1 1 Job Fri 22 1/1 1 J…" at bounding box center [430, 256] width 860 height 352
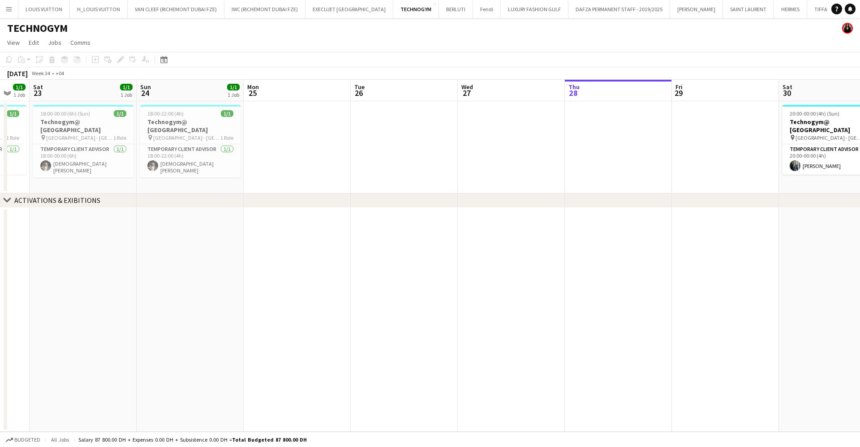
click at [219, 126] on app-calendar-viewport "Wed 20 Thu 21 1/1 1 Job Fri 22 1/1 1 Job Sat 23 1/1 1 Job Sun 24 1/1 1 Job Mon …" at bounding box center [430, 256] width 860 height 352
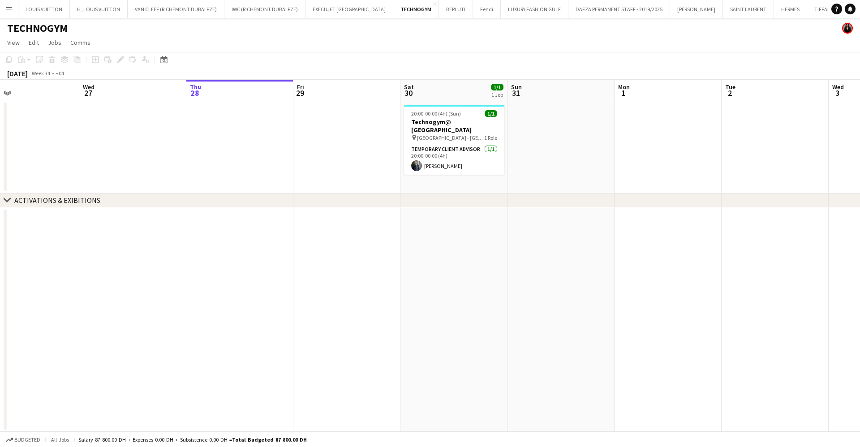
click at [341, 115] on app-calendar-viewport "Sat 23 1/1 1 Job Sun 24 1/1 1 Job Mon 25 Tue 26 Wed 27 Thu 28 Fri 29 Sat 30 1/1…" at bounding box center [430, 256] width 860 height 352
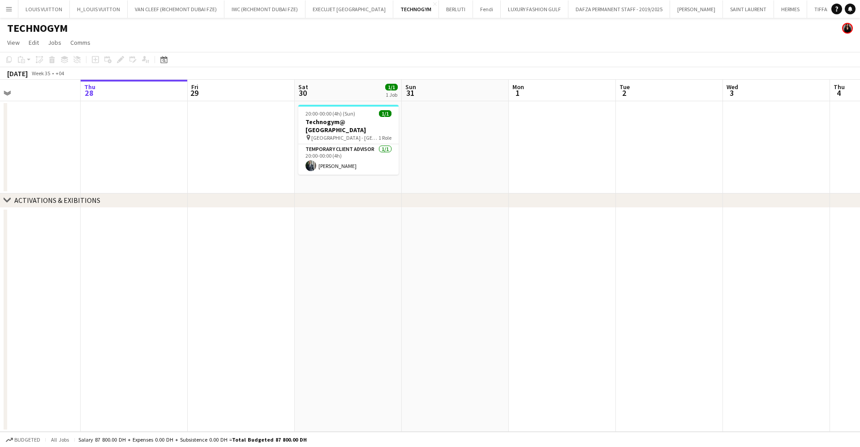
click at [6, 11] on app-icon "Menu" at bounding box center [8, 8] width 7 height 7
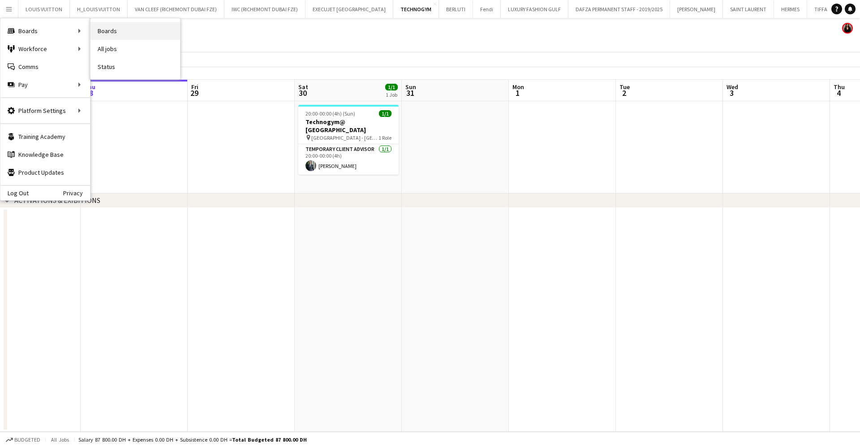
click at [137, 32] on link "Boards" at bounding box center [135, 31] width 90 height 18
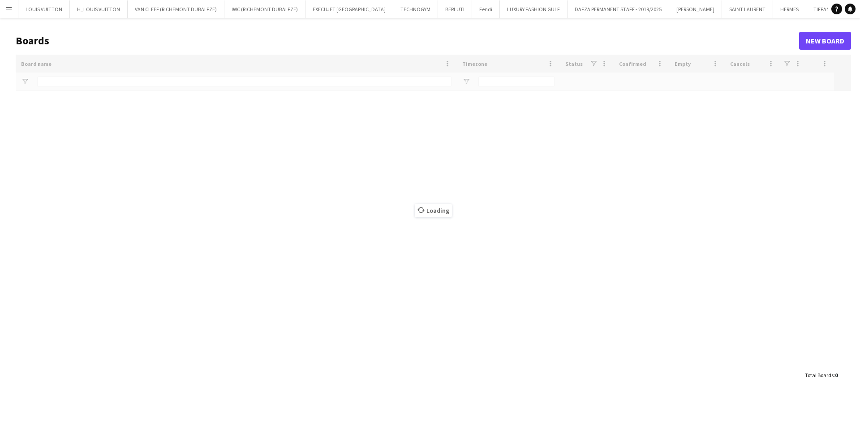
type input "***"
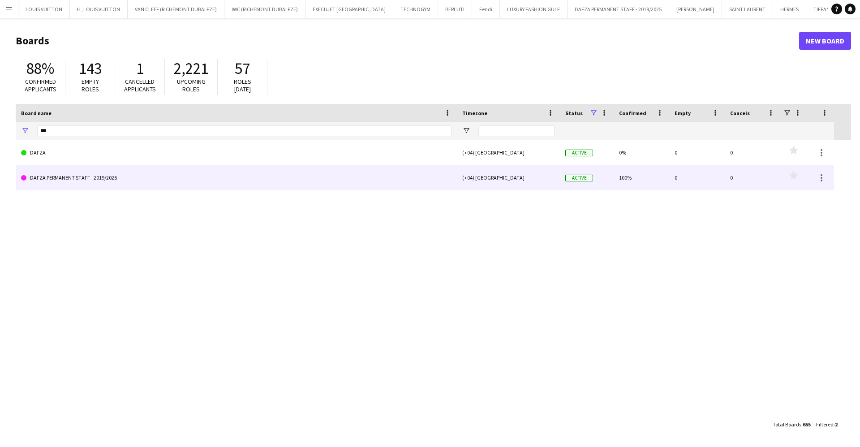
click at [92, 180] on link "DAFZA PERMANENT STAFF - 2019/2025" at bounding box center [236, 177] width 430 height 25
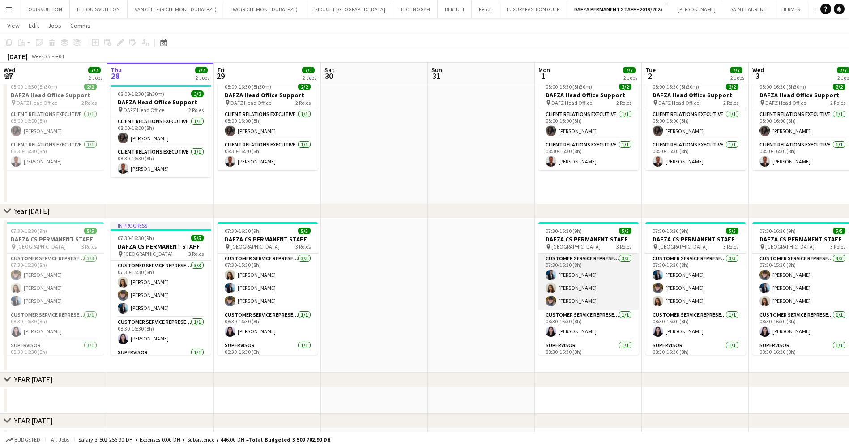
scroll to position [16, 0]
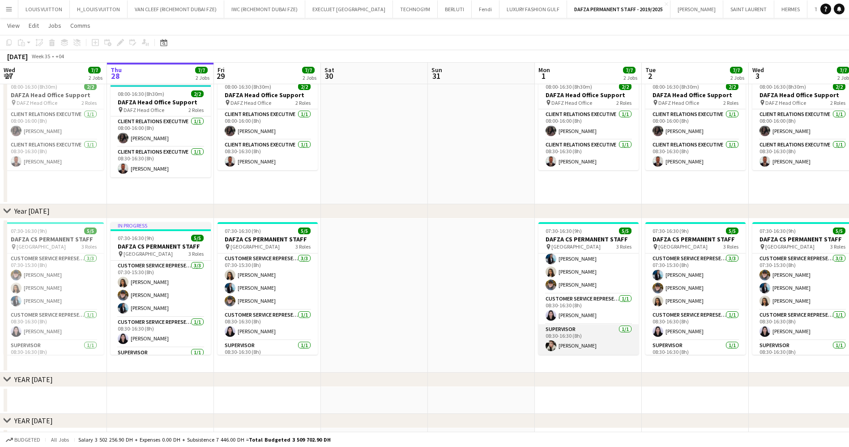
click at [587, 339] on app-card-role "Supervisor 1/1 08:30-16:30 (8h) Verlaska Chen" at bounding box center [589, 339] width 100 height 30
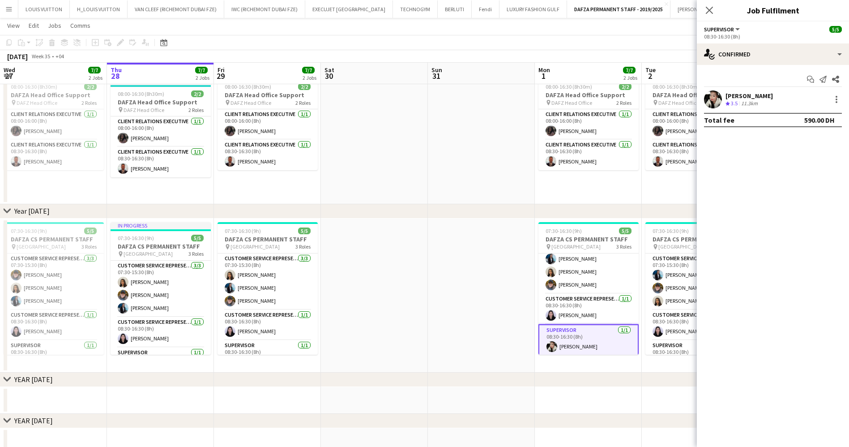
scroll to position [0, 201]
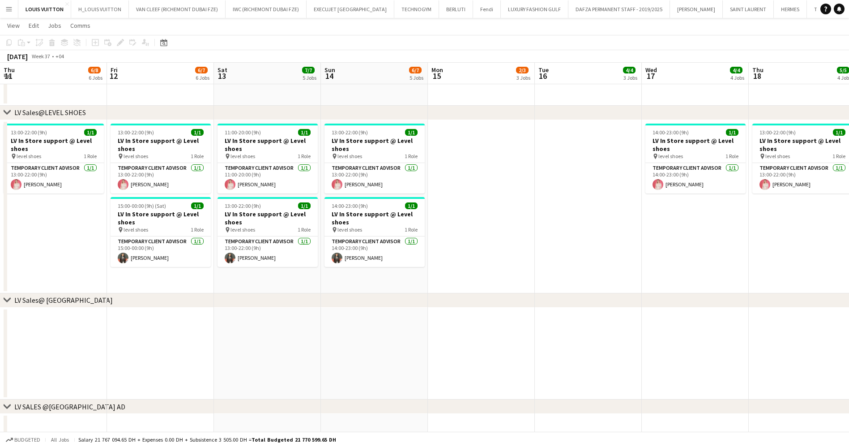
scroll to position [0, 312]
